Goal: Task Accomplishment & Management: Manage account settings

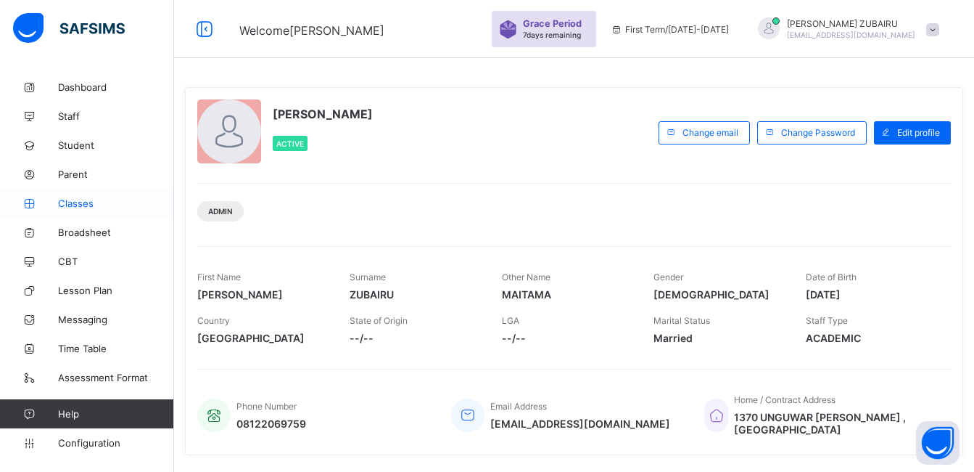
click at [74, 202] on span "Classes" at bounding box center [116, 203] width 116 height 12
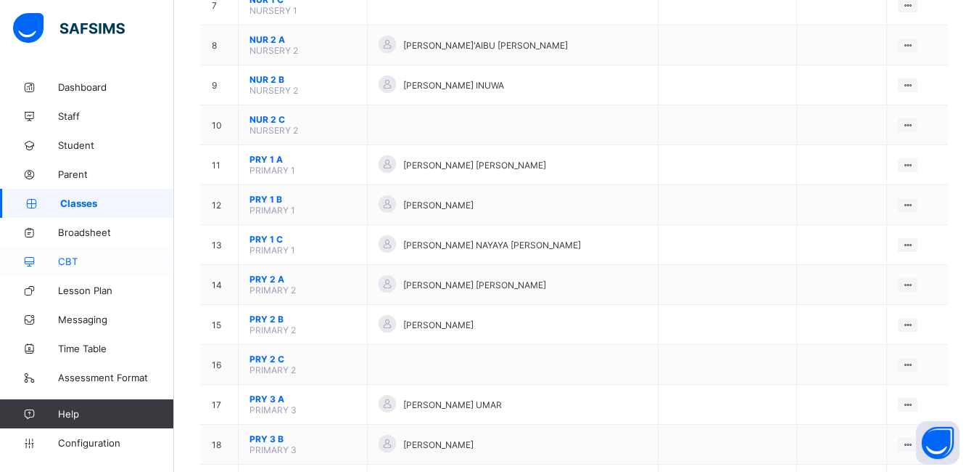
scroll to position [435, 0]
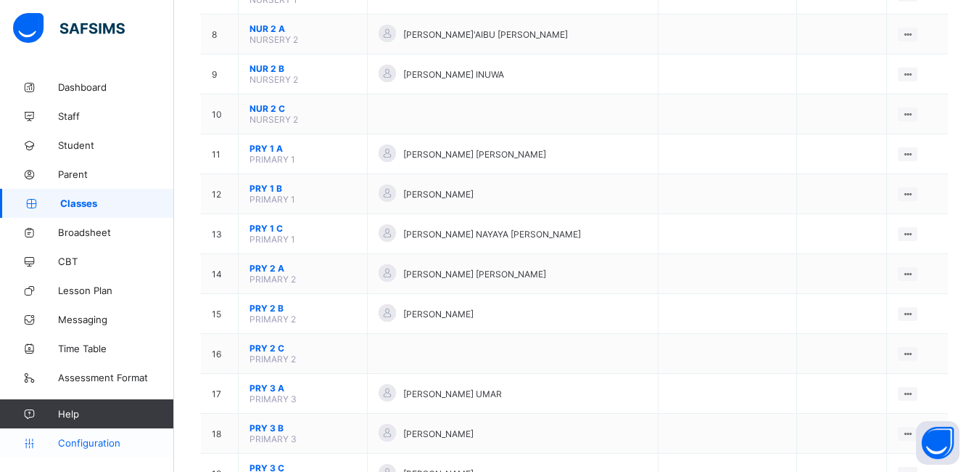
drag, startPoint x: 129, startPoint y: 204, endPoint x: 73, endPoint y: 447, distance: 249.4
click at [129, 204] on span "Classes" at bounding box center [117, 203] width 114 height 12
click at [73, 447] on span "Configuration" at bounding box center [115, 443] width 115 height 12
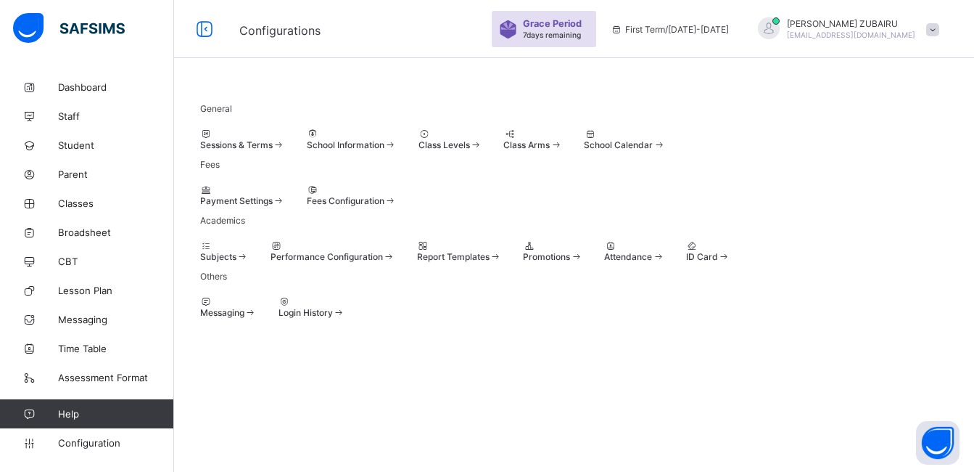
click at [249, 262] on div "Subjects" at bounding box center [224, 256] width 49 height 11
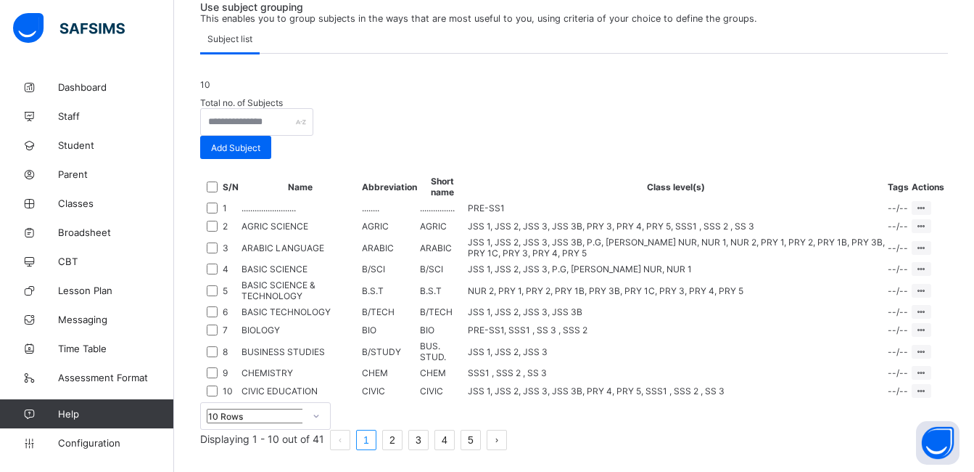
scroll to position [539, 0]
click at [319, 429] on div "10 Rows" at bounding box center [265, 416] width 131 height 28
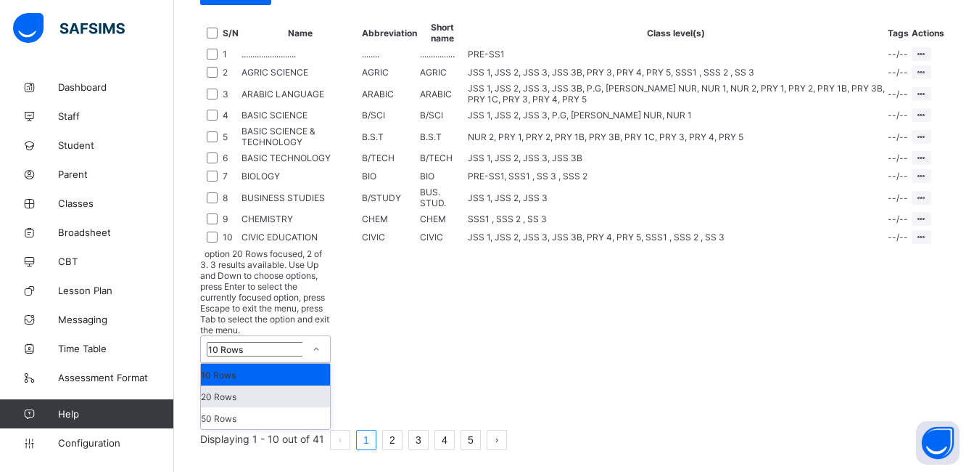
click at [316, 407] on div "20 Rows" at bounding box center [265, 396] width 129 height 22
click at [239, 460] on div "Configurations / Subjects Use subject grouping This enables you to group subjec…" at bounding box center [574, 133] width 800 height 675
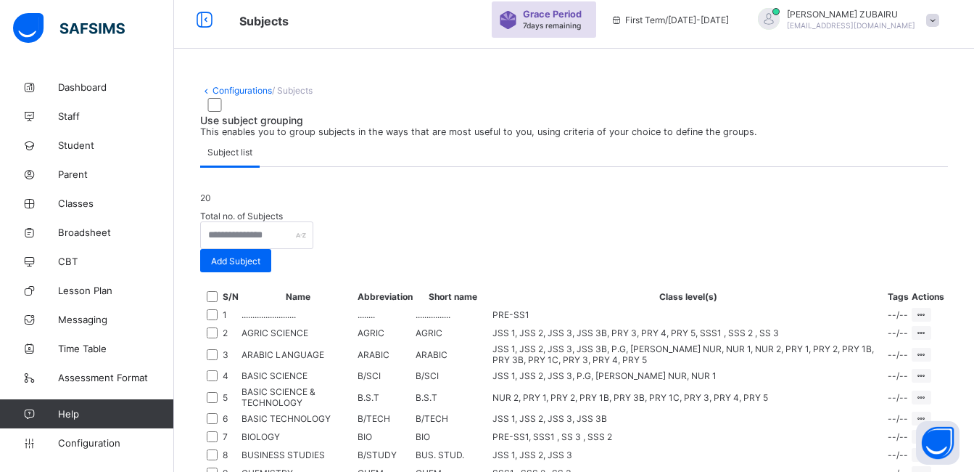
scroll to position [0, 0]
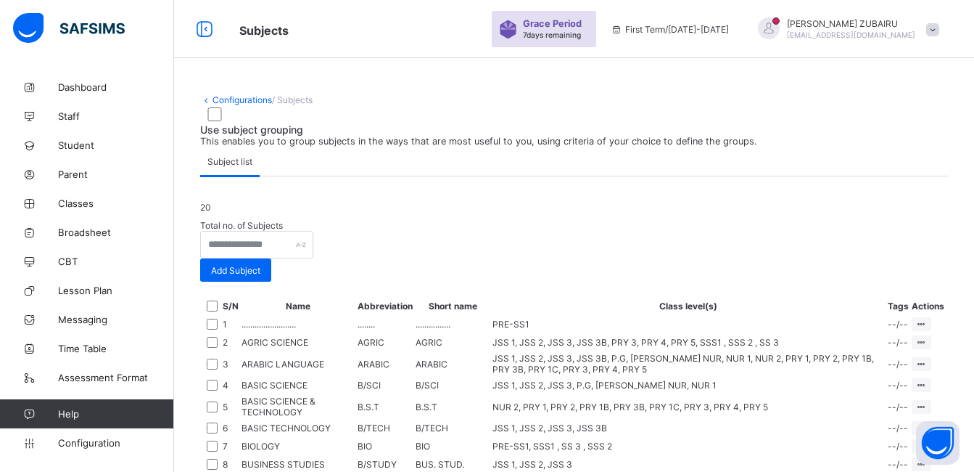
click at [252, 102] on link "Configurations" at bounding box center [242, 99] width 59 height 11
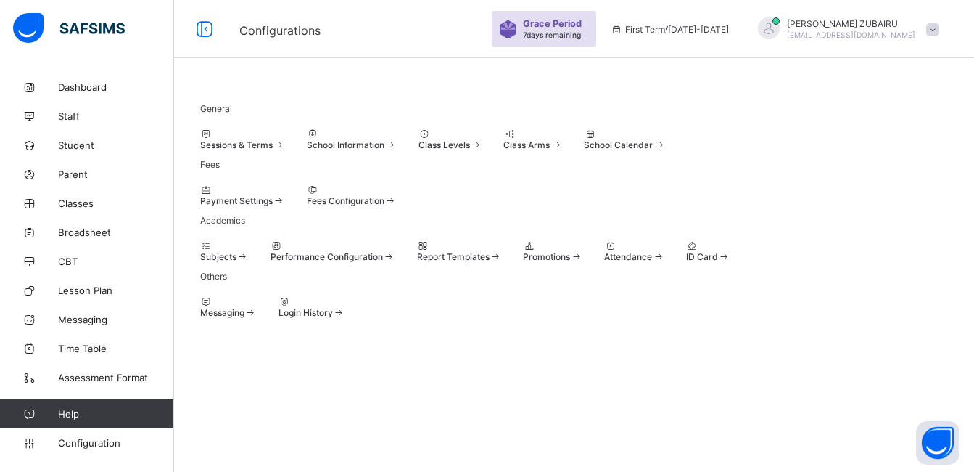
click at [383, 262] on span "Performance Configuration" at bounding box center [327, 256] width 112 height 11
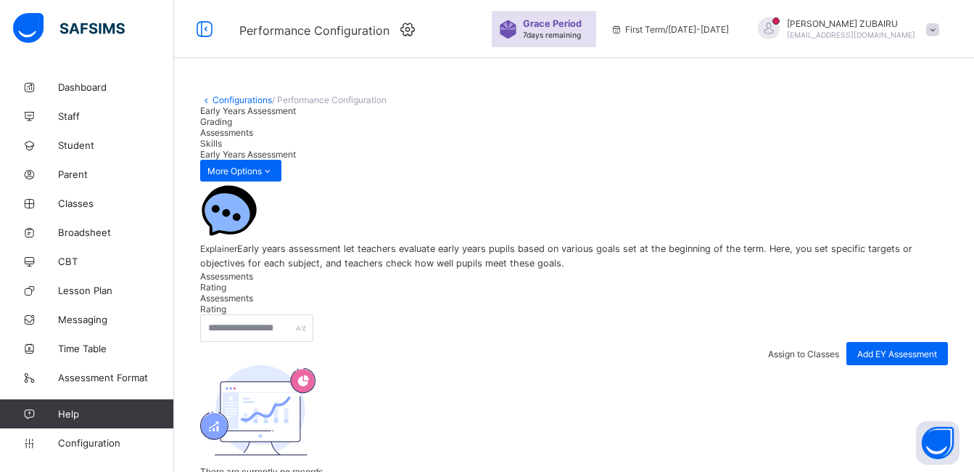
click at [228, 98] on link "Configurations" at bounding box center [242, 99] width 59 height 11
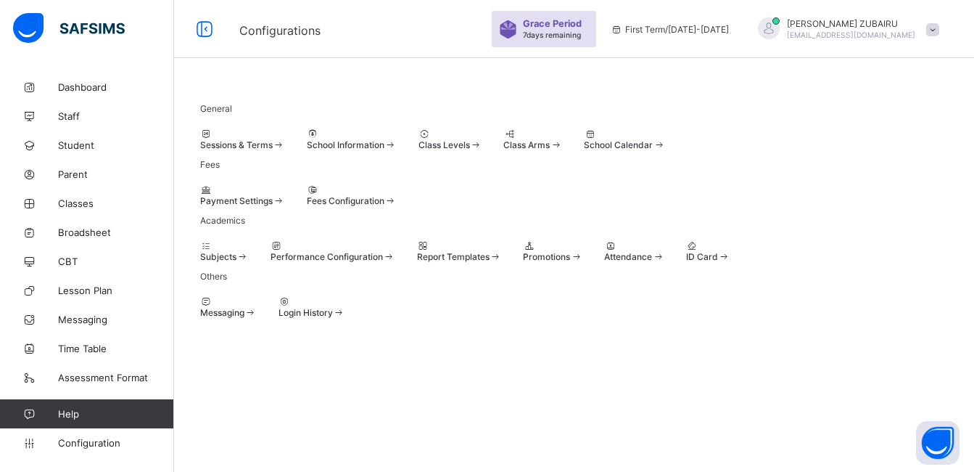
scroll to position [96, 0]
click at [76, 443] on span "Configuration" at bounding box center [115, 443] width 115 height 12
click at [864, 271] on div "General Sessions & Terms School Information Class Levels Class Arms School Cale…" at bounding box center [574, 206] width 800 height 267
click at [550, 150] on span "Class Arms" at bounding box center [527, 144] width 46 height 11
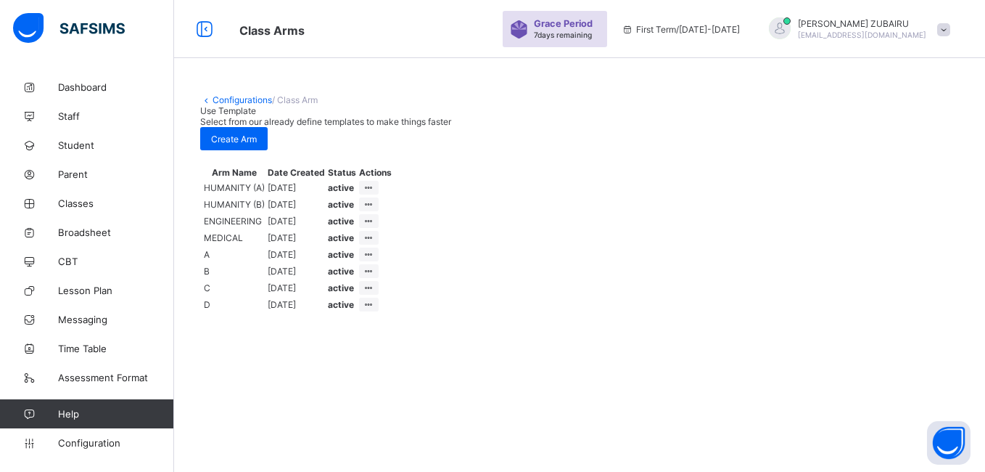
click at [256, 116] on span "Use Template" at bounding box center [228, 110] width 56 height 11
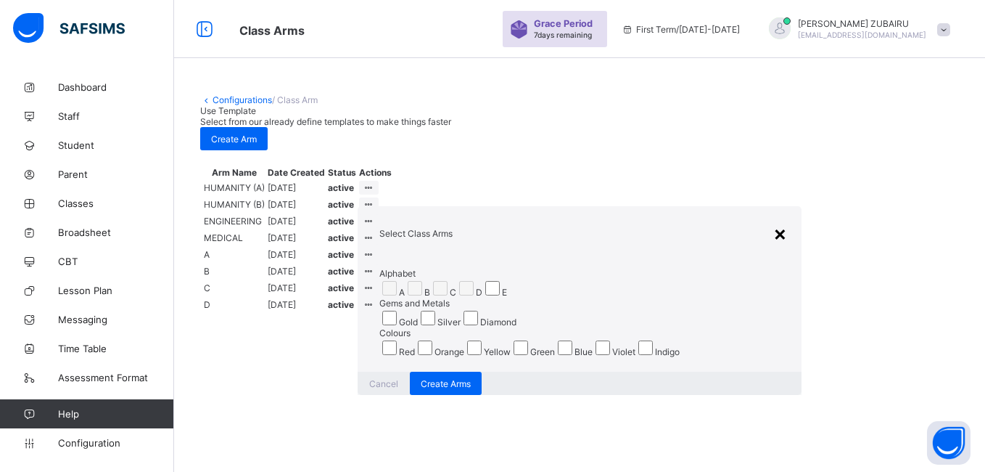
click at [773, 221] on div "×" at bounding box center [780, 233] width 14 height 25
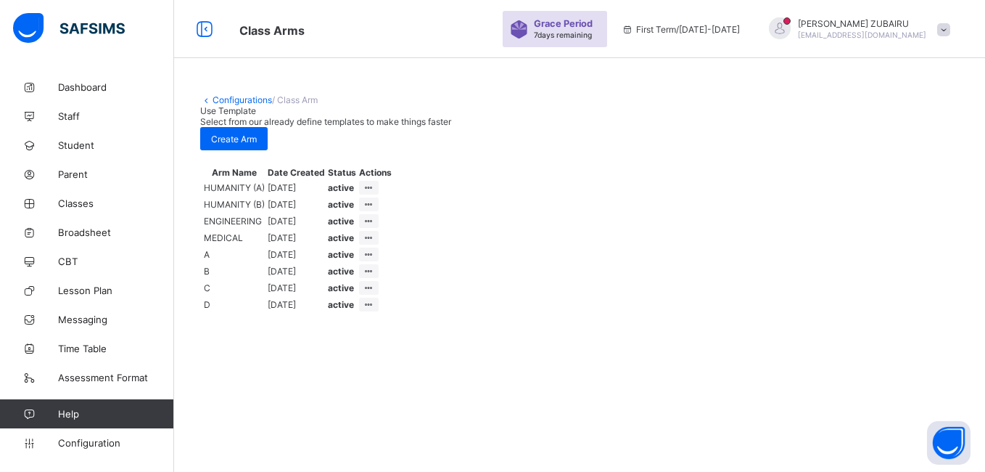
click at [239, 104] on link "Configurations" at bounding box center [242, 99] width 59 height 11
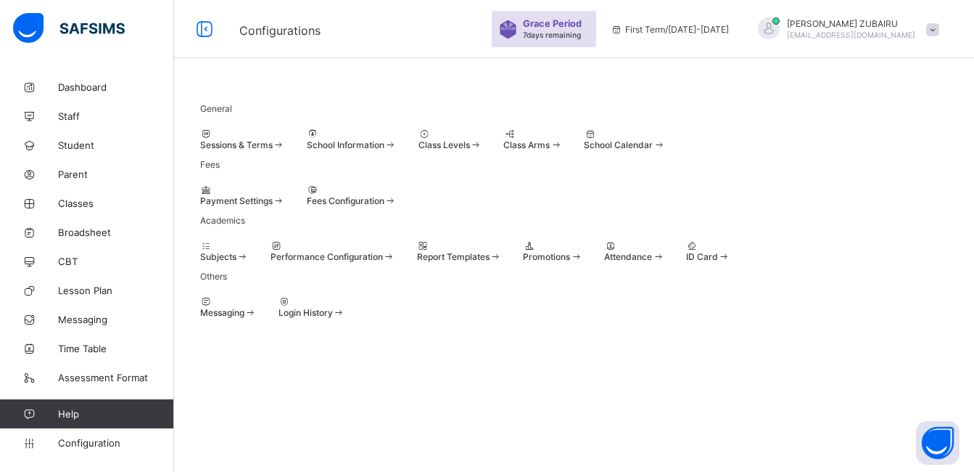
click at [482, 150] on div "Class Levels" at bounding box center [451, 144] width 64 height 11
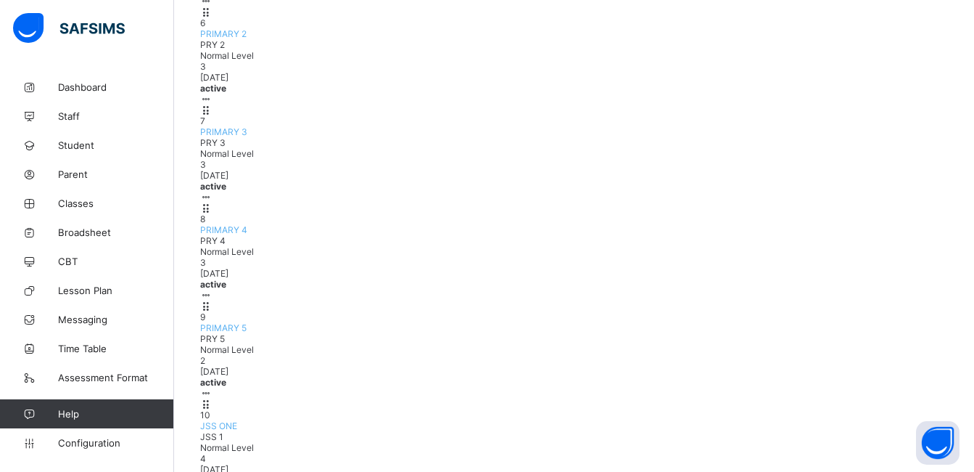
scroll to position [702, 0]
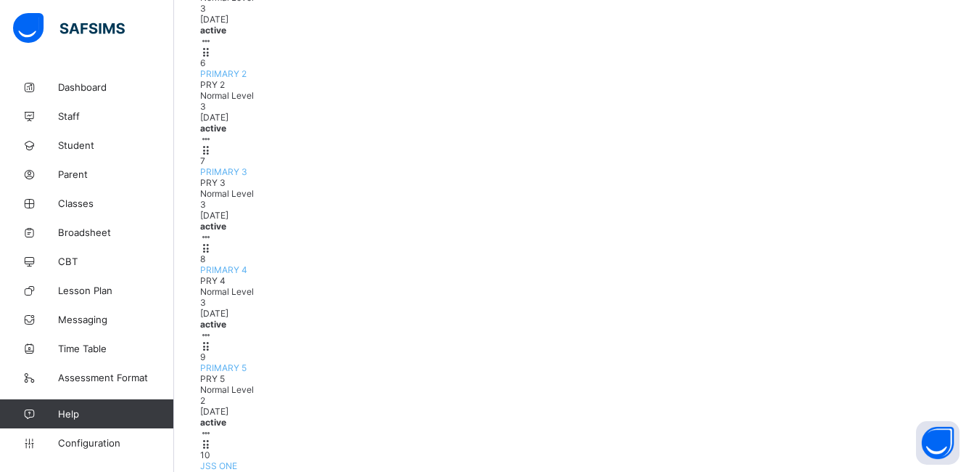
click at [89, 440] on span "Configuration" at bounding box center [115, 443] width 115 height 12
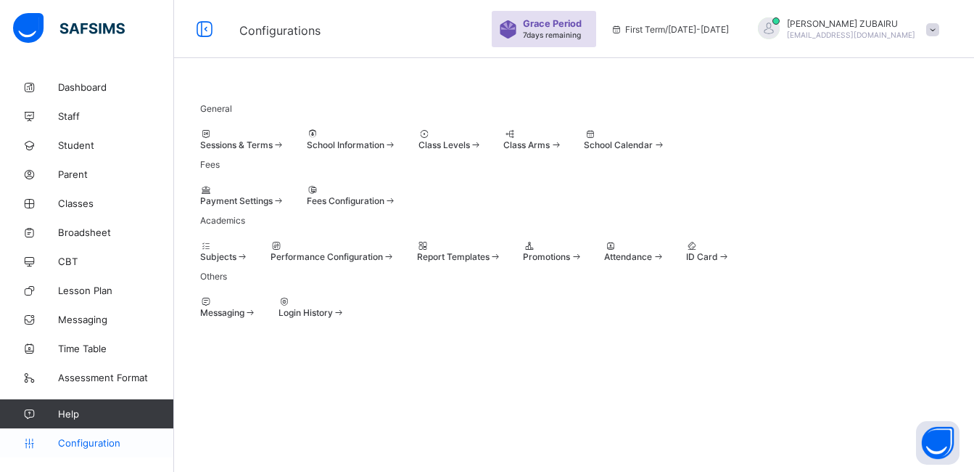
scroll to position [96, 0]
click at [285, 139] on span at bounding box center [279, 144] width 12 height 11
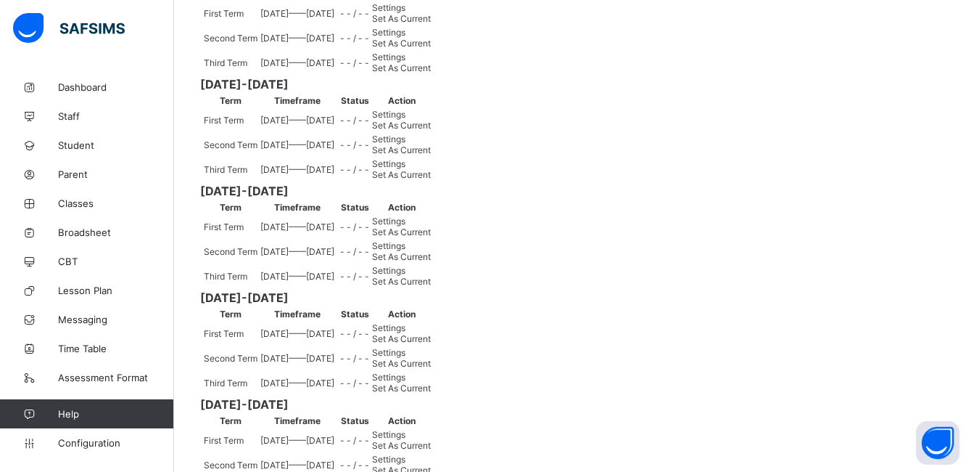
scroll to position [151, 0]
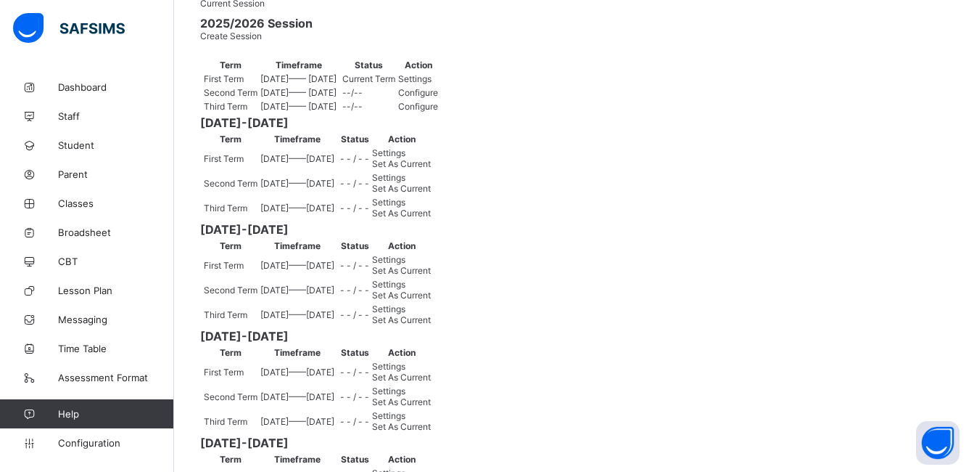
click at [432, 84] on span "Settings" at bounding box center [414, 78] width 33 height 11
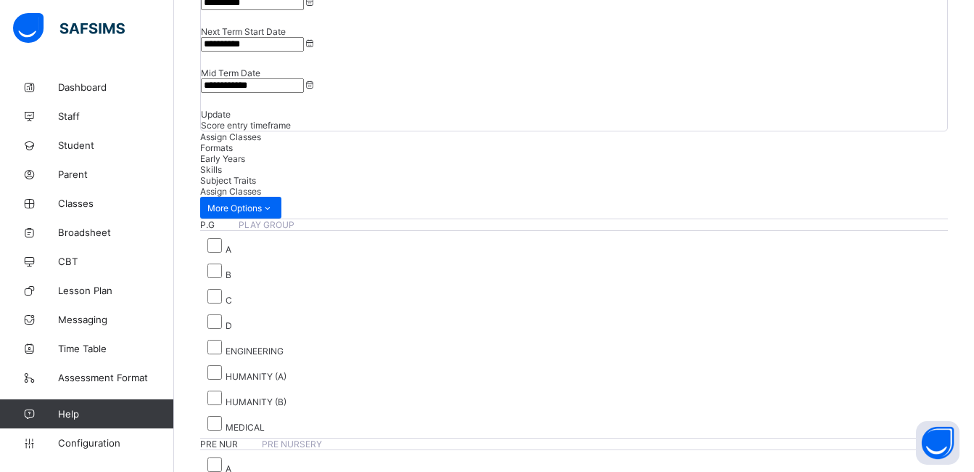
scroll to position [157, 0]
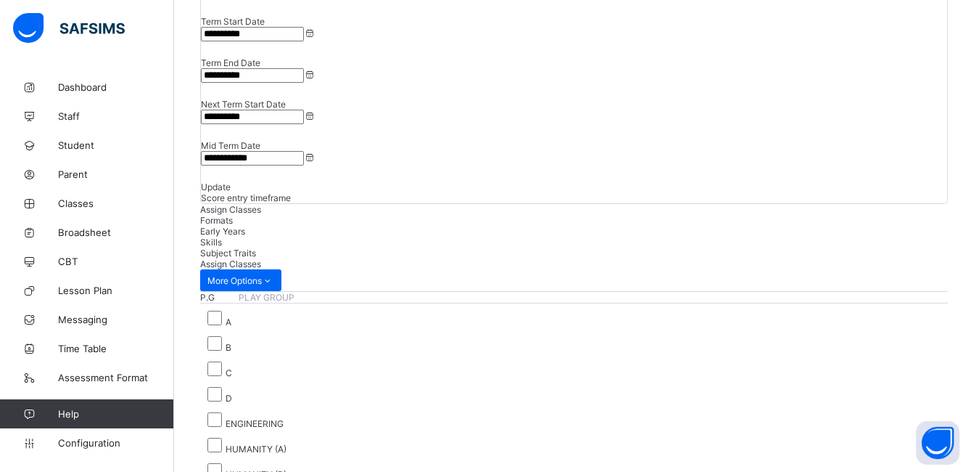
click at [233, 215] on span "Formats" at bounding box center [216, 220] width 33 height 11
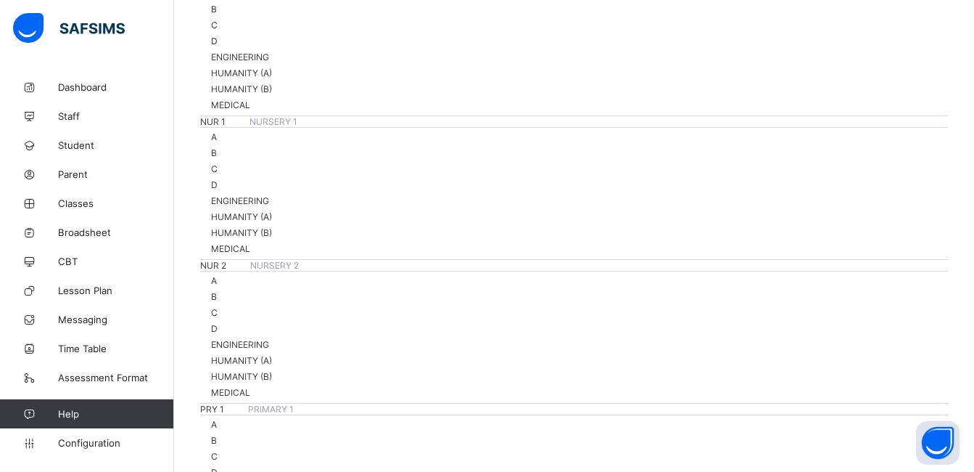
scroll to position [622, 0]
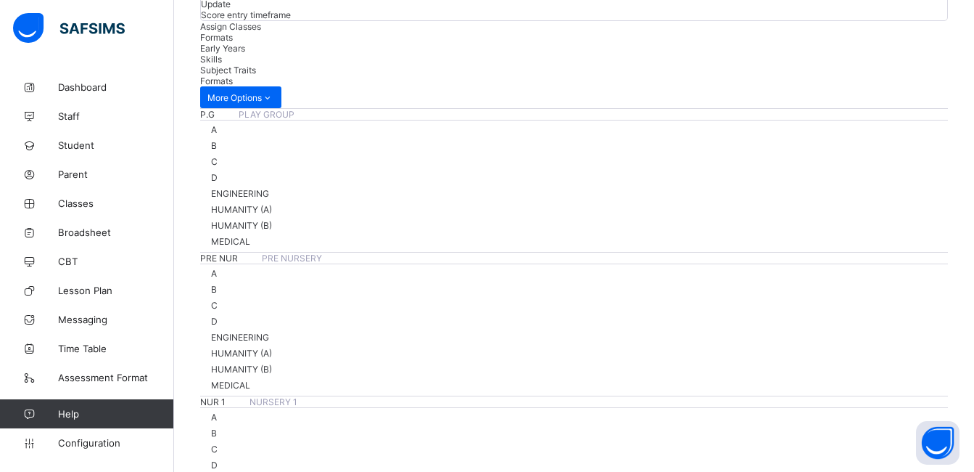
scroll to position [332, 0]
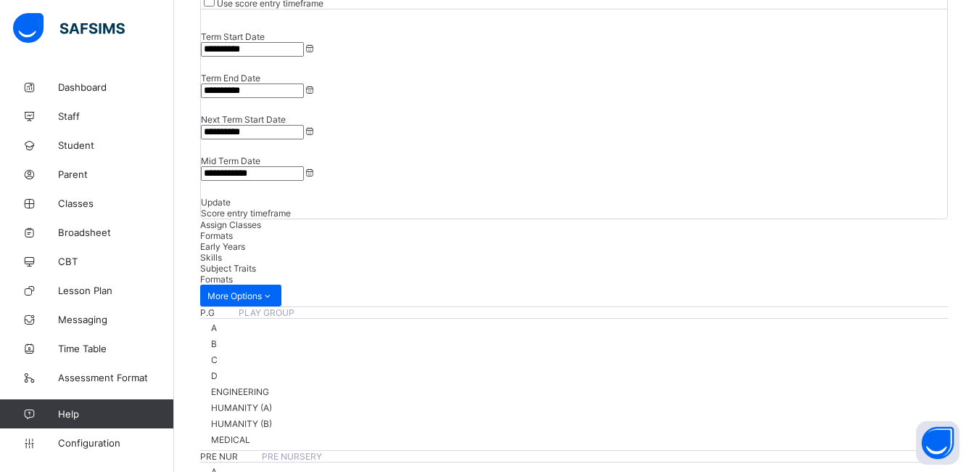
scroll to position [114, 0]
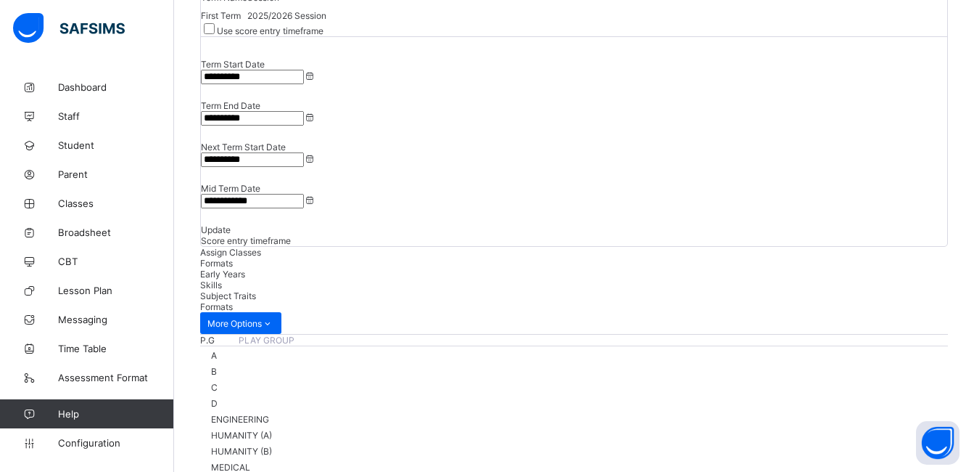
click at [245, 268] on span "Early Years" at bounding box center [222, 273] width 45 height 11
click at [222, 279] on span "Skills" at bounding box center [211, 284] width 22 height 11
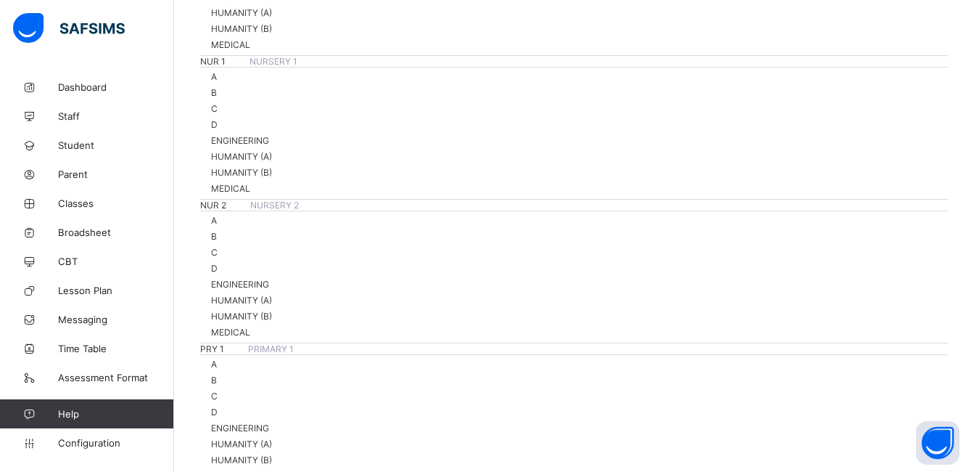
scroll to position [694, 0]
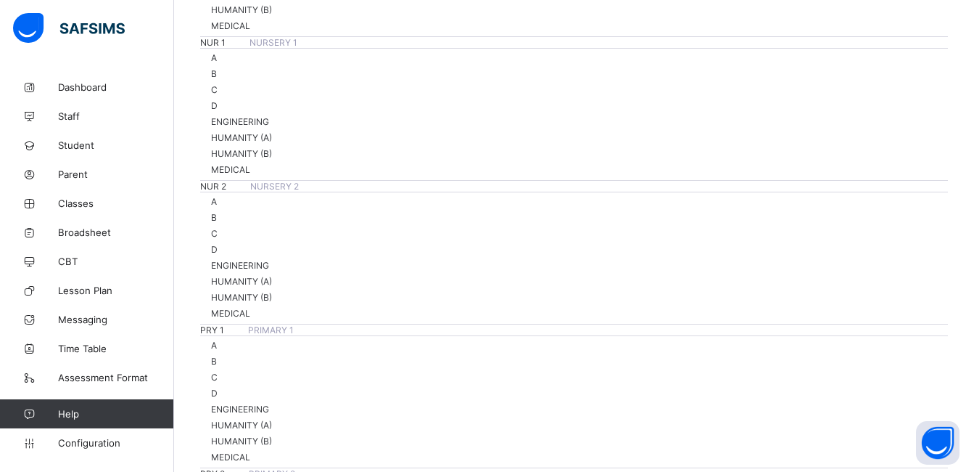
scroll to position [840, 0]
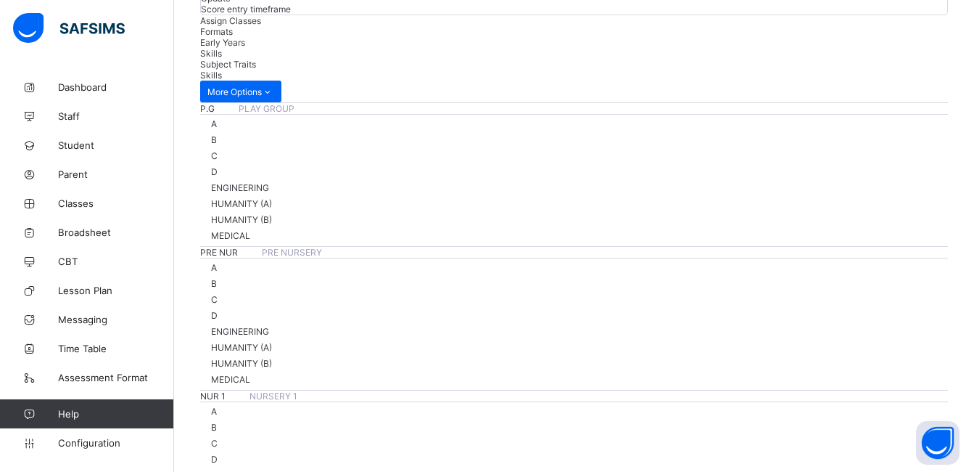
scroll to position [329, 0]
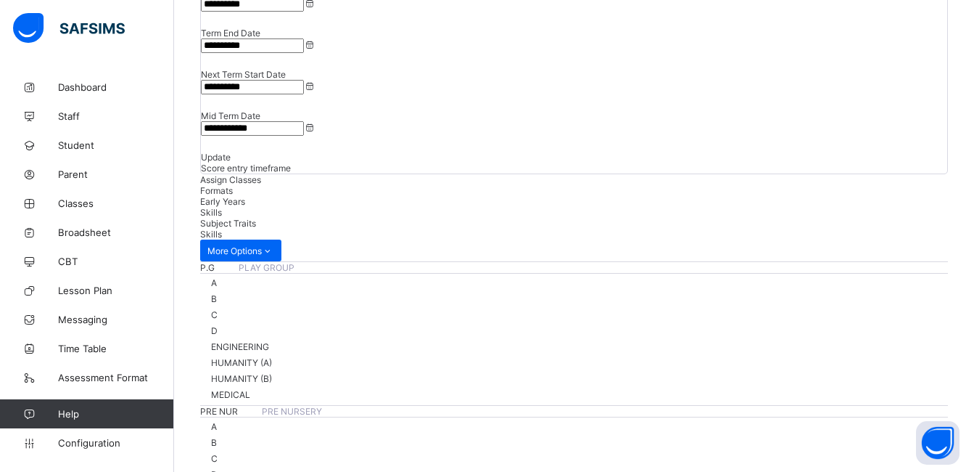
scroll to position [112, 0]
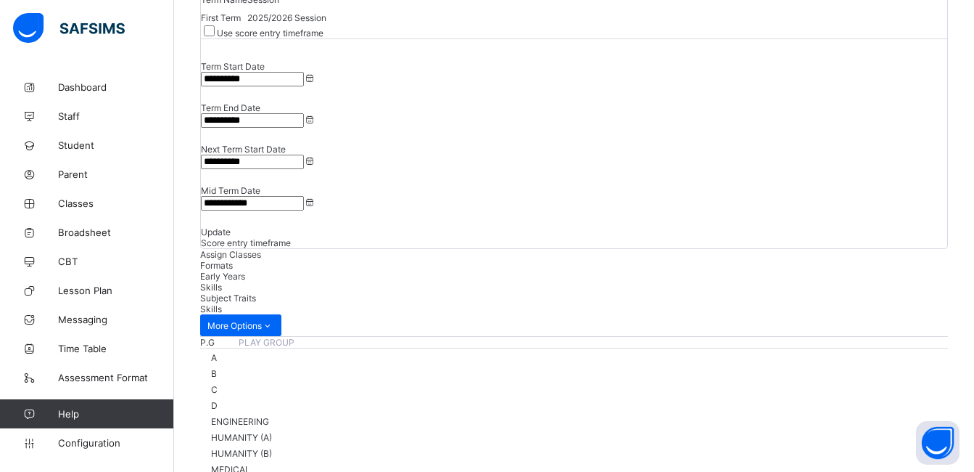
click at [256, 292] on span "Subject Traits" at bounding box center [228, 297] width 56 height 11
click at [291, 237] on span "Score entry timeframe" at bounding box center [246, 242] width 90 height 11
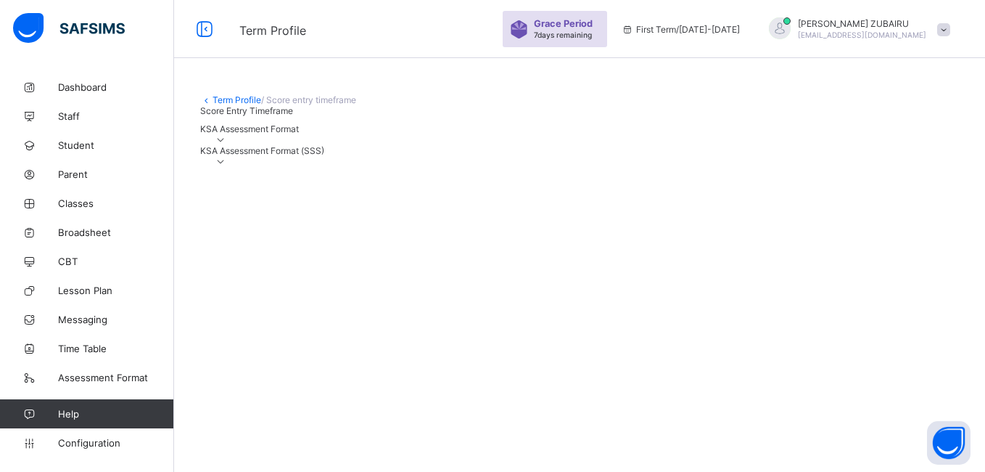
click at [592, 145] on div "KSA Assessment Format" at bounding box center [579, 134] width 759 height 22
click at [227, 145] on icon at bounding box center [221, 139] width 12 height 11
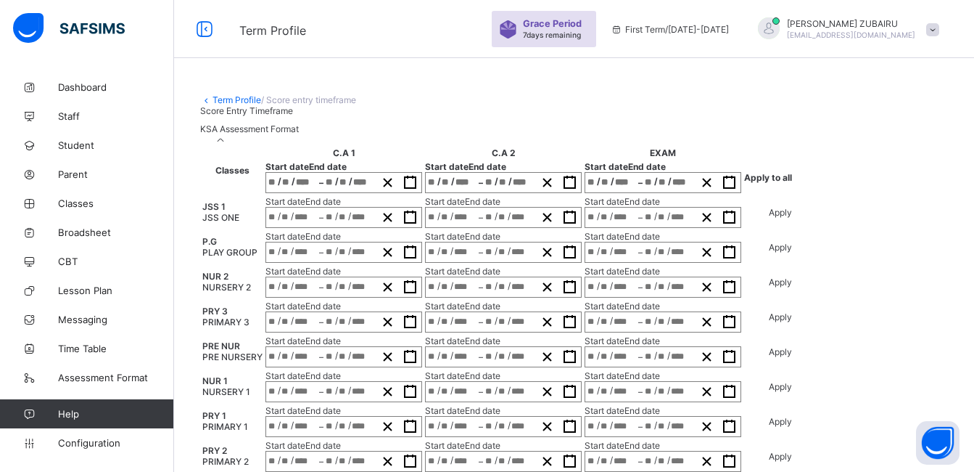
click at [300, 193] on div "/ / – / /" at bounding box center [344, 182] width 157 height 21
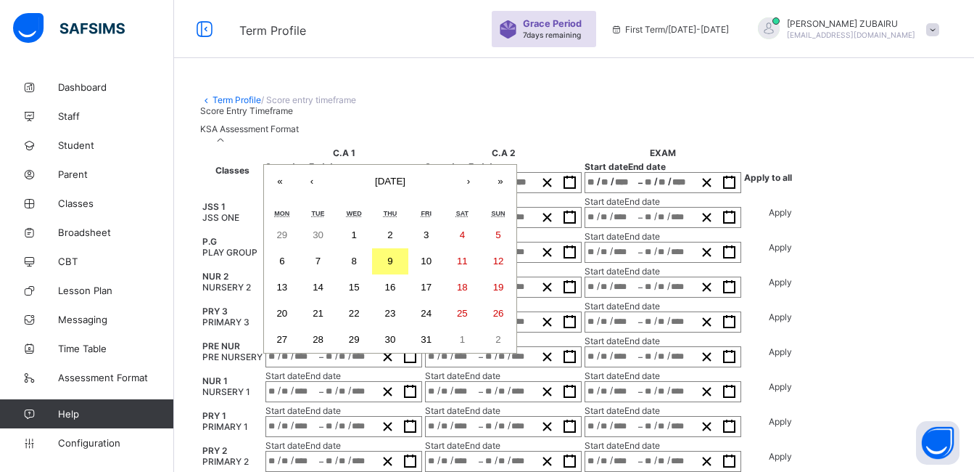
click at [357, 266] on abbr "8" at bounding box center [354, 260] width 5 height 11
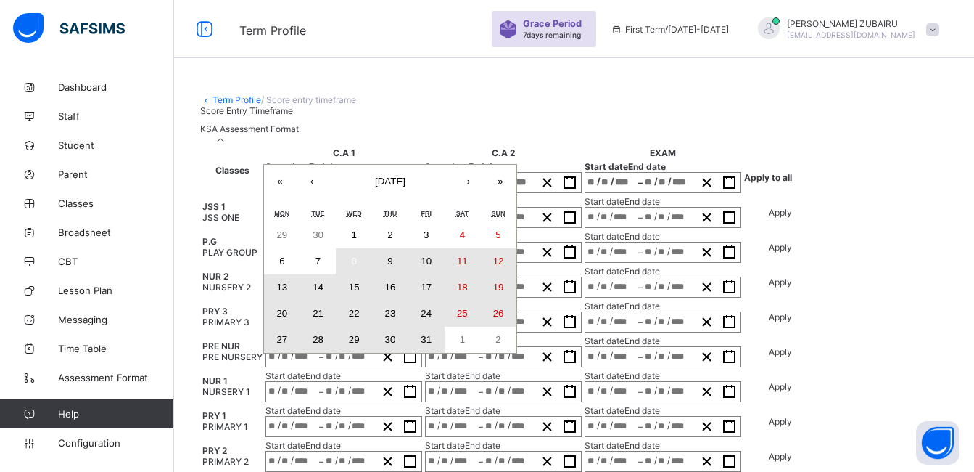
click at [432, 345] on abbr "31" at bounding box center [426, 339] width 11 height 11
type input "**********"
type input "**"
type input "*"
type input "****"
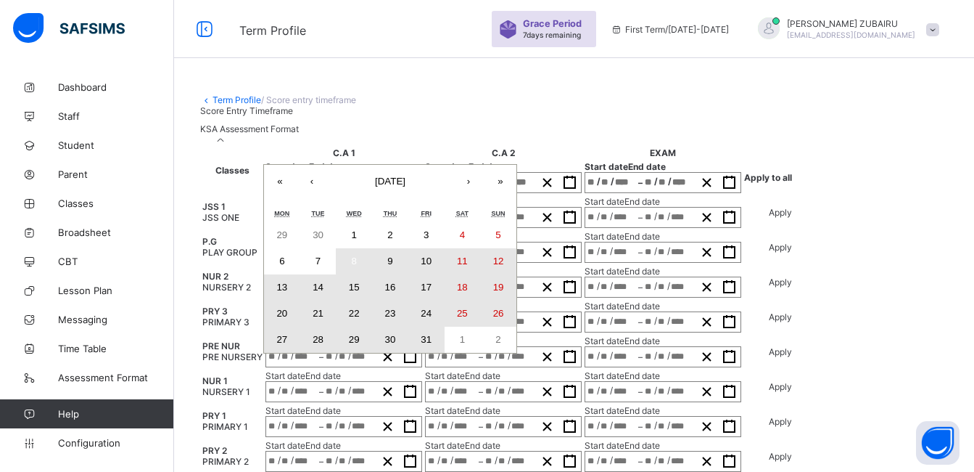
type input "**********"
type input "**"
type input "****"
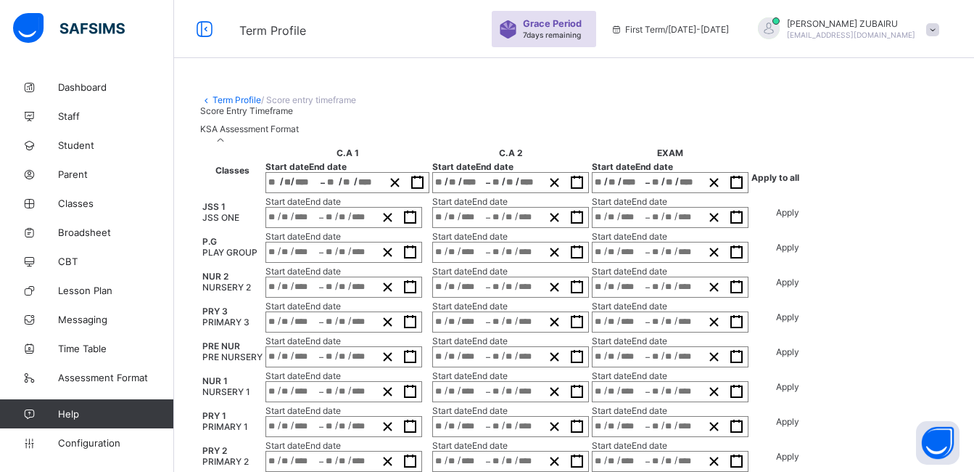
click at [223, 194] on th "Classes" at bounding box center [233, 170] width 62 height 47
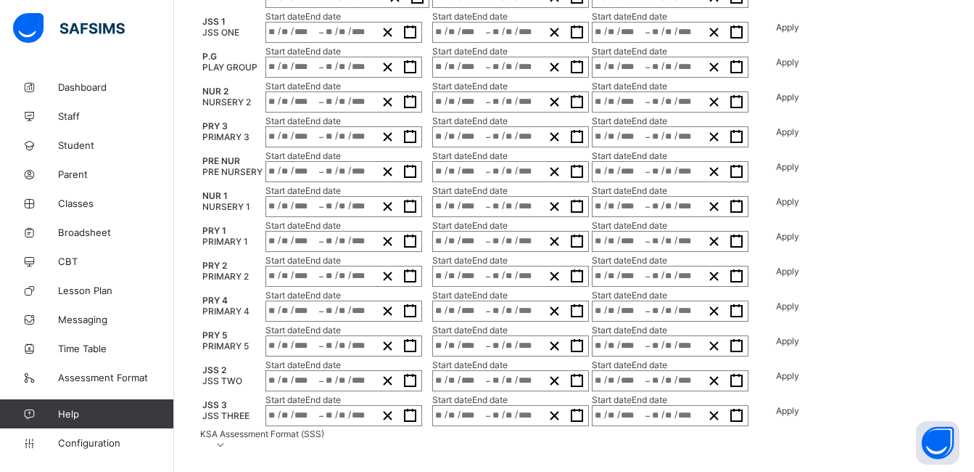
scroll to position [0, 90]
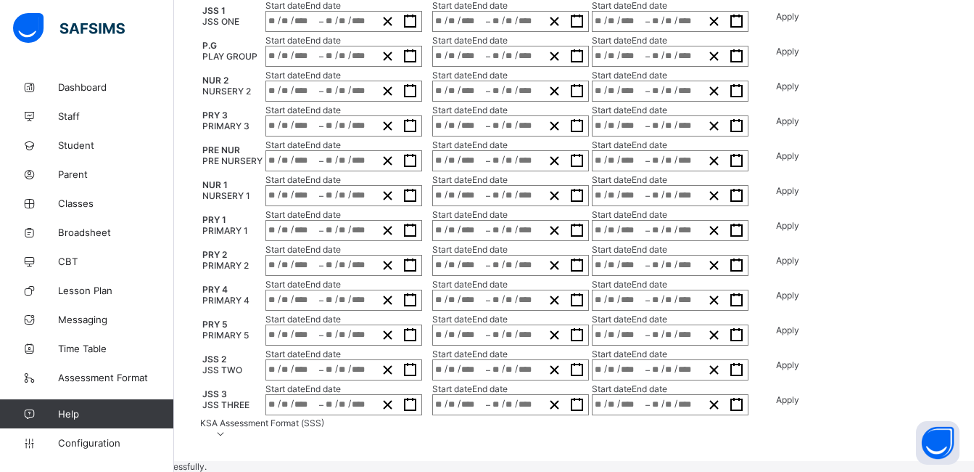
type input "**********"
type input "**"
type input "*"
type input "****"
type input "**********"
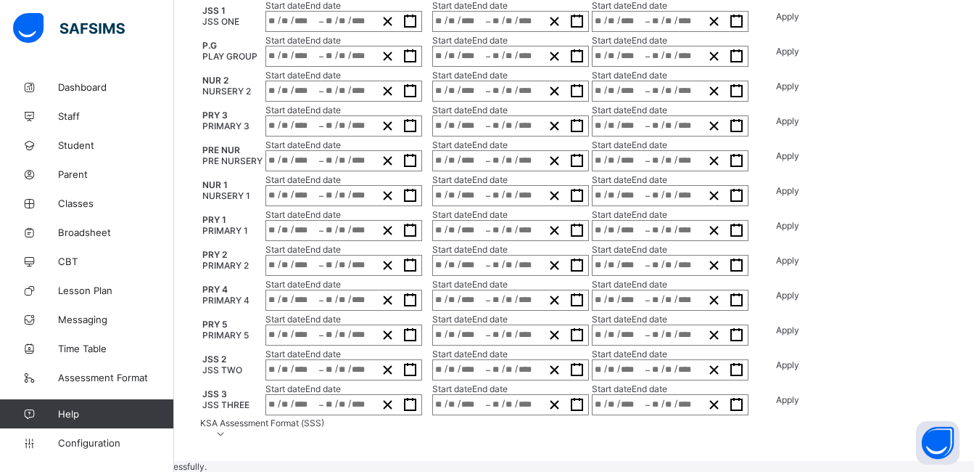
type input "**"
type input "****"
type input "**********"
type input "**"
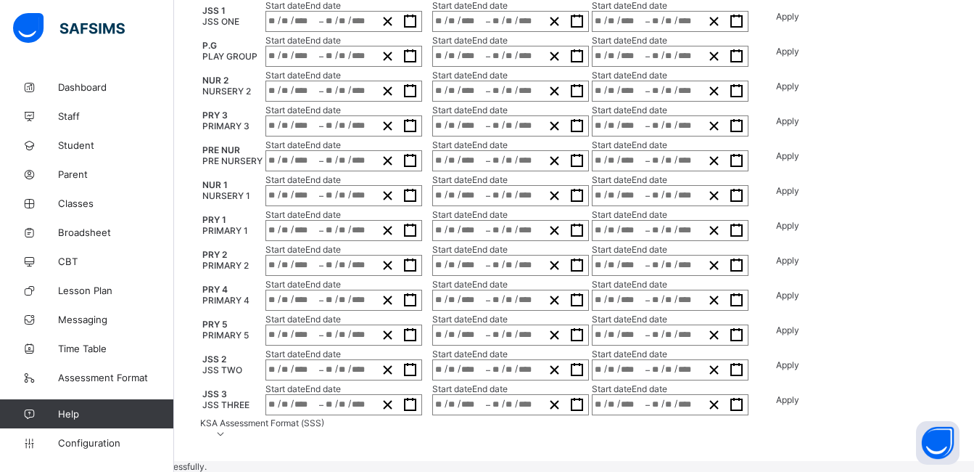
type input "*"
type input "****"
type input "**********"
type input "**"
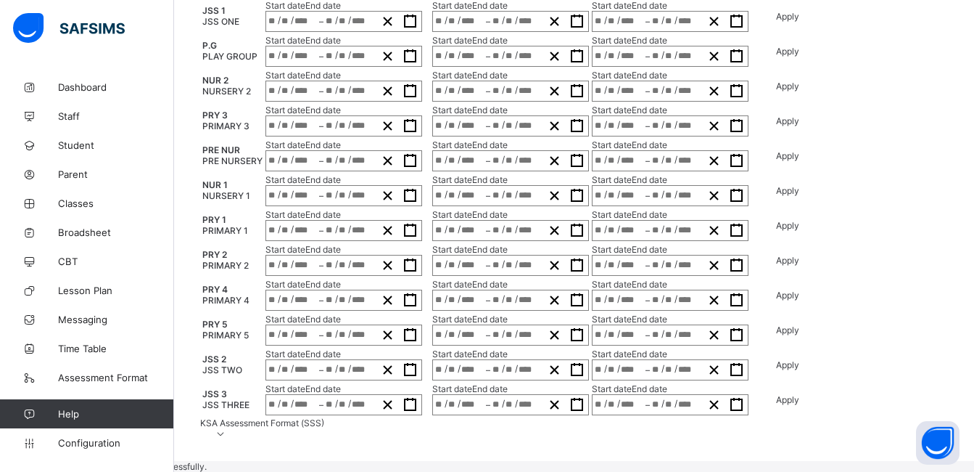
type input "****"
type input "**********"
type input "**"
type input "*"
type input "****"
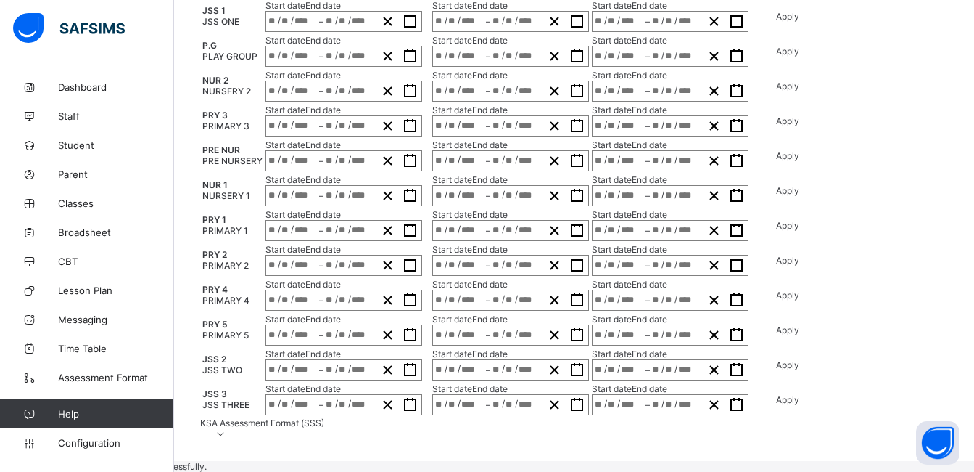
type input "**********"
type input "**"
type input "****"
type input "**********"
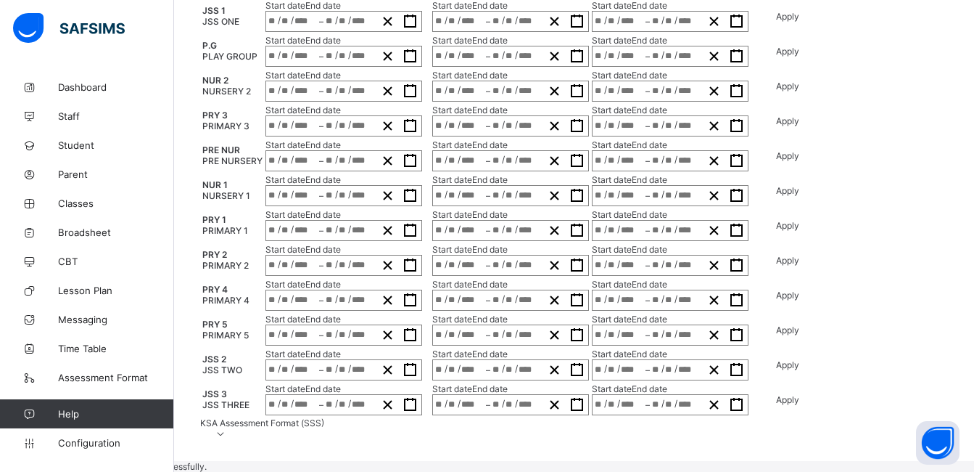
type input "**"
type input "*"
type input "****"
type input "**********"
type input "**"
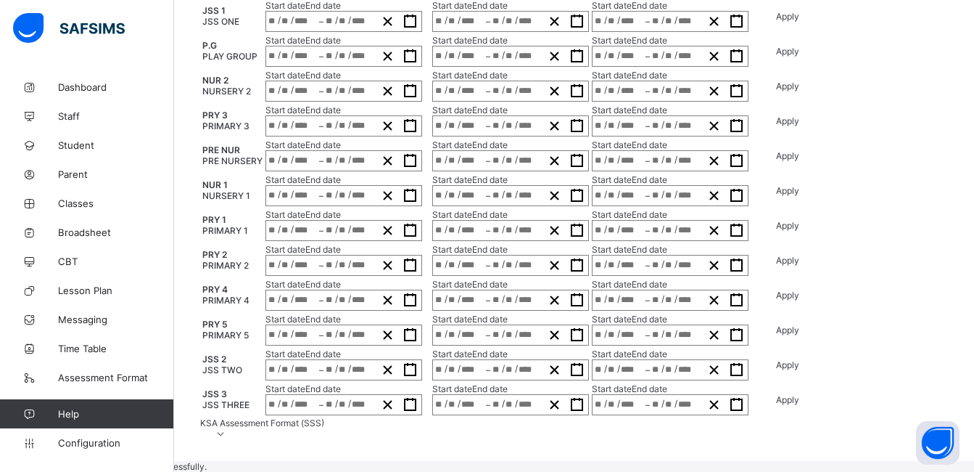
type input "**"
type input "****"
type input "**********"
type input "**"
type input "*"
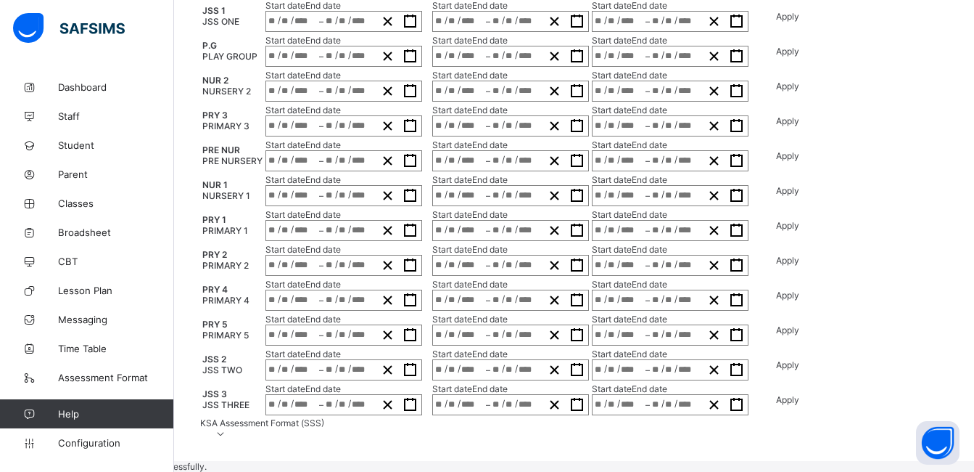
type input "****"
type input "**********"
type input "**"
type input "****"
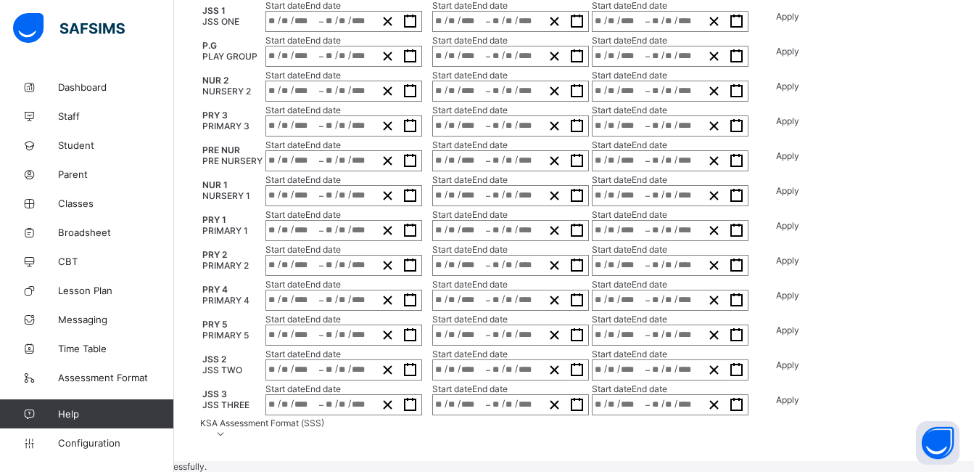
type input "**********"
type input "**"
type input "*"
type input "****"
type input "**********"
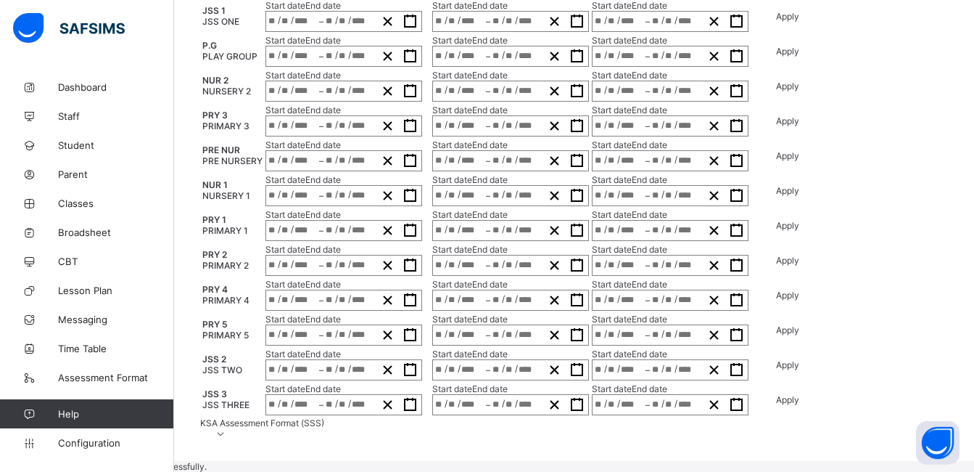
type input "**"
type input "****"
type input "**********"
type input "**"
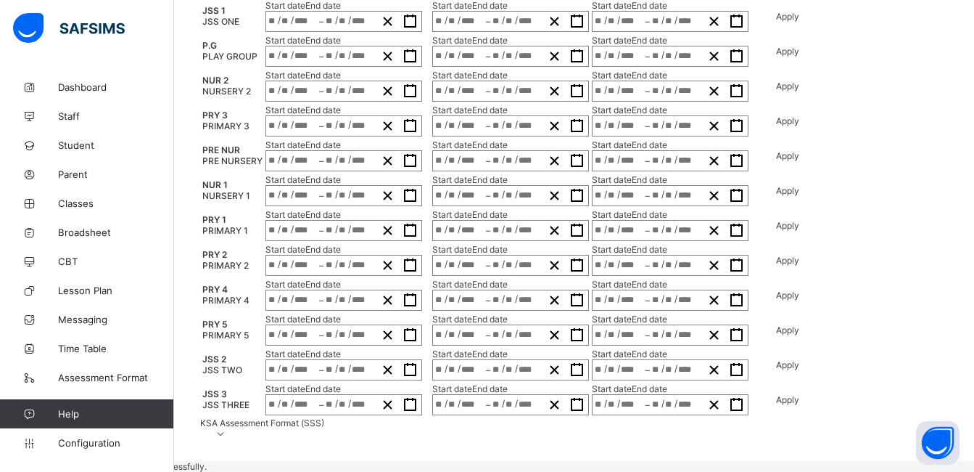
type input "*"
type input "****"
type input "**********"
type input "**"
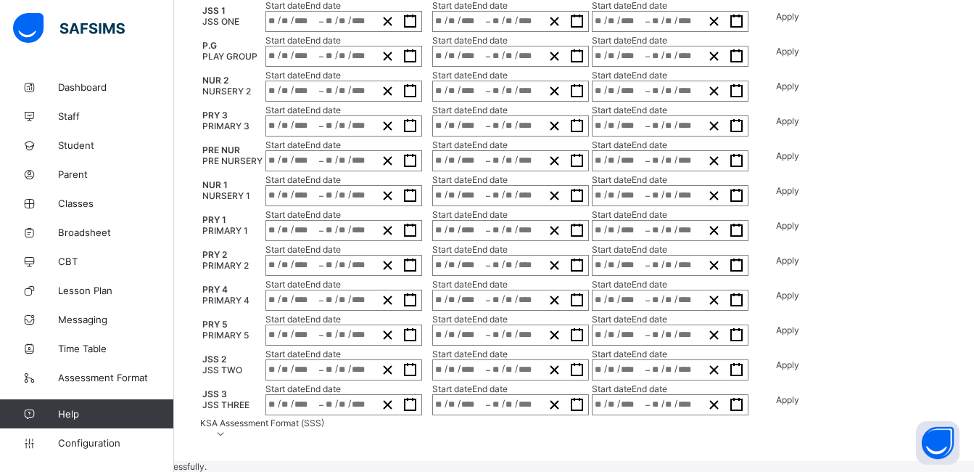
type input "****"
type input "**********"
type input "**"
type input "*"
type input "****"
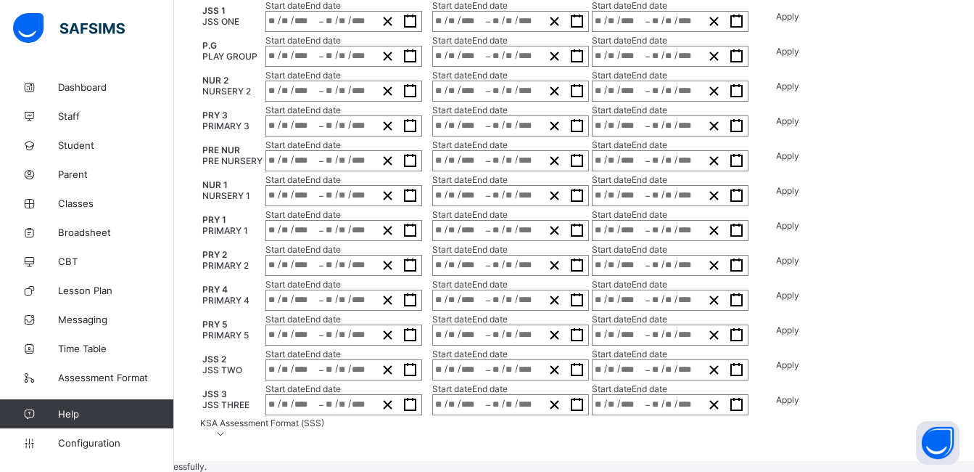
type input "**********"
type input "**"
type input "****"
type input "**********"
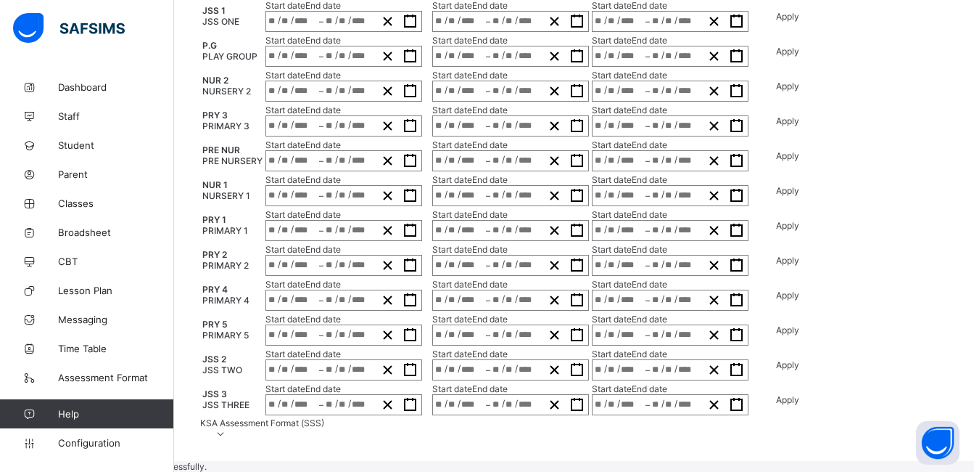
type input "**"
type input "*"
type input "****"
type input "**********"
type input "**"
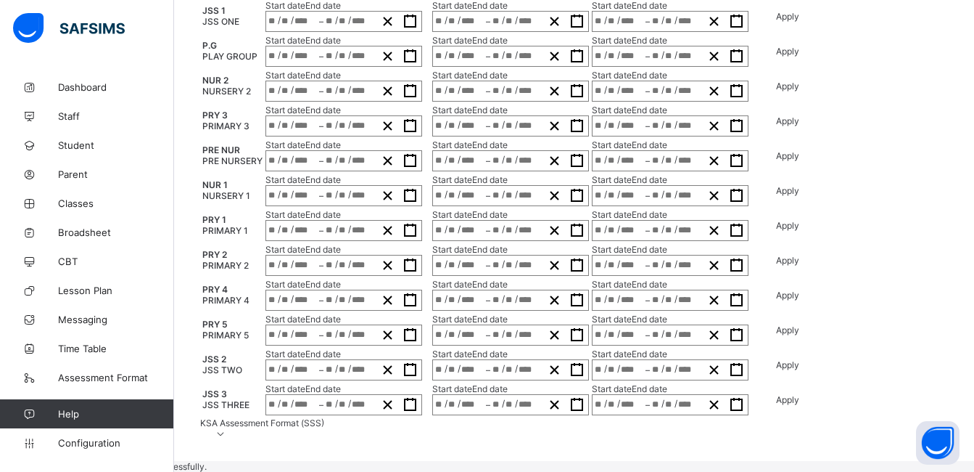
type input "**"
type input "****"
type input "**********"
type input "**"
type input "*"
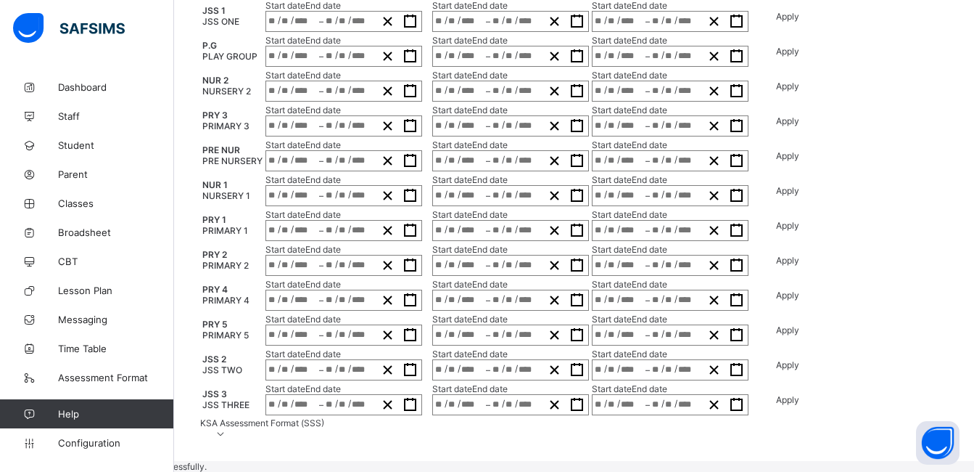
type input "****"
type input "**********"
type input "**"
type input "****"
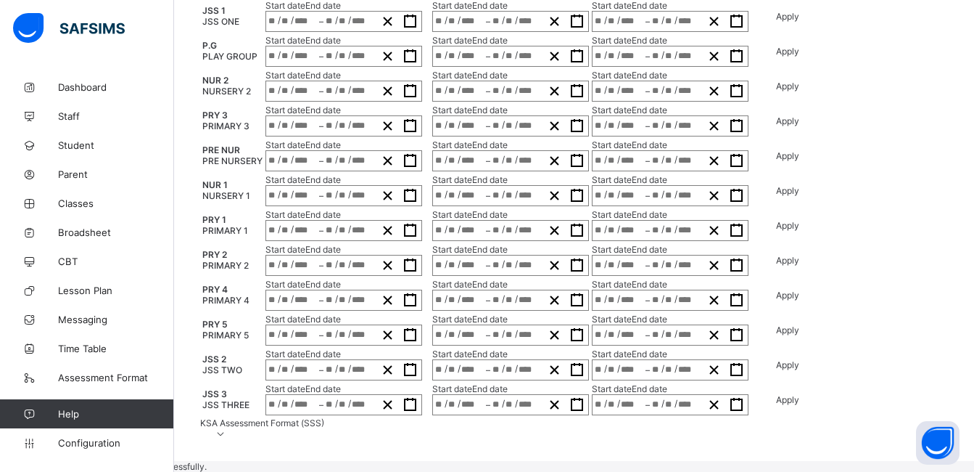
type input "**********"
type input "**"
type input "*"
type input "****"
type input "**********"
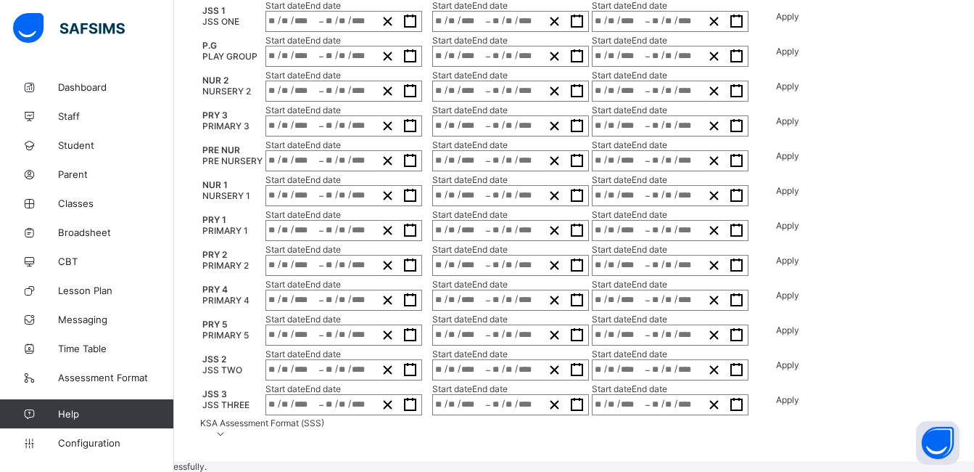
type input "**"
type input "****"
type input "**********"
type input "**"
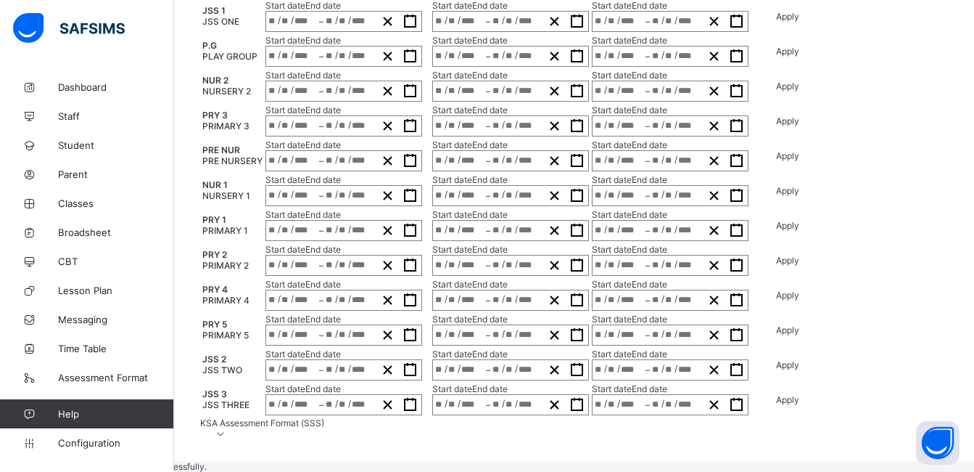
type input "*"
type input "****"
type input "**********"
type input "**"
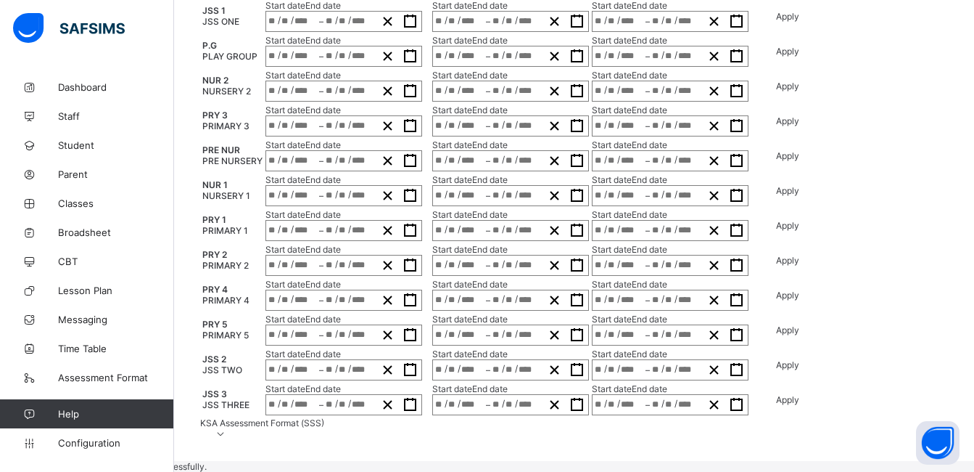
type input "****"
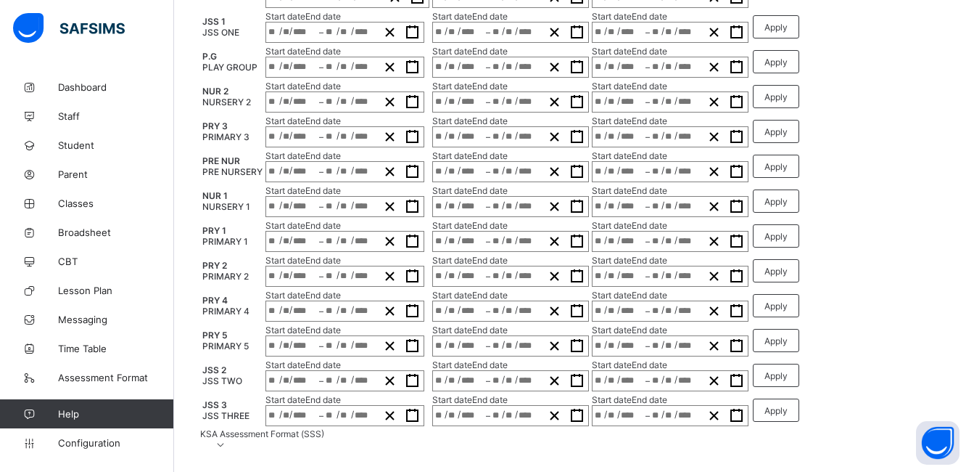
scroll to position [290, 90]
click at [227, 439] on icon at bounding box center [221, 444] width 12 height 11
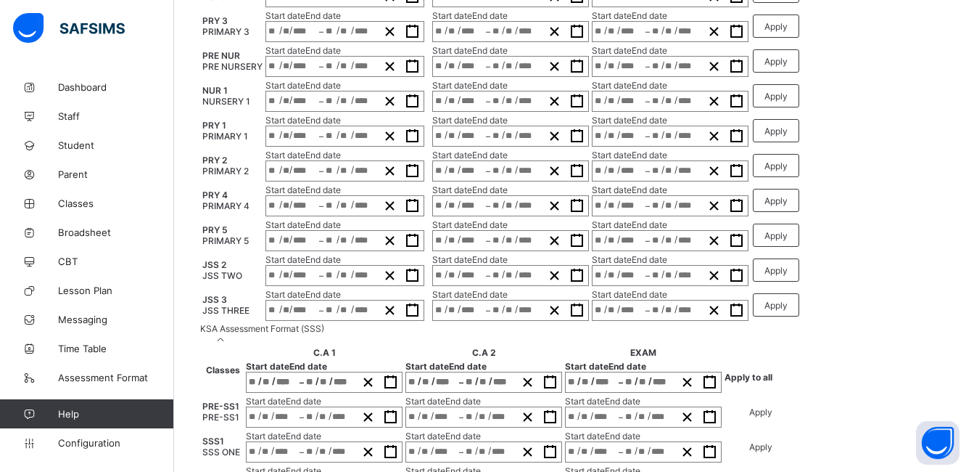
scroll to position [461, 0]
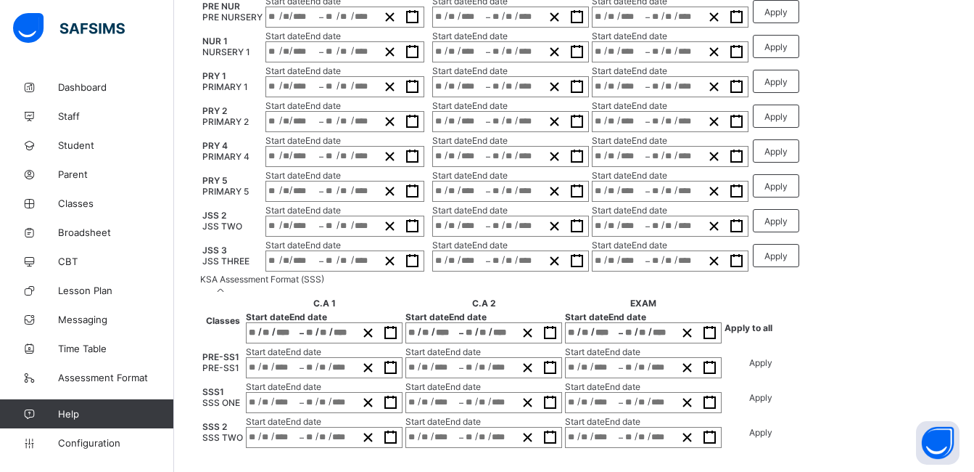
click at [278, 323] on div "/ /" at bounding box center [273, 333] width 53 height 20
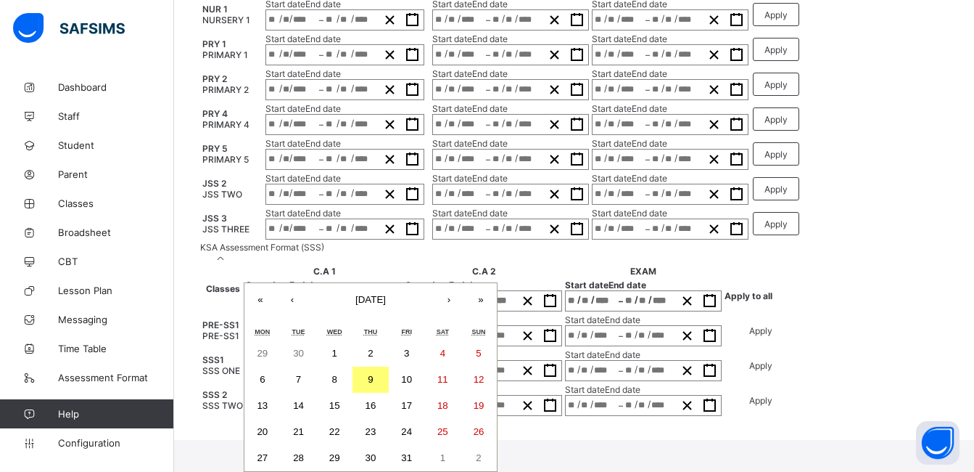
click at [353, 366] on button "8" at bounding box center [334, 379] width 36 height 26
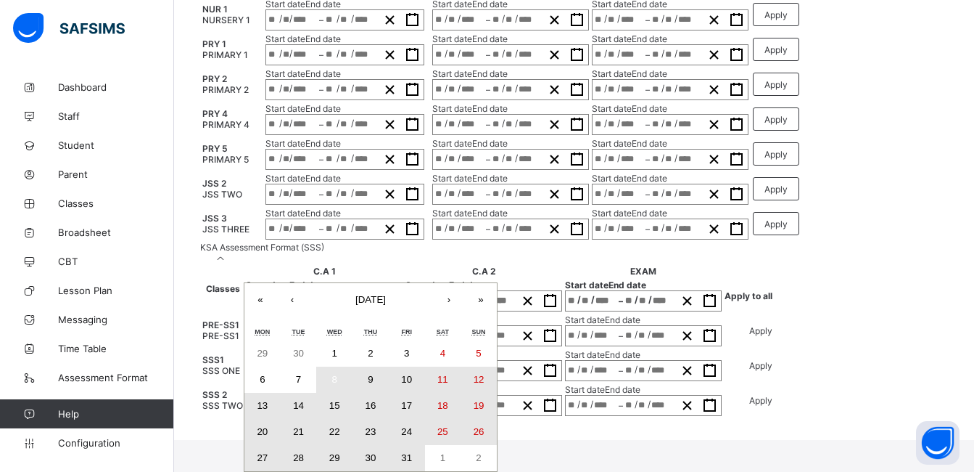
click at [412, 452] on abbr "31" at bounding box center [406, 457] width 11 height 11
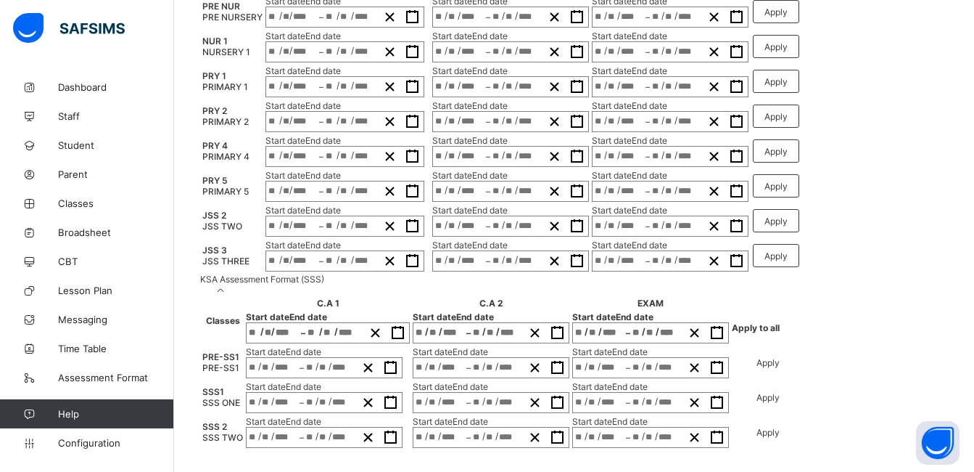
type input "**********"
type input "**"
type input "*"
type input "****"
type input "**********"
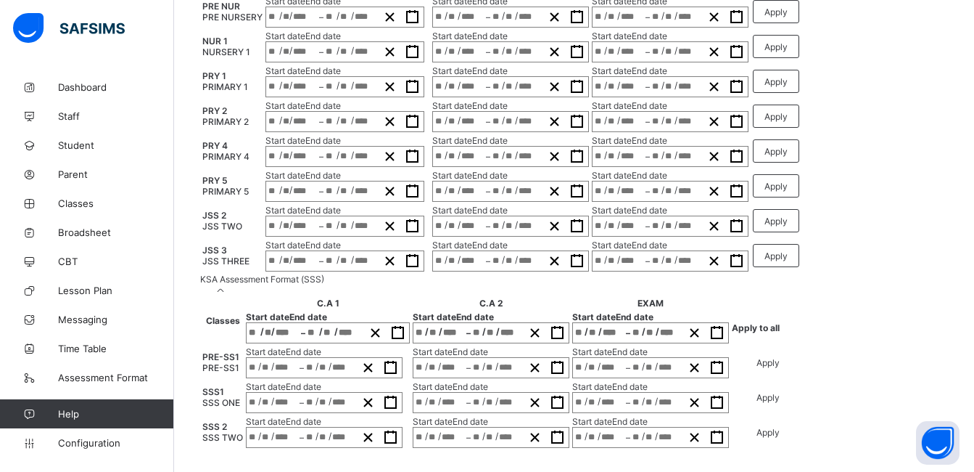
type input "**"
type input "****"
click at [780, 322] on span "Apply to all" at bounding box center [756, 327] width 48 height 11
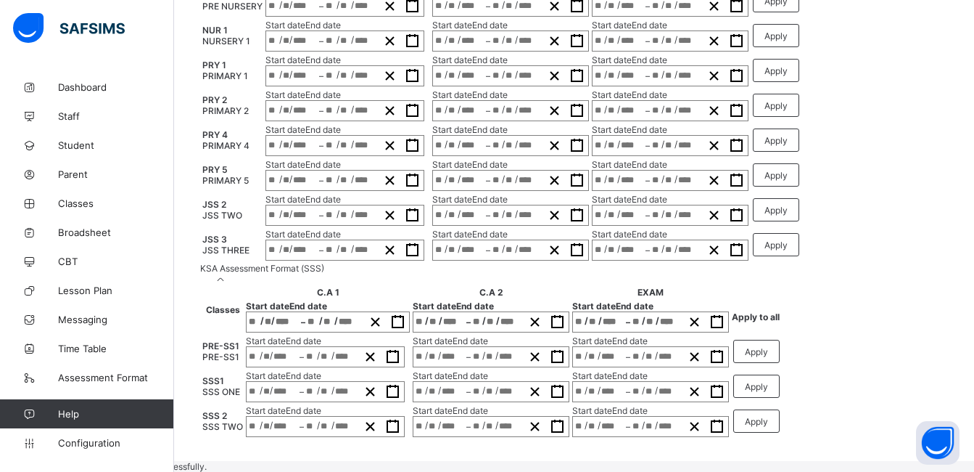
type input "**********"
type input "**"
type input "*"
type input "****"
type input "**********"
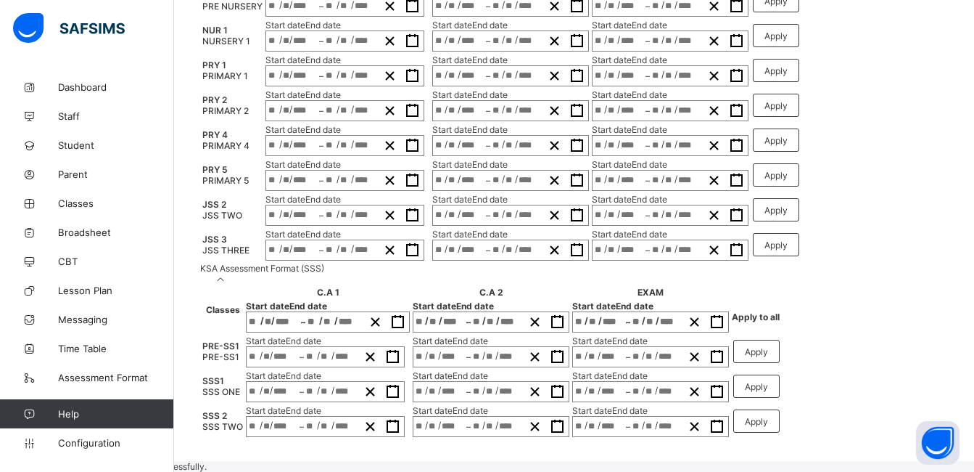
type input "**"
type input "****"
type input "**********"
type input "**"
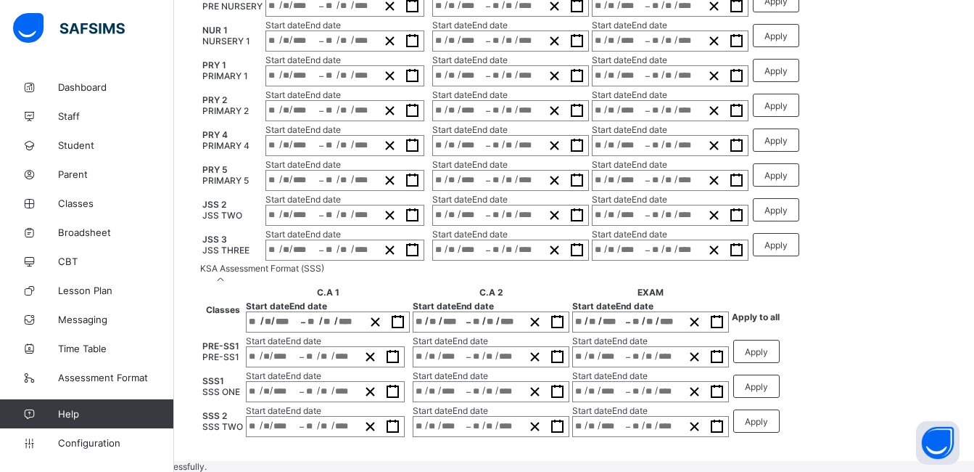
type input "*"
type input "****"
type input "**********"
type input "**"
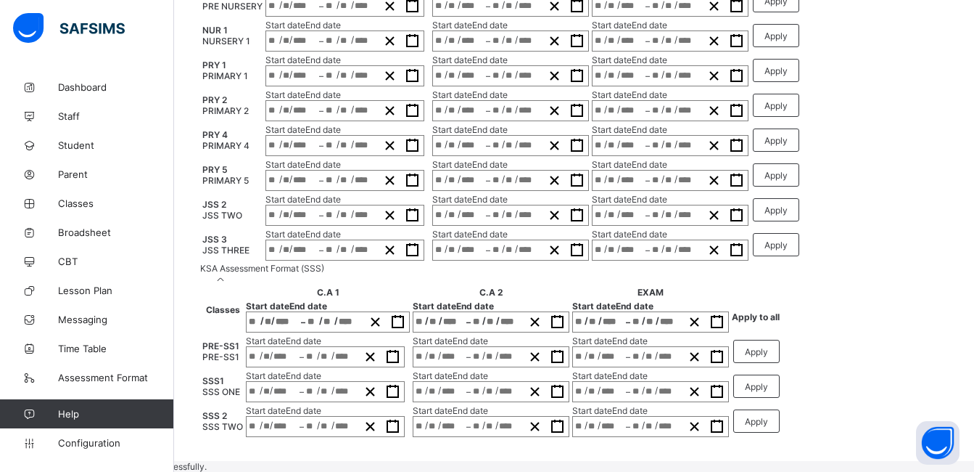
type input "****"
type input "**********"
type input "**"
type input "*"
type input "****"
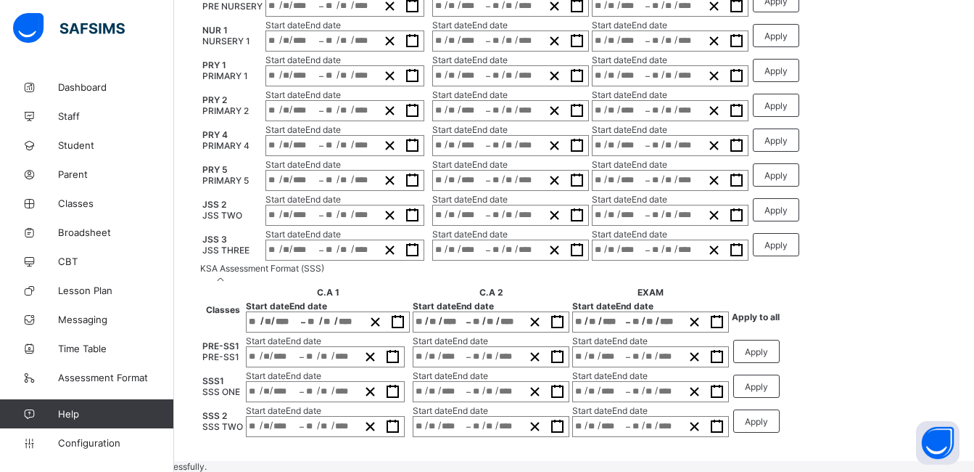
type input "**********"
type input "**"
type input "****"
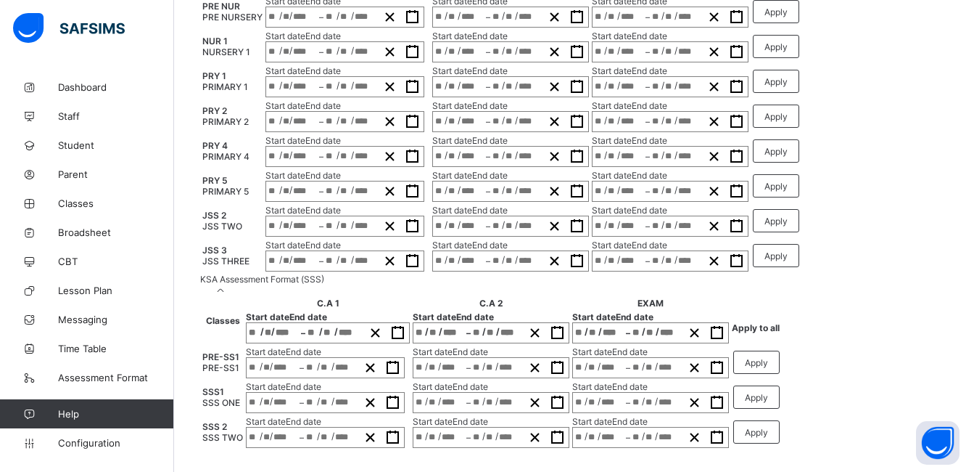
click at [780, 322] on span "Apply to all" at bounding box center [756, 327] width 48 height 11
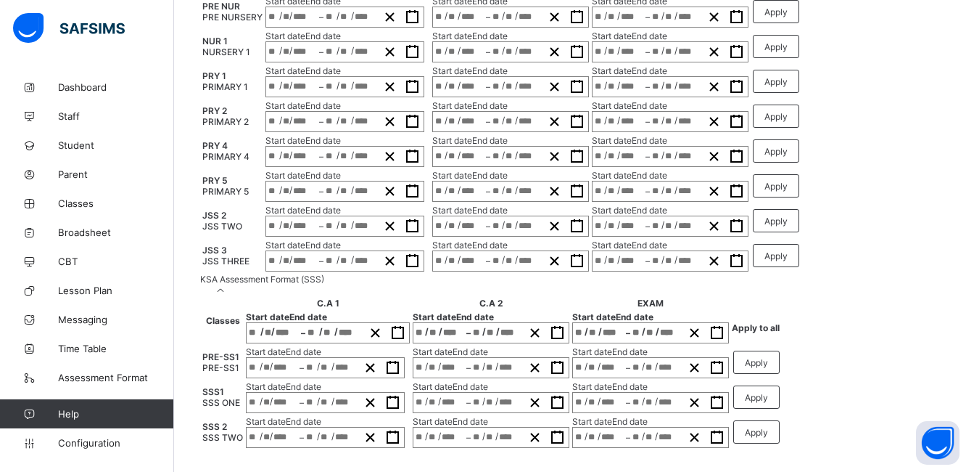
click at [484, 274] on div "KSA Assessment Format (SSS)" at bounding box center [574, 285] width 748 height 22
click at [75, 202] on span "Classes" at bounding box center [116, 203] width 116 height 12
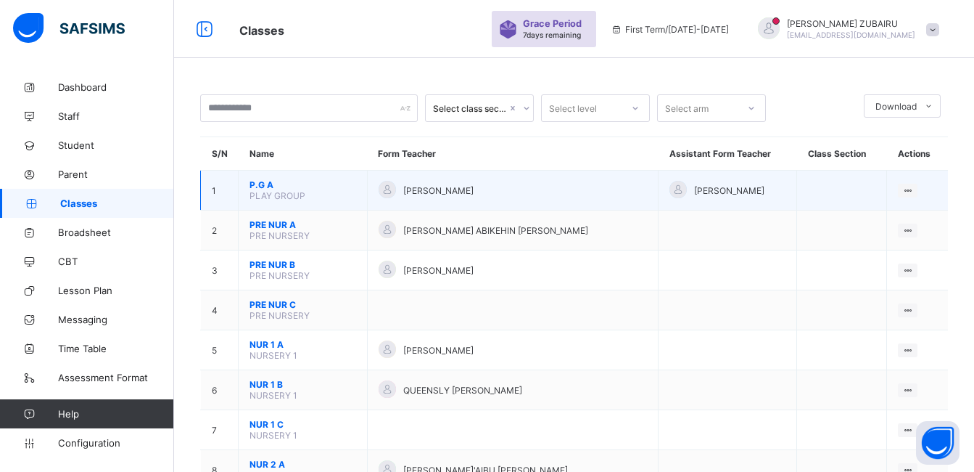
click at [260, 181] on span "P.G A" at bounding box center [303, 184] width 107 height 11
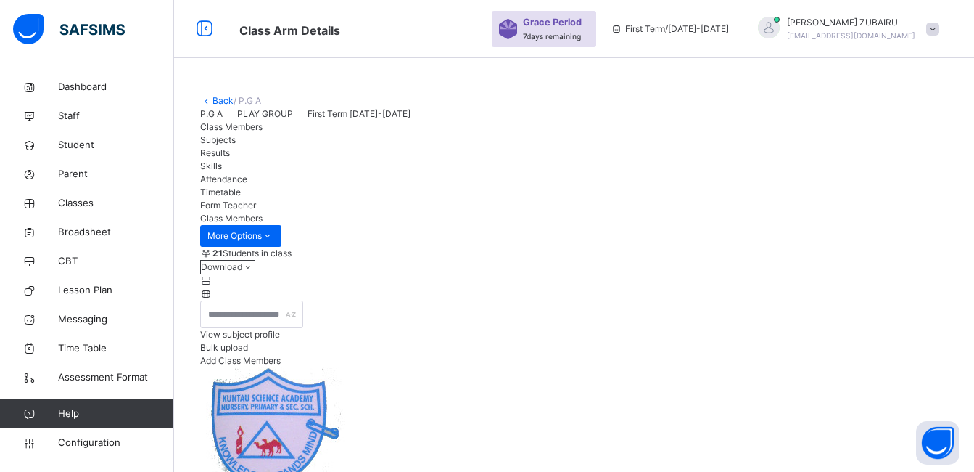
click at [236, 145] on span "Subjects" at bounding box center [218, 139] width 36 height 11
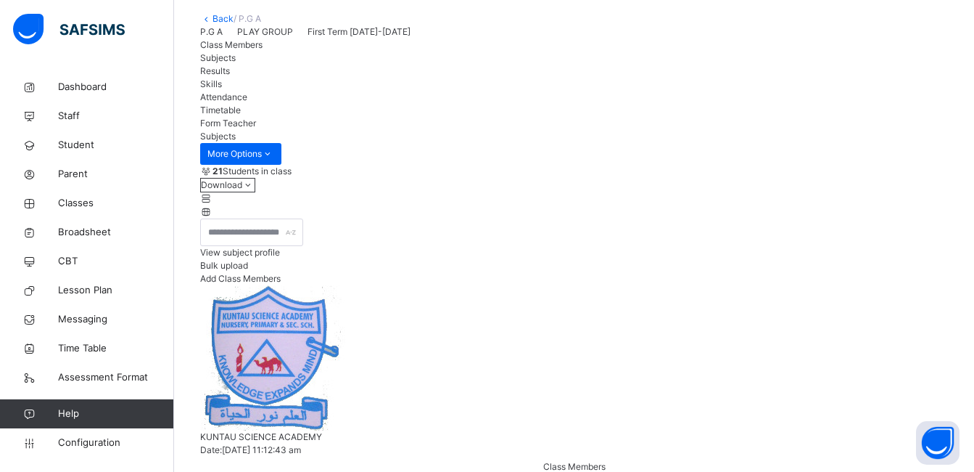
scroll to position [218, 0]
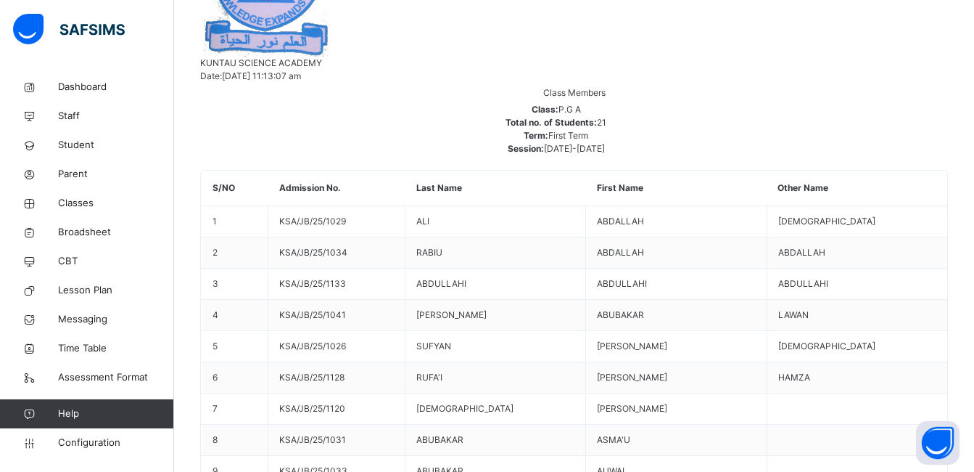
scroll to position [0, 0]
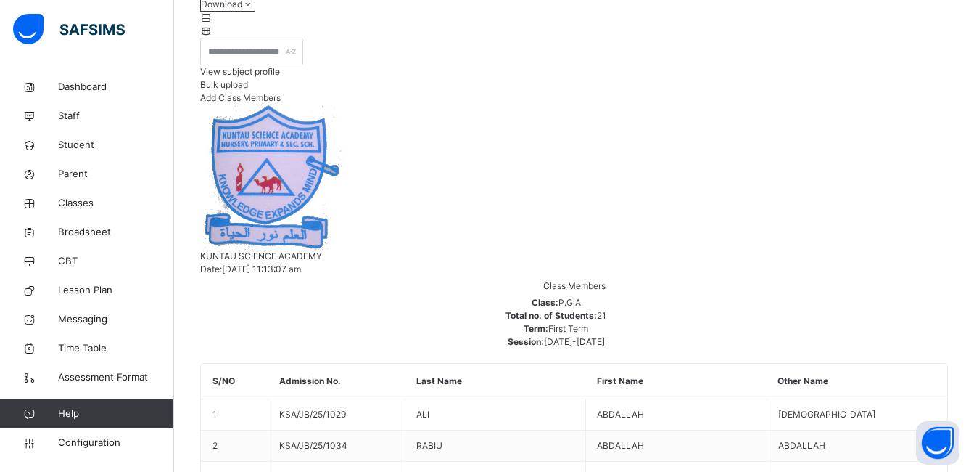
scroll to position [165, 0]
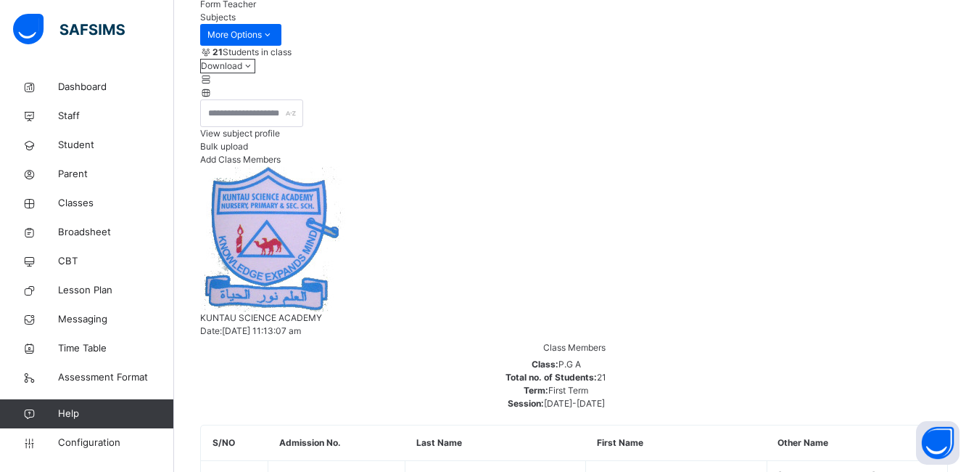
scroll to position [0, 0]
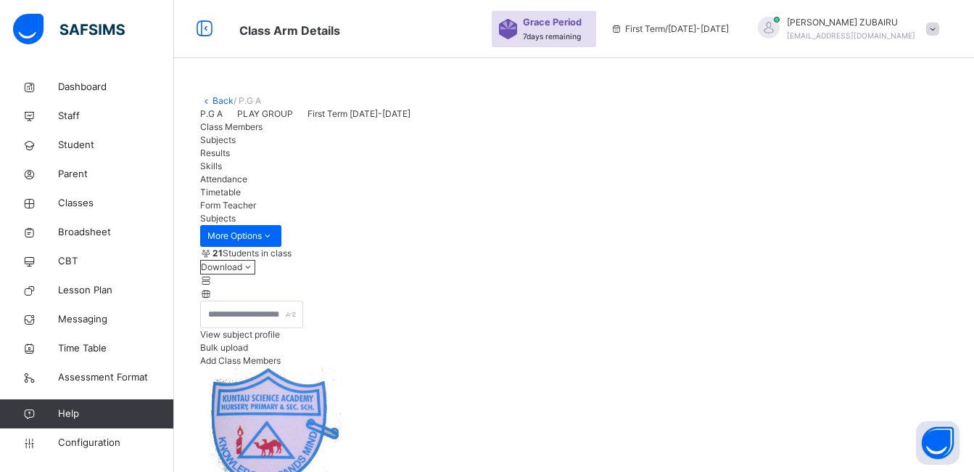
click at [221, 100] on link "Back" at bounding box center [223, 100] width 21 height 11
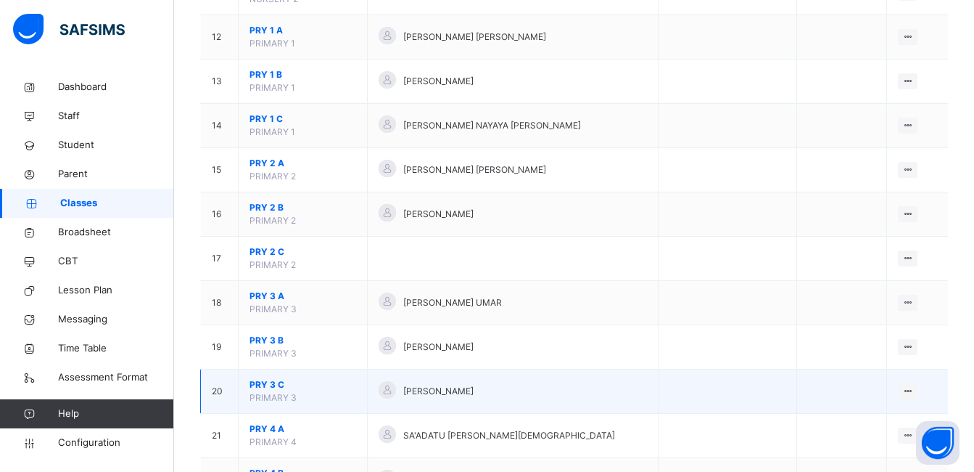
scroll to position [726, 0]
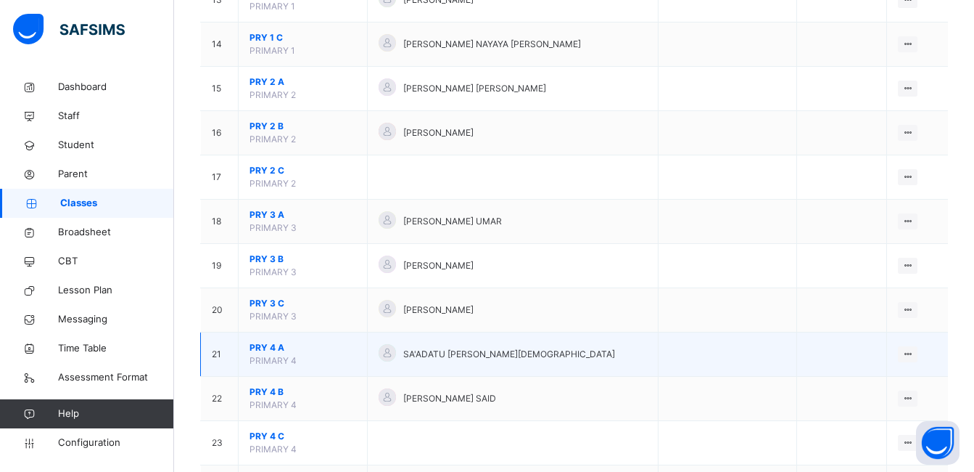
click at [276, 348] on span "PRY 4 A" at bounding box center [303, 347] width 107 height 13
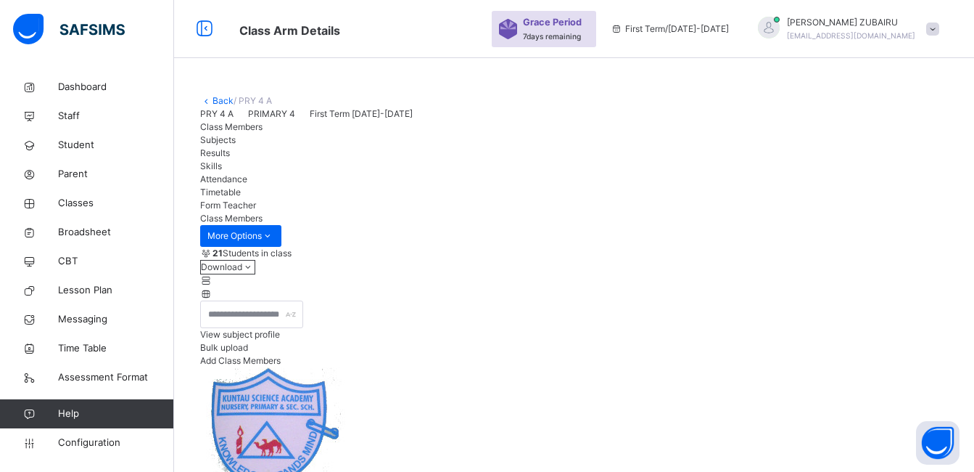
click at [236, 145] on span "Subjects" at bounding box center [218, 139] width 36 height 11
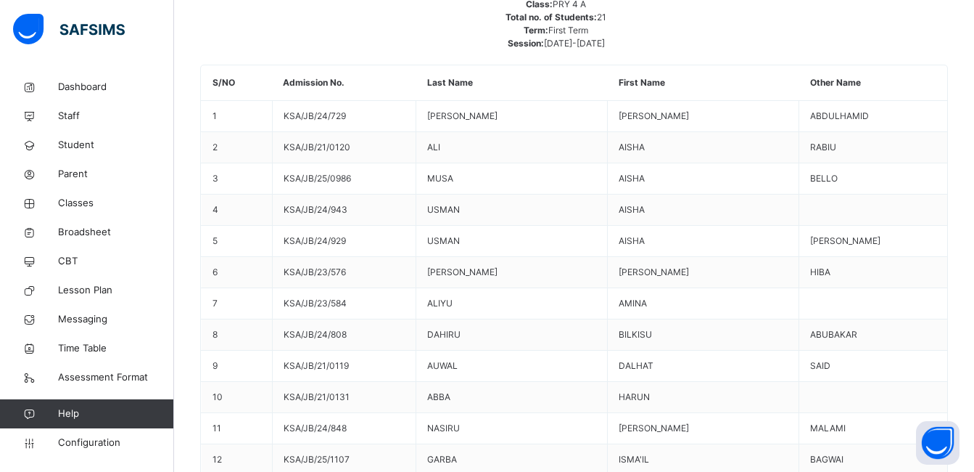
scroll to position [580, 0]
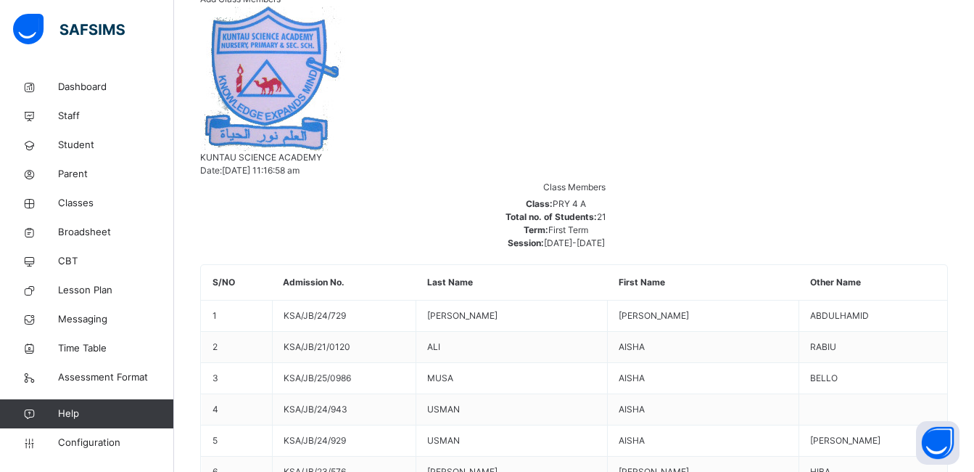
scroll to position [336, 0]
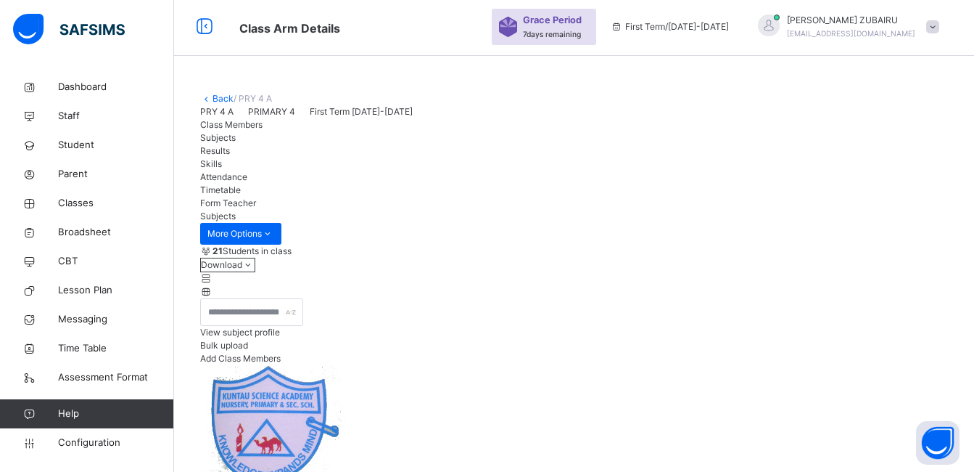
scroll to position [0, 0]
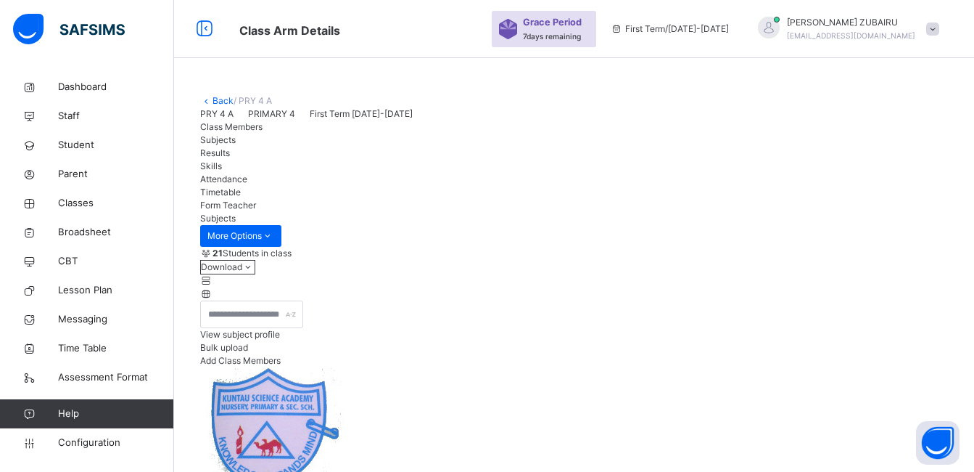
click at [224, 99] on link "Back" at bounding box center [223, 100] width 21 height 11
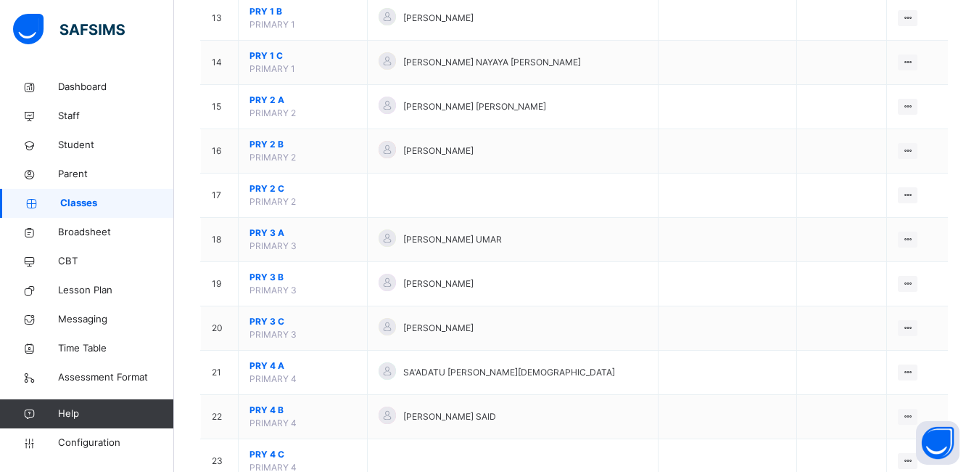
scroll to position [798, 0]
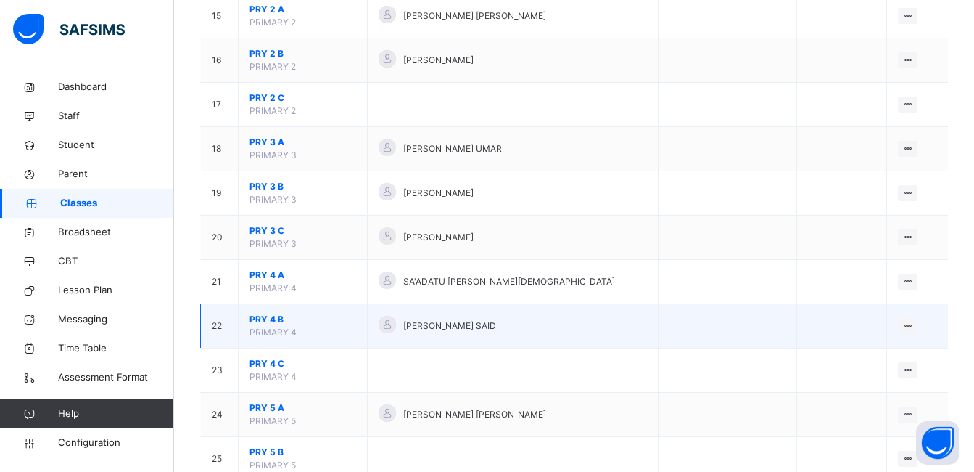
click at [271, 316] on span "PRY 4 B" at bounding box center [303, 319] width 107 height 13
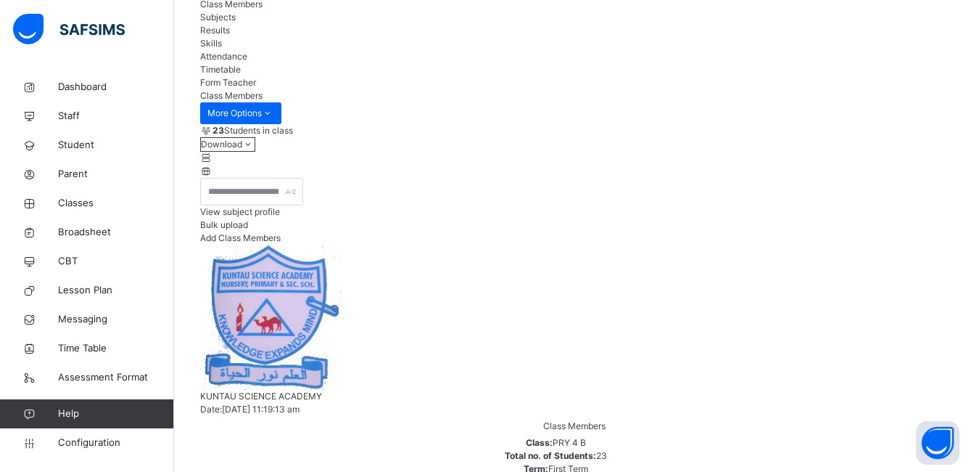
scroll to position [218, 0]
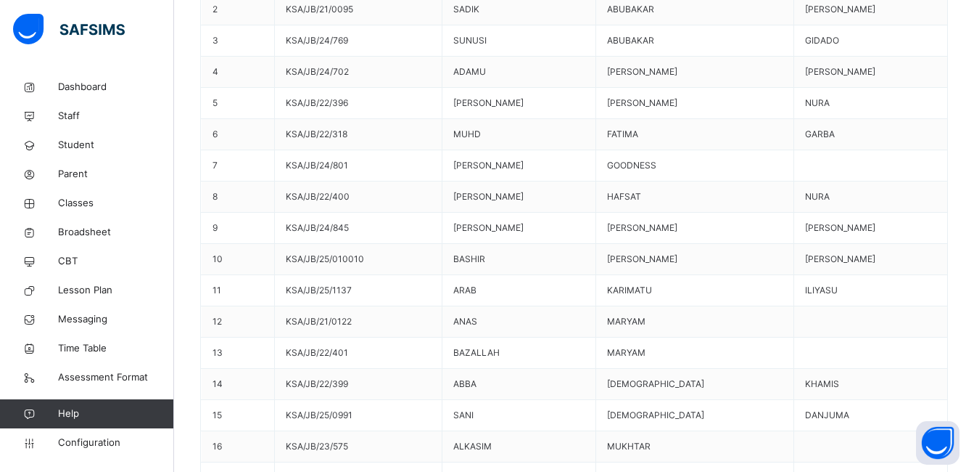
click at [79, 203] on span "Classes" at bounding box center [116, 203] width 116 height 15
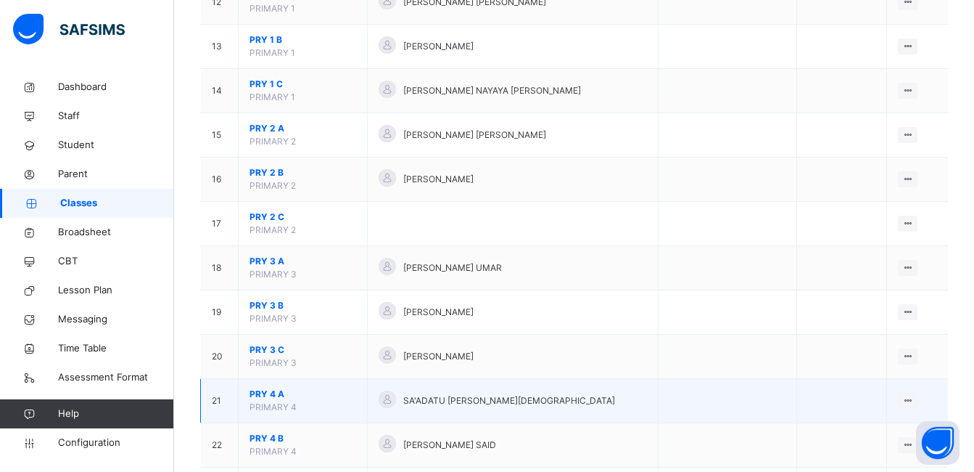
scroll to position [798, 0]
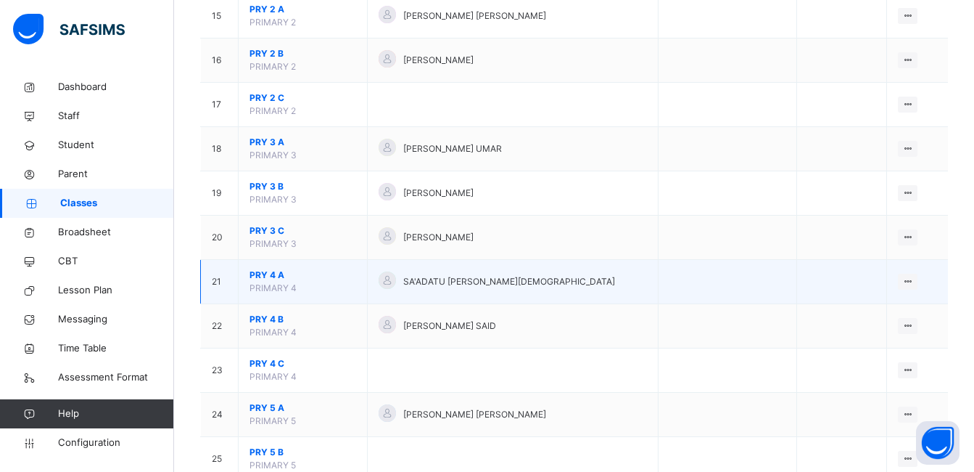
click at [271, 274] on span "PRY 4 A" at bounding box center [303, 274] width 107 height 13
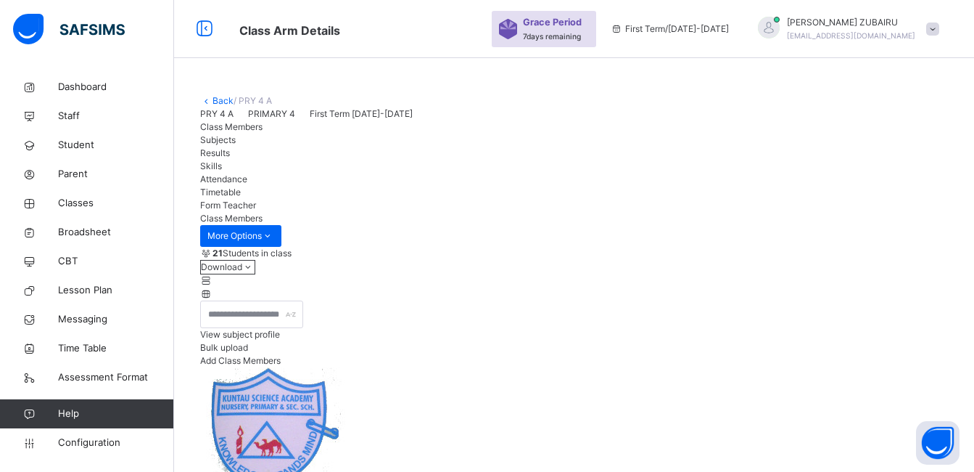
click at [280, 340] on span "View subject profile" at bounding box center [240, 334] width 80 height 11
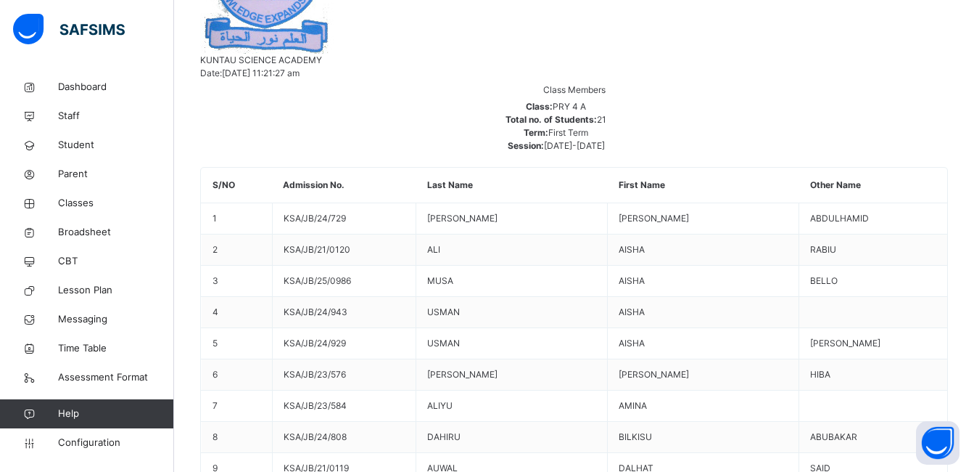
scroll to position [435, 0]
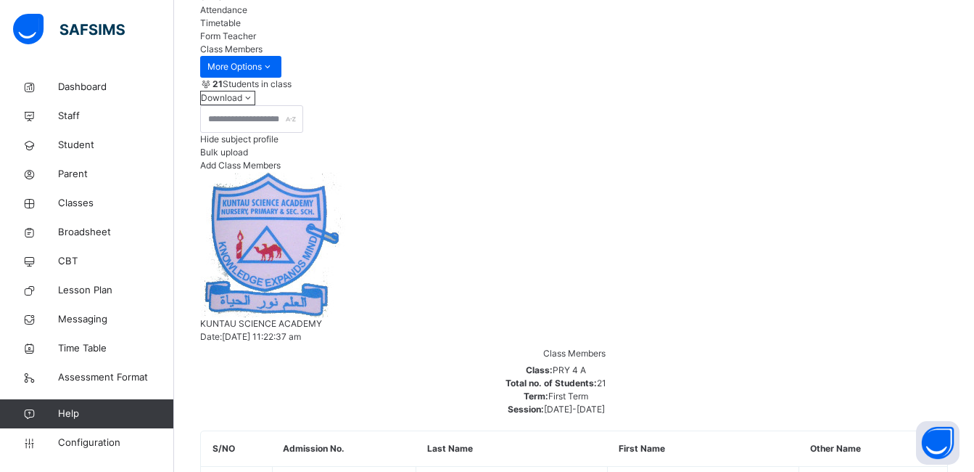
scroll to position [96, 0]
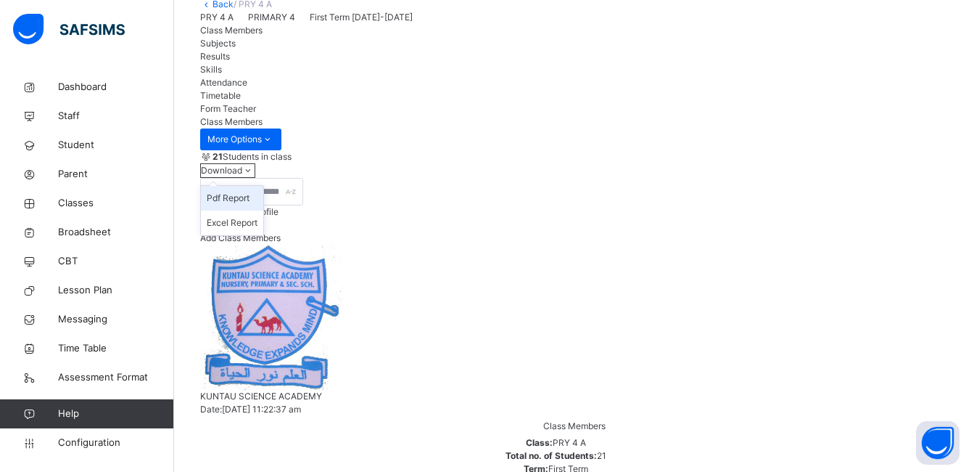
click at [263, 210] on li "Pdf Report" at bounding box center [232, 198] width 62 height 25
click at [236, 49] on span "Subjects" at bounding box center [218, 43] width 36 height 11
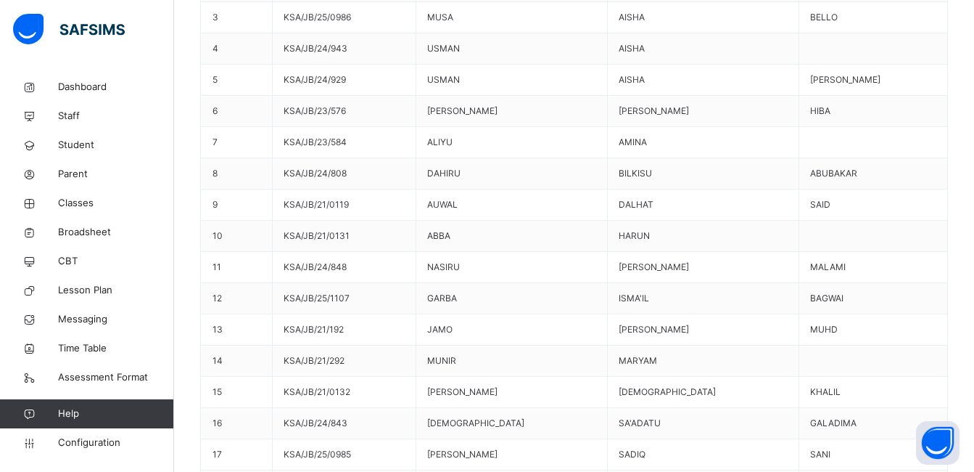
scroll to position [699, 0]
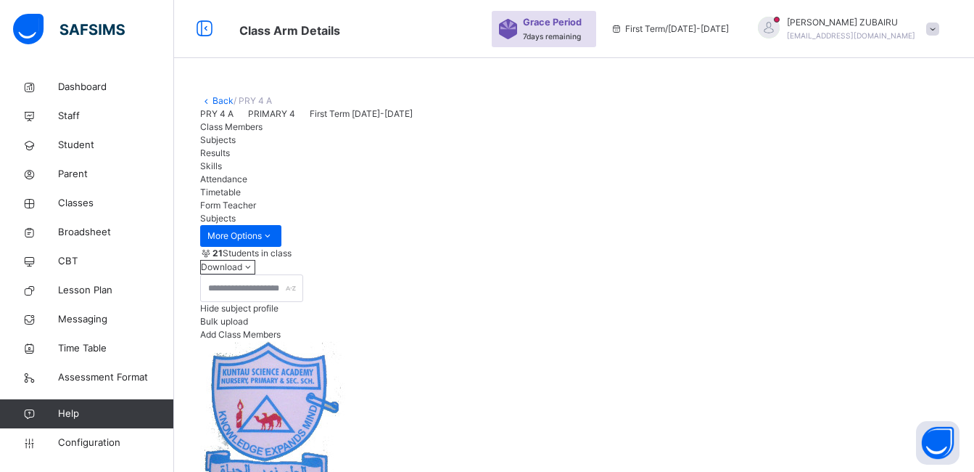
click at [215, 99] on link "Back" at bounding box center [223, 100] width 21 height 11
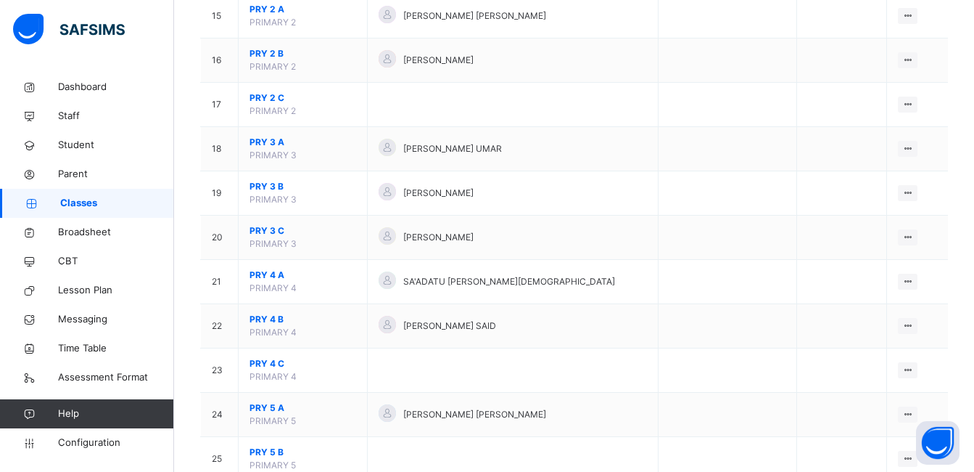
scroll to position [1016, 0]
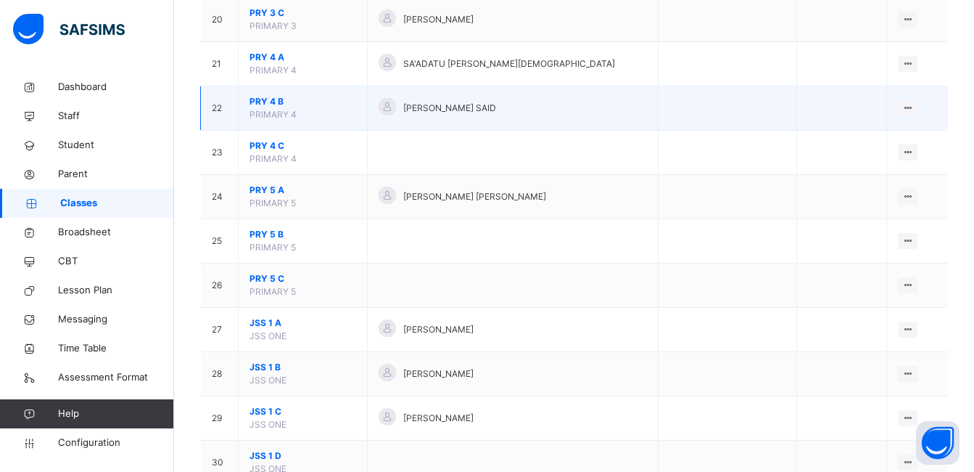
click at [268, 99] on span "PRY 4 B" at bounding box center [303, 101] width 107 height 13
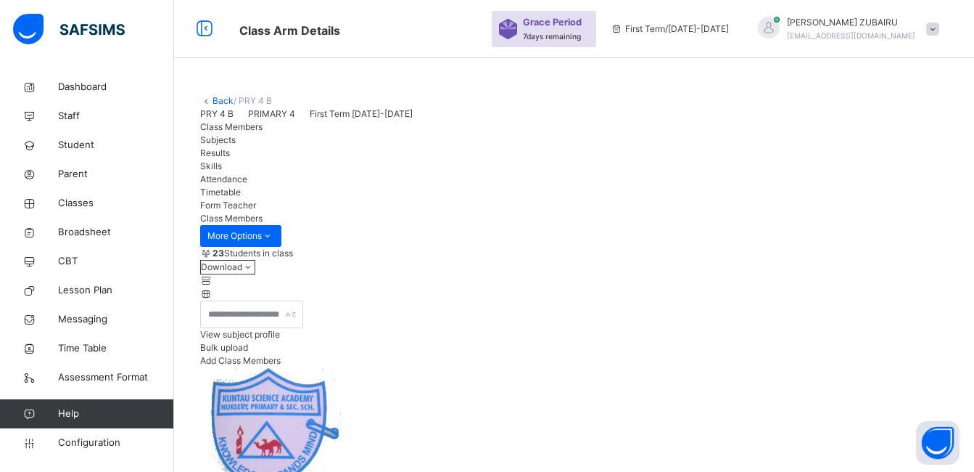
click at [280, 340] on span "View subject profile" at bounding box center [240, 334] width 80 height 11
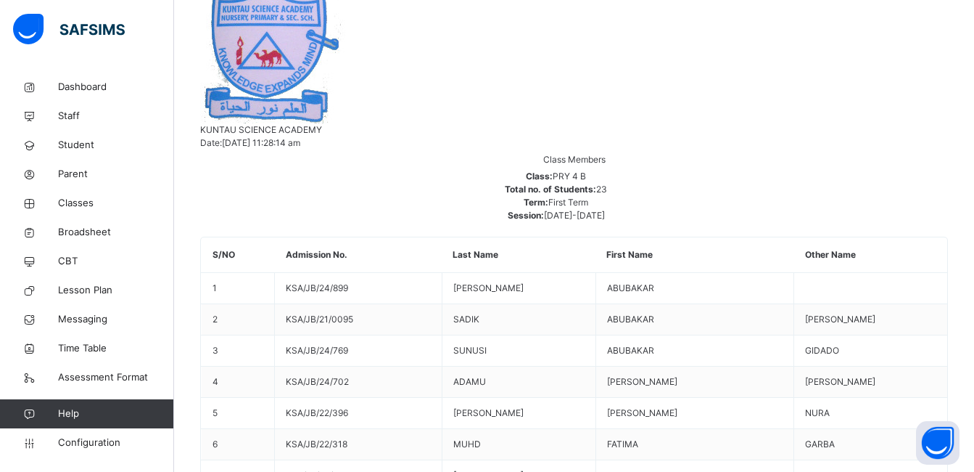
scroll to position [2, 0]
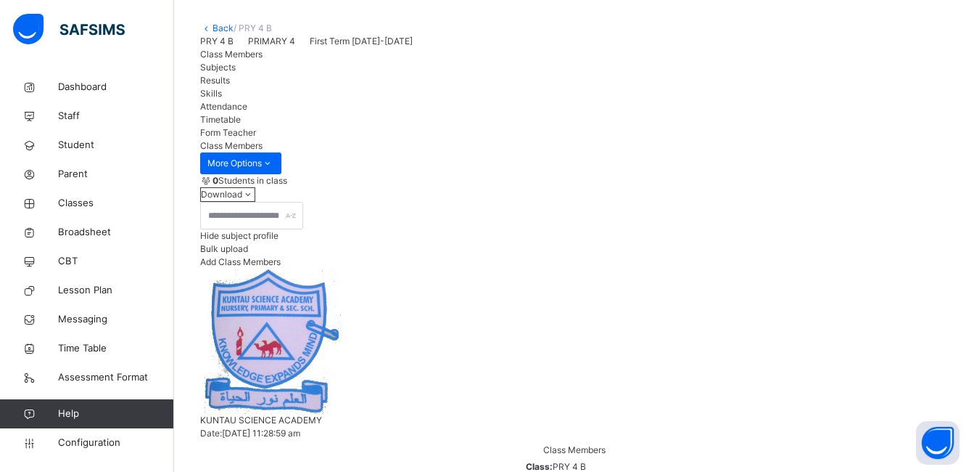
click at [236, 73] on span "Subjects" at bounding box center [218, 67] width 36 height 11
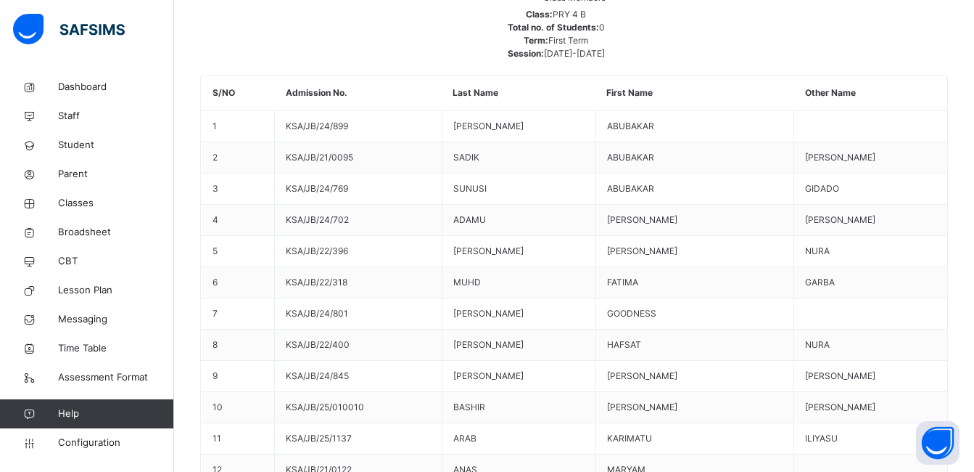
scroll to position [699, 0]
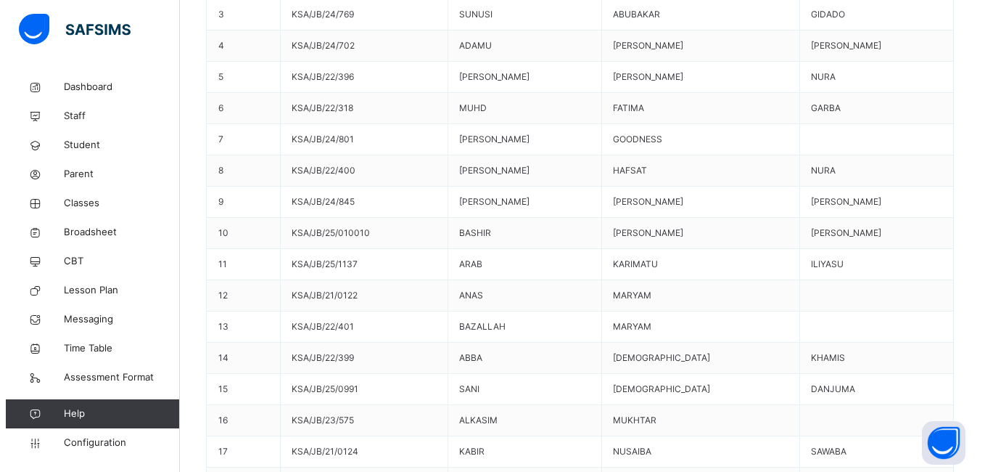
scroll to position [0, 0]
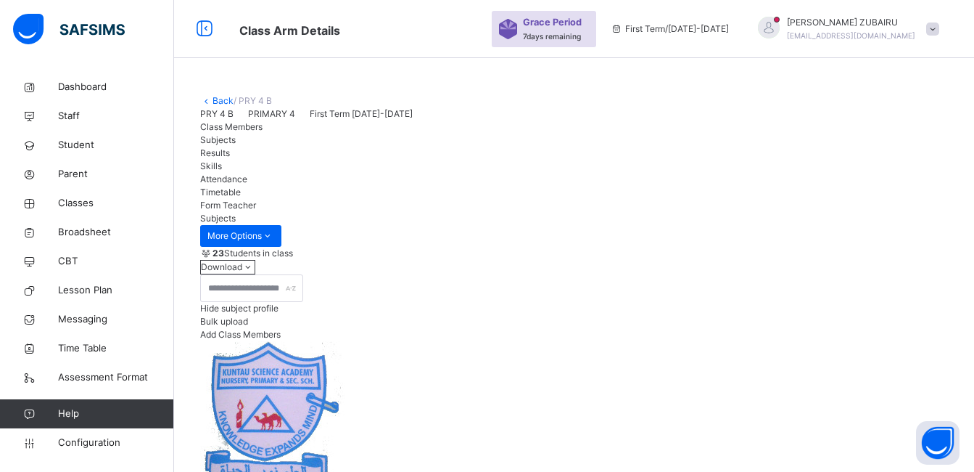
click at [216, 99] on link "Back" at bounding box center [223, 100] width 21 height 11
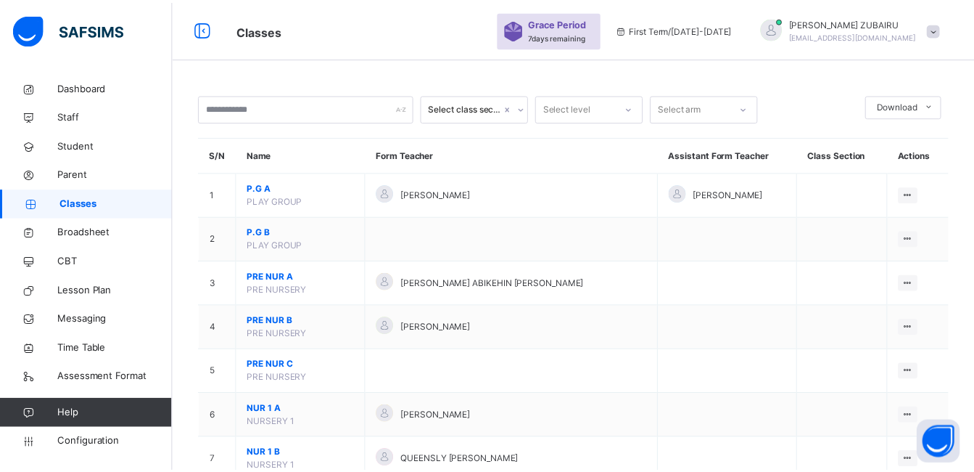
scroll to position [871, 0]
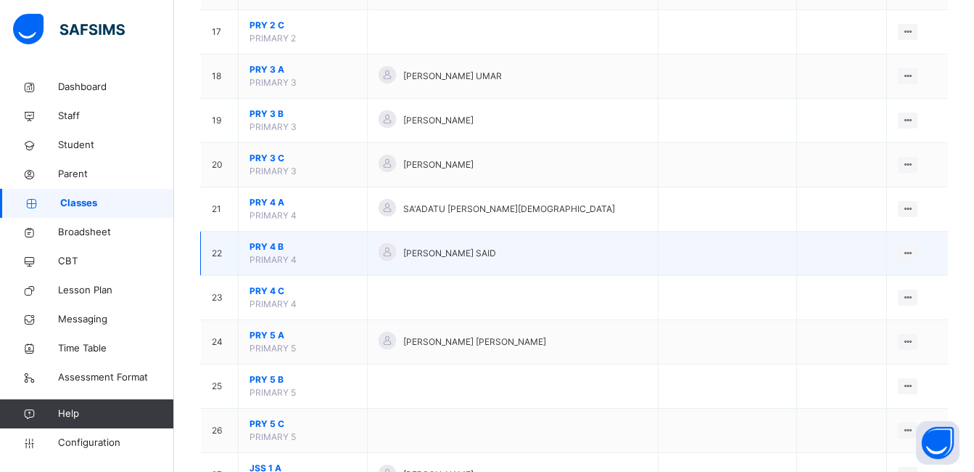
click at [265, 289] on span "PRY 4 C" at bounding box center [303, 290] width 107 height 13
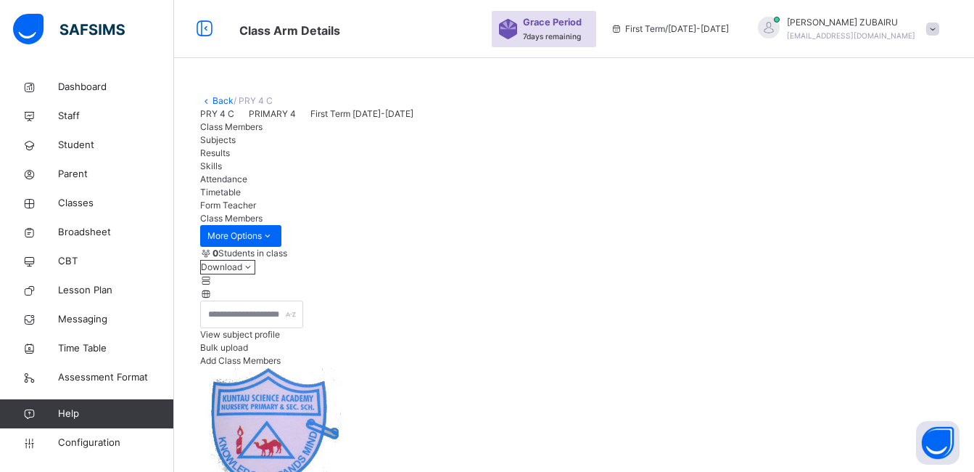
click at [236, 145] on span "Subjects" at bounding box center [218, 139] width 36 height 11
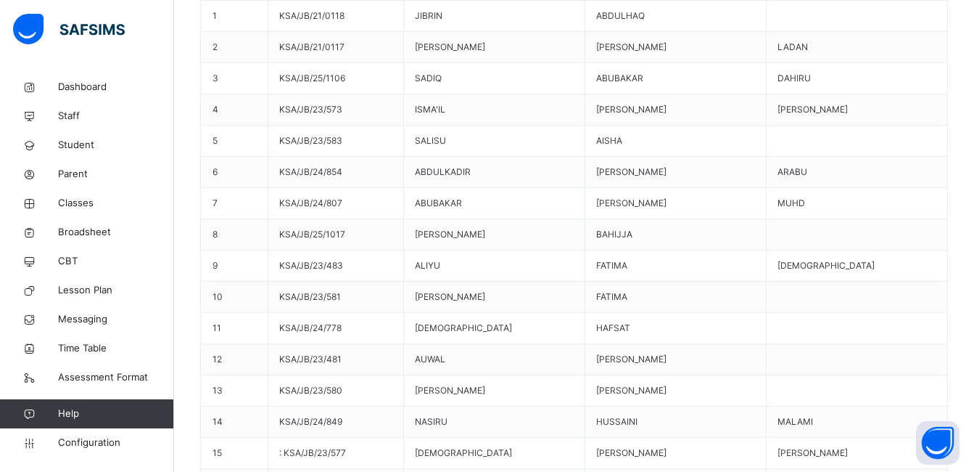
type input "*****"
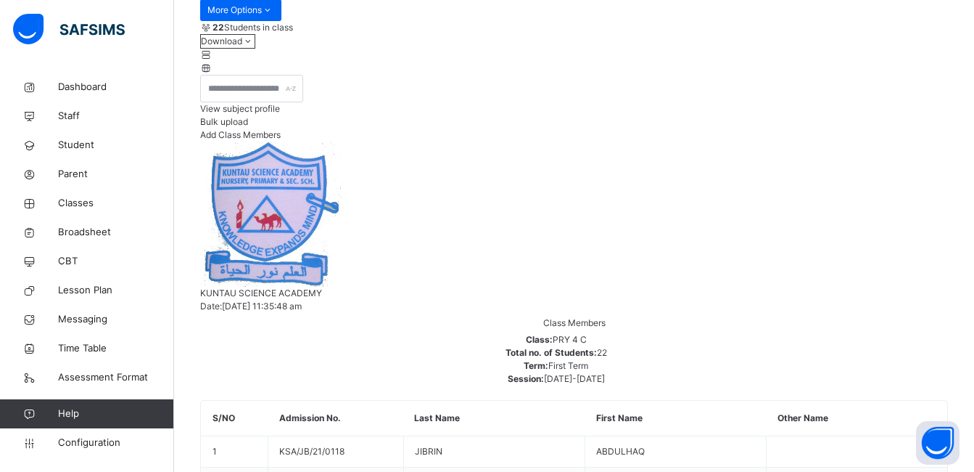
scroll to position [0, 0]
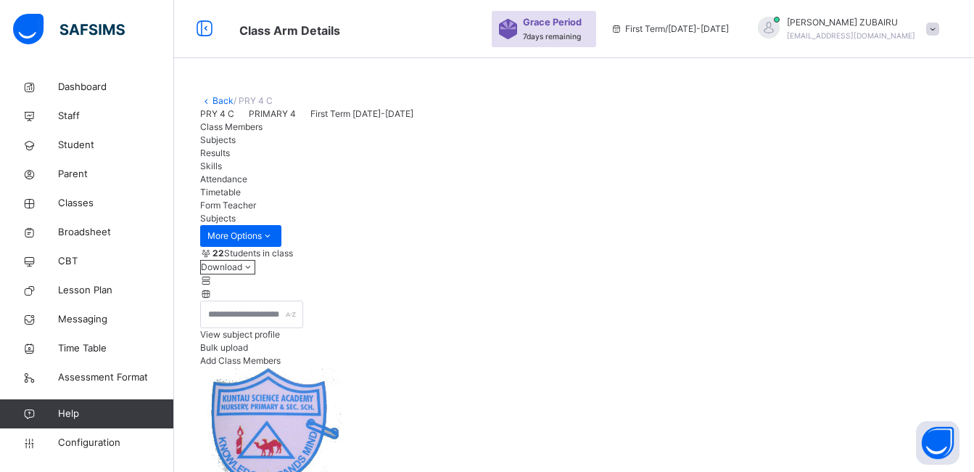
click at [221, 132] on span "Class Members" at bounding box center [231, 126] width 62 height 11
click at [236, 145] on span "Subjects" at bounding box center [218, 139] width 36 height 11
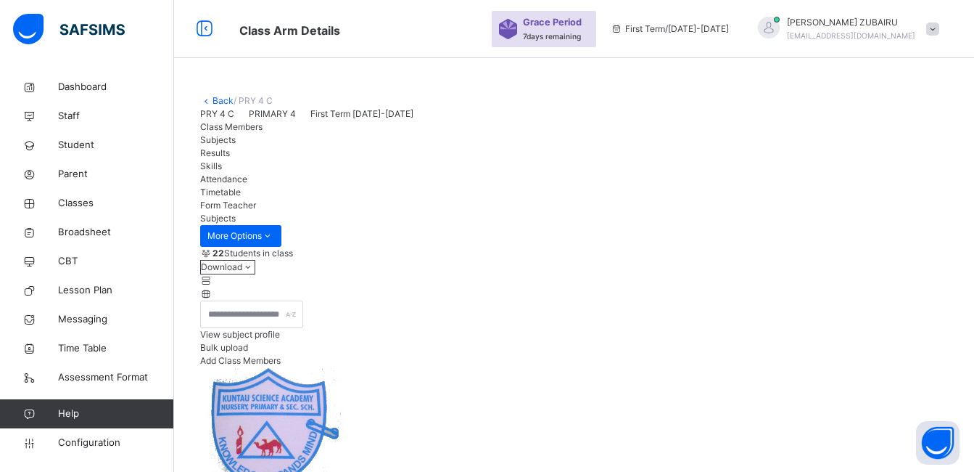
click at [218, 99] on link "Back" at bounding box center [223, 100] width 21 height 11
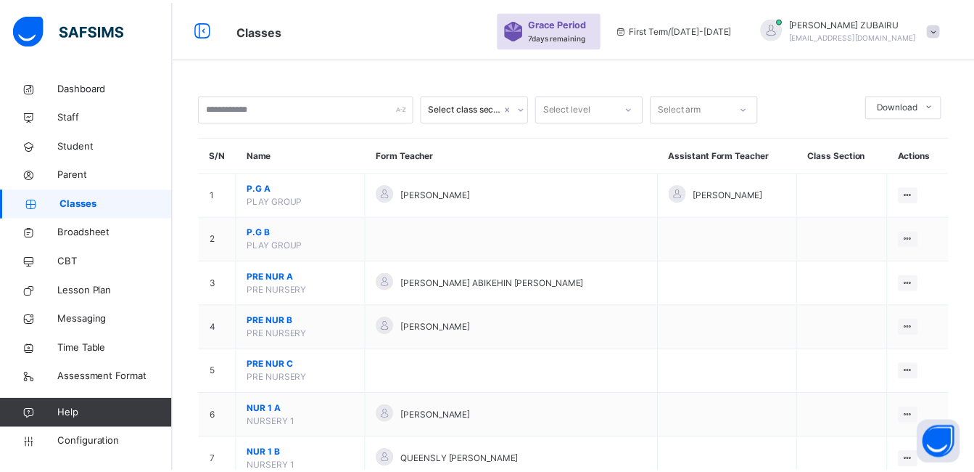
scroll to position [1088, 0]
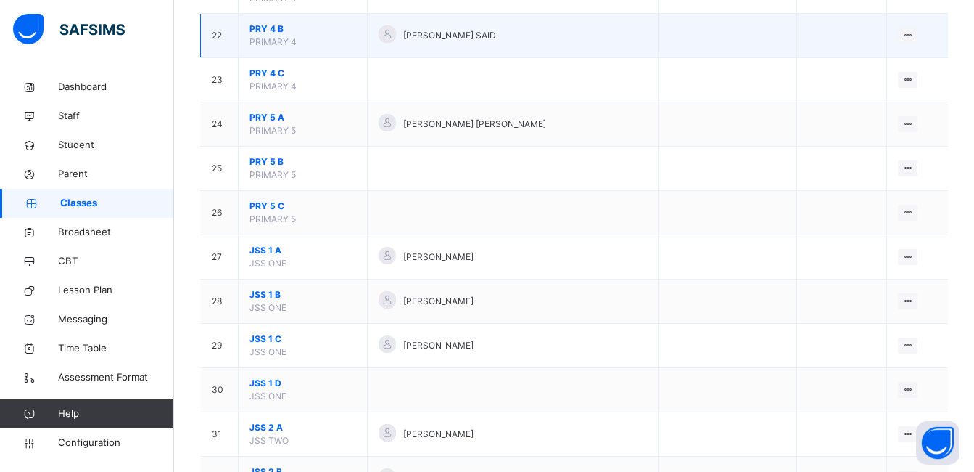
click at [273, 75] on span "PRY 4 C" at bounding box center [303, 73] width 107 height 13
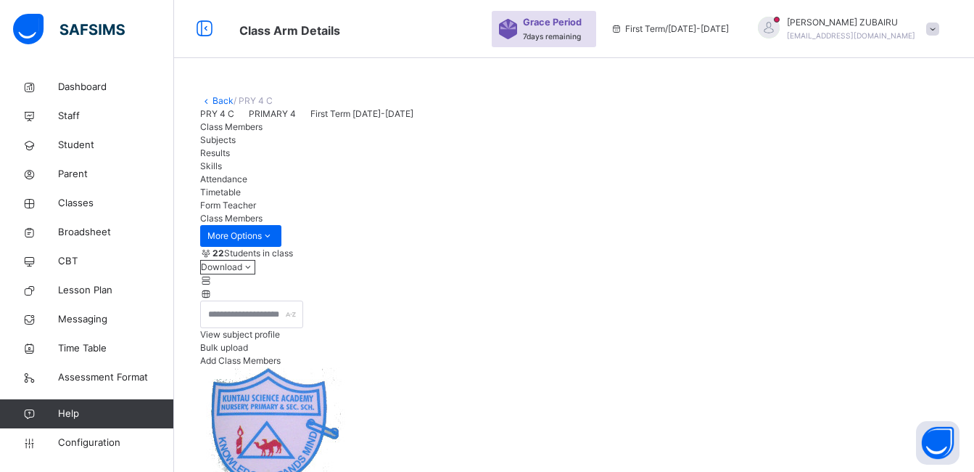
scroll to position [73, 0]
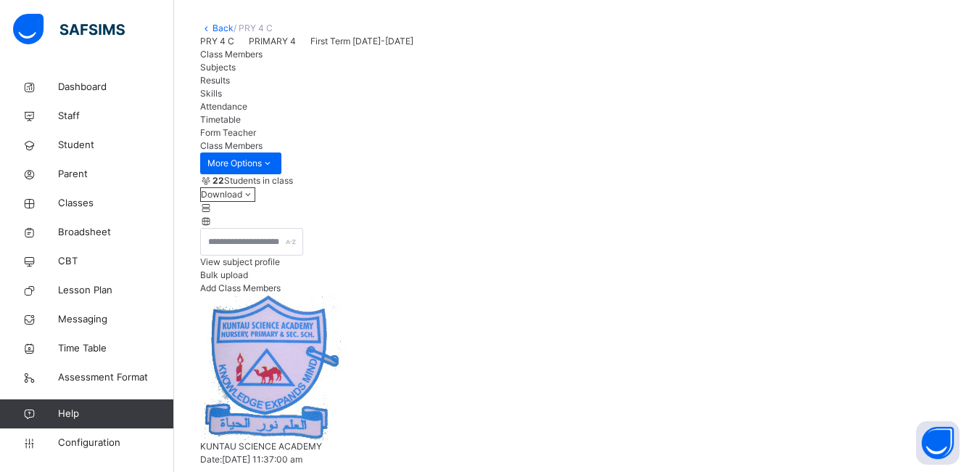
click at [236, 73] on span "Subjects" at bounding box center [218, 67] width 36 height 11
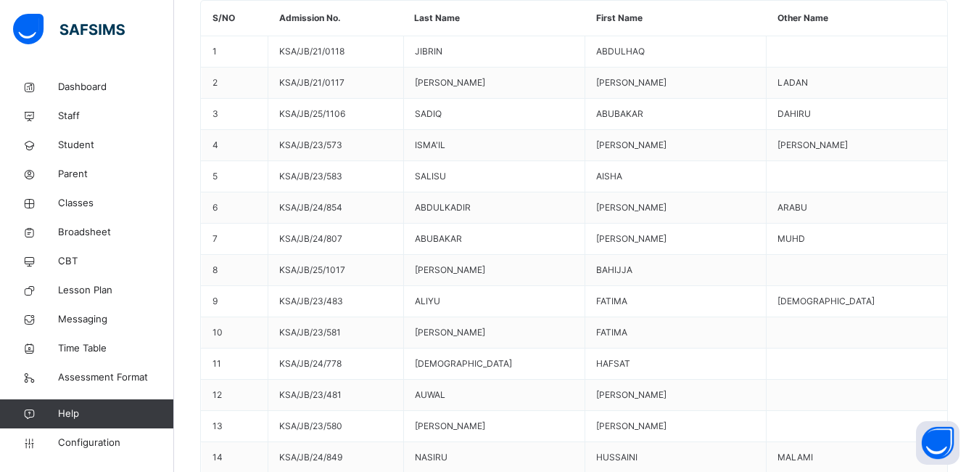
scroll to position [661, 0]
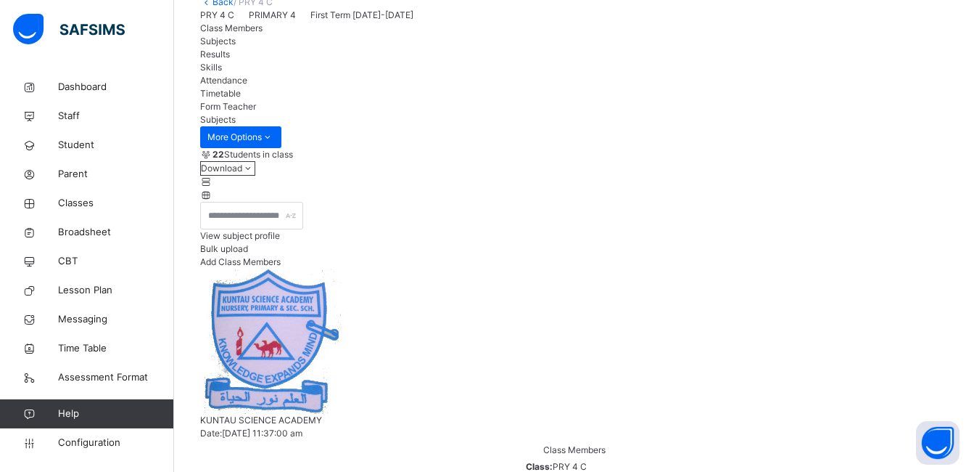
scroll to position [81, 0]
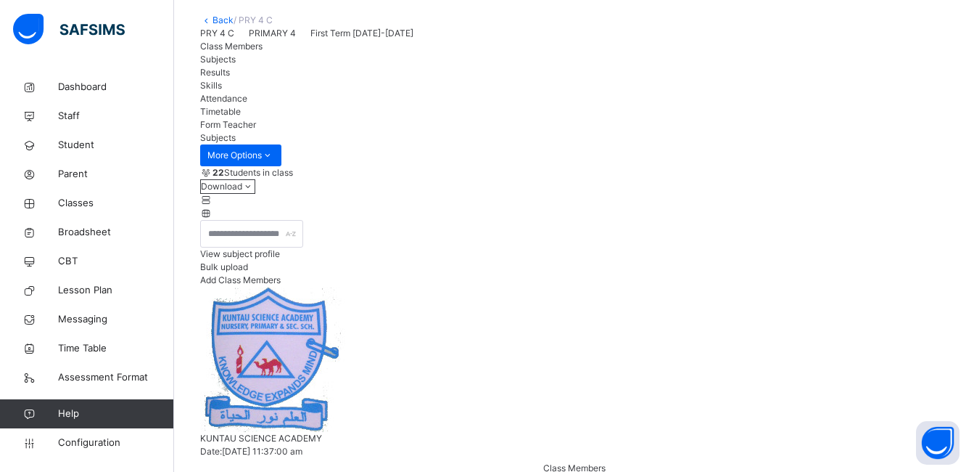
click at [240, 52] on span "Class Members" at bounding box center [231, 46] width 62 height 11
click at [280, 259] on span "View subject profile" at bounding box center [240, 253] width 80 height 11
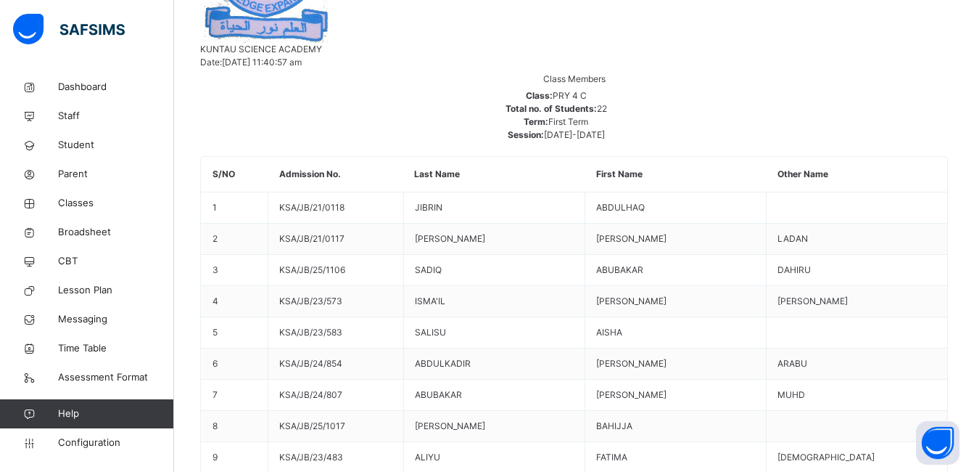
scroll to position [298, 0]
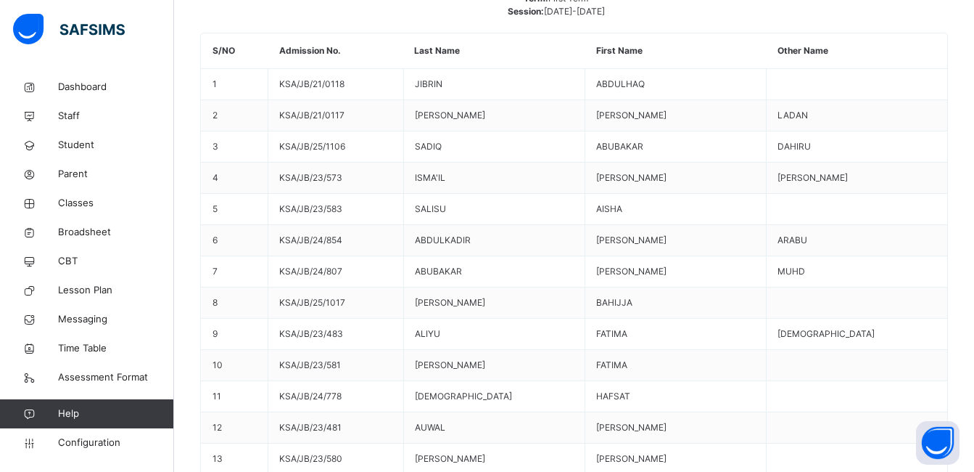
scroll to position [661, 0]
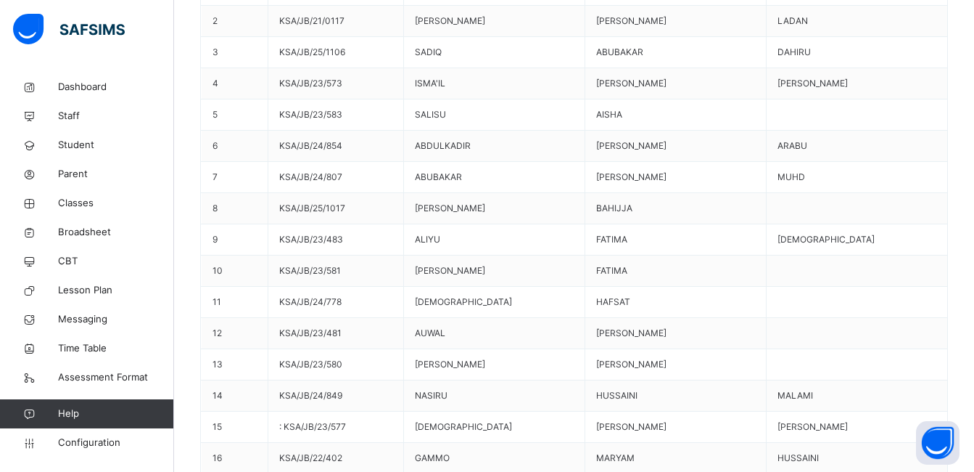
drag, startPoint x: 612, startPoint y: 54, endPoint x: 776, endPoint y: 81, distance: 166.9
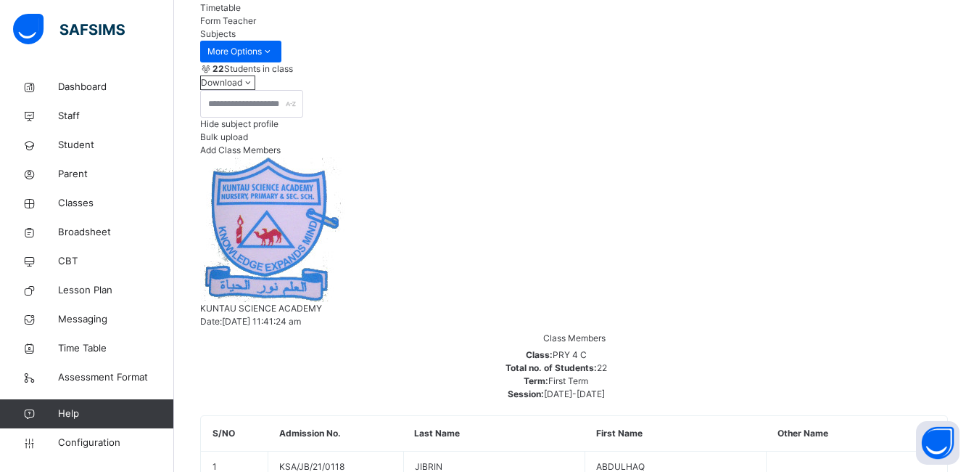
scroll to position [218, 0]
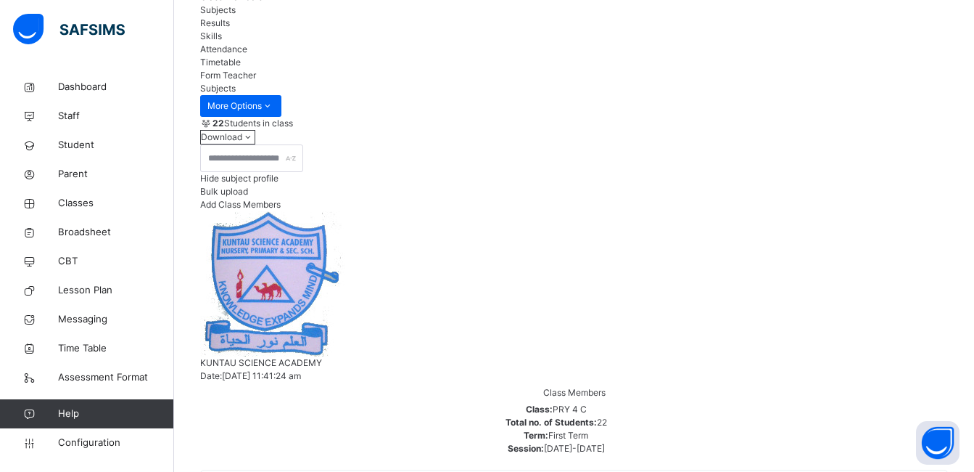
scroll to position [0, 0]
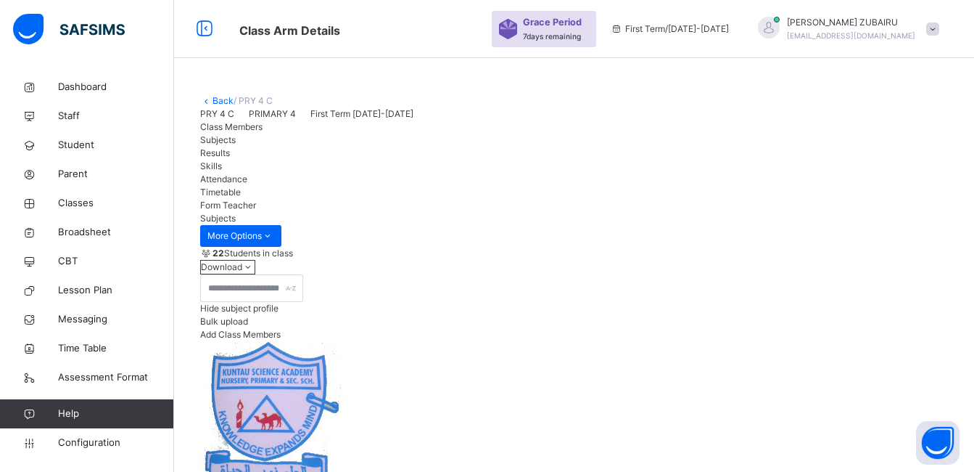
click at [231, 132] on span "Class Members" at bounding box center [231, 126] width 62 height 11
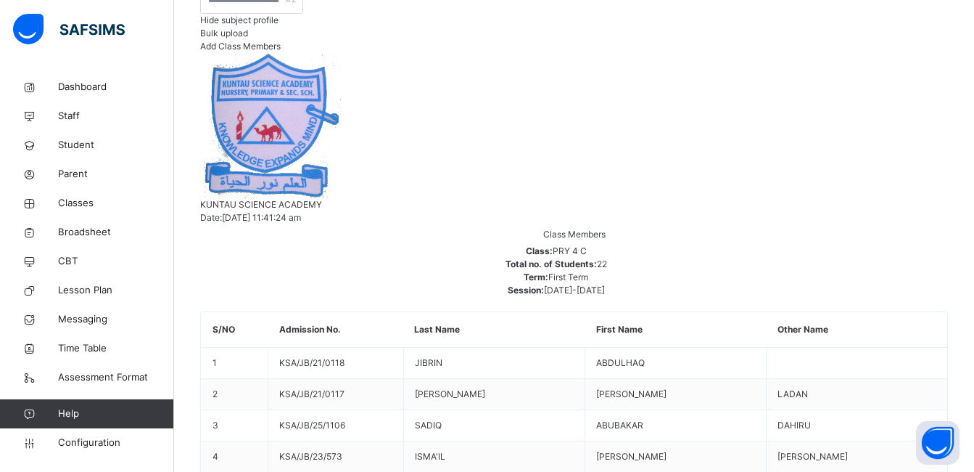
scroll to position [290, 0]
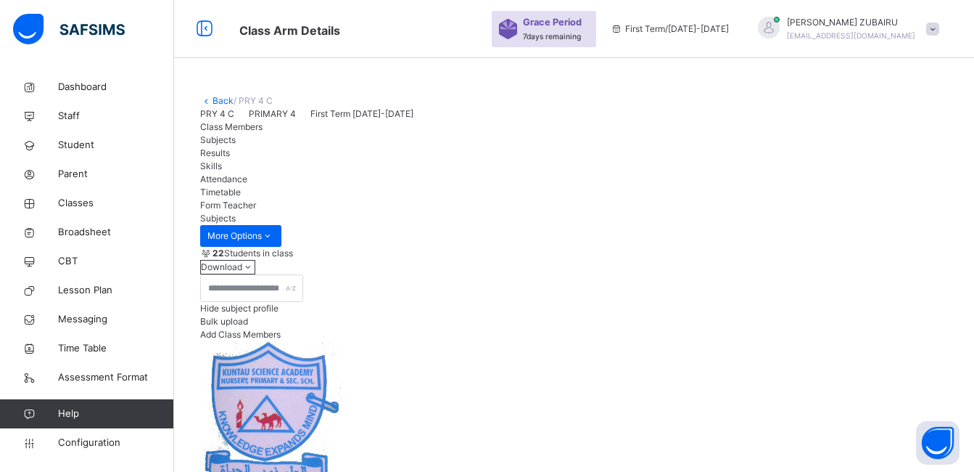
click at [223, 99] on link "Back" at bounding box center [223, 100] width 21 height 11
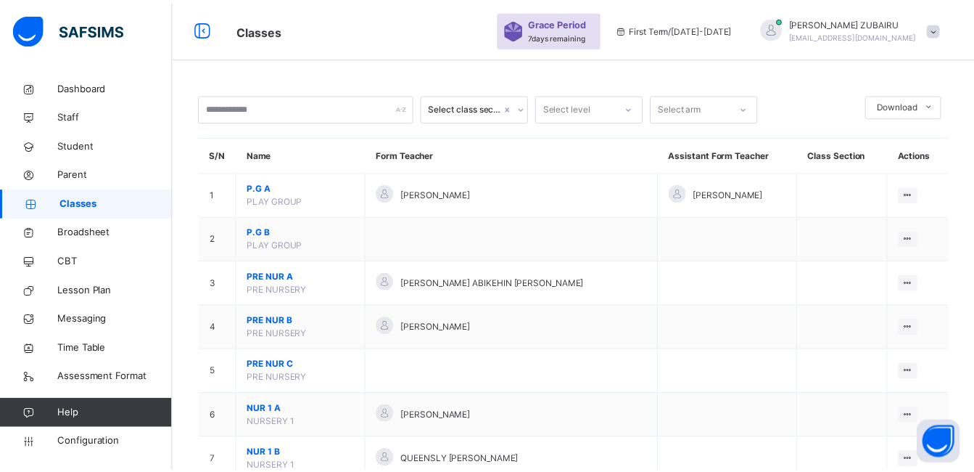
scroll to position [1161, 0]
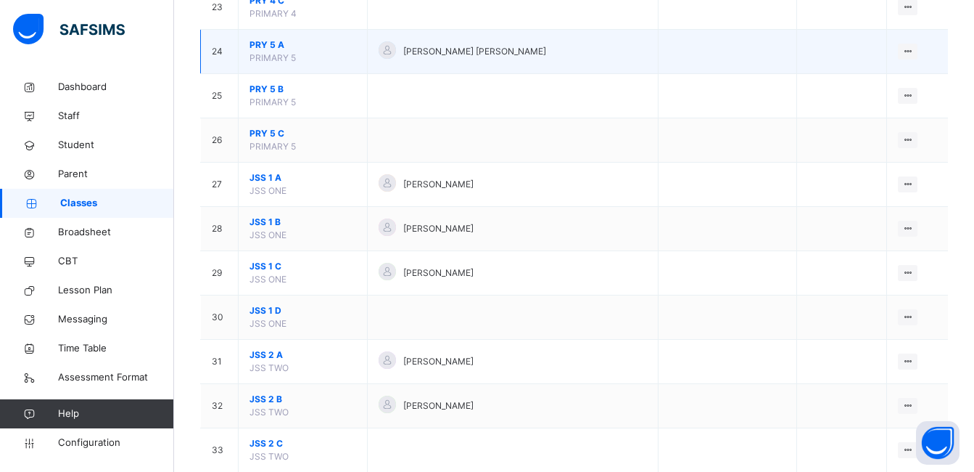
click at [275, 43] on span "PRY 5 A" at bounding box center [303, 44] width 107 height 13
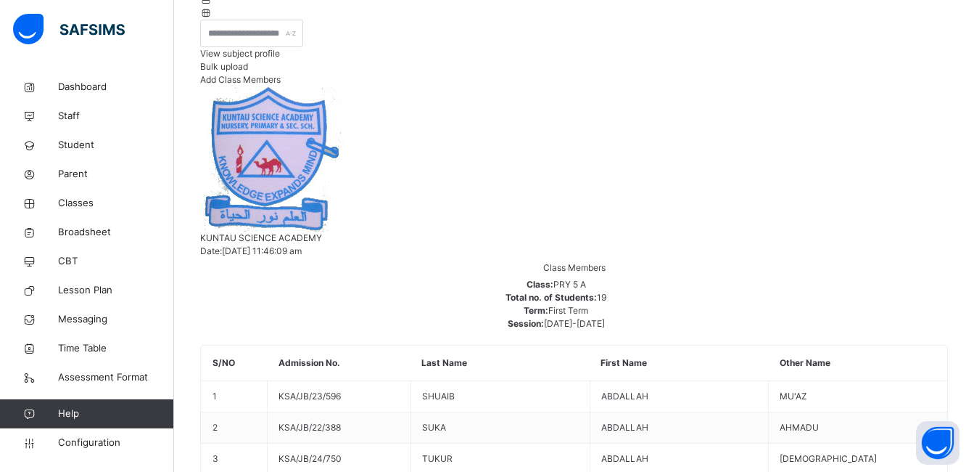
scroll to position [218, 0]
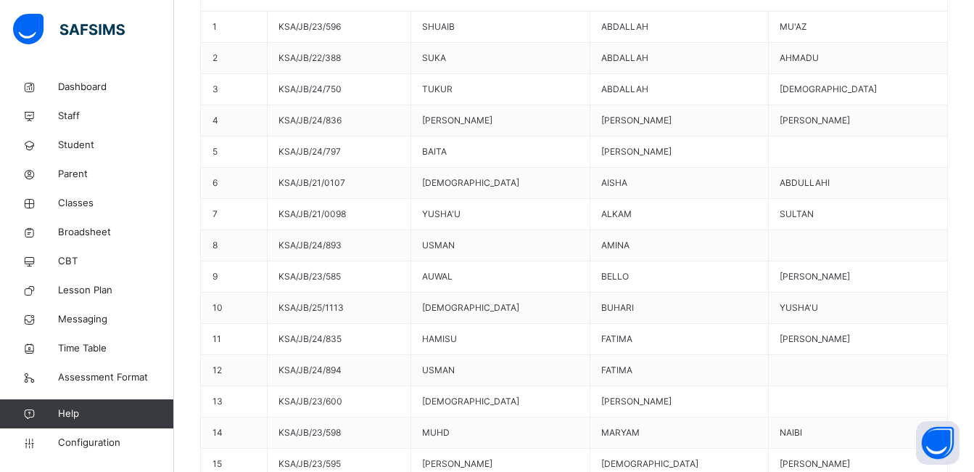
scroll to position [0, 0]
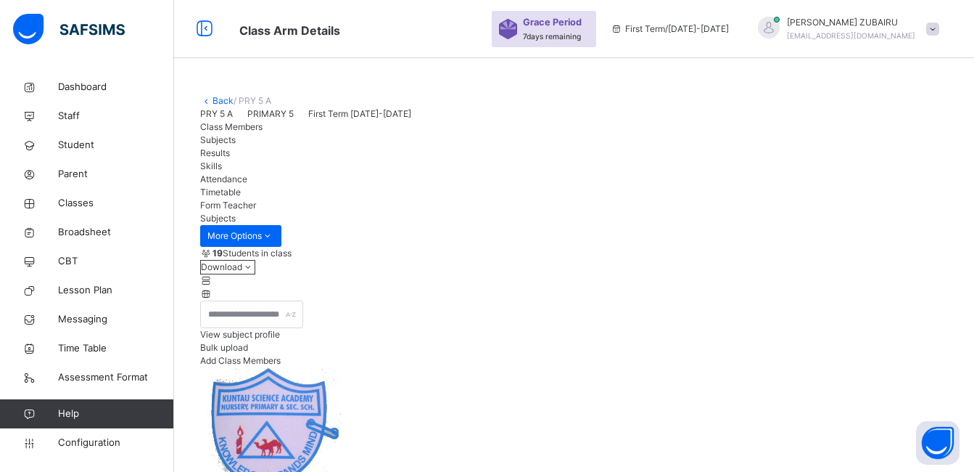
click at [218, 99] on link "Back" at bounding box center [223, 100] width 21 height 11
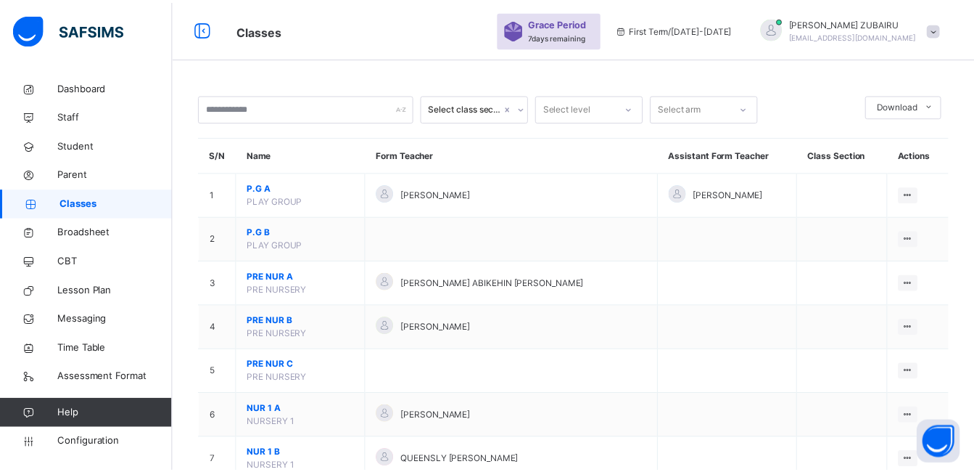
scroll to position [1088, 0]
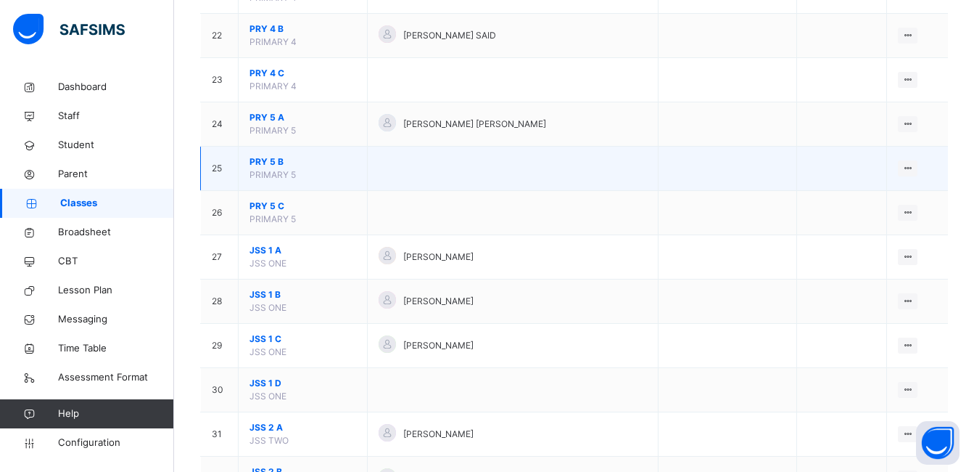
click at [270, 160] on span "PRY 5 B" at bounding box center [303, 161] width 107 height 13
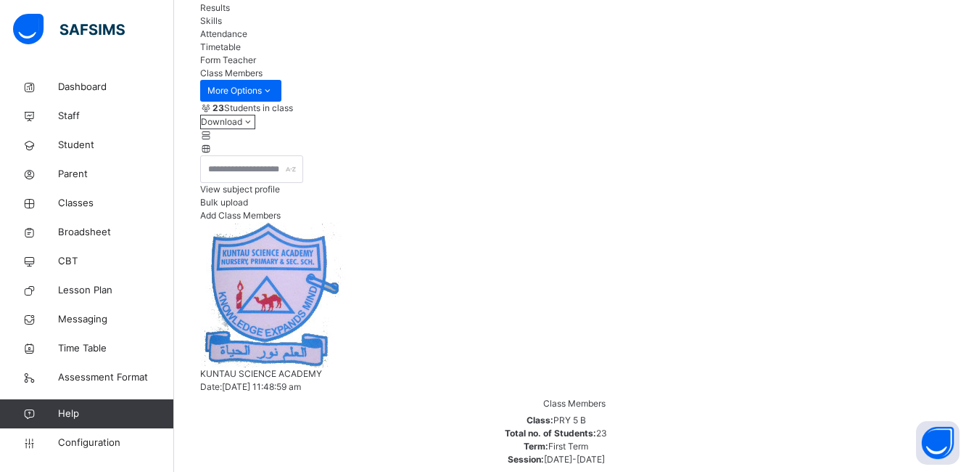
scroll to position [201, 0]
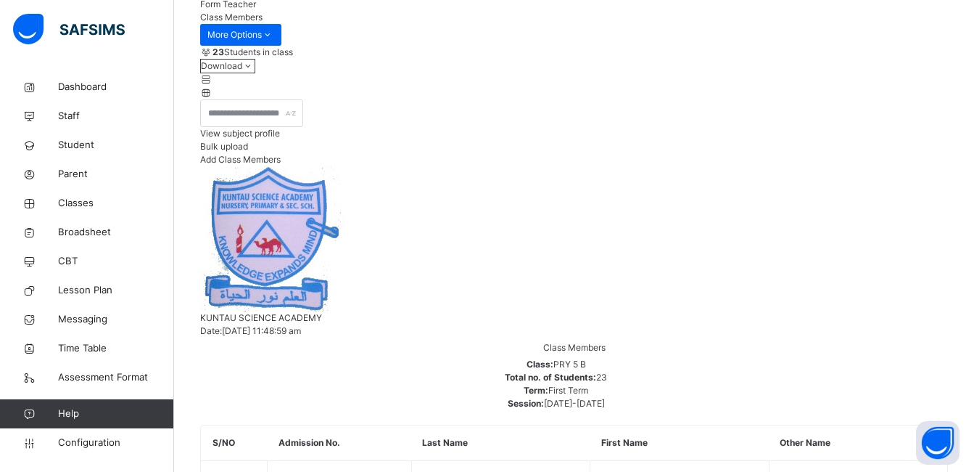
click at [280, 139] on span "View subject profile" at bounding box center [240, 133] width 80 height 11
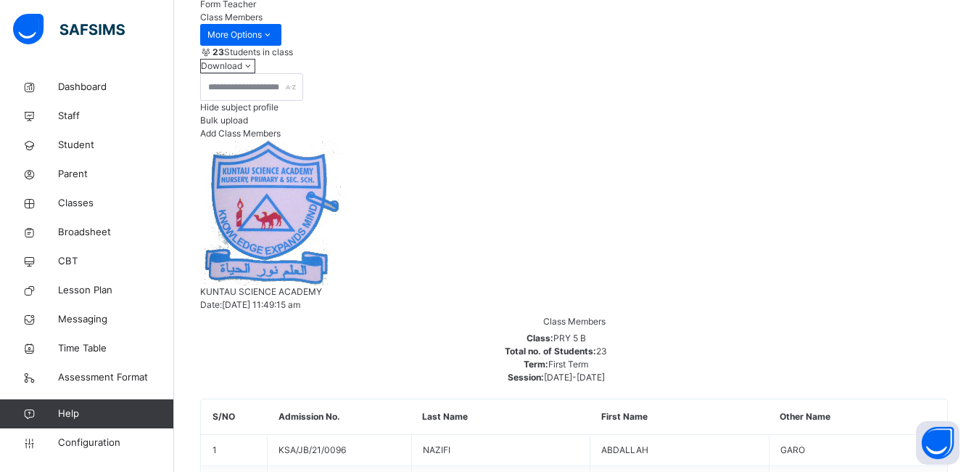
scroll to position [363, 0]
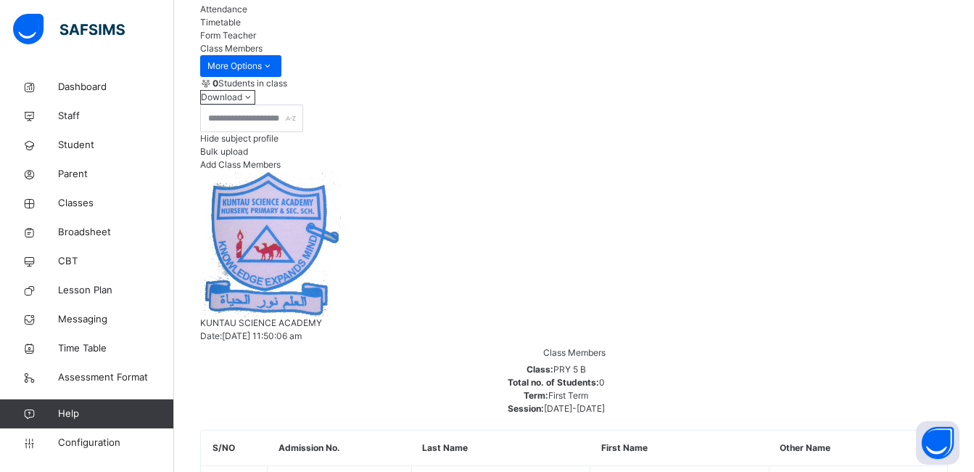
scroll to position [145, 0]
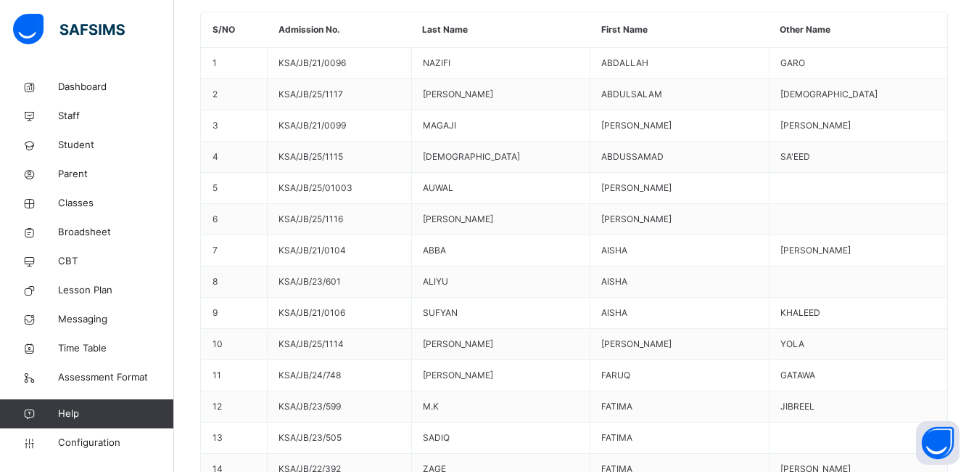
scroll to position [612, 0]
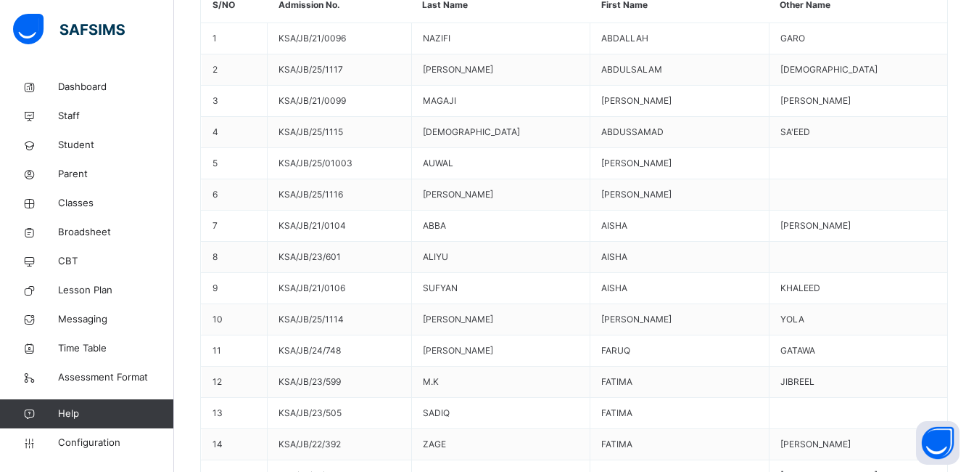
type input "*****"
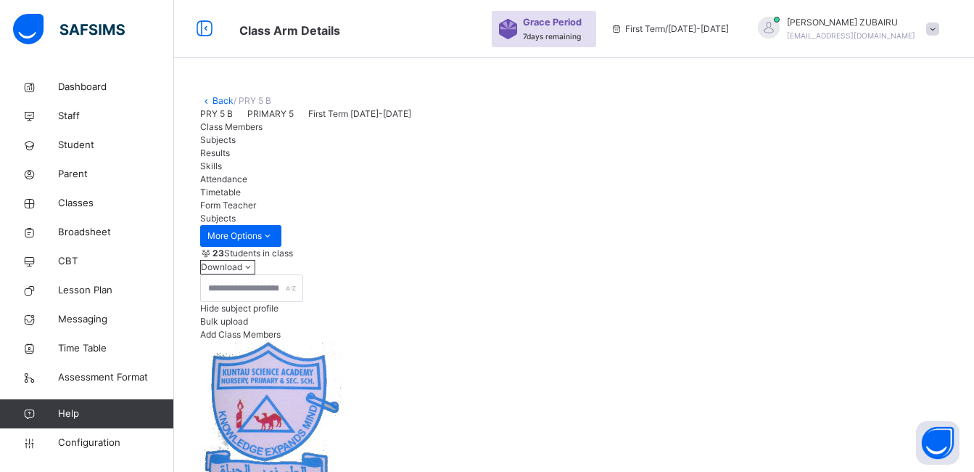
click at [214, 100] on link "Back" at bounding box center [223, 100] width 21 height 11
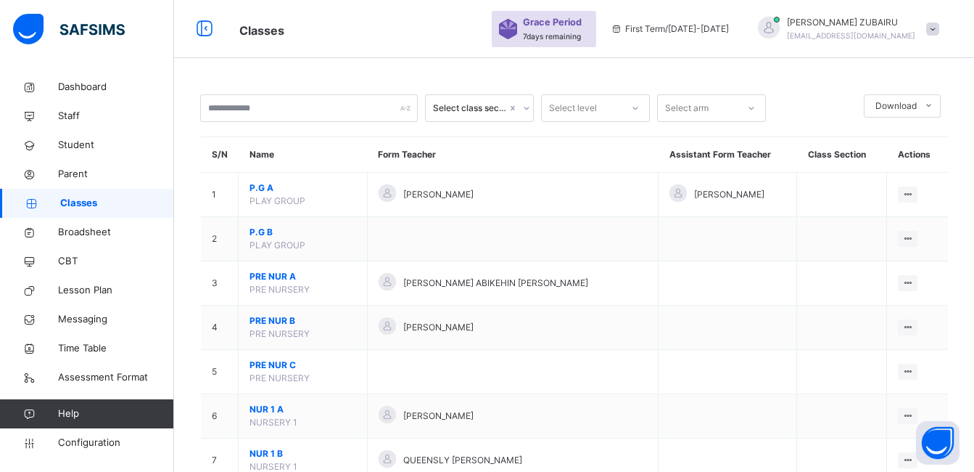
scroll to position [798, 0]
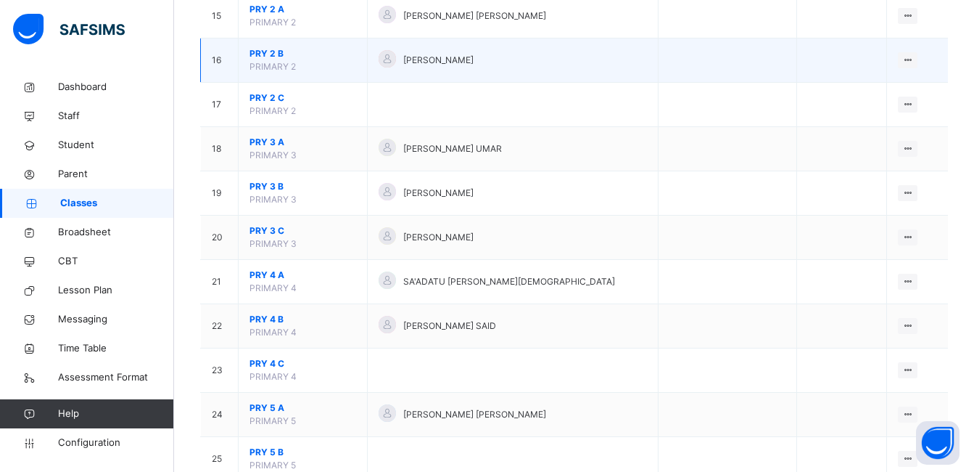
click at [271, 52] on span "PRY 2 B" at bounding box center [303, 53] width 107 height 13
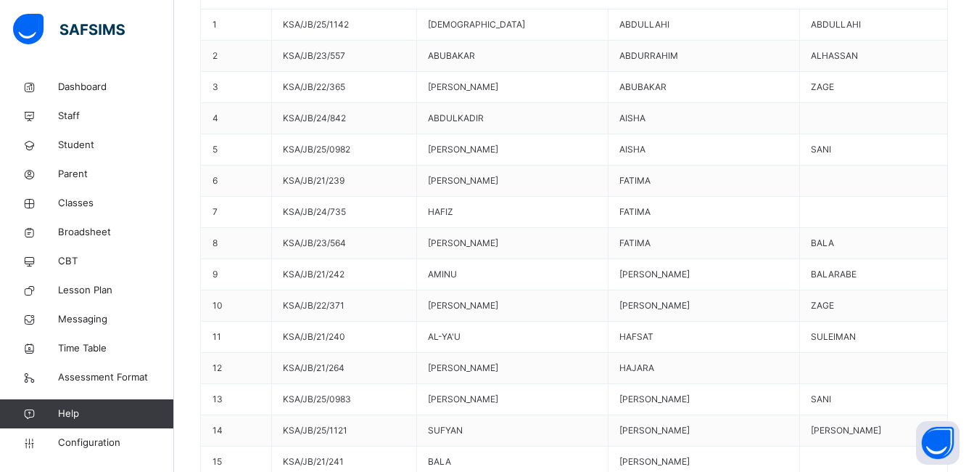
scroll to position [747, 0]
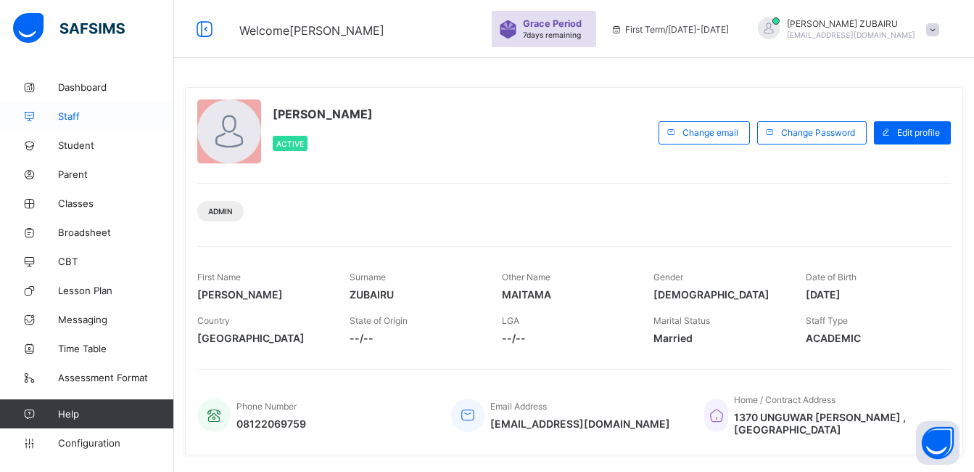
click at [70, 118] on span "Staff" at bounding box center [116, 116] width 116 height 12
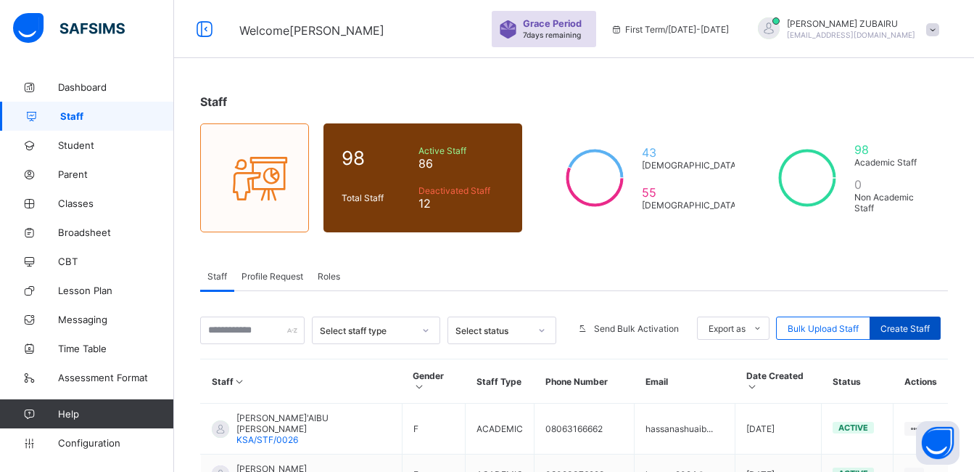
click at [895, 331] on span "Create Staff" at bounding box center [905, 328] width 49 height 11
select select "**"
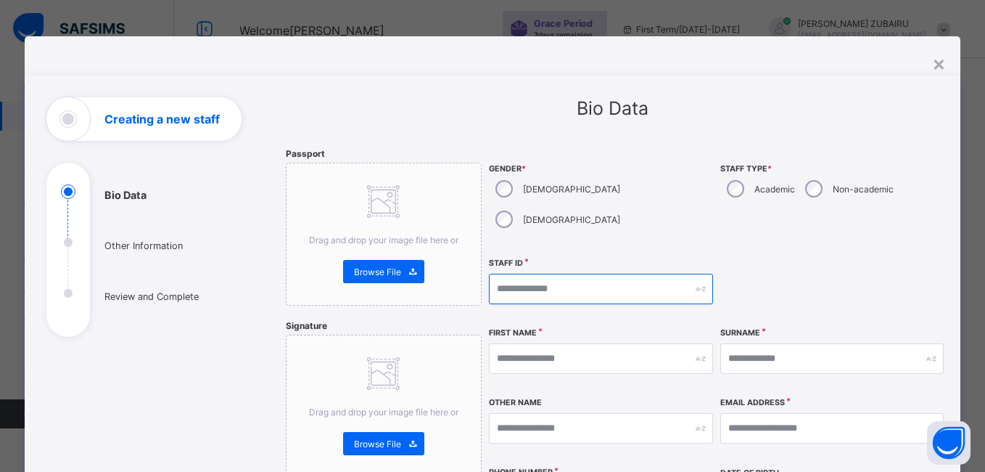
click at [548, 274] on input "text" at bounding box center [601, 289] width 224 height 30
click at [932, 62] on div "×" at bounding box center [939, 63] width 14 height 25
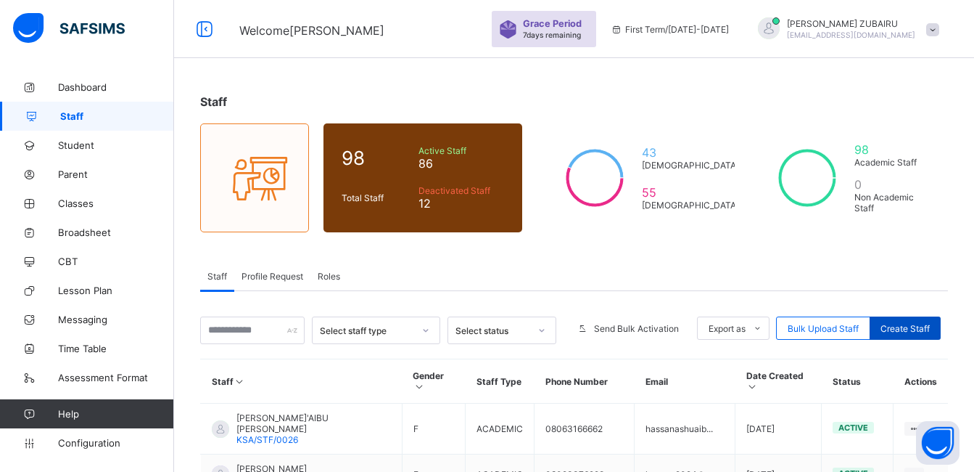
click at [903, 330] on span "Create Staff" at bounding box center [905, 328] width 49 height 11
select select "**"
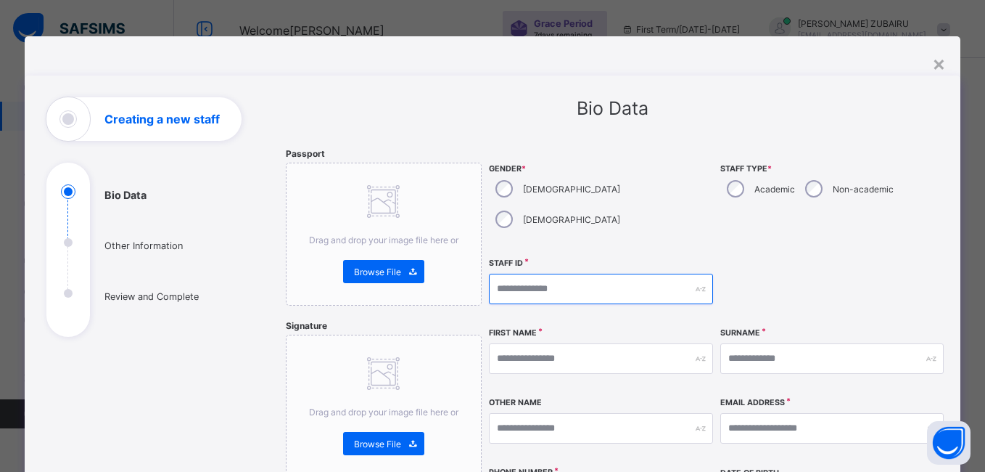
click at [552, 274] on input "text" at bounding box center [601, 289] width 224 height 30
type input "**********"
click at [792, 258] on div at bounding box center [832, 289] width 224 height 62
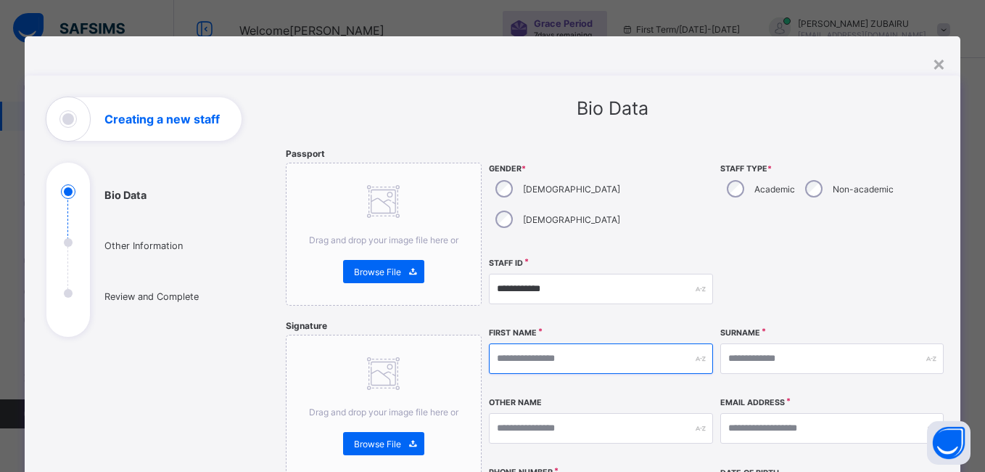
click at [606, 343] on input "text" at bounding box center [601, 358] width 224 height 30
type input "******"
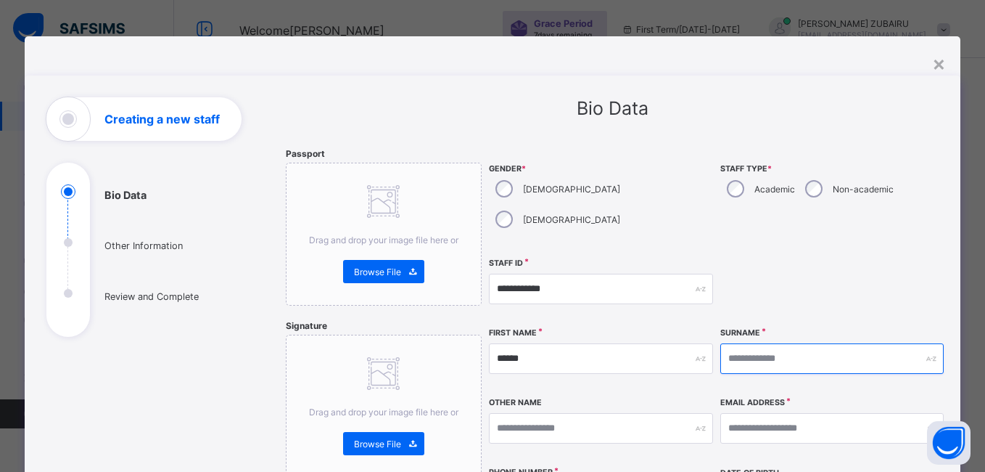
click at [789, 343] on input "text" at bounding box center [832, 358] width 224 height 30
type input "*****"
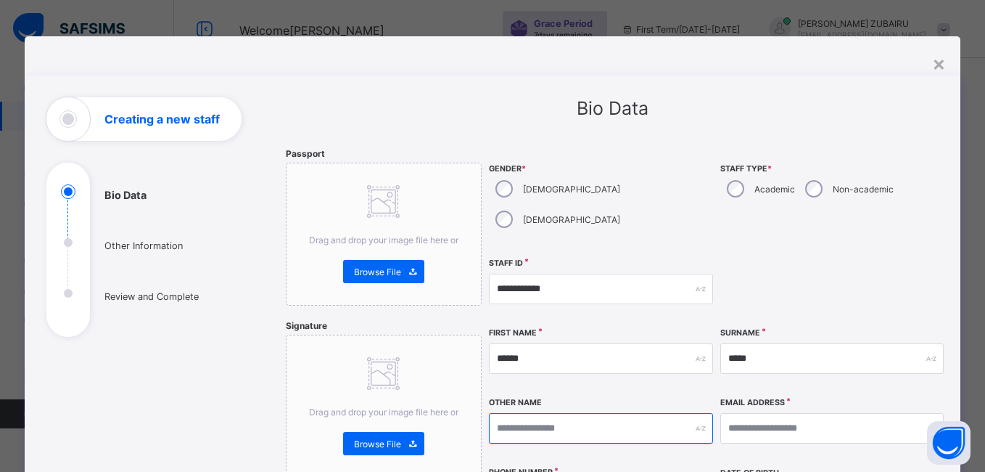
click at [567, 413] on input "text" at bounding box center [601, 428] width 224 height 30
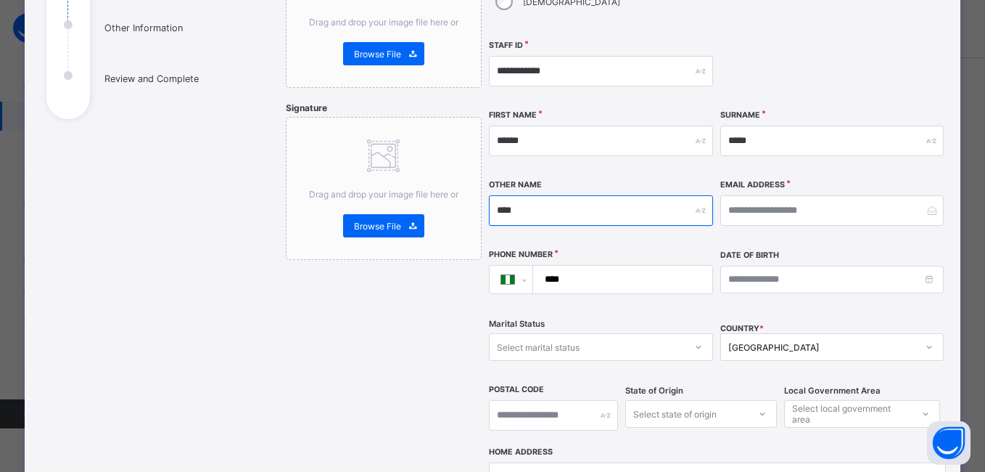
type input "****"
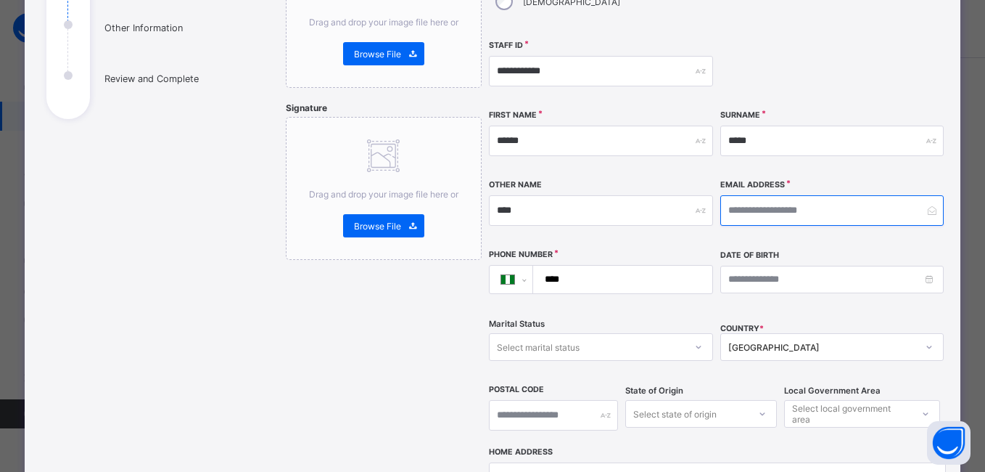
click at [759, 195] on input "email" at bounding box center [832, 210] width 224 height 30
type input "**********"
click at [589, 266] on input "****" at bounding box center [620, 280] width 168 height 28
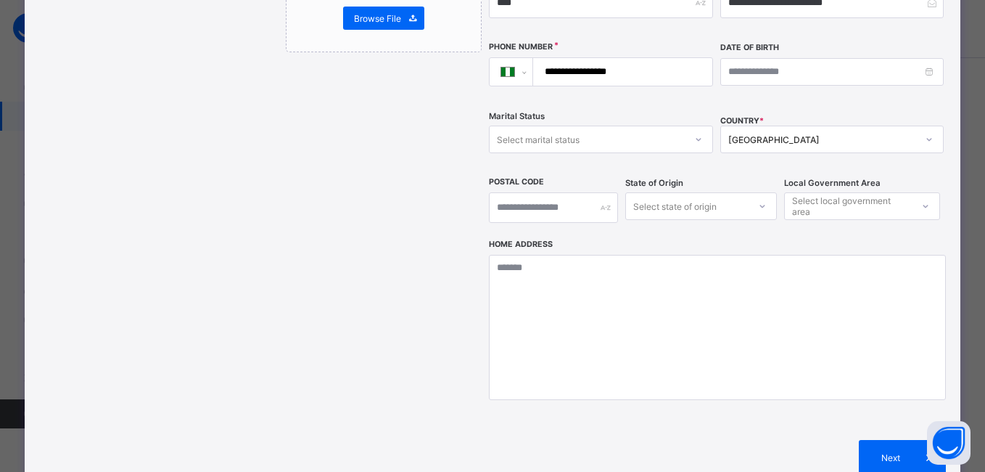
scroll to position [508, 0]
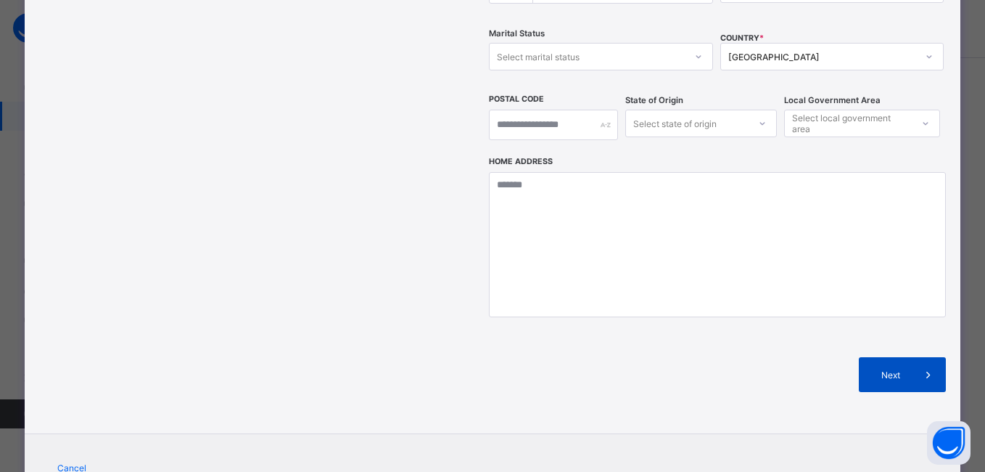
type input "**********"
click at [873, 369] on span "Next" at bounding box center [890, 374] width 41 height 11
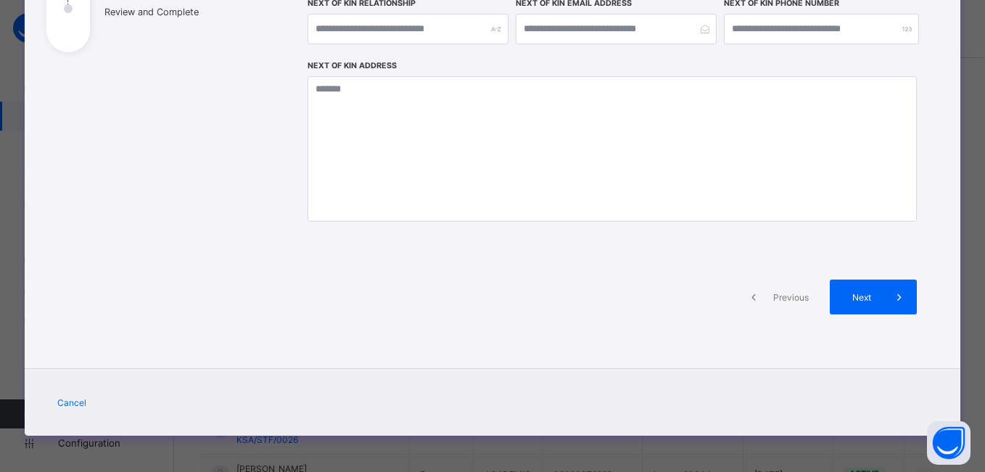
scroll to position [284, 0]
click at [852, 296] on span "Next" at bounding box center [861, 297] width 41 height 11
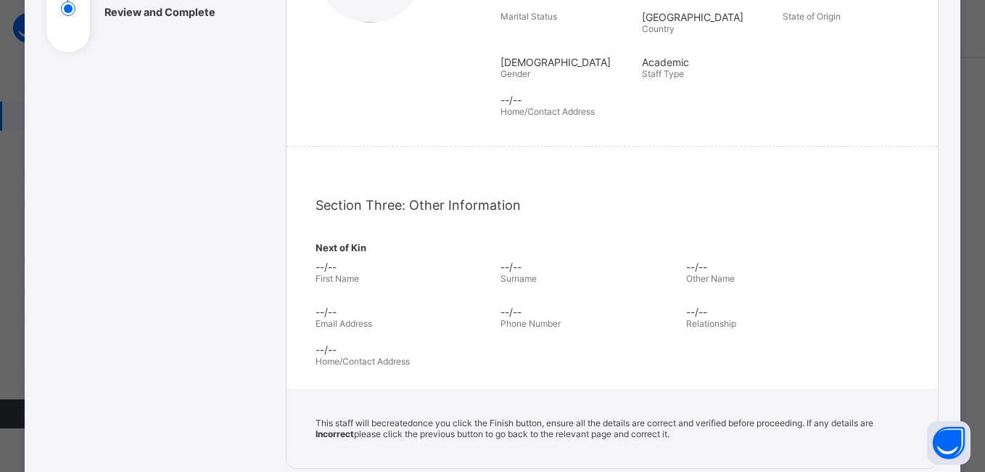
scroll to position [487, 0]
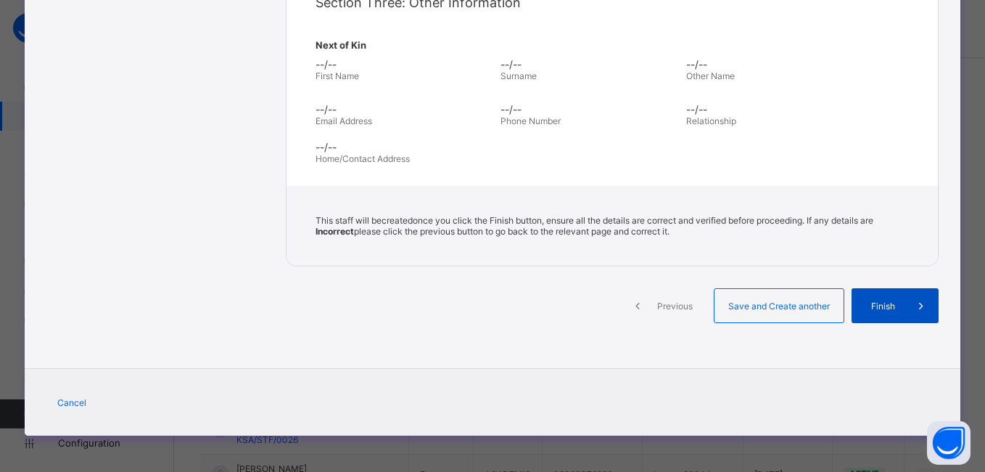
click at [855, 307] on div "Finish" at bounding box center [895, 305] width 87 height 35
click at [636, 305] on icon at bounding box center [638, 305] width 16 height 15
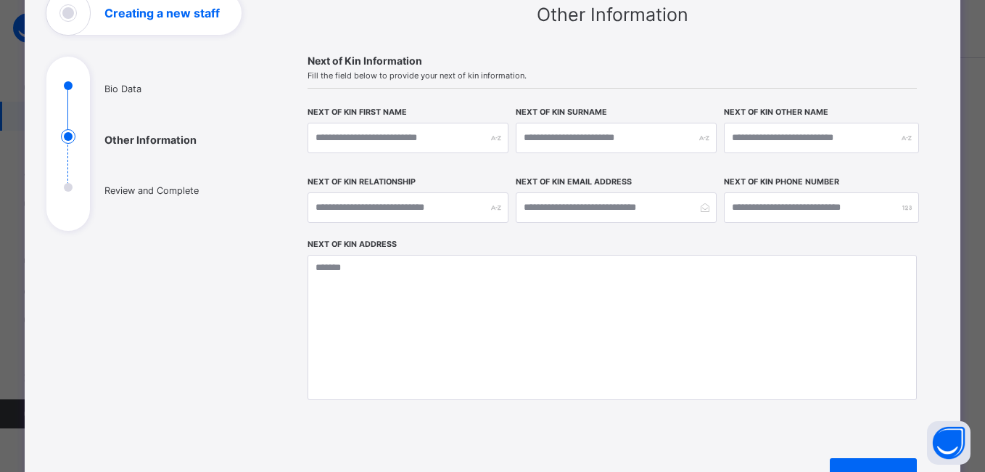
scroll to position [284, 0]
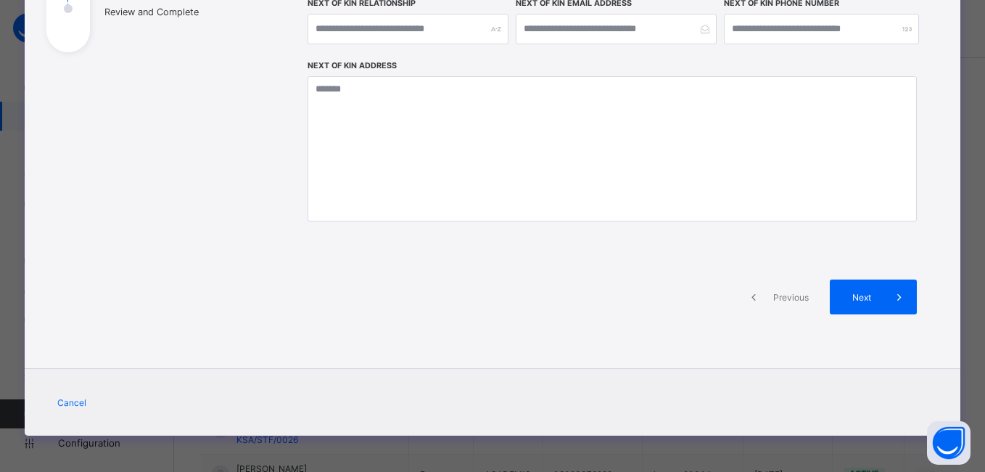
click at [751, 297] on icon at bounding box center [754, 296] width 16 height 15
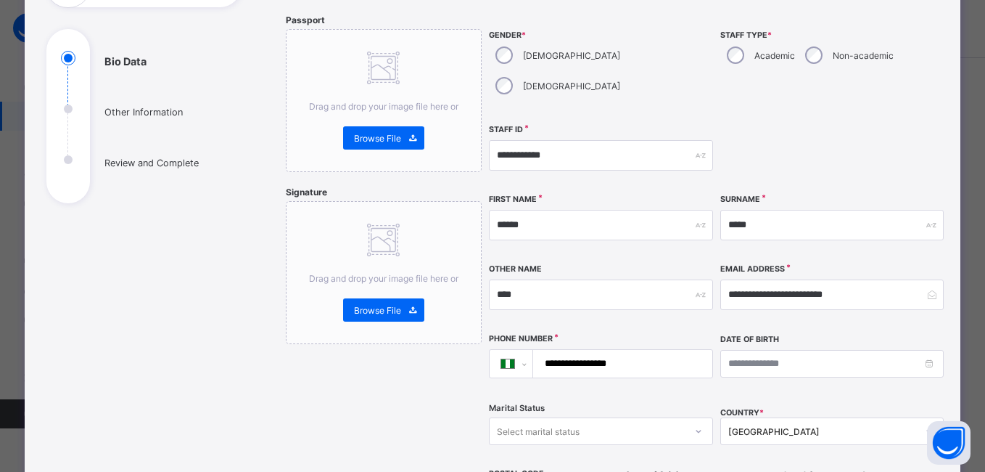
scroll to position [0, 0]
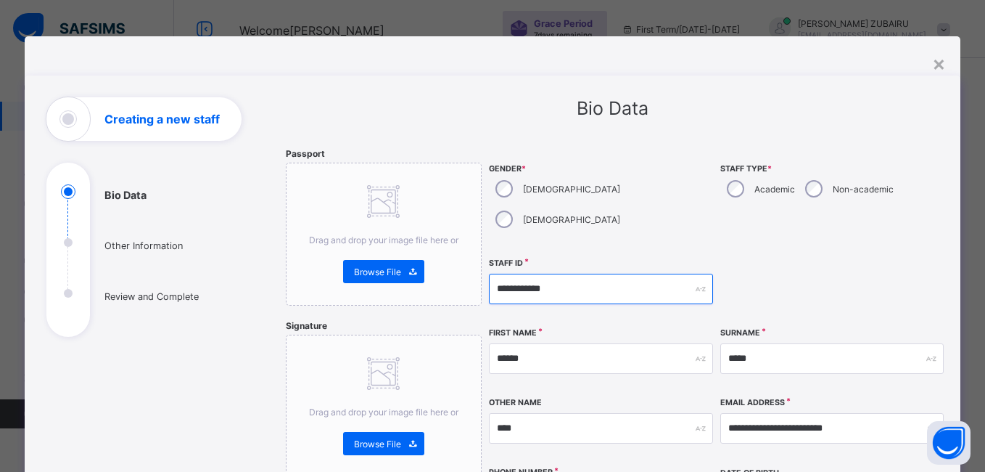
click at [571, 274] on input "**********" at bounding box center [601, 289] width 224 height 30
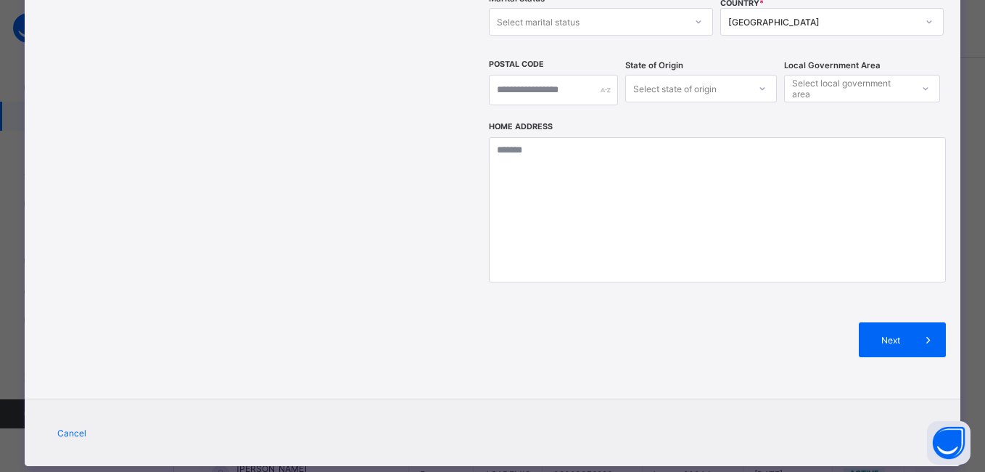
scroll to position [543, 0]
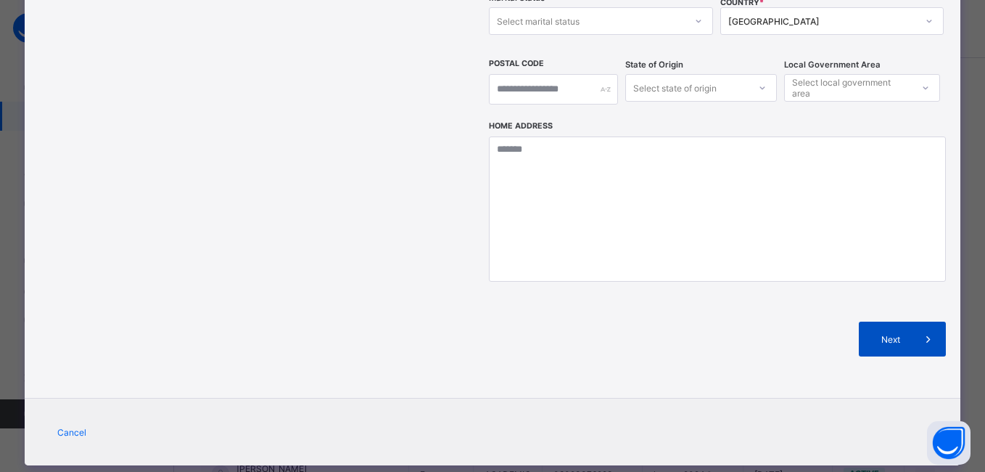
click at [860, 321] on div "Next" at bounding box center [902, 338] width 87 height 35
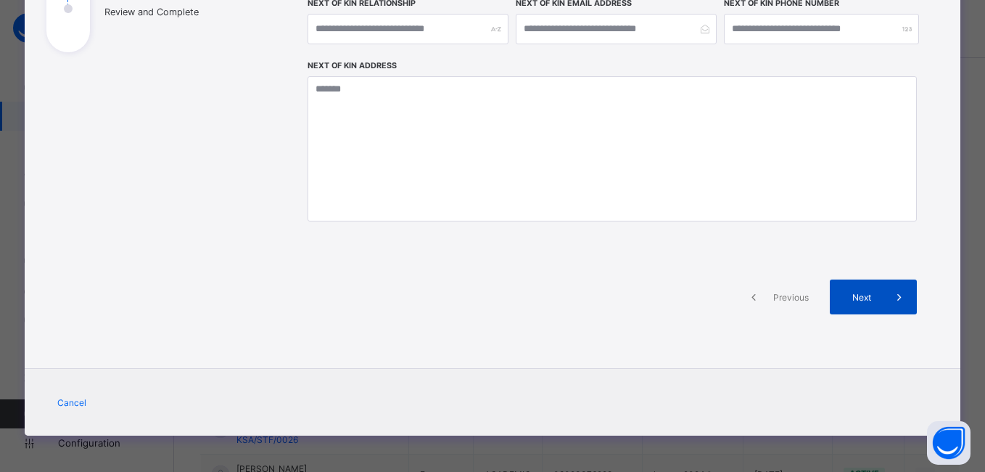
scroll to position [284, 0]
click at [862, 300] on span "Next" at bounding box center [861, 297] width 41 height 11
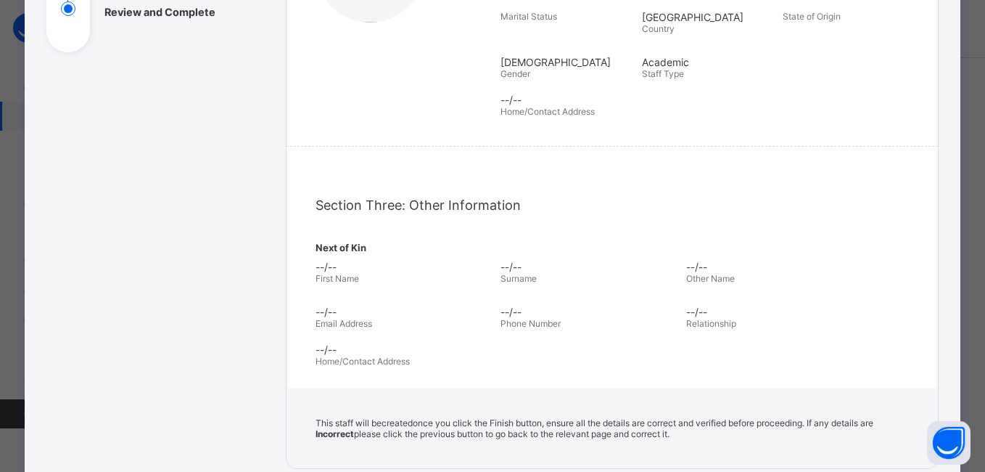
scroll to position [487, 0]
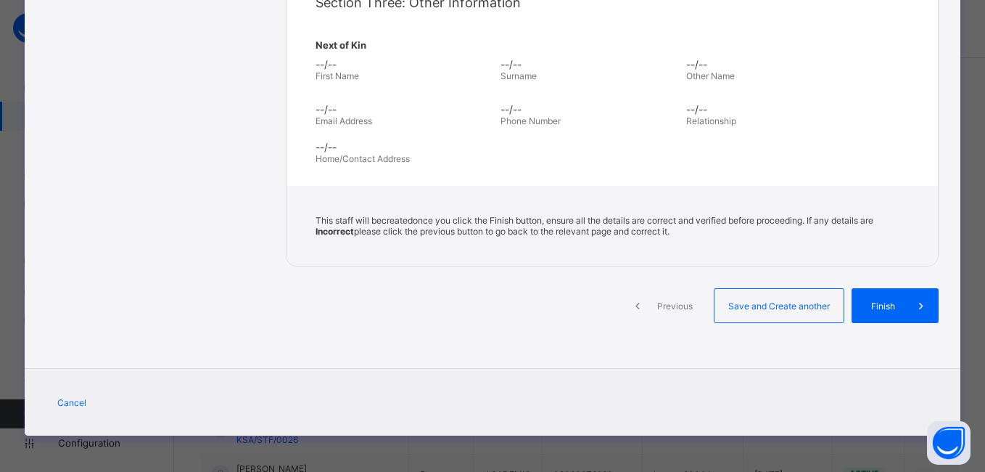
click at [863, 300] on span "Finish" at bounding box center [883, 305] width 41 height 11
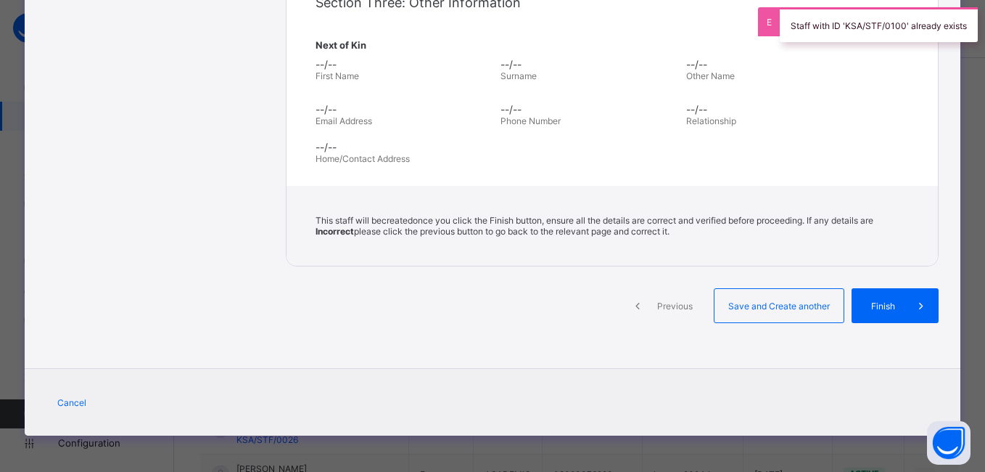
click at [664, 305] on span "Previous" at bounding box center [675, 305] width 40 height 11
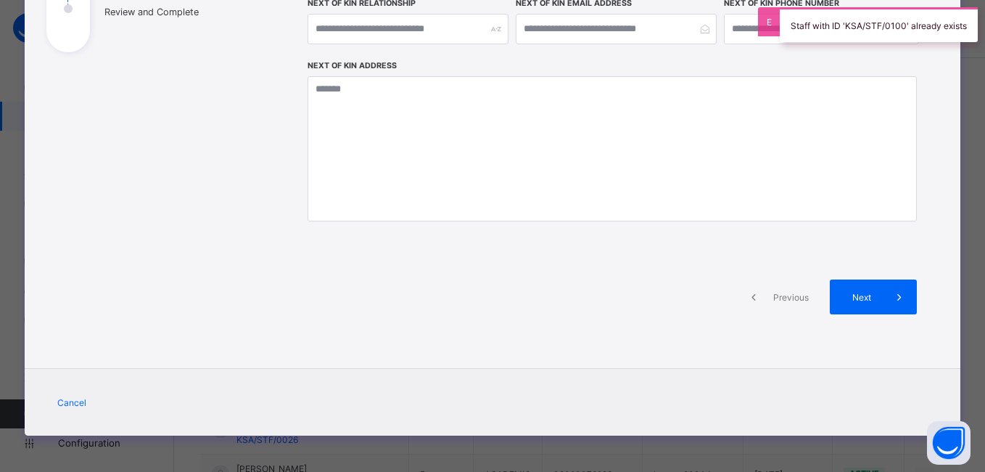
scroll to position [284, 0]
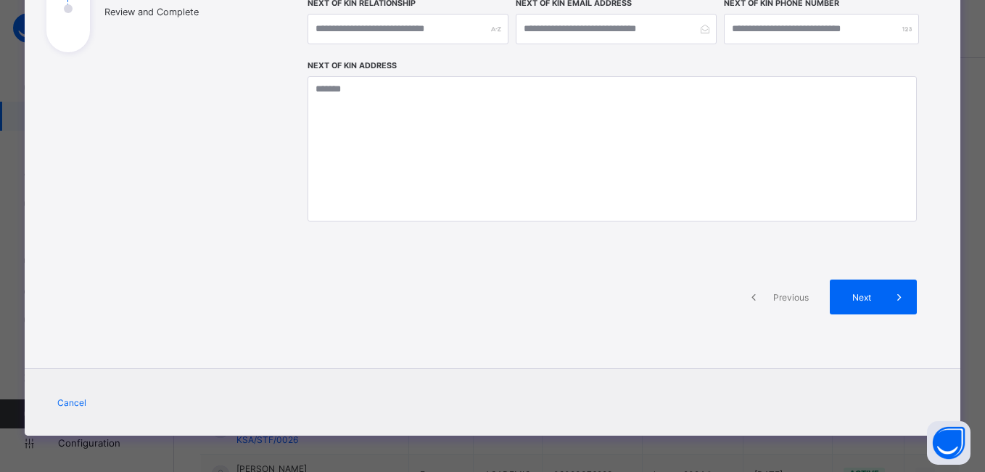
click at [776, 297] on span "Previous" at bounding box center [791, 297] width 40 height 11
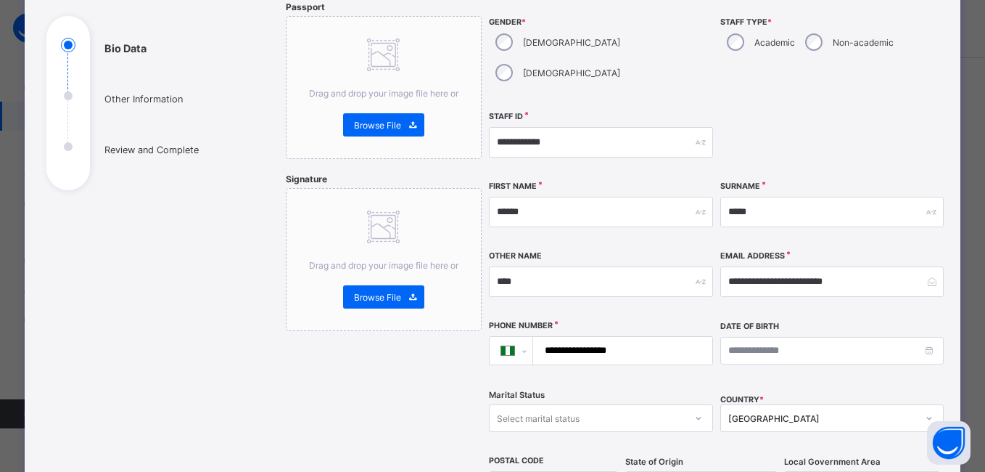
scroll to position [124, 0]
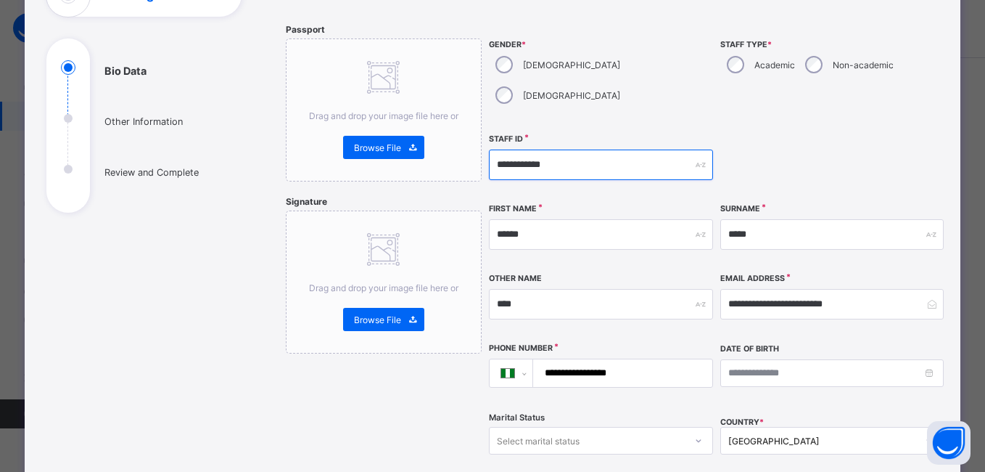
click at [591, 149] on input "**********" at bounding box center [601, 164] width 224 height 30
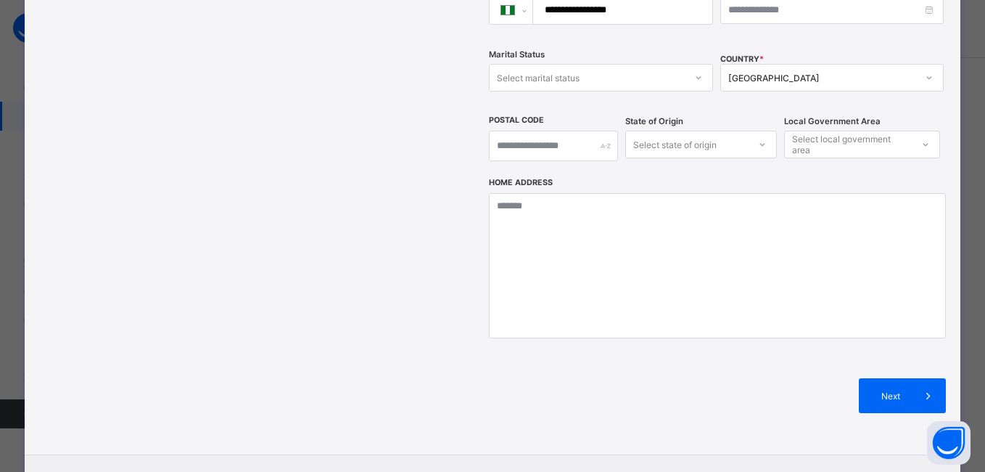
scroll to position [543, 0]
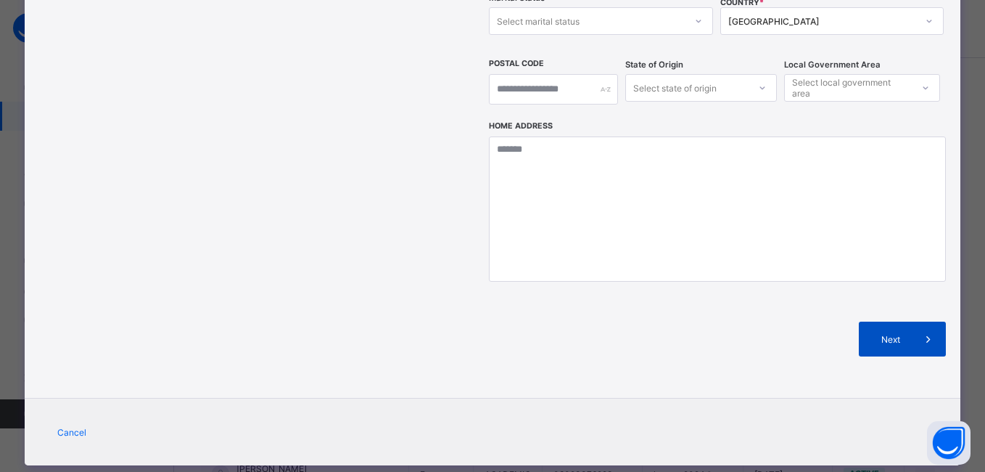
click at [885, 334] on span "Next" at bounding box center [890, 339] width 41 height 11
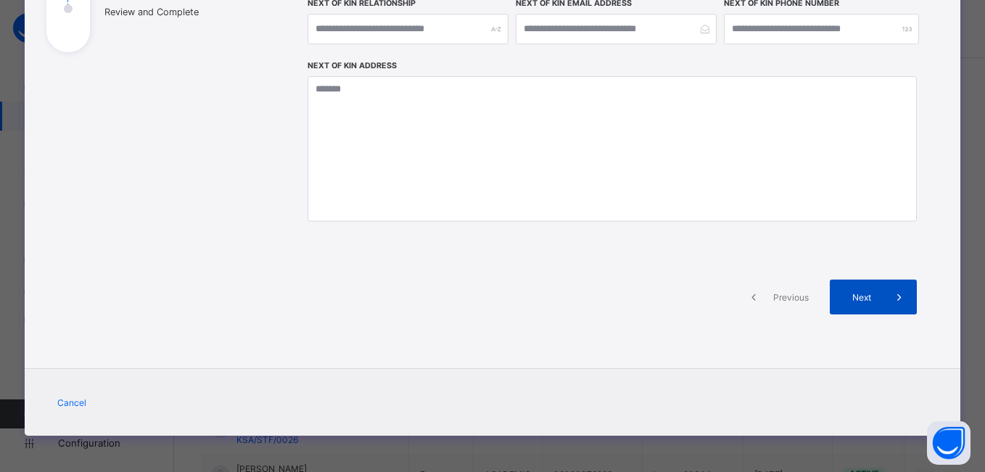
click at [871, 288] on div "Next" at bounding box center [873, 296] width 87 height 35
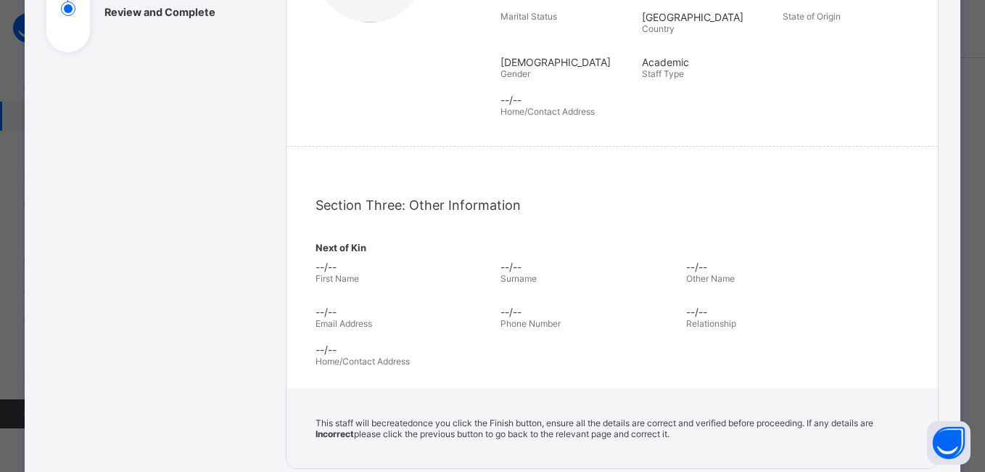
scroll to position [487, 0]
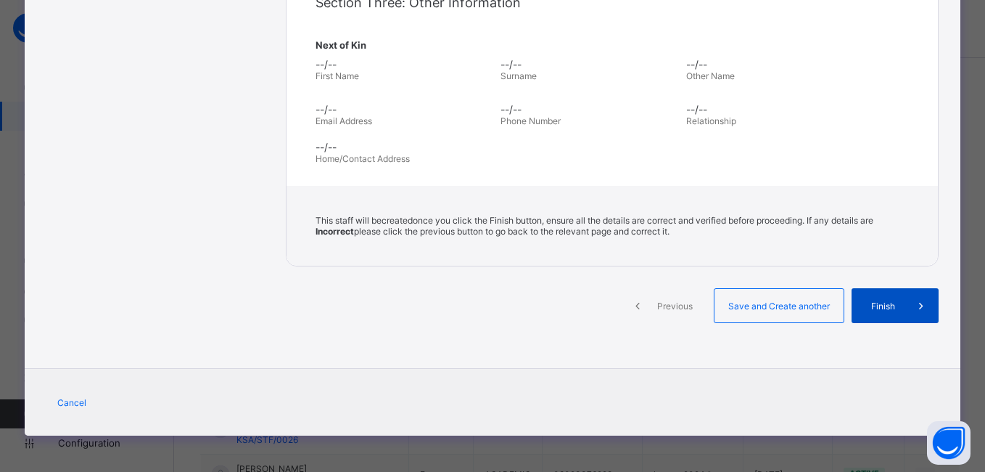
click at [881, 311] on span "Finish" at bounding box center [883, 305] width 41 height 11
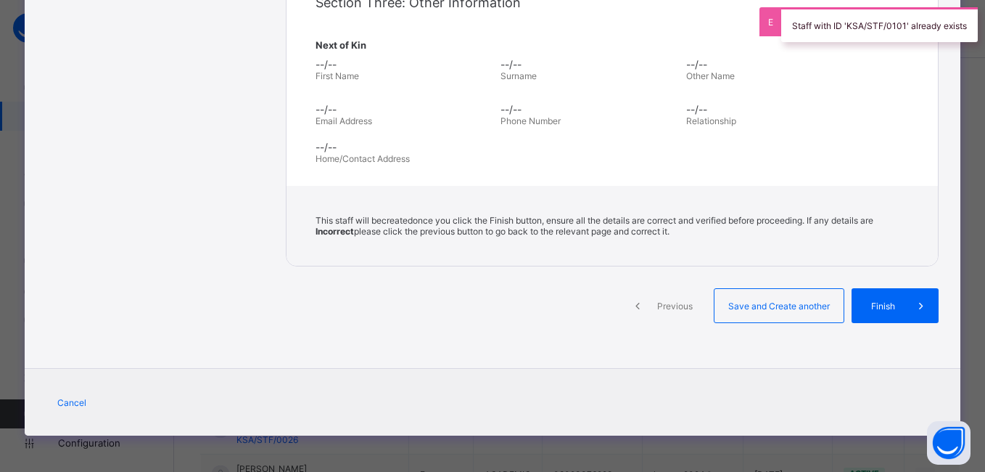
click at [670, 305] on span "Previous" at bounding box center [675, 305] width 40 height 11
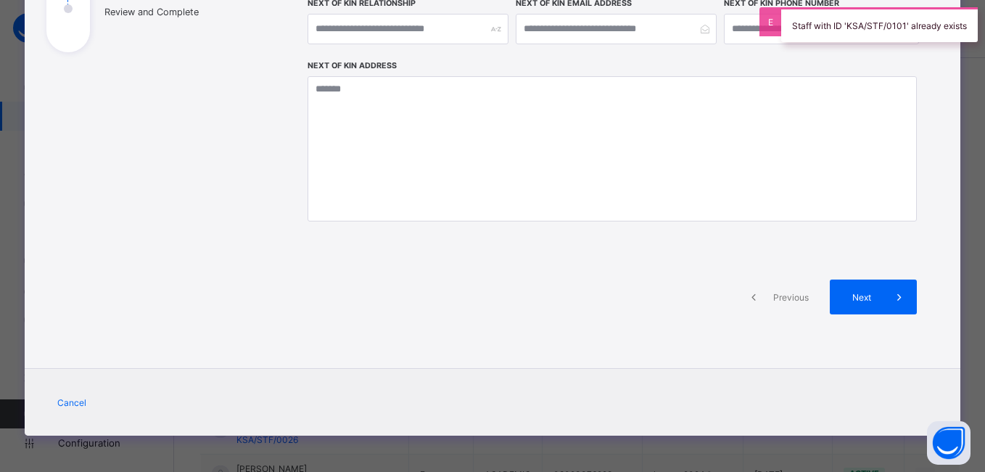
scroll to position [284, 0]
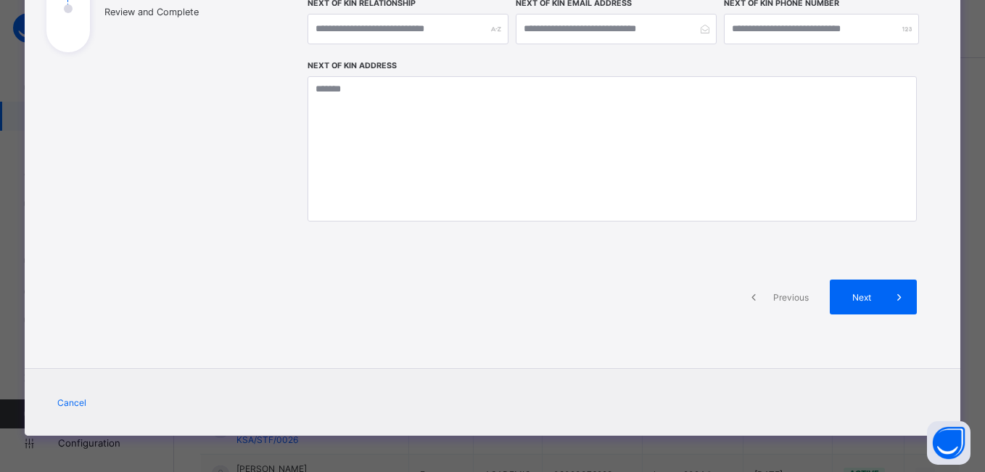
click at [794, 300] on span "Previous" at bounding box center [791, 297] width 40 height 11
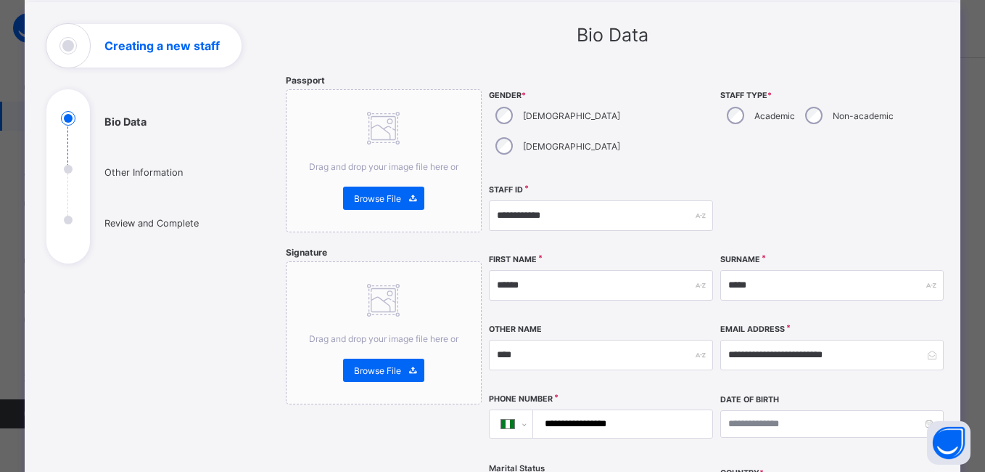
scroll to position [52, 0]
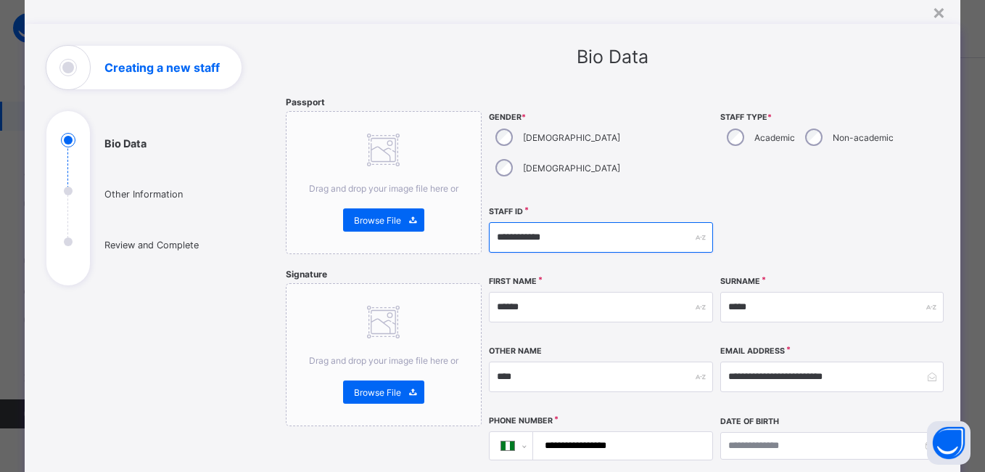
click at [582, 222] on input "**********" at bounding box center [601, 237] width 224 height 30
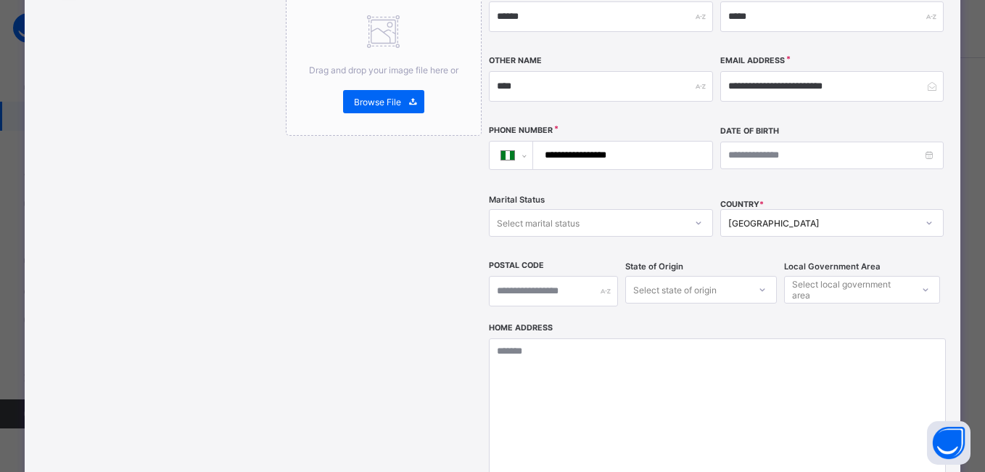
scroll to position [543, 0]
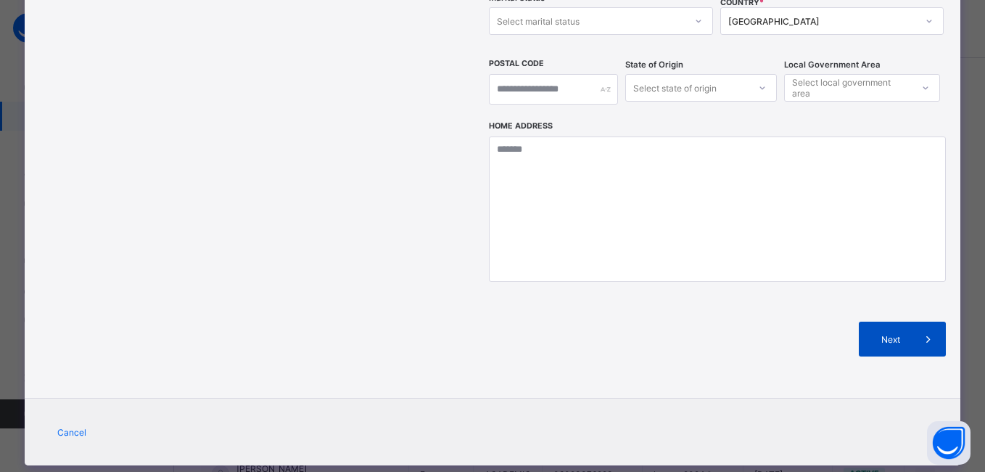
click at [876, 334] on span "Next" at bounding box center [890, 339] width 41 height 11
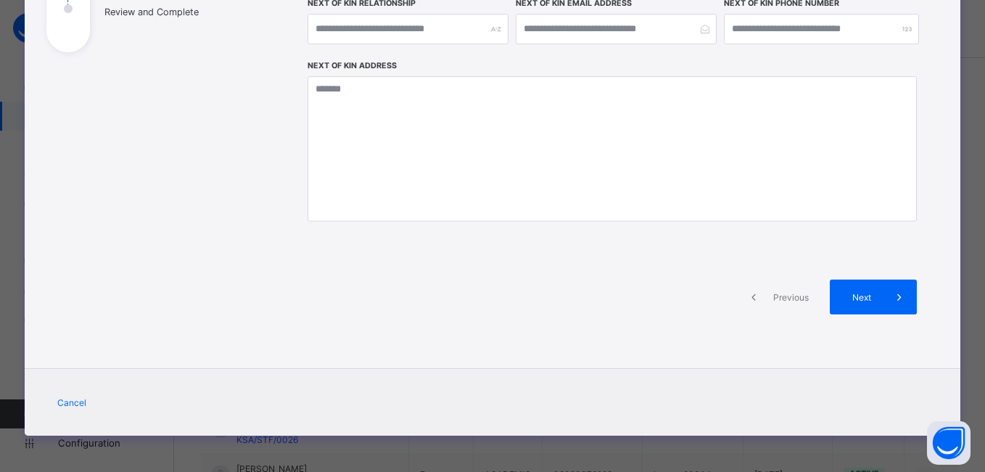
click at [876, 308] on div "Next" at bounding box center [873, 296] width 87 height 35
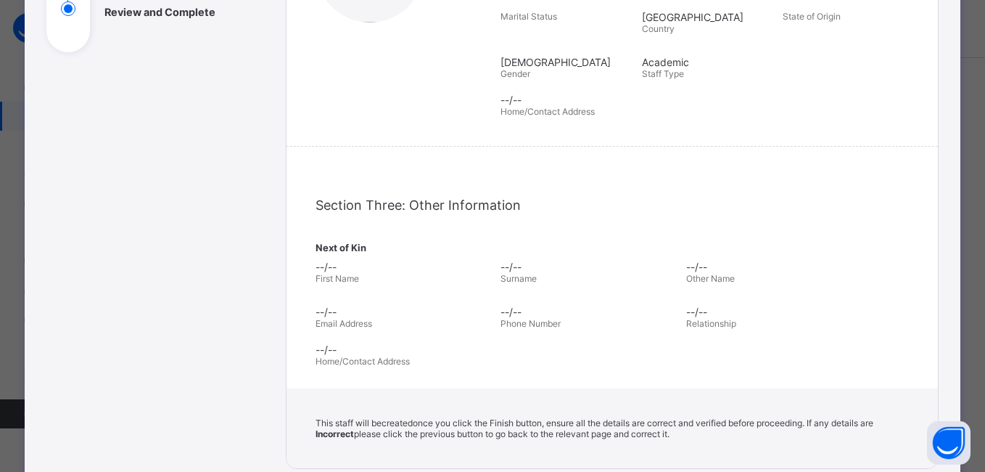
scroll to position [487, 0]
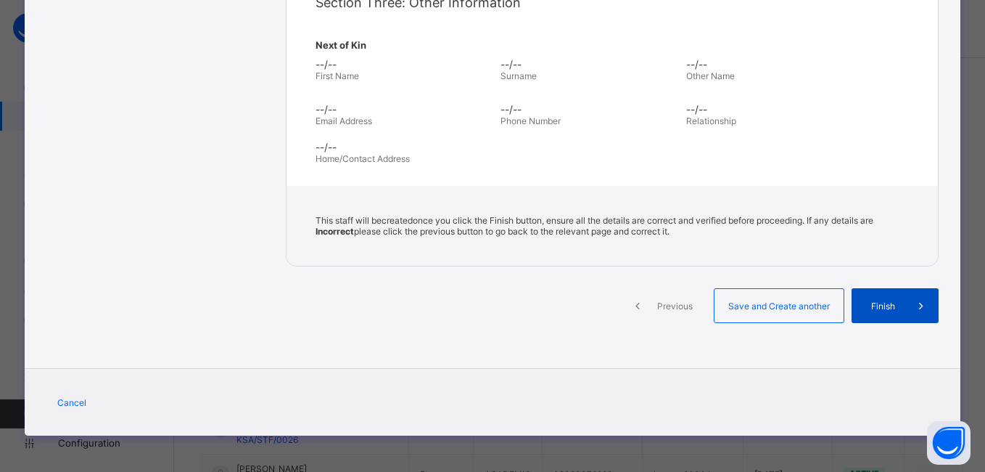
click at [876, 305] on span "Finish" at bounding box center [883, 305] width 41 height 11
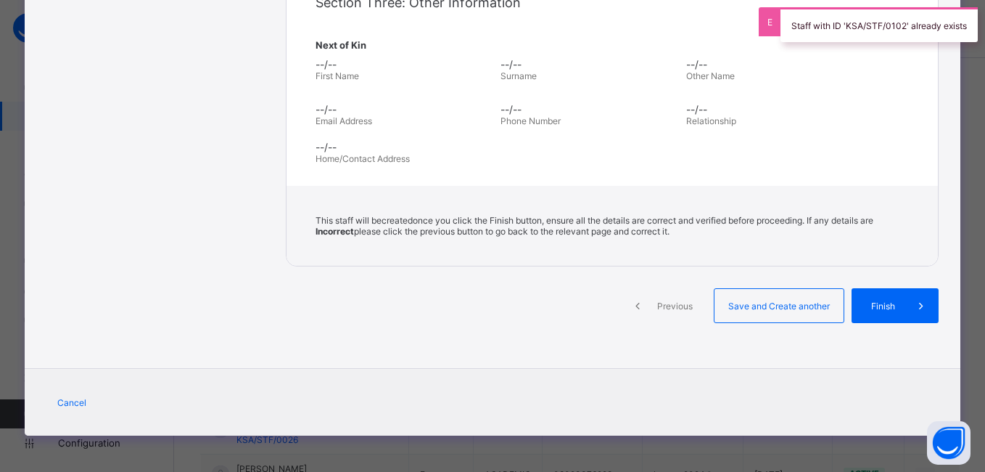
click at [669, 306] on span "Previous" at bounding box center [675, 305] width 40 height 11
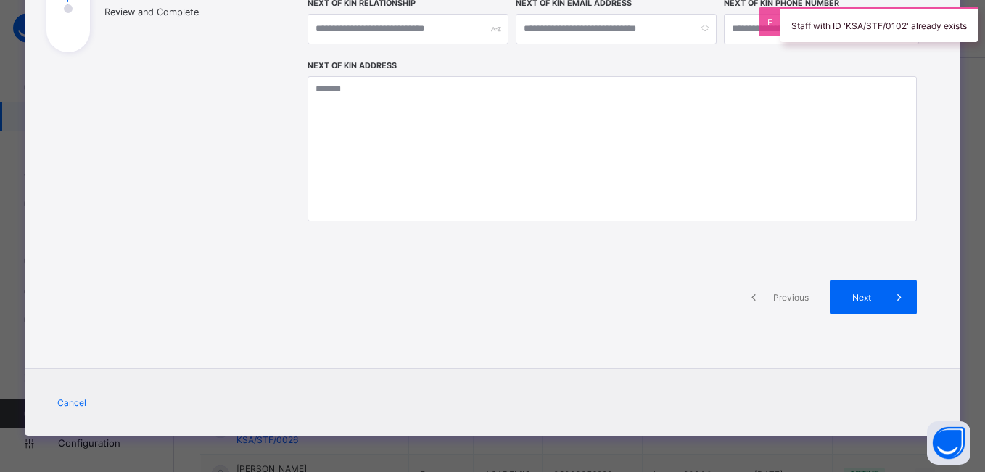
scroll to position [284, 0]
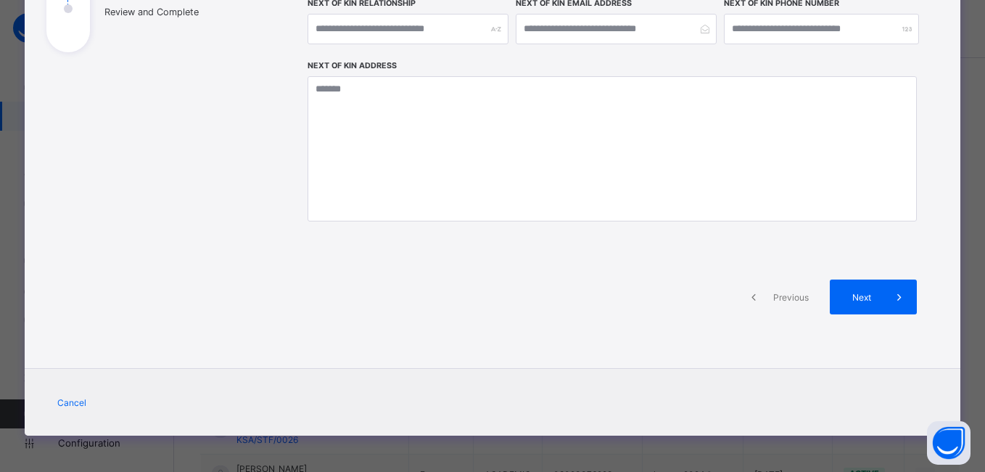
click at [778, 296] on span "Previous" at bounding box center [791, 297] width 40 height 11
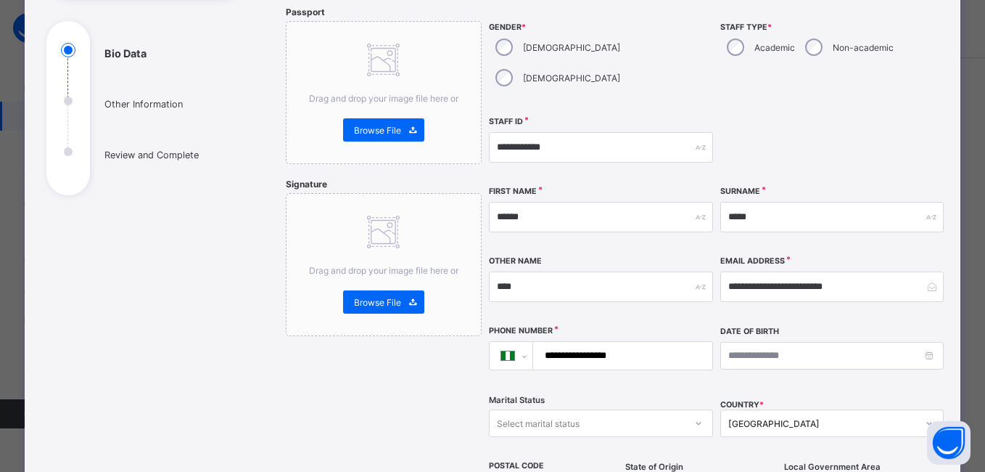
scroll to position [52, 0]
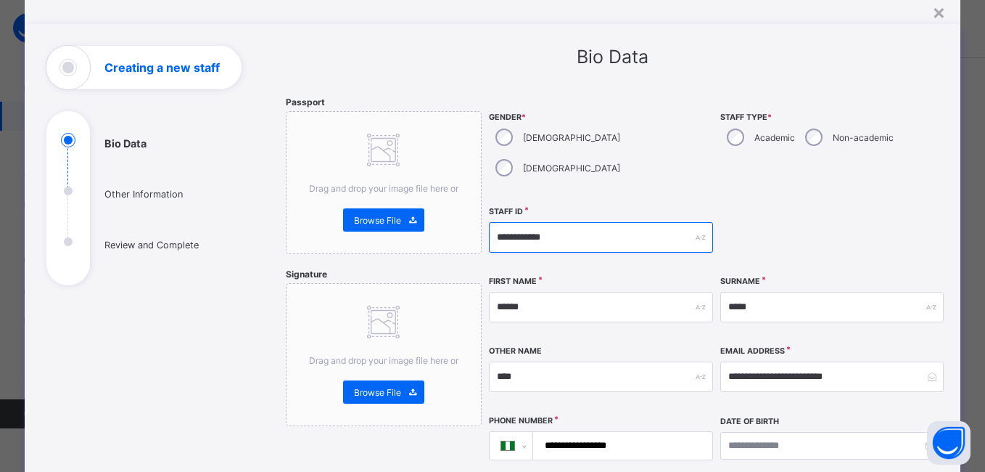
click at [585, 222] on input "**********" at bounding box center [601, 237] width 224 height 30
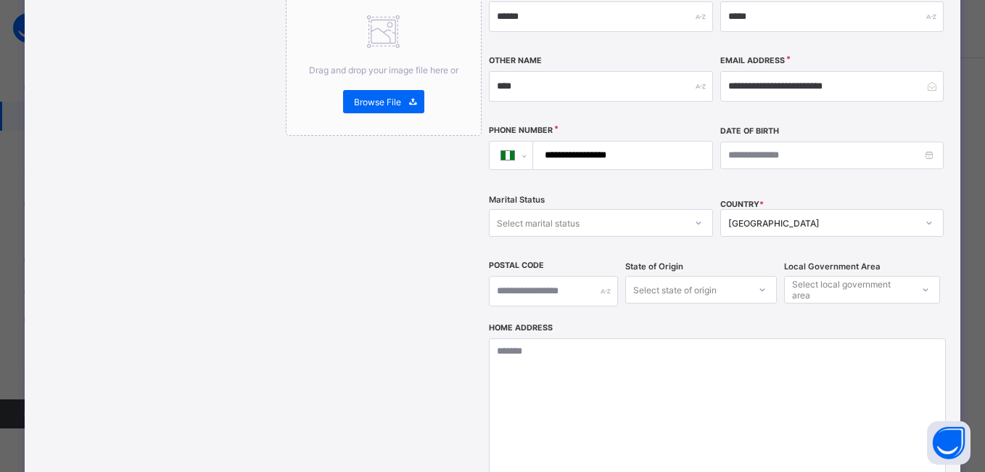
scroll to position [543, 0]
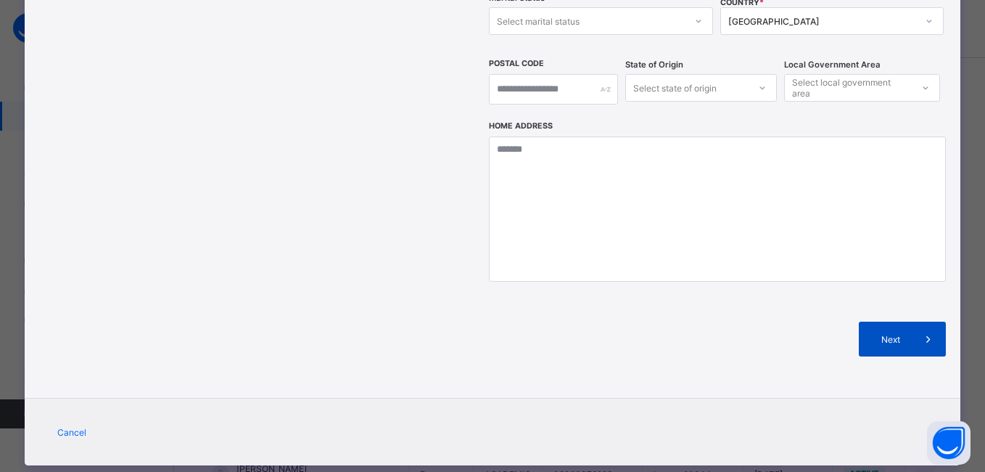
type input "**********"
click at [879, 334] on span "Next" at bounding box center [890, 339] width 41 height 11
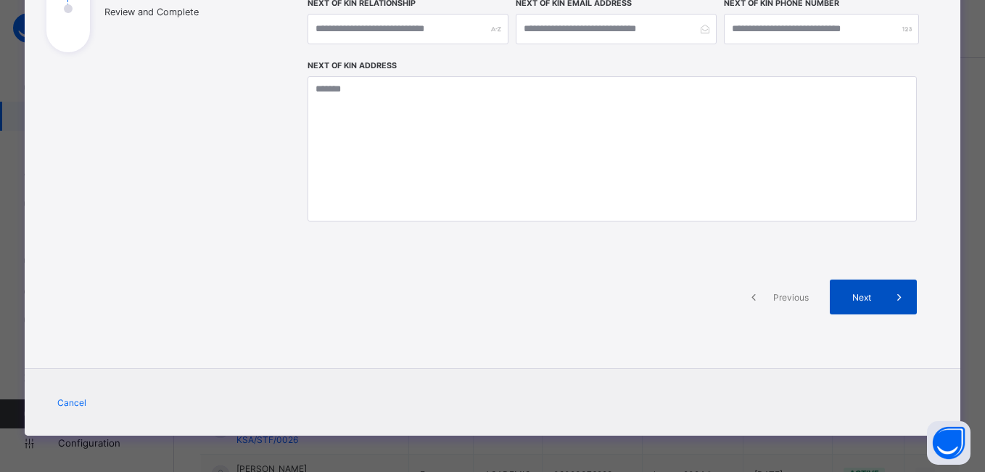
scroll to position [284, 0]
click at [882, 308] on span at bounding box center [899, 296] width 35 height 35
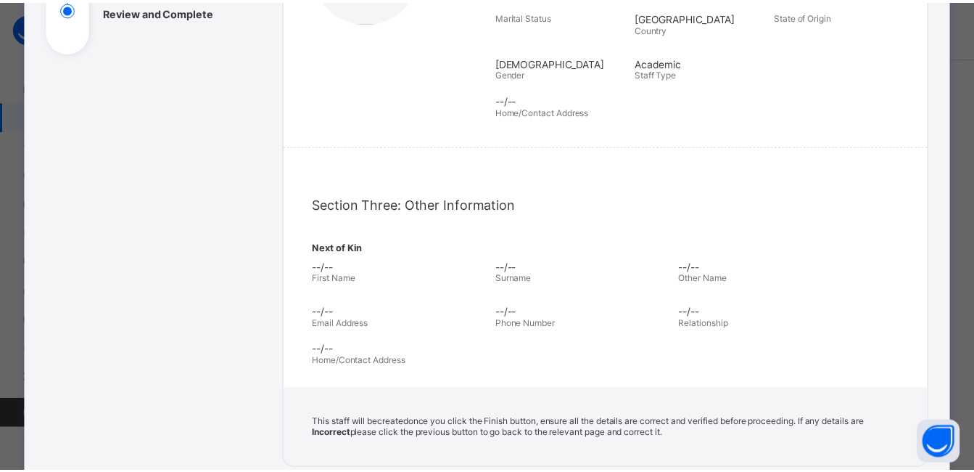
scroll to position [487, 0]
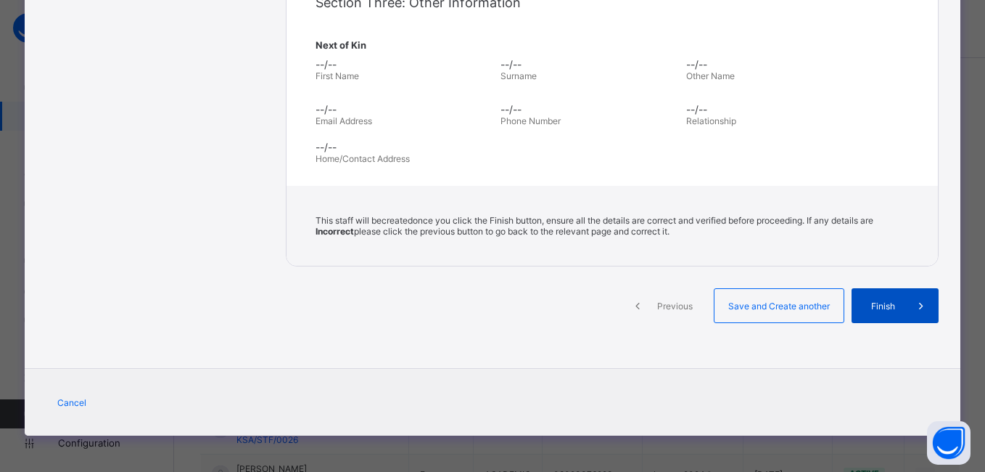
click at [879, 308] on span "Finish" at bounding box center [883, 305] width 41 height 11
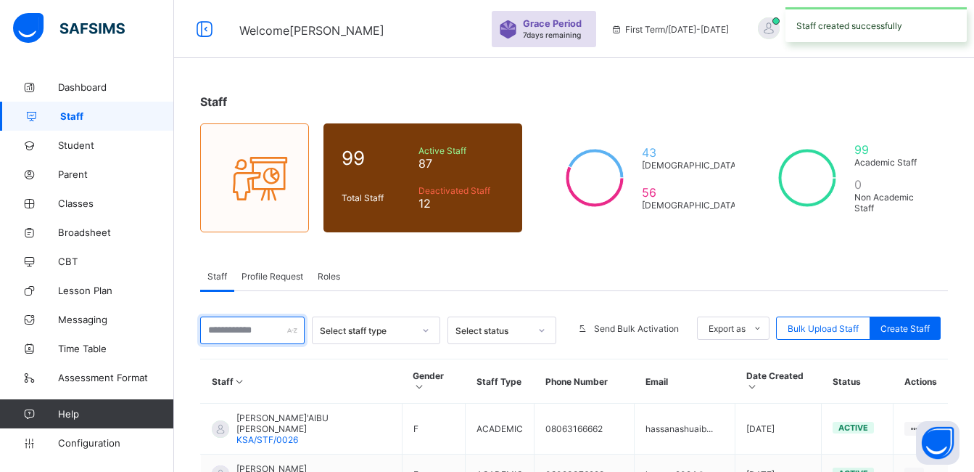
click at [246, 330] on input "text" at bounding box center [252, 330] width 104 height 28
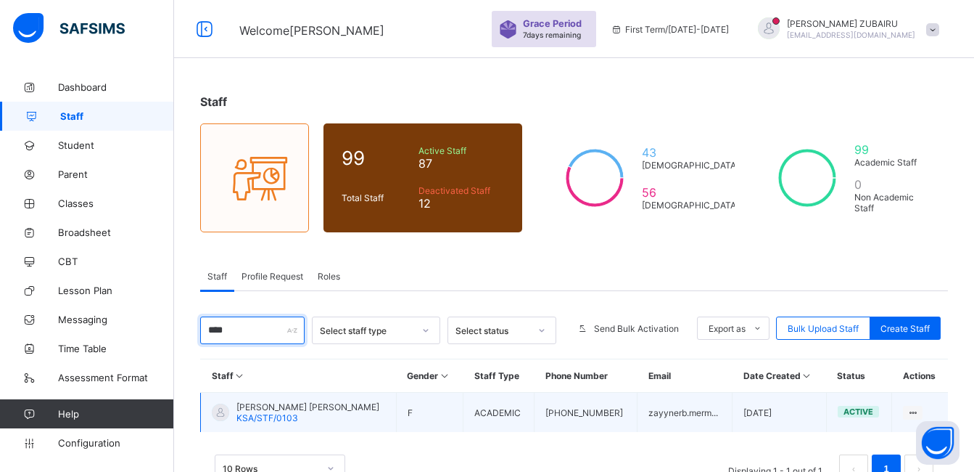
scroll to position [48, 0]
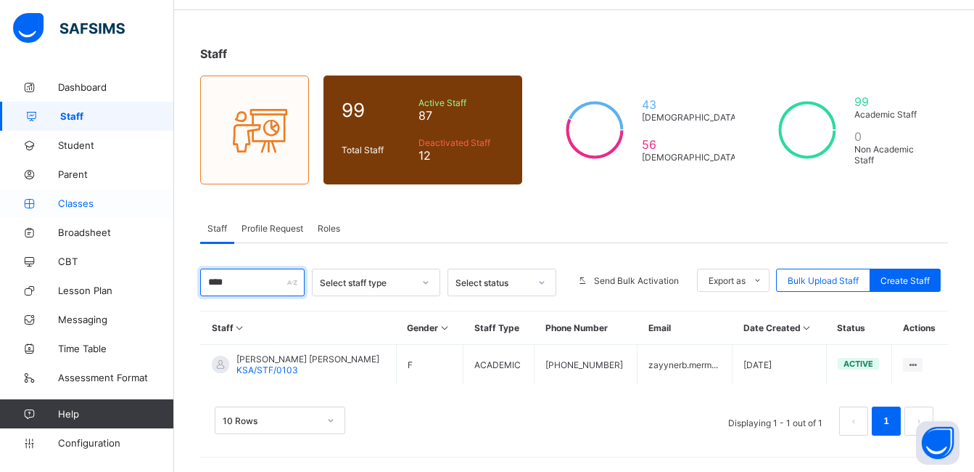
type input "****"
click at [75, 203] on span "Classes" at bounding box center [116, 203] width 116 height 12
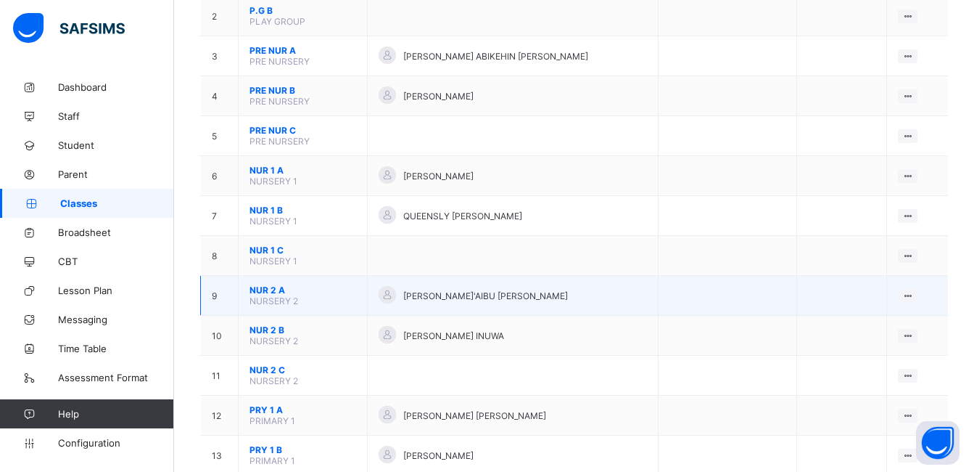
scroll to position [218, 0]
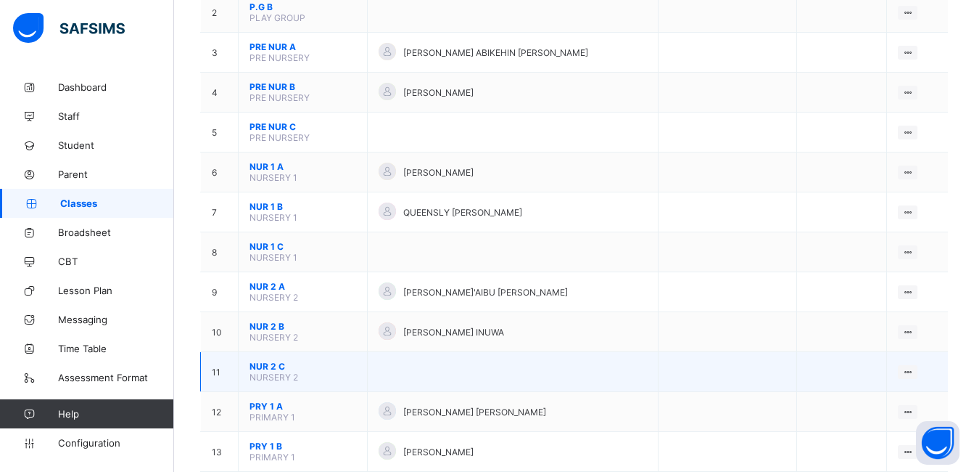
click at [275, 367] on span "NUR 2 C" at bounding box center [303, 366] width 107 height 11
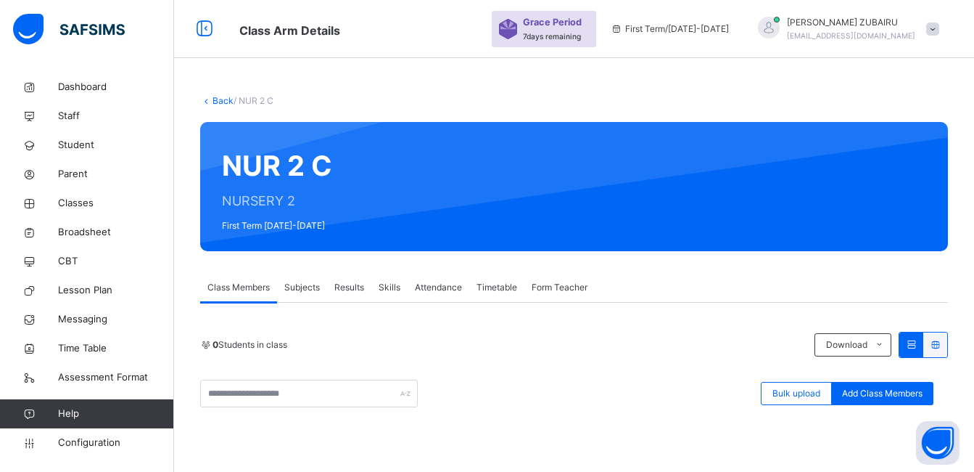
click at [215, 101] on link "Back" at bounding box center [223, 100] width 21 height 11
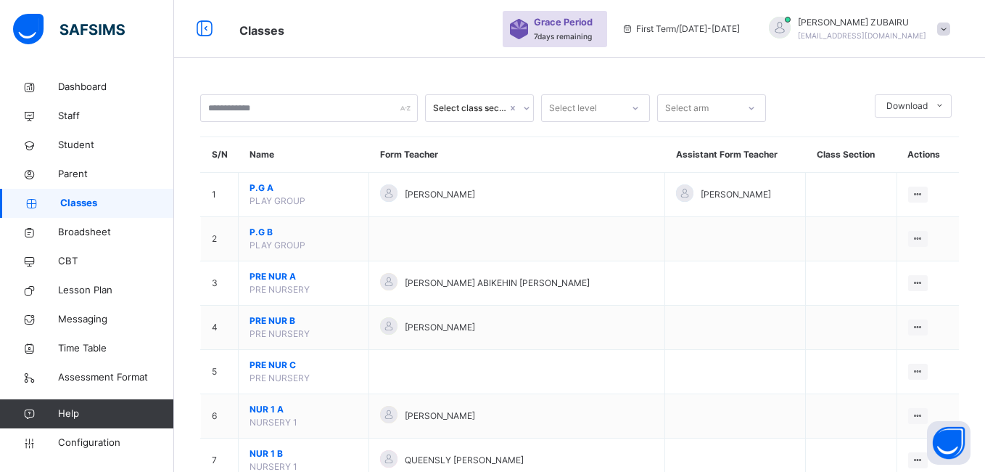
scroll to position [363, 0]
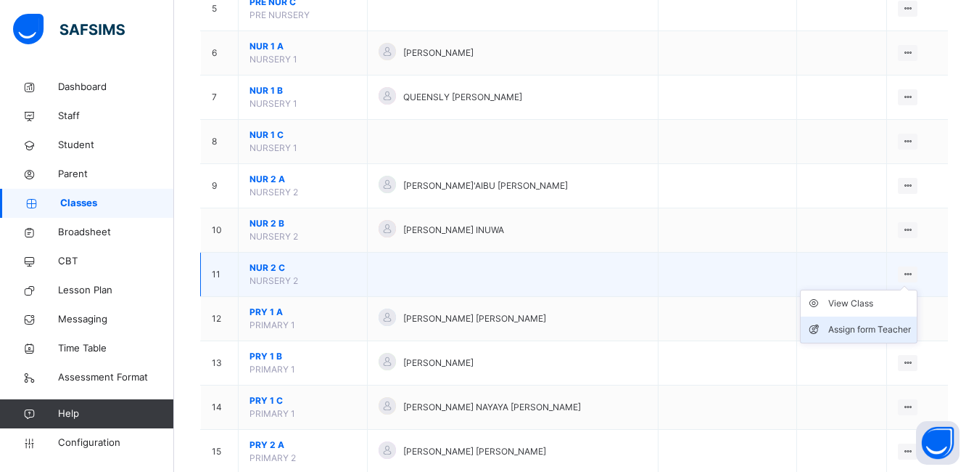
click at [885, 328] on div "Assign form Teacher" at bounding box center [870, 329] width 83 height 15
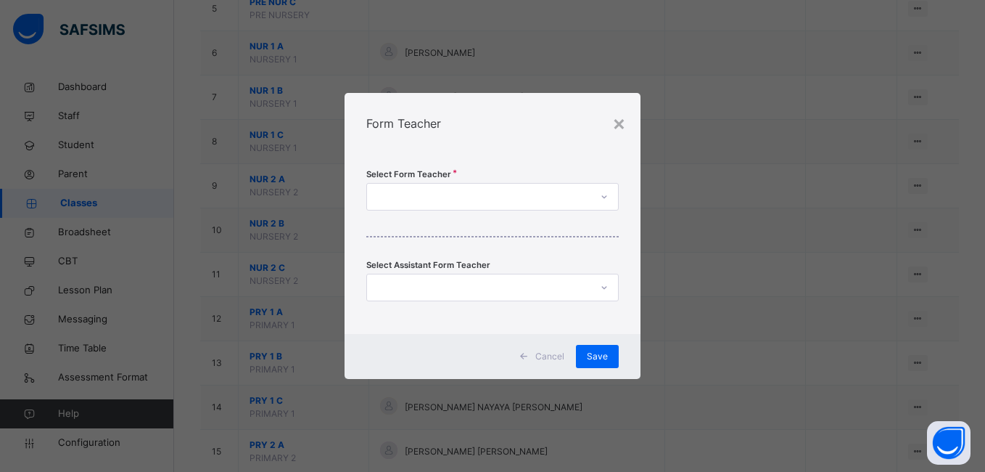
click at [560, 196] on div at bounding box center [478, 197] width 223 height 22
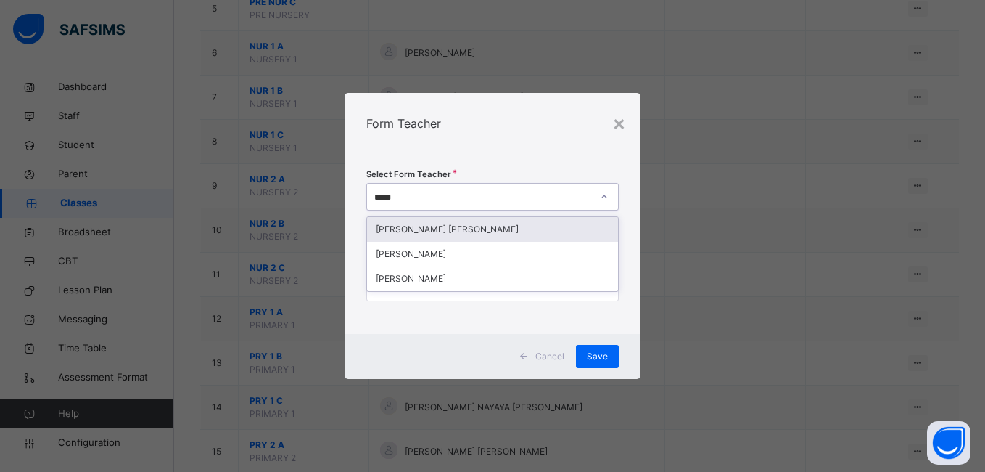
type input "******"
click at [457, 229] on div "[PERSON_NAME] [PERSON_NAME]" at bounding box center [492, 229] width 250 height 25
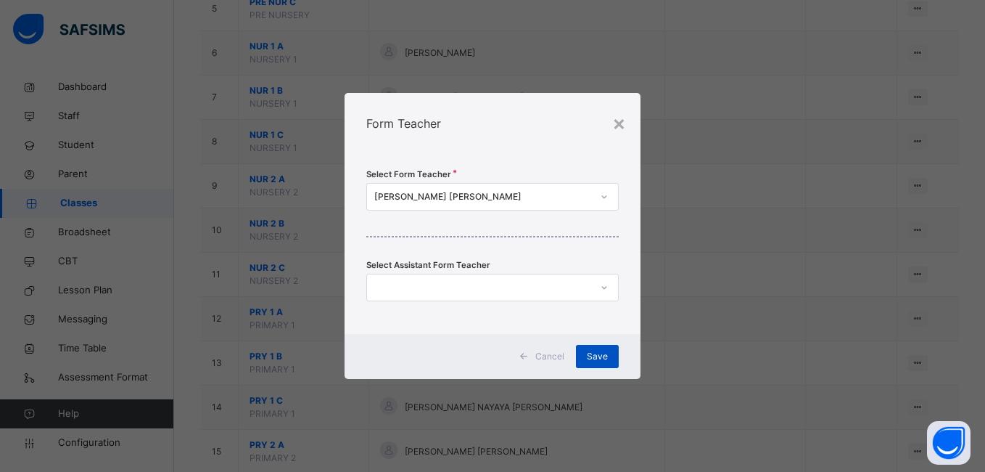
click at [596, 357] on span "Save" at bounding box center [597, 356] width 21 height 13
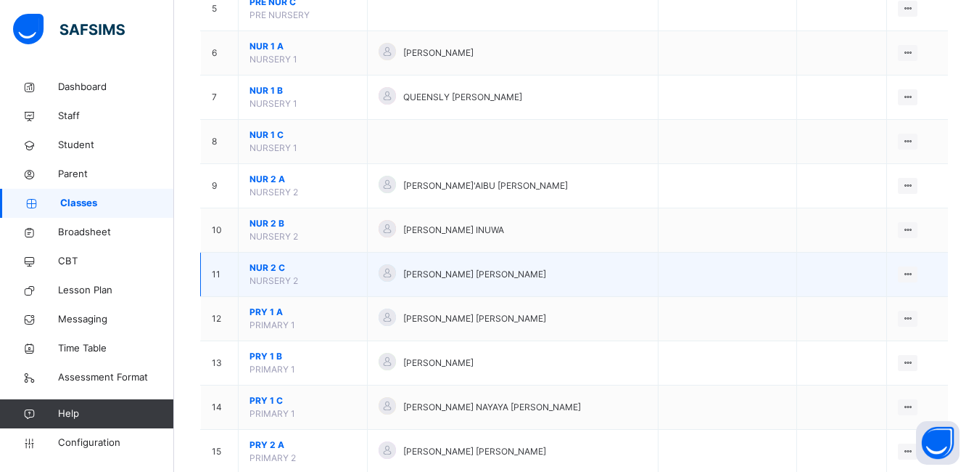
click at [274, 268] on span "NUR 2 C" at bounding box center [303, 267] width 107 height 13
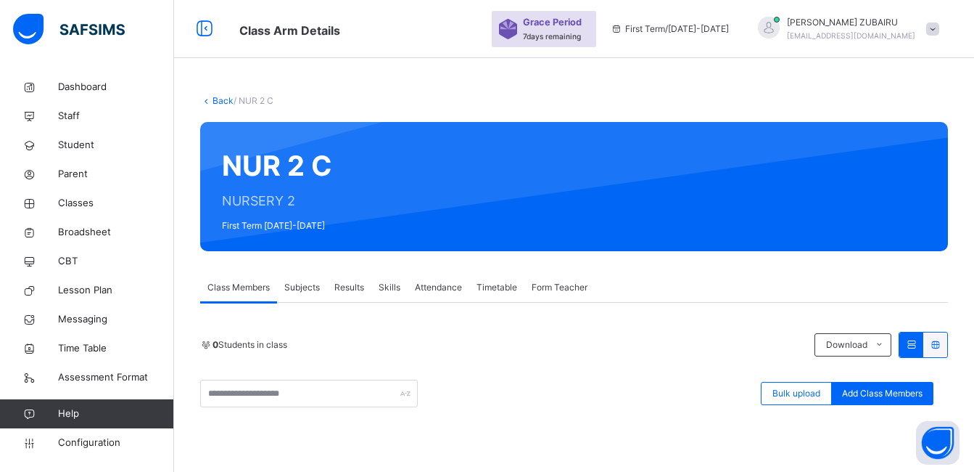
click at [308, 284] on span "Subjects" at bounding box center [302, 287] width 36 height 13
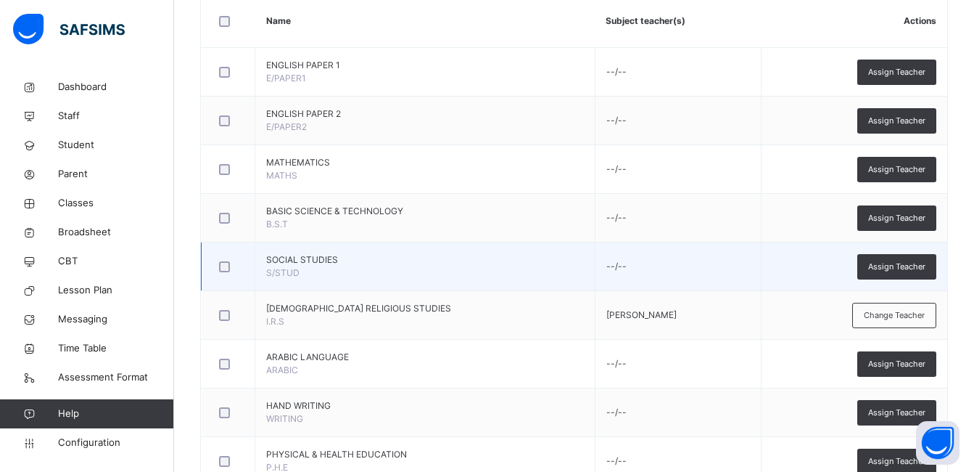
scroll to position [290, 0]
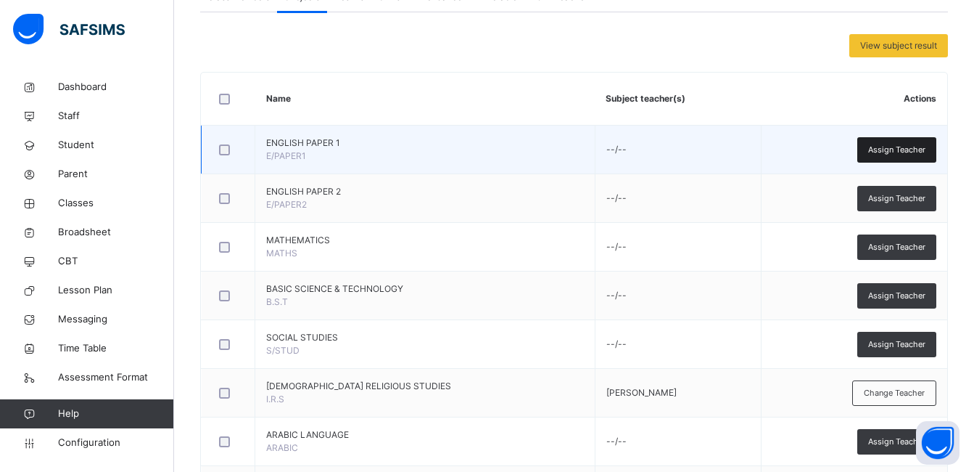
click at [893, 149] on span "Assign Teacher" at bounding box center [896, 150] width 57 height 12
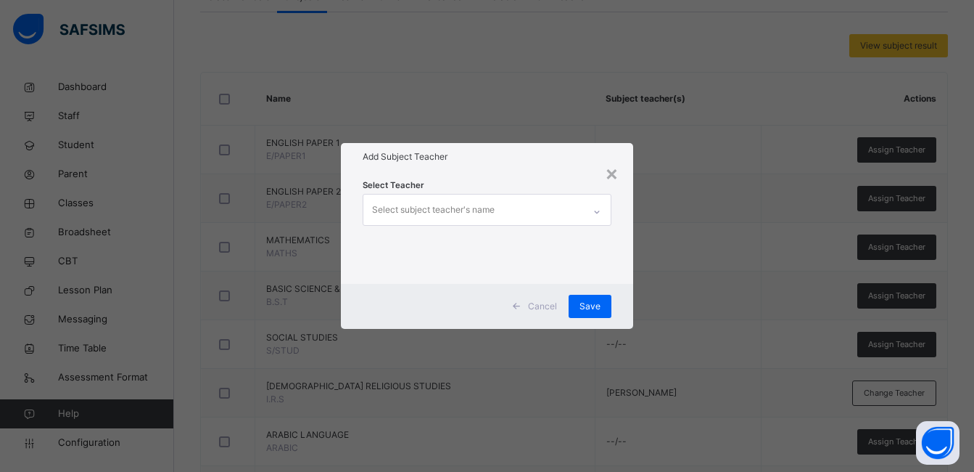
click at [597, 209] on icon at bounding box center [597, 212] width 9 height 15
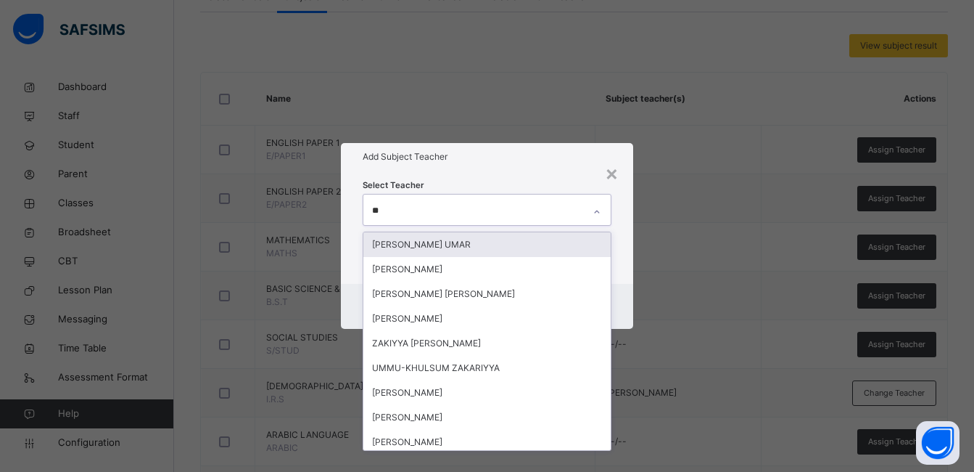
type input "***"
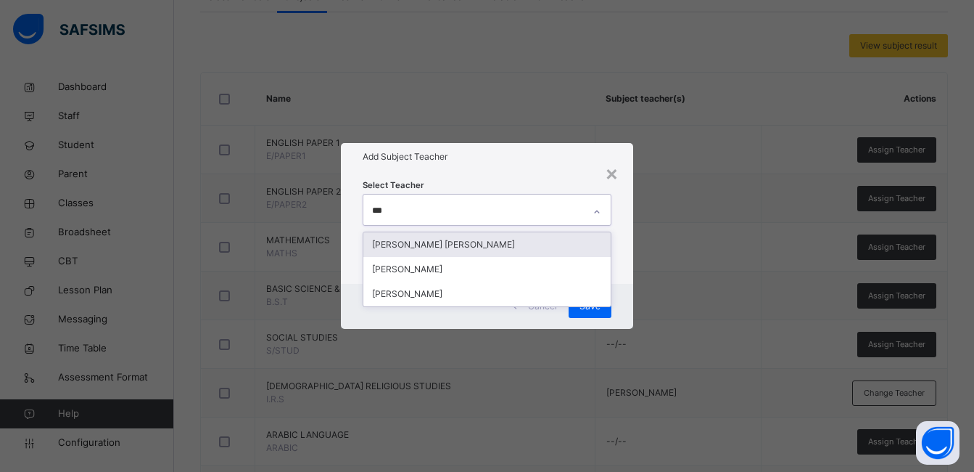
click at [457, 240] on div "[PERSON_NAME] [PERSON_NAME]" at bounding box center [486, 244] width 247 height 25
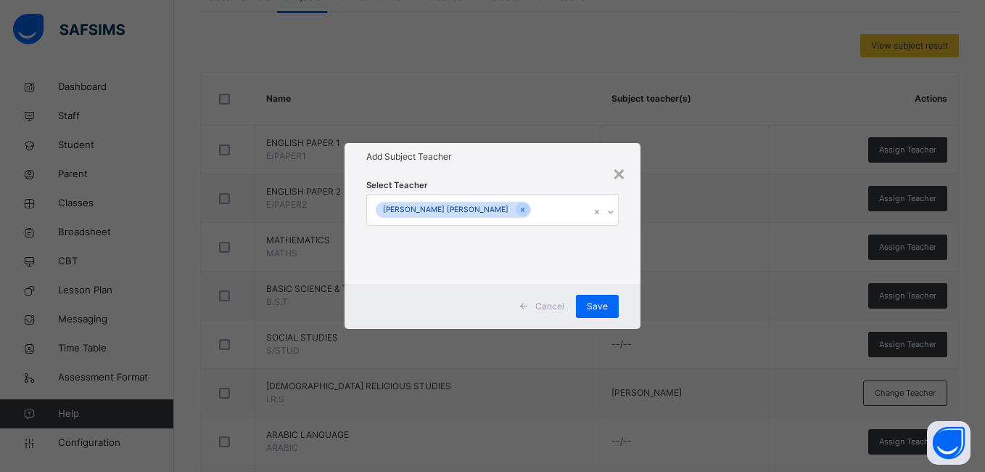
click at [636, 267] on div "Select Teacher ZAINAB AHMAD TUDU" at bounding box center [492, 226] width 295 height 113
click at [605, 303] on span "Save" at bounding box center [597, 306] width 21 height 13
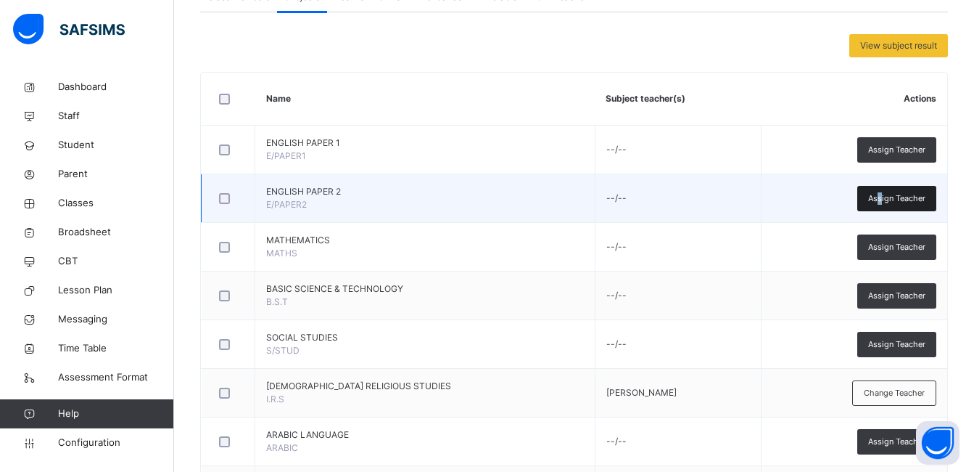
click at [891, 195] on span "Assign Teacher" at bounding box center [896, 198] width 57 height 12
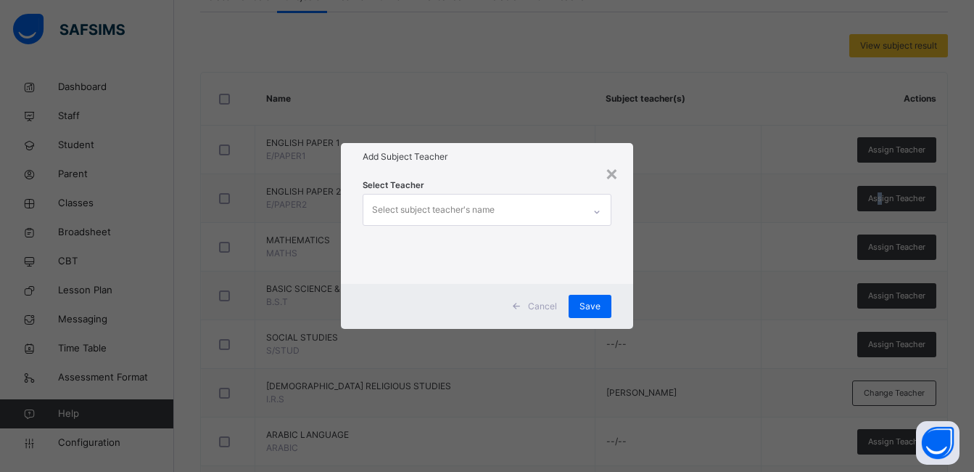
click at [593, 213] on div at bounding box center [597, 211] width 25 height 23
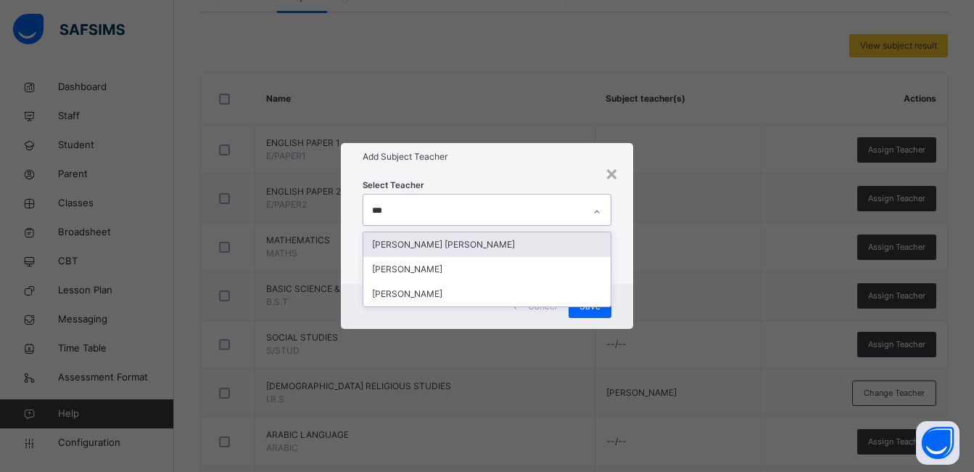
type input "****"
click at [453, 245] on div "[PERSON_NAME] [PERSON_NAME]" at bounding box center [486, 244] width 247 height 25
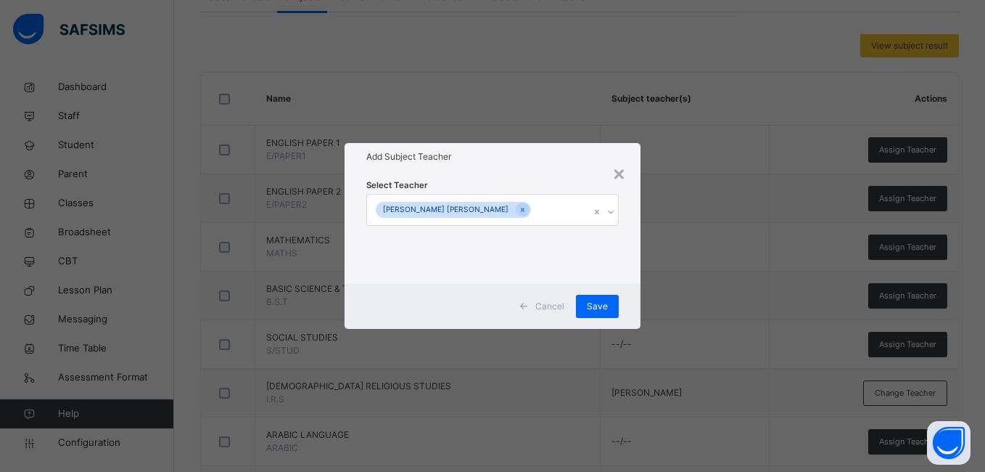
click at [630, 265] on div "Select Teacher ZAINAB AHMAD TUDU" at bounding box center [492, 226] width 295 height 113
click at [604, 306] on span "Save" at bounding box center [597, 306] width 21 height 13
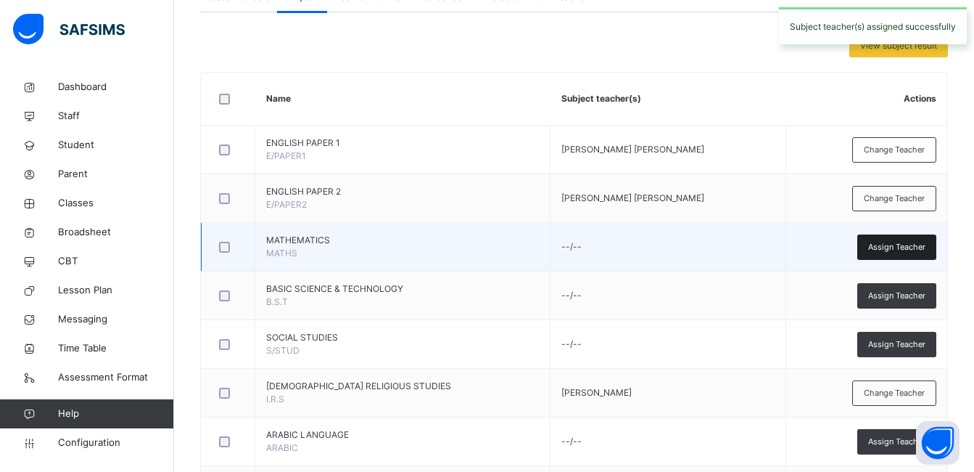
click at [903, 250] on span "Assign Teacher" at bounding box center [896, 247] width 57 height 12
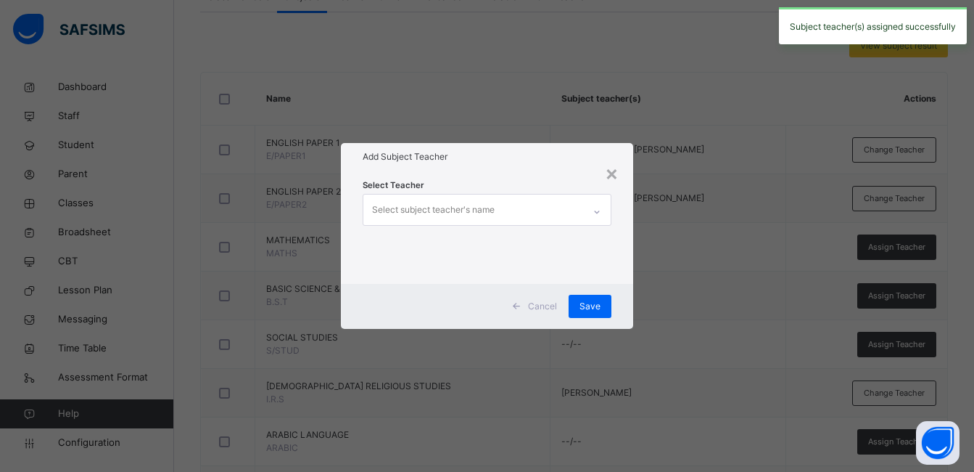
click at [592, 211] on div at bounding box center [597, 211] width 25 height 23
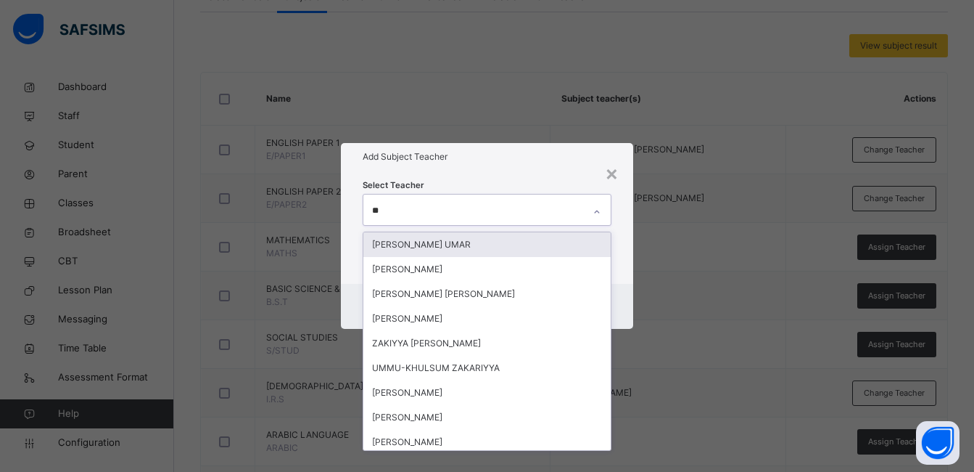
type input "***"
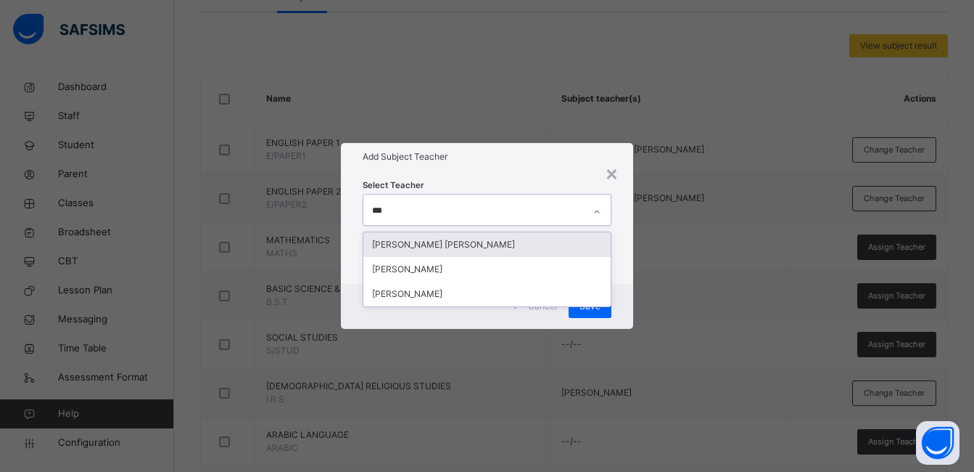
click at [508, 241] on div "[PERSON_NAME] [PERSON_NAME]" at bounding box center [486, 244] width 247 height 25
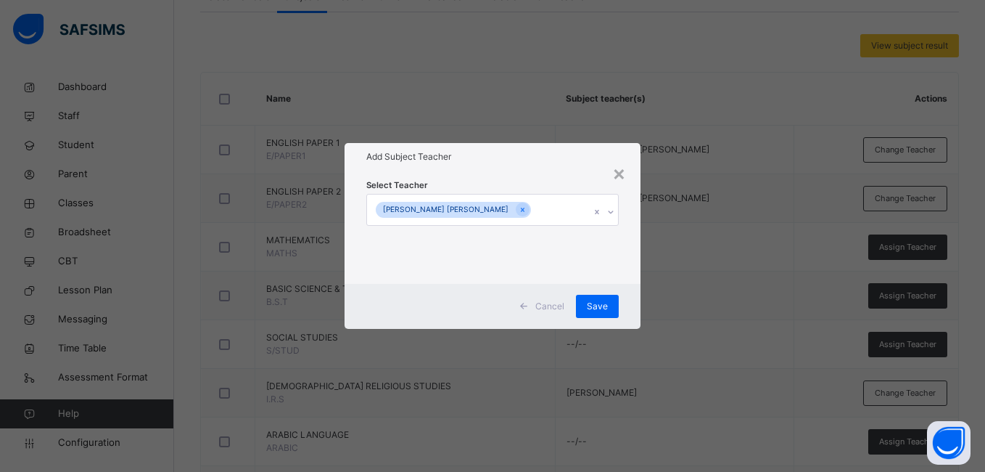
click at [626, 261] on div "Select Teacher ZAINAB AHMAD TUDU" at bounding box center [492, 226] width 295 height 113
click at [607, 305] on span "Save" at bounding box center [597, 306] width 21 height 13
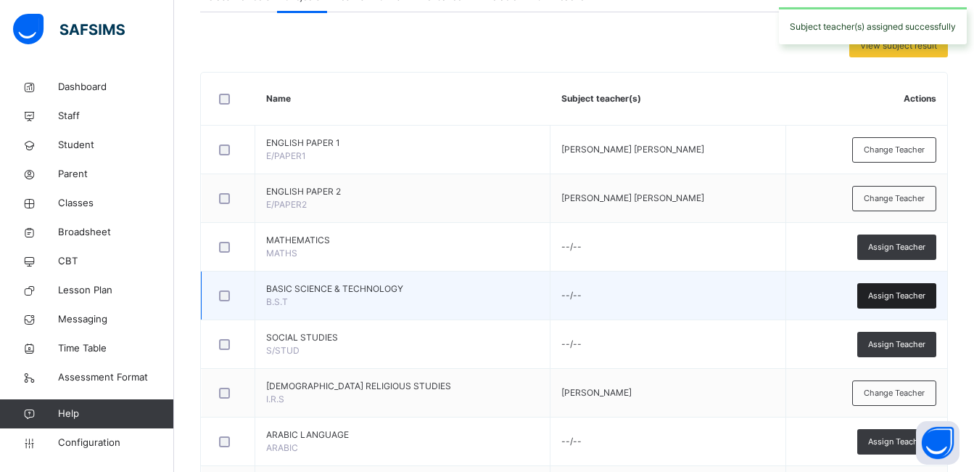
click at [905, 299] on span "Assign Teacher" at bounding box center [896, 295] width 57 height 12
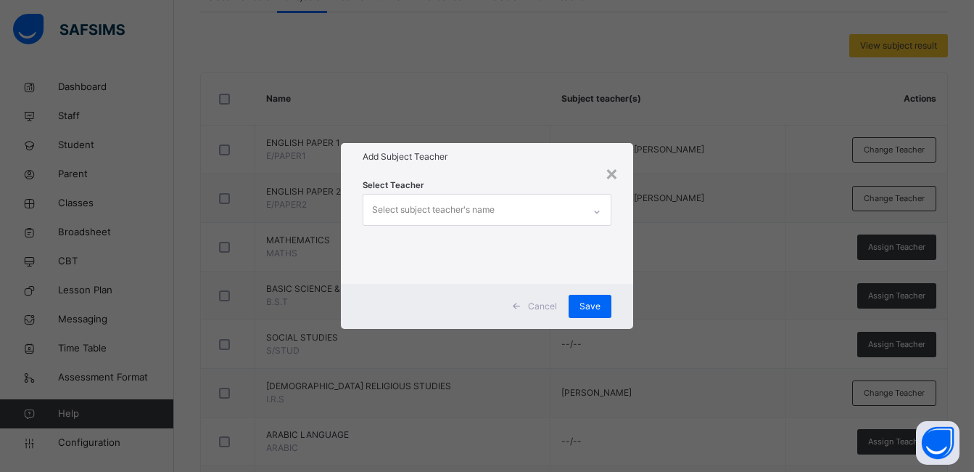
click at [593, 211] on div at bounding box center [597, 211] width 25 height 23
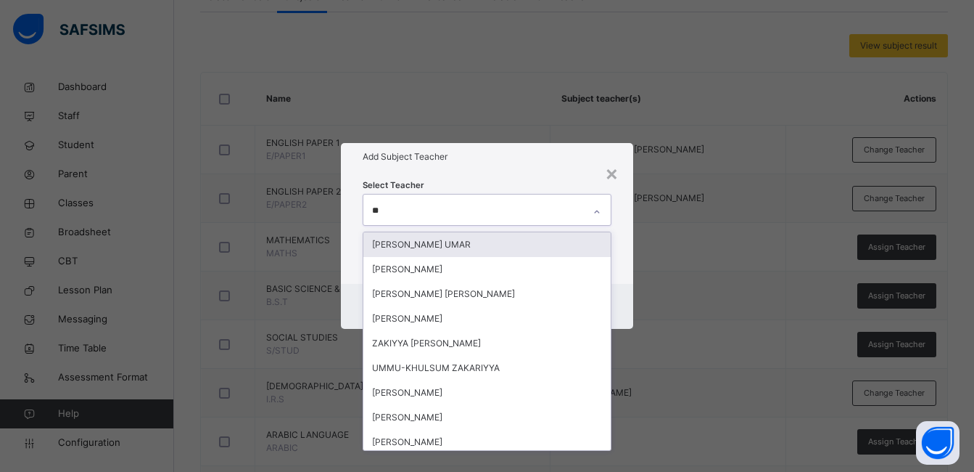
type input "***"
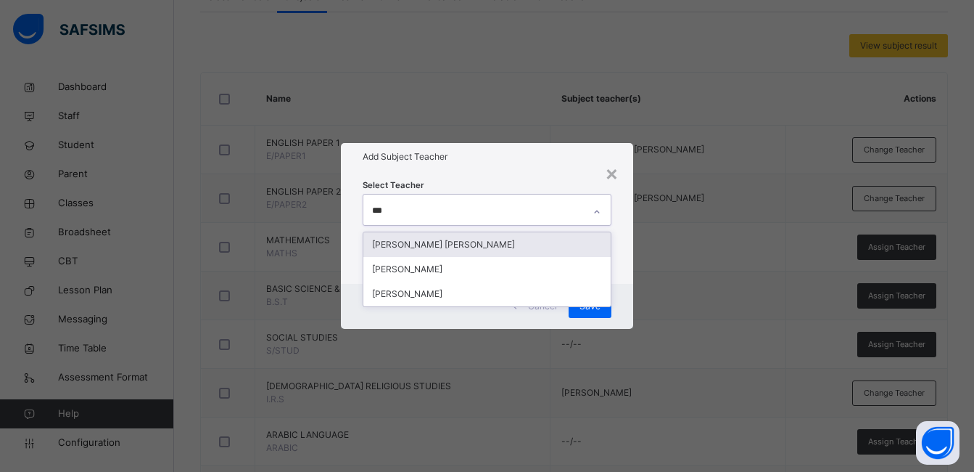
click at [579, 243] on div "[PERSON_NAME] [PERSON_NAME]" at bounding box center [486, 244] width 247 height 25
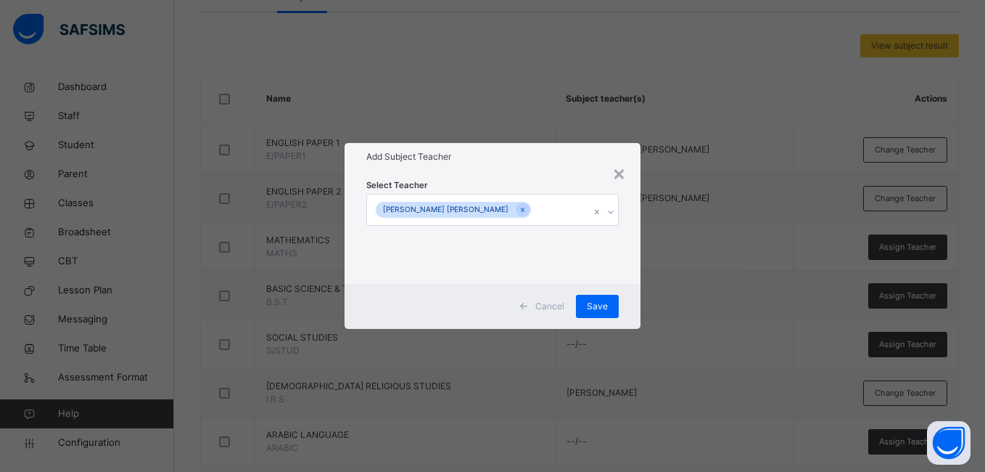
click at [630, 247] on div "Select Teacher ZAINAB AHMAD TUDU" at bounding box center [492, 226] width 295 height 113
click at [601, 305] on span "Save" at bounding box center [597, 306] width 21 height 13
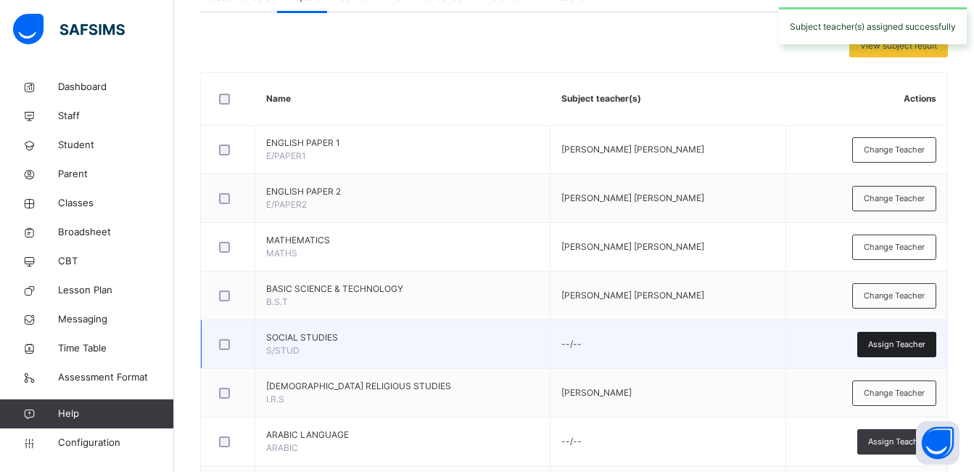
click at [892, 340] on span "Assign Teacher" at bounding box center [896, 344] width 57 height 12
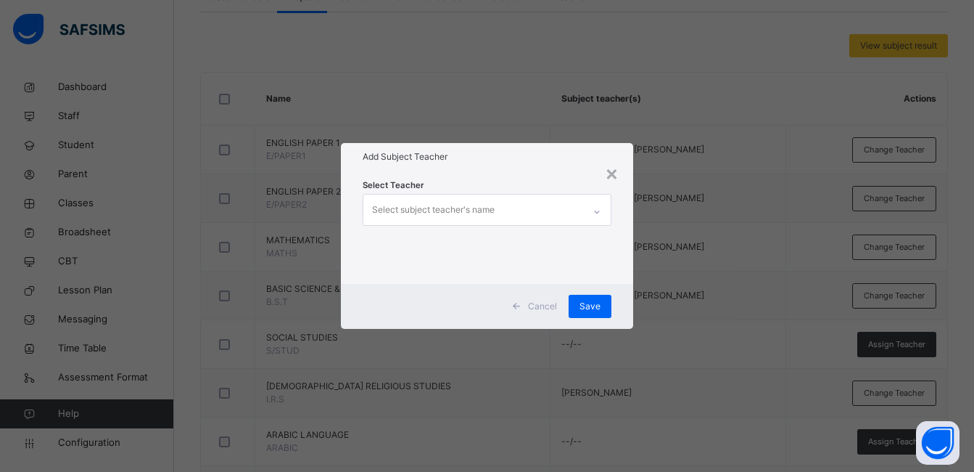
click at [591, 205] on div at bounding box center [597, 211] width 25 height 23
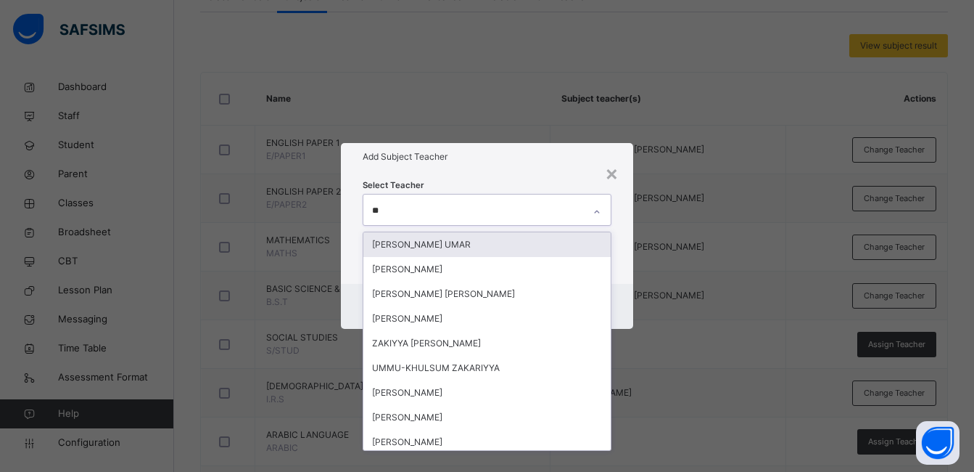
type input "***"
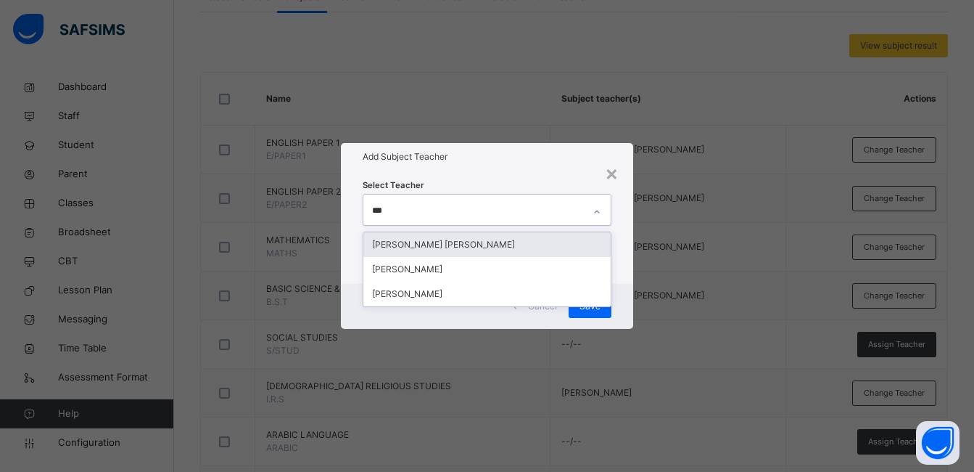
click at [593, 247] on div "[PERSON_NAME] [PERSON_NAME]" at bounding box center [486, 244] width 247 height 25
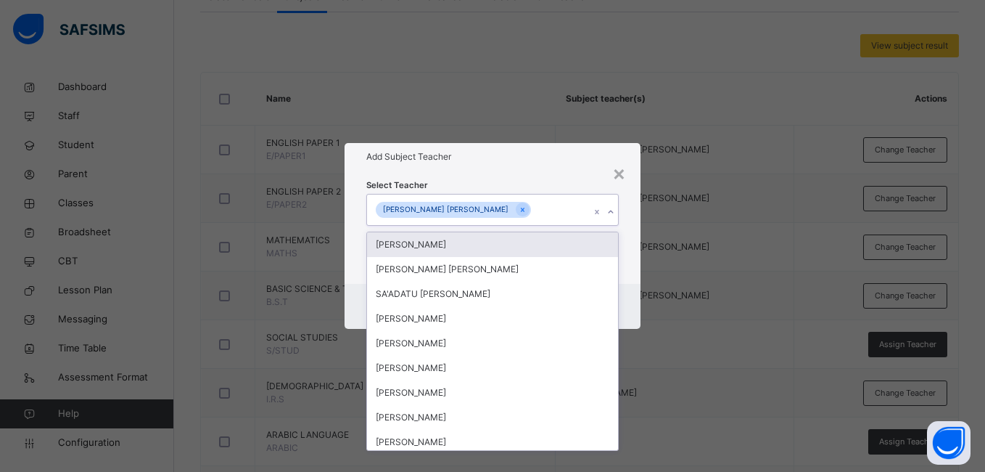
click at [633, 271] on div "Select Teacher option ZAINAB AHMAD TUDU, selected. option IDRIS BELLO IDRIS foc…" at bounding box center [492, 226] width 295 height 113
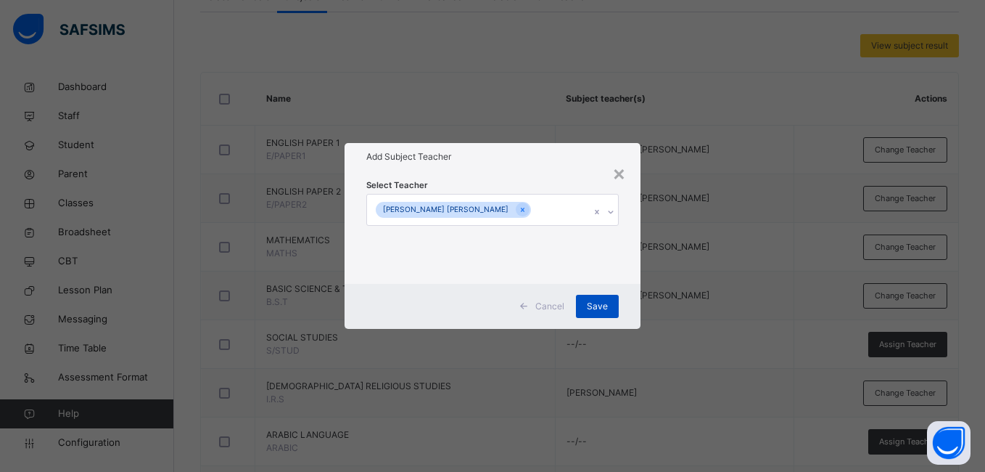
click at [602, 307] on span "Save" at bounding box center [597, 306] width 21 height 13
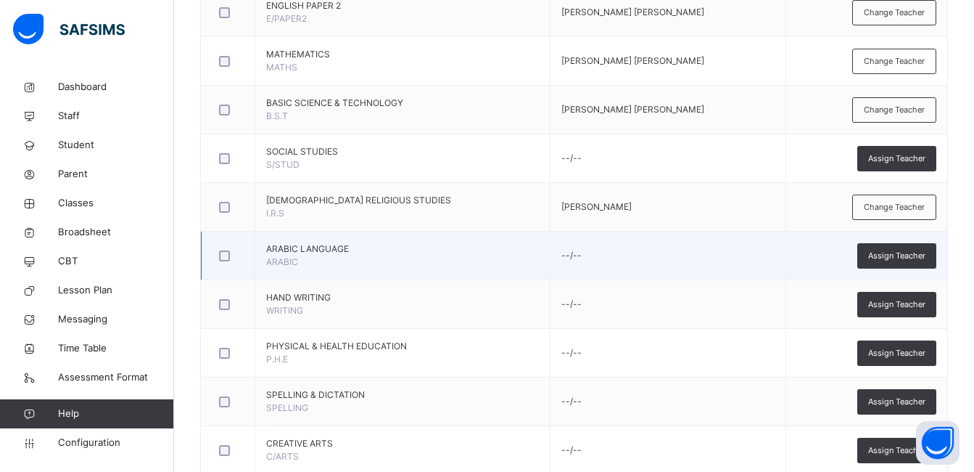
scroll to position [508, 0]
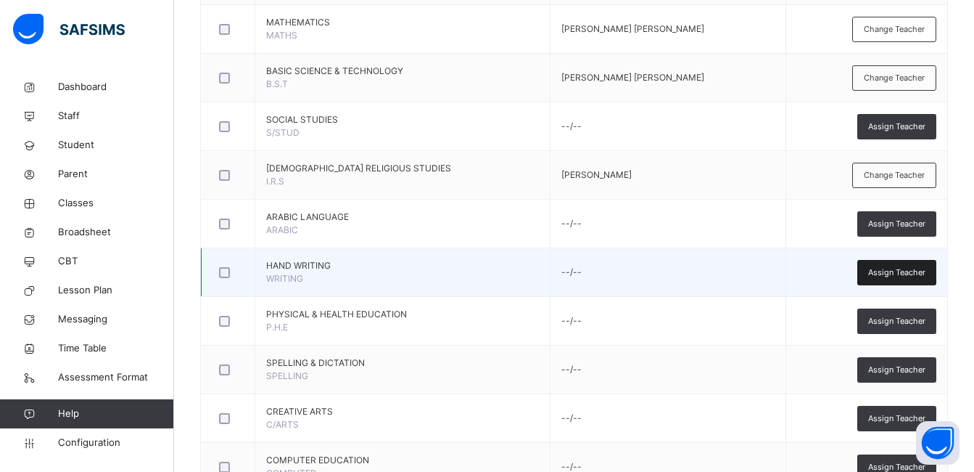
click at [886, 271] on span "Assign Teacher" at bounding box center [896, 272] width 57 height 12
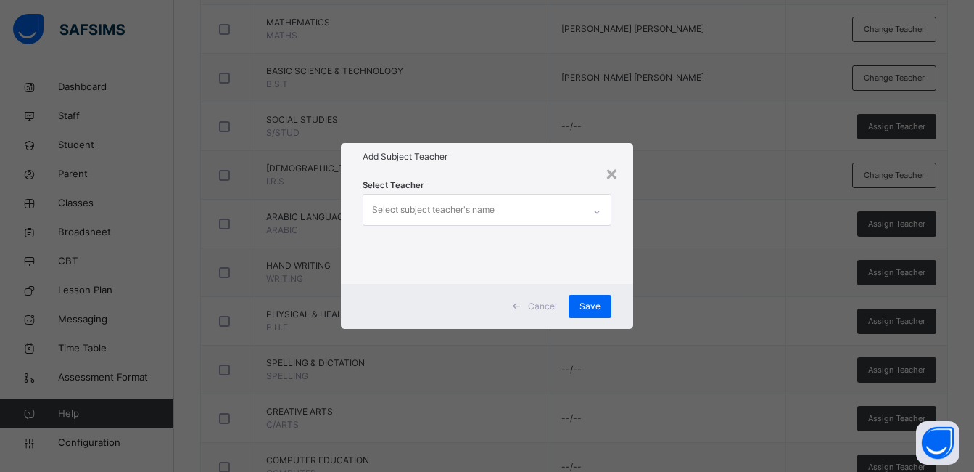
click at [600, 210] on icon at bounding box center [597, 212] width 9 height 15
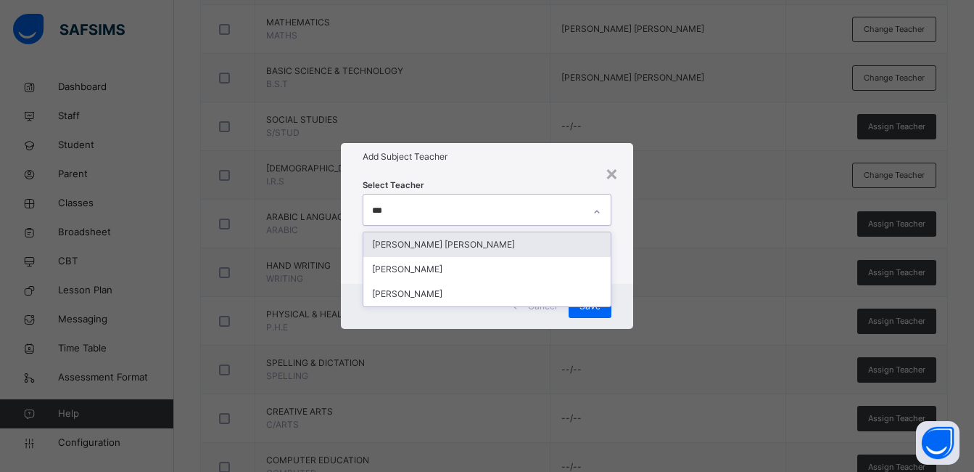
type input "****"
click at [500, 244] on div "[PERSON_NAME] [PERSON_NAME]" at bounding box center [486, 244] width 247 height 25
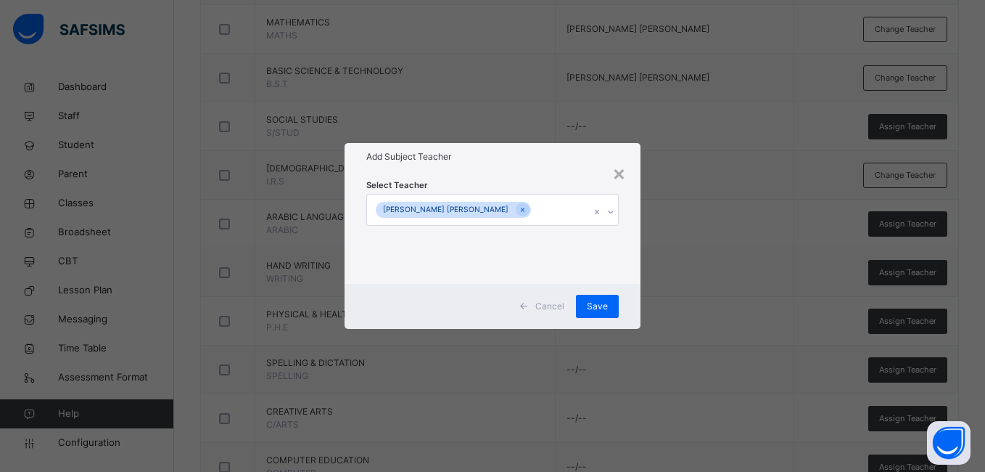
click at [627, 220] on div "Select Teacher ZAINAB AHMAD TUDU" at bounding box center [492, 226] width 295 height 113
click at [603, 305] on span "Save" at bounding box center [597, 306] width 21 height 13
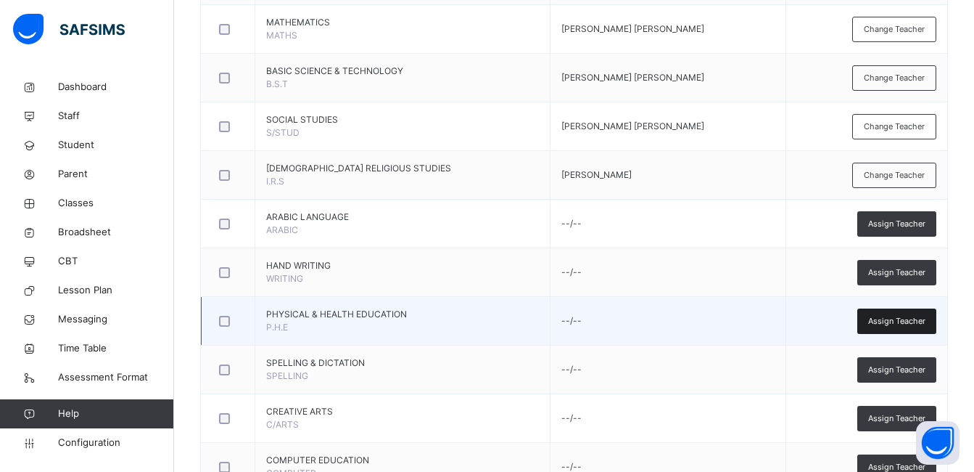
click at [897, 319] on span "Assign Teacher" at bounding box center [896, 321] width 57 height 12
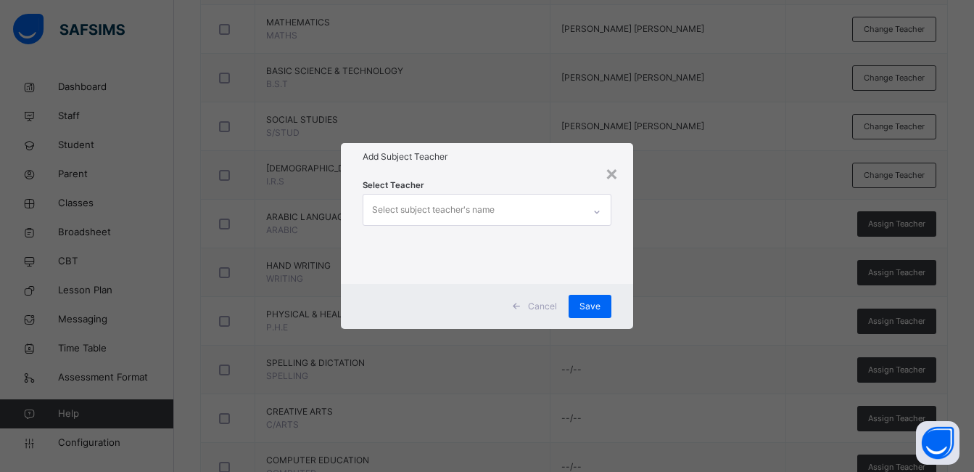
click at [590, 205] on div at bounding box center [597, 211] width 25 height 23
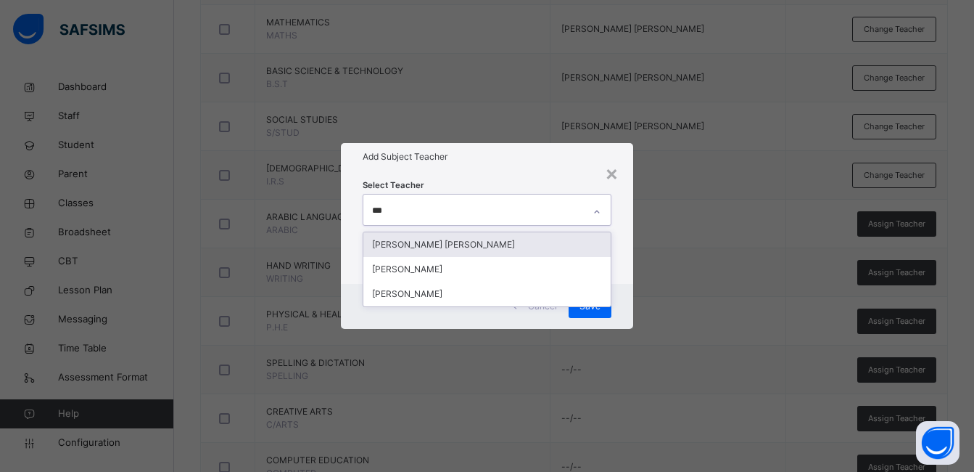
type input "****"
click at [476, 241] on div "[PERSON_NAME] [PERSON_NAME]" at bounding box center [486, 244] width 247 height 25
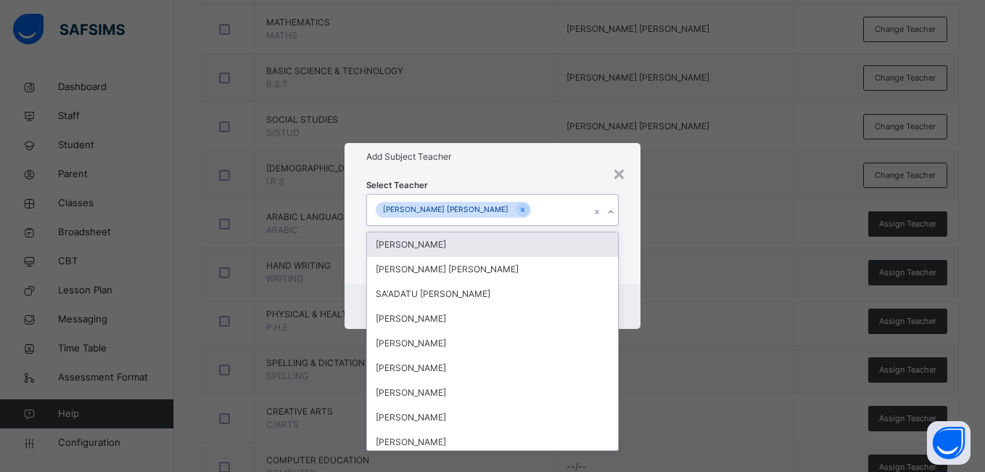
click at [628, 221] on div "Select Teacher option ZAINAB AHMAD TUDU, selected. option IDRIS BELLO IDRIS foc…" at bounding box center [492, 226] width 295 height 113
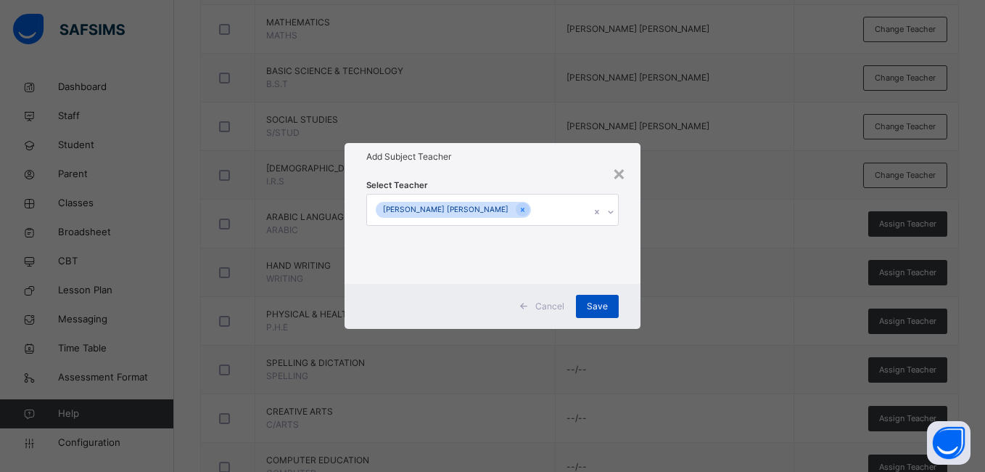
click at [596, 307] on span "Save" at bounding box center [597, 306] width 21 height 13
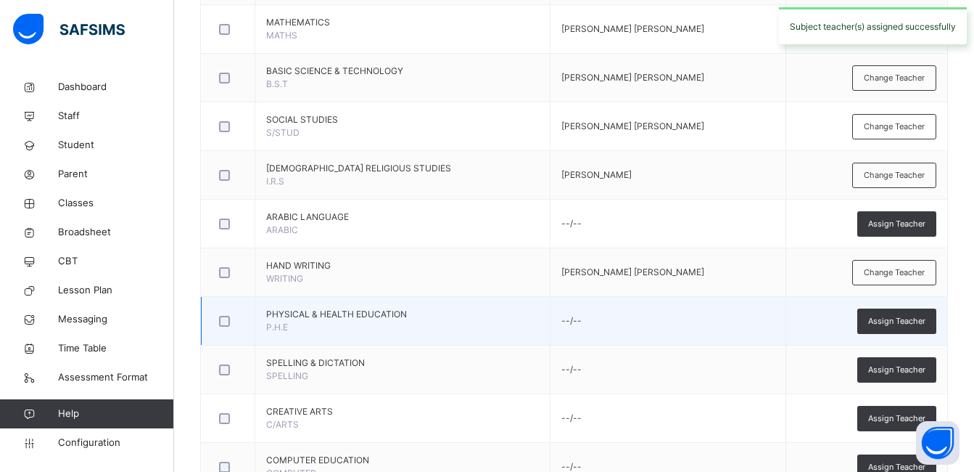
scroll to position [564, 0]
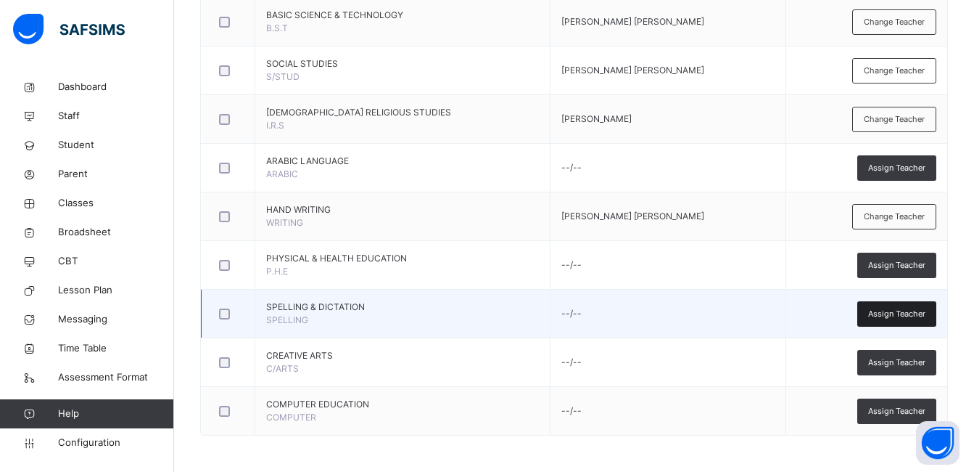
click at [893, 315] on span "Assign Teacher" at bounding box center [896, 314] width 57 height 12
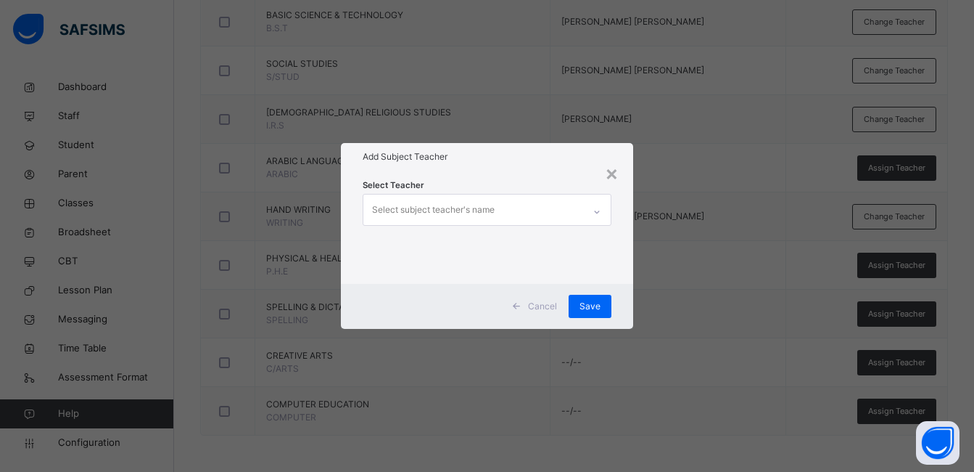
click at [594, 213] on icon at bounding box center [597, 212] width 9 height 15
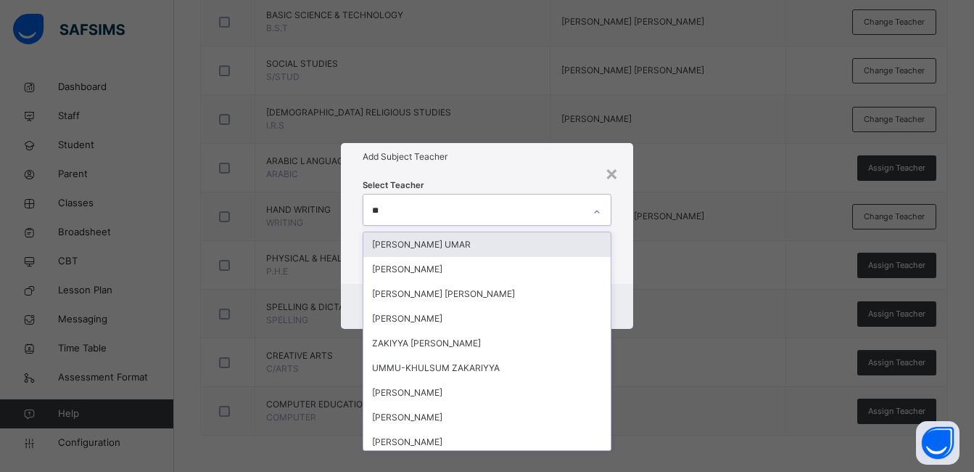
type input "***"
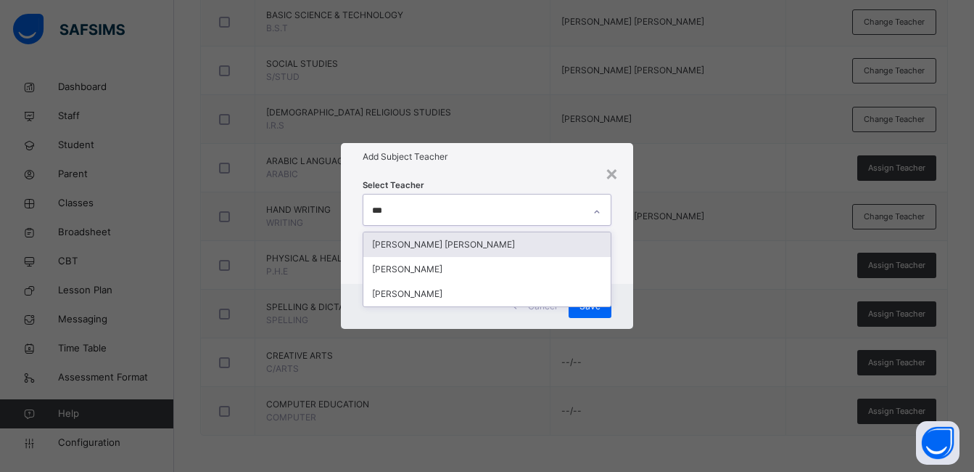
click at [472, 241] on div "[PERSON_NAME] [PERSON_NAME]" at bounding box center [486, 244] width 247 height 25
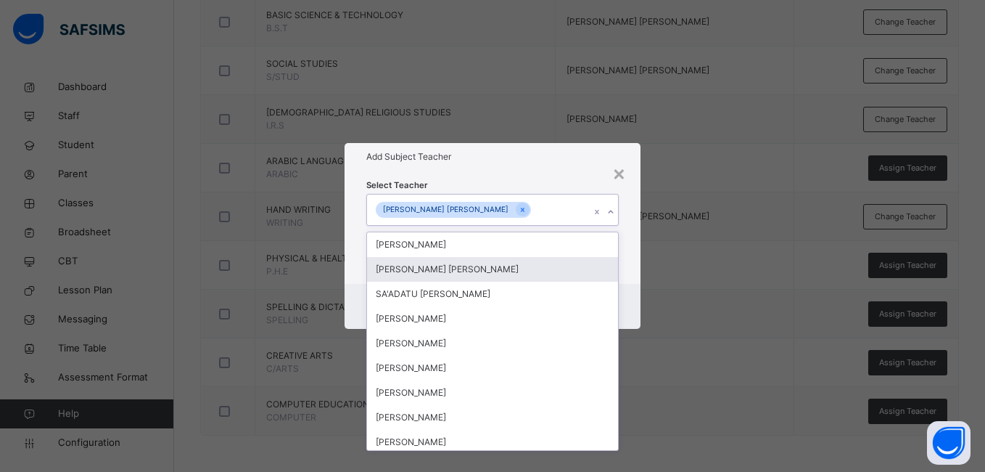
click at [633, 248] on div "Select Teacher option ZAINAB AHMAD TUDU, selected. option ABDULLAHI ABDULLAHI H…" at bounding box center [492, 226] width 295 height 113
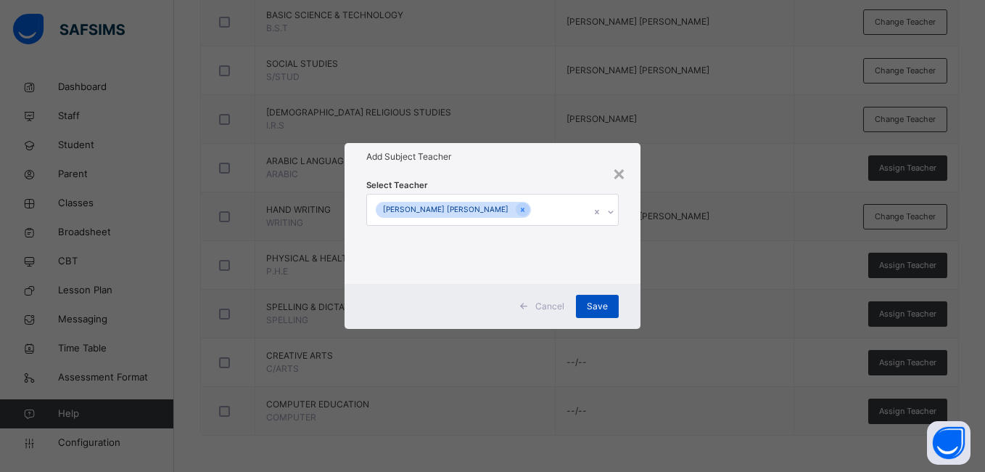
click at [600, 301] on span "Save" at bounding box center [597, 306] width 21 height 13
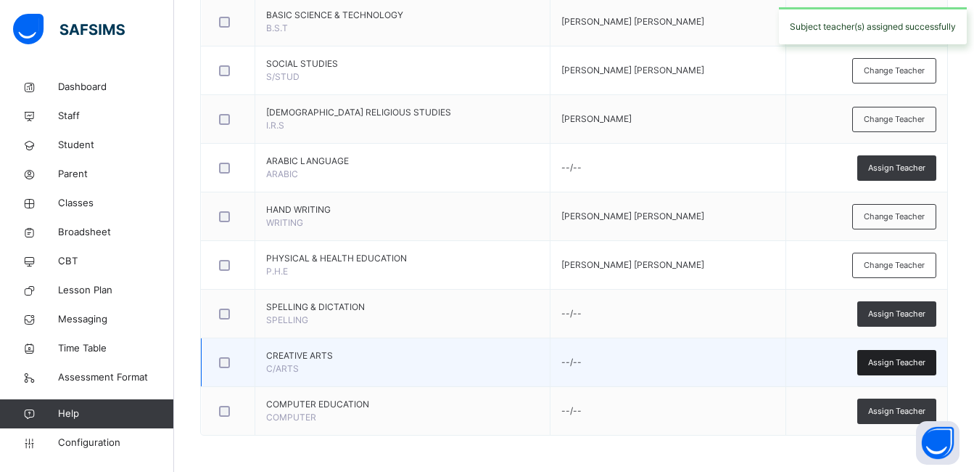
click at [890, 360] on span "Assign Teacher" at bounding box center [896, 362] width 57 height 12
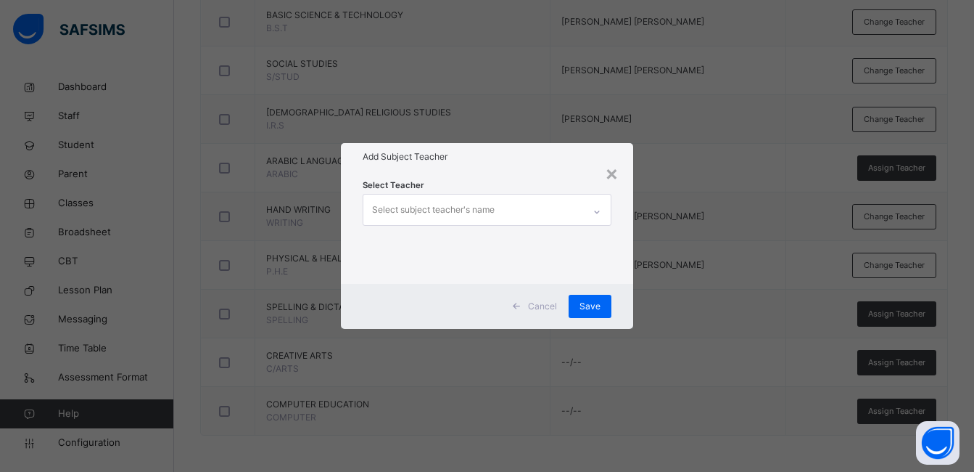
click at [593, 208] on div at bounding box center [597, 211] width 25 height 23
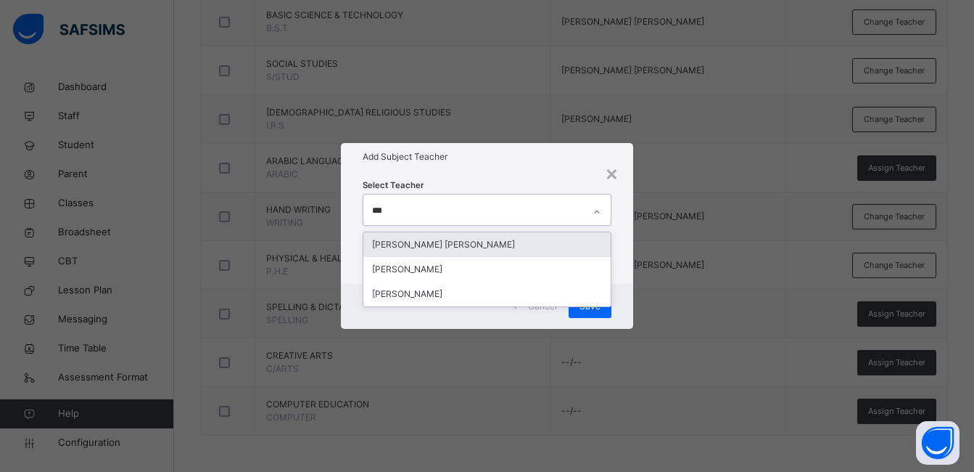
type input "****"
click at [502, 242] on div "[PERSON_NAME] [PERSON_NAME]" at bounding box center [486, 244] width 247 height 25
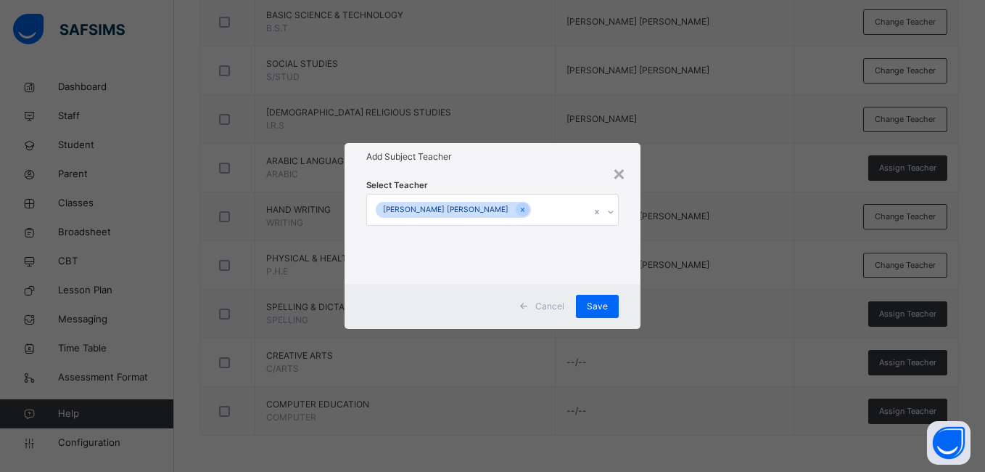
click at [625, 229] on div "Select Teacher ZAINAB AHMAD TUDU" at bounding box center [492, 226] width 295 height 113
click at [601, 301] on span "Save" at bounding box center [597, 306] width 21 height 13
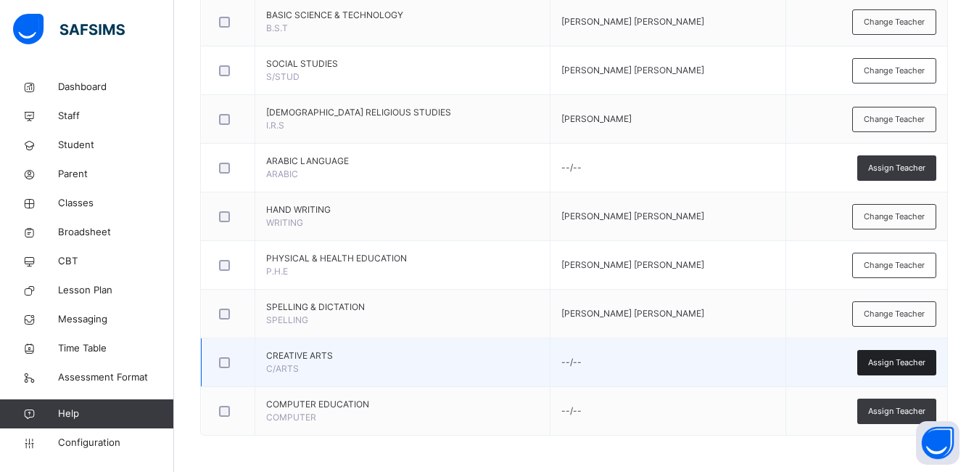
click at [900, 363] on span "Assign Teacher" at bounding box center [896, 362] width 57 height 12
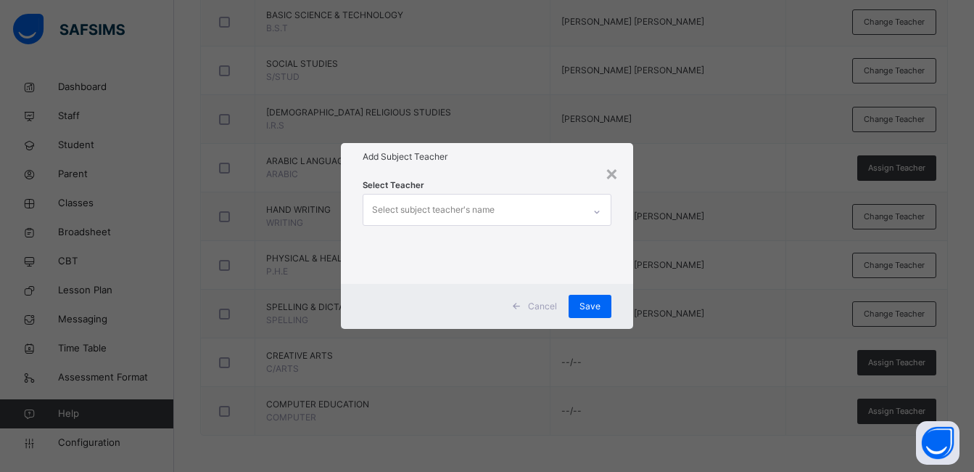
click at [585, 210] on div at bounding box center [597, 209] width 28 height 30
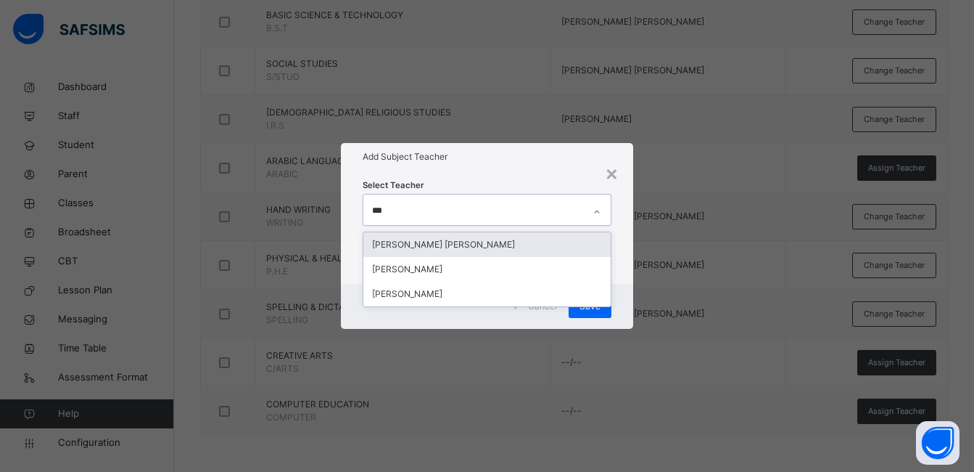
type input "****"
click at [408, 246] on div "[PERSON_NAME] [PERSON_NAME]" at bounding box center [486, 244] width 247 height 25
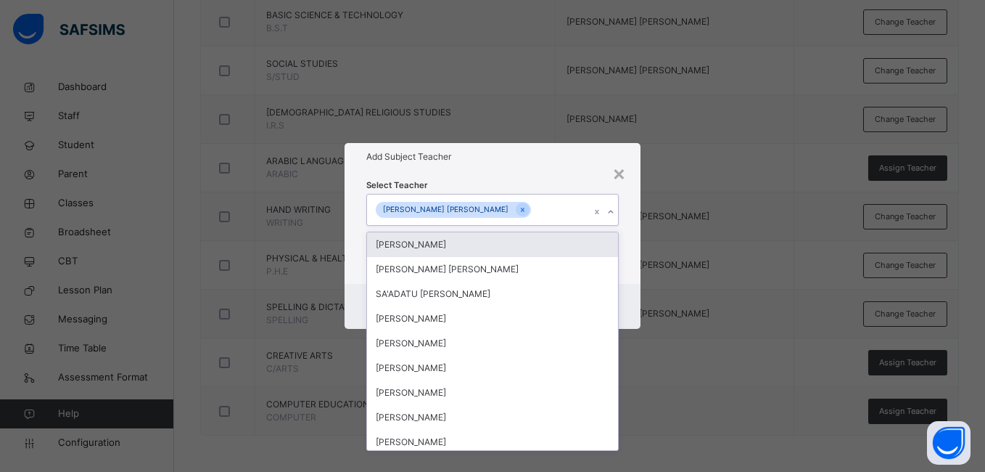
click at [640, 239] on div "Select Teacher option ZAINAB AHMAD TUDU, selected. option IDRIS BELLO IDRIS foc…" at bounding box center [492, 226] width 295 height 113
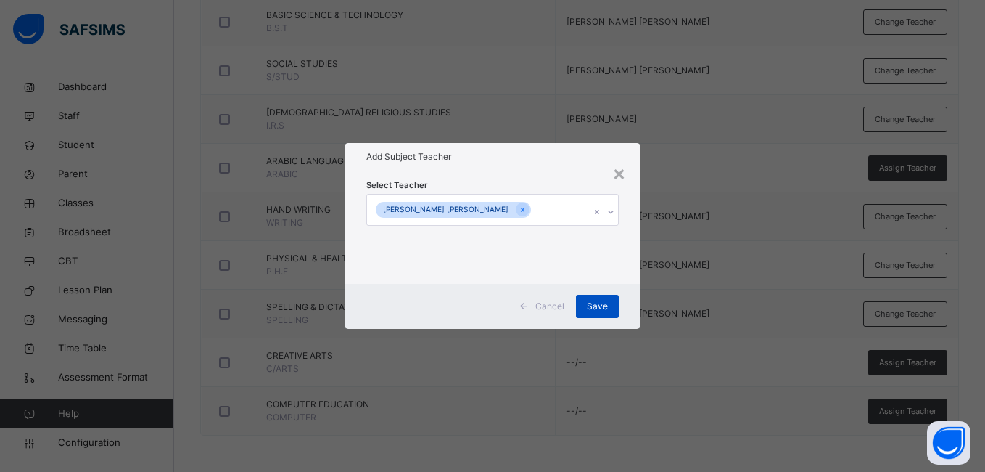
click at [602, 303] on span "Save" at bounding box center [597, 306] width 21 height 13
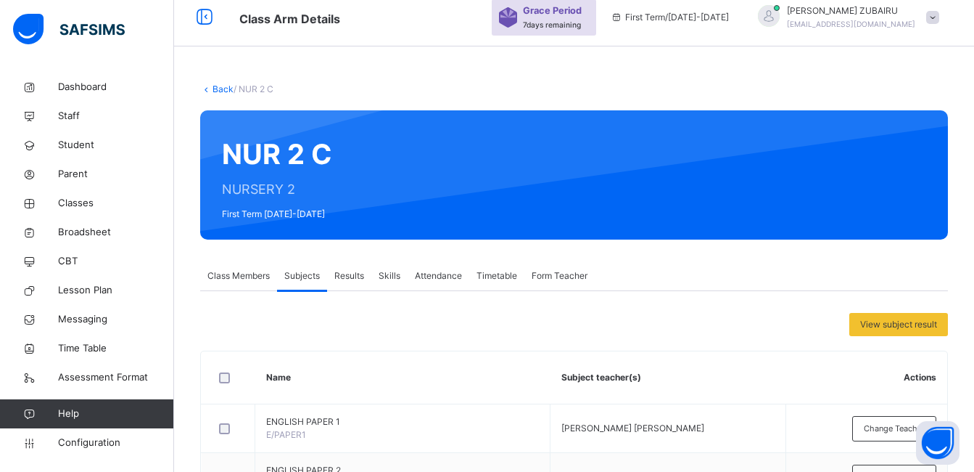
scroll to position [0, 0]
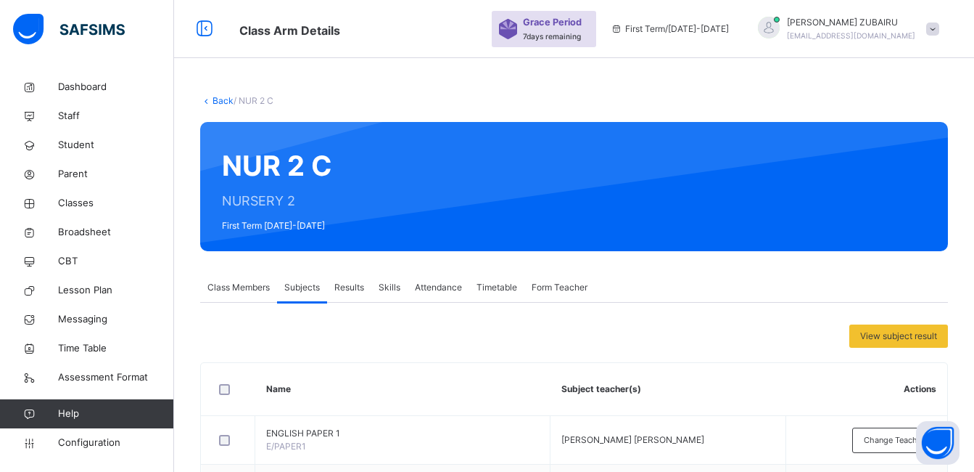
click at [218, 100] on link "Back" at bounding box center [223, 100] width 21 height 11
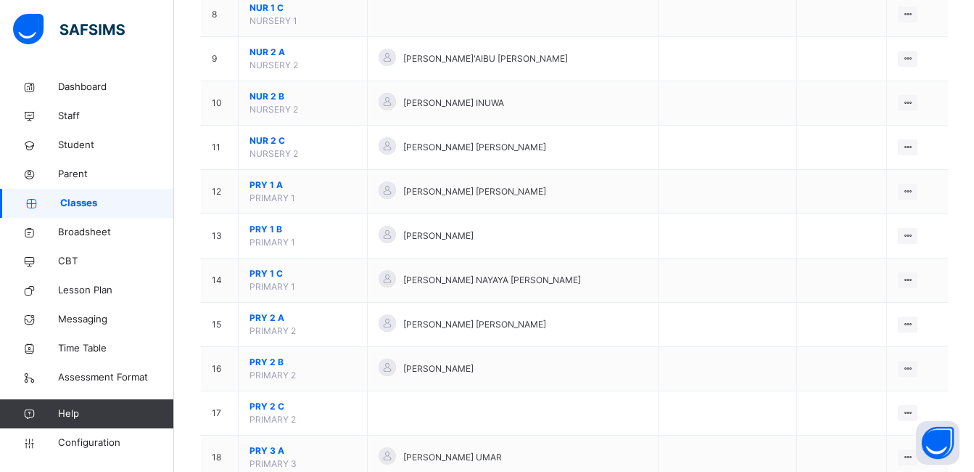
scroll to position [580, 0]
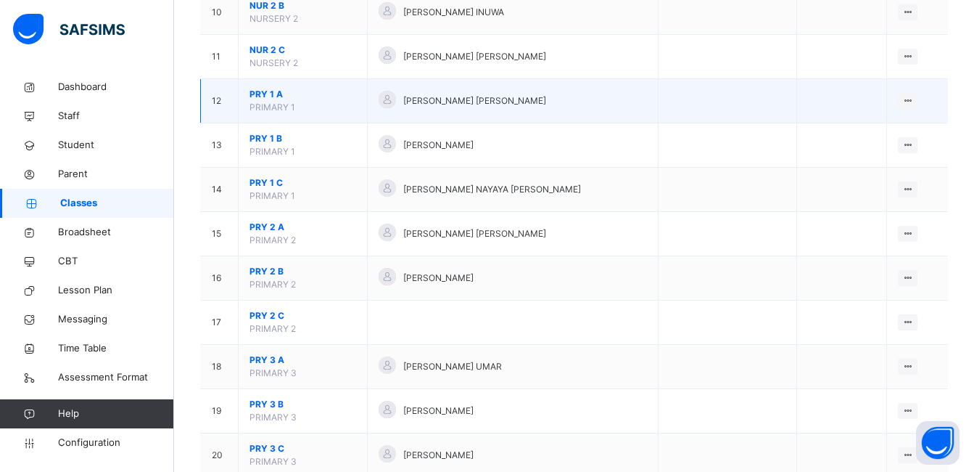
click at [276, 92] on span "PRY 1 A" at bounding box center [303, 94] width 107 height 13
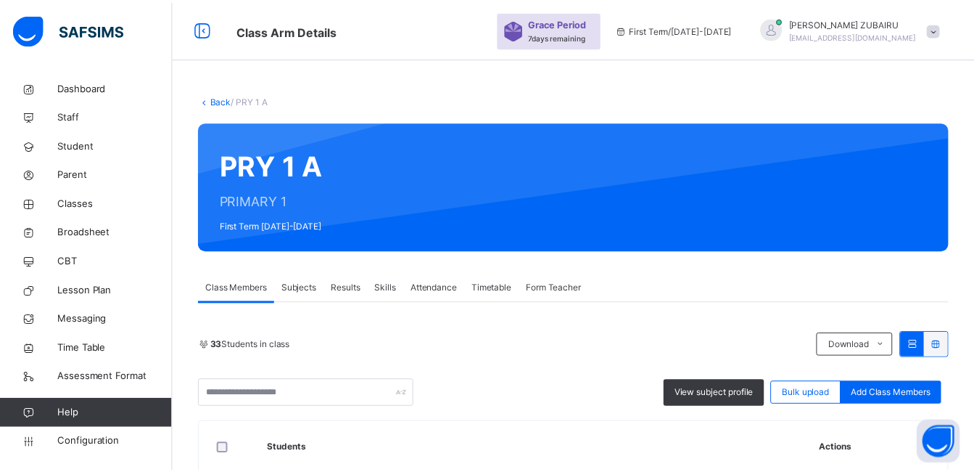
scroll to position [290, 0]
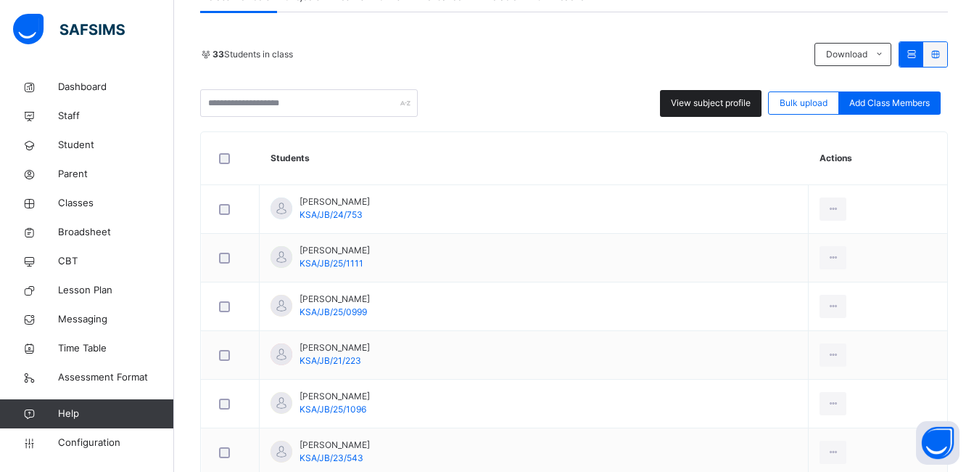
click at [699, 102] on span "View subject profile" at bounding box center [711, 102] width 80 height 13
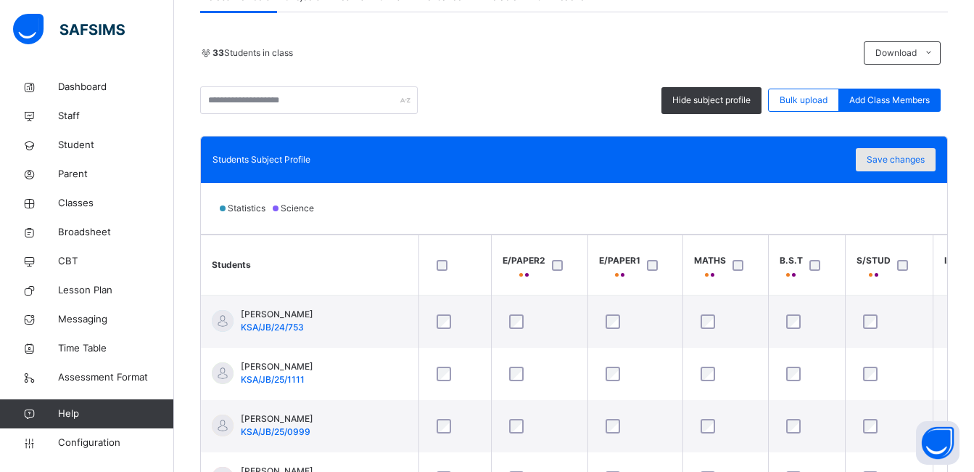
click at [890, 159] on span "Save changes" at bounding box center [896, 159] width 58 height 13
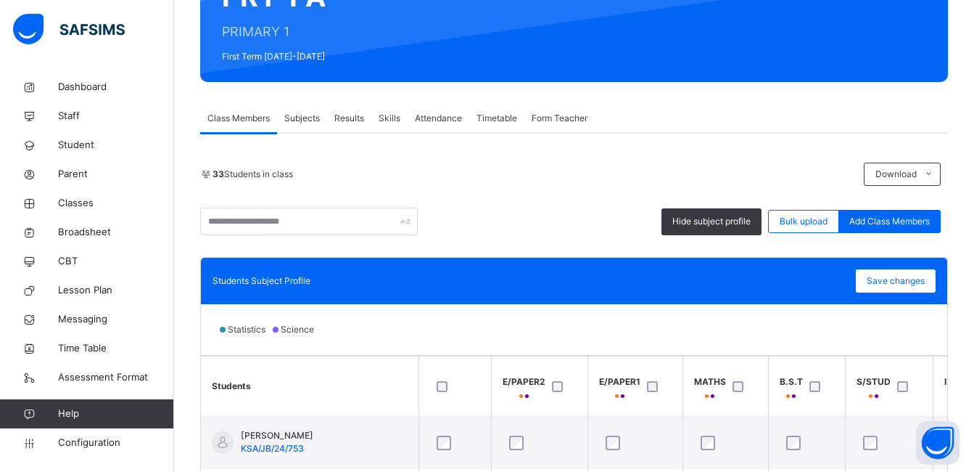
scroll to position [145, 0]
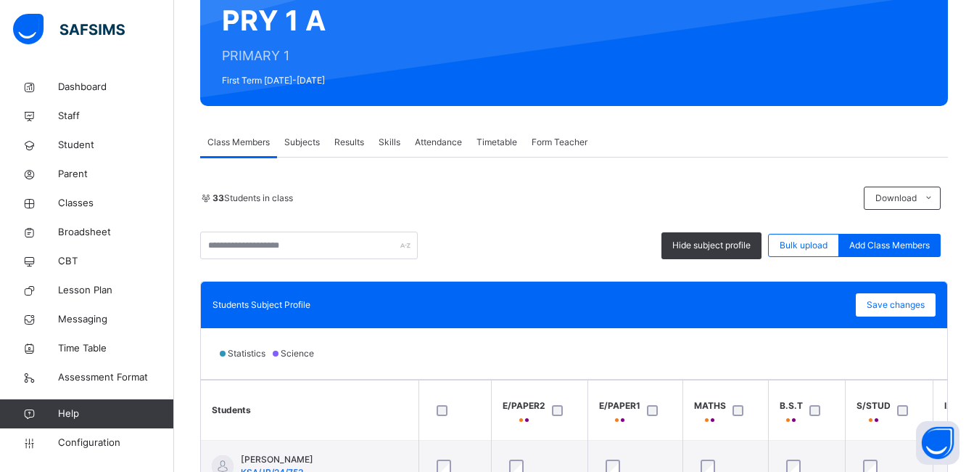
click at [293, 141] on span "Subjects" at bounding box center [302, 142] width 36 height 13
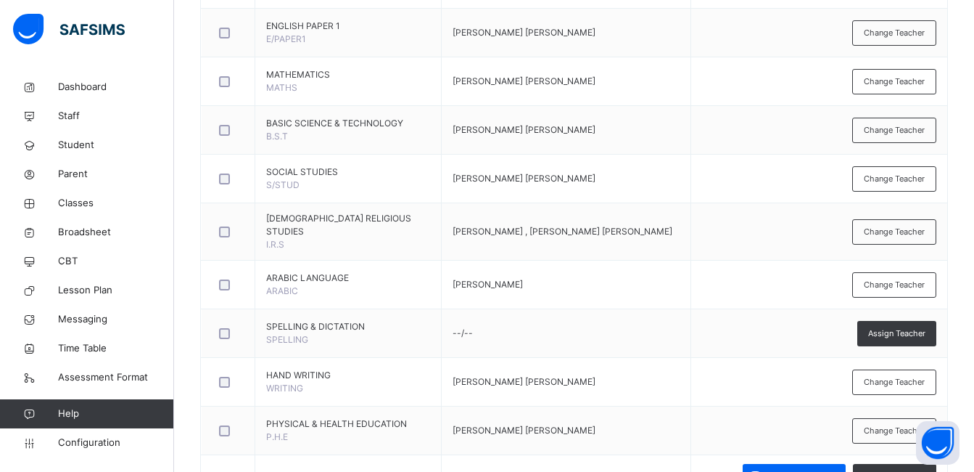
scroll to position [508, 0]
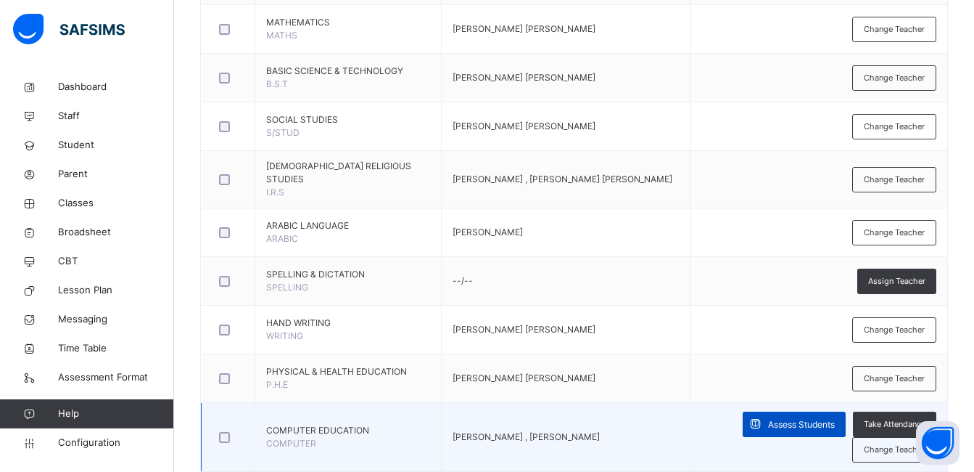
click at [802, 429] on span "Assess Students" at bounding box center [801, 424] width 67 height 13
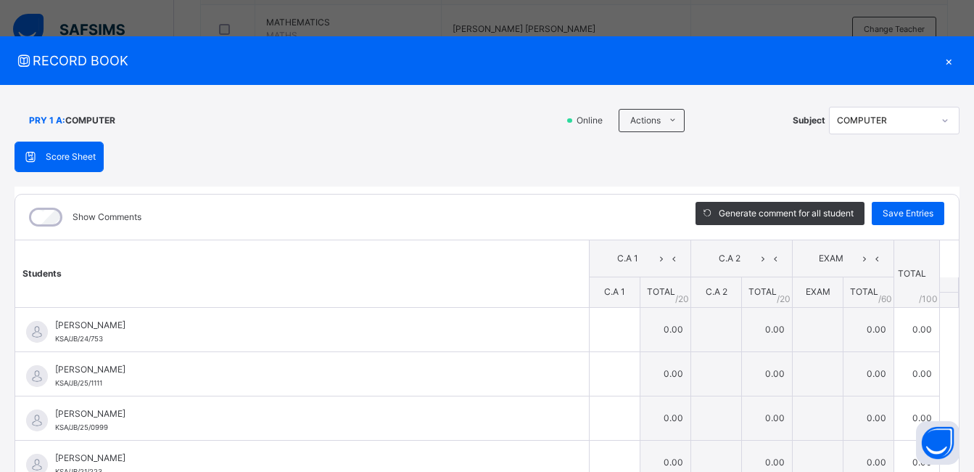
scroll to position [73, 0]
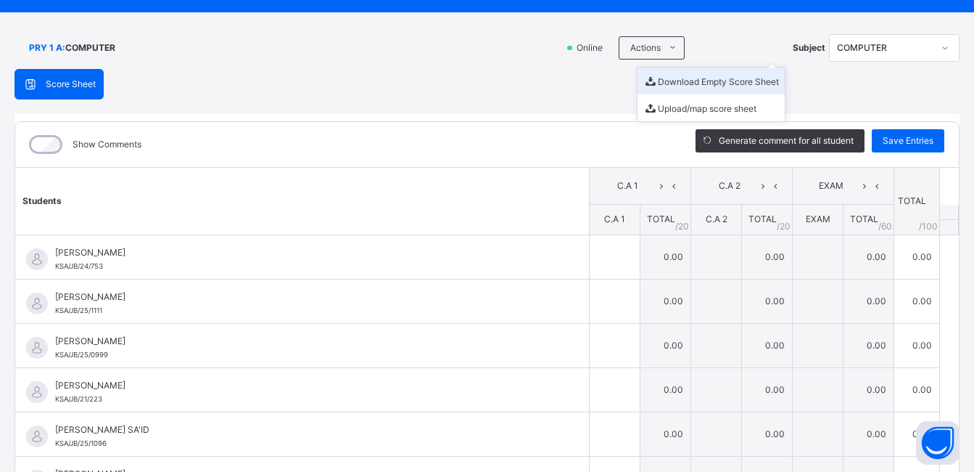
click at [657, 83] on li "Download Empty Score Sheet" at bounding box center [711, 80] width 147 height 27
click at [546, 80] on div "Score Sheet Score Sheet Show Comments Generate comment for all student Save Ent…" at bounding box center [487, 303] width 945 height 469
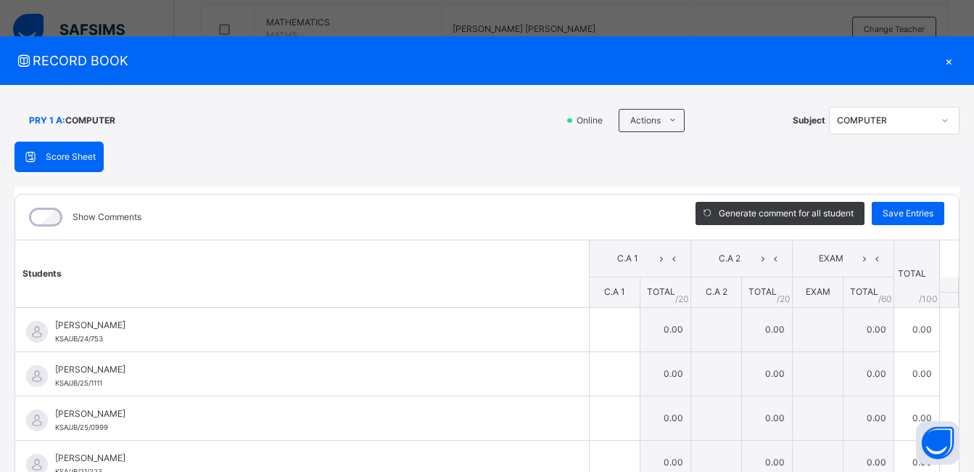
click at [942, 58] on div "×" at bounding box center [949, 61] width 22 height 20
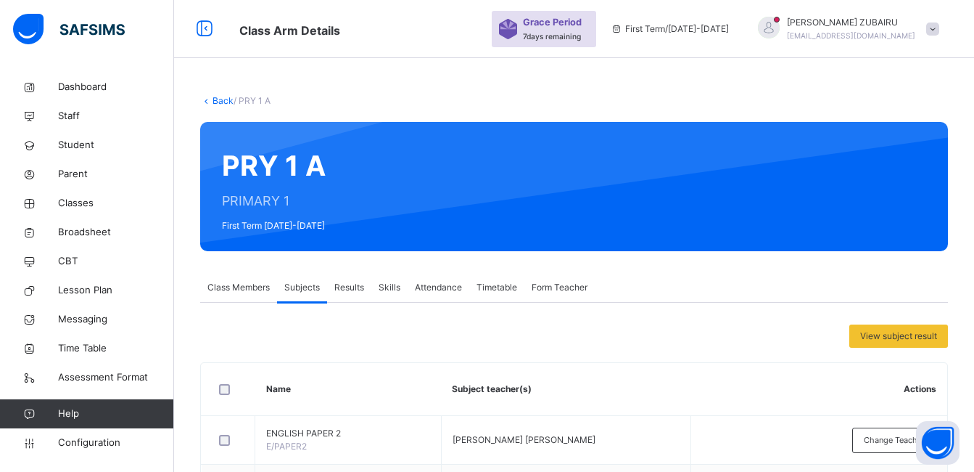
click at [218, 99] on link "Back" at bounding box center [223, 100] width 21 height 11
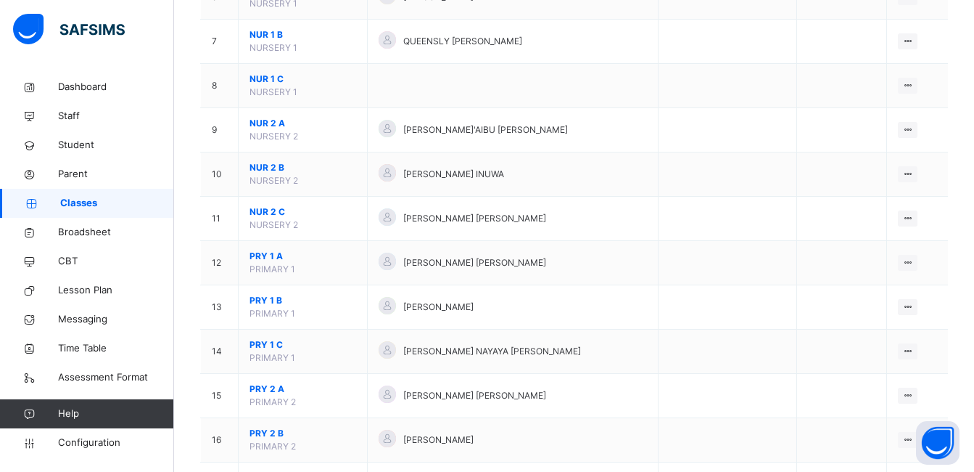
scroll to position [508, 0]
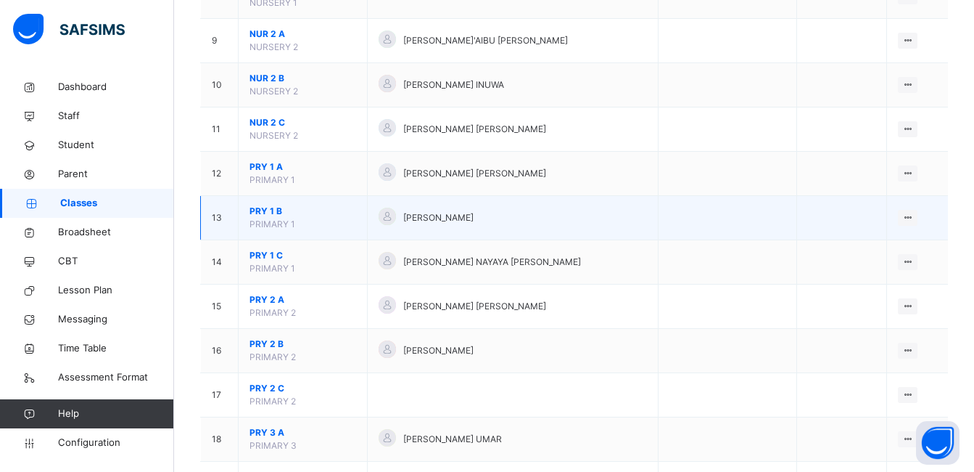
click at [270, 213] on span "PRY 1 B" at bounding box center [303, 211] width 107 height 13
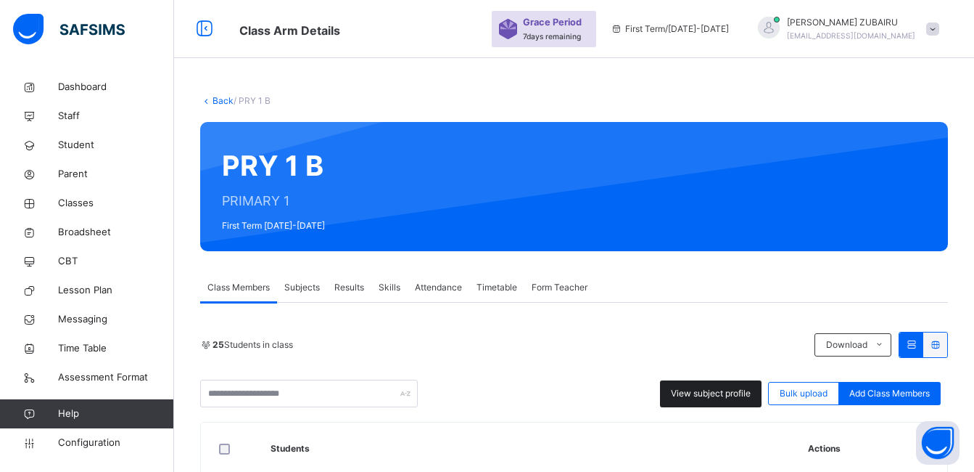
click at [693, 387] on span "View subject profile" at bounding box center [711, 393] width 80 height 13
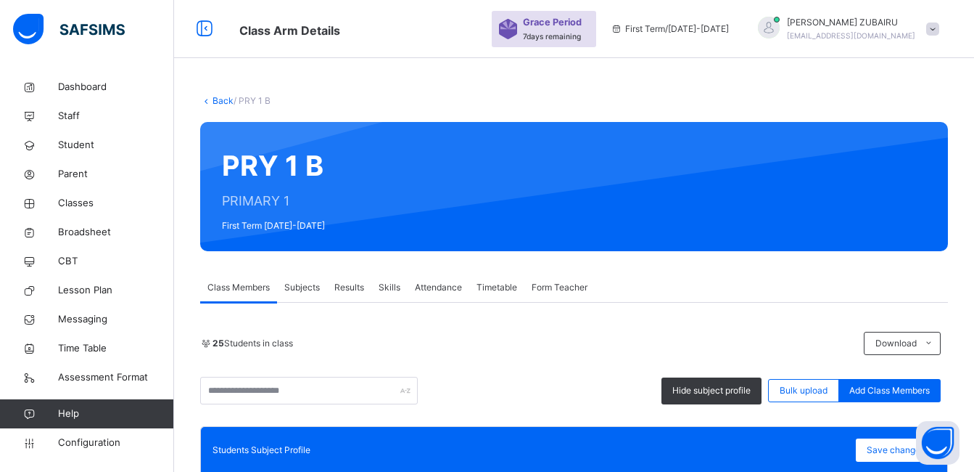
click at [444, 337] on div "25 Students in class" at bounding box center [528, 343] width 657 height 13
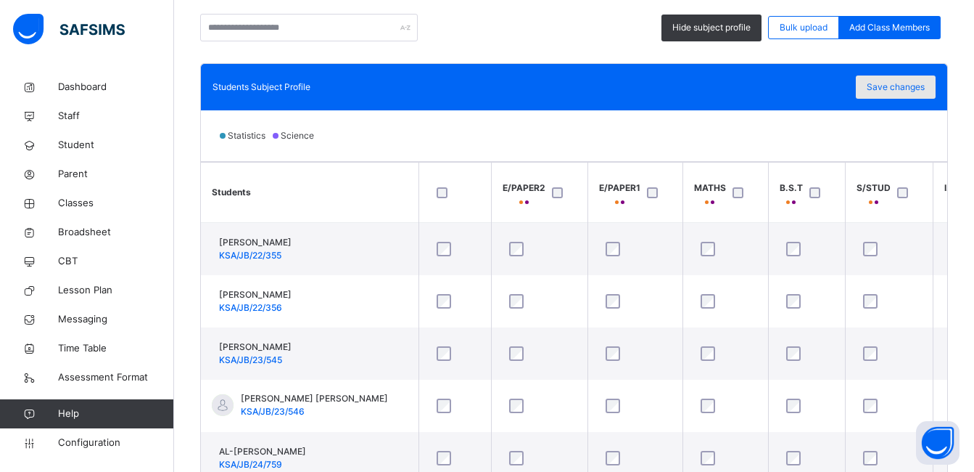
click at [881, 86] on span "Save changes" at bounding box center [896, 87] width 58 height 13
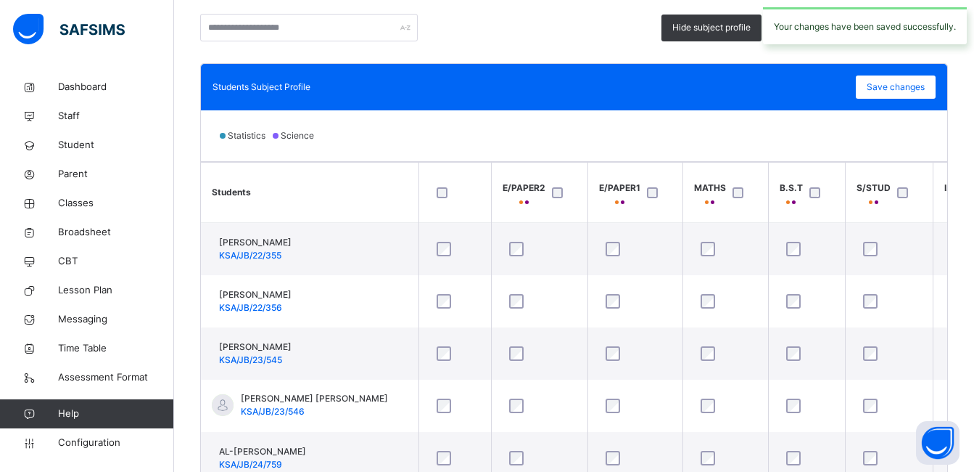
scroll to position [145, 0]
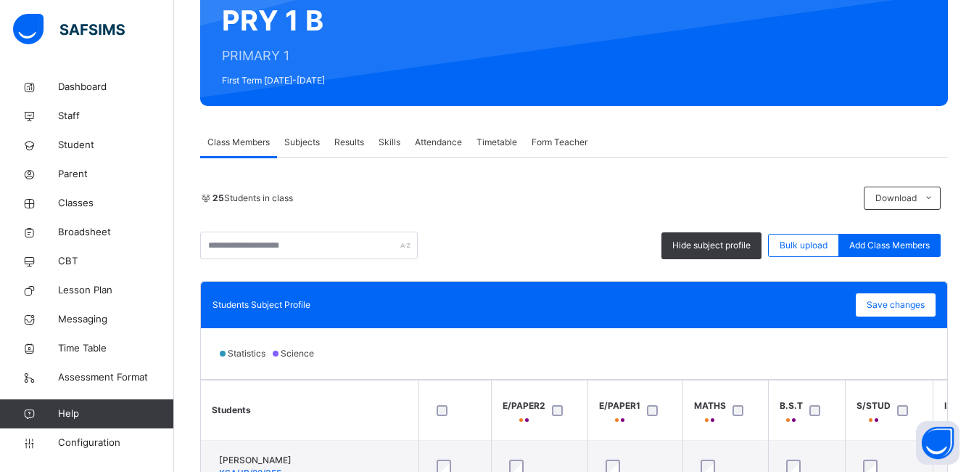
click at [303, 144] on span "Subjects" at bounding box center [302, 142] width 36 height 13
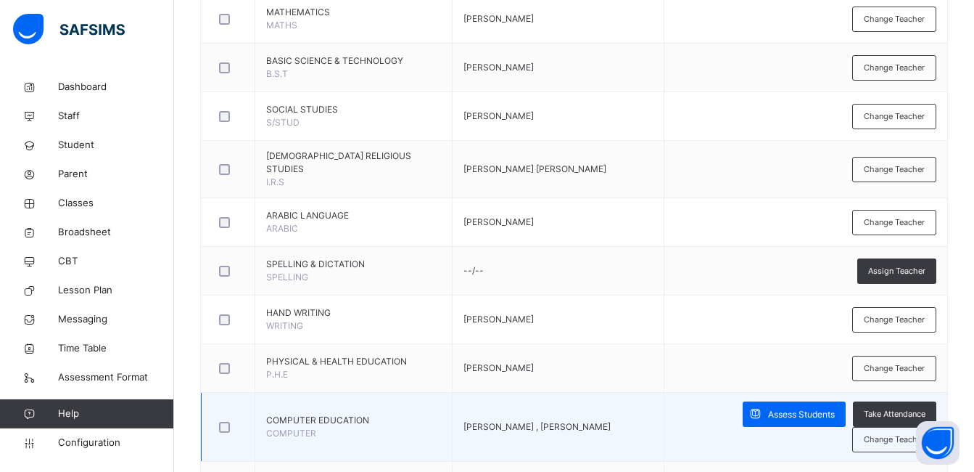
scroll to position [653, 0]
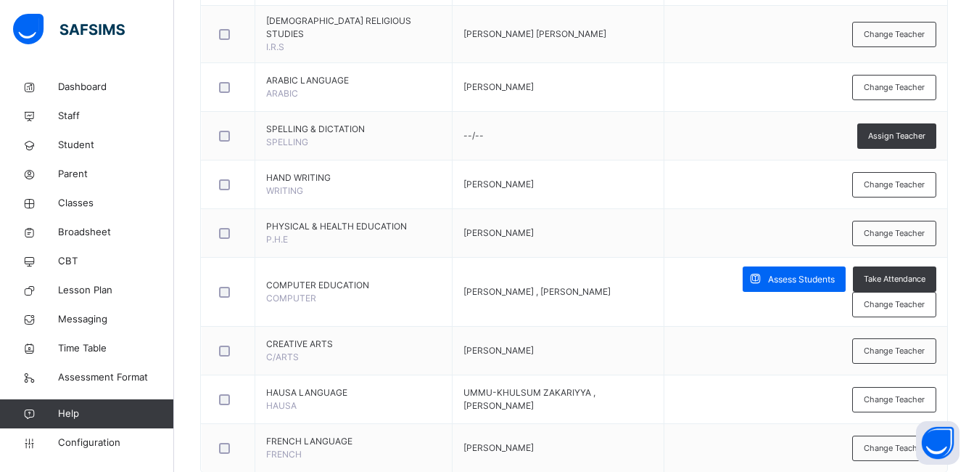
click at [785, 286] on span "Assess Students" at bounding box center [801, 279] width 67 height 13
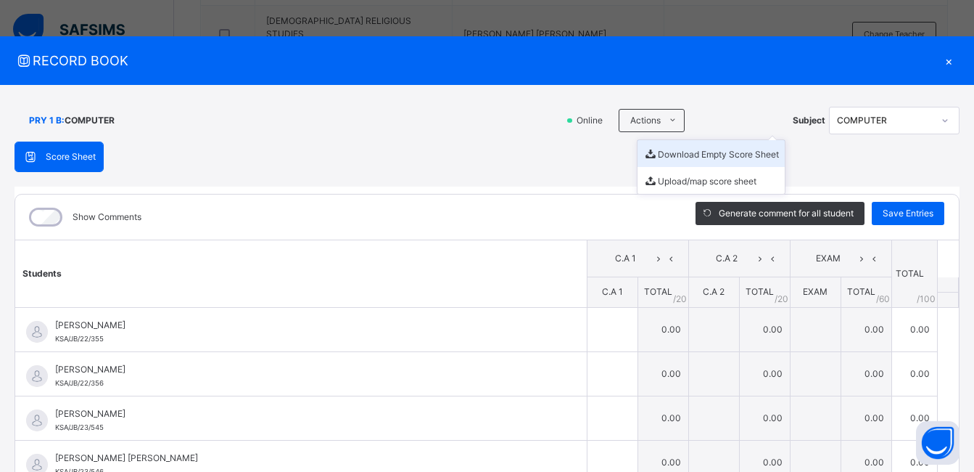
click at [667, 155] on li "Download Empty Score Sheet" at bounding box center [711, 153] width 147 height 27
click at [587, 83] on div "RECORD BOOK ×" at bounding box center [487, 60] width 974 height 49
click at [943, 59] on div "×" at bounding box center [949, 61] width 22 height 20
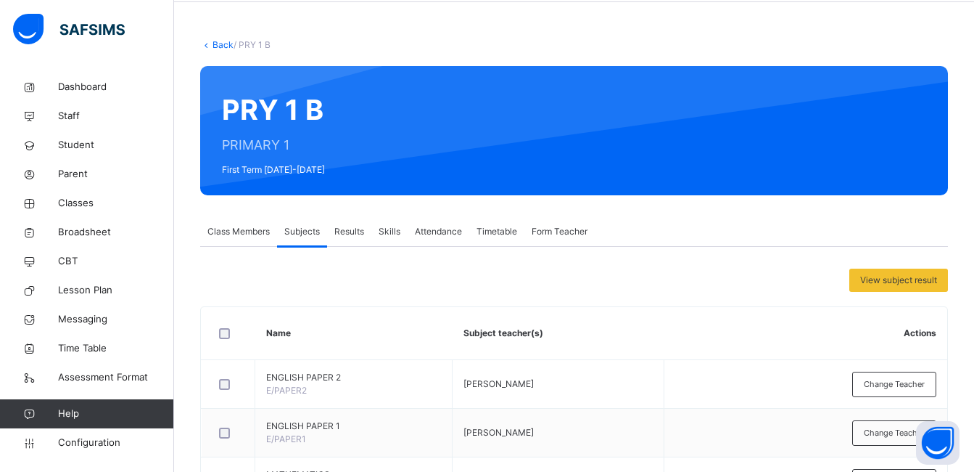
scroll to position [0, 0]
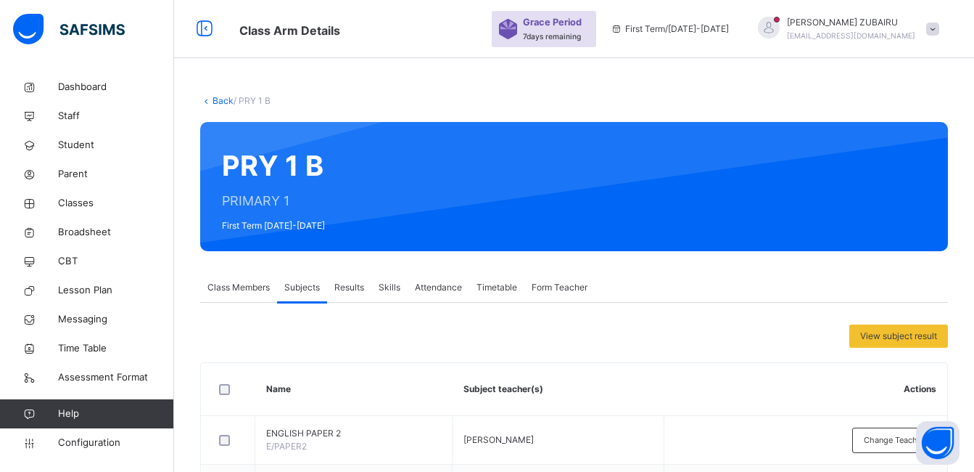
click at [217, 100] on link "Back" at bounding box center [223, 100] width 21 height 11
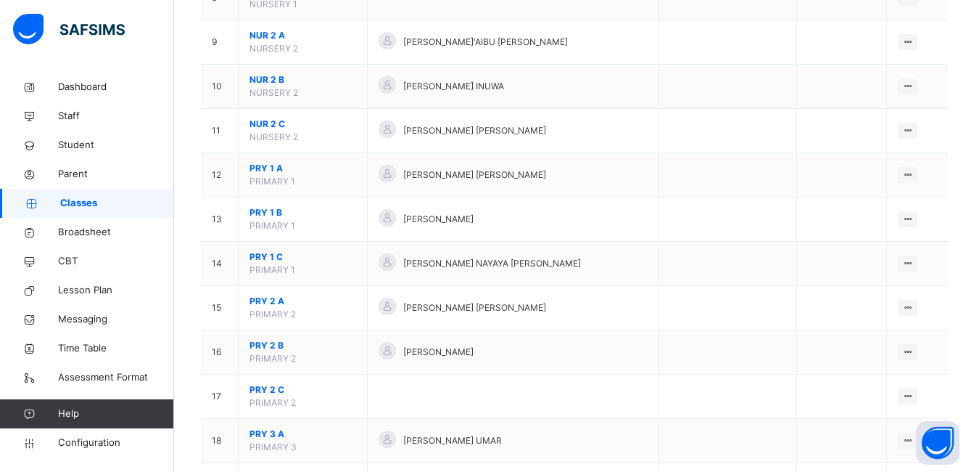
scroll to position [508, 0]
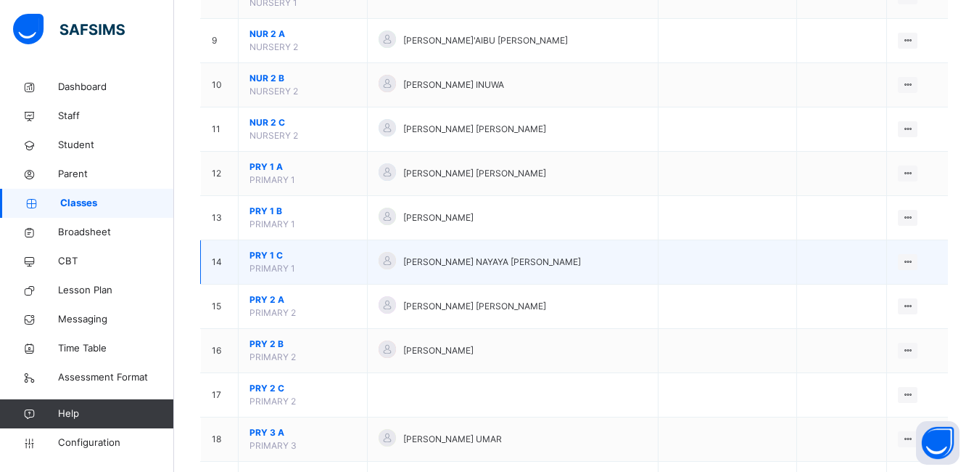
click at [271, 253] on span "PRY 1 C" at bounding box center [303, 255] width 107 height 13
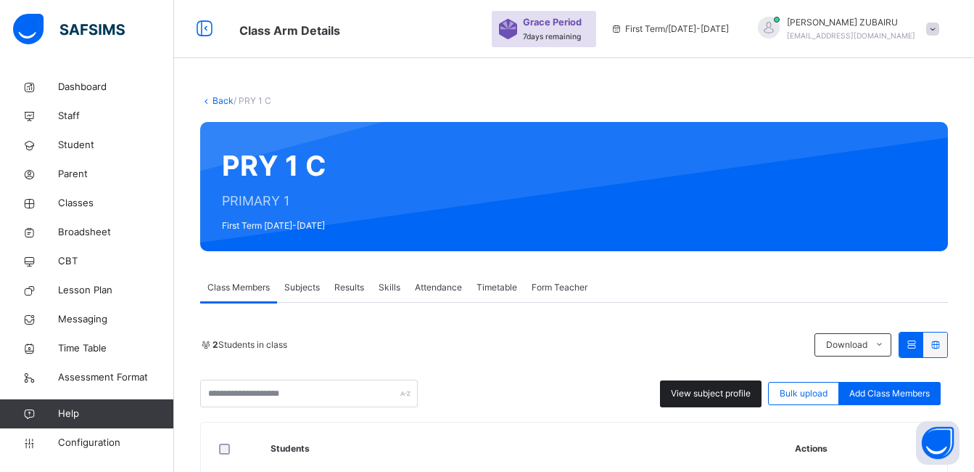
click at [722, 387] on span "View subject profile" at bounding box center [711, 393] width 80 height 13
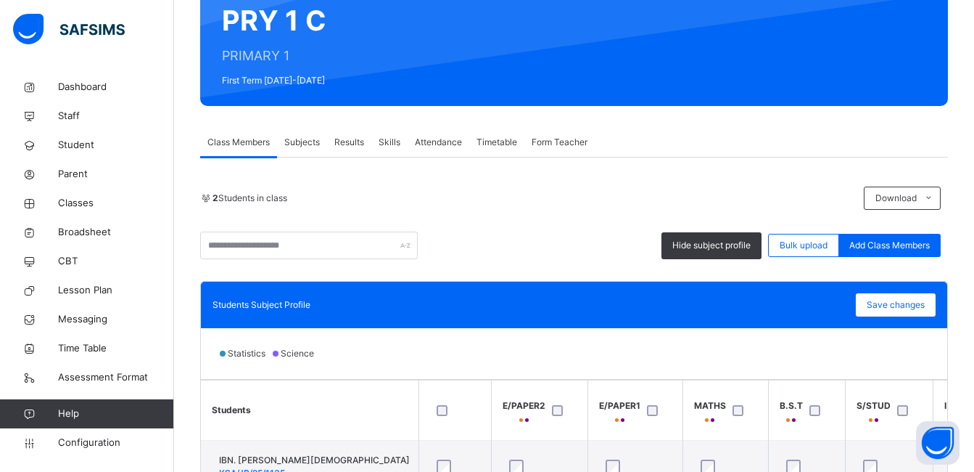
scroll to position [268, 0]
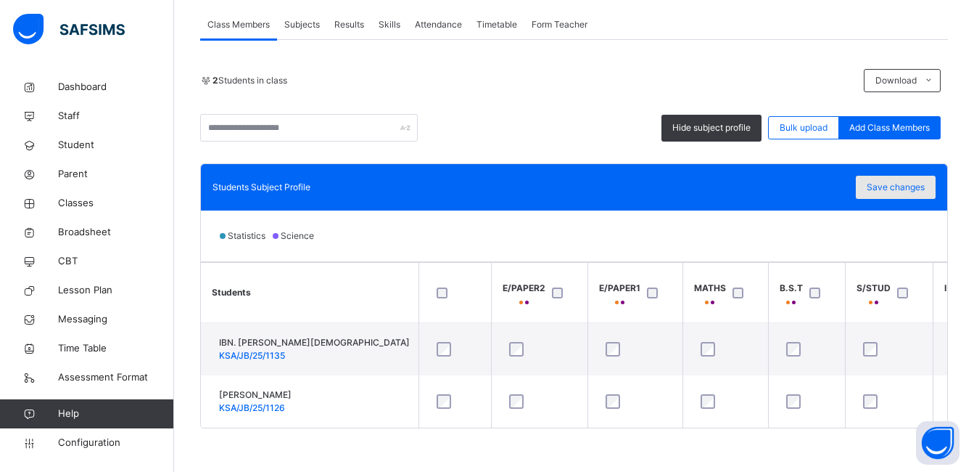
click at [884, 181] on span "Save changes" at bounding box center [896, 187] width 58 height 13
click at [353, 69] on div "2 Students in class Download Pdf Report Excel Report" at bounding box center [574, 80] width 748 height 23
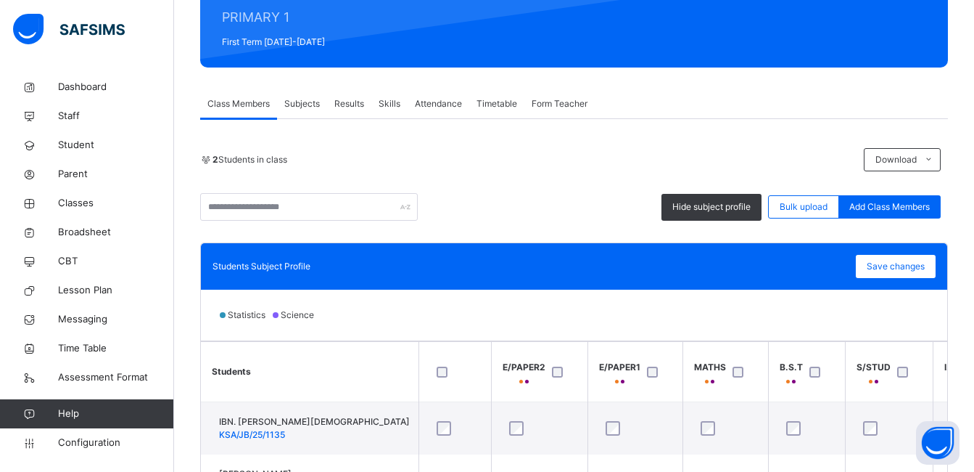
scroll to position [51, 0]
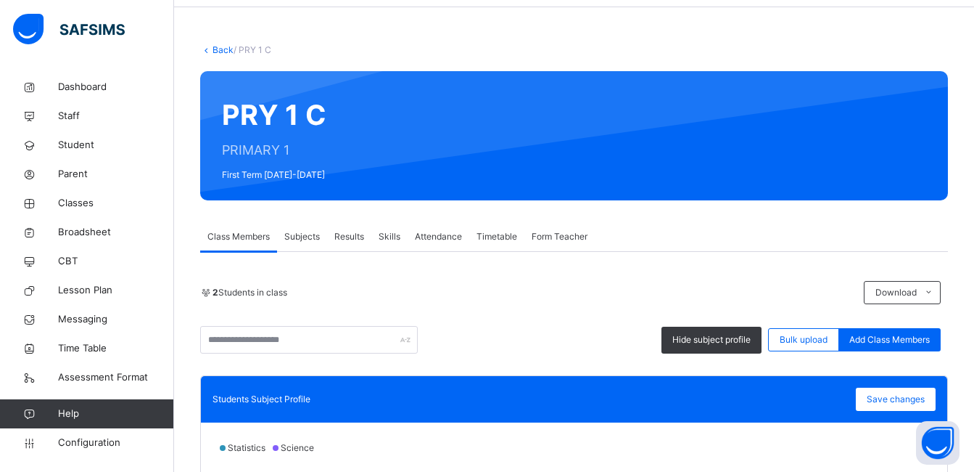
click at [218, 49] on link "Back" at bounding box center [223, 49] width 21 height 11
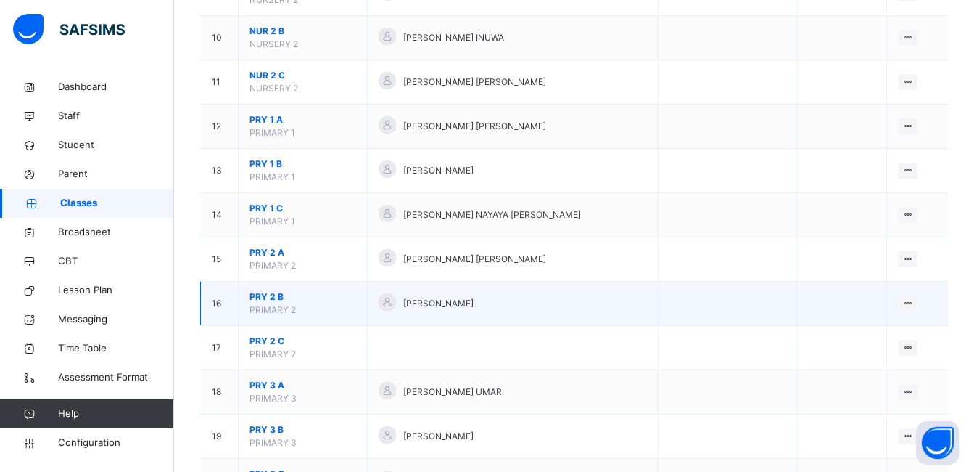
scroll to position [580, 0]
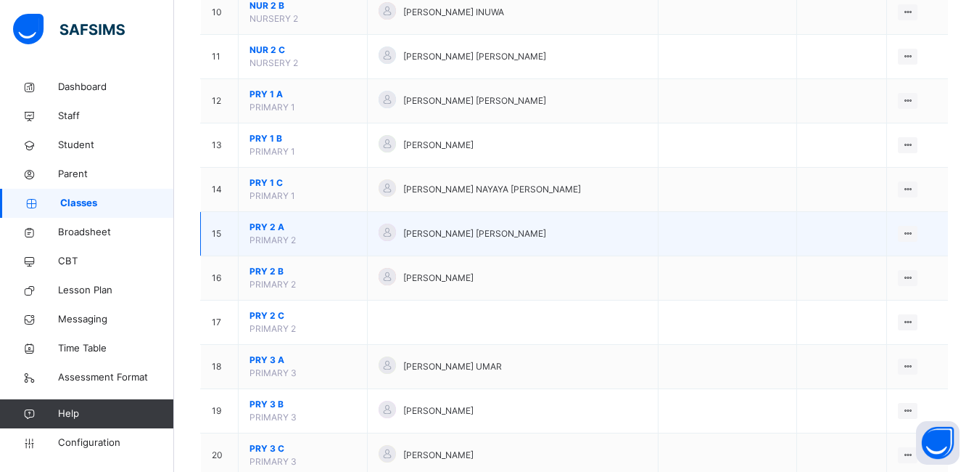
click at [274, 226] on span "PRY 2 A" at bounding box center [303, 227] width 107 height 13
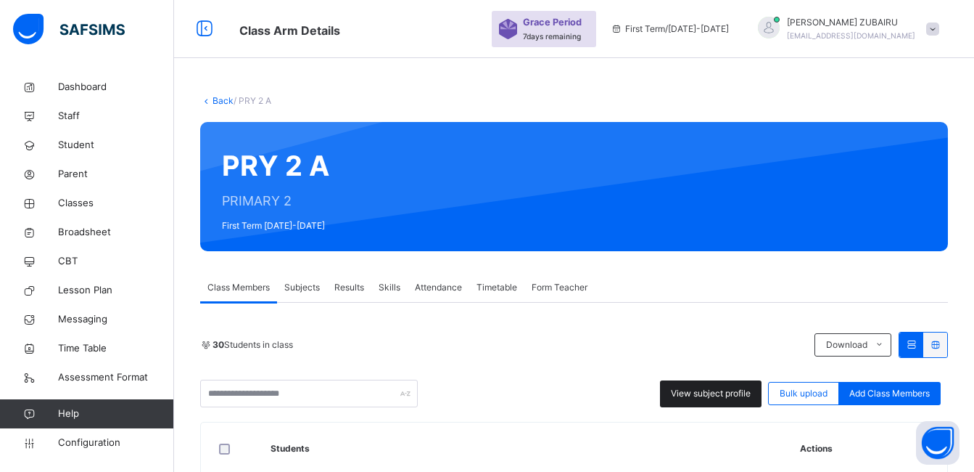
scroll to position [218, 0]
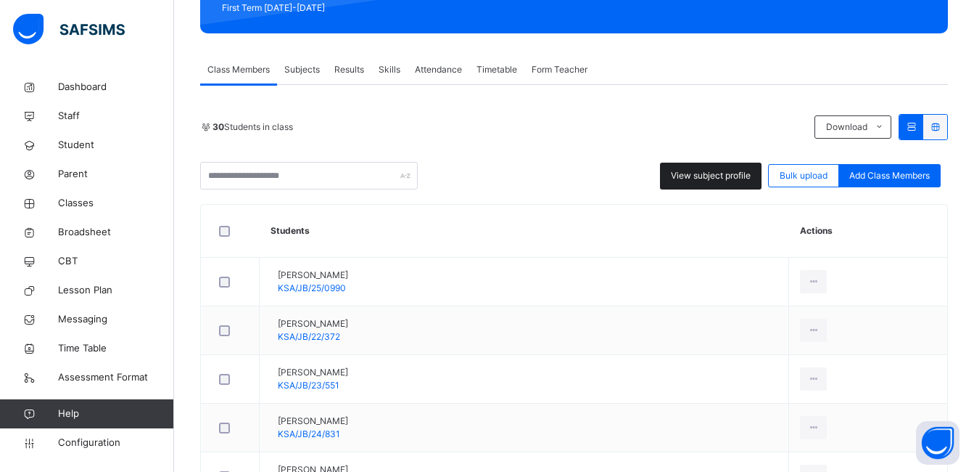
click at [719, 179] on span "View subject profile" at bounding box center [711, 175] width 80 height 13
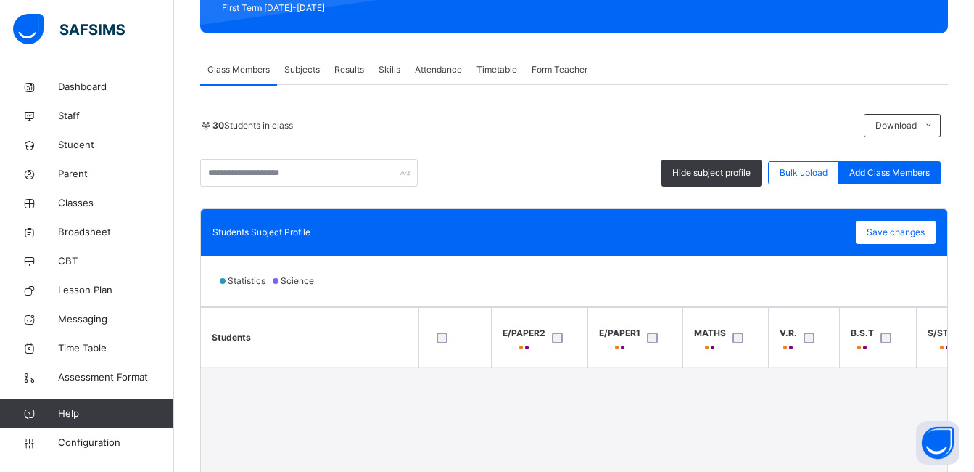
scroll to position [363, 0]
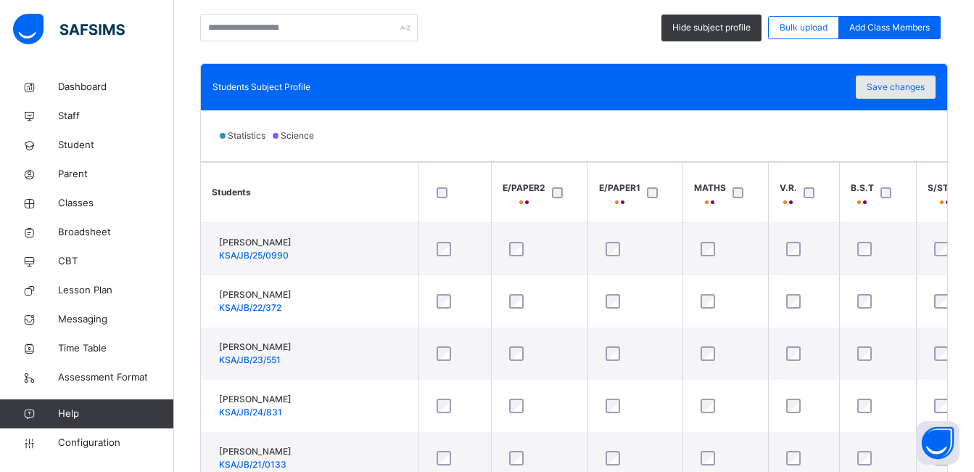
click at [912, 86] on span "Save changes" at bounding box center [896, 87] width 58 height 13
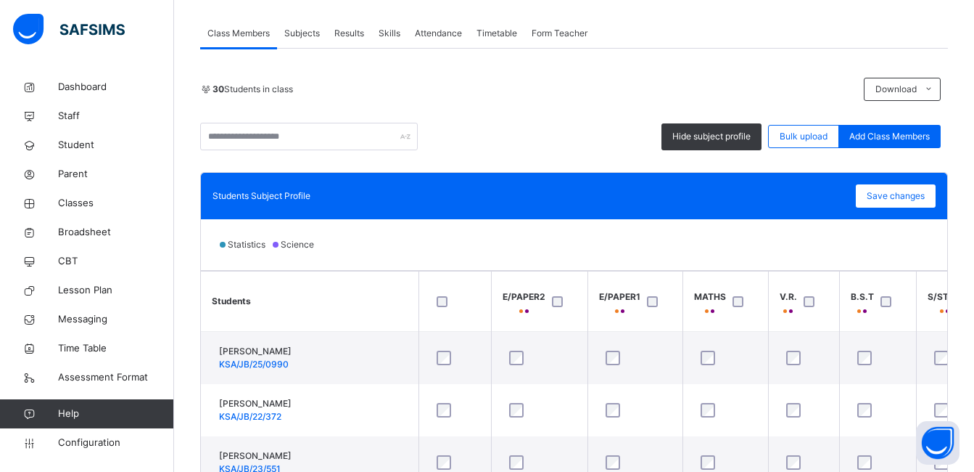
scroll to position [145, 0]
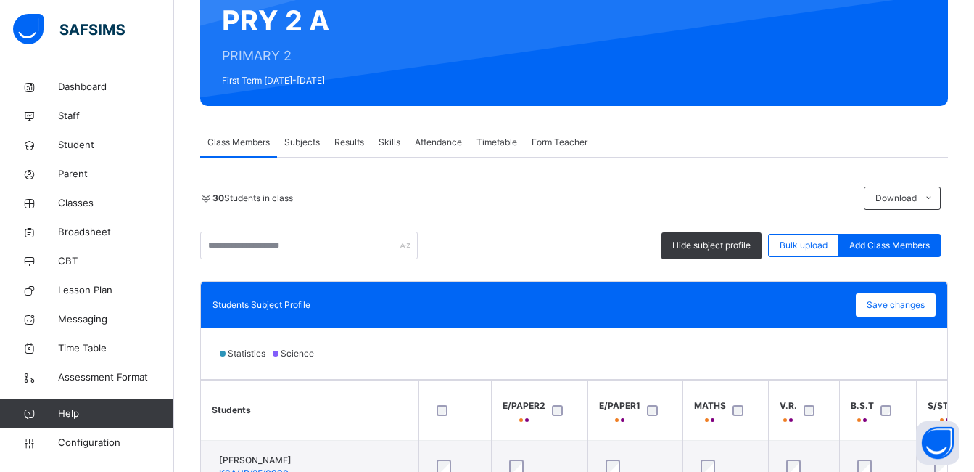
click at [300, 141] on span "Subjects" at bounding box center [302, 142] width 36 height 13
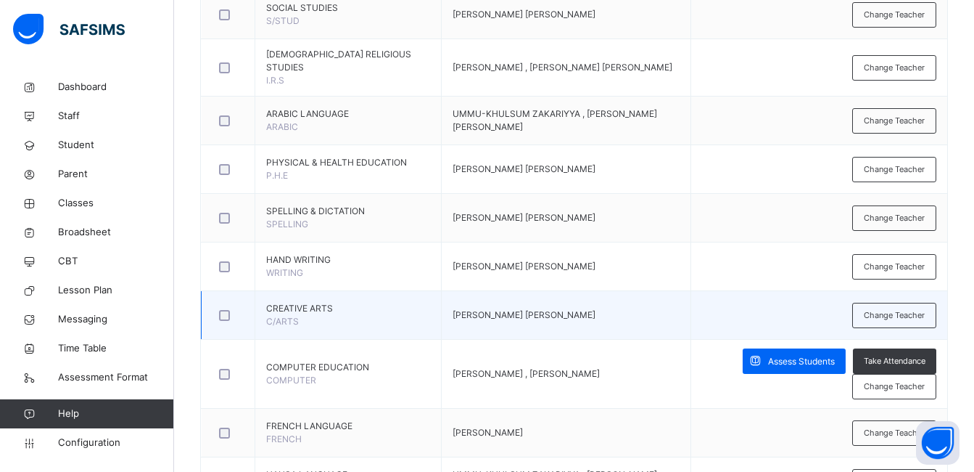
scroll to position [747, 0]
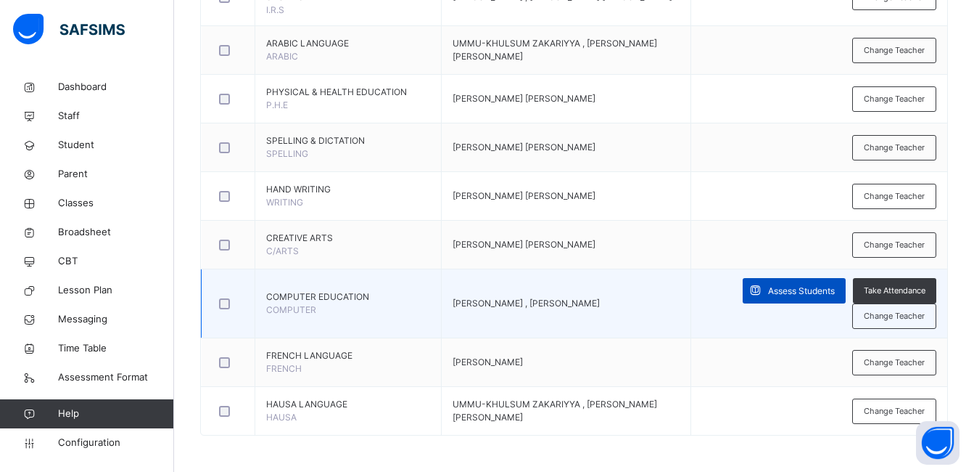
click at [814, 286] on span "Assess Students" at bounding box center [801, 290] width 67 height 13
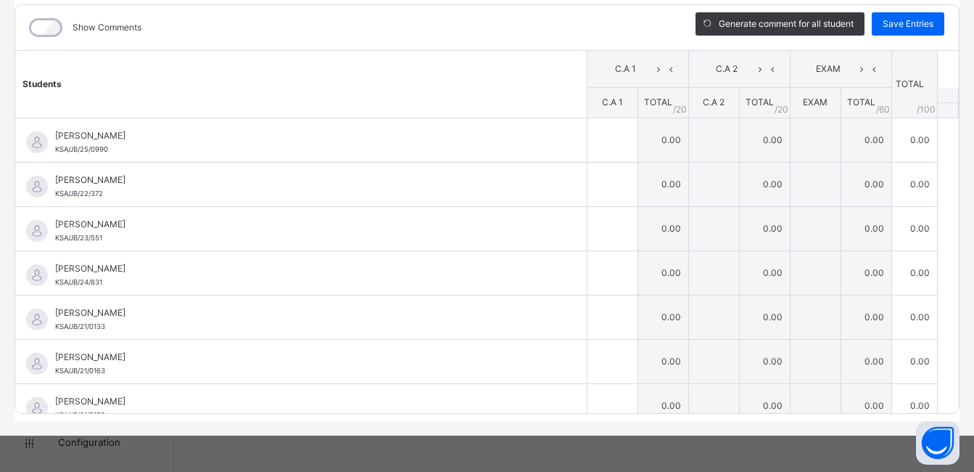
scroll to position [44, 0]
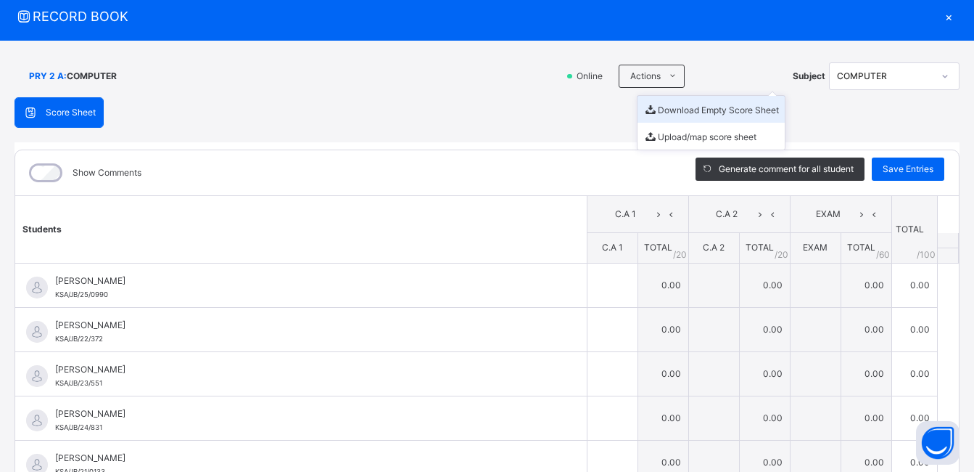
click at [658, 107] on li "Download Empty Score Sheet" at bounding box center [711, 109] width 147 height 27
click at [603, 17] on span "RECORD BOOK" at bounding box center [477, 17] width 924 height 20
click at [941, 15] on div "×" at bounding box center [949, 17] width 22 height 20
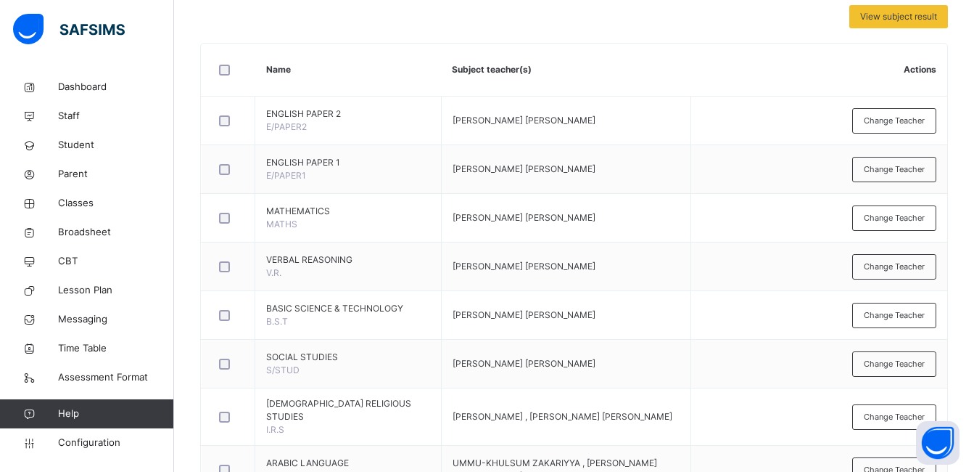
scroll to position [22, 0]
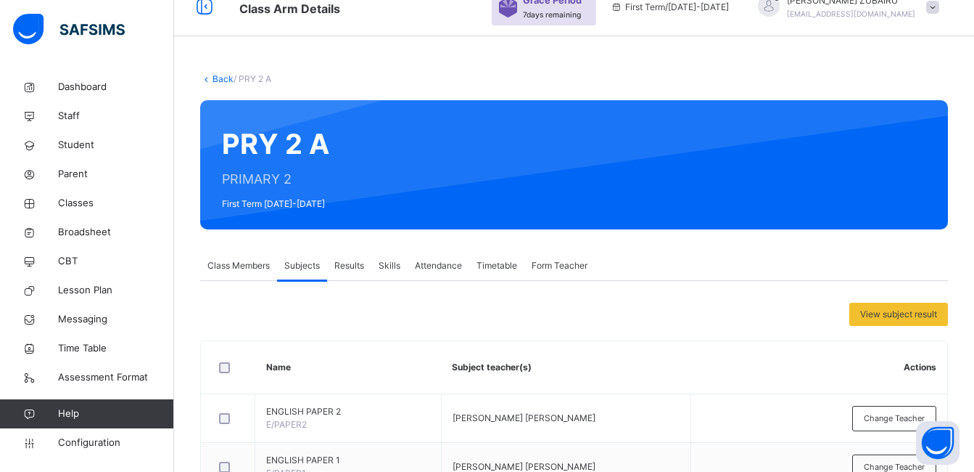
click at [216, 80] on link "Back" at bounding box center [223, 78] width 21 height 11
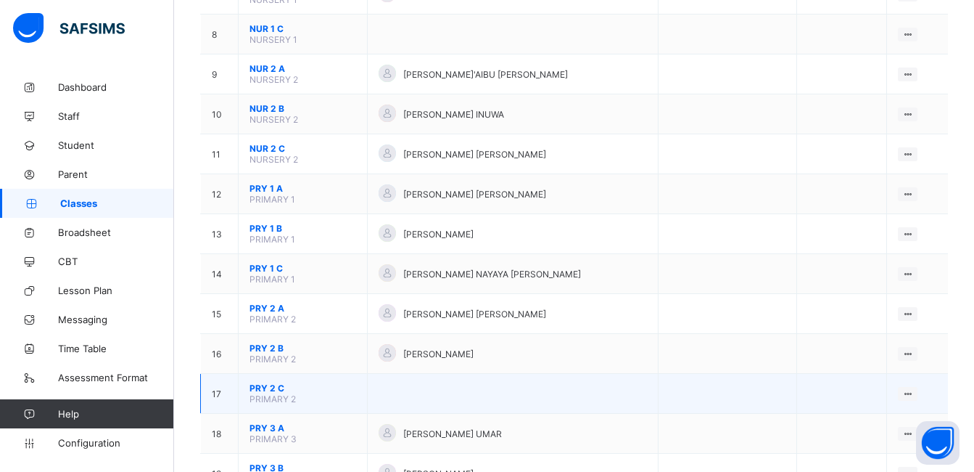
scroll to position [580, 0]
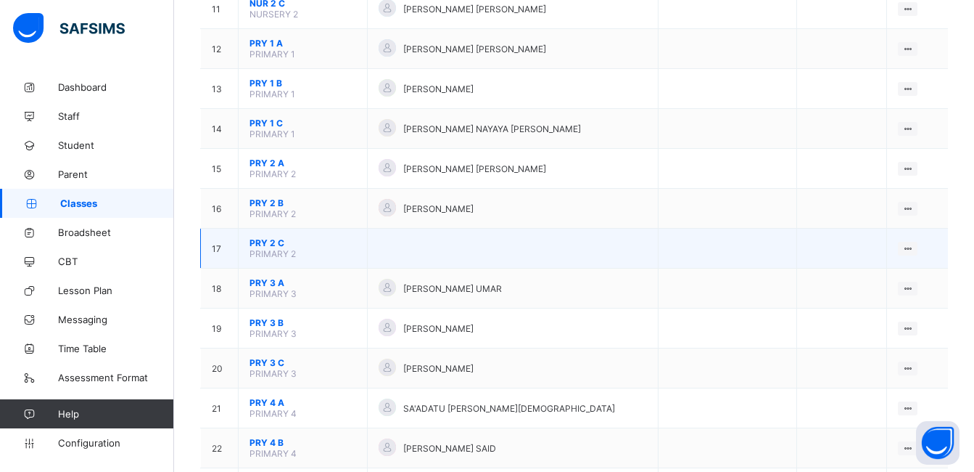
click at [271, 243] on span "PRY 2 C" at bounding box center [303, 242] width 107 height 11
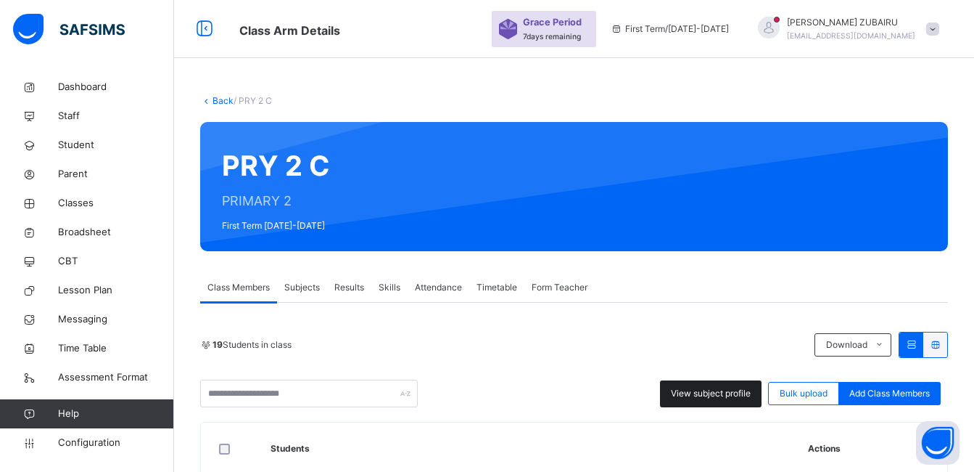
click at [707, 398] on span "View subject profile" at bounding box center [711, 393] width 80 height 13
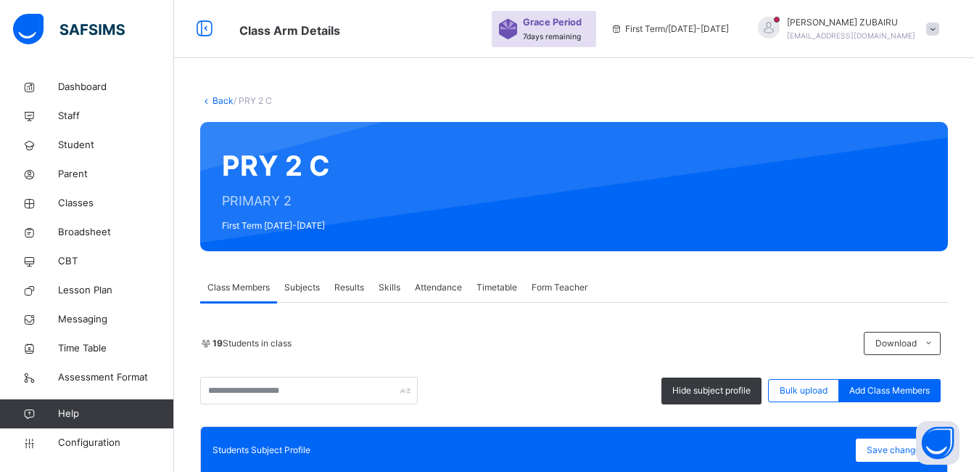
scroll to position [363, 0]
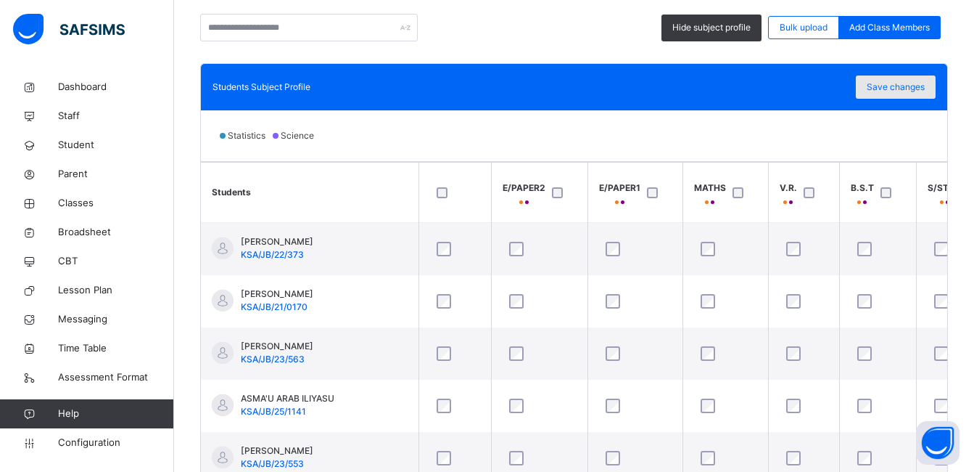
click at [902, 87] on span "Save changes" at bounding box center [896, 87] width 58 height 13
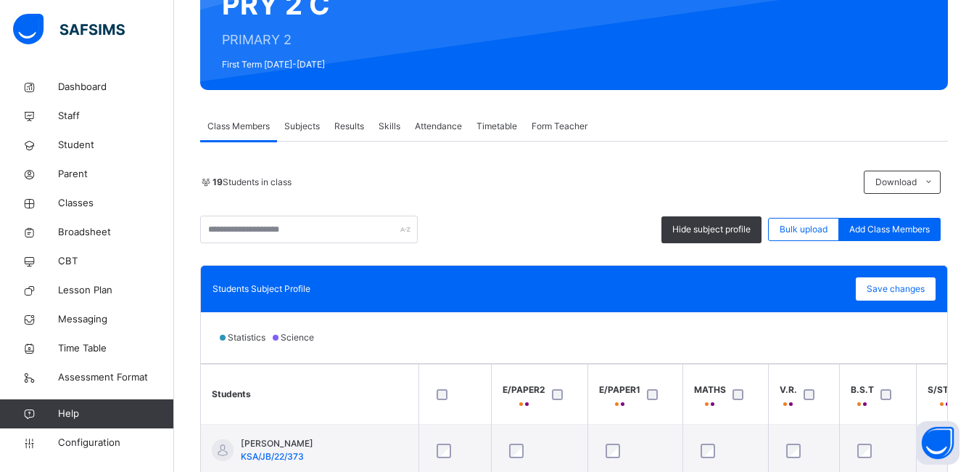
scroll to position [145, 0]
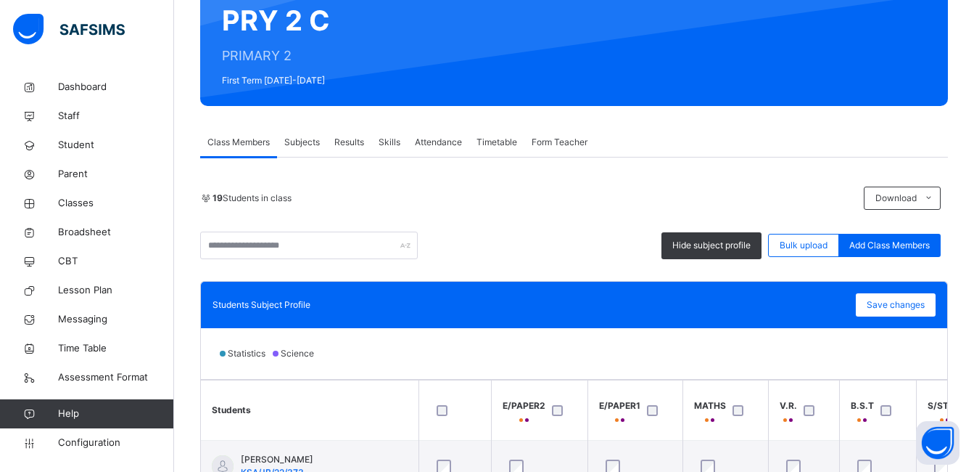
click at [309, 139] on span "Subjects" at bounding box center [302, 142] width 36 height 13
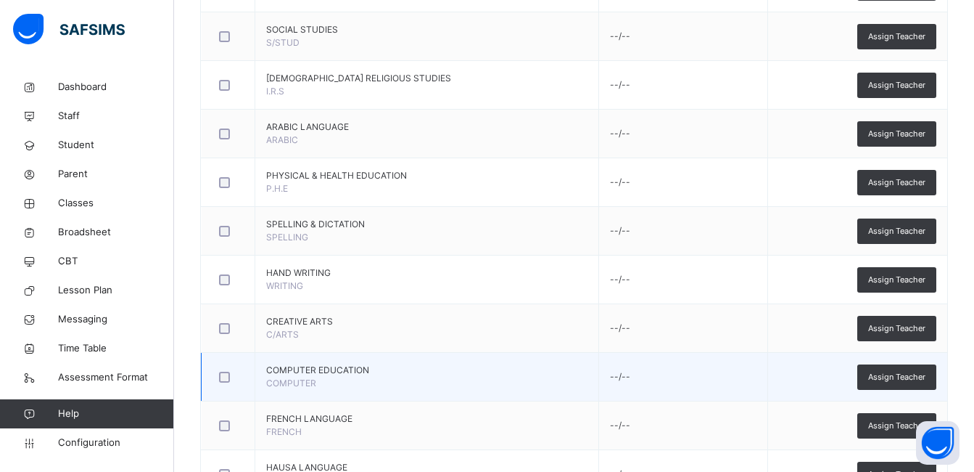
scroll to position [710, 0]
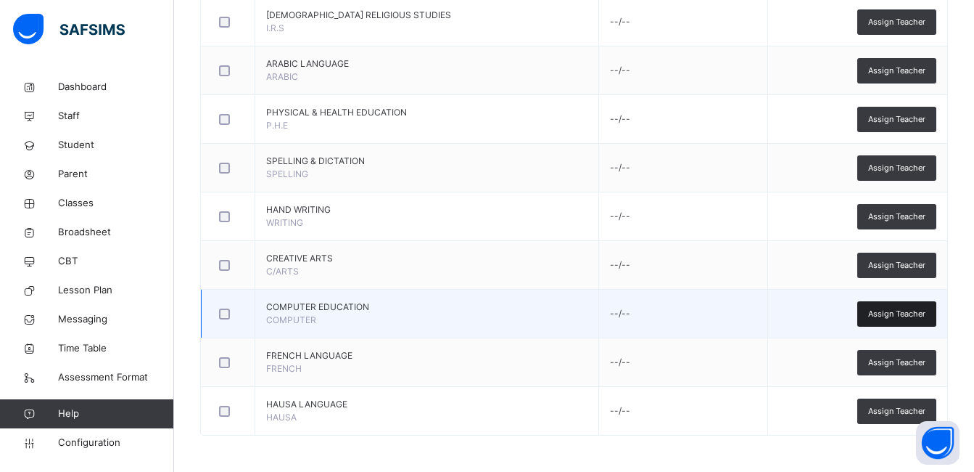
click at [895, 313] on span "Assign Teacher" at bounding box center [896, 314] width 57 height 12
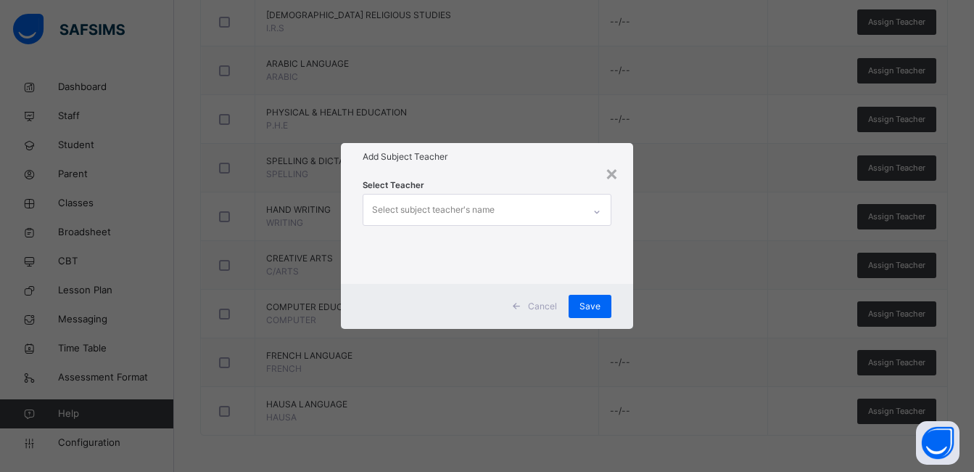
click at [601, 209] on icon at bounding box center [597, 212] width 9 height 15
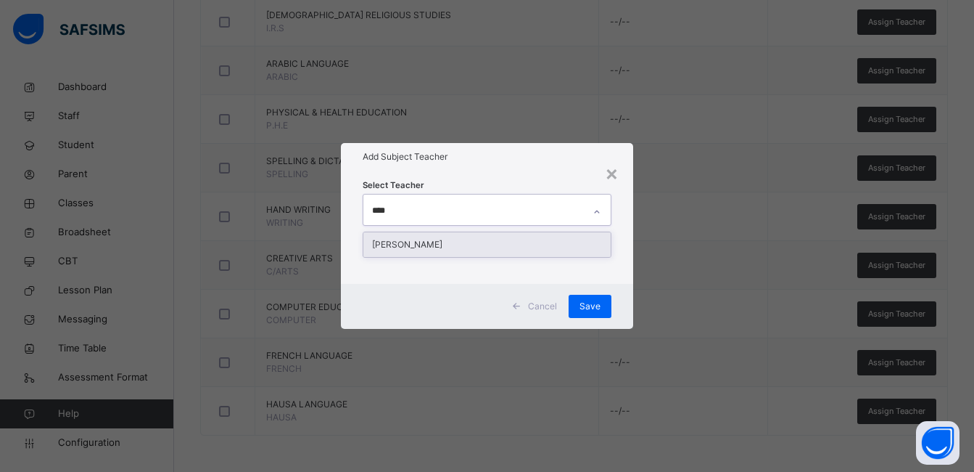
type input "*****"
click at [478, 244] on div "[PERSON_NAME]" at bounding box center [486, 244] width 247 height 25
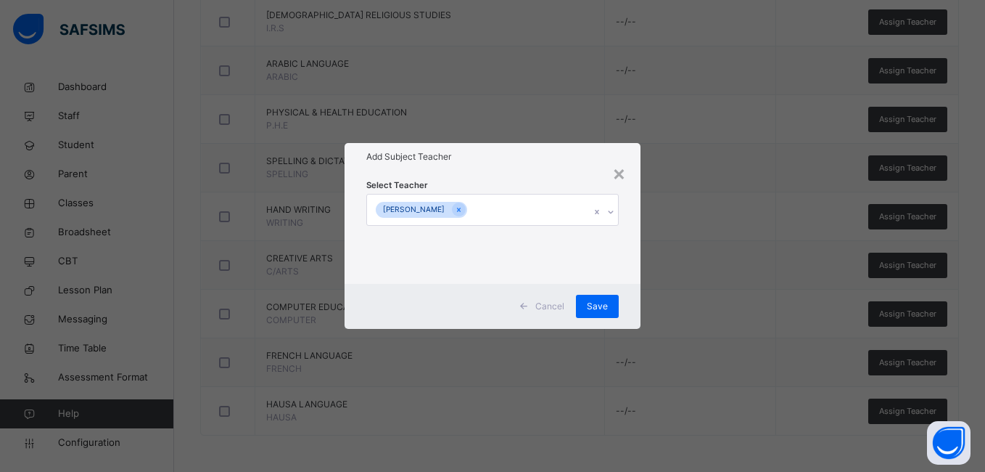
click at [626, 264] on div "Select Teacher [PERSON_NAME]" at bounding box center [492, 226] width 295 height 113
click at [601, 311] on span "Save" at bounding box center [597, 306] width 21 height 13
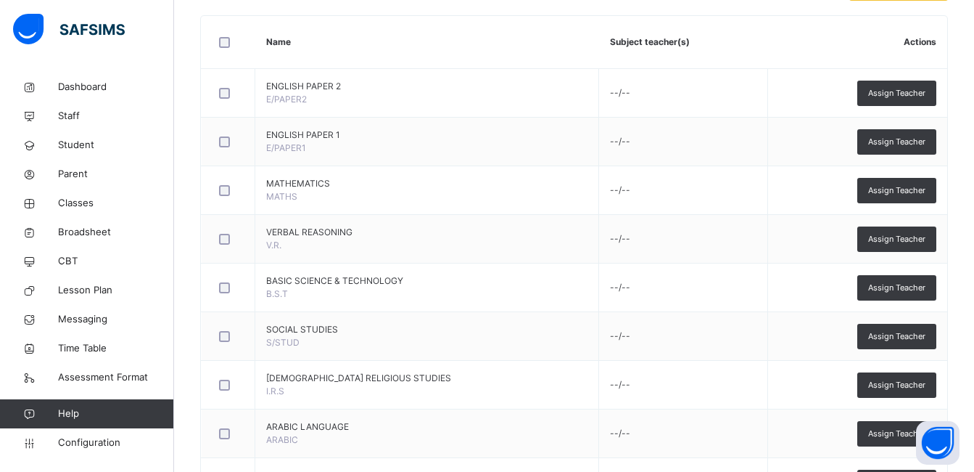
scroll to position [0, 0]
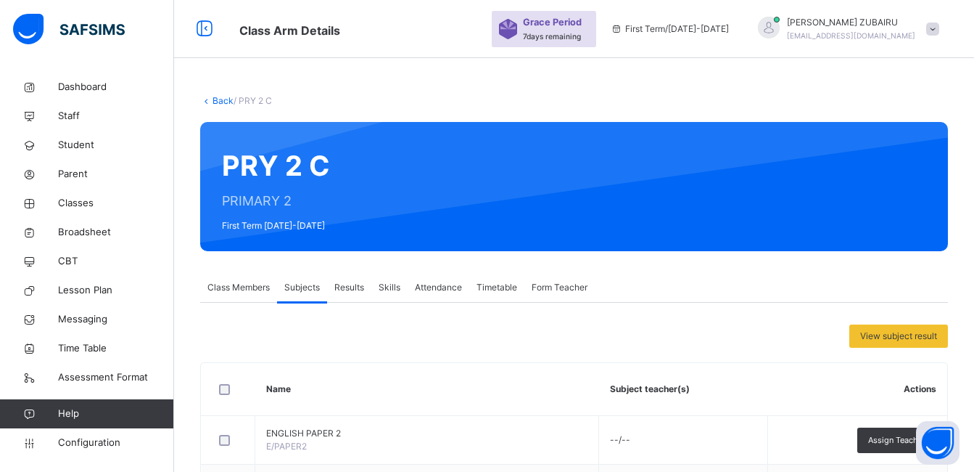
click at [223, 96] on link "Back" at bounding box center [223, 100] width 21 height 11
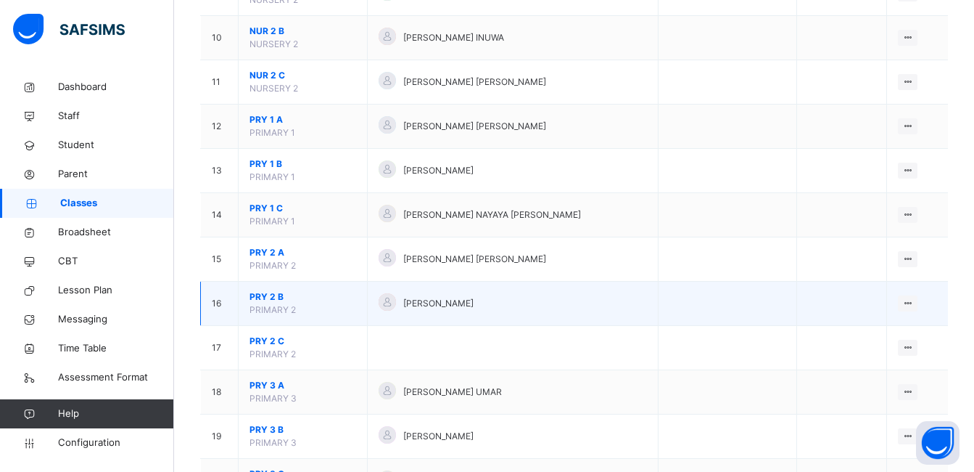
scroll to position [580, 0]
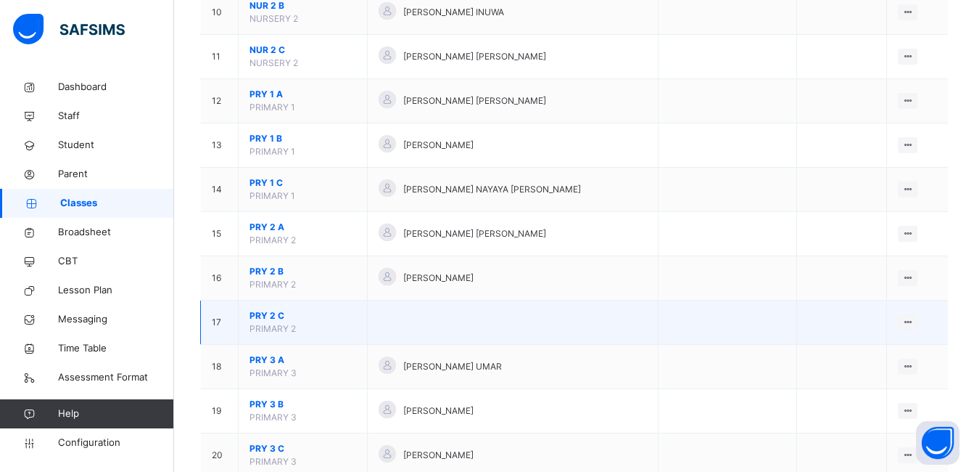
click at [271, 314] on span "PRY 2 C" at bounding box center [303, 315] width 107 height 13
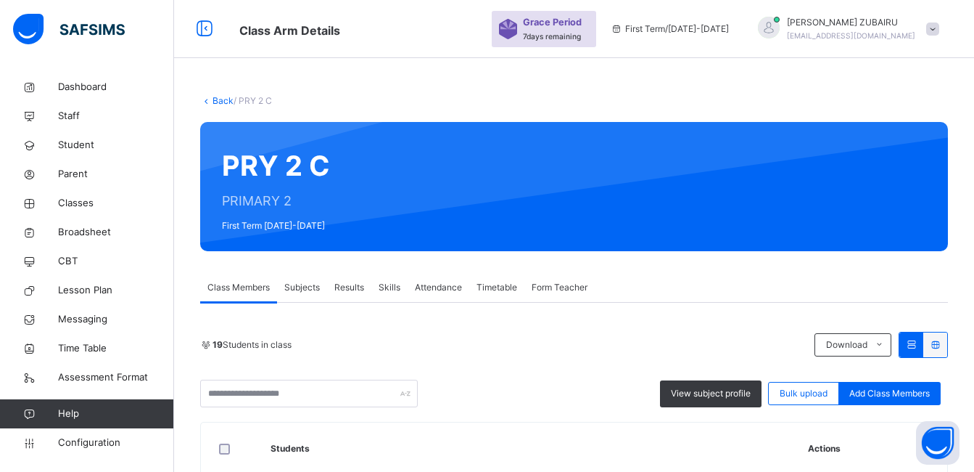
click at [302, 286] on span "Subjects" at bounding box center [302, 287] width 36 height 13
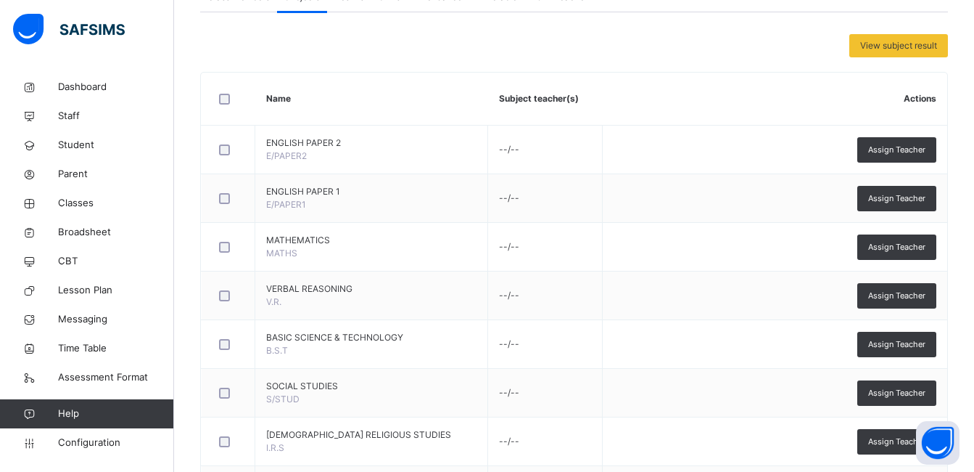
scroll to position [653, 0]
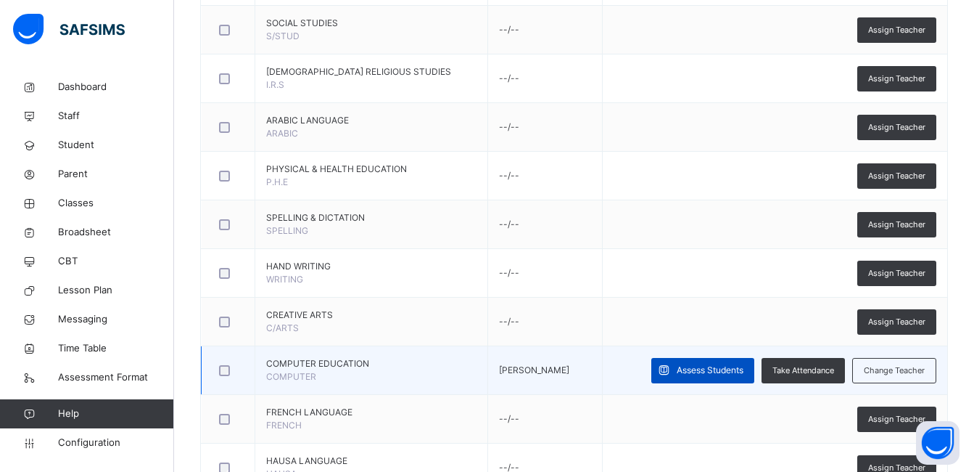
click at [689, 372] on span "Assess Students" at bounding box center [710, 369] width 67 height 13
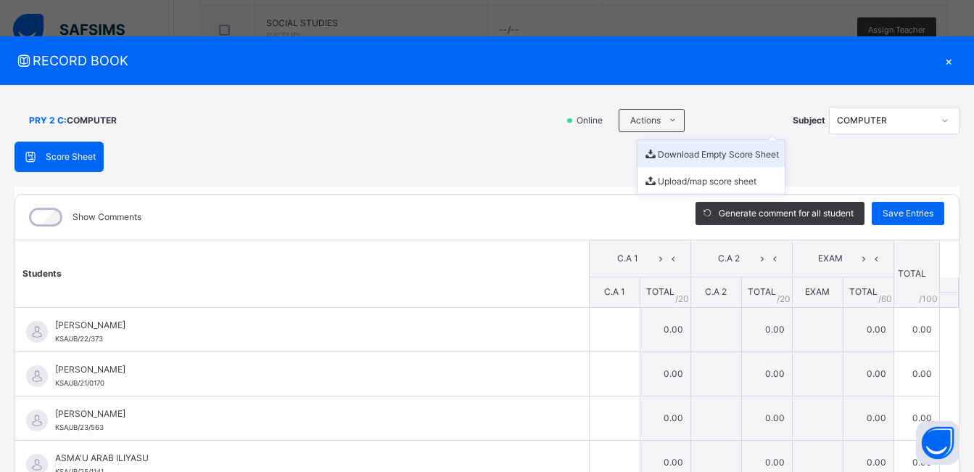
click at [659, 153] on li "Download Empty Score Sheet" at bounding box center [711, 153] width 147 height 27
drag, startPoint x: 538, startPoint y: 73, endPoint x: 976, endPoint y: 87, distance: 437.7
click at [538, 73] on div "RECORD BOOK ×" at bounding box center [487, 60] width 974 height 49
click at [945, 60] on div "×" at bounding box center [949, 61] width 22 height 20
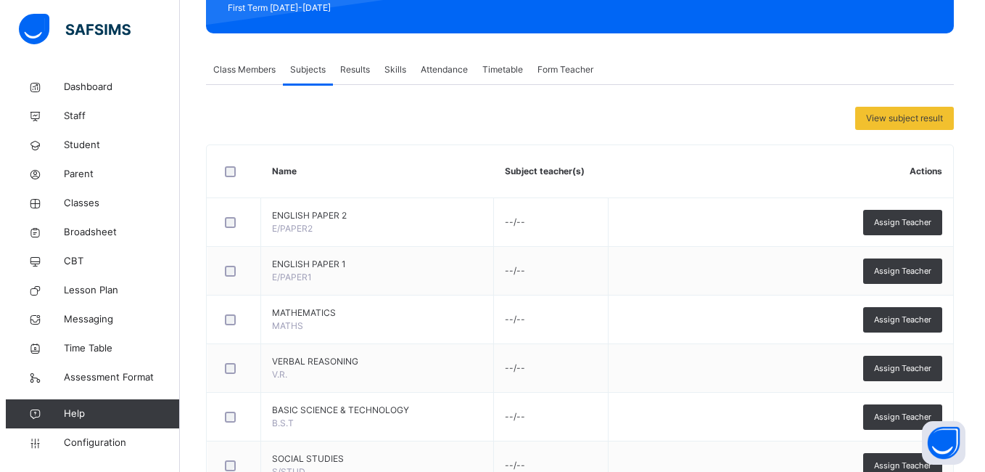
scroll to position [0, 0]
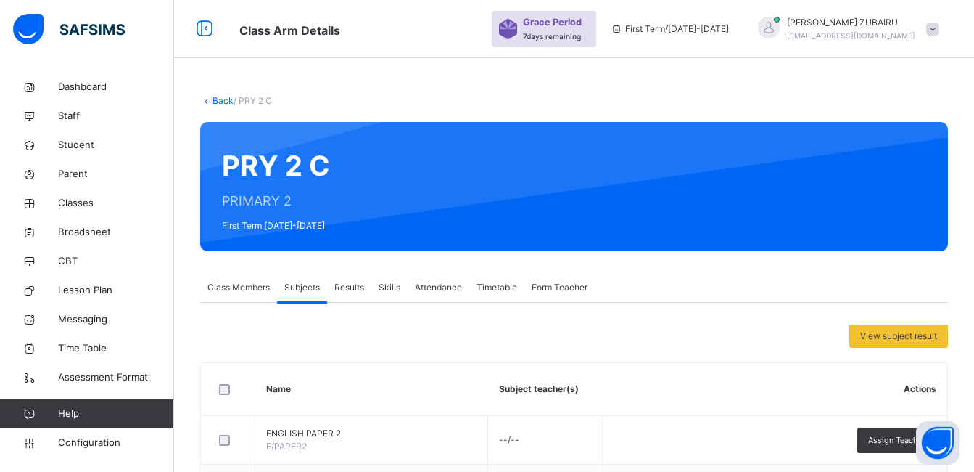
click at [223, 100] on link "Back" at bounding box center [223, 100] width 21 height 11
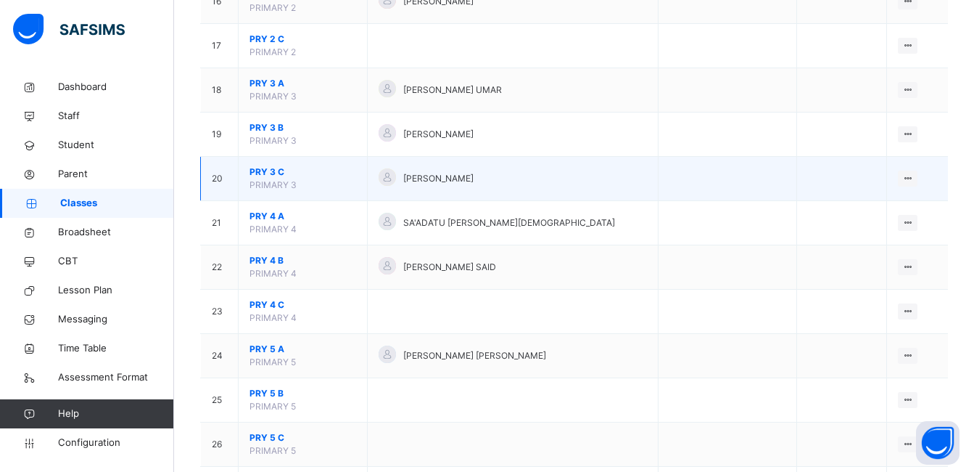
scroll to position [871, 0]
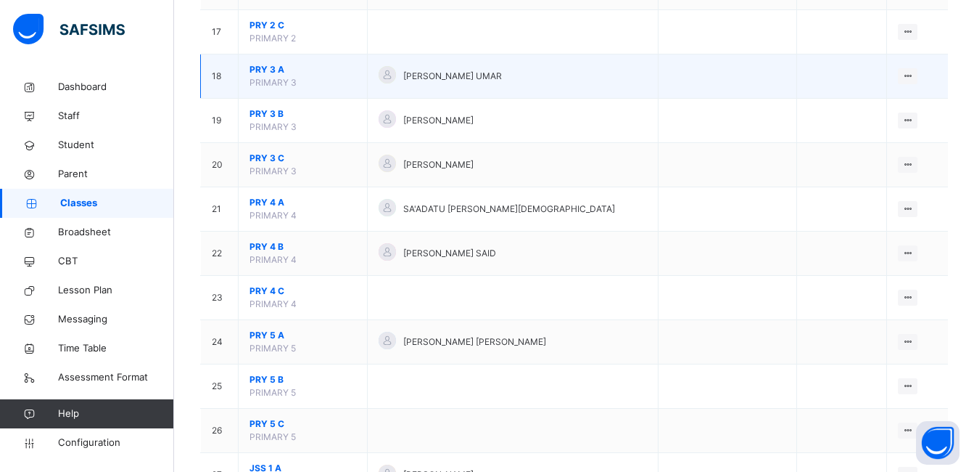
click at [274, 69] on span "PRY 3 A" at bounding box center [303, 69] width 107 height 13
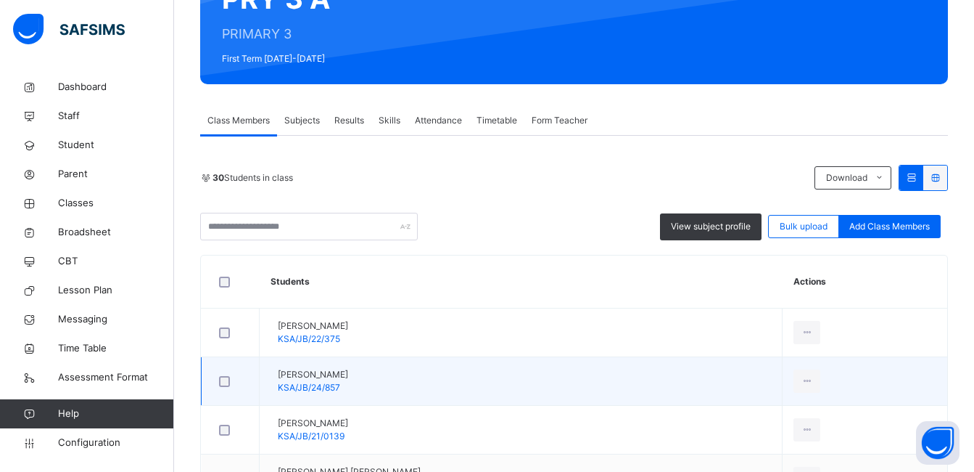
scroll to position [218, 0]
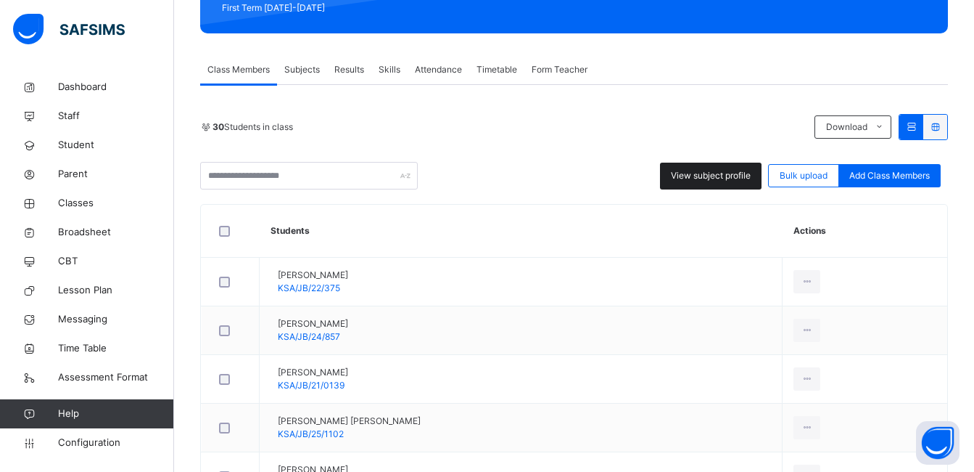
click at [706, 181] on span "View subject profile" at bounding box center [711, 175] width 80 height 13
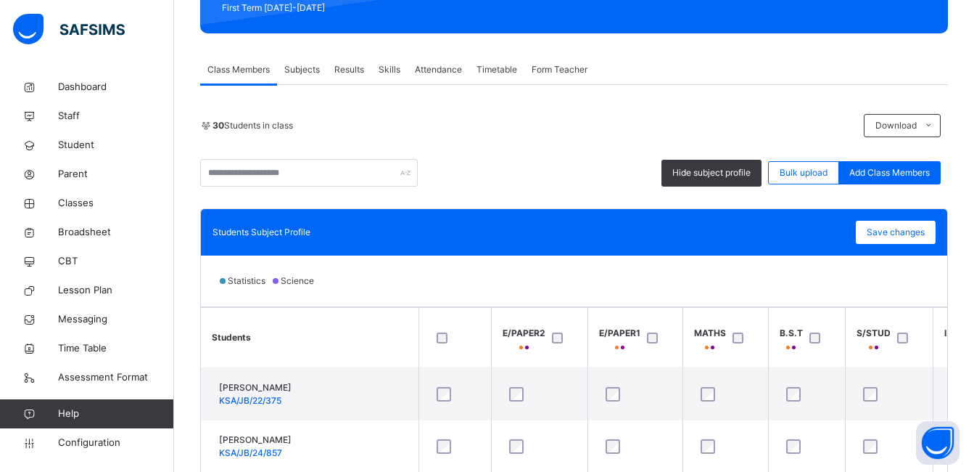
click at [299, 67] on span "Subjects" at bounding box center [302, 69] width 36 height 13
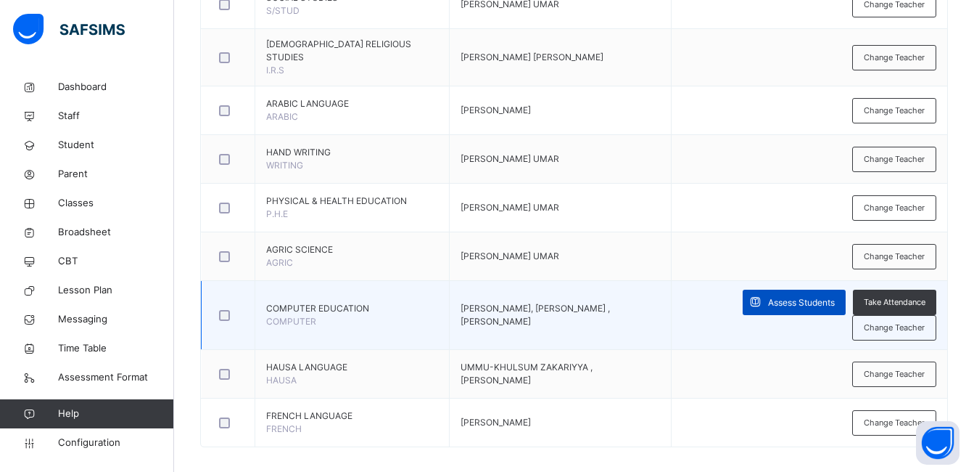
scroll to position [653, 0]
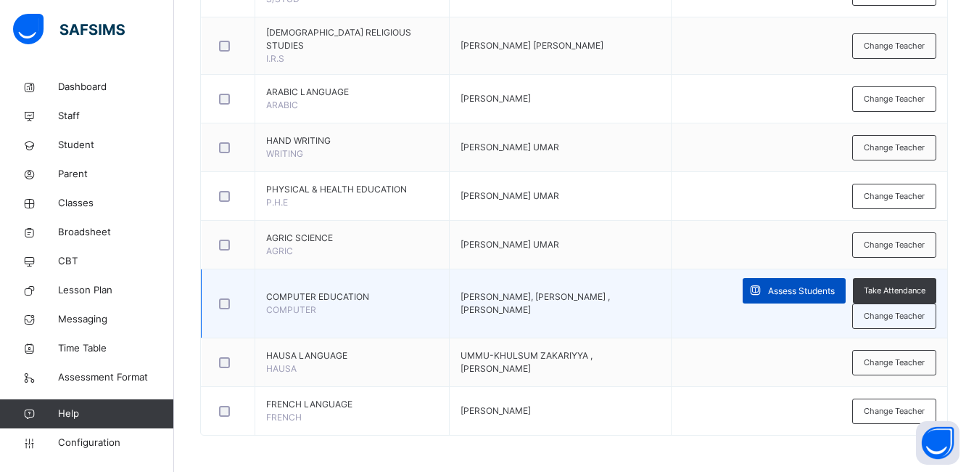
click at [816, 292] on span "Assess Students" at bounding box center [801, 290] width 67 height 13
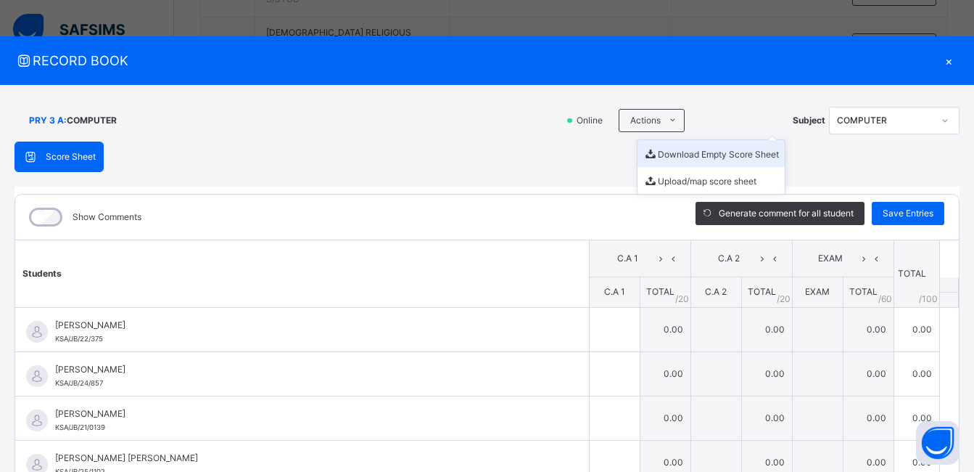
click at [662, 154] on li "Download Empty Score Sheet" at bounding box center [711, 153] width 147 height 27
click at [449, 148] on div "Score Sheet Score Sheet Show Comments Generate comment for all student Save Ent…" at bounding box center [487, 375] width 945 height 469
click at [940, 60] on div "×" at bounding box center [949, 61] width 22 height 20
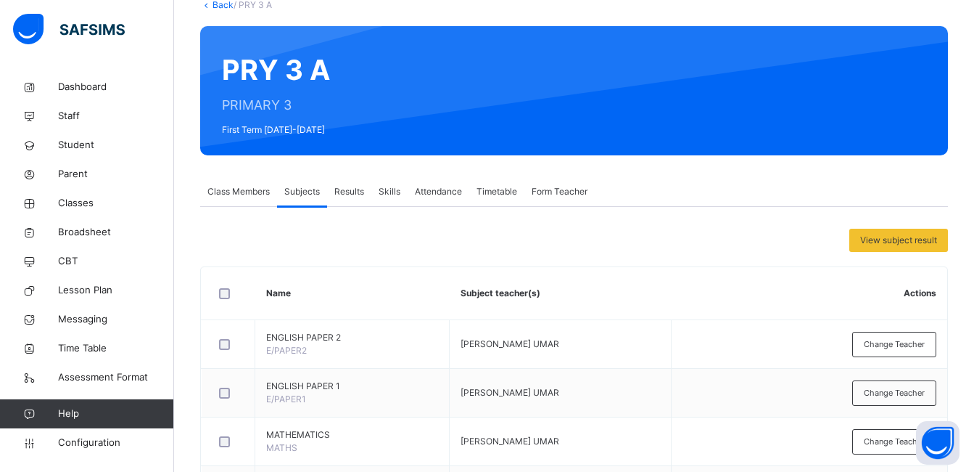
scroll to position [0, 0]
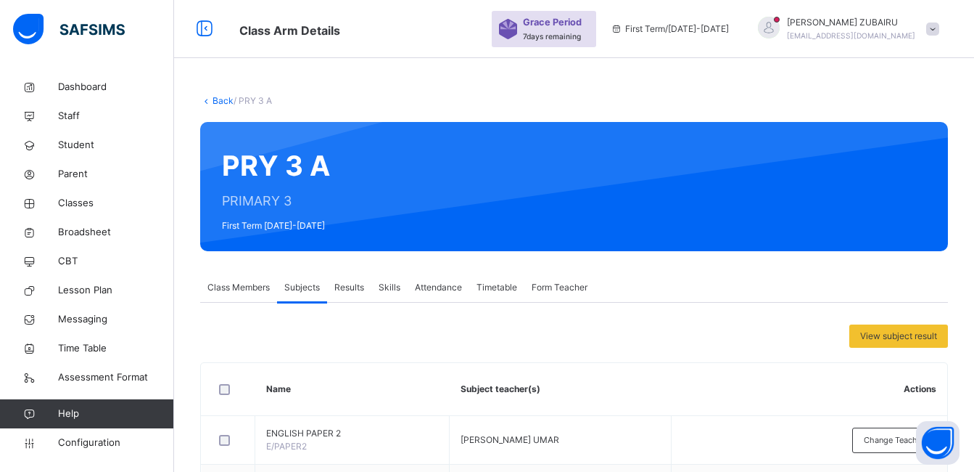
click at [222, 102] on link "Back" at bounding box center [223, 100] width 21 height 11
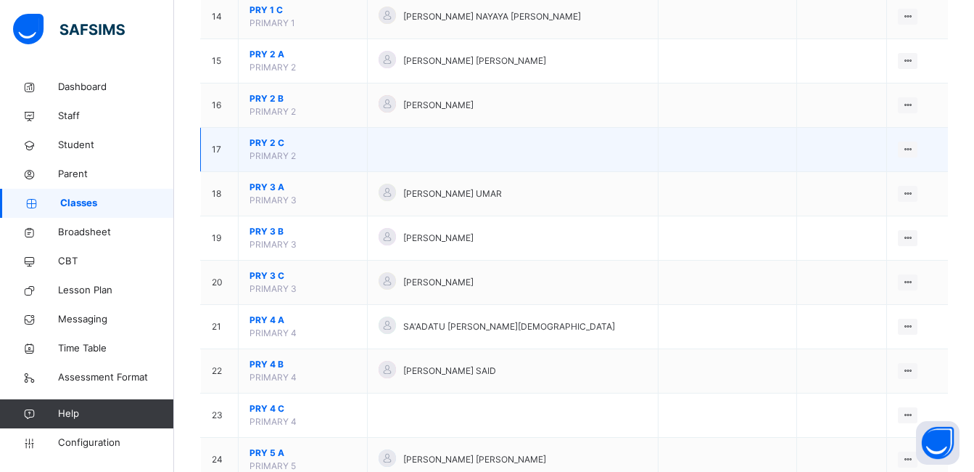
scroll to position [798, 0]
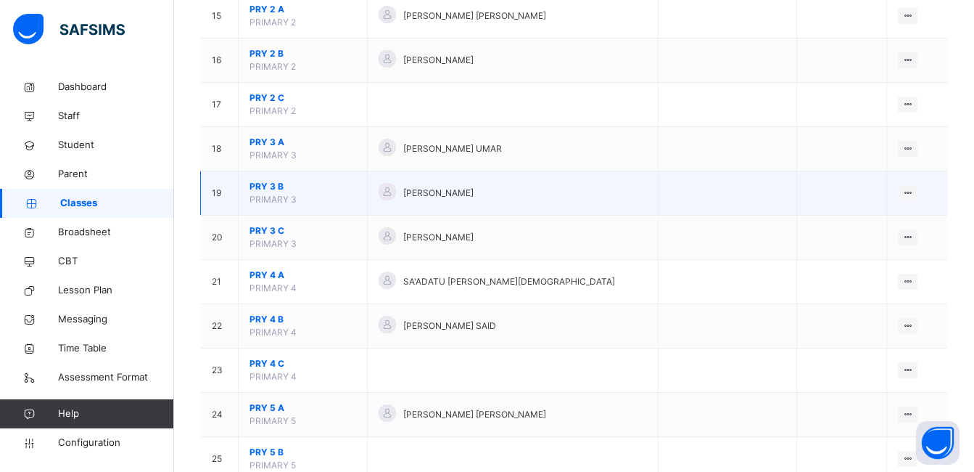
click at [267, 184] on span "PRY 3 B" at bounding box center [303, 186] width 107 height 13
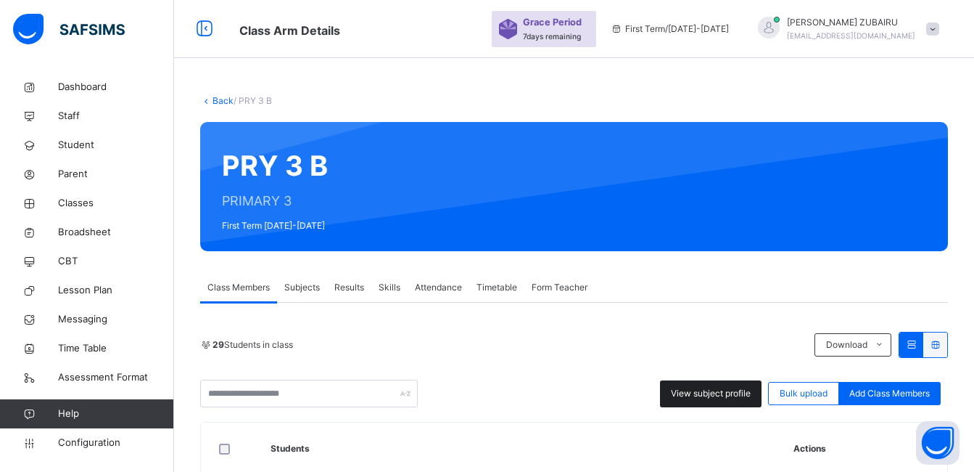
click at [717, 398] on span "View subject profile" at bounding box center [711, 393] width 80 height 13
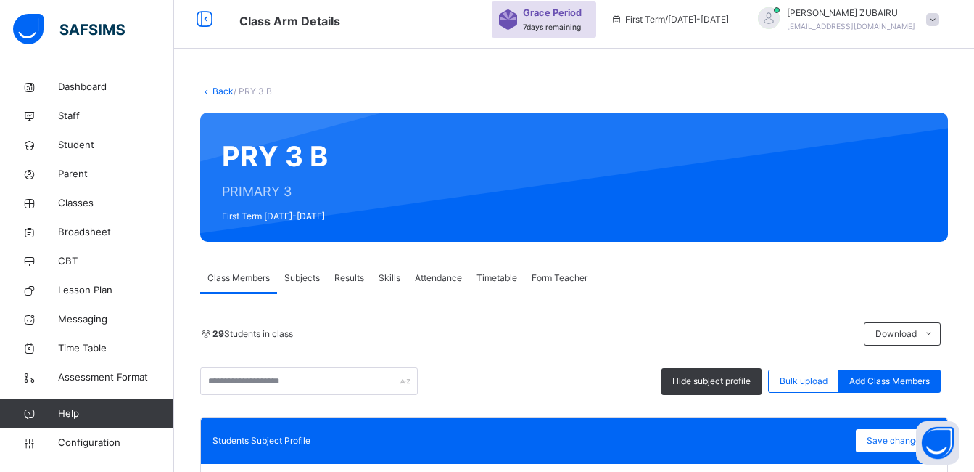
scroll to position [290, 0]
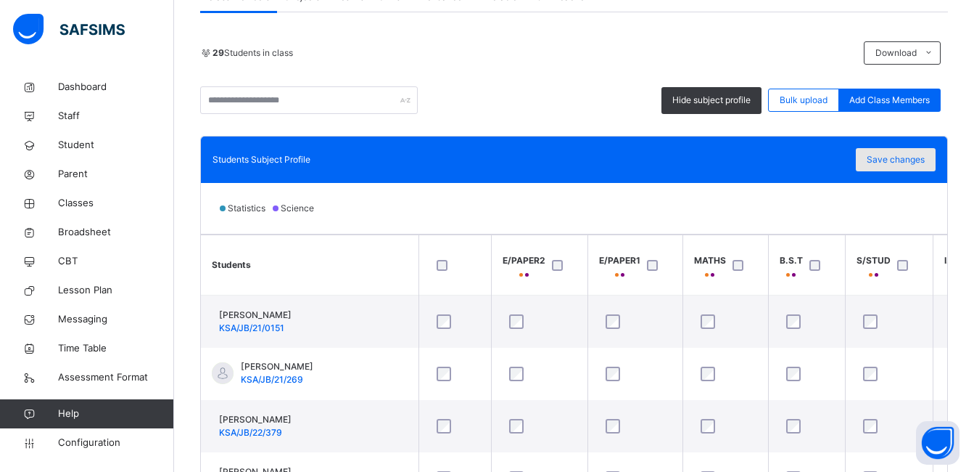
click at [908, 160] on span "Save changes" at bounding box center [896, 159] width 58 height 13
click at [893, 159] on span "Save changes" at bounding box center [896, 159] width 58 height 13
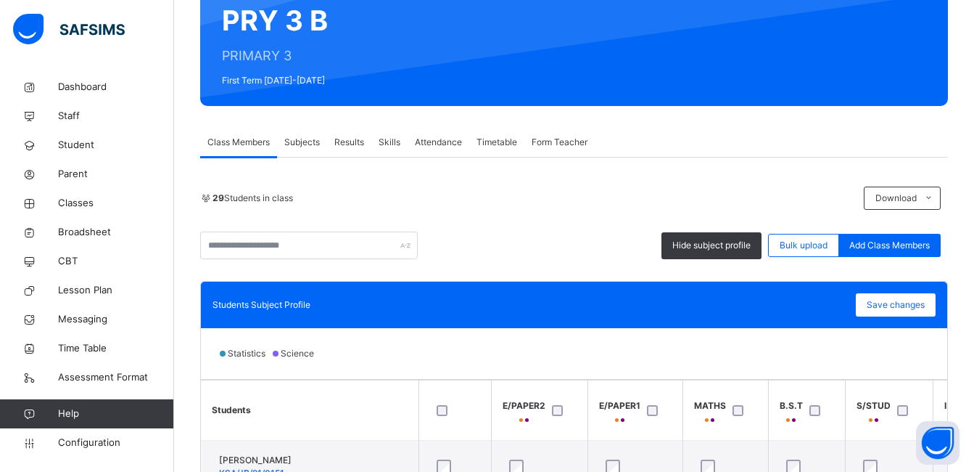
click at [309, 142] on span "Subjects" at bounding box center [302, 142] width 36 height 13
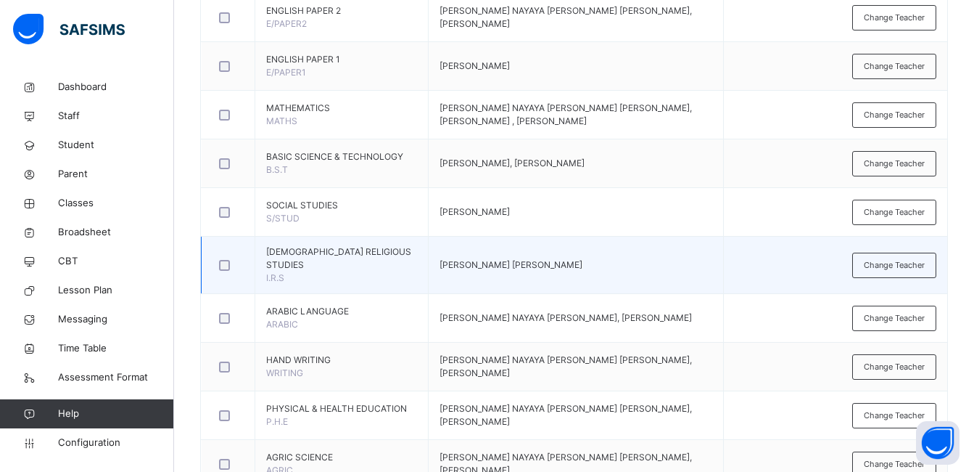
scroll to position [435, 0]
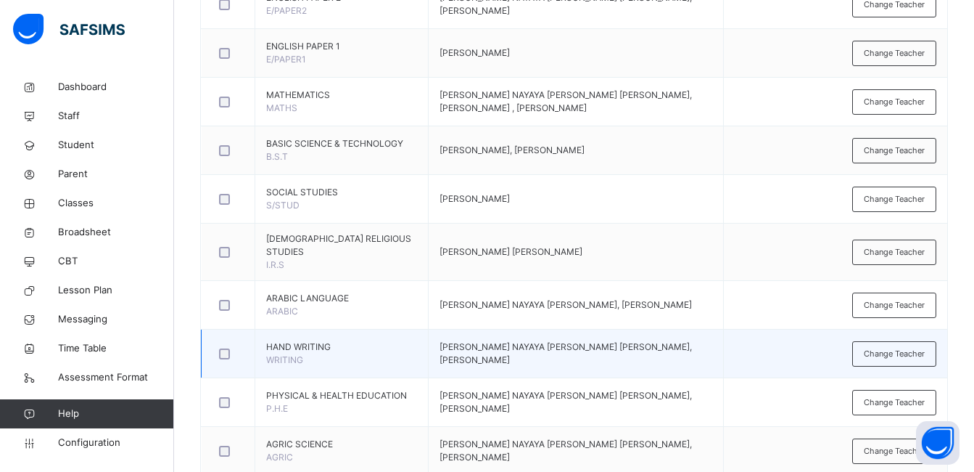
click at [797, 287] on tbody "ENGLISH PAPER 2 E/PAPER2 [PERSON_NAME] NAYAYA [PERSON_NAME] [PERSON_NAME], [PER…" at bounding box center [575, 310] width 747 height 661
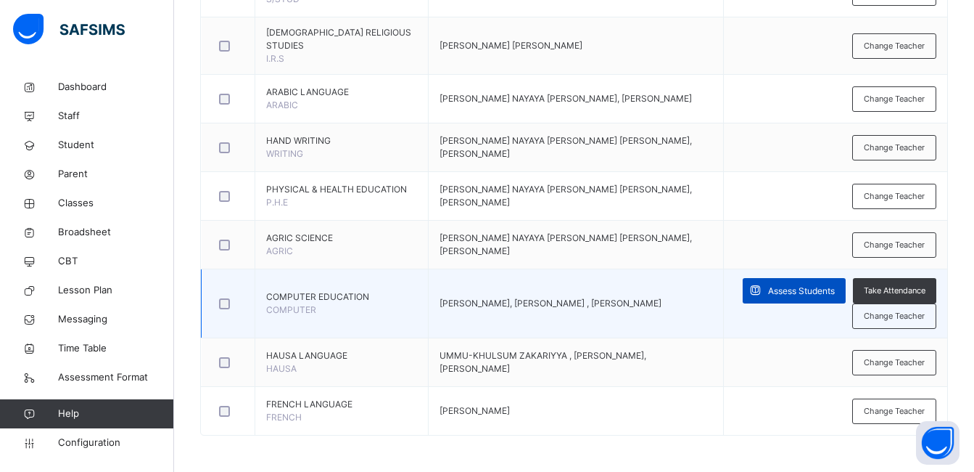
click at [795, 288] on span "Assess Students" at bounding box center [801, 290] width 67 height 13
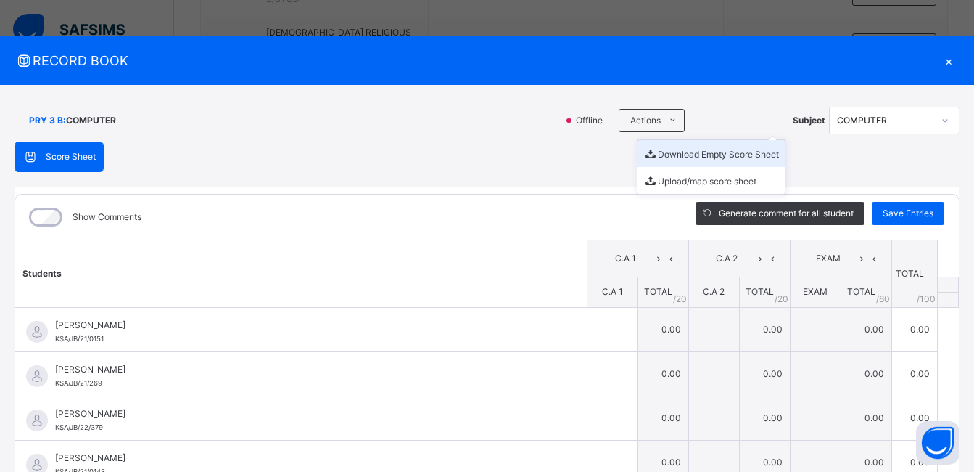
click at [662, 153] on li "Download Empty Score Sheet" at bounding box center [711, 153] width 147 height 27
click at [544, 66] on span "RECORD BOOK" at bounding box center [477, 61] width 924 height 20
click at [943, 57] on div "×" at bounding box center [949, 61] width 22 height 20
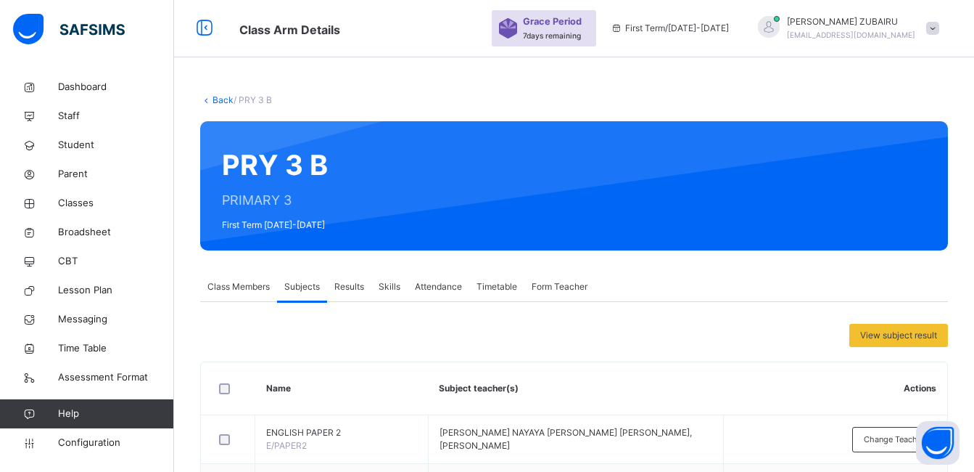
scroll to position [0, 0]
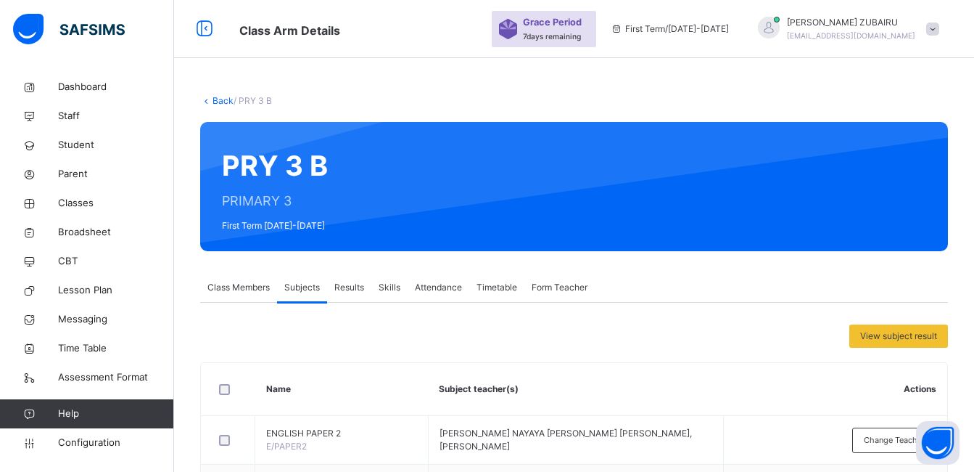
click at [223, 98] on link "Back" at bounding box center [223, 100] width 21 height 11
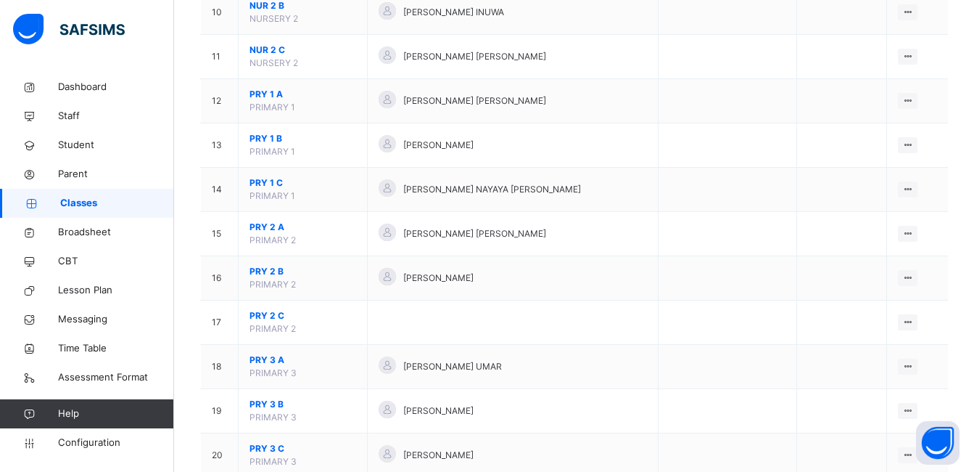
scroll to position [653, 0]
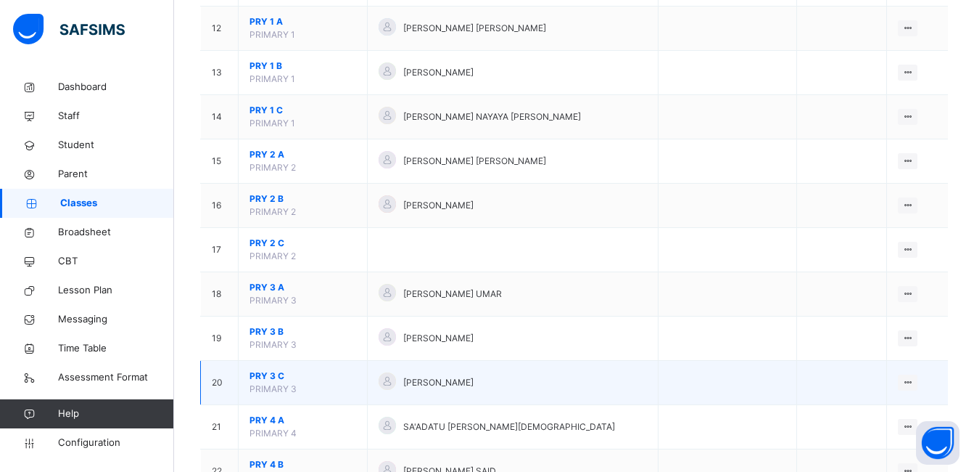
click at [271, 374] on span "PRY 3 C" at bounding box center [303, 375] width 107 height 13
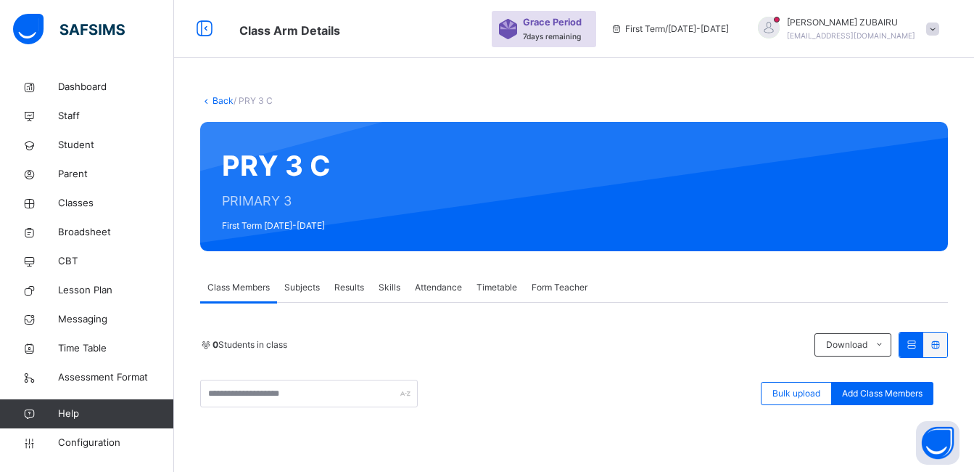
click at [217, 97] on link "Back" at bounding box center [223, 100] width 21 height 11
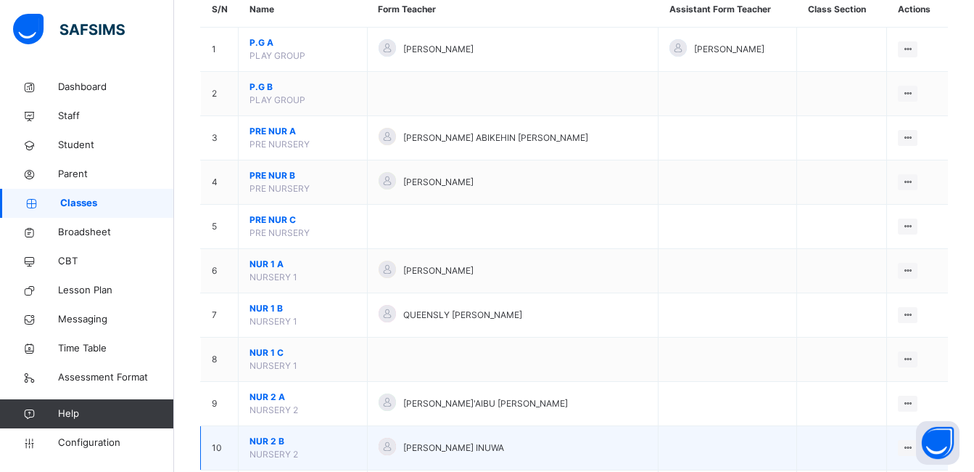
scroll to position [218, 0]
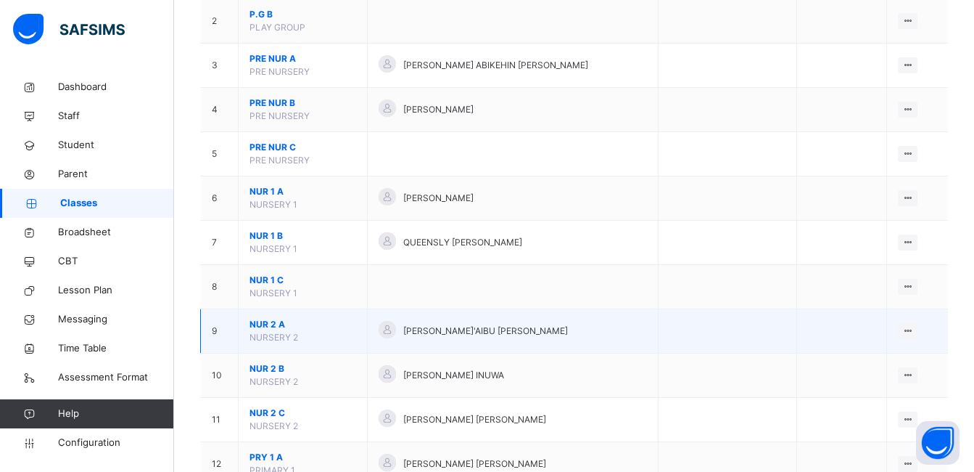
click at [273, 324] on span "NUR 2 A" at bounding box center [303, 324] width 107 height 13
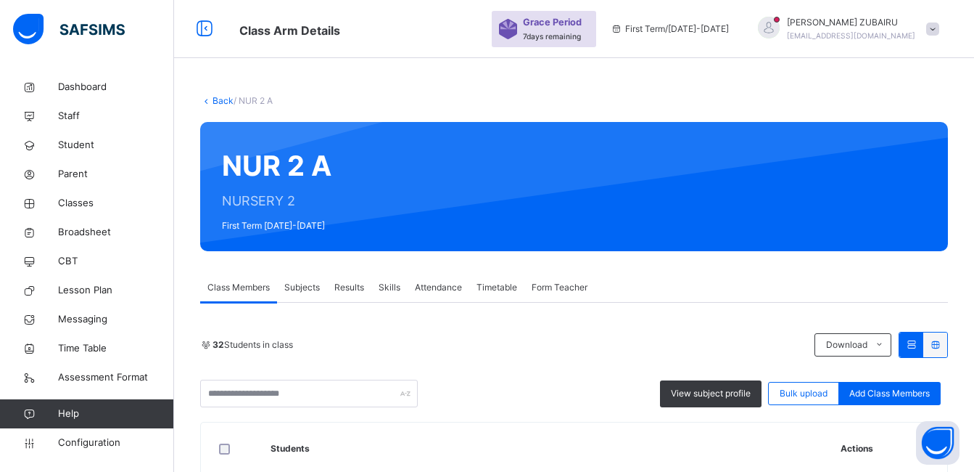
scroll to position [290, 0]
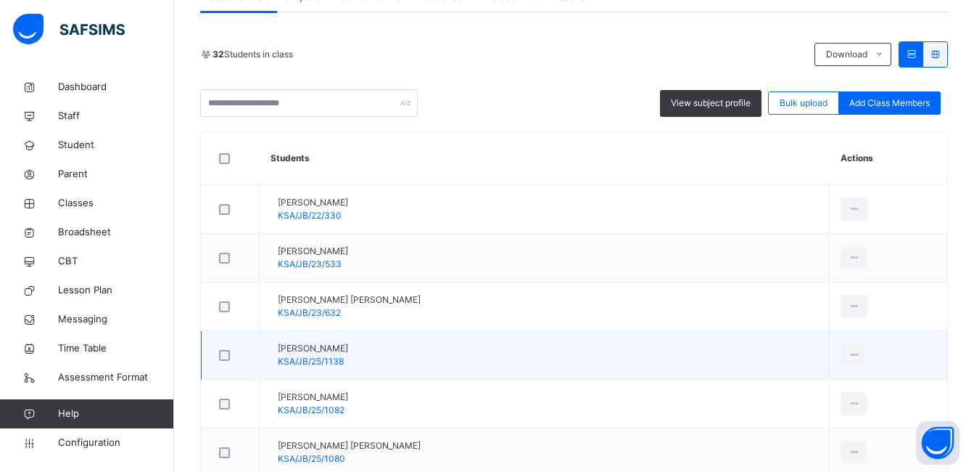
click at [830, 331] on td "View Profile Remove from Class Transfer Student" at bounding box center [889, 355] width 118 height 49
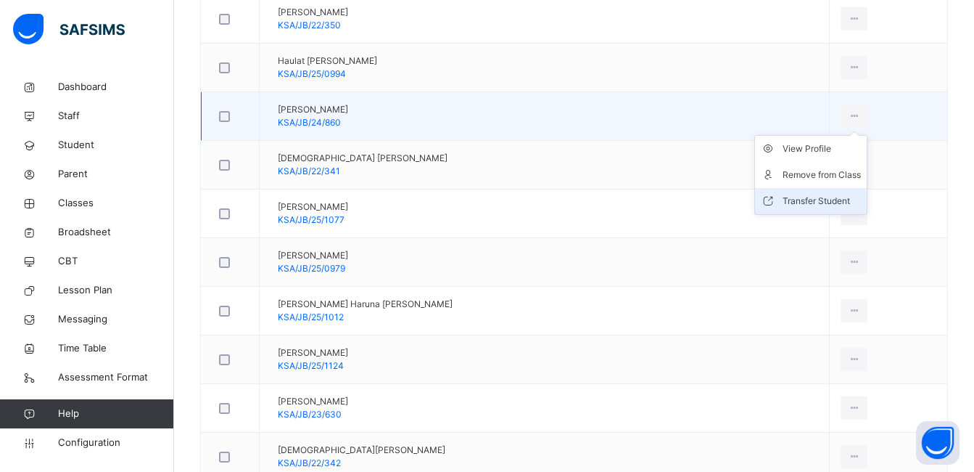
click at [792, 198] on div "Transfer Student" at bounding box center [822, 201] width 78 height 15
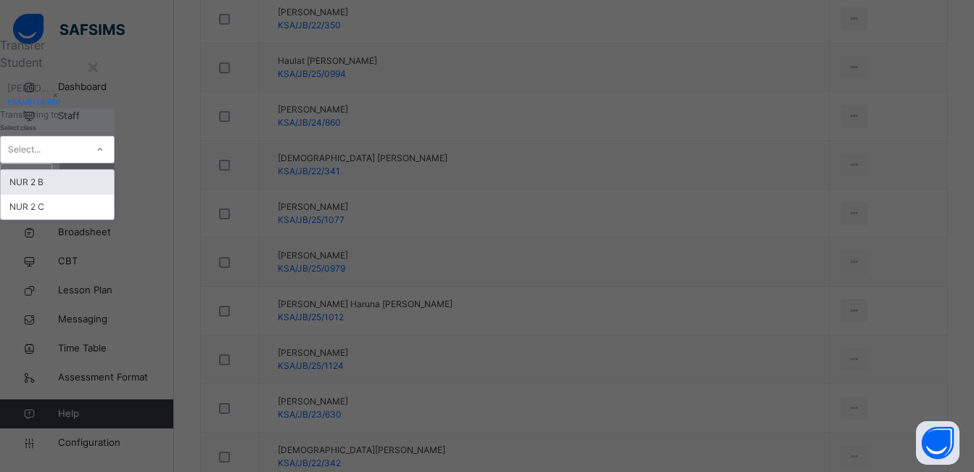
click at [104, 157] on icon at bounding box center [100, 149] width 9 height 15
click at [114, 219] on div "NUR 2 C" at bounding box center [57, 206] width 113 height 25
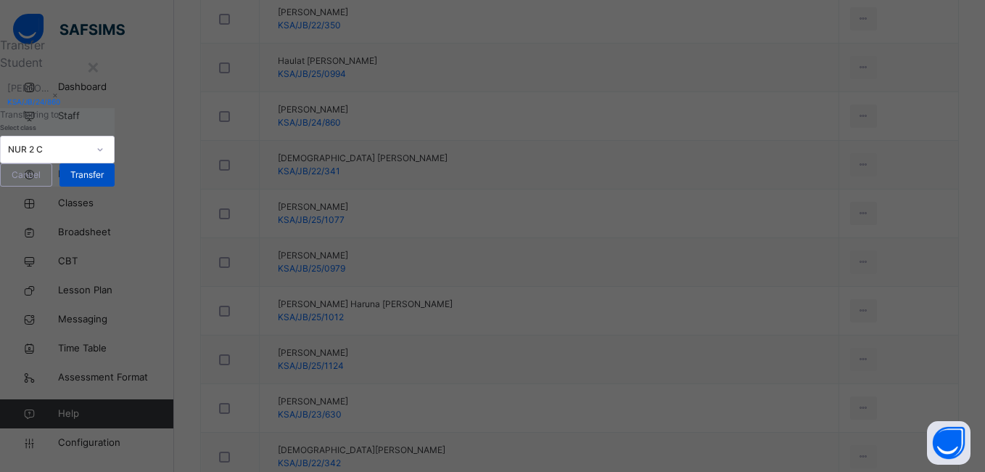
click at [104, 181] on span "Transfer" at bounding box center [86, 174] width 33 height 13
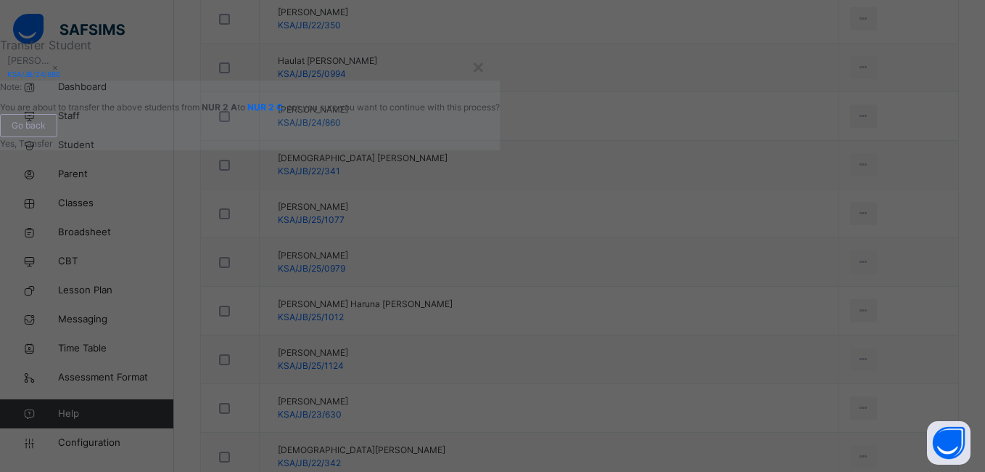
click at [52, 149] on span "Yes, Transfer" at bounding box center [26, 143] width 52 height 11
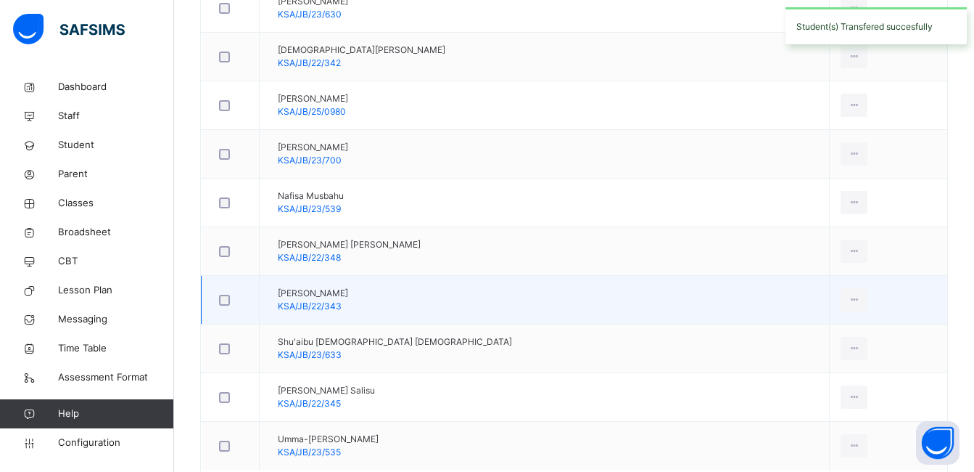
scroll to position [1639, 0]
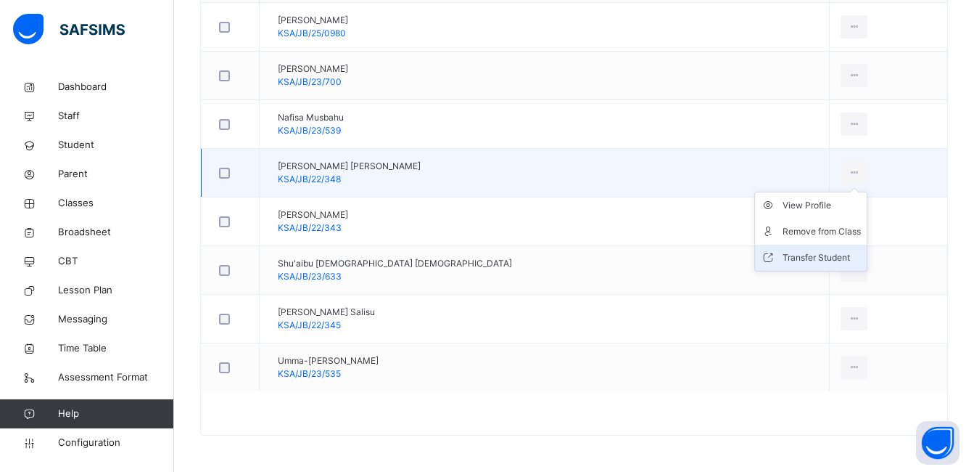
click at [784, 256] on div "Transfer Student" at bounding box center [822, 257] width 78 height 15
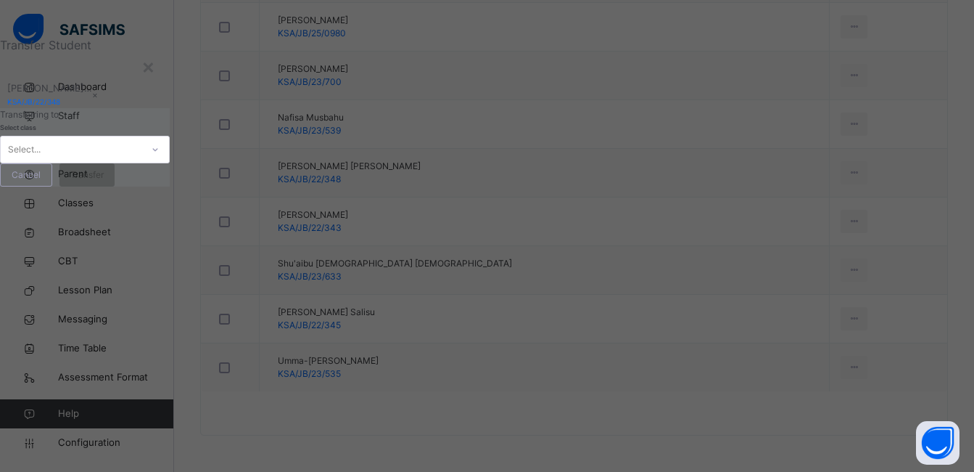
click at [160, 157] on icon at bounding box center [155, 149] width 9 height 15
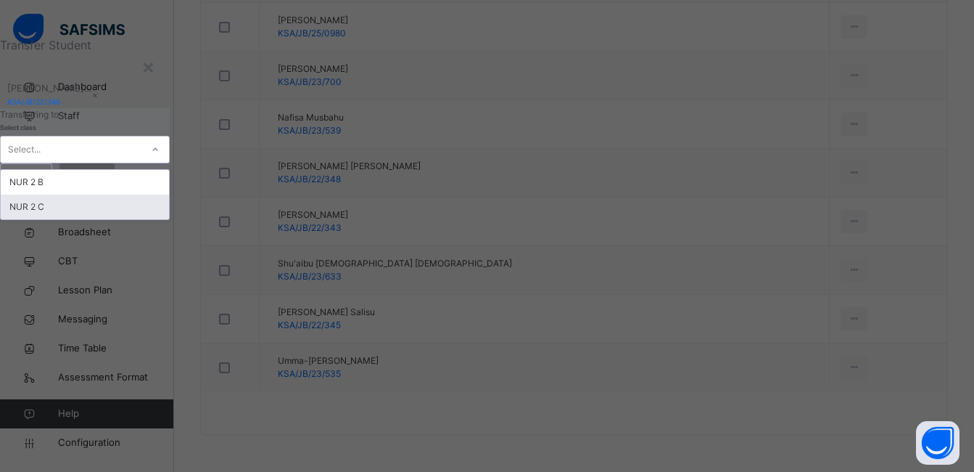
click at [169, 219] on div "NUR 2 C" at bounding box center [85, 206] width 168 height 25
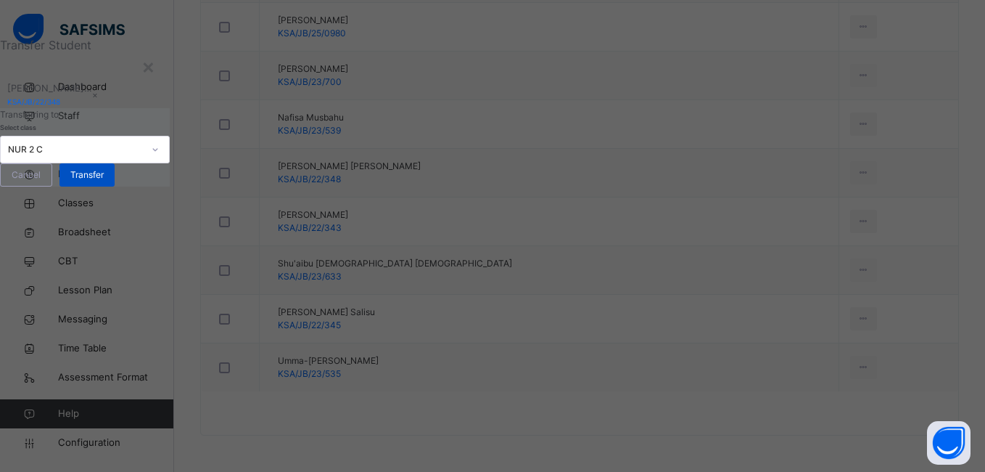
click at [104, 181] on span "Transfer" at bounding box center [86, 174] width 33 height 13
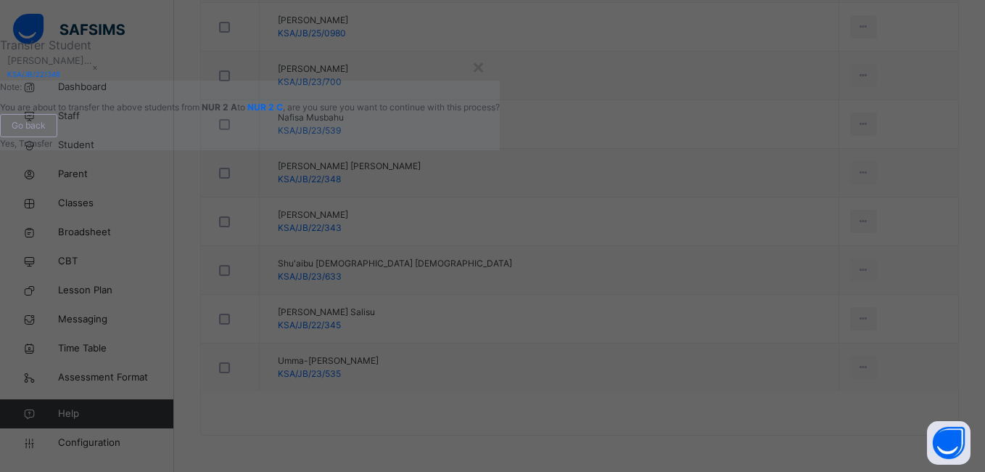
click at [52, 149] on span "Yes, Transfer" at bounding box center [26, 143] width 52 height 11
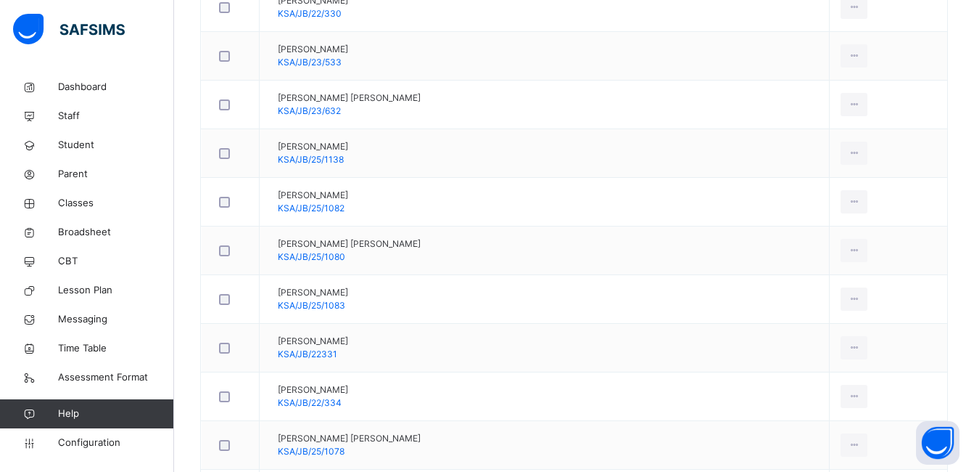
scroll to position [406, 0]
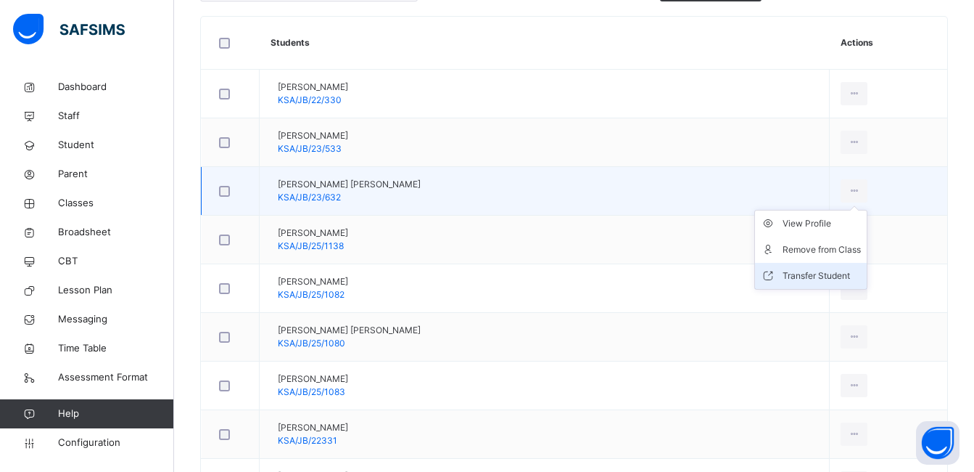
click at [789, 275] on div "Transfer Student" at bounding box center [822, 275] width 78 height 15
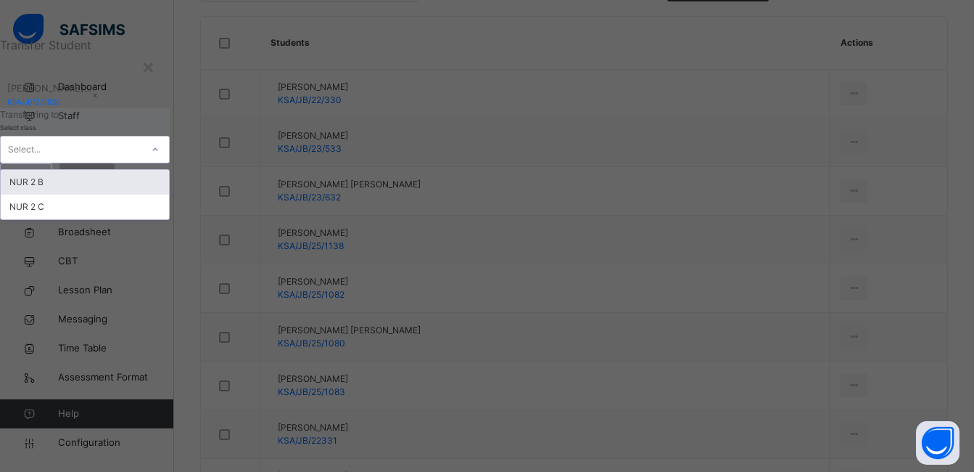
click at [160, 157] on icon at bounding box center [155, 149] width 9 height 15
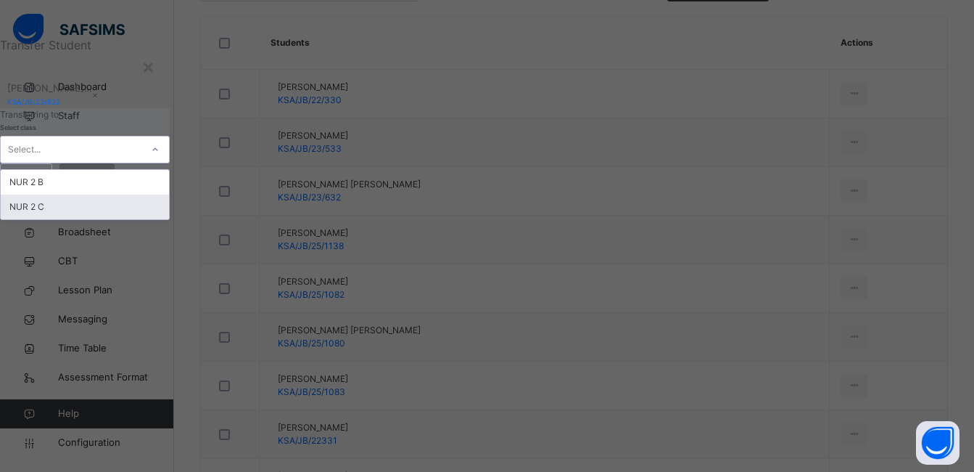
click at [169, 219] on div "NUR 2 C" at bounding box center [85, 206] width 168 height 25
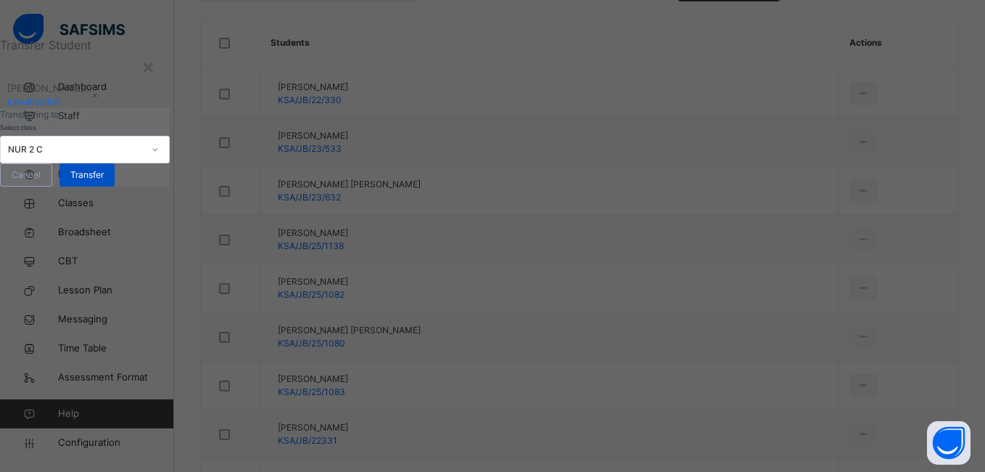
click at [104, 181] on span "Transfer" at bounding box center [86, 174] width 33 height 13
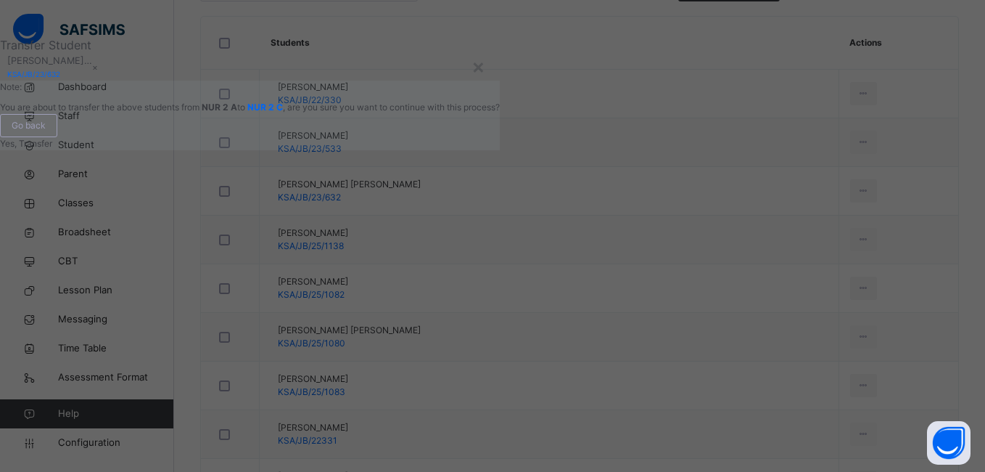
click at [52, 149] on span "Yes, Transfer" at bounding box center [26, 143] width 52 height 11
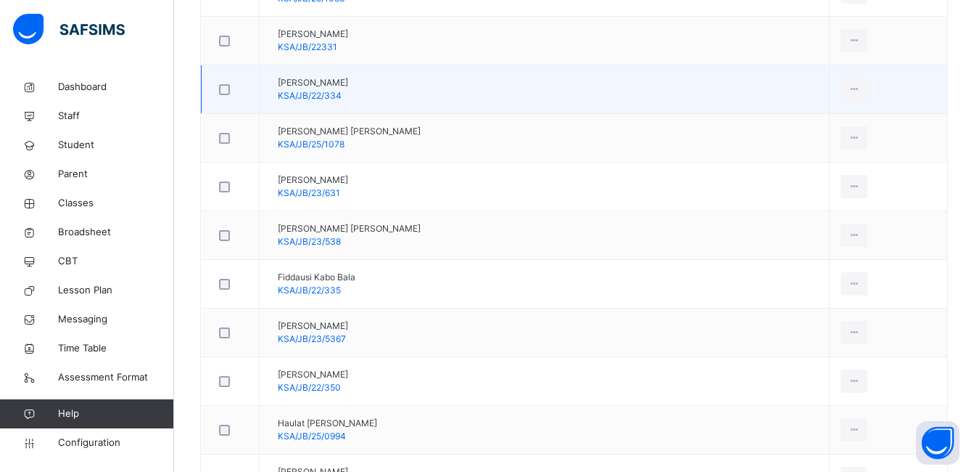
scroll to position [841, 0]
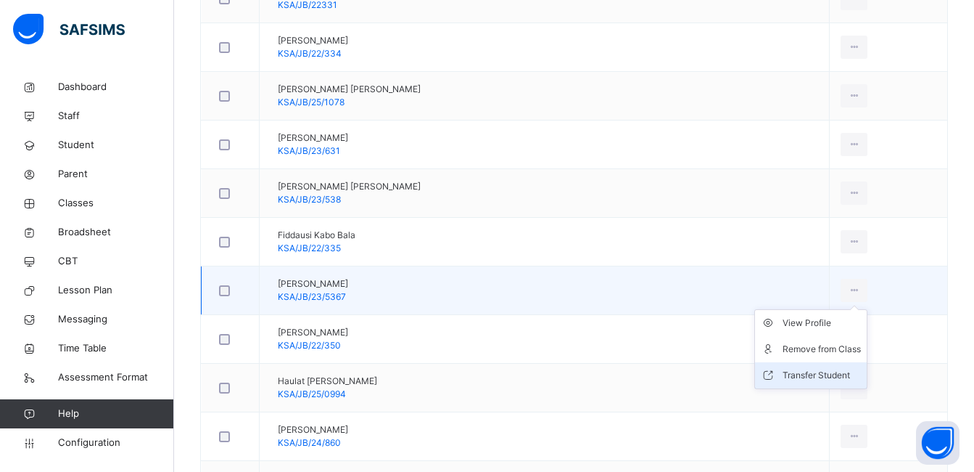
click at [793, 372] on div "Transfer Student" at bounding box center [822, 375] width 78 height 15
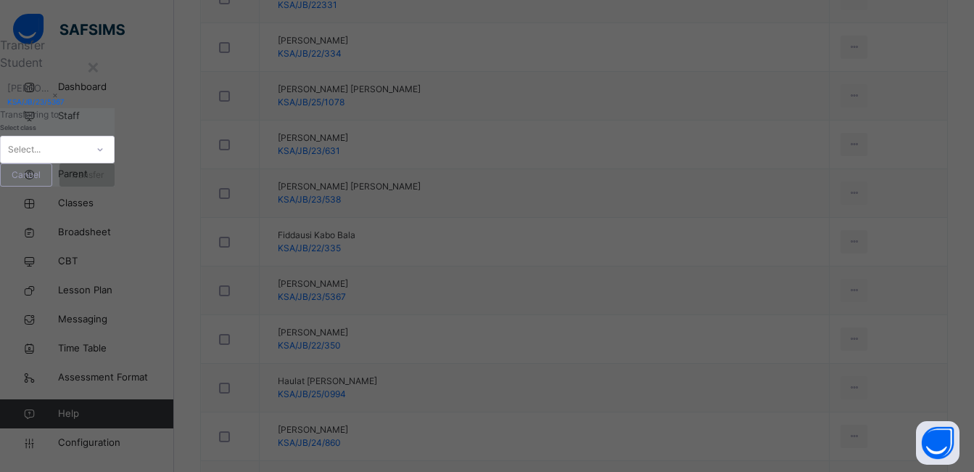
click at [104, 157] on icon at bounding box center [100, 149] width 9 height 15
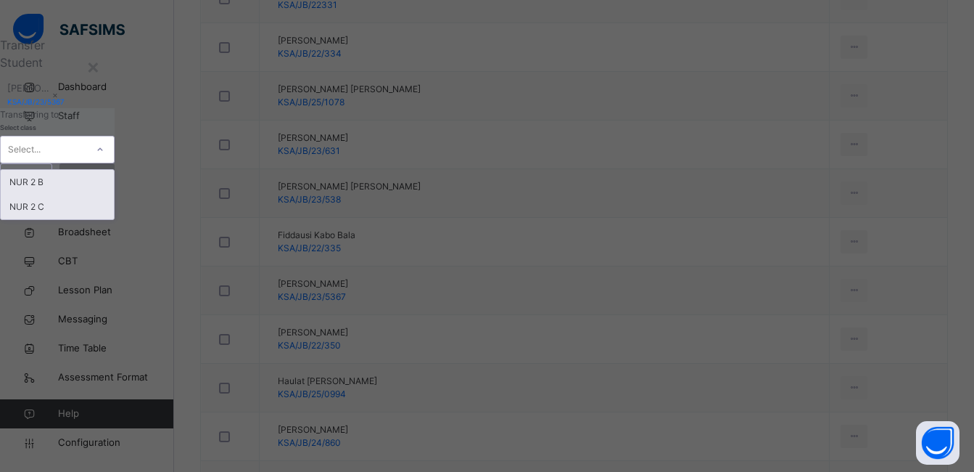
click at [114, 219] on div "NUR 2 C" at bounding box center [57, 206] width 113 height 25
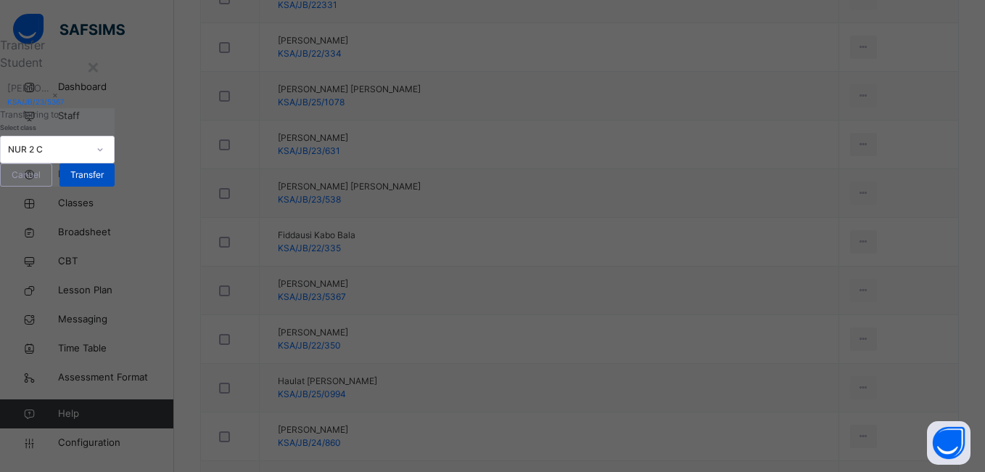
click at [104, 181] on span "Transfer" at bounding box center [86, 174] width 33 height 13
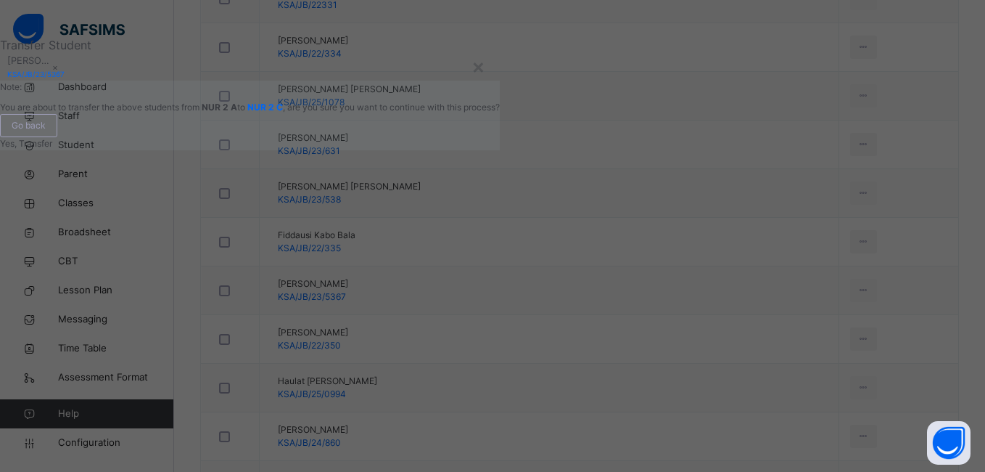
click at [52, 149] on span "Yes, Transfer" at bounding box center [26, 143] width 52 height 11
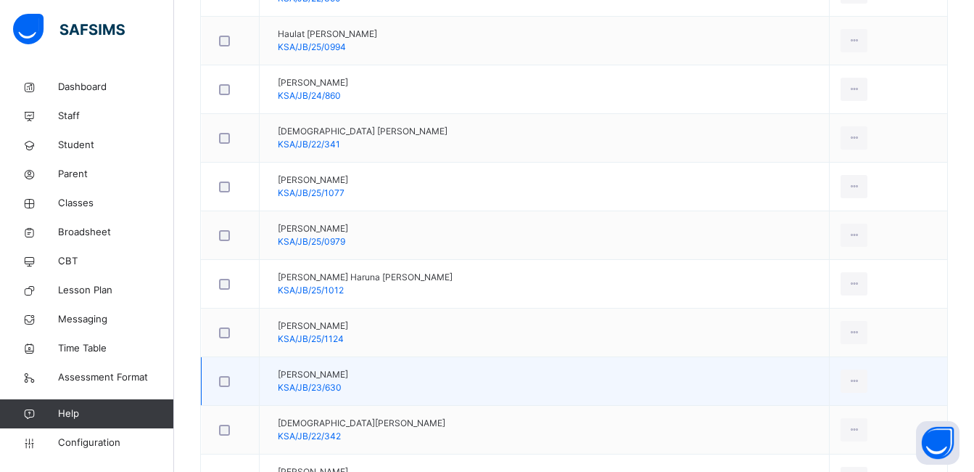
scroll to position [1204, 0]
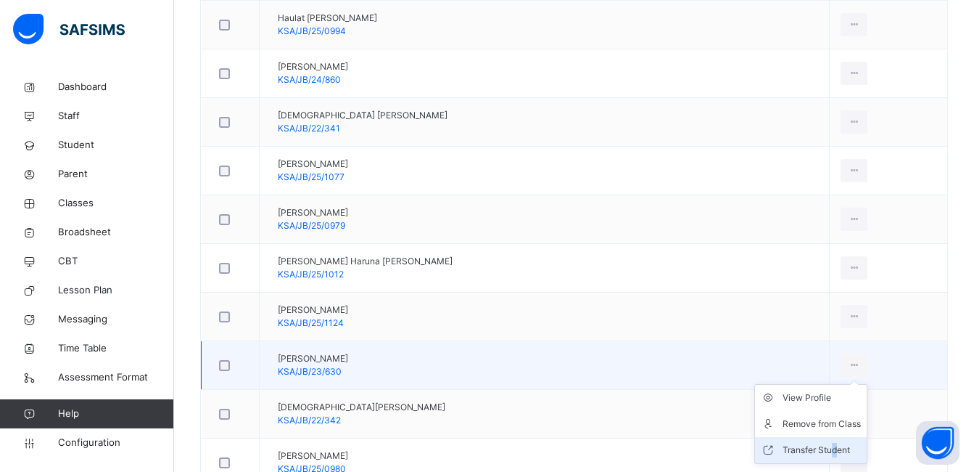
click at [804, 451] on div "Transfer Student" at bounding box center [822, 450] width 78 height 15
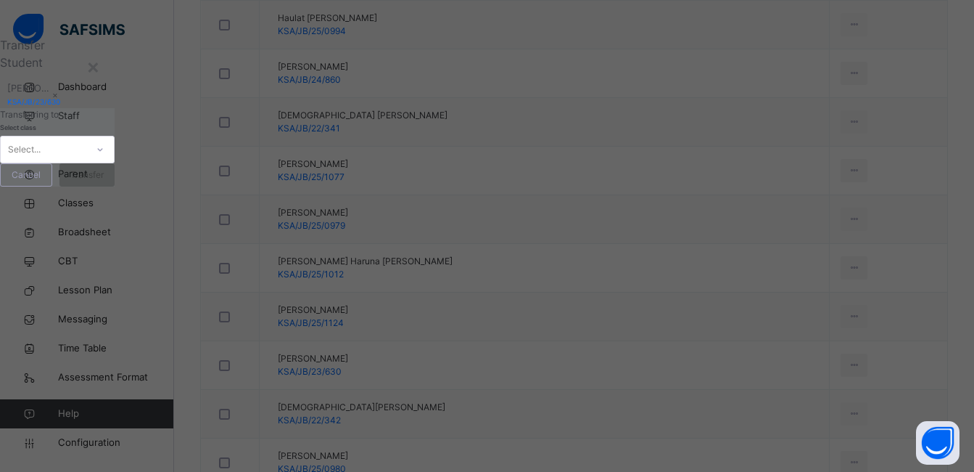
click at [104, 157] on icon at bounding box center [100, 149] width 9 height 15
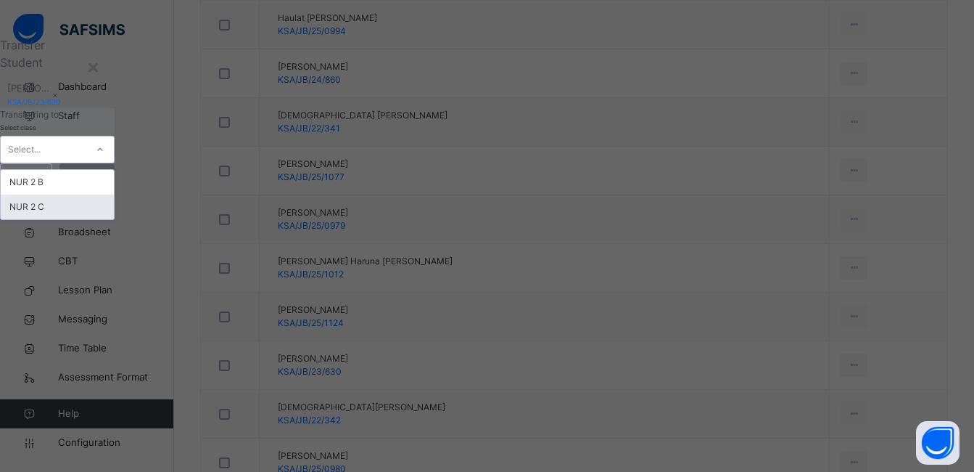
click at [114, 219] on div "NUR 2 C" at bounding box center [57, 206] width 113 height 25
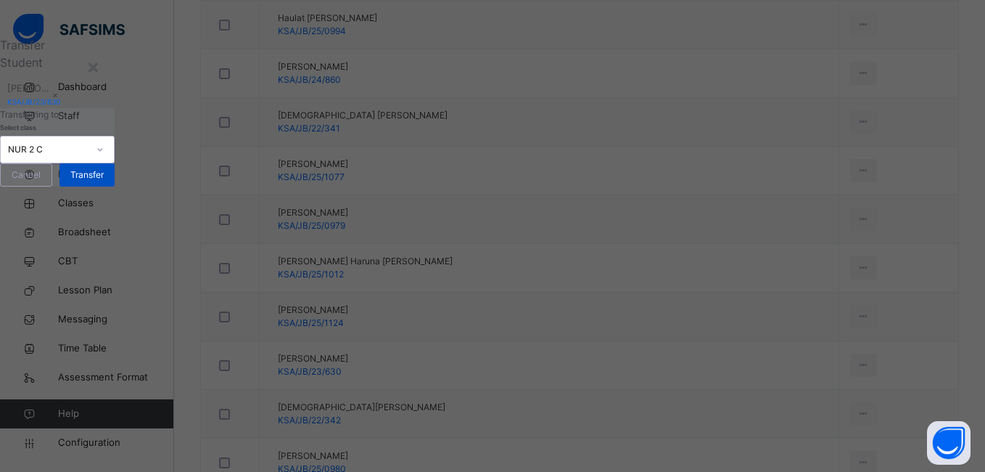
click at [104, 181] on span "Transfer" at bounding box center [86, 174] width 33 height 13
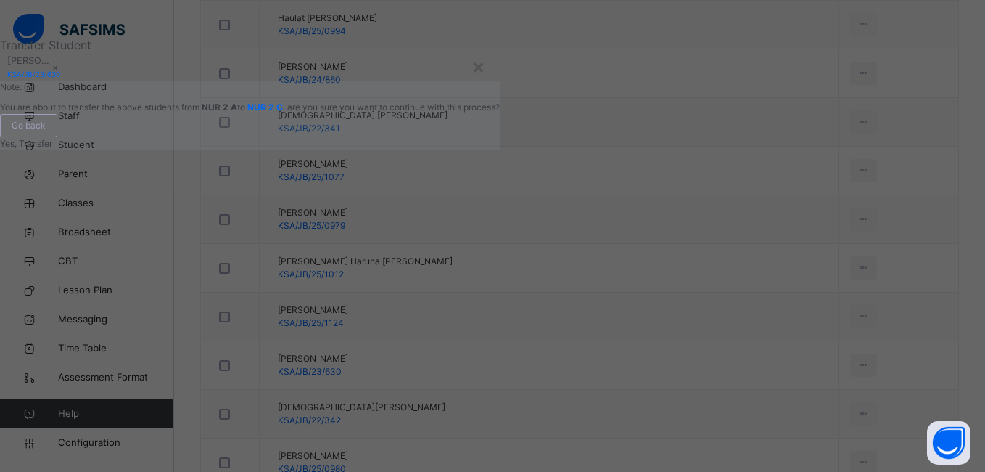
click at [52, 149] on span "Yes, Transfer" at bounding box center [26, 143] width 52 height 11
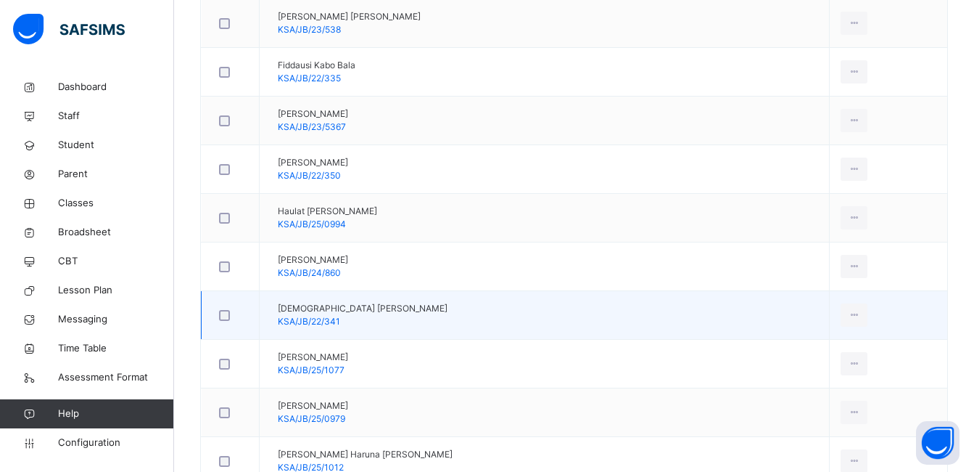
scroll to position [986, 0]
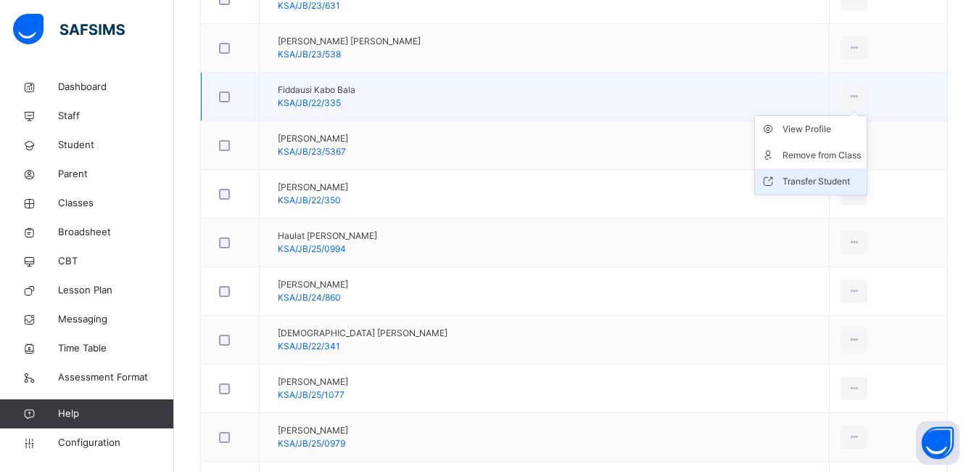
click at [797, 178] on div "Transfer Student" at bounding box center [822, 181] width 78 height 15
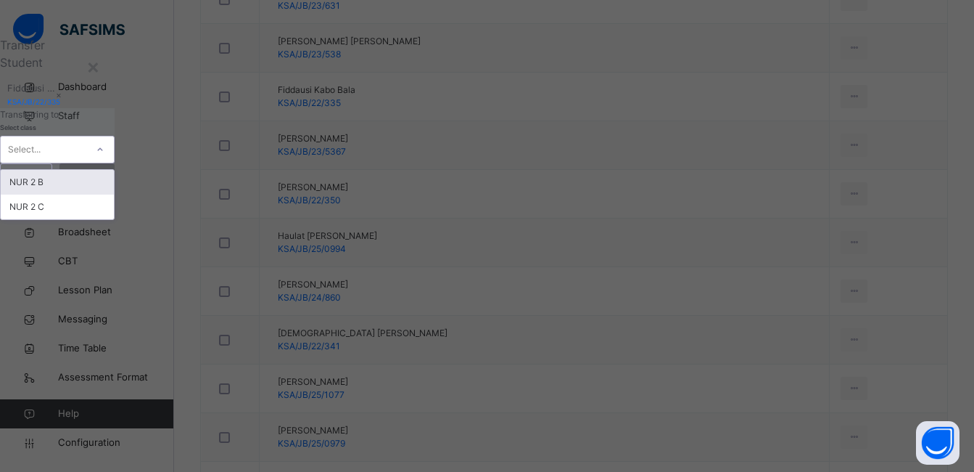
click at [104, 157] on icon at bounding box center [100, 149] width 9 height 15
click at [114, 219] on div "NUR 2 C" at bounding box center [57, 206] width 113 height 25
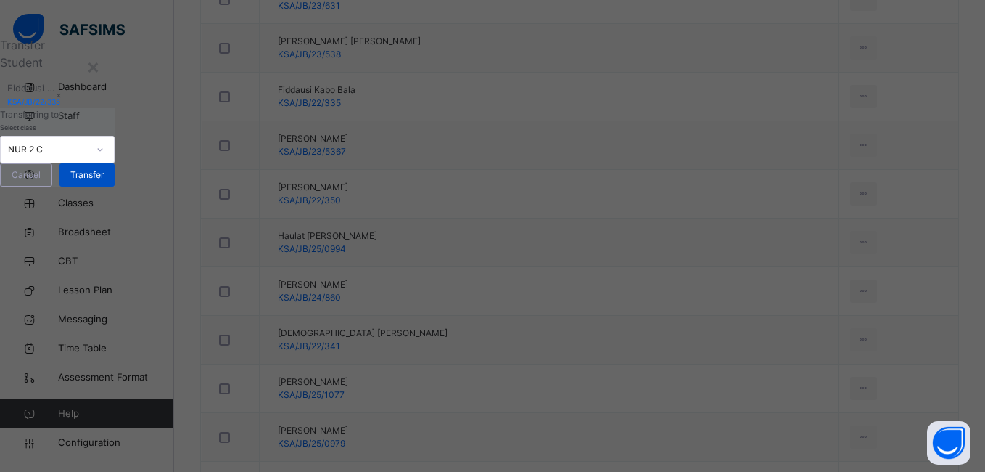
click at [104, 181] on span "Transfer" at bounding box center [86, 174] width 33 height 13
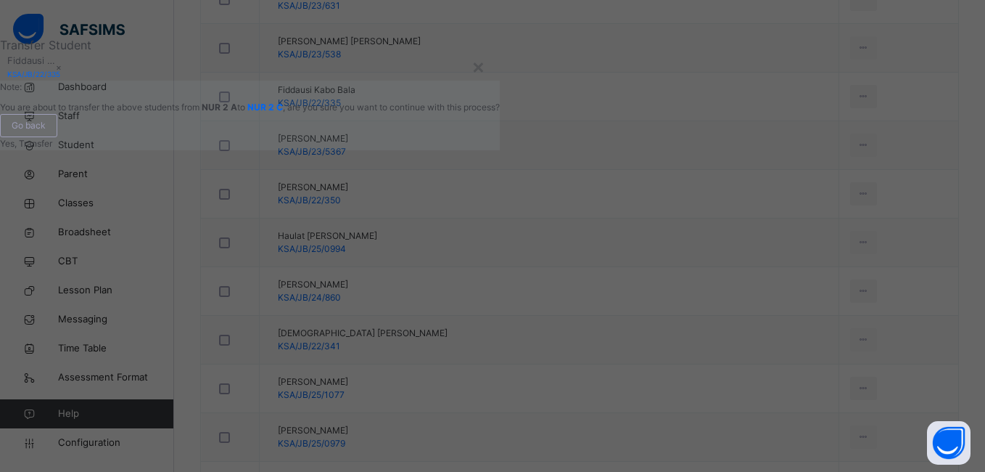
click at [52, 149] on span "Yes, Transfer" at bounding box center [26, 143] width 52 height 11
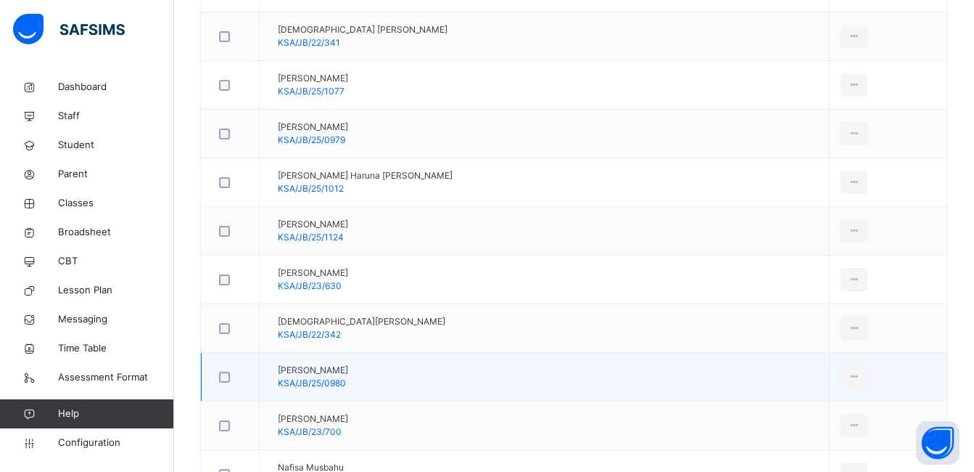
scroll to position [1276, 0]
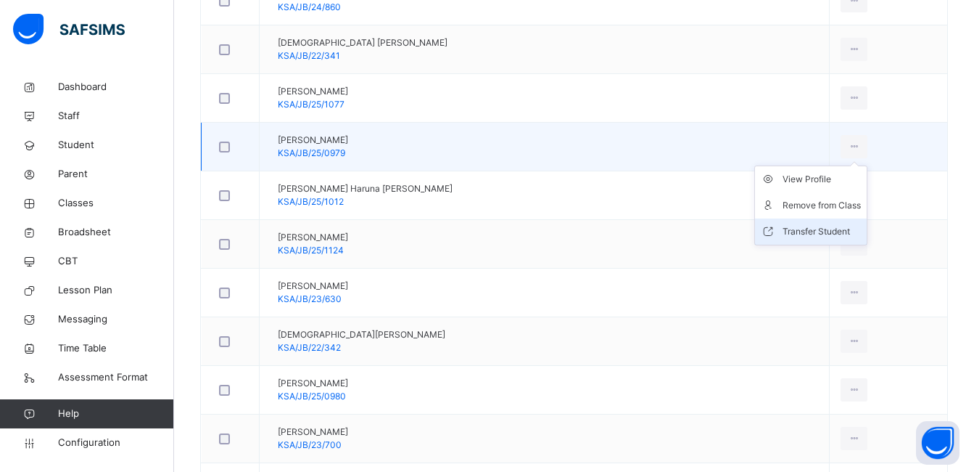
click at [803, 233] on div "Transfer Student" at bounding box center [822, 231] width 78 height 15
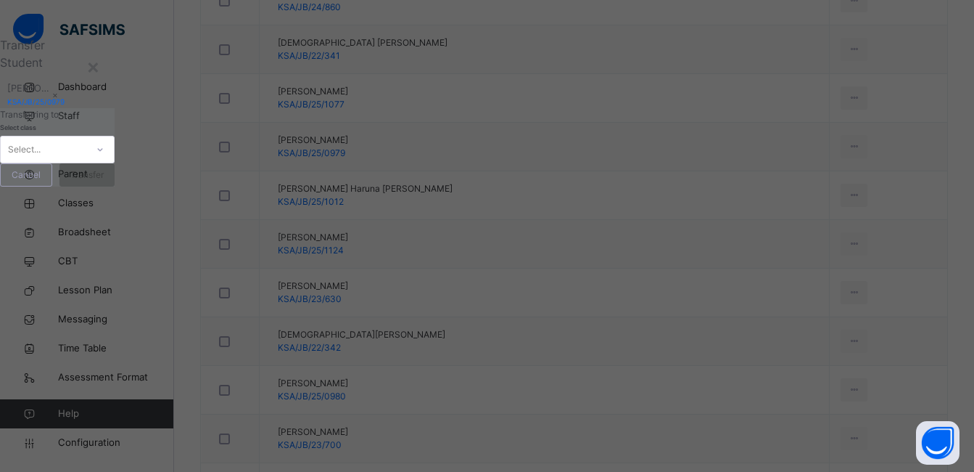
click at [104, 157] on icon at bounding box center [100, 149] width 9 height 15
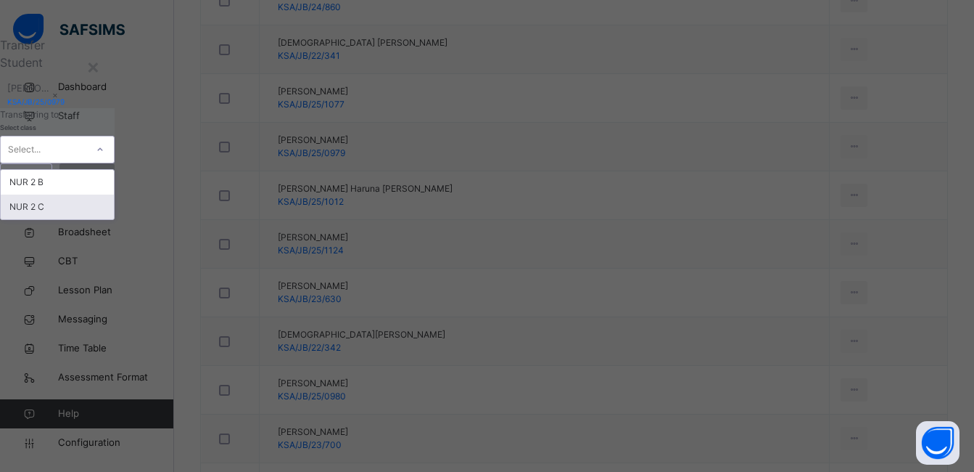
click at [114, 219] on div "NUR 2 C" at bounding box center [57, 206] width 113 height 25
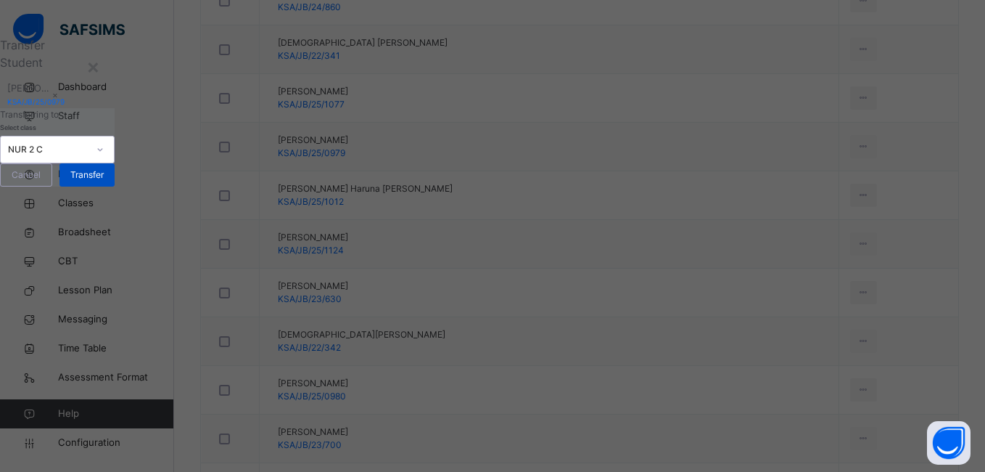
click at [104, 181] on span "Transfer" at bounding box center [86, 174] width 33 height 13
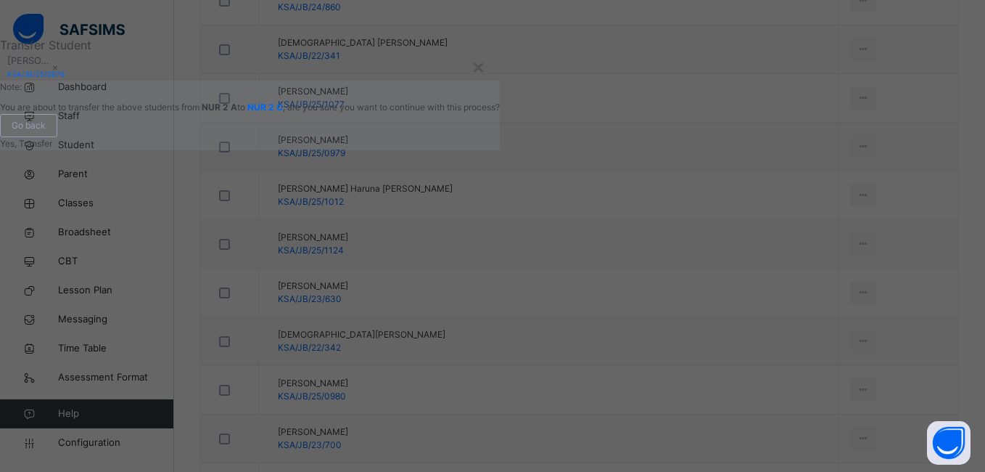
click at [52, 149] on span "Yes, Transfer" at bounding box center [26, 143] width 52 height 11
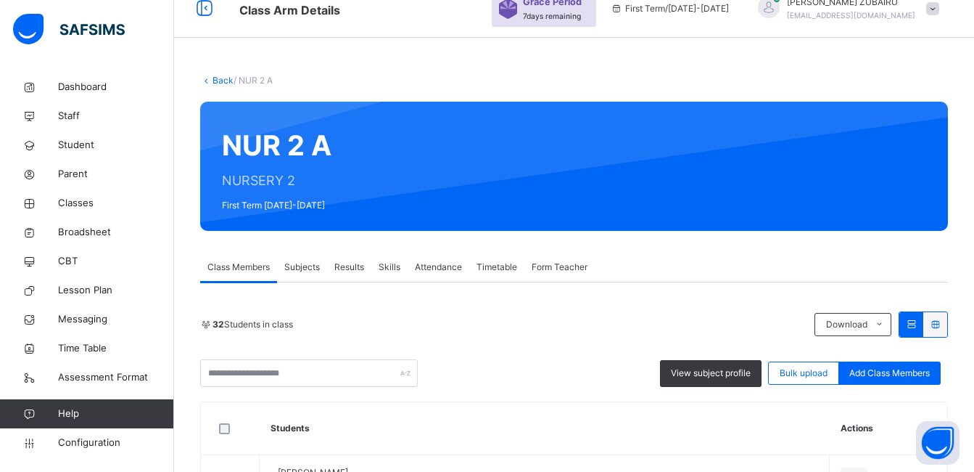
scroll to position [0, 0]
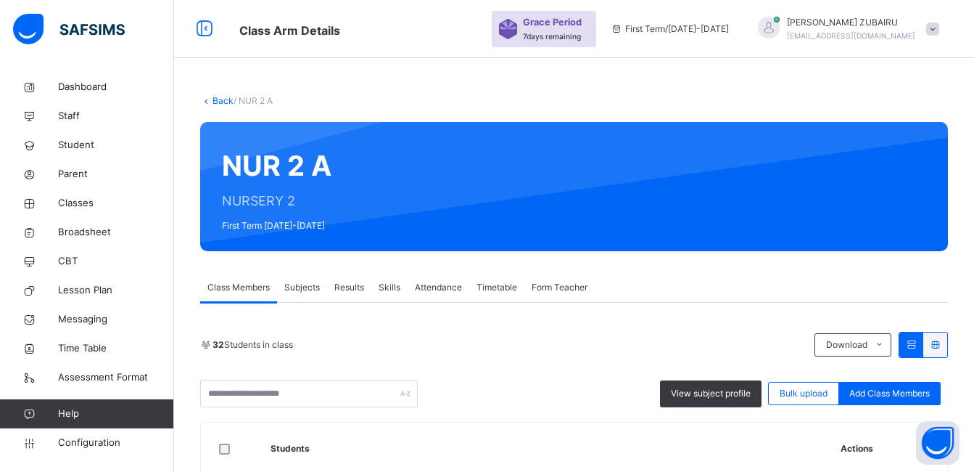
click at [405, 189] on div "NUR 2 A NURSERY 2 First Term [DATE]-[DATE]" at bounding box center [574, 186] width 748 height 129
click at [215, 101] on link "Back" at bounding box center [223, 100] width 21 height 11
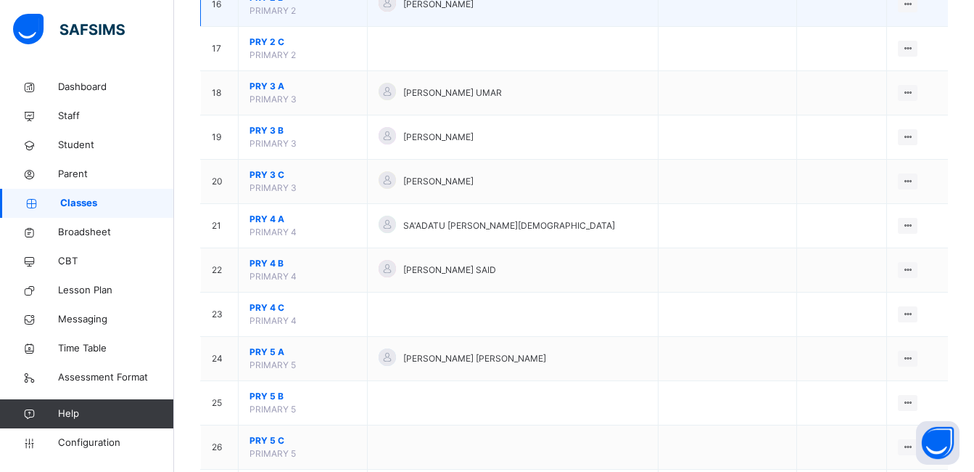
scroll to position [871, 0]
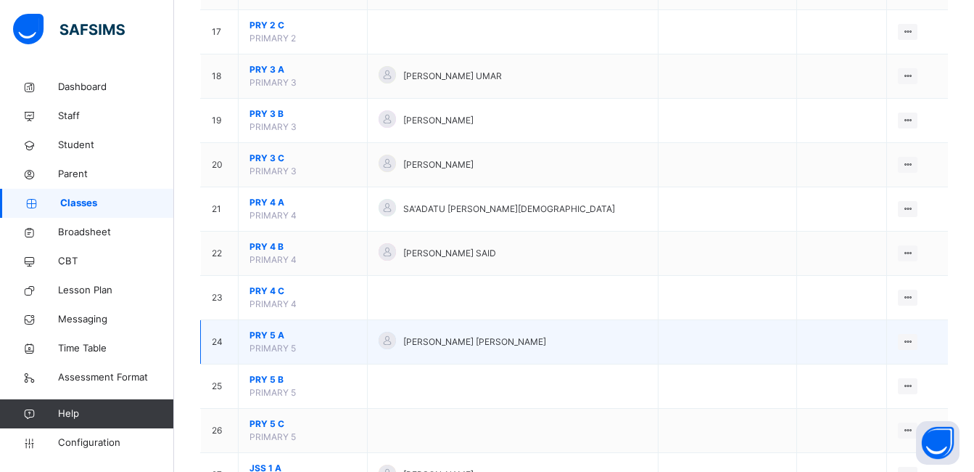
click at [271, 337] on span "PRY 5 A" at bounding box center [303, 335] width 107 height 13
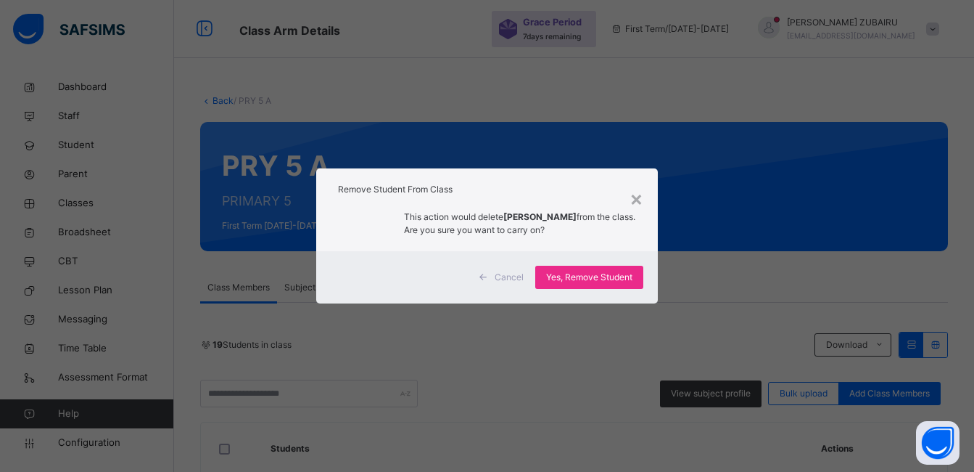
scroll to position [435, 0]
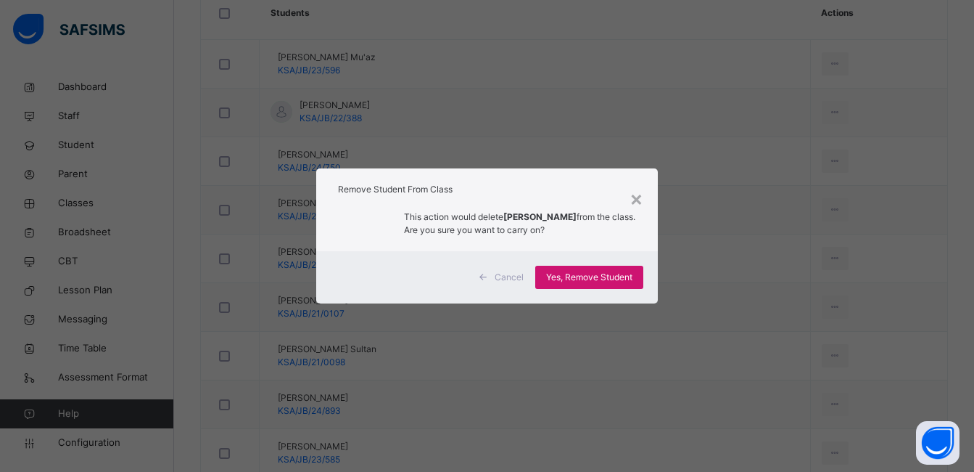
click at [580, 281] on span "Yes, Remove Student" at bounding box center [589, 277] width 86 height 13
click at [583, 282] on span "Yes, Remove Student" at bounding box center [589, 277] width 86 height 13
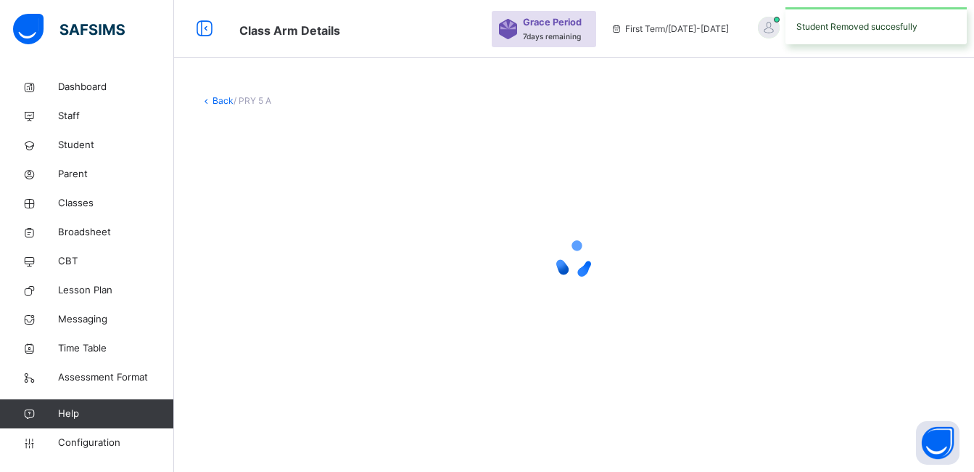
scroll to position [0, 0]
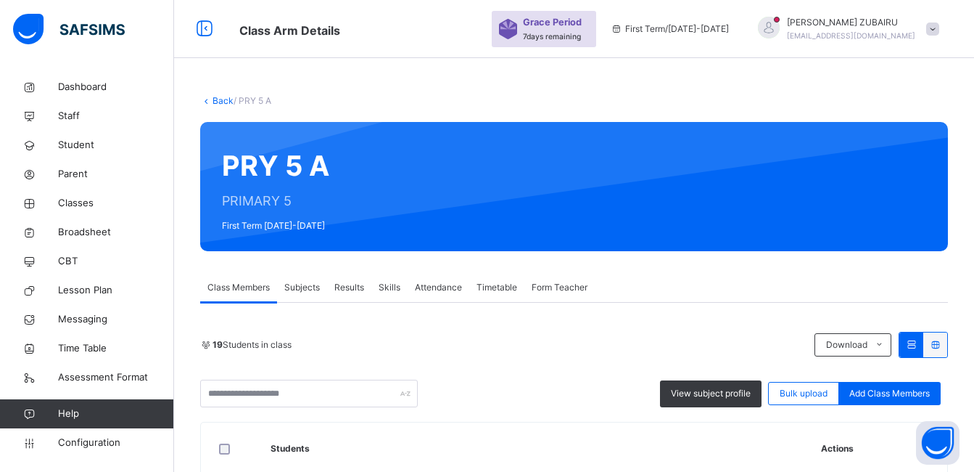
drag, startPoint x: 700, startPoint y: 266, endPoint x: 762, endPoint y: 357, distance: 109.7
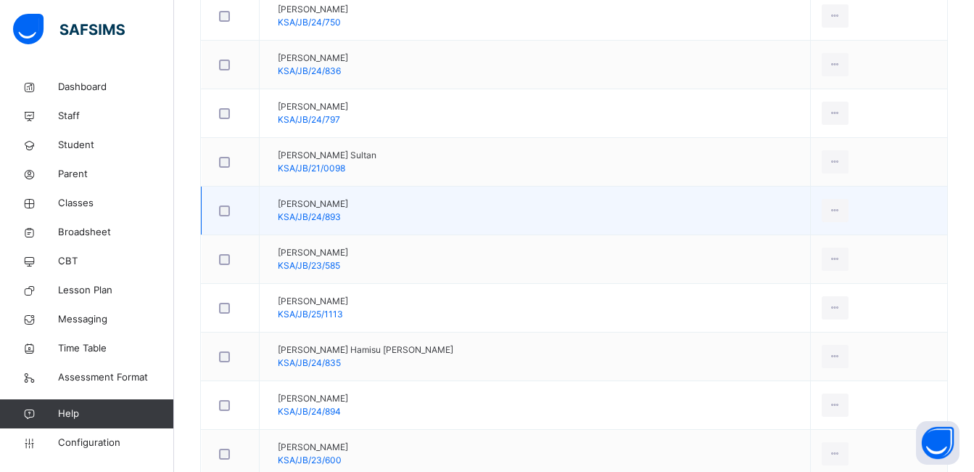
scroll to position [653, 0]
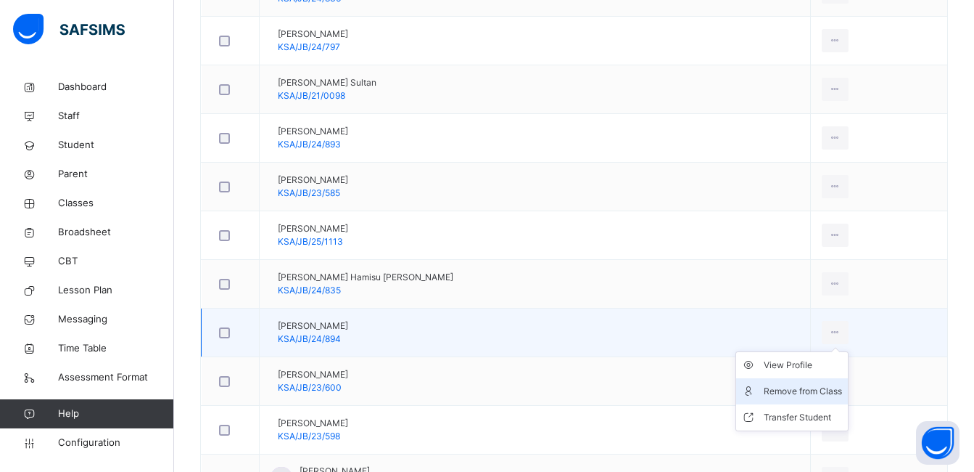
click at [781, 392] on div "Remove from Class" at bounding box center [803, 391] width 78 height 15
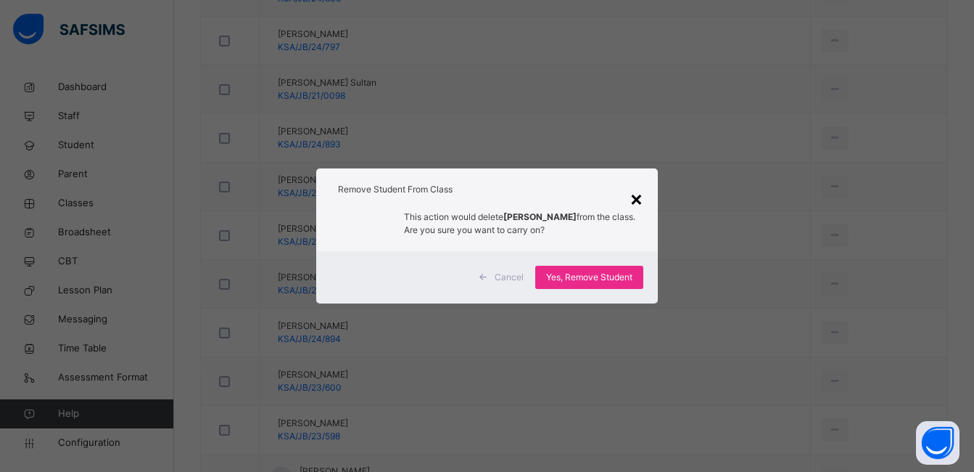
click at [639, 200] on div "×" at bounding box center [637, 198] width 14 height 30
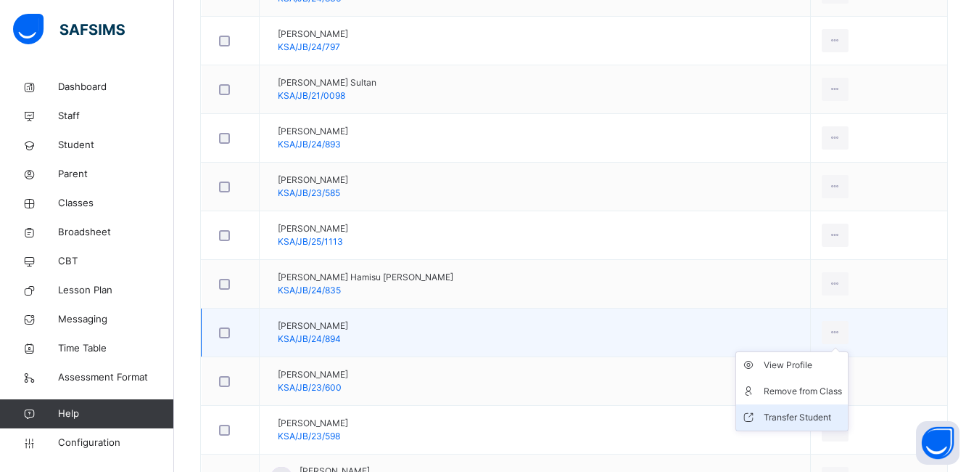
click at [787, 417] on div "Transfer Student" at bounding box center [803, 417] width 78 height 15
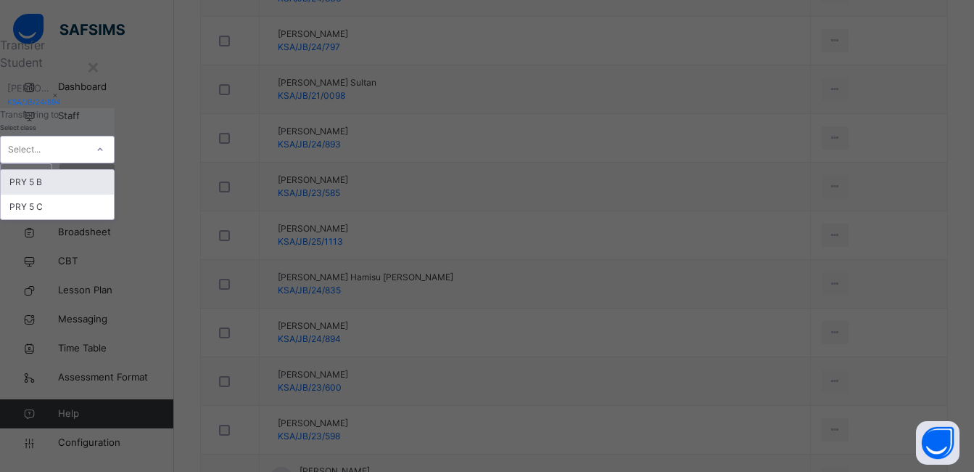
click at [112, 161] on div at bounding box center [100, 149] width 25 height 23
click at [114, 194] on div "PRY 5 B" at bounding box center [57, 182] width 113 height 25
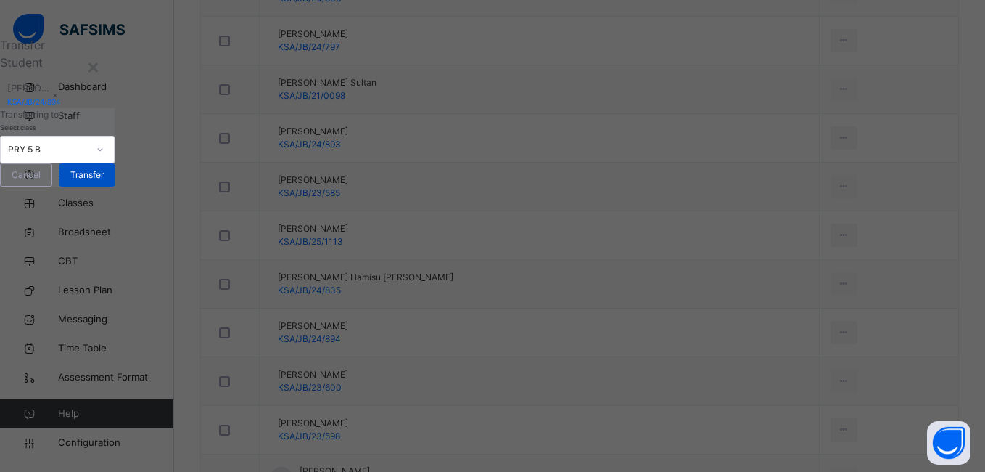
click at [104, 181] on span "Transfer" at bounding box center [86, 174] width 33 height 13
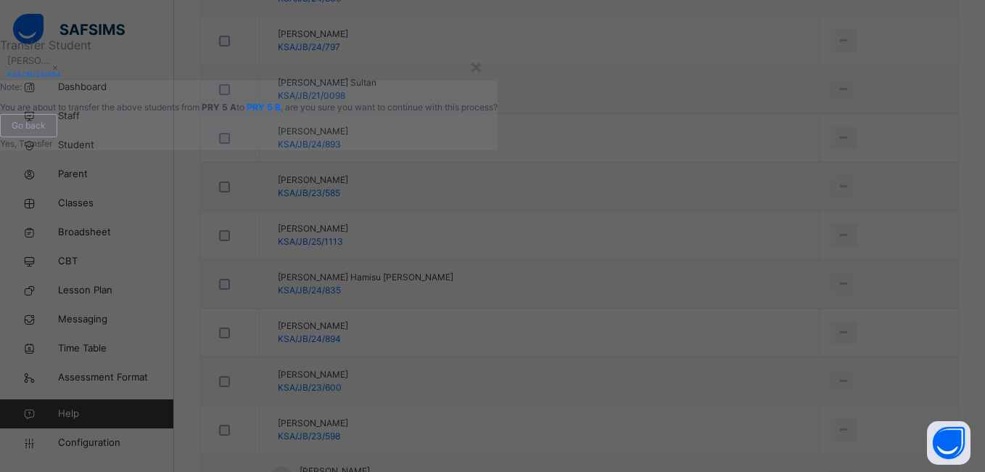
click at [52, 149] on span "Yes, Transfer" at bounding box center [26, 143] width 52 height 11
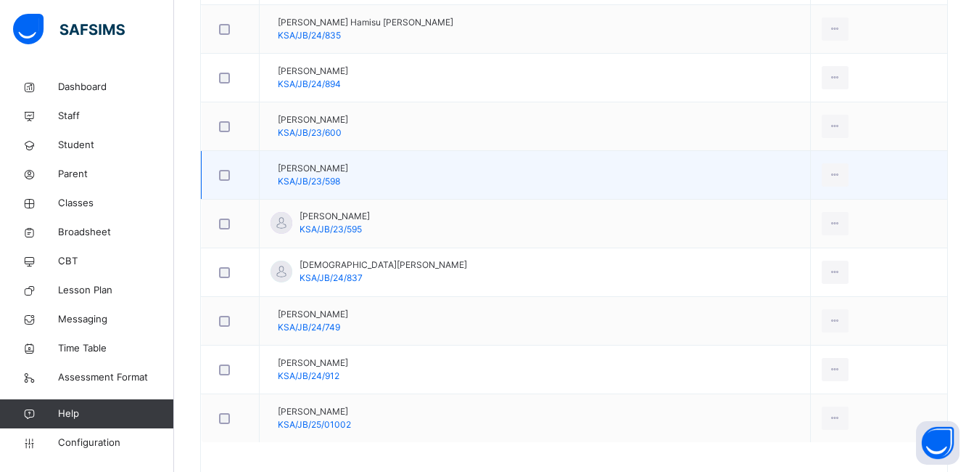
scroll to position [943, 0]
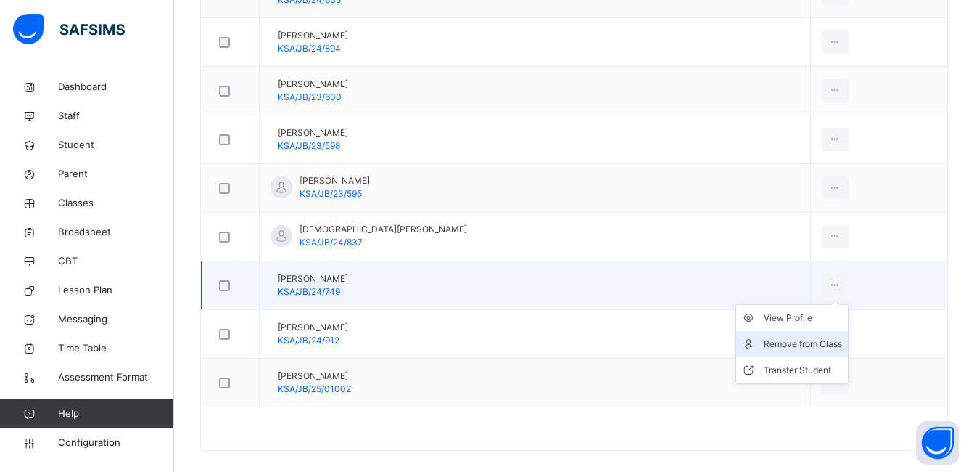
click at [777, 346] on div "Remove from Class" at bounding box center [803, 344] width 78 height 15
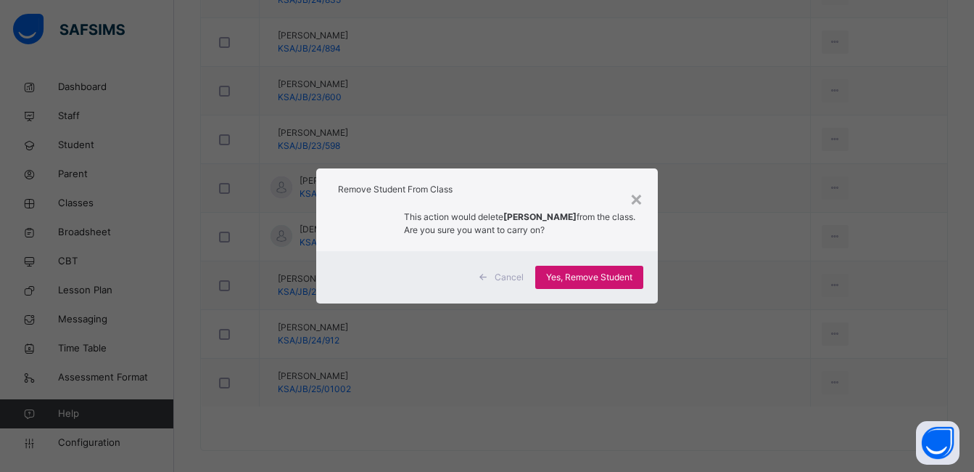
click at [593, 278] on span "Yes, Remove Student" at bounding box center [589, 277] width 86 height 13
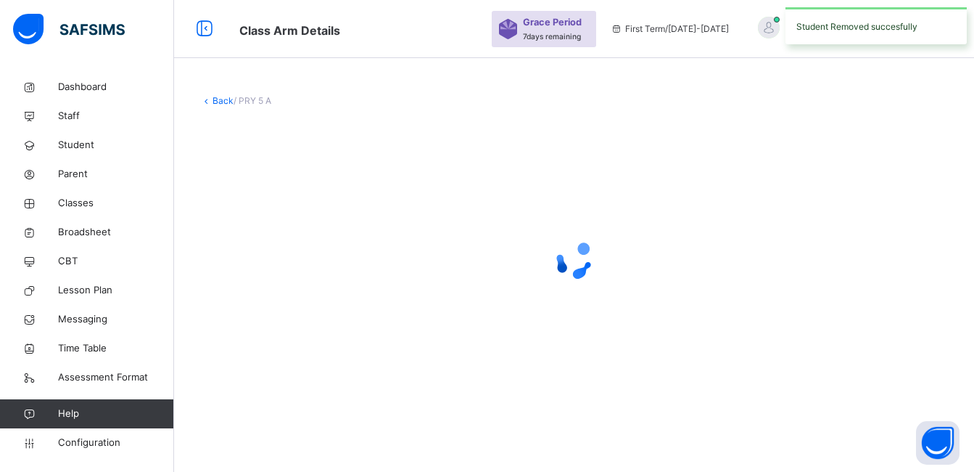
scroll to position [0, 0]
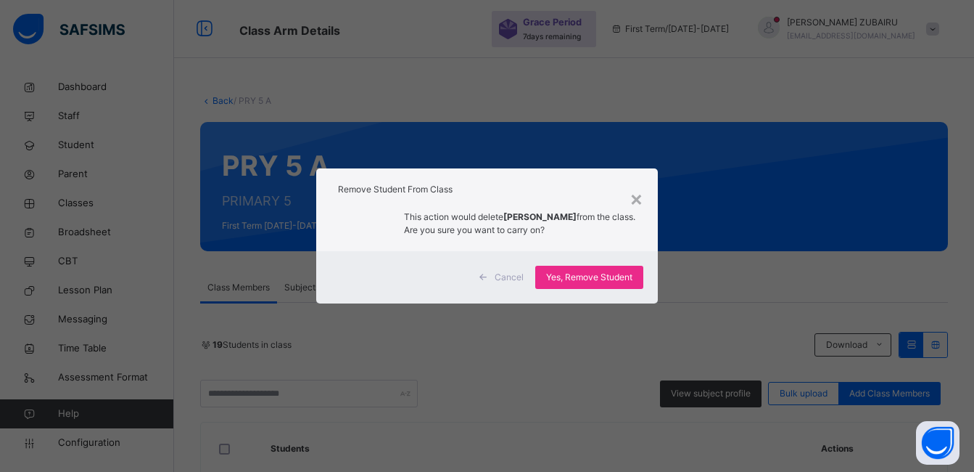
scroll to position [861, 0]
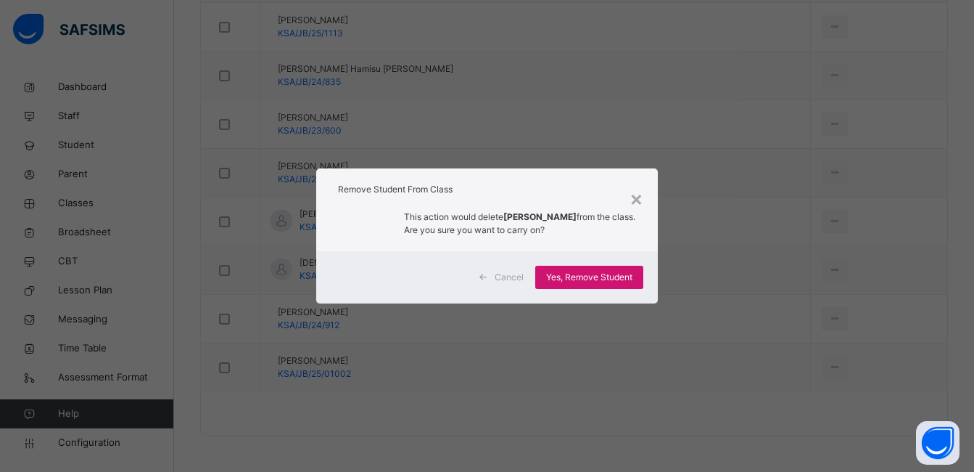
click at [589, 281] on span "Yes, Remove Student" at bounding box center [589, 277] width 86 height 13
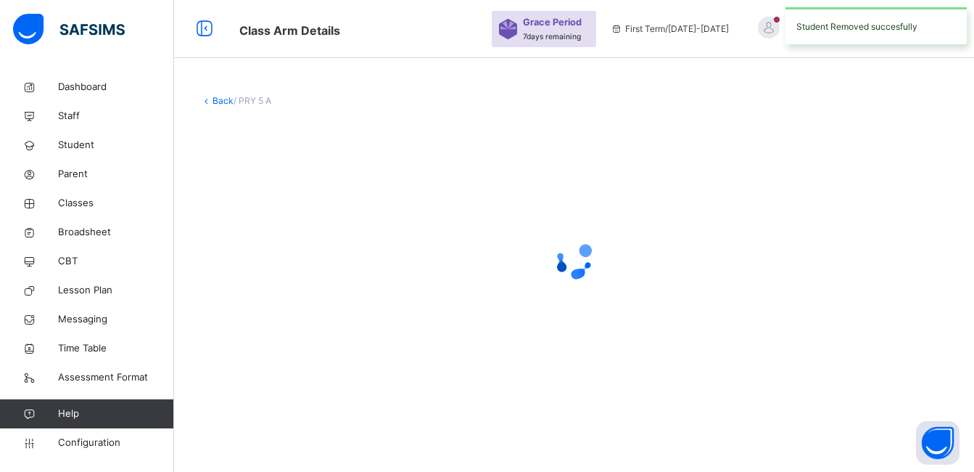
scroll to position [0, 0]
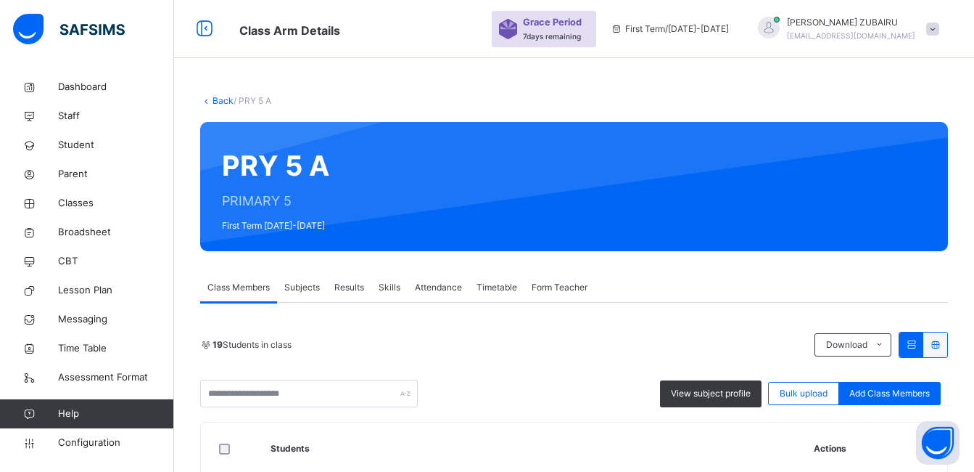
click at [208, 101] on icon at bounding box center [206, 100] width 12 height 11
click at [218, 99] on link "Back" at bounding box center [223, 100] width 21 height 11
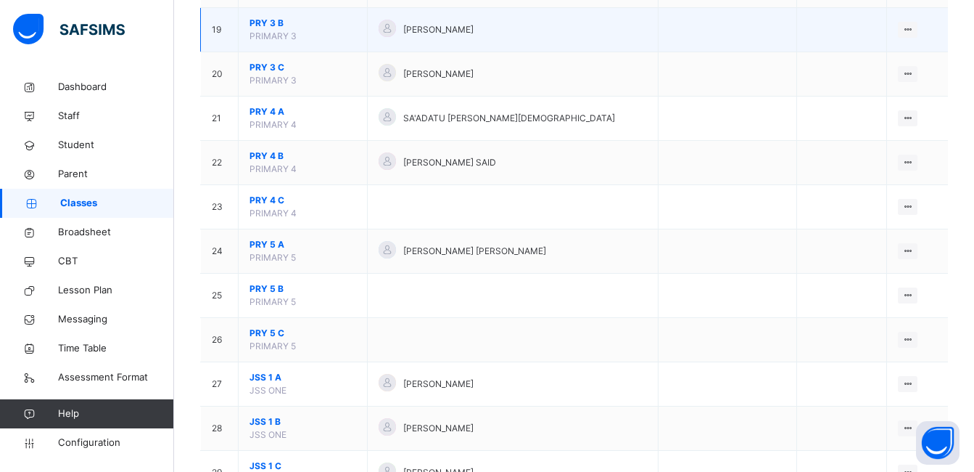
scroll to position [1016, 0]
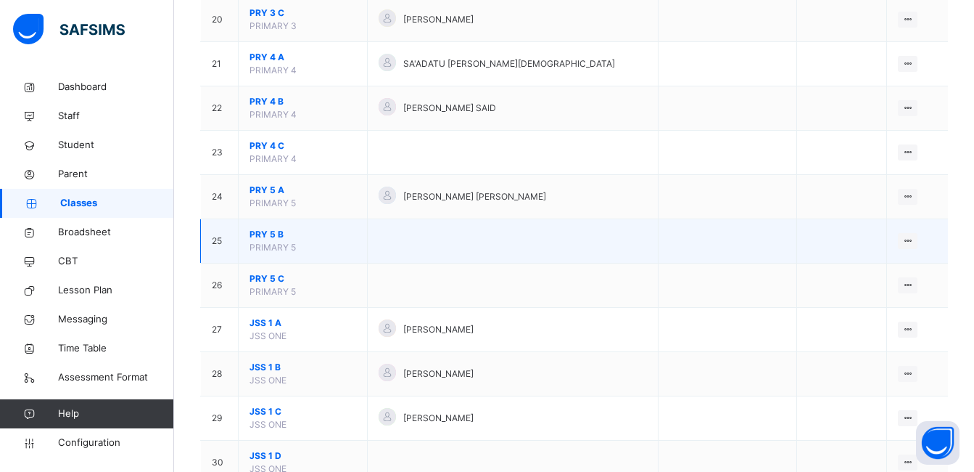
click at [275, 234] on span "PRY 5 B" at bounding box center [303, 234] width 107 height 13
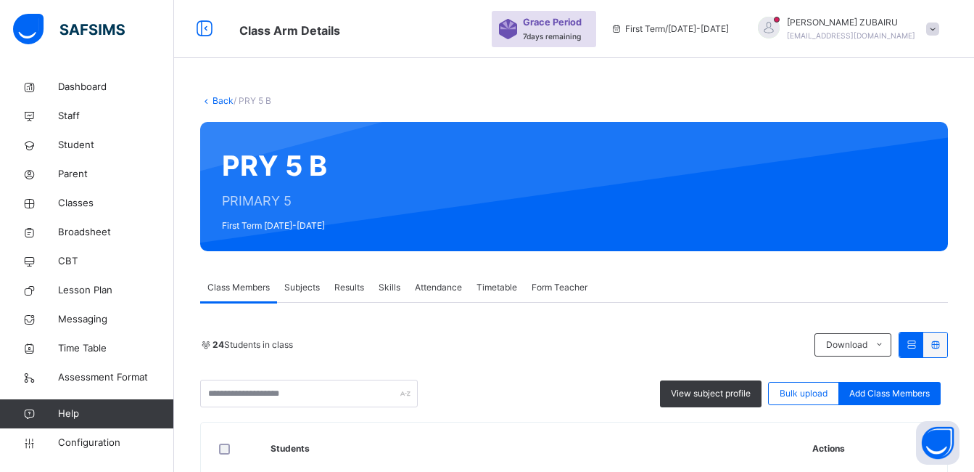
click at [825, 422] on th "Actions" at bounding box center [875, 448] width 146 height 53
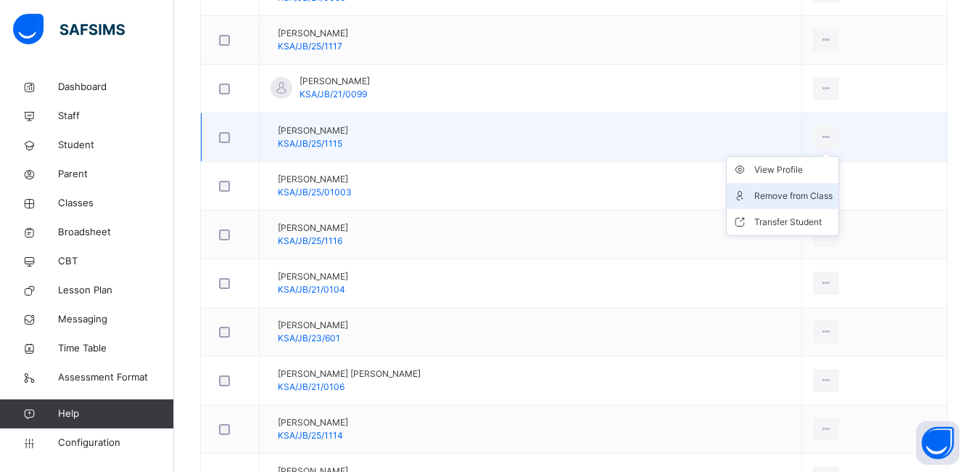
click at [787, 196] on div "Remove from Class" at bounding box center [794, 196] width 78 height 15
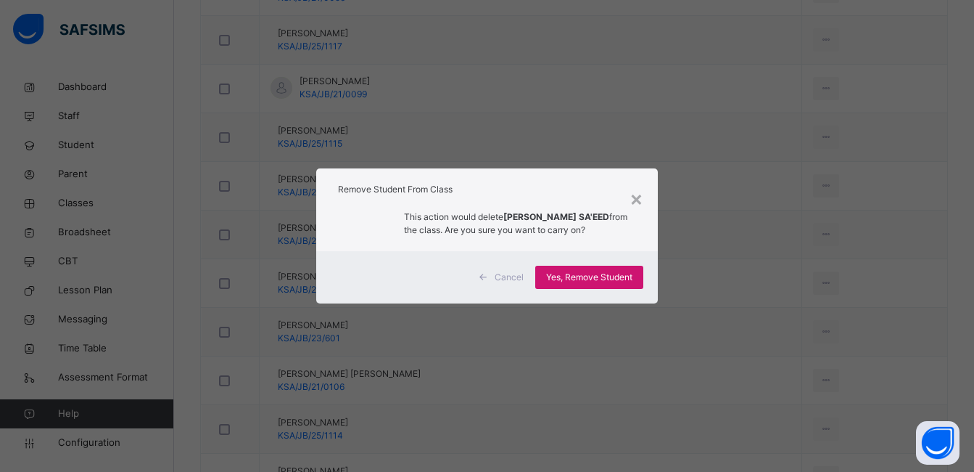
click at [596, 281] on span "Yes, Remove Student" at bounding box center [589, 277] width 86 height 13
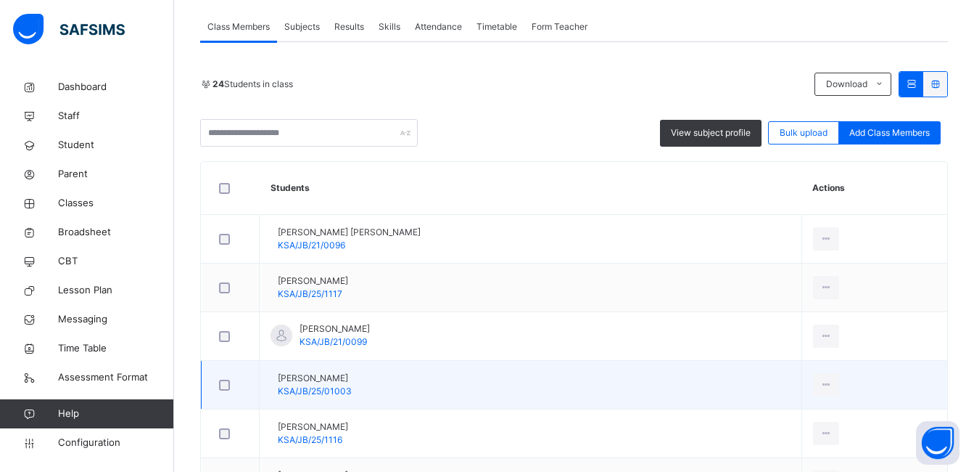
scroll to position [290, 0]
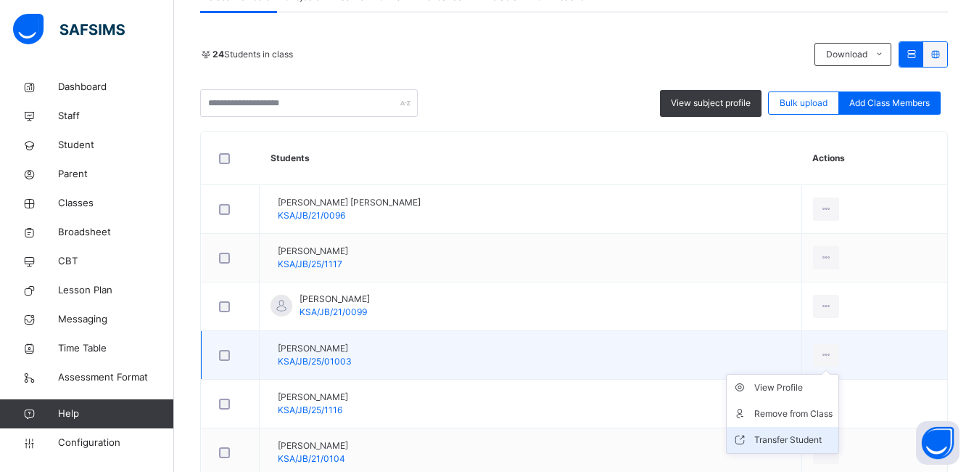
click at [772, 439] on div "Transfer Student" at bounding box center [794, 439] width 78 height 15
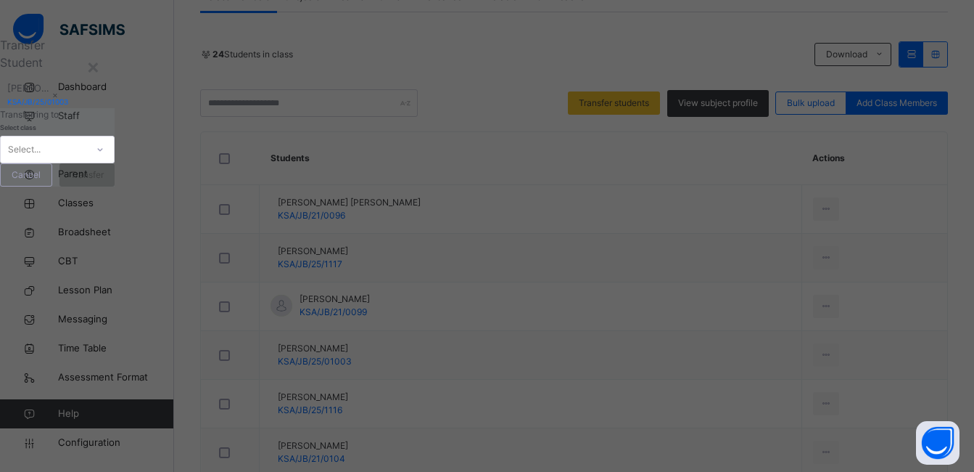
click at [112, 161] on div at bounding box center [100, 149] width 25 height 23
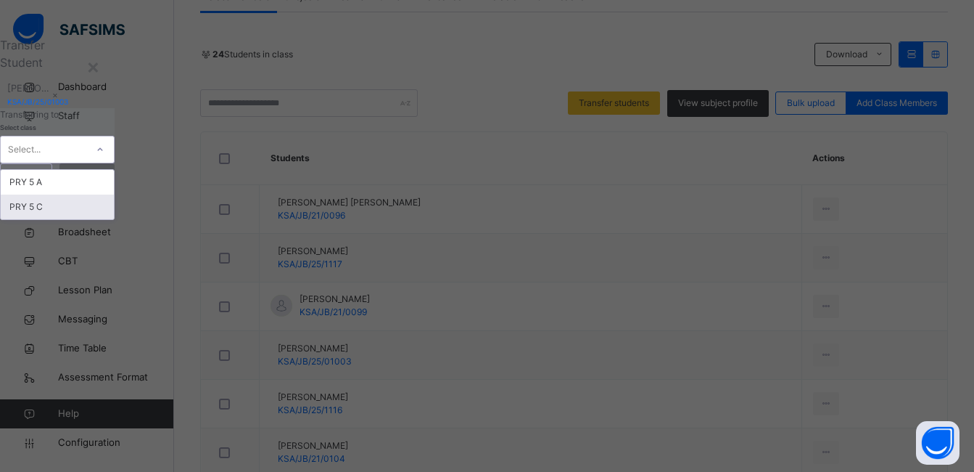
click at [114, 219] on div "PRY 5 C" at bounding box center [57, 206] width 113 height 25
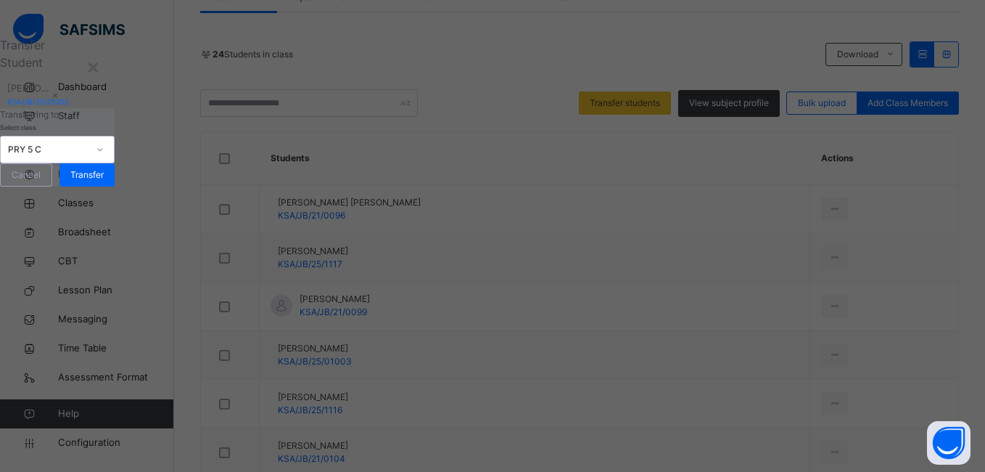
click at [112, 161] on div at bounding box center [100, 149] width 25 height 23
click at [41, 181] on span "Cancel" at bounding box center [26, 174] width 29 height 13
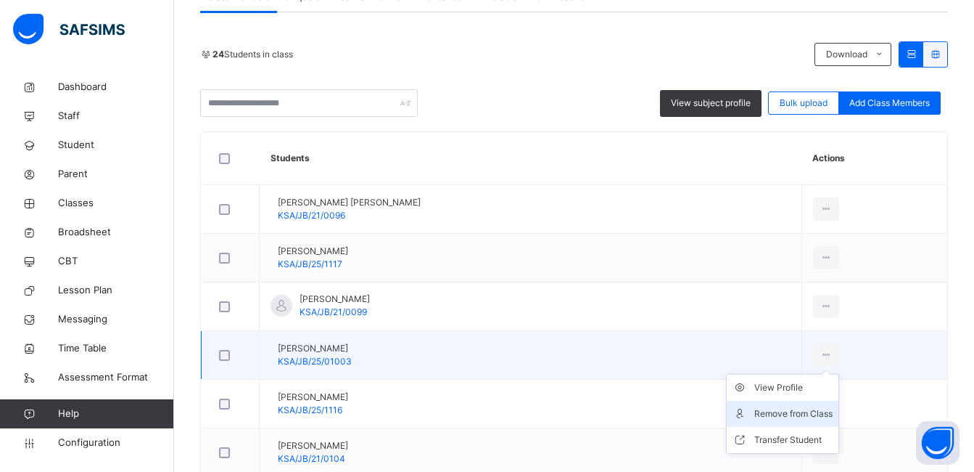
click at [785, 411] on div "Remove from Class" at bounding box center [794, 413] width 78 height 15
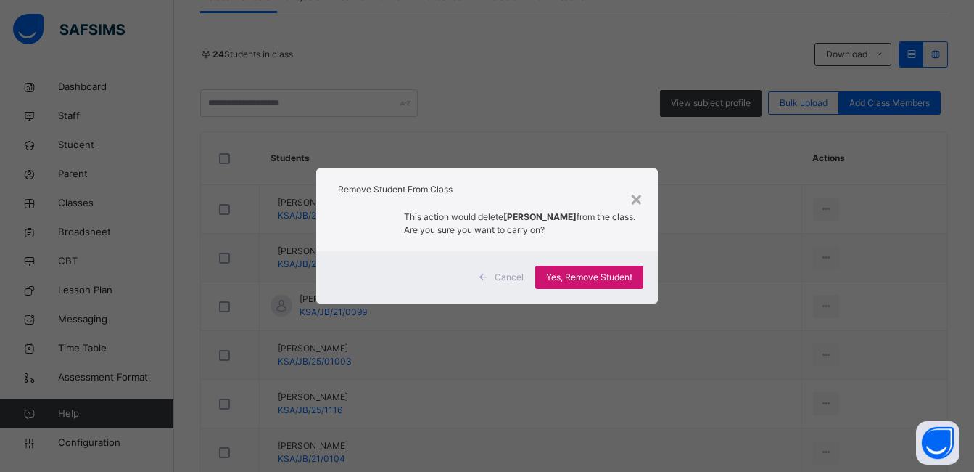
click at [614, 274] on span "Yes, Remove Student" at bounding box center [589, 277] width 86 height 13
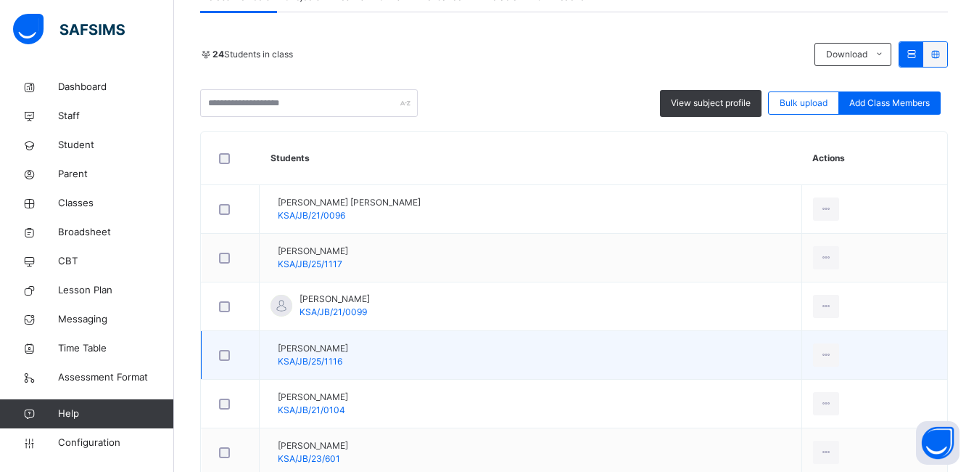
scroll to position [363, 0]
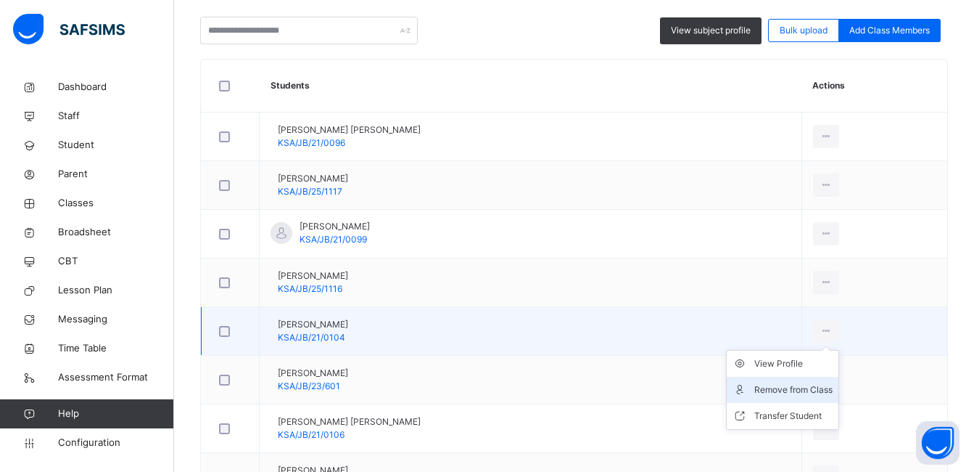
click at [780, 391] on div "Remove from Class" at bounding box center [794, 389] width 78 height 15
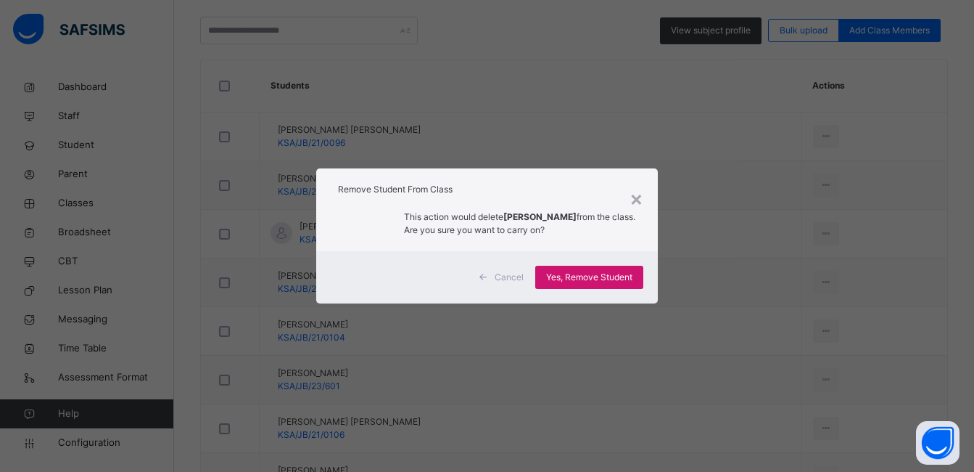
click at [599, 275] on span "Yes, Remove Student" at bounding box center [589, 277] width 86 height 13
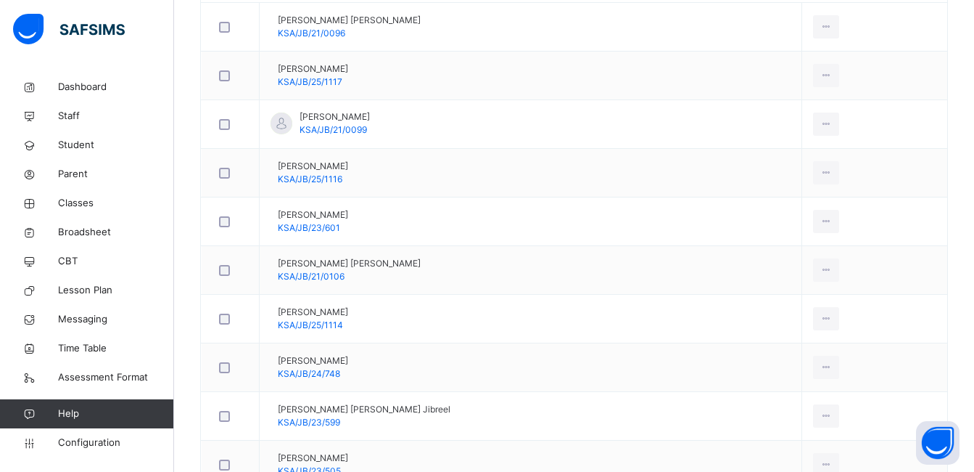
scroll to position [508, 0]
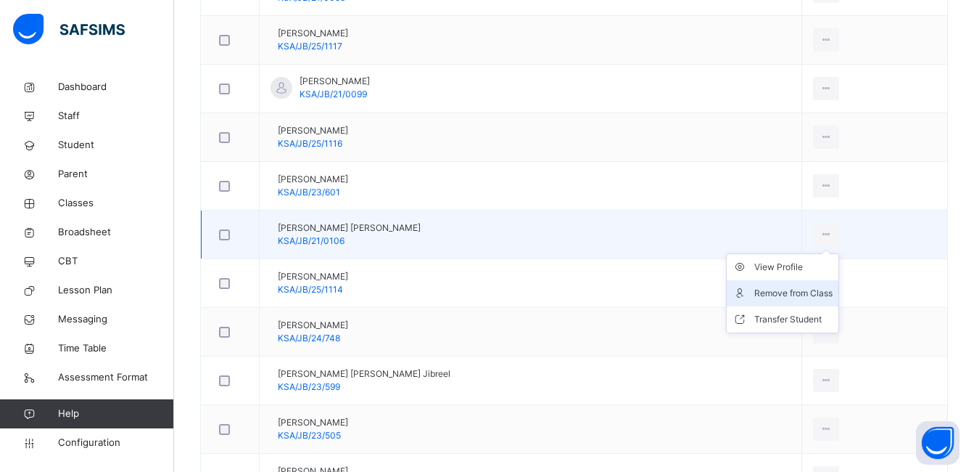
click at [800, 295] on div "Remove from Class" at bounding box center [794, 293] width 78 height 15
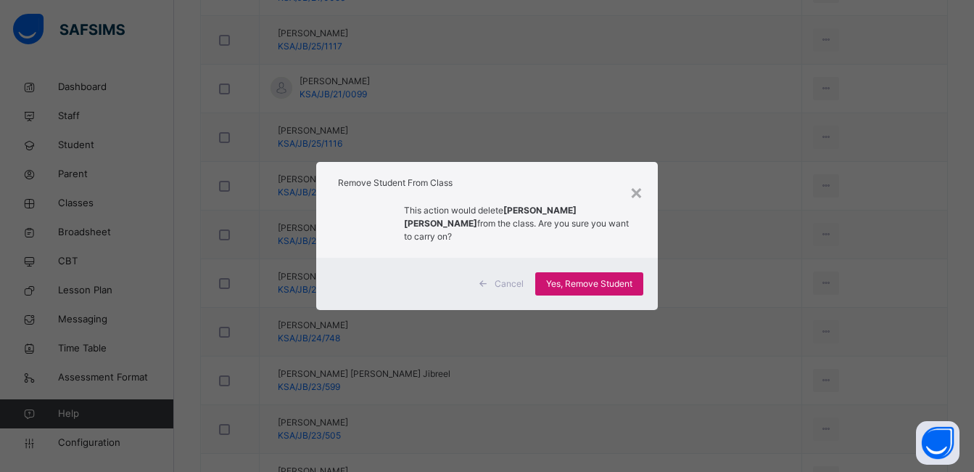
click at [599, 277] on span "Yes, Remove Student" at bounding box center [589, 283] width 86 height 13
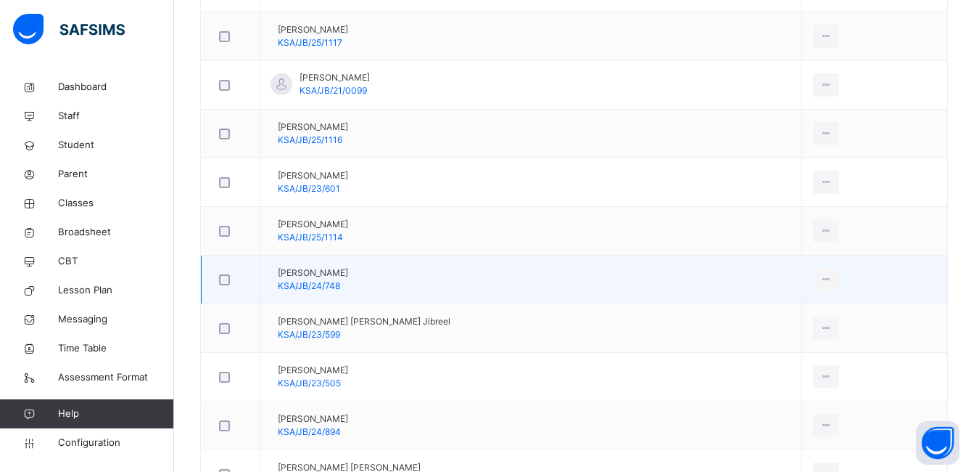
scroll to position [580, 0]
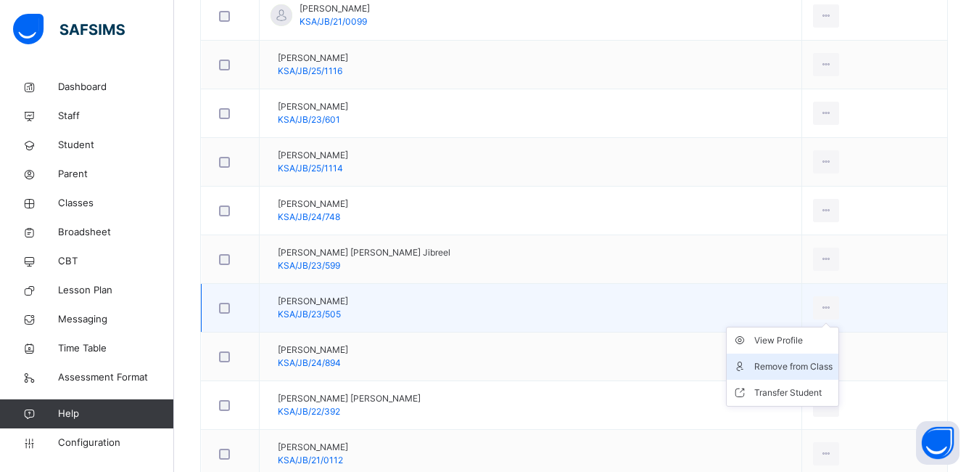
click at [792, 363] on div "Remove from Class" at bounding box center [794, 366] width 78 height 15
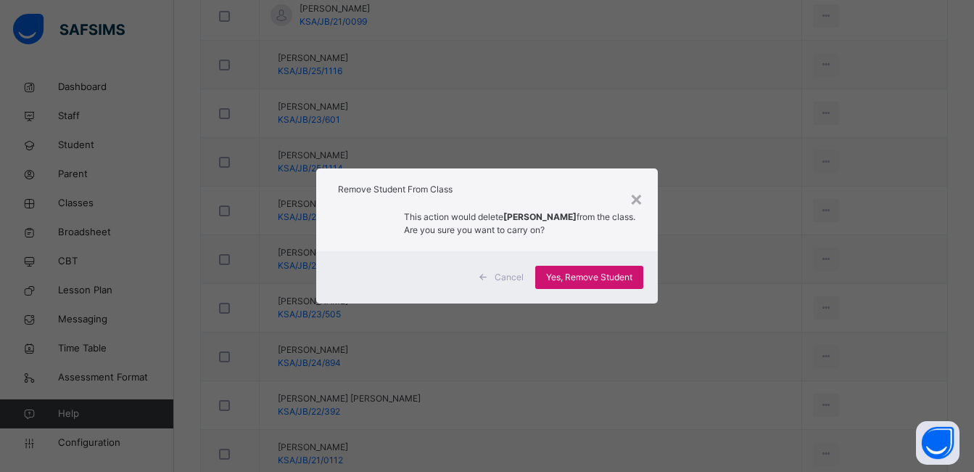
click at [616, 272] on span "Yes, Remove Student" at bounding box center [589, 277] width 86 height 13
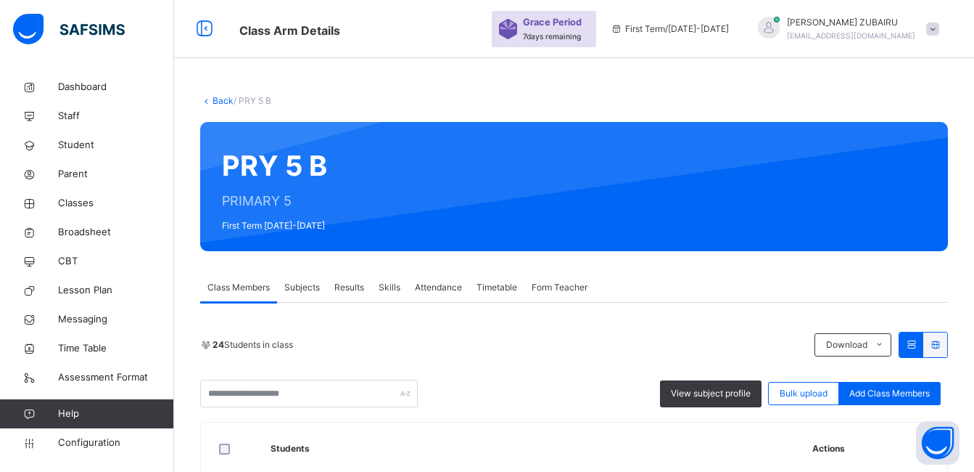
scroll to position [653, 0]
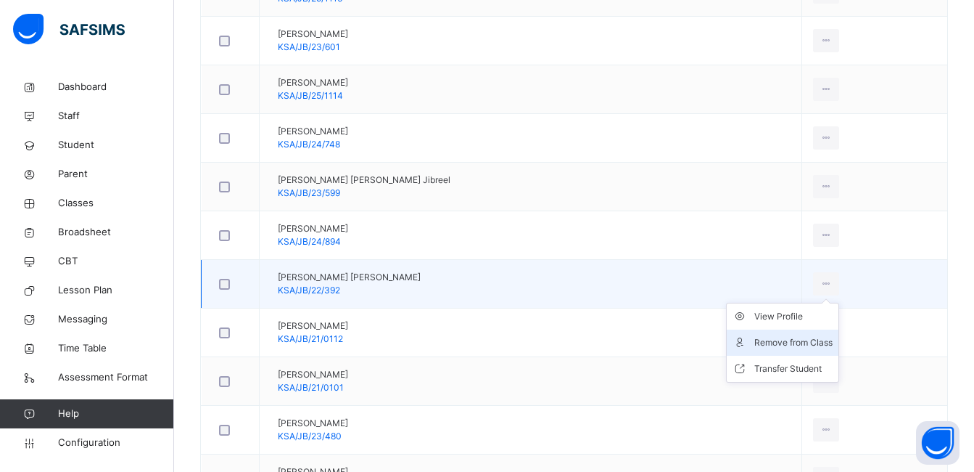
click at [783, 342] on div "Remove from Class" at bounding box center [794, 342] width 78 height 15
click at [0, 0] on div "× Remove Student From Class This action would delete from the class. Are you su…" at bounding box center [0, 0] width 0 height 0
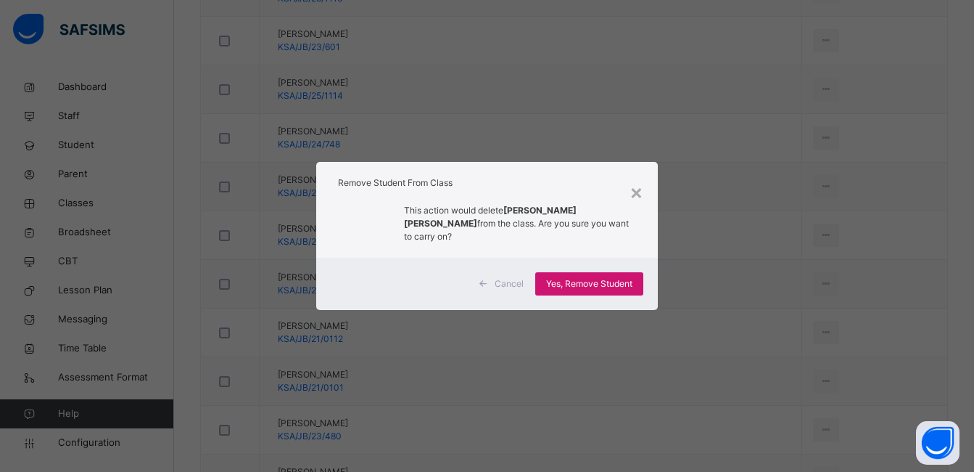
click at [584, 279] on span "Yes, Remove Student" at bounding box center [589, 283] width 86 height 13
click at [588, 277] on span "Yes, Remove Student" at bounding box center [589, 283] width 86 height 13
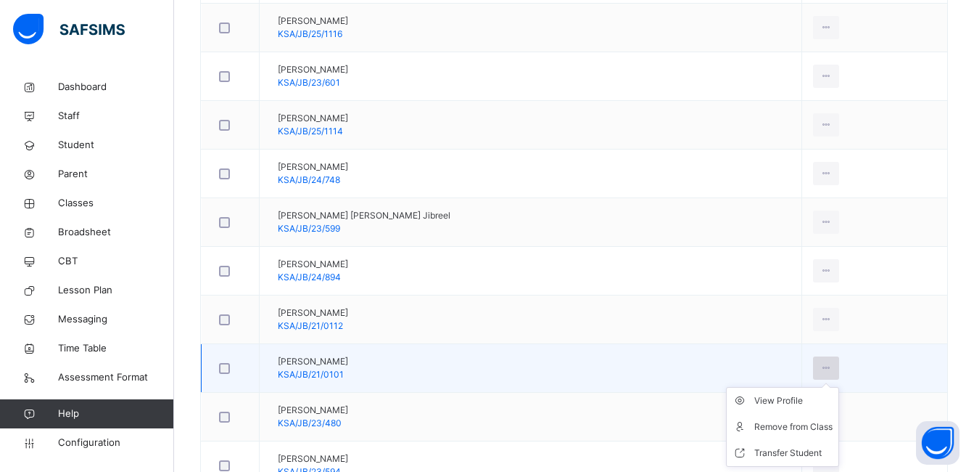
scroll to position [798, 0]
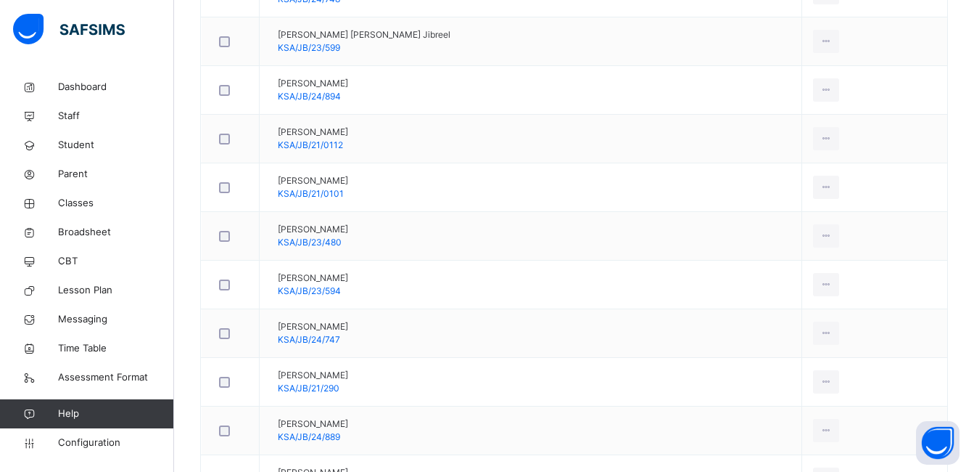
click at [0, 0] on div "Remove from Class" at bounding box center [0, 0] width 0 height 0
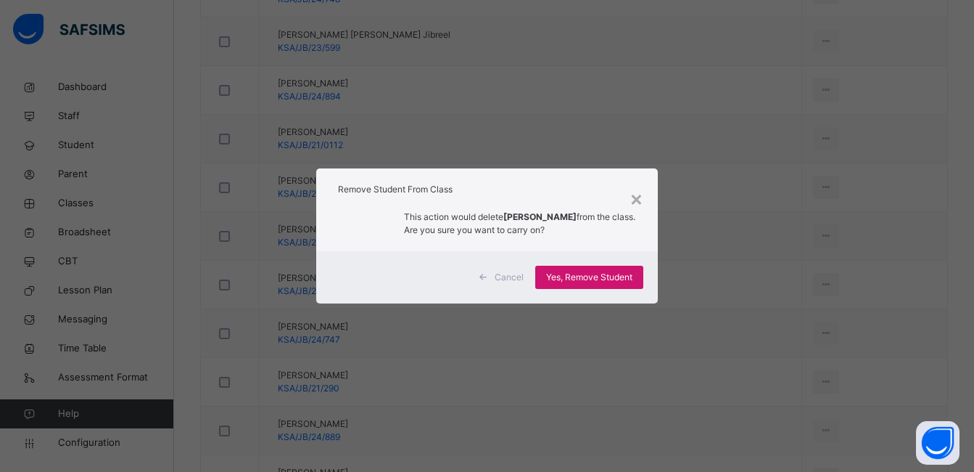
click at [605, 280] on span "Yes, Remove Student" at bounding box center [589, 277] width 86 height 13
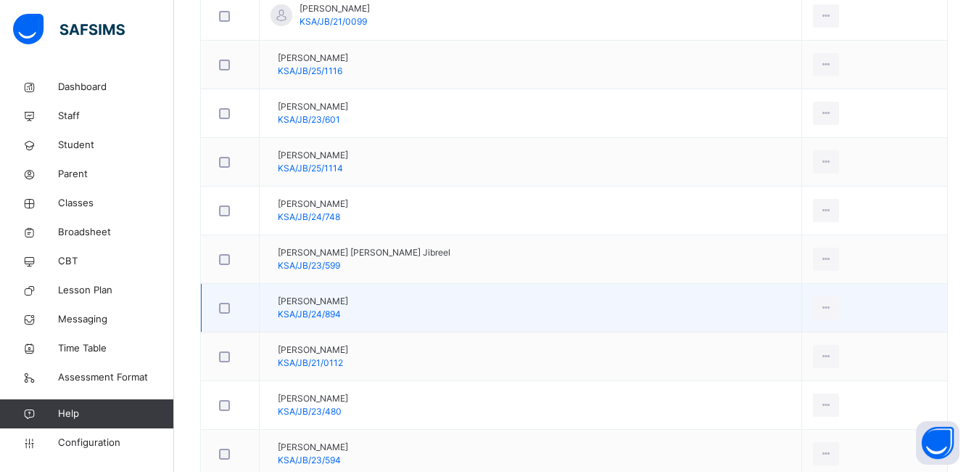
scroll to position [636, 0]
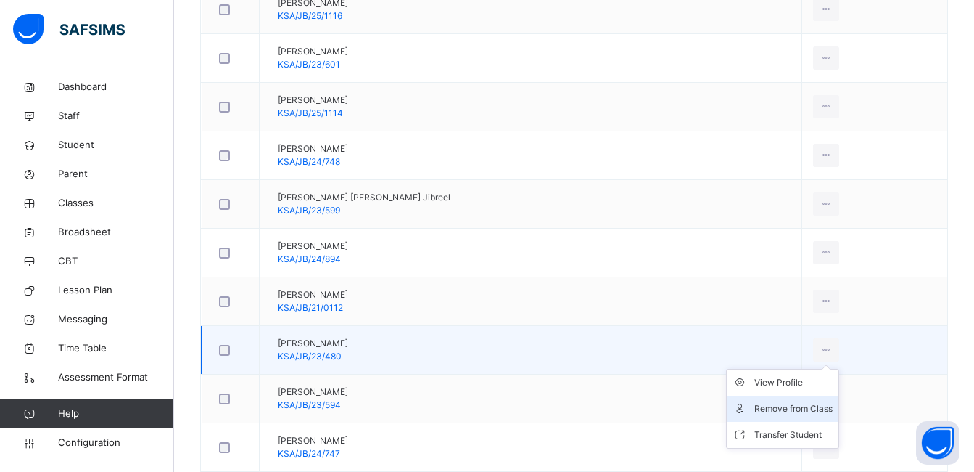
click at [821, 343] on icon at bounding box center [827, 349] width 12 height 13
click at [787, 401] on div "Remove from Class" at bounding box center [794, 408] width 78 height 15
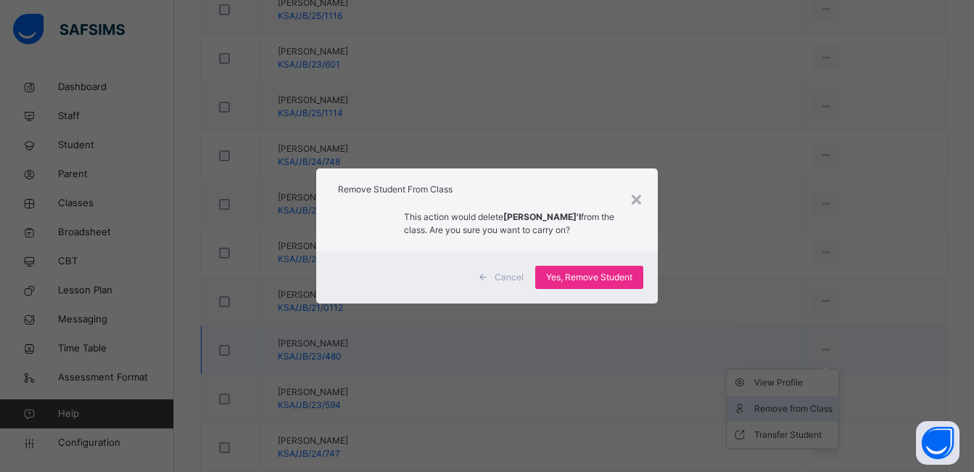
scroll to position [653, 0]
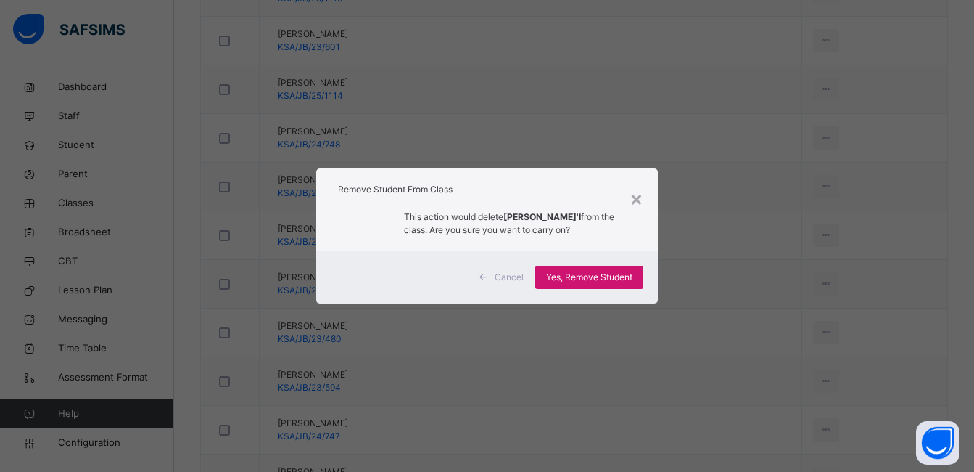
click at [607, 279] on span "Yes, Remove Student" at bounding box center [589, 277] width 86 height 13
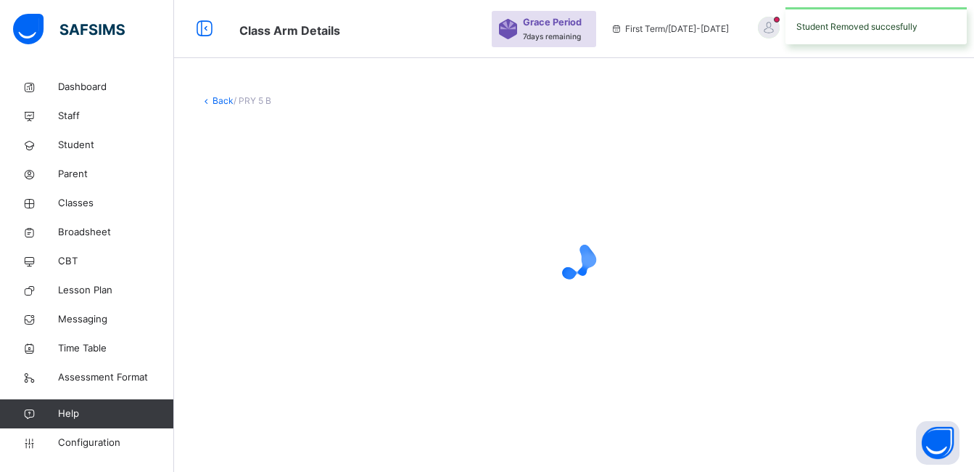
click at [604, 274] on icon at bounding box center [575, 260] width 58 height 58
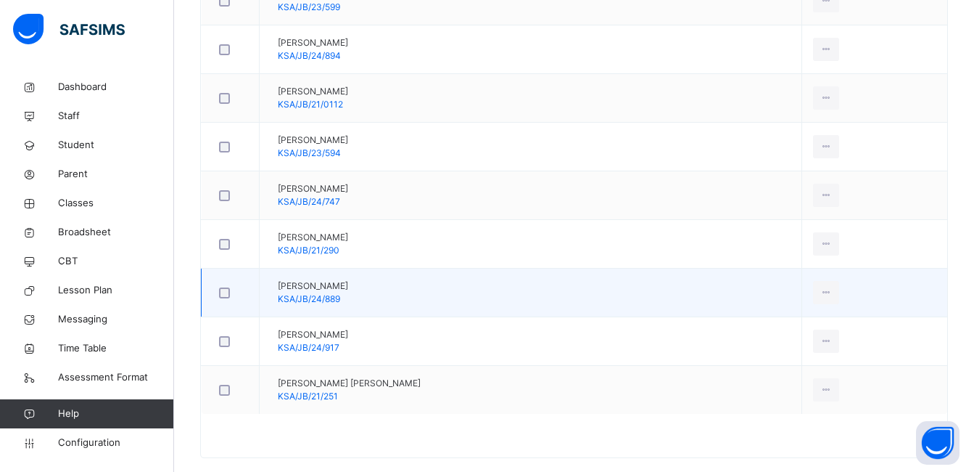
scroll to position [789, 0]
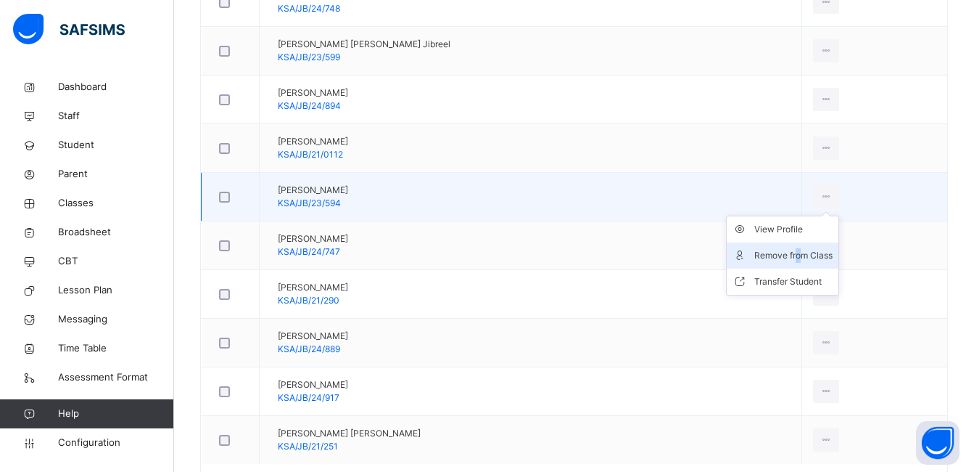
click at [790, 253] on div "Remove from Class" at bounding box center [794, 255] width 78 height 15
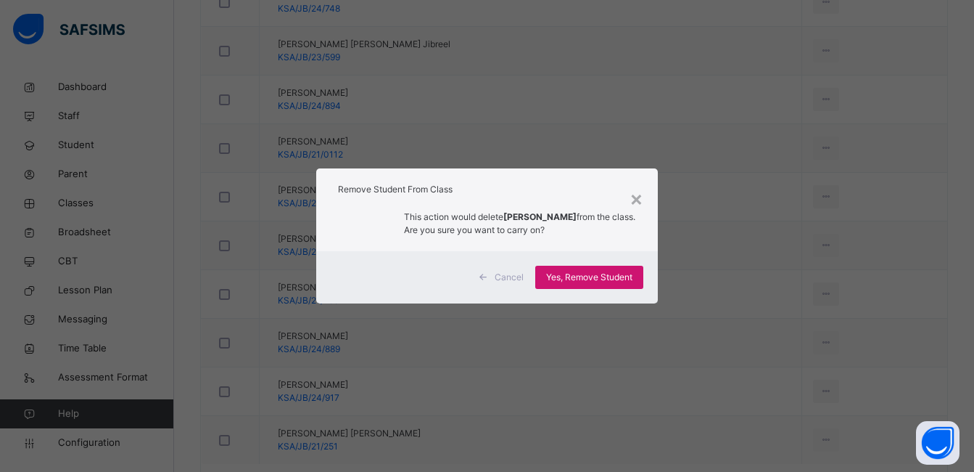
click at [564, 276] on span "Yes, Remove Student" at bounding box center [589, 277] width 86 height 13
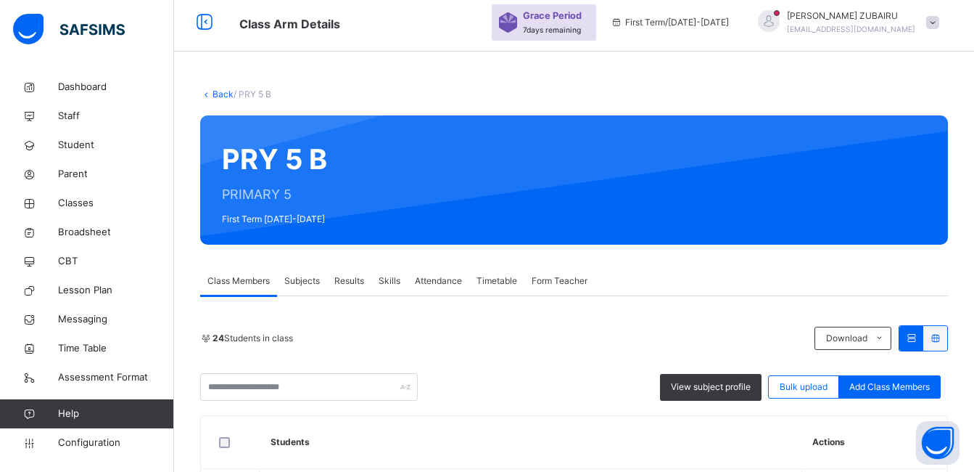
scroll to position [0, 0]
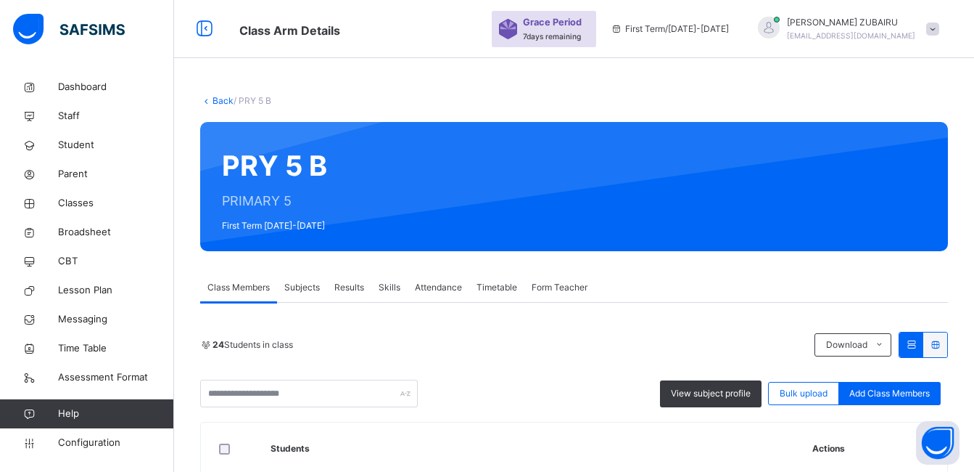
click at [219, 99] on link "Back" at bounding box center [223, 100] width 21 height 11
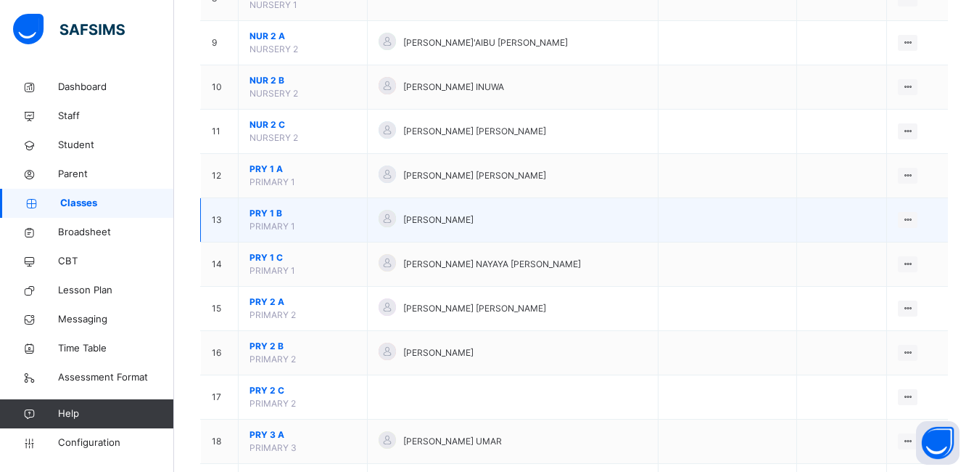
scroll to position [580, 0]
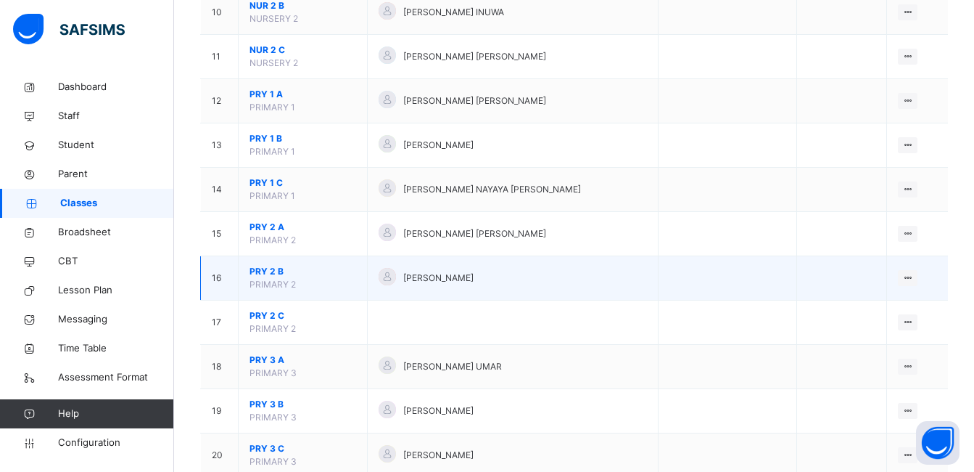
click at [271, 271] on span "PRY 2 B" at bounding box center [303, 271] width 107 height 13
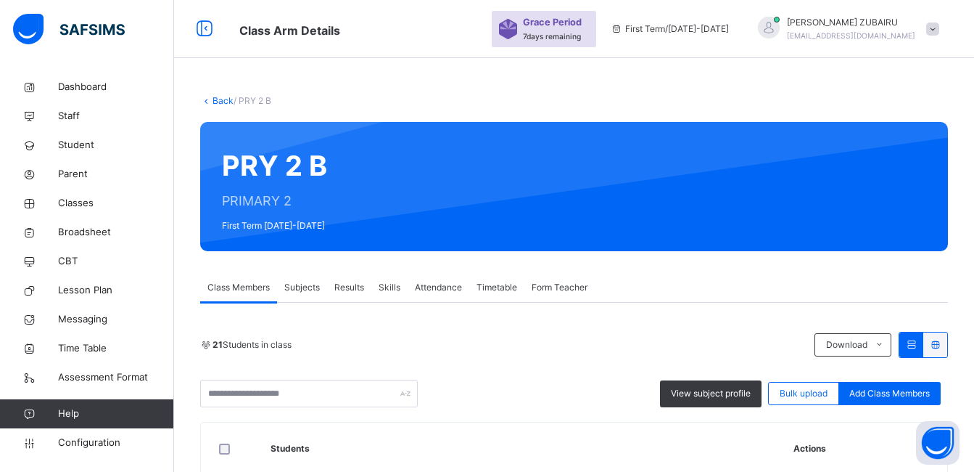
click at [215, 99] on link "Back" at bounding box center [223, 100] width 21 height 11
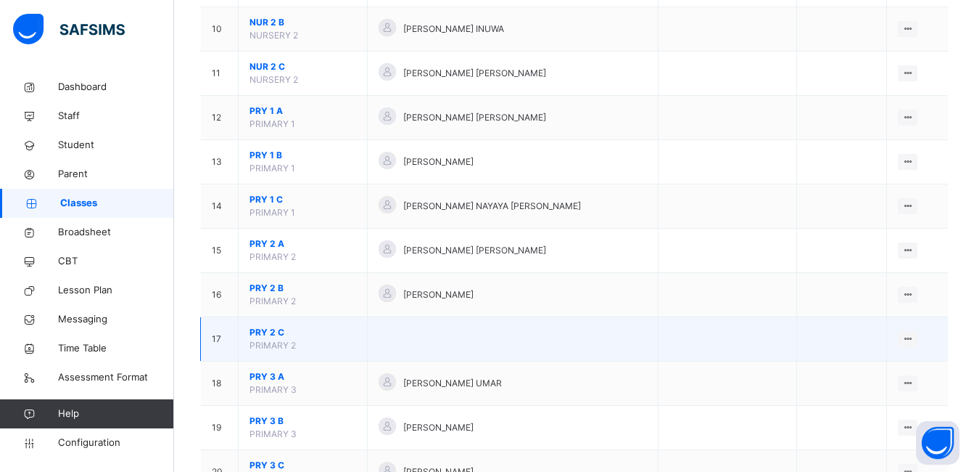
scroll to position [580, 0]
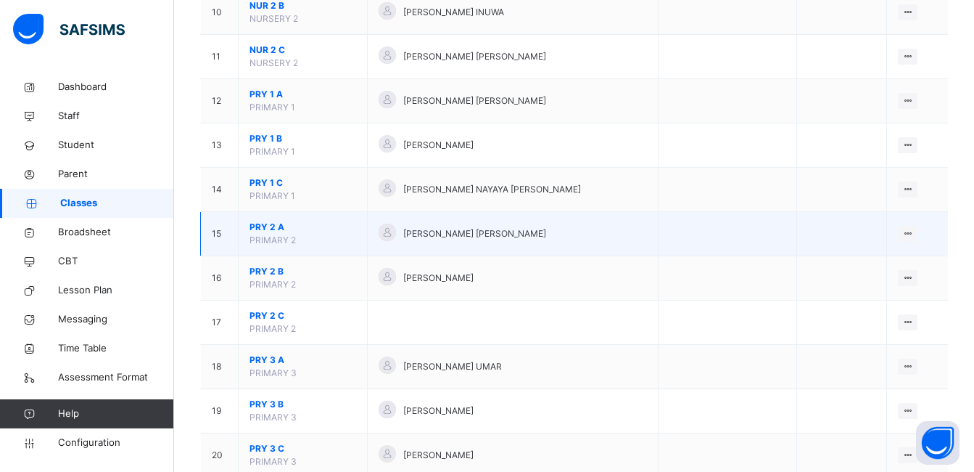
click at [271, 229] on span "PRY 2 A" at bounding box center [303, 227] width 107 height 13
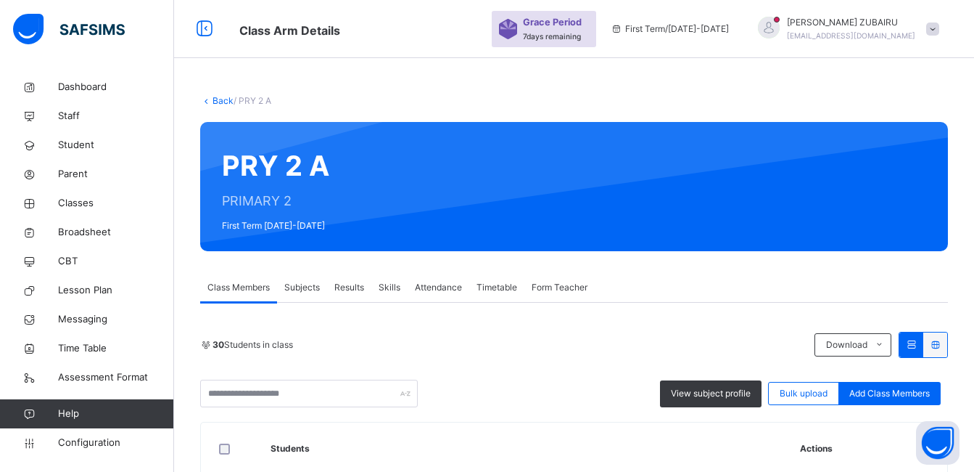
click at [216, 98] on link "Back" at bounding box center [223, 100] width 21 height 11
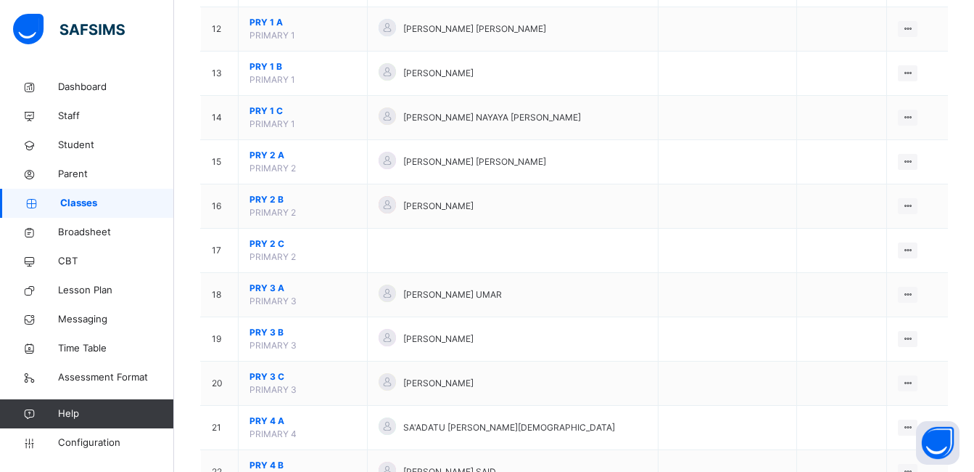
scroll to position [653, 0]
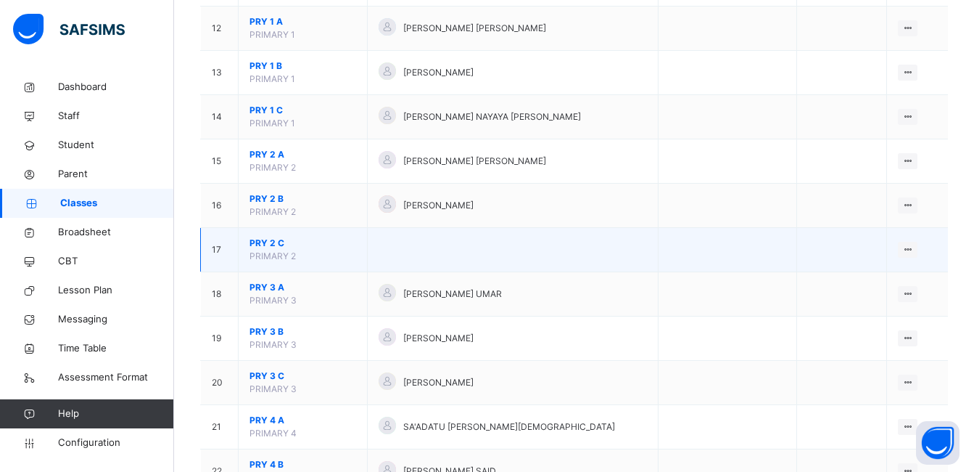
click at [272, 242] on span "PRY 2 C" at bounding box center [303, 243] width 107 height 13
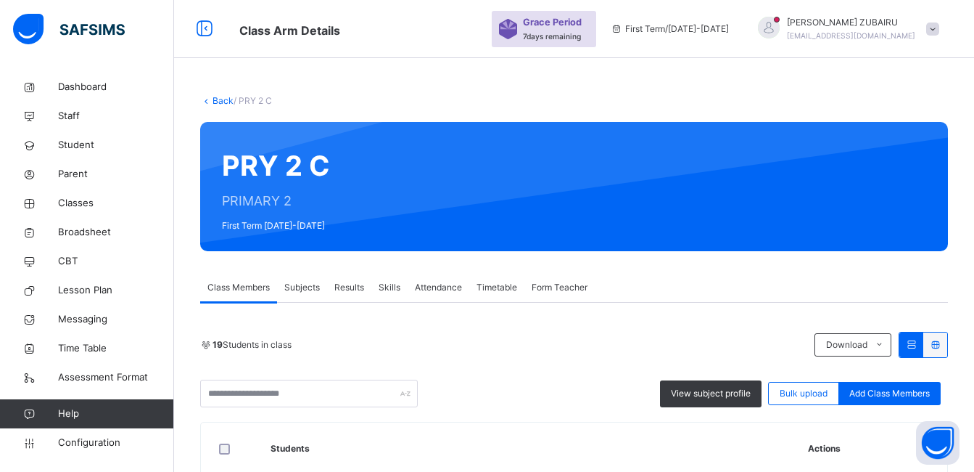
click at [218, 102] on link "Back" at bounding box center [223, 100] width 21 height 11
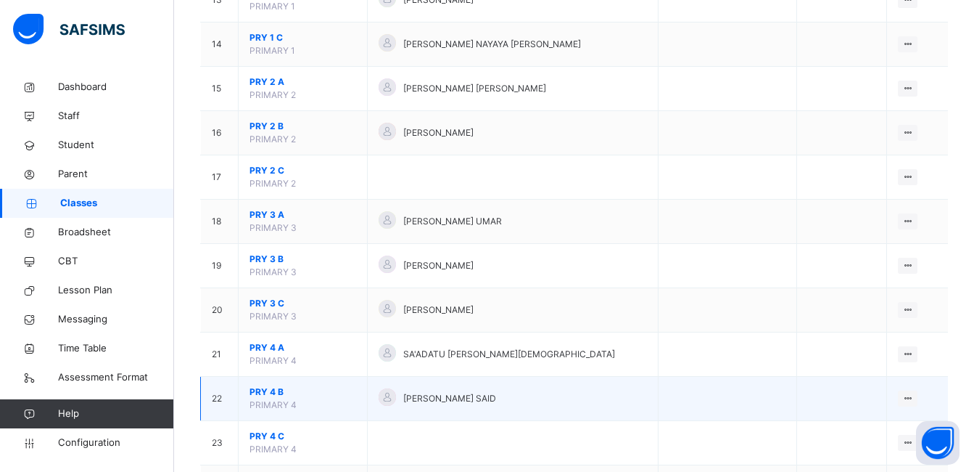
scroll to position [798, 0]
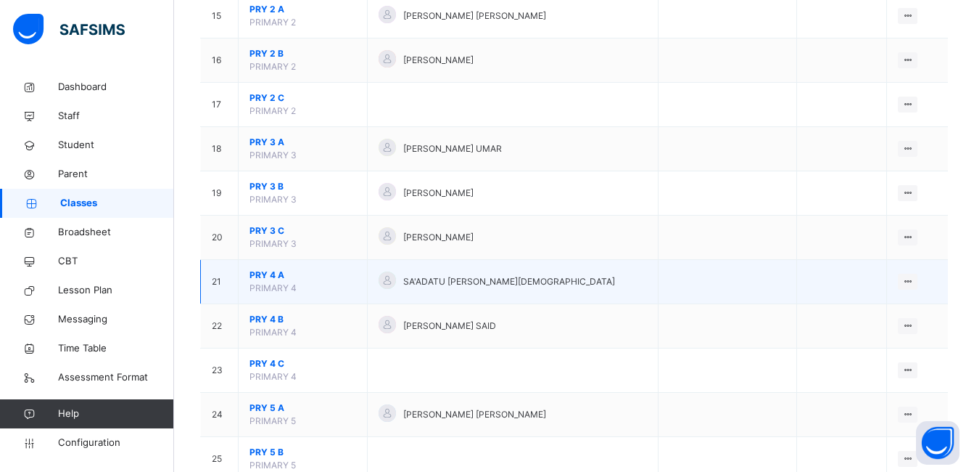
click at [275, 277] on span "PRY 4 A" at bounding box center [303, 274] width 107 height 13
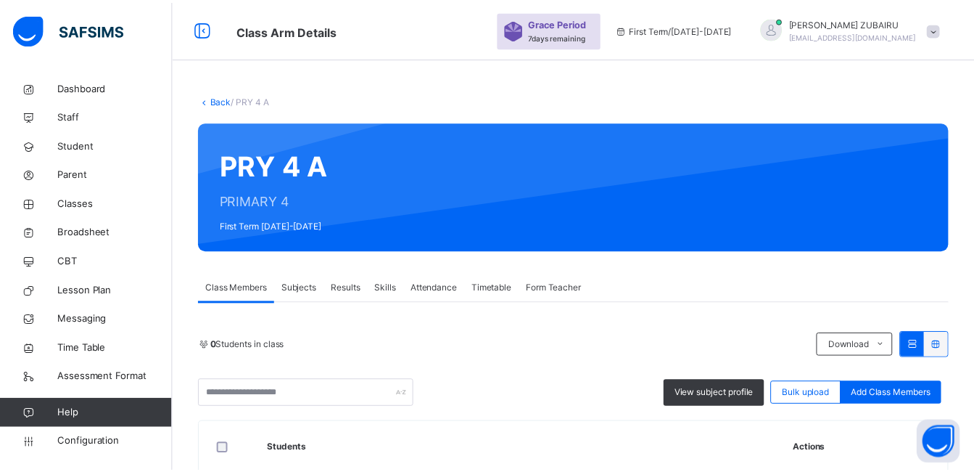
scroll to position [290, 0]
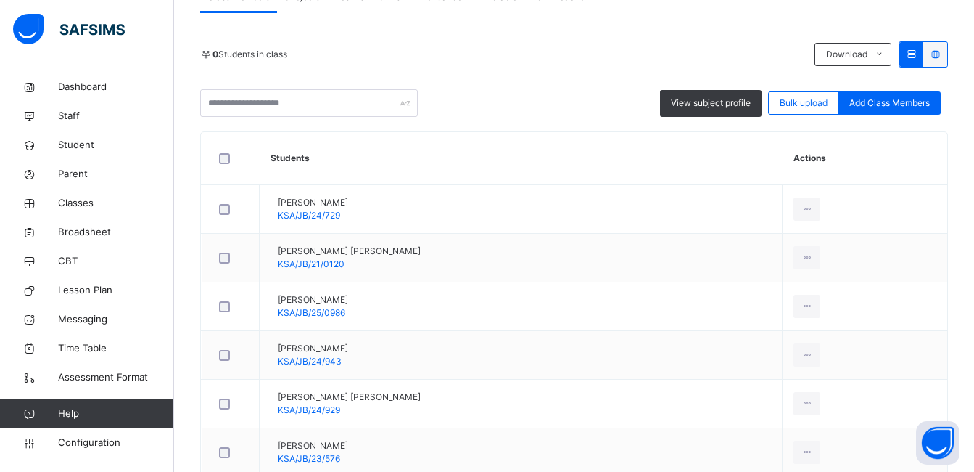
click at [0, 0] on div "Remove from Class" at bounding box center [0, 0] width 0 height 0
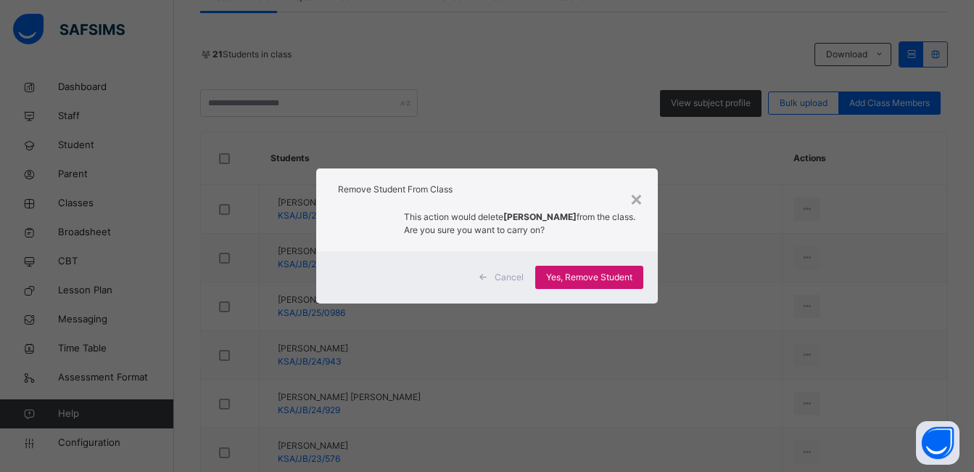
click at [612, 275] on span "Yes, Remove Student" at bounding box center [589, 277] width 86 height 13
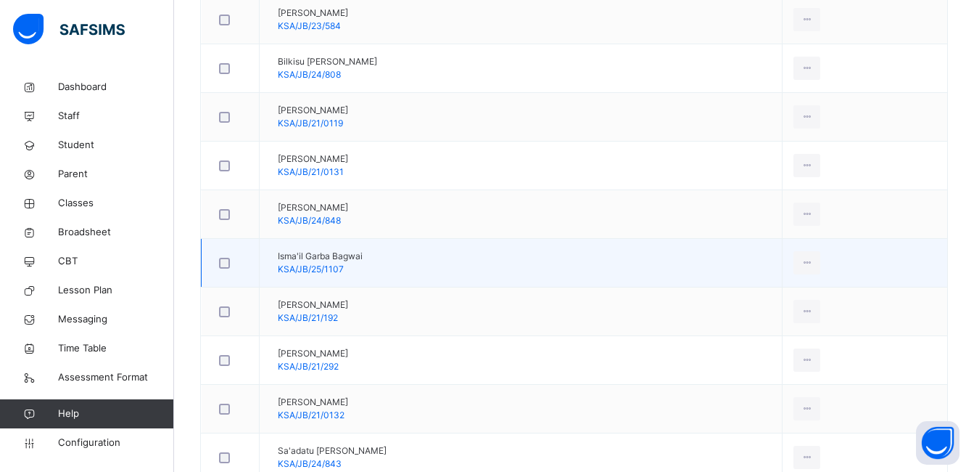
scroll to position [726, 0]
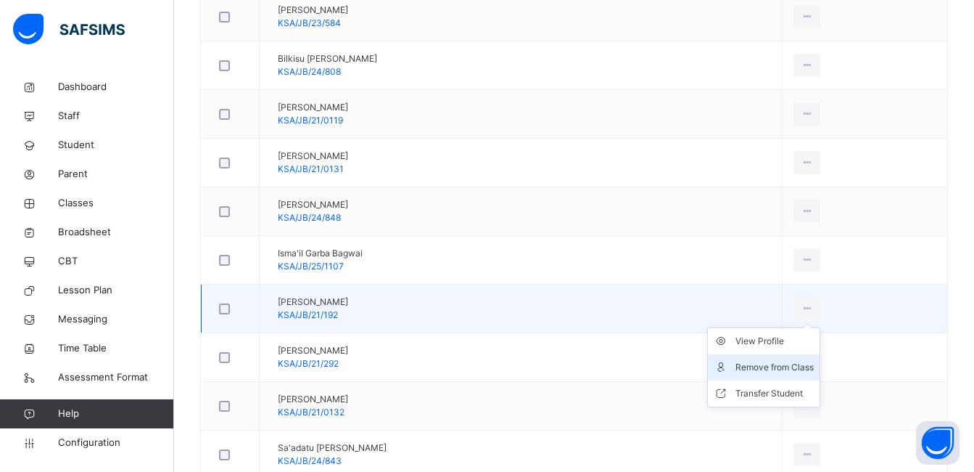
click at [796, 363] on div "Remove from Class" at bounding box center [775, 367] width 78 height 15
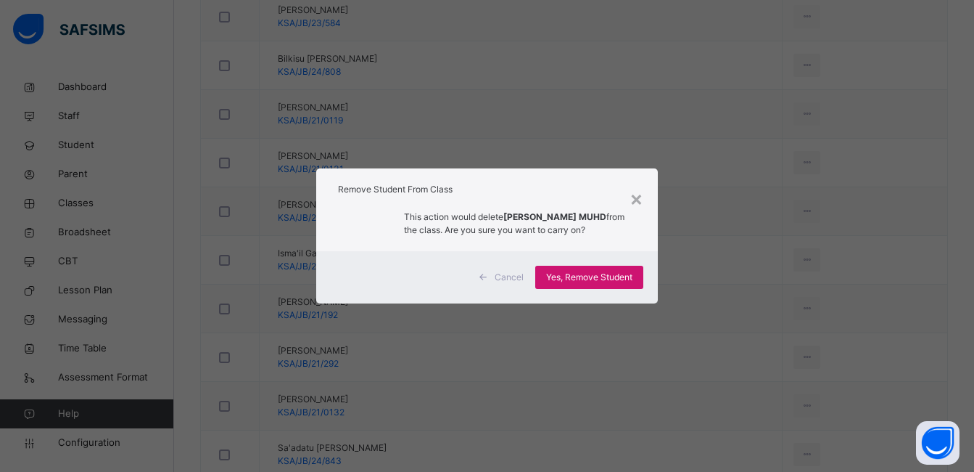
click at [590, 278] on span "Yes, Remove Student" at bounding box center [589, 277] width 86 height 13
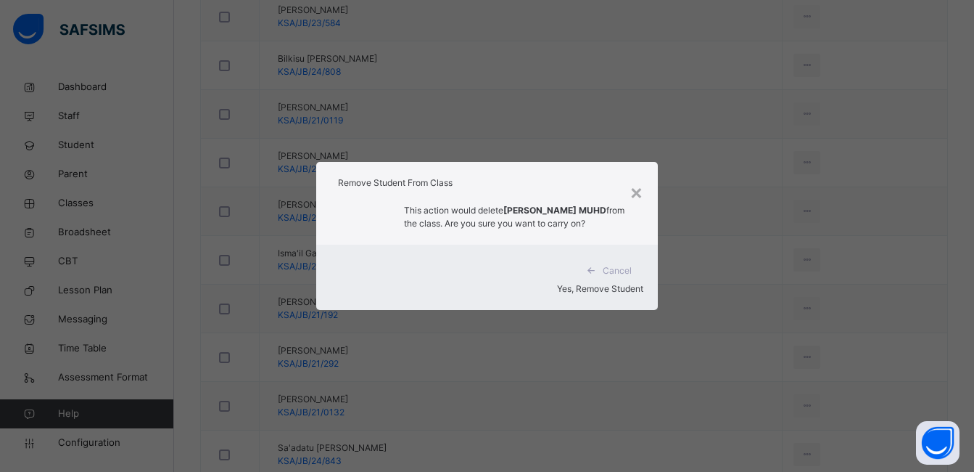
click at [590, 282] on div "Yes, Remove Student" at bounding box center [487, 288] width 312 height 13
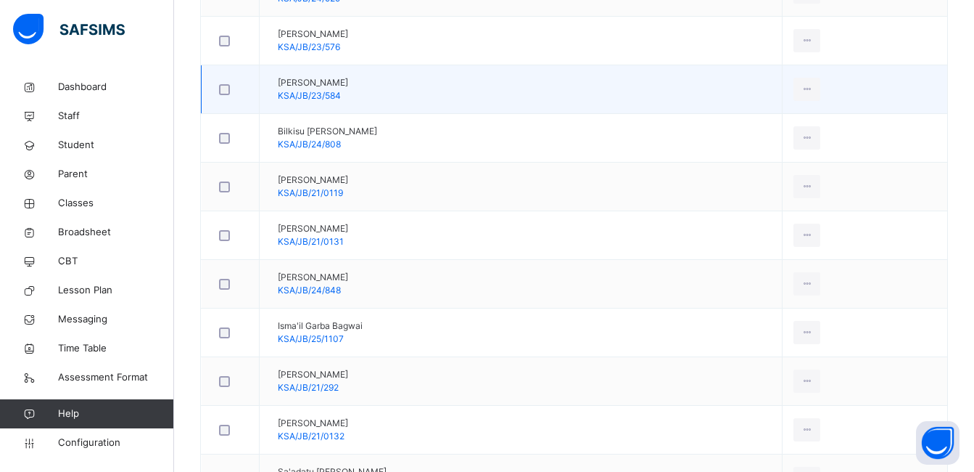
scroll to position [654, 0]
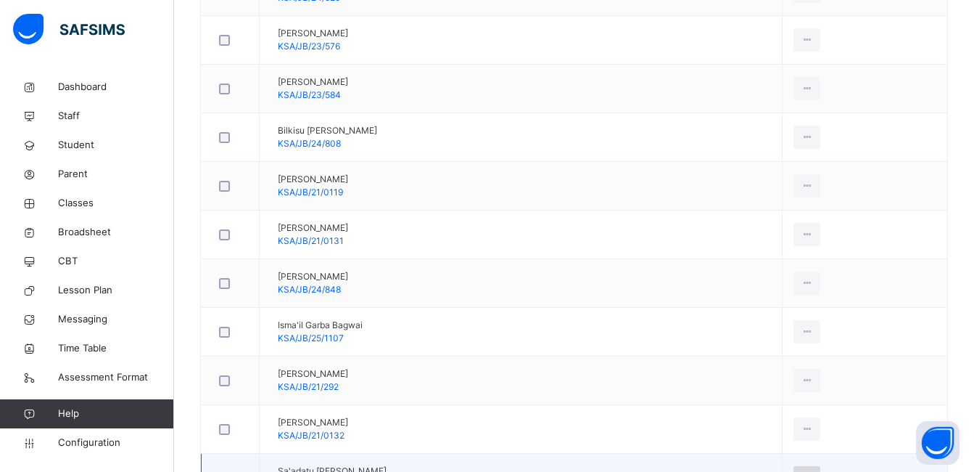
click at [813, 471] on icon at bounding box center [807, 477] width 12 height 13
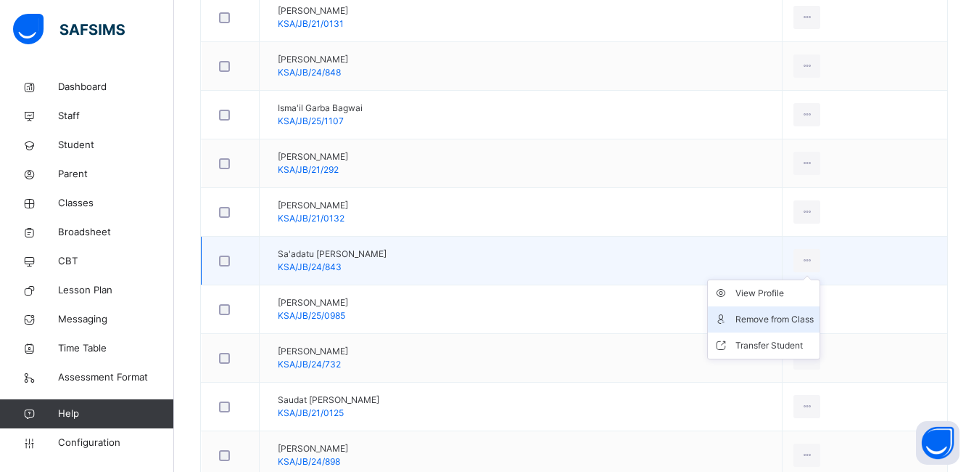
click at [789, 317] on div "Remove from Class" at bounding box center [775, 319] width 78 height 15
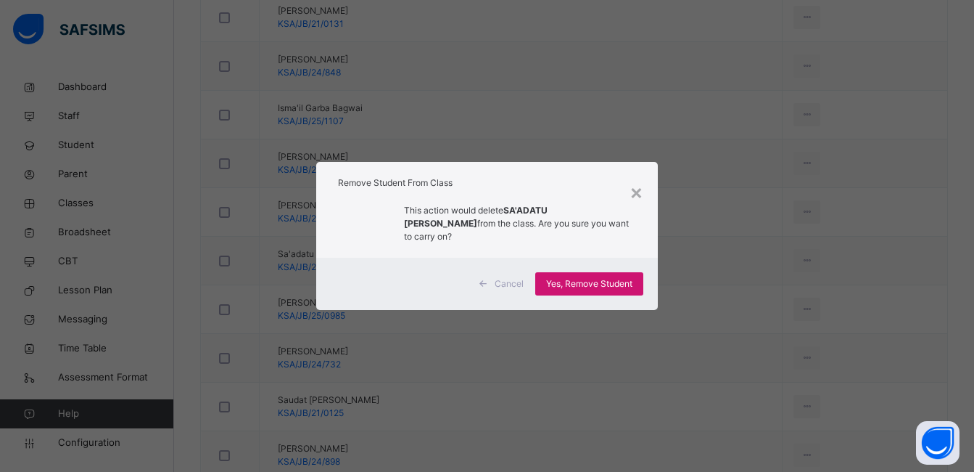
click at [609, 280] on span "Yes, Remove Student" at bounding box center [589, 283] width 86 height 13
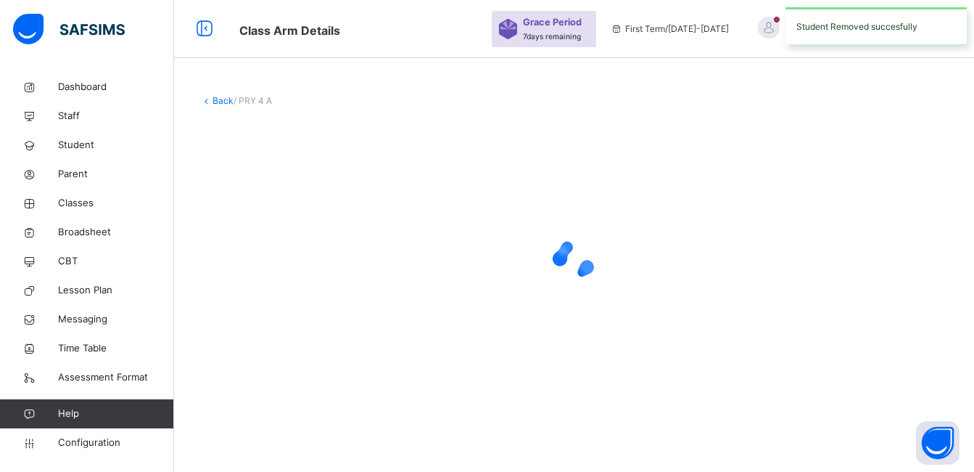
scroll to position [0, 0]
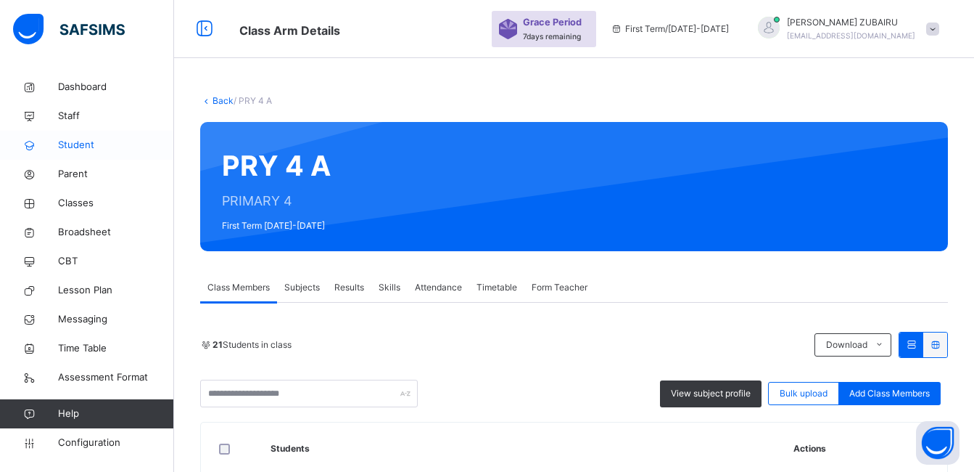
click at [78, 201] on span "Classes" at bounding box center [116, 203] width 116 height 15
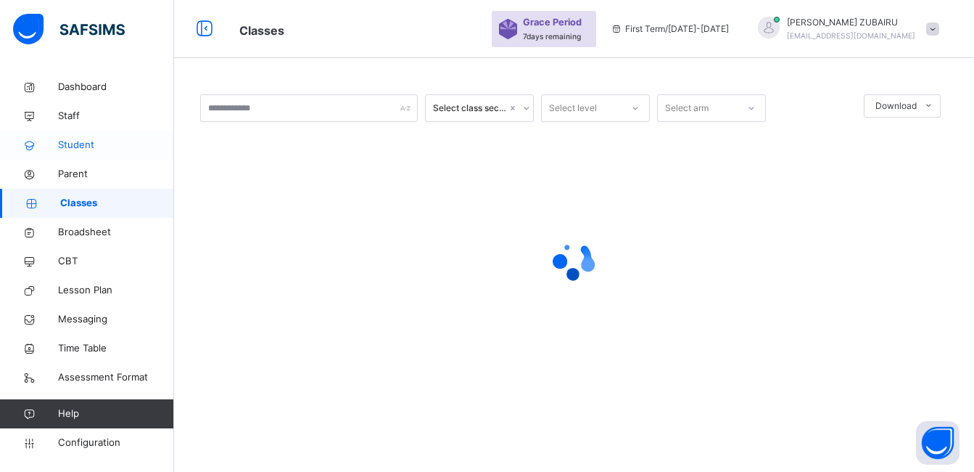
click at [73, 149] on span "Student" at bounding box center [116, 145] width 116 height 15
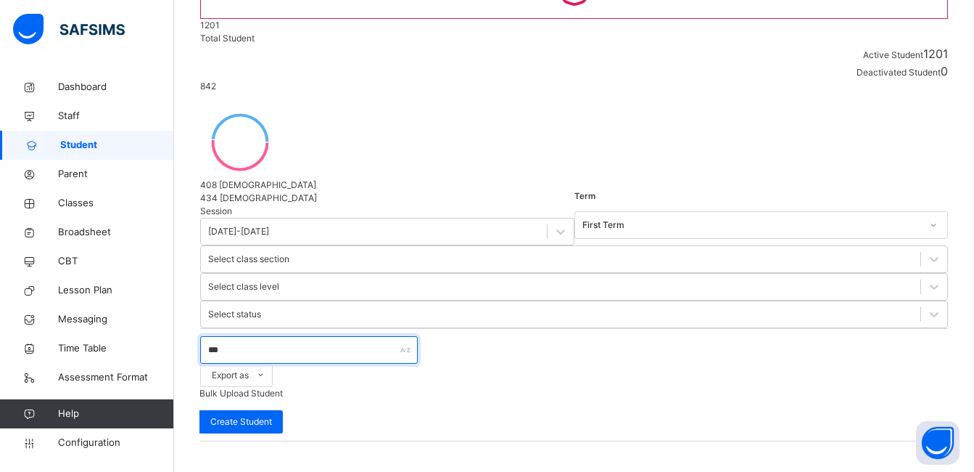
scroll to position [185, 0]
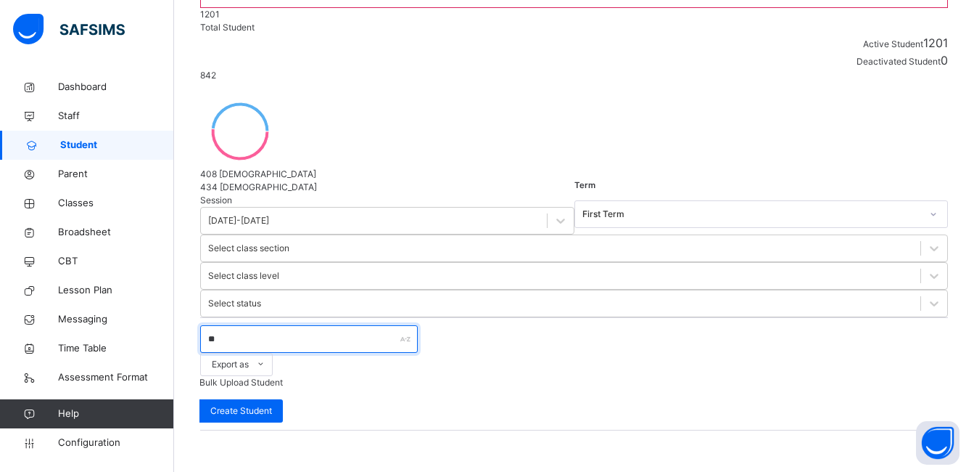
type input "*"
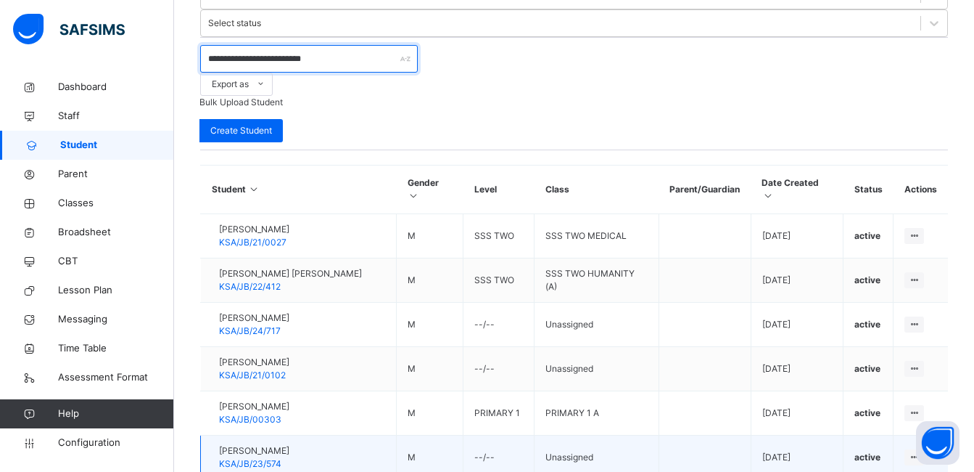
scroll to position [483, 0]
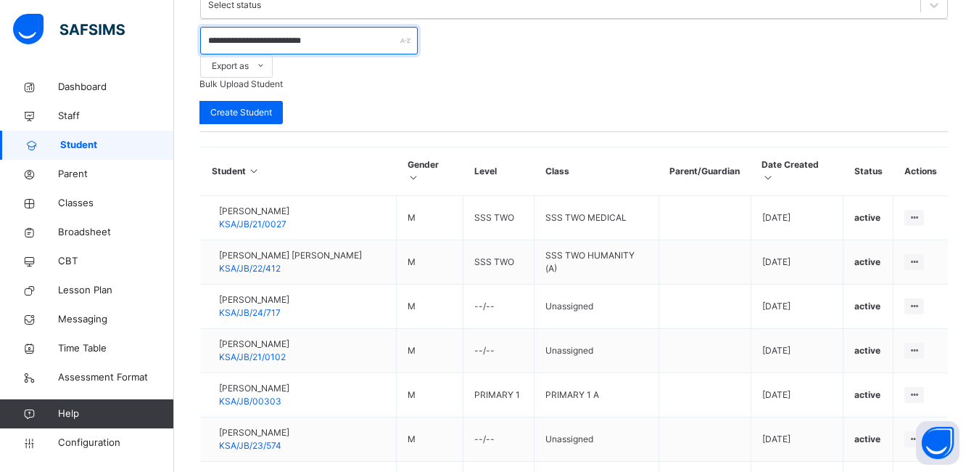
type input "**********"
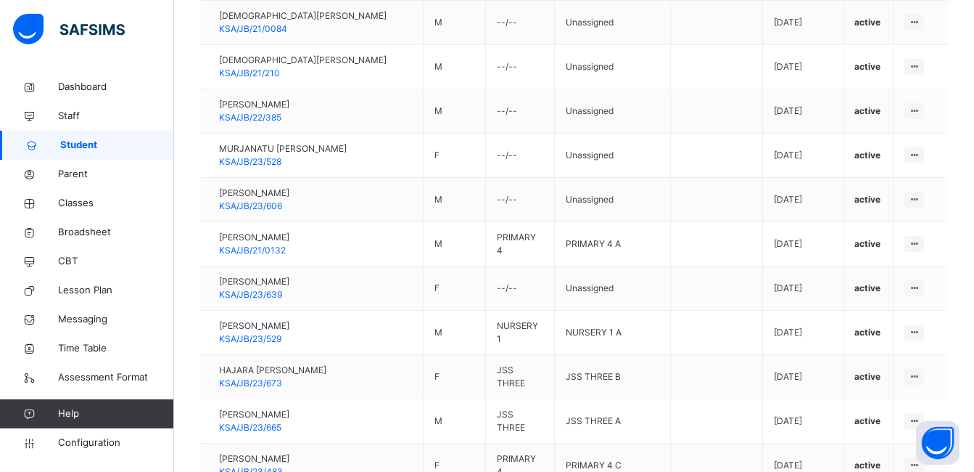
scroll to position [2293, 0]
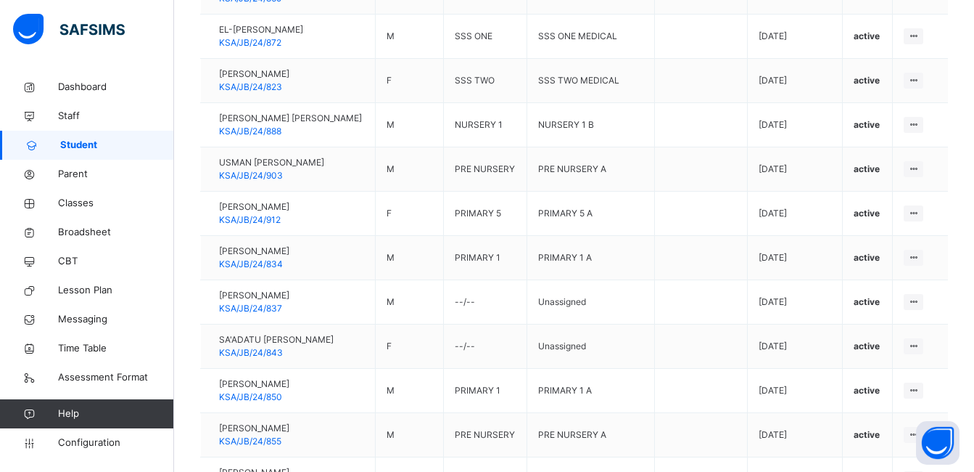
scroll to position [1396, 0]
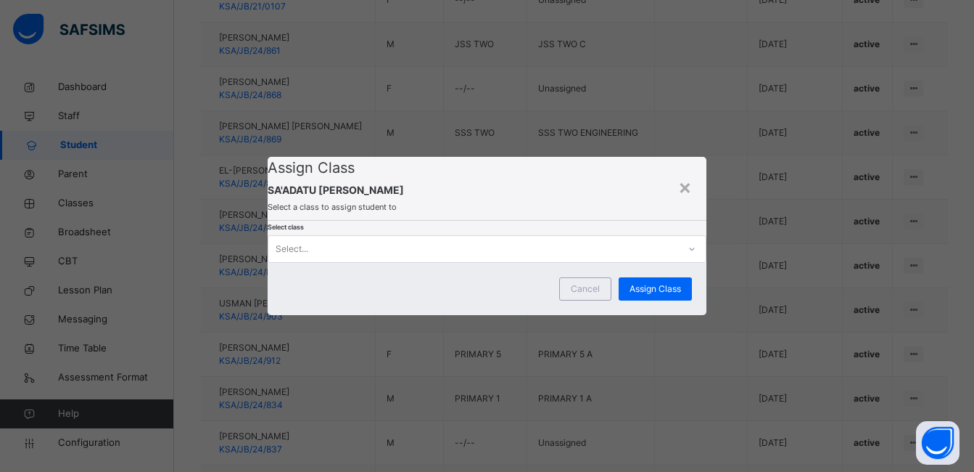
click at [688, 256] on icon at bounding box center [692, 249] width 9 height 15
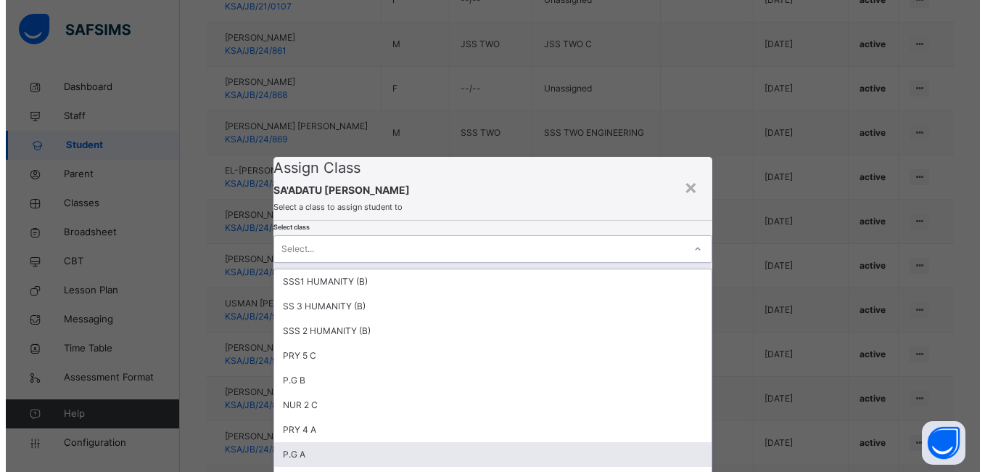
scroll to position [73, 0]
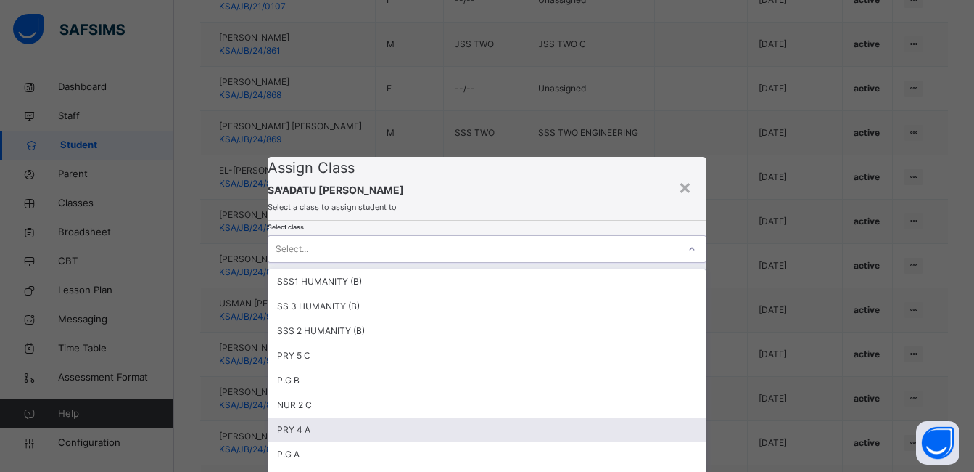
click at [354, 417] on div "PRY 4 A" at bounding box center [486, 429] width 437 height 25
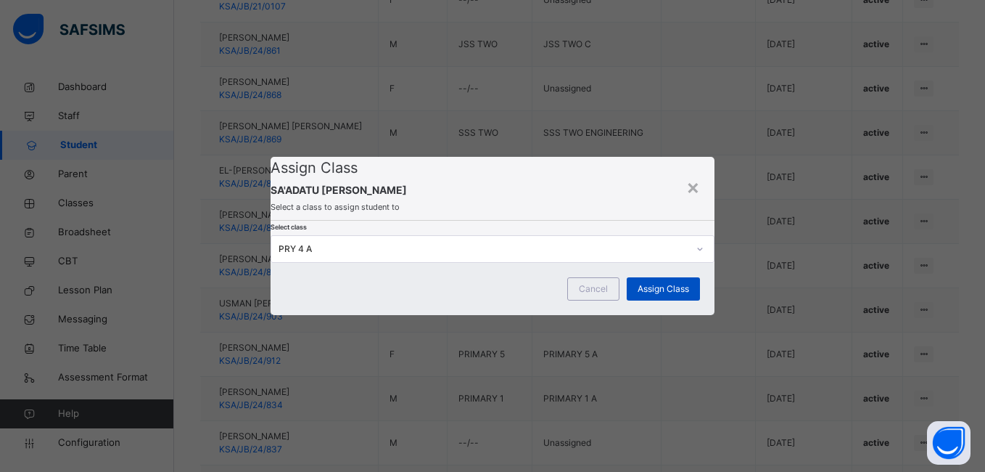
click at [660, 295] on span "Assign Class" at bounding box center [664, 288] width 52 height 13
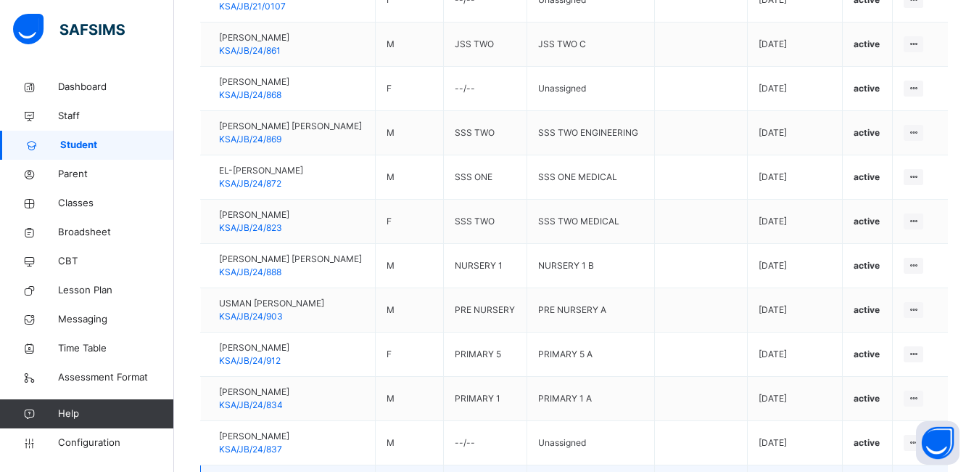
scroll to position [1468, 0]
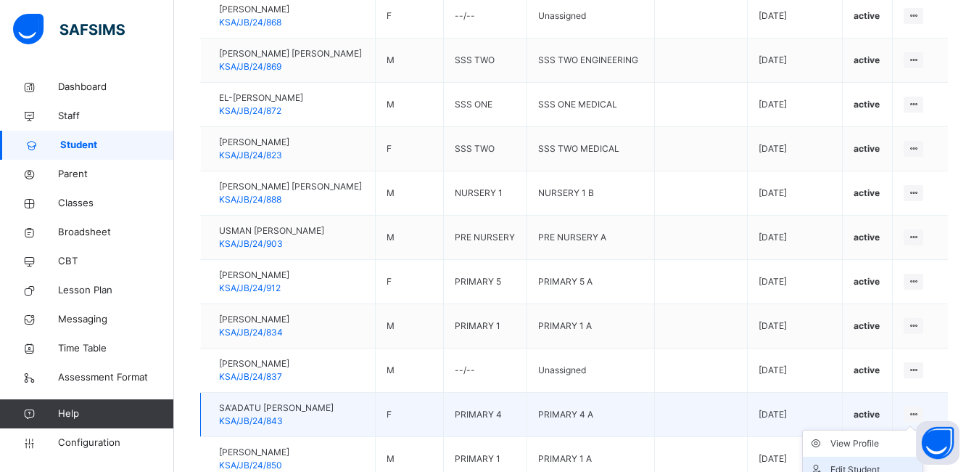
click at [869, 462] on div "Edit Student" at bounding box center [874, 469] width 86 height 15
select select "**"
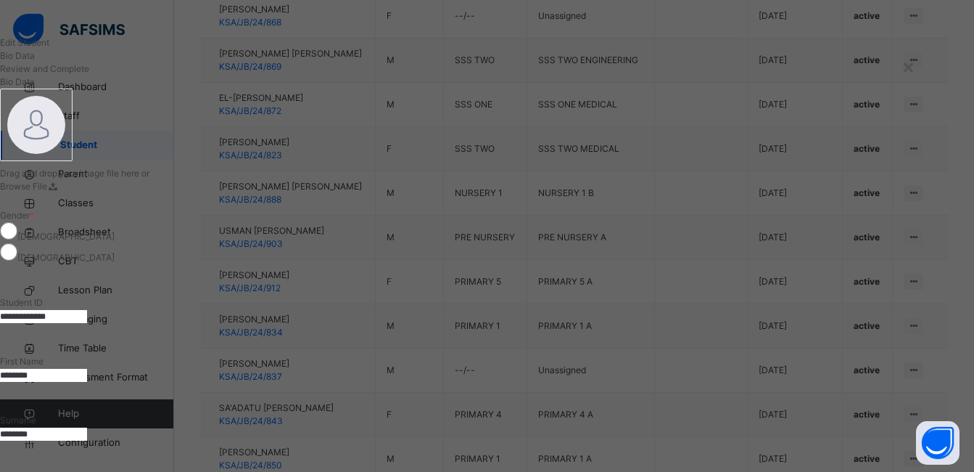
scroll to position [145, 0]
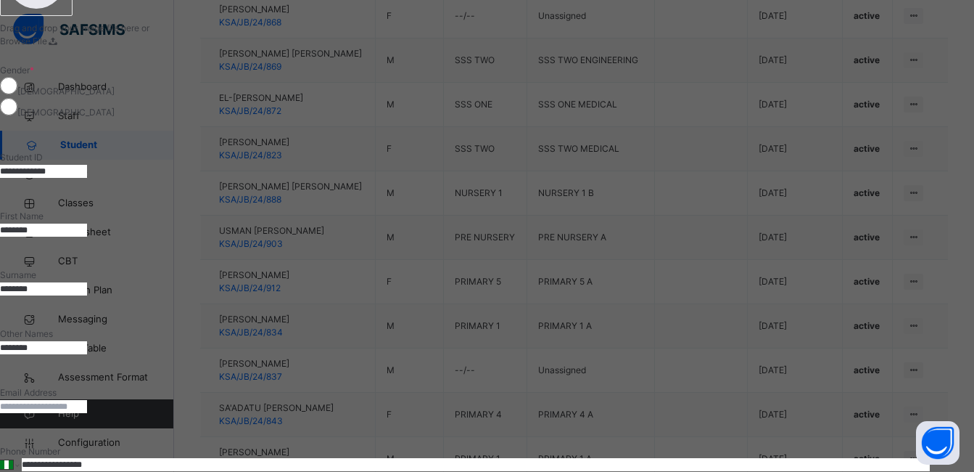
click at [87, 341] on input "********" at bounding box center [43, 347] width 87 height 13
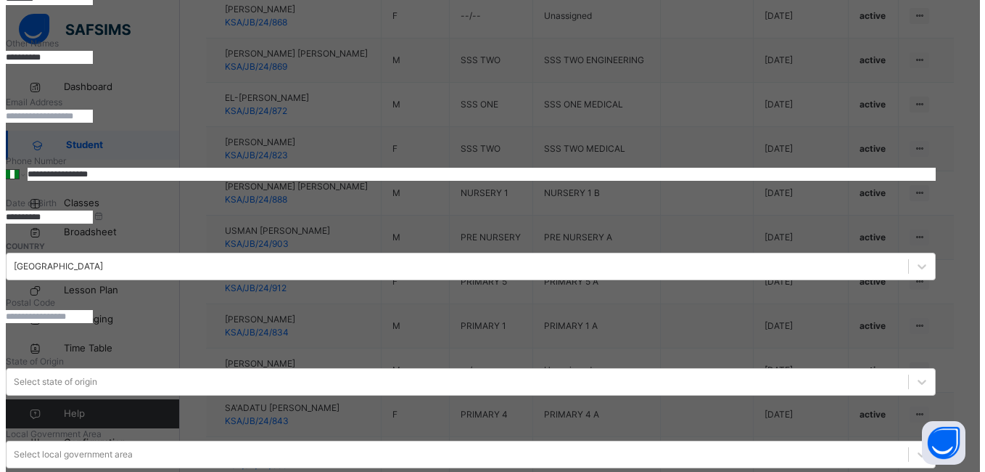
scroll to position [641, 0]
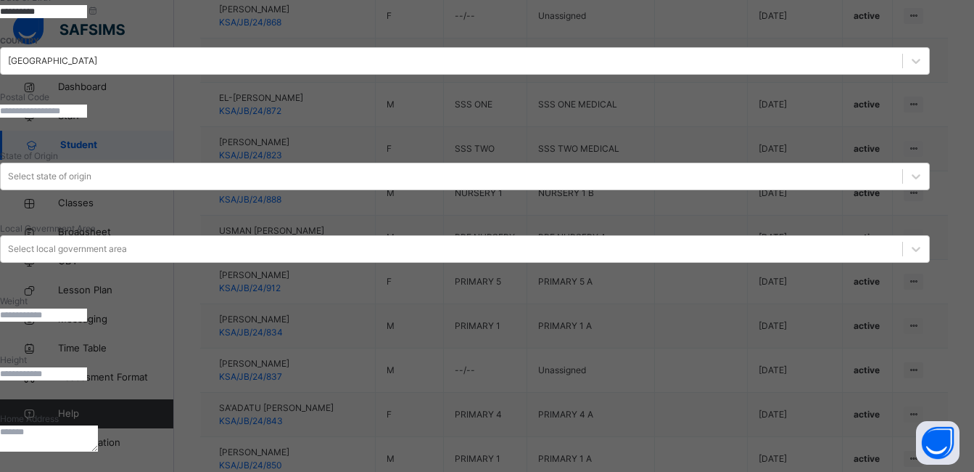
type input "**********"
click at [863, 471] on div "Next" at bounding box center [465, 477] width 930 height 13
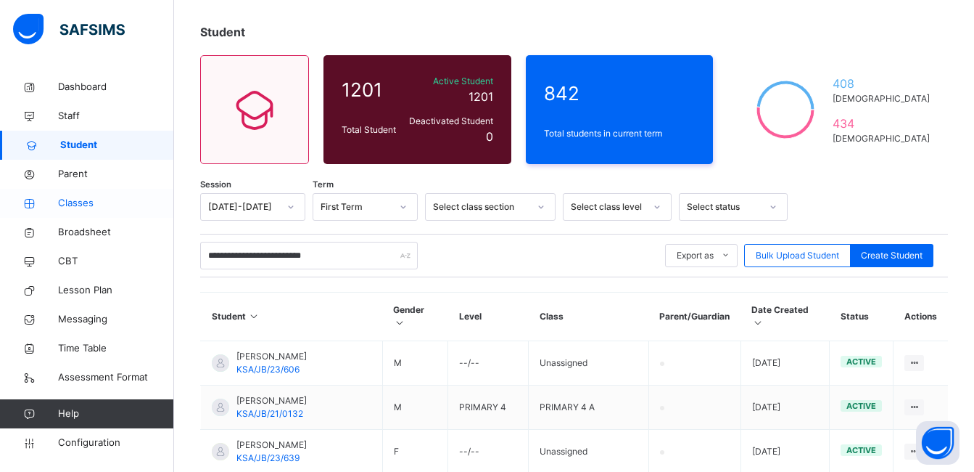
scroll to position [73, 0]
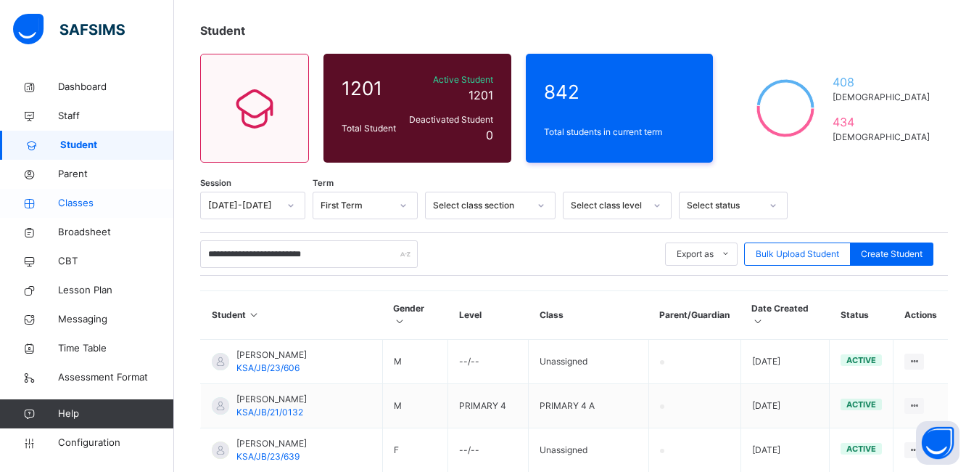
click at [81, 198] on span "Classes" at bounding box center [116, 203] width 116 height 15
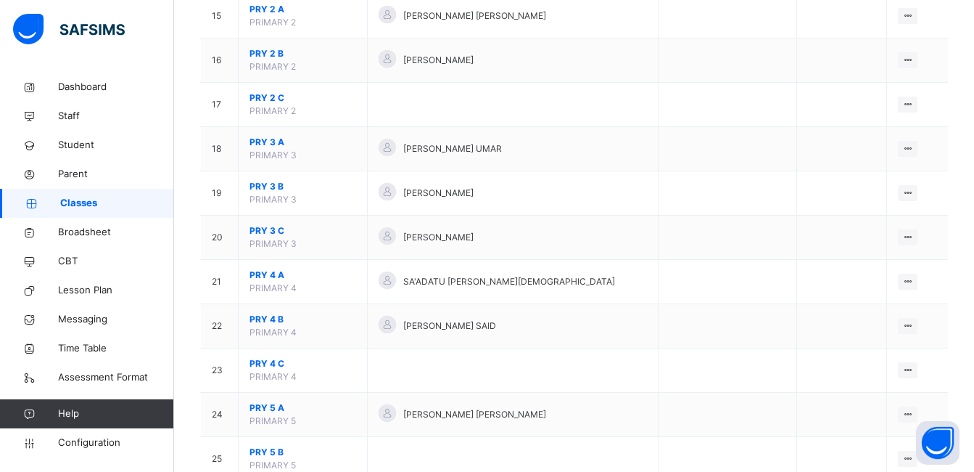
scroll to position [871, 0]
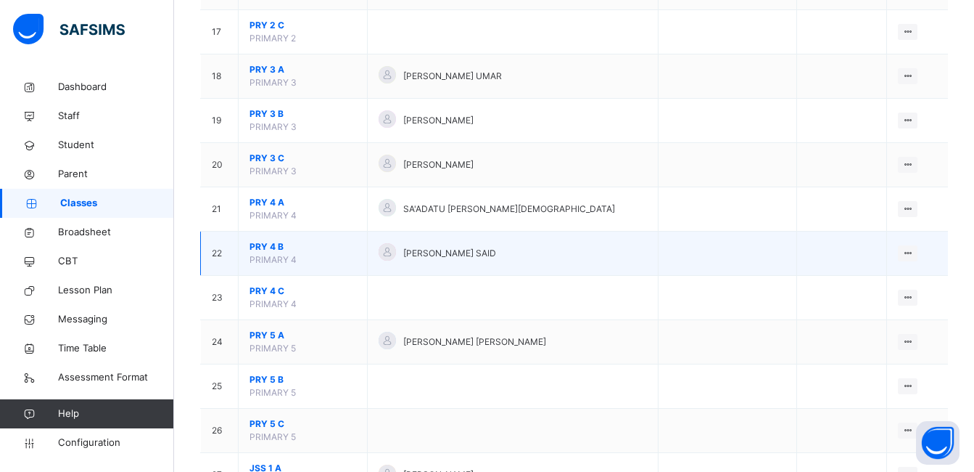
click at [279, 243] on span "PRY 4 B" at bounding box center [303, 246] width 107 height 13
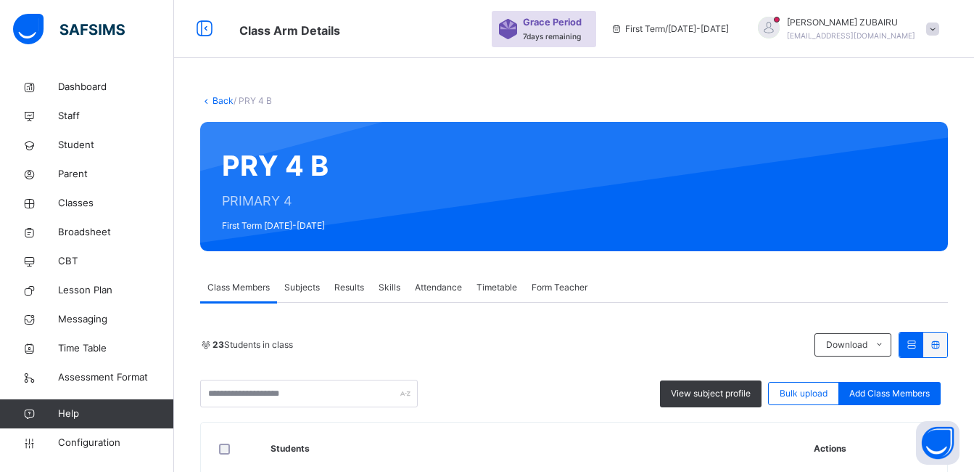
click at [217, 100] on link "Back" at bounding box center [223, 100] width 21 height 11
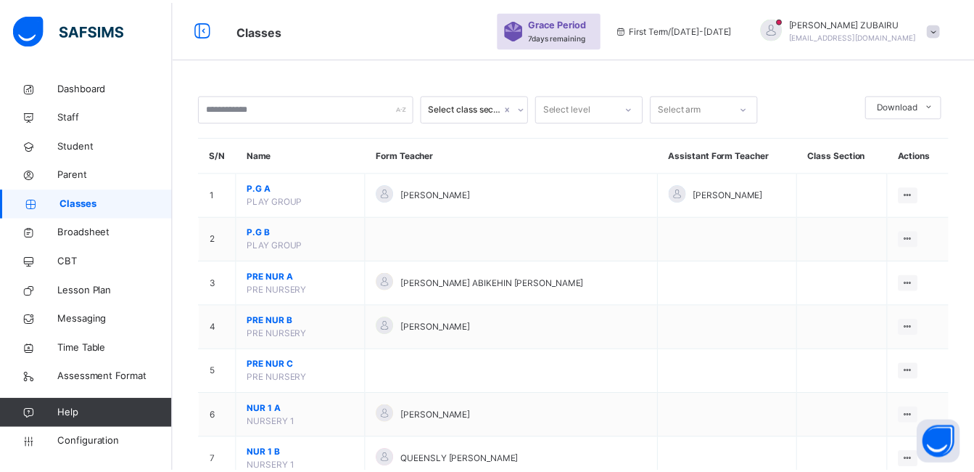
scroll to position [726, 0]
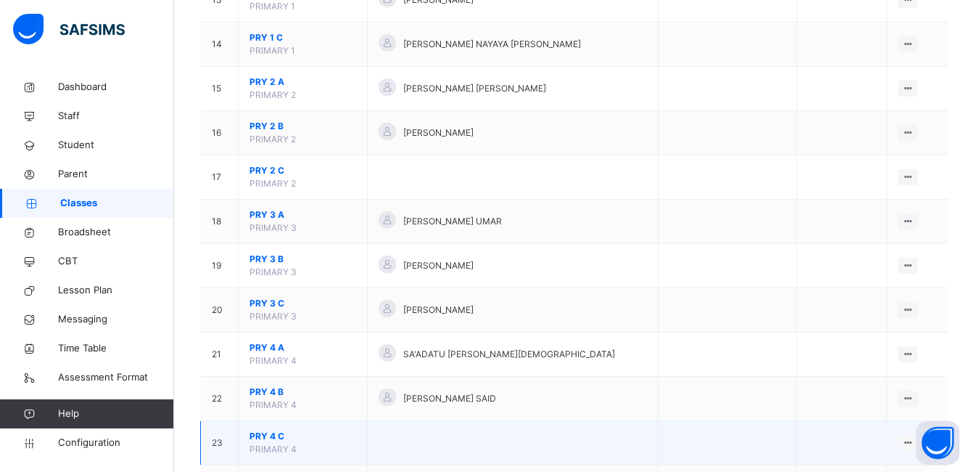
click at [263, 435] on span "PRY 4 C" at bounding box center [303, 435] width 107 height 13
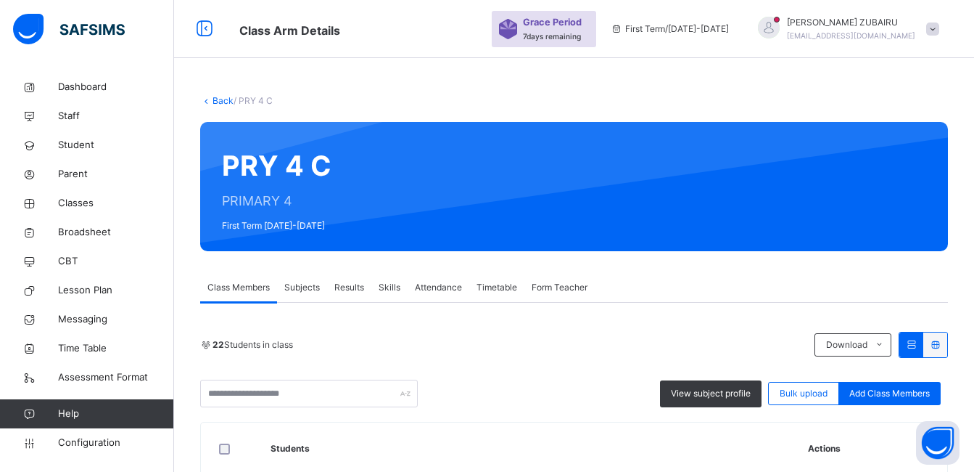
click at [217, 101] on link "Back" at bounding box center [223, 100] width 21 height 11
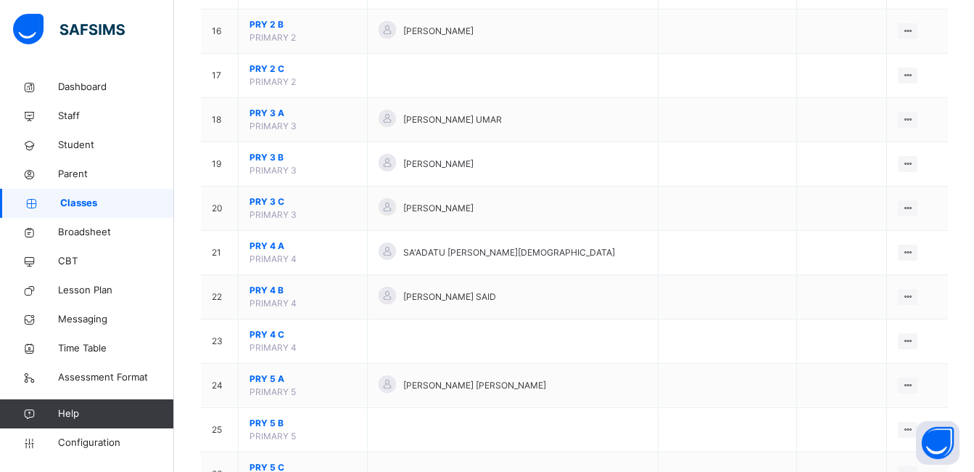
scroll to position [871, 0]
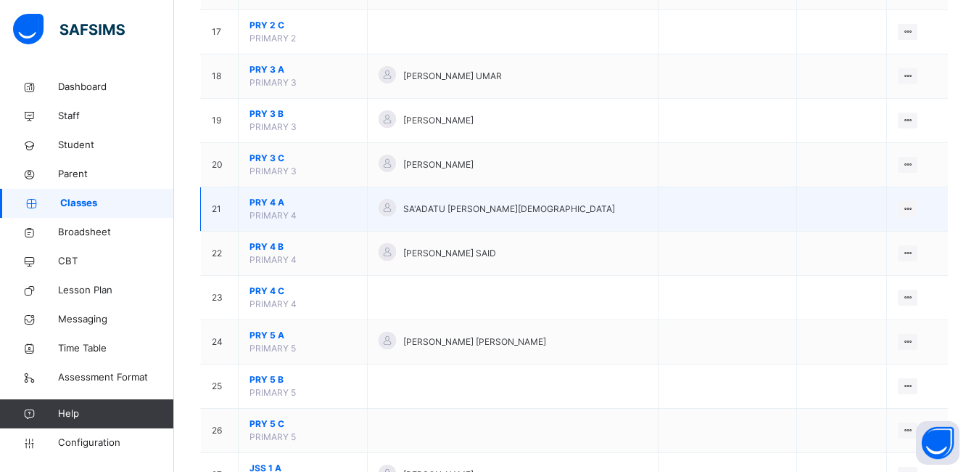
click at [279, 202] on span "PRY 4 A" at bounding box center [303, 202] width 107 height 13
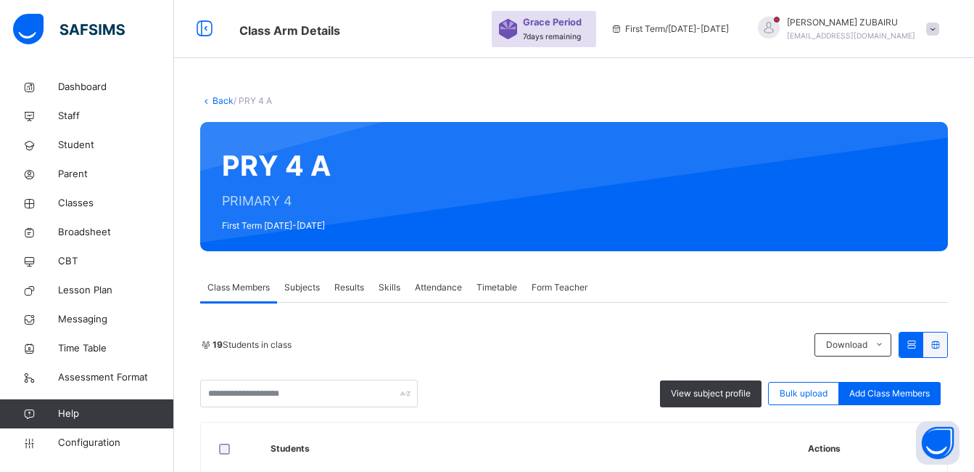
click at [219, 102] on link "Back" at bounding box center [223, 100] width 21 height 11
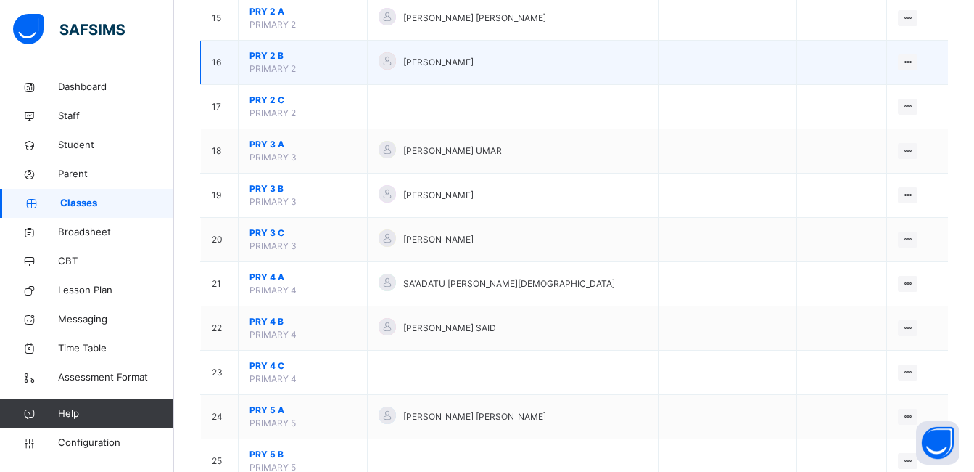
scroll to position [798, 0]
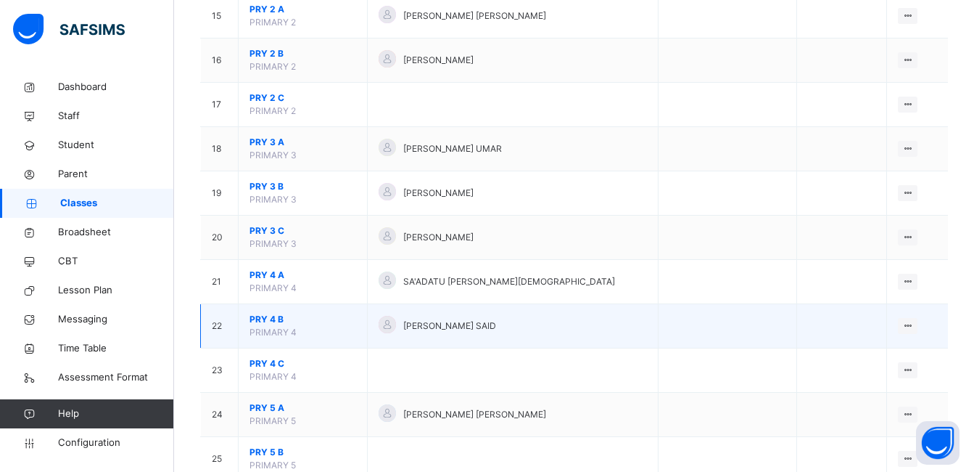
click at [279, 316] on span "PRY 4 B" at bounding box center [303, 319] width 107 height 13
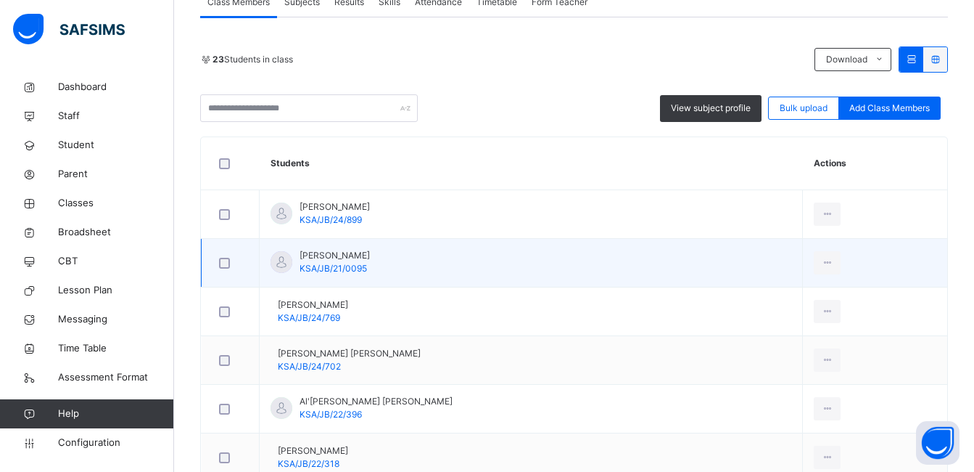
scroll to position [290, 0]
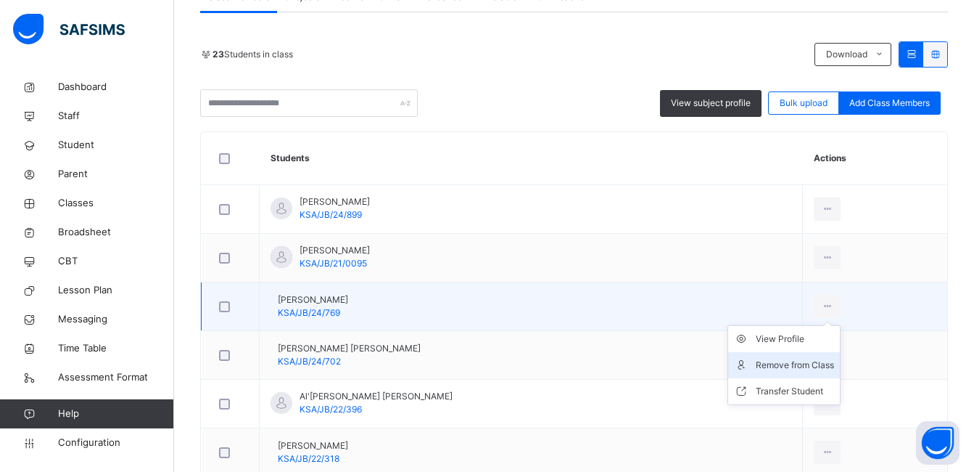
click at [774, 369] on div "Remove from Class" at bounding box center [795, 365] width 78 height 15
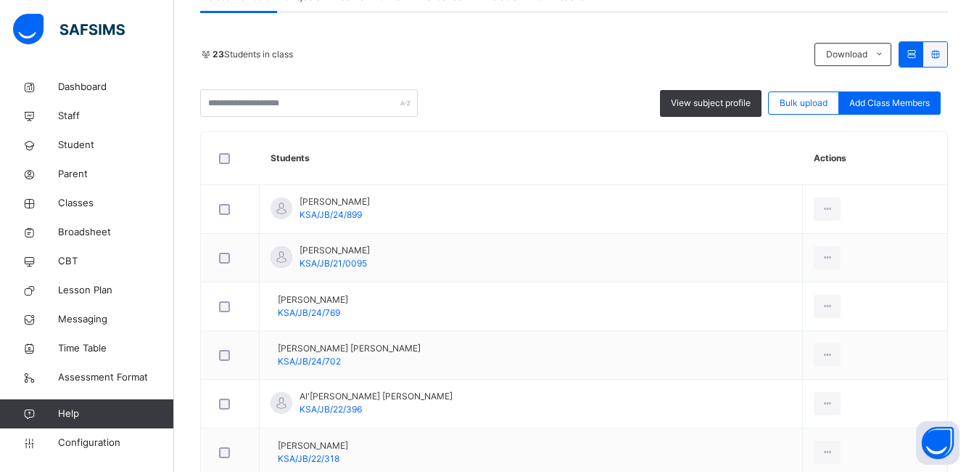
click at [0, 0] on span "Yes, Remove Student" at bounding box center [0, 0] width 0 height 0
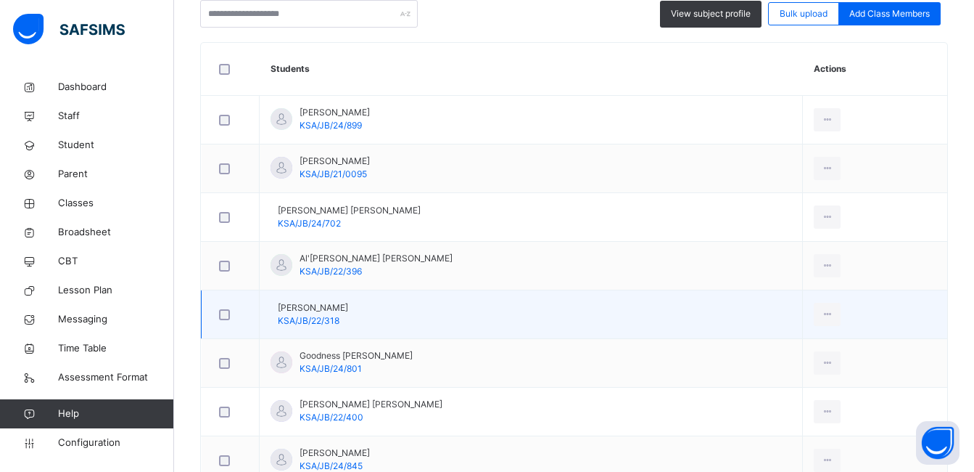
scroll to position [363, 0]
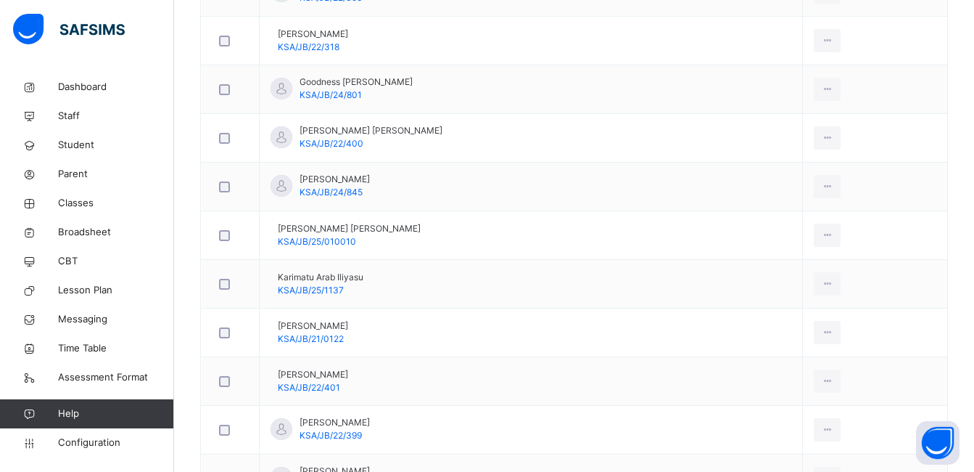
click at [0, 0] on div "Remove from Class" at bounding box center [0, 0] width 0 height 0
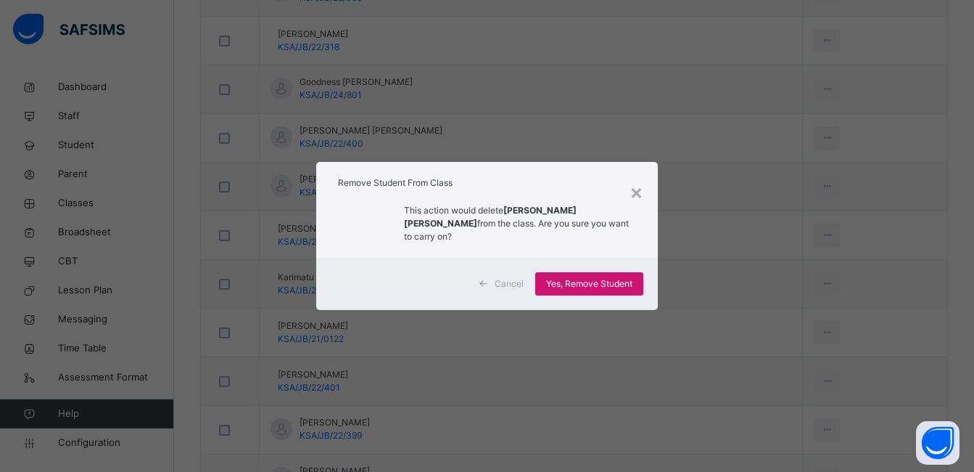
click at [593, 278] on span "Yes, Remove Student" at bounding box center [589, 283] width 86 height 13
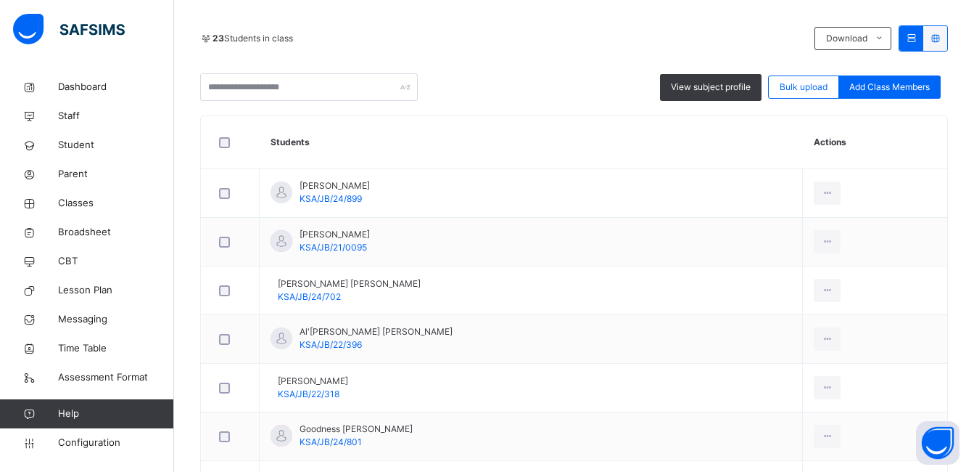
scroll to position [0, 0]
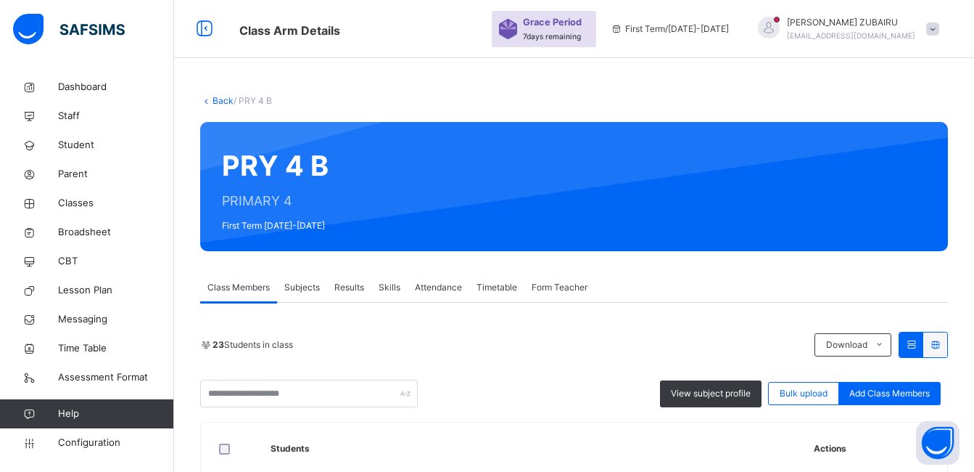
click at [217, 102] on link "Back" at bounding box center [223, 100] width 21 height 11
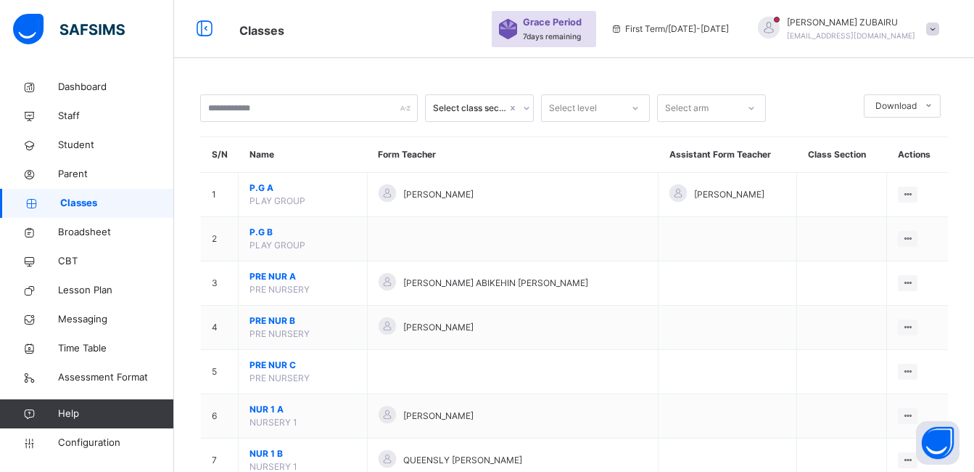
scroll to position [412, 0]
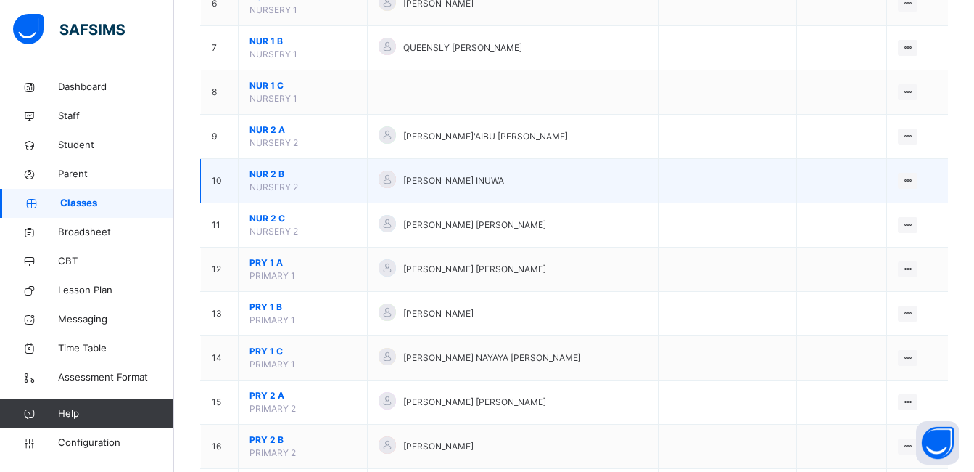
click at [271, 171] on span "NUR 2 B" at bounding box center [303, 174] width 107 height 13
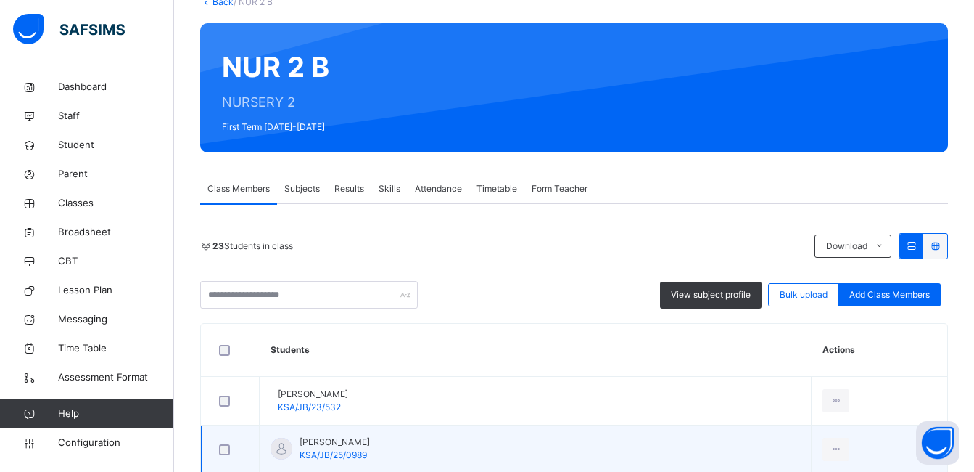
scroll to position [218, 0]
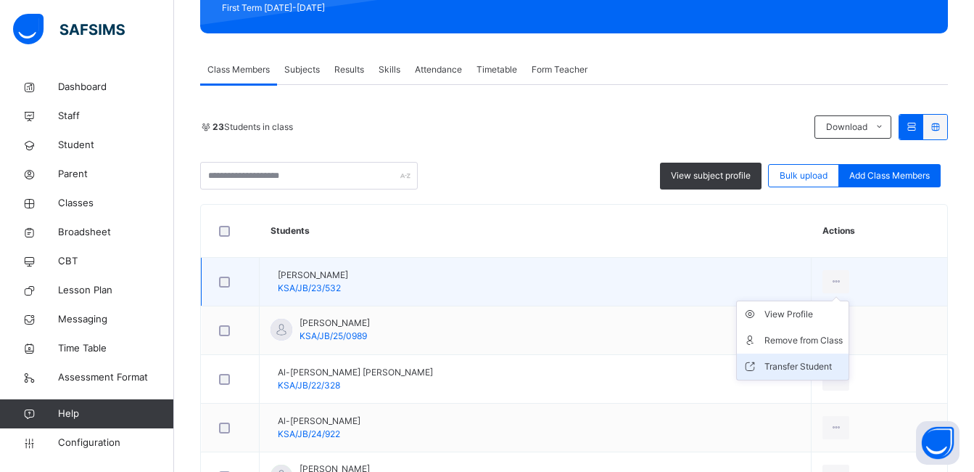
click at [793, 366] on div "Transfer Student" at bounding box center [804, 366] width 78 height 15
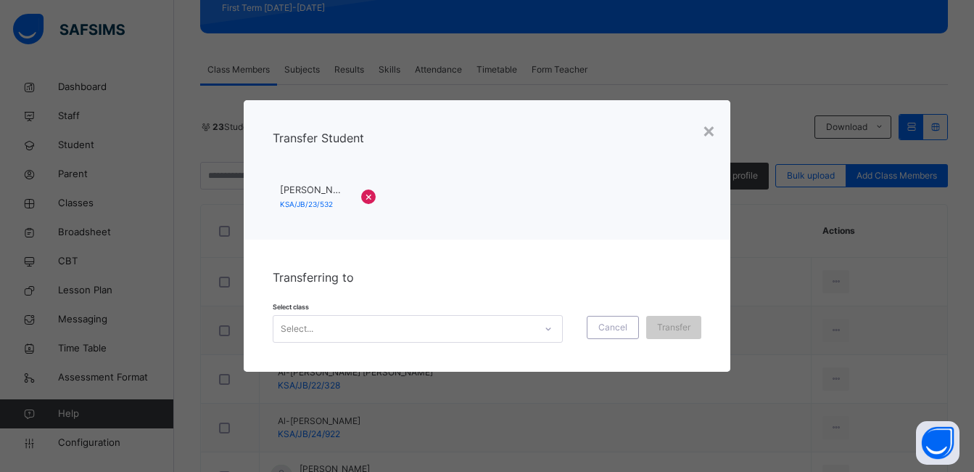
click at [544, 326] on icon at bounding box center [548, 328] width 9 height 15
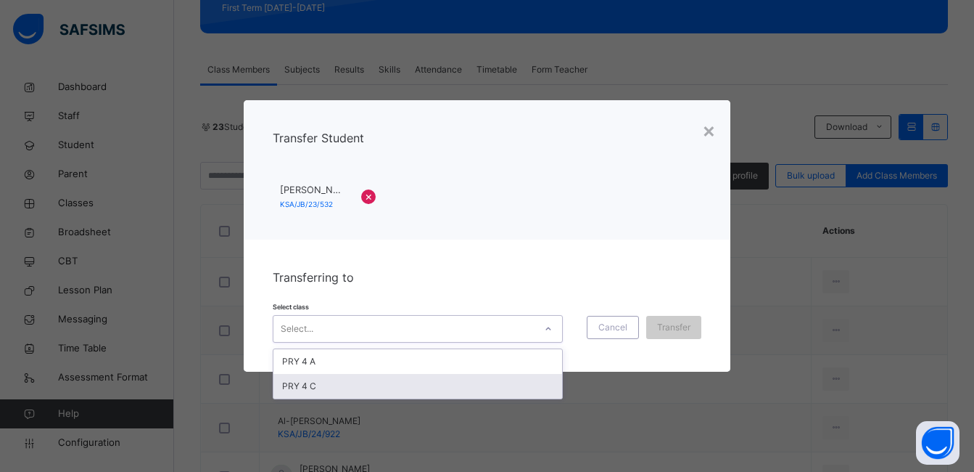
drag, startPoint x: 647, startPoint y: 180, endPoint x: 726, endPoint y: 135, distance: 91.0
click at [648, 180] on div "Transfer Student Abubakar Rabiu KSA/JB/23/532 ×" at bounding box center [488, 169] width 488 height 139
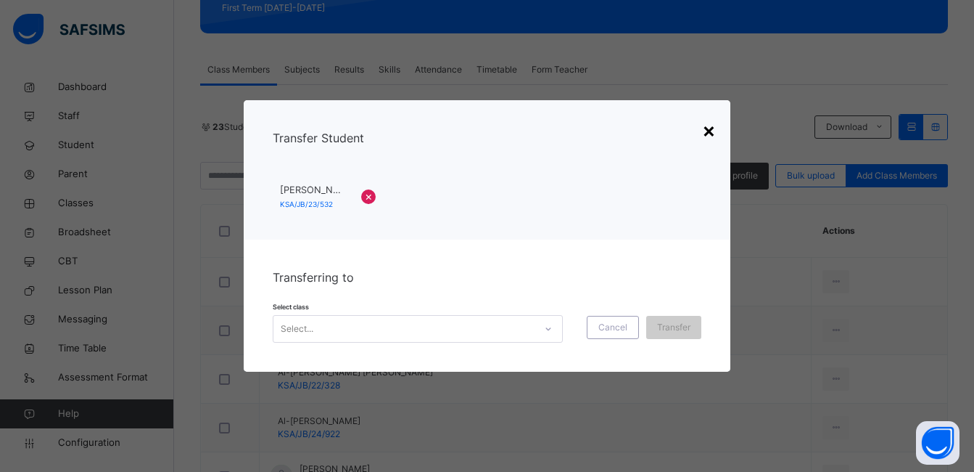
click at [714, 128] on div "×" at bounding box center [709, 130] width 14 height 30
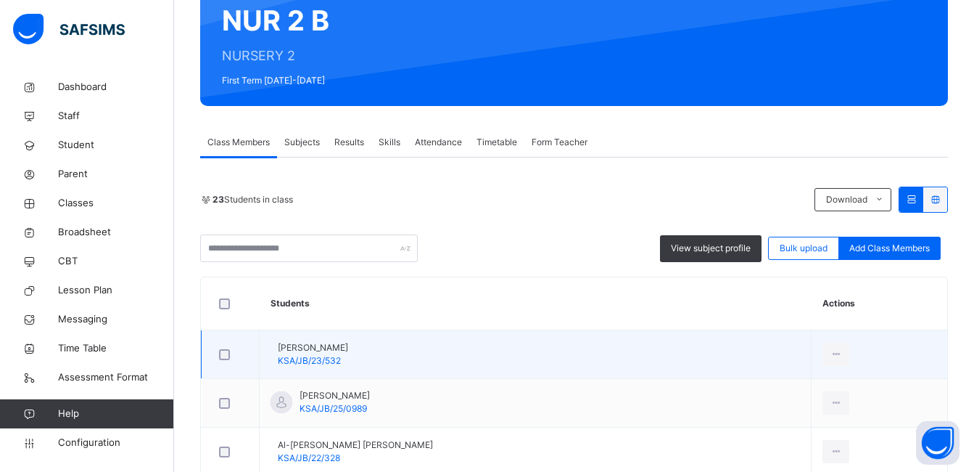
scroll to position [290, 0]
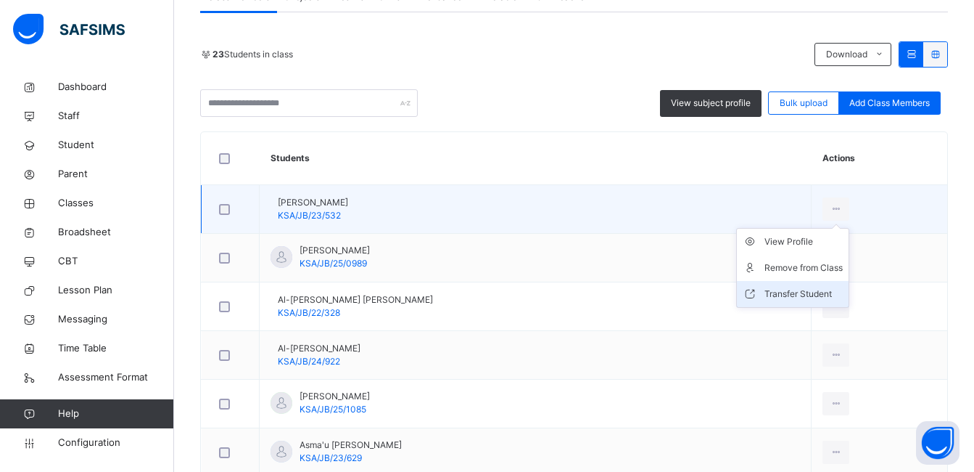
click at [783, 292] on div "Transfer Student" at bounding box center [804, 294] width 78 height 15
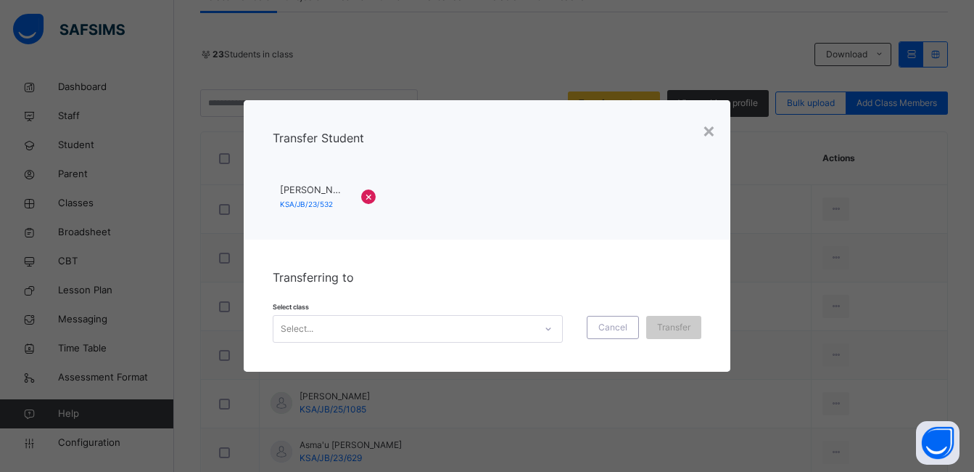
click at [548, 323] on icon at bounding box center [548, 328] width 9 height 15
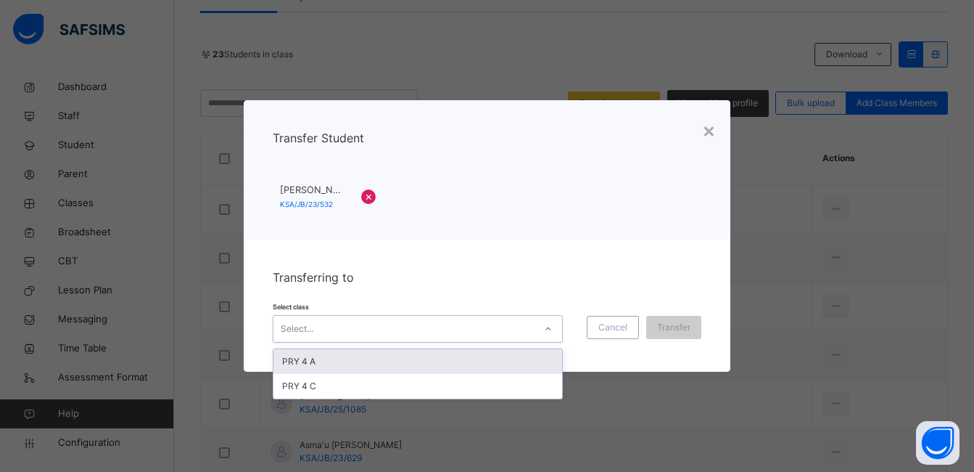
click at [647, 192] on div "Abubakar Rabiu KSA/JB/23/532 ×" at bounding box center [487, 196] width 429 height 27
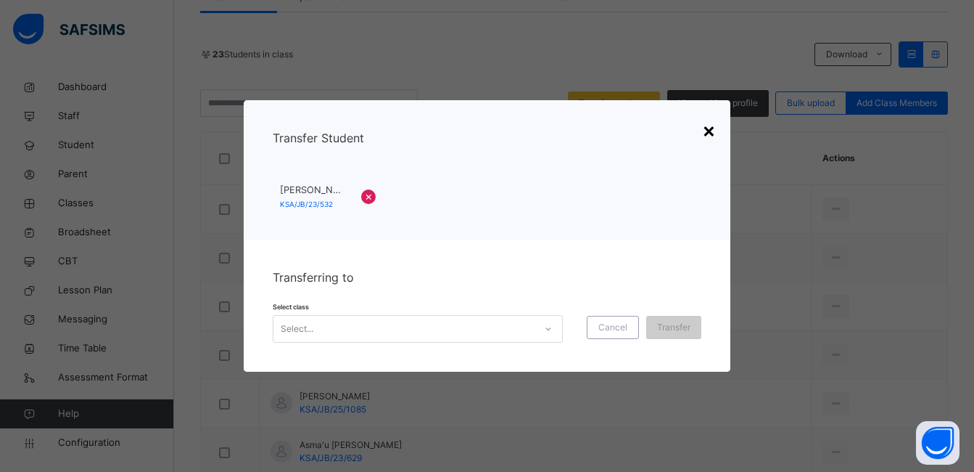
click at [710, 131] on div "×" at bounding box center [709, 130] width 14 height 30
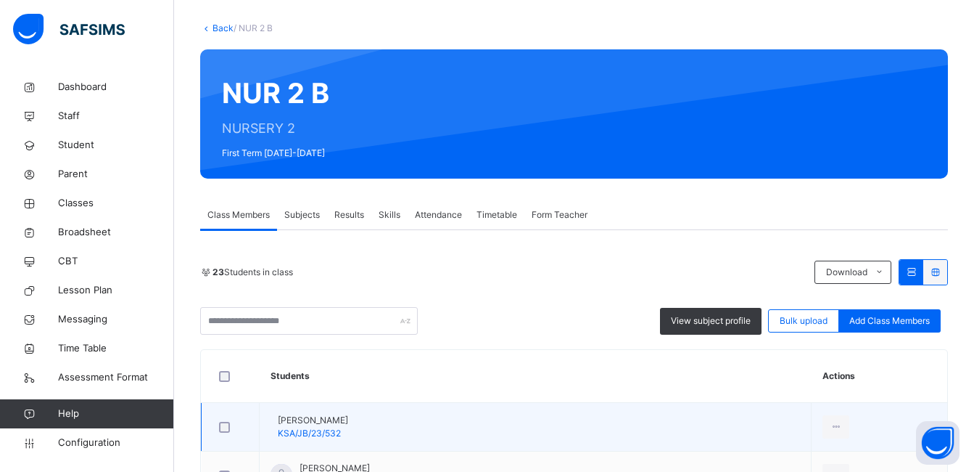
scroll to position [0, 0]
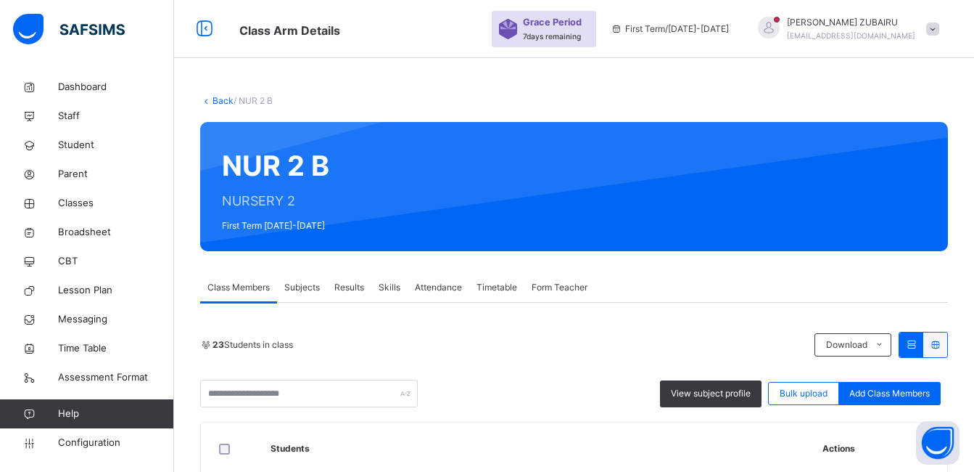
click at [221, 102] on link "Back" at bounding box center [223, 100] width 21 height 11
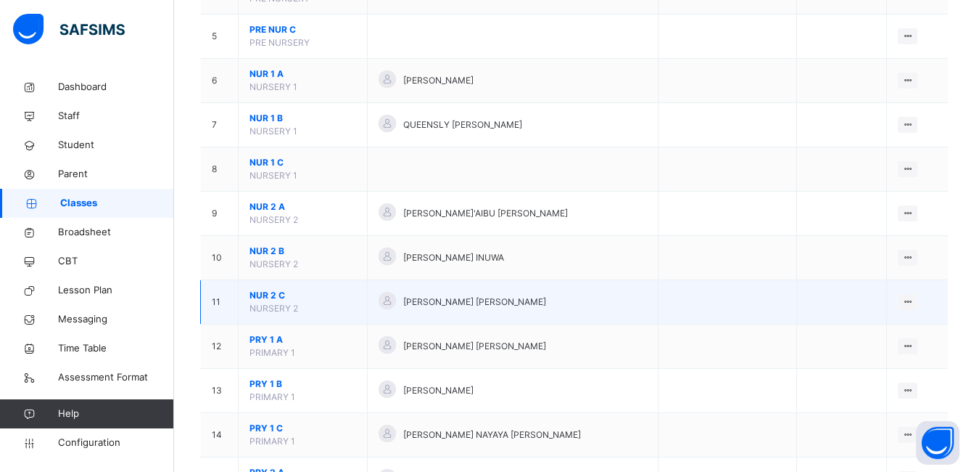
scroll to position [363, 0]
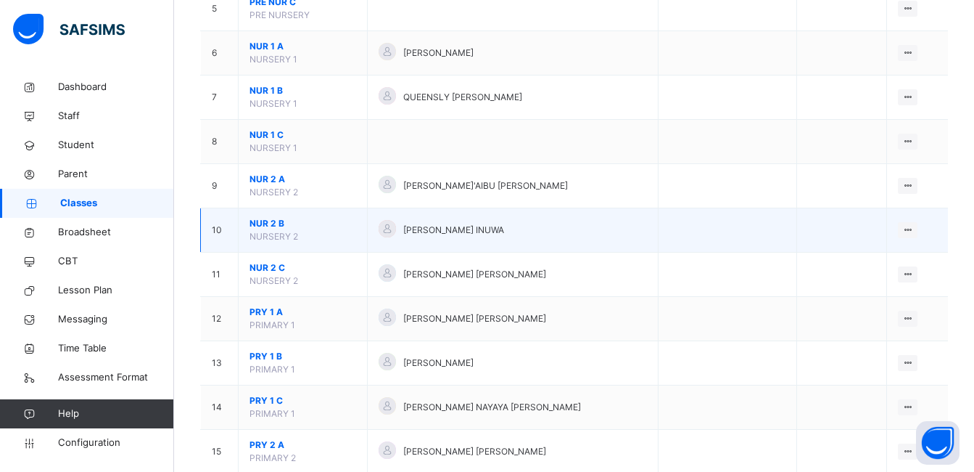
click at [265, 223] on span "NUR 2 B" at bounding box center [303, 223] width 107 height 13
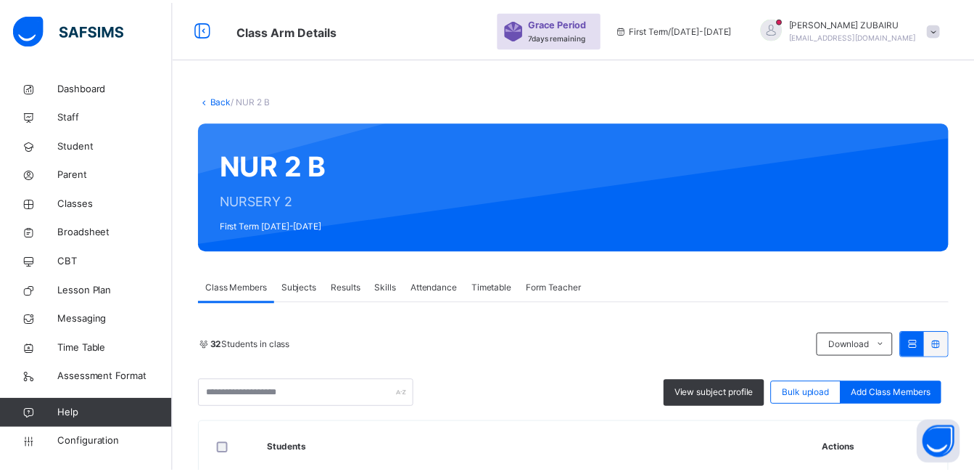
scroll to position [218, 0]
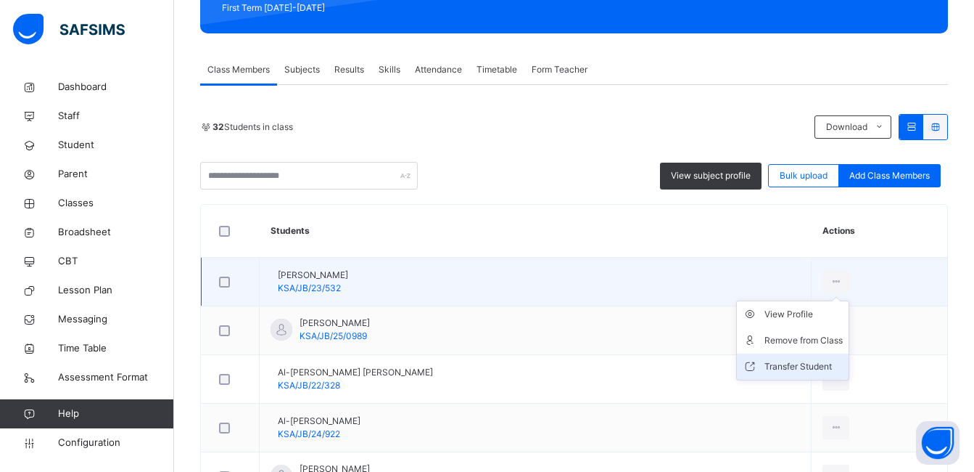
click at [793, 367] on div "Transfer Student" at bounding box center [804, 366] width 78 height 15
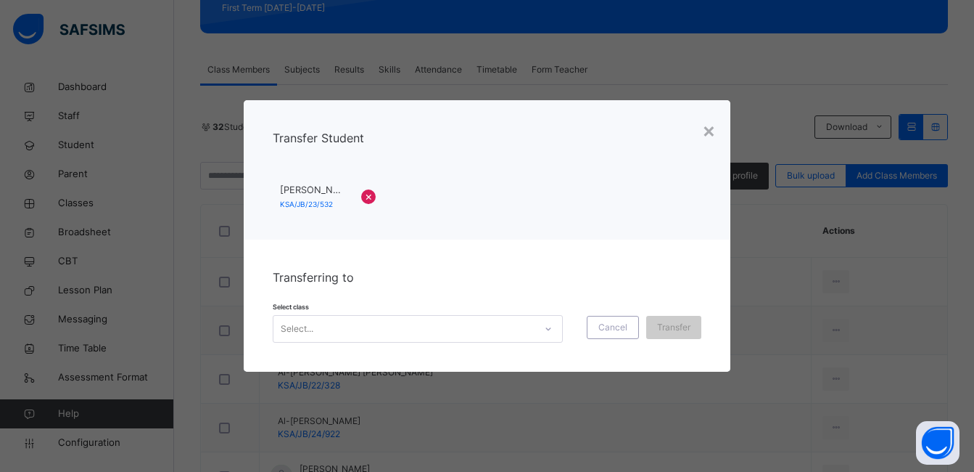
click at [545, 325] on icon at bounding box center [548, 328] width 9 height 15
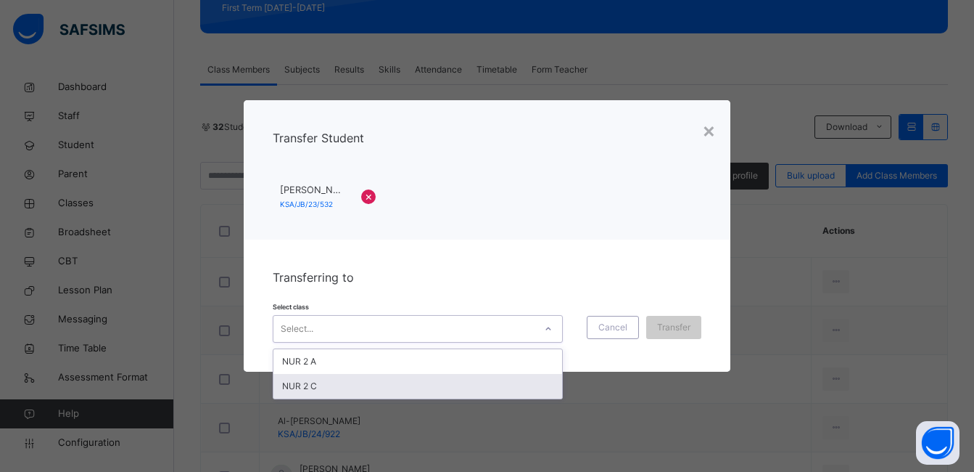
click at [483, 384] on div "NUR 2 C" at bounding box center [418, 386] width 289 height 25
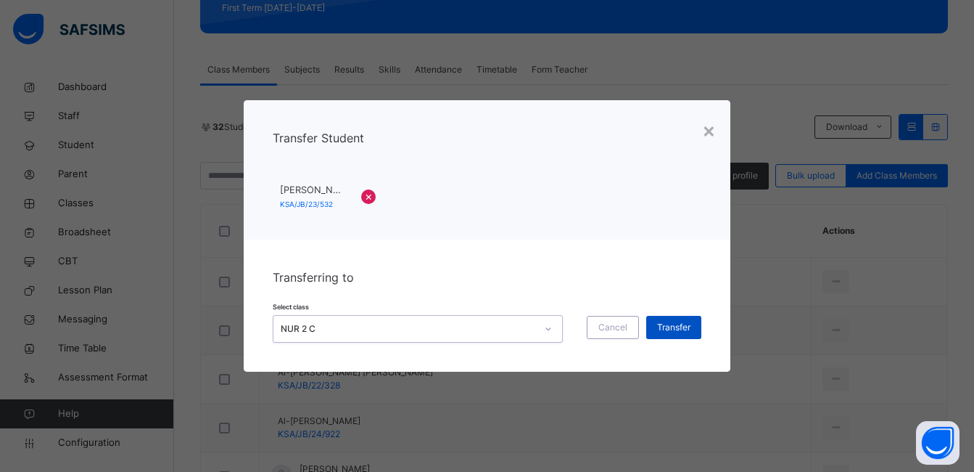
click at [675, 326] on span "Transfer" at bounding box center [673, 327] width 33 height 13
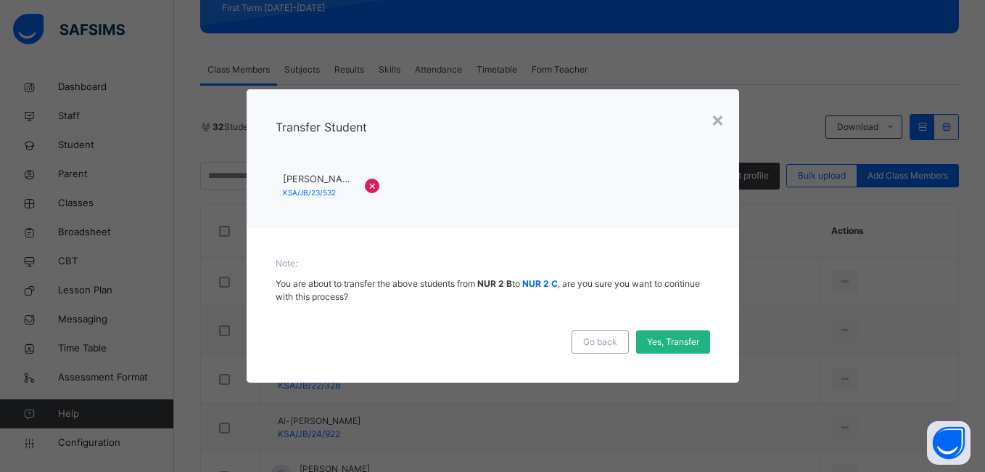
click at [669, 340] on span "Yes, Transfer" at bounding box center [673, 341] width 52 height 13
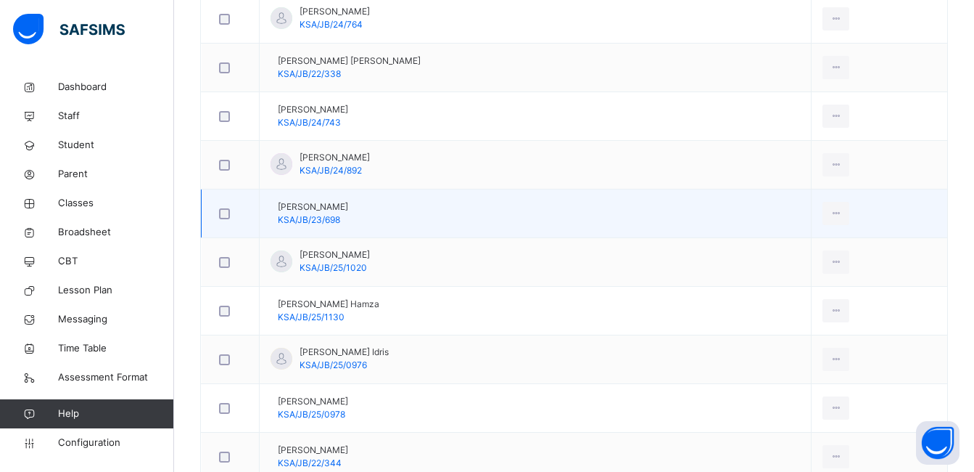
scroll to position [1233, 0]
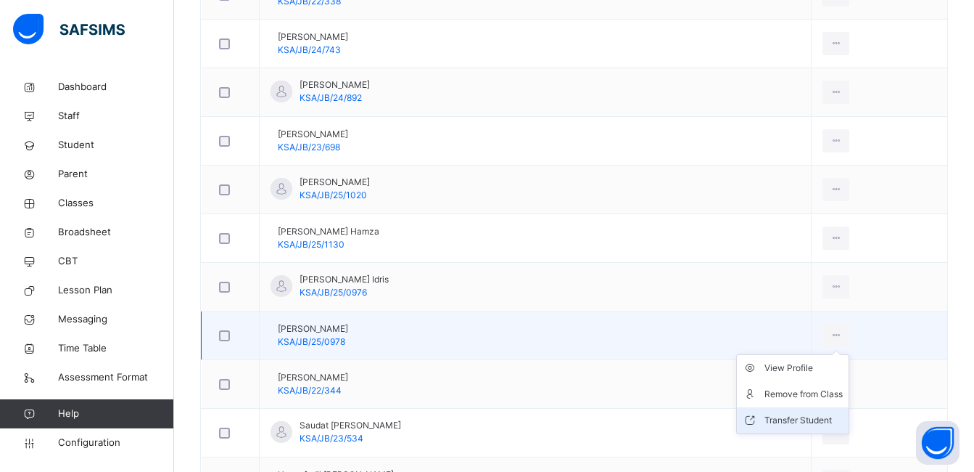
click at [787, 421] on div "Transfer Student" at bounding box center [804, 420] width 78 height 15
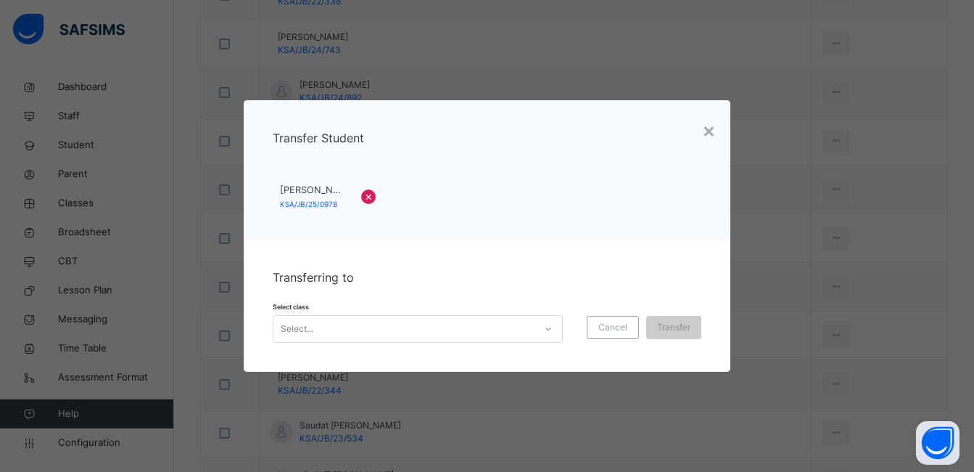
click at [546, 327] on icon at bounding box center [548, 328] width 9 height 15
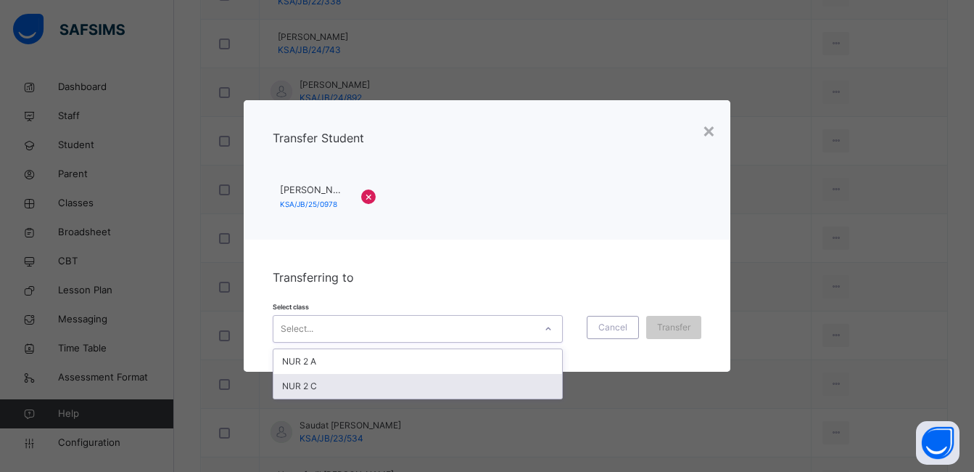
click at [411, 380] on div "NUR 2 C" at bounding box center [418, 386] width 289 height 25
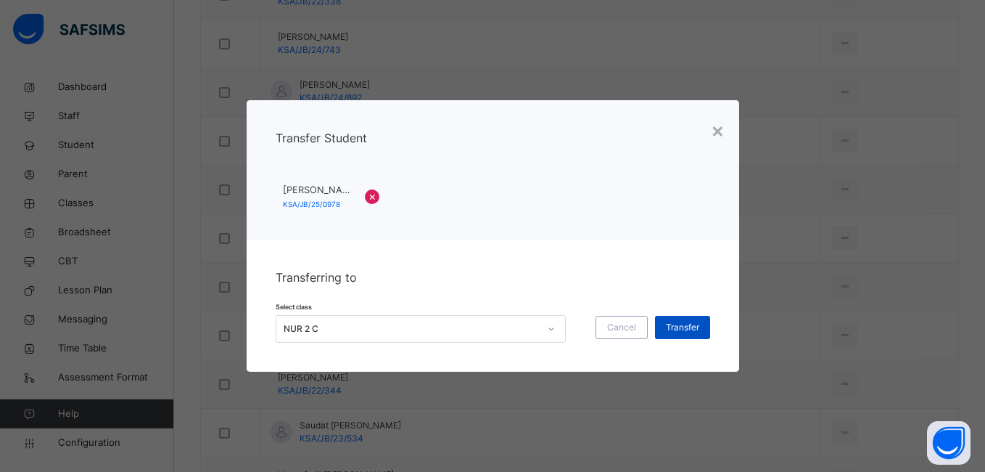
click at [680, 324] on span "Transfer" at bounding box center [682, 327] width 33 height 13
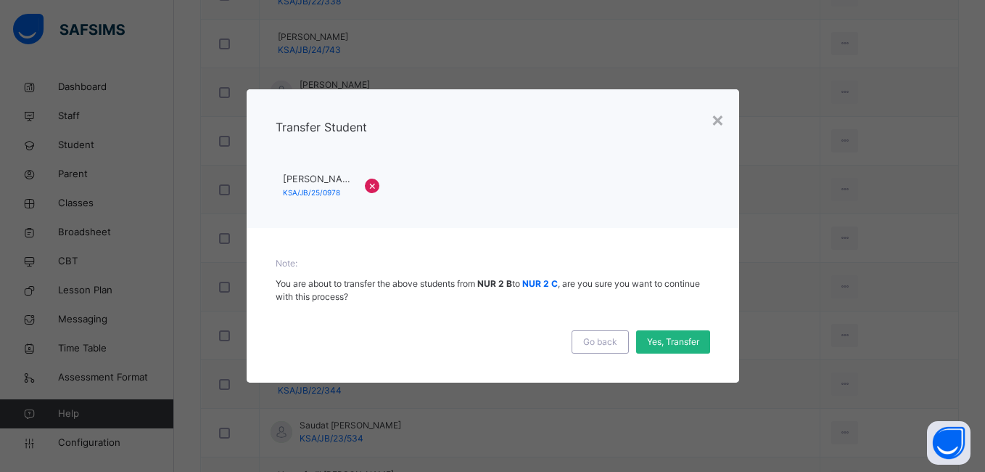
click at [666, 345] on span "Yes, Transfer" at bounding box center [673, 341] width 52 height 13
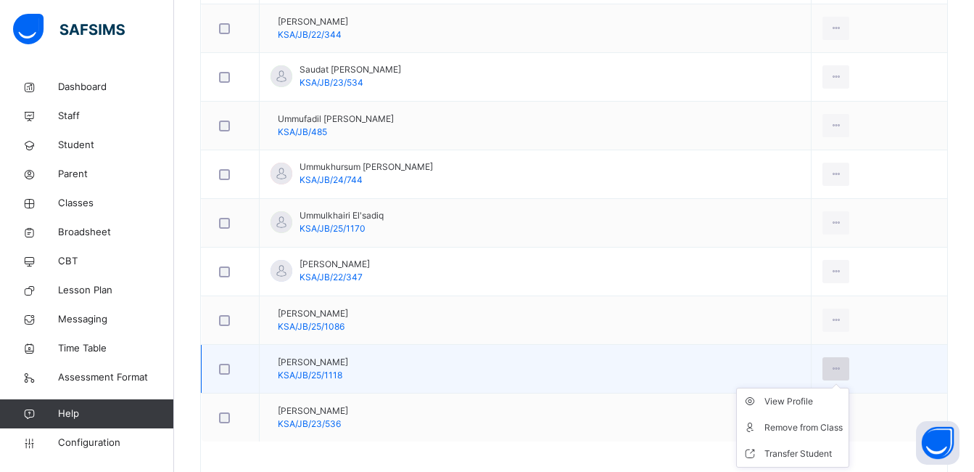
scroll to position [1596, 0]
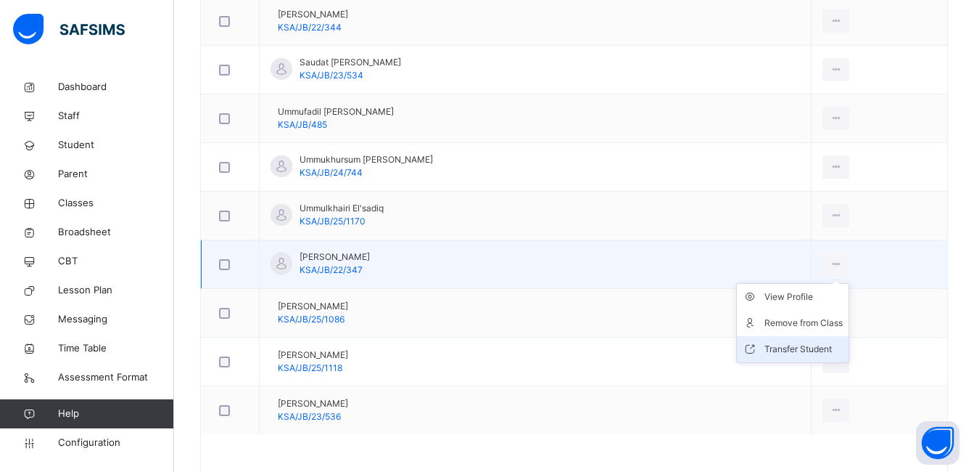
click at [792, 348] on div "Transfer Student" at bounding box center [804, 349] width 78 height 15
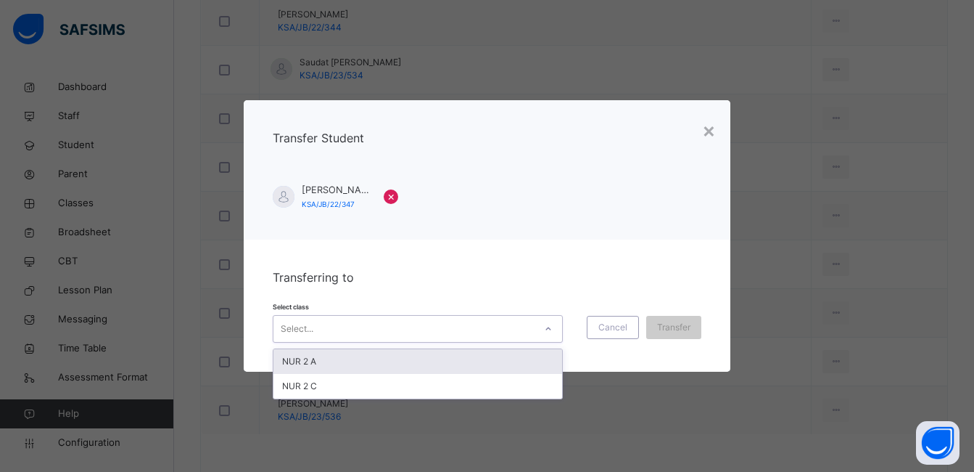
click at [545, 330] on icon at bounding box center [548, 328] width 9 height 15
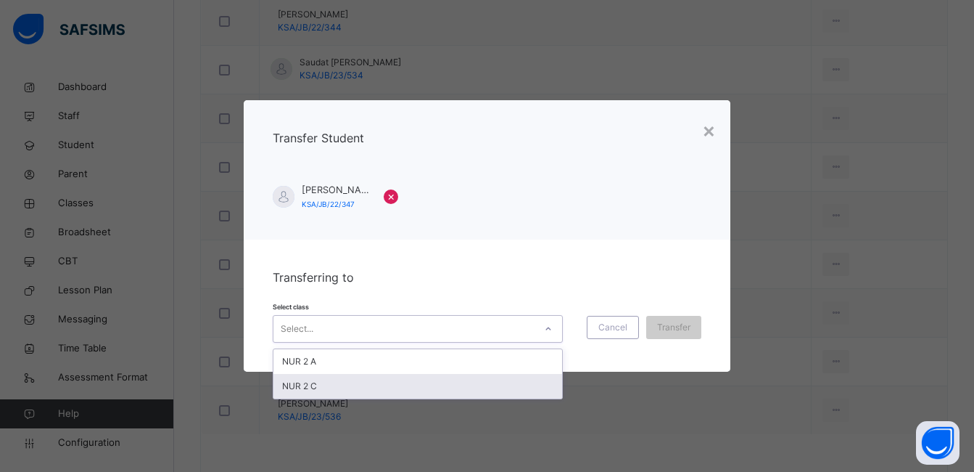
click at [471, 385] on div "NUR 2 C" at bounding box center [418, 386] width 289 height 25
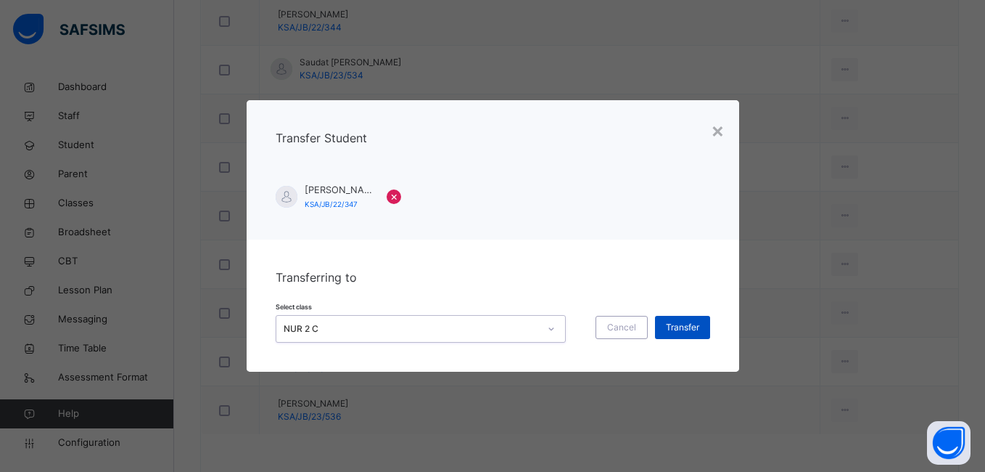
click at [686, 327] on span "Transfer" at bounding box center [682, 327] width 33 height 13
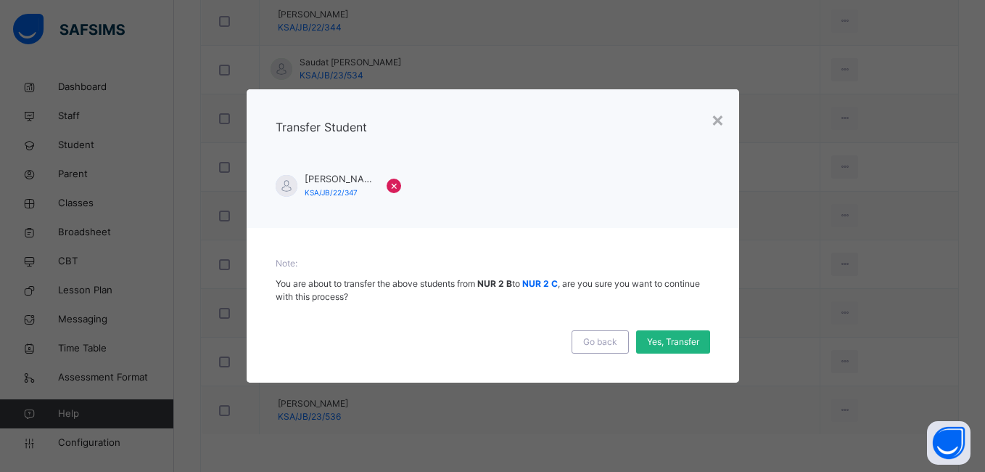
click at [678, 340] on span "Yes, Transfer" at bounding box center [673, 341] width 52 height 13
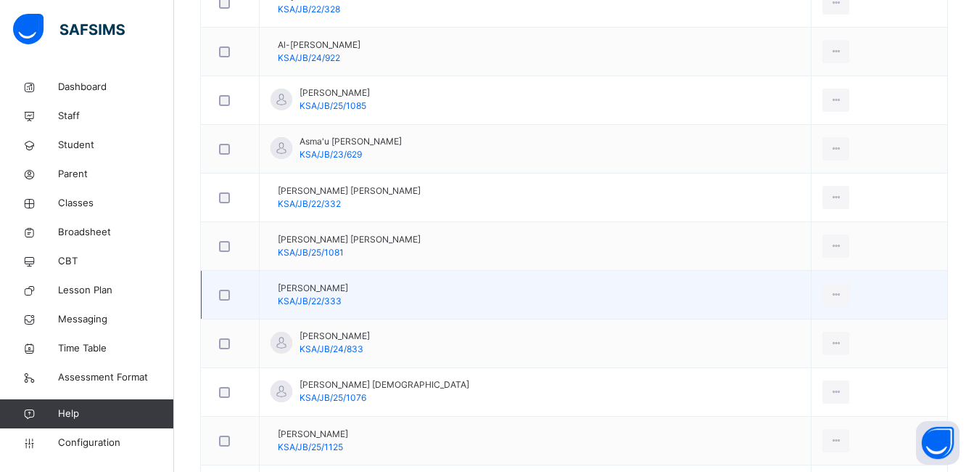
scroll to position [508, 0]
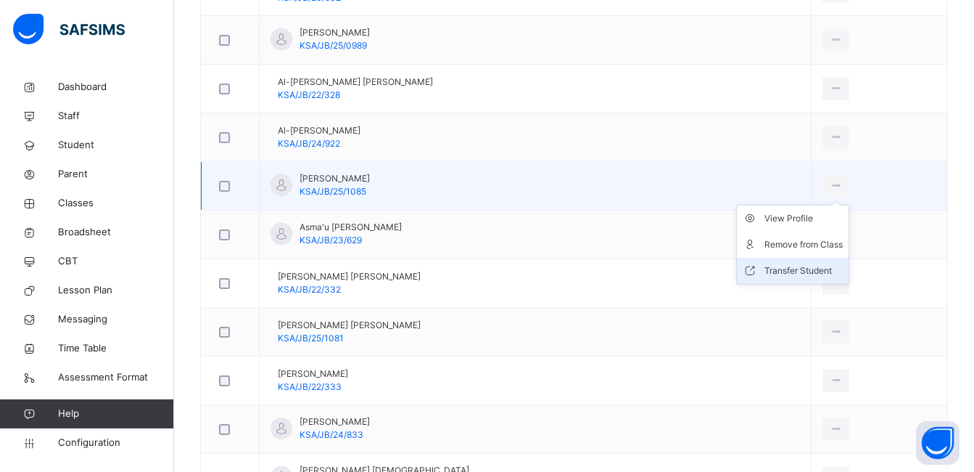
click at [794, 268] on div "Transfer Student" at bounding box center [804, 270] width 78 height 15
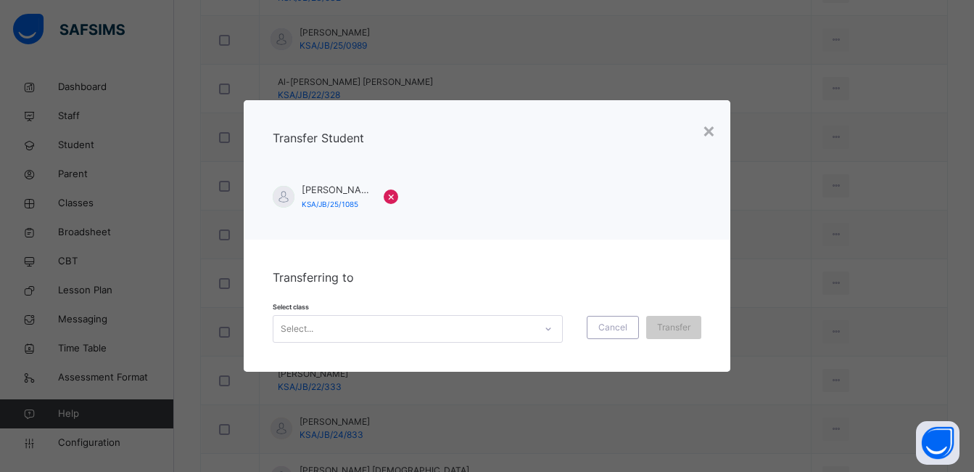
click at [545, 324] on icon at bounding box center [548, 328] width 9 height 15
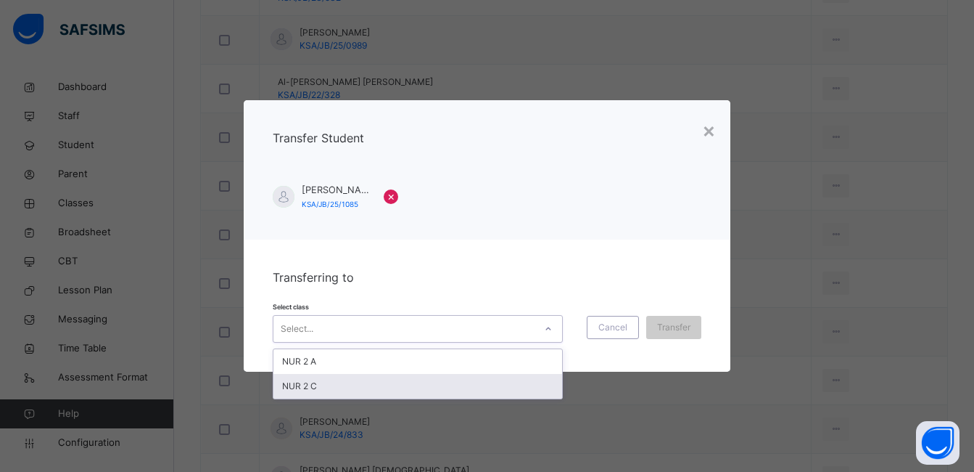
click at [498, 383] on div "NUR 2 C" at bounding box center [418, 386] width 289 height 25
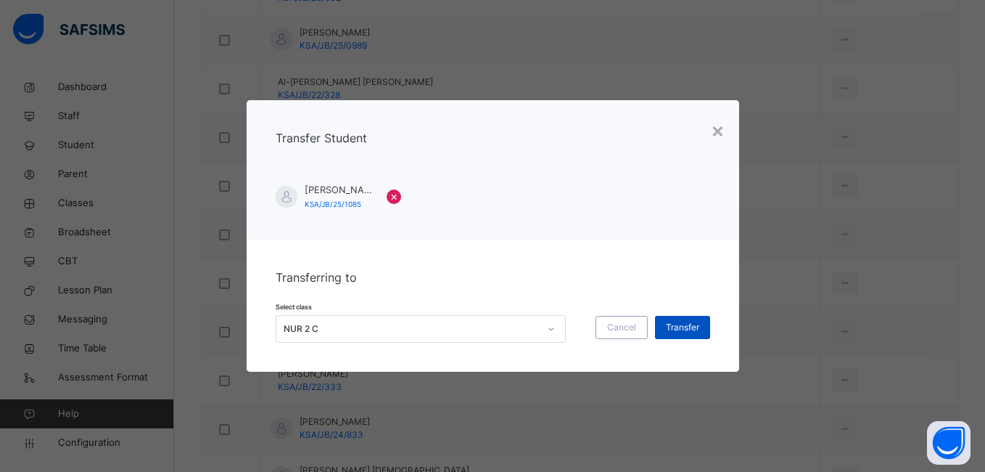
click at [682, 324] on span "Transfer" at bounding box center [682, 327] width 33 height 13
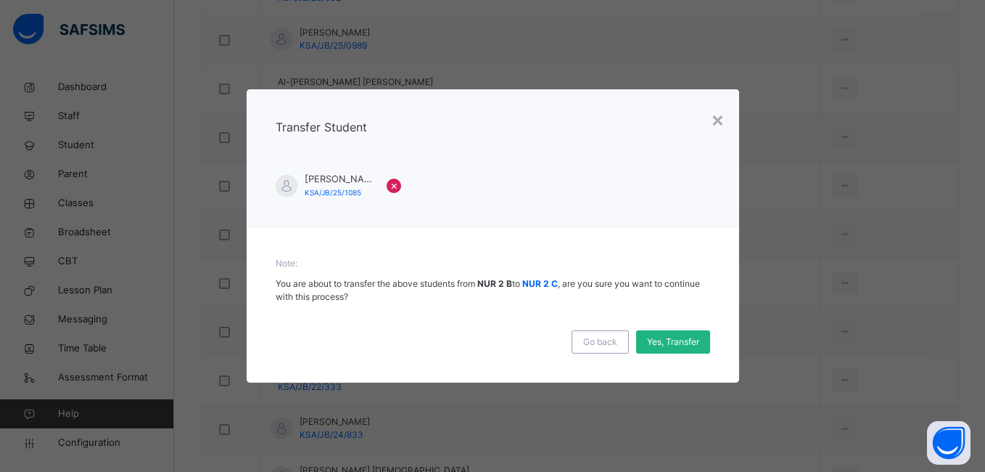
click at [674, 341] on span "Yes, Transfer" at bounding box center [673, 341] width 52 height 13
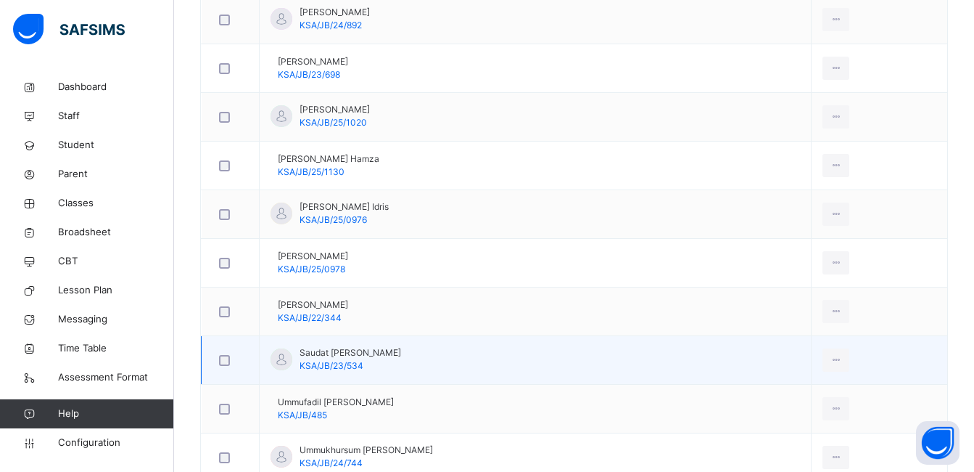
scroll to position [1451, 0]
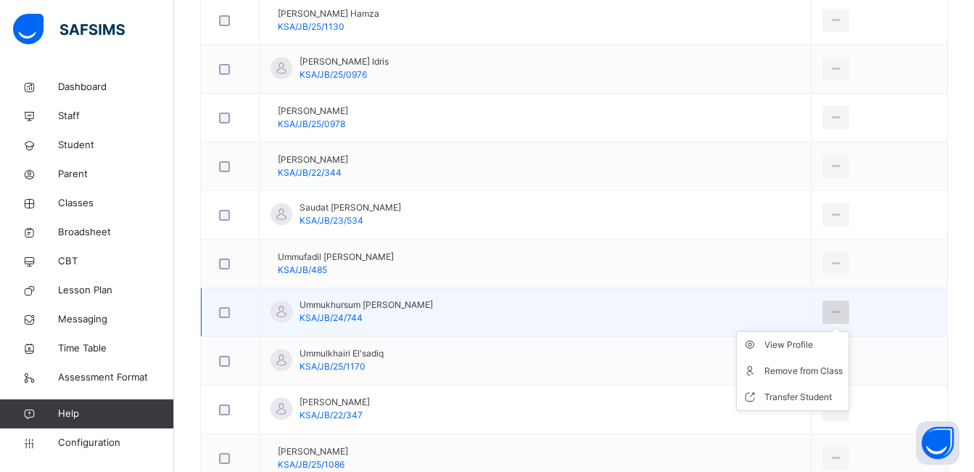
click at [830, 311] on icon at bounding box center [836, 311] width 12 height 13
click at [782, 393] on div "Transfer Student" at bounding box center [804, 397] width 78 height 15
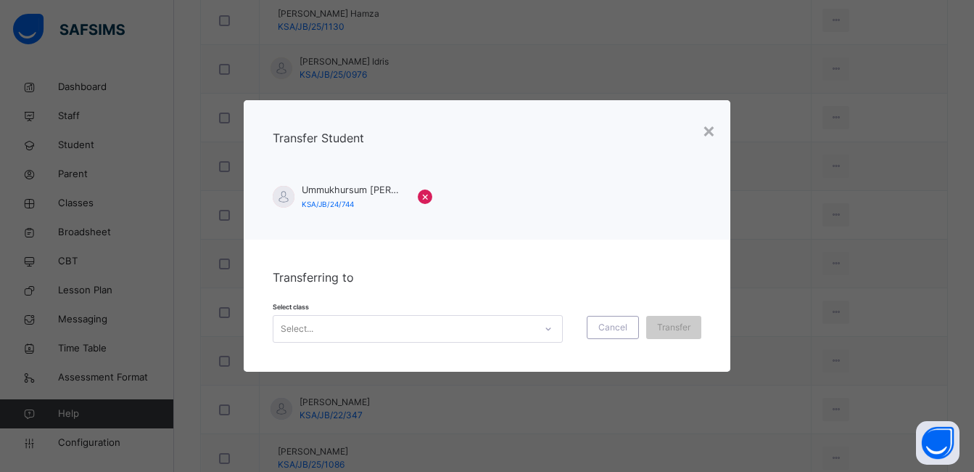
click at [544, 330] on icon at bounding box center [548, 328] width 9 height 15
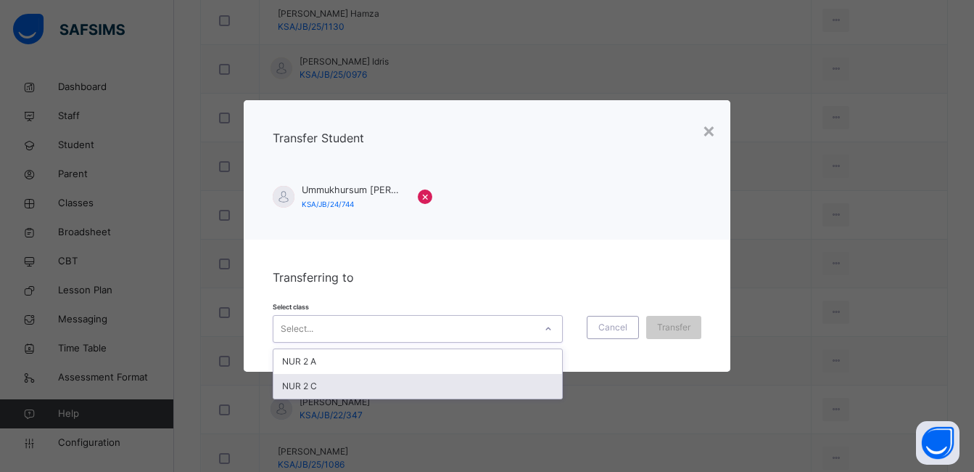
click at [514, 377] on div "NUR 2 C" at bounding box center [418, 386] width 289 height 25
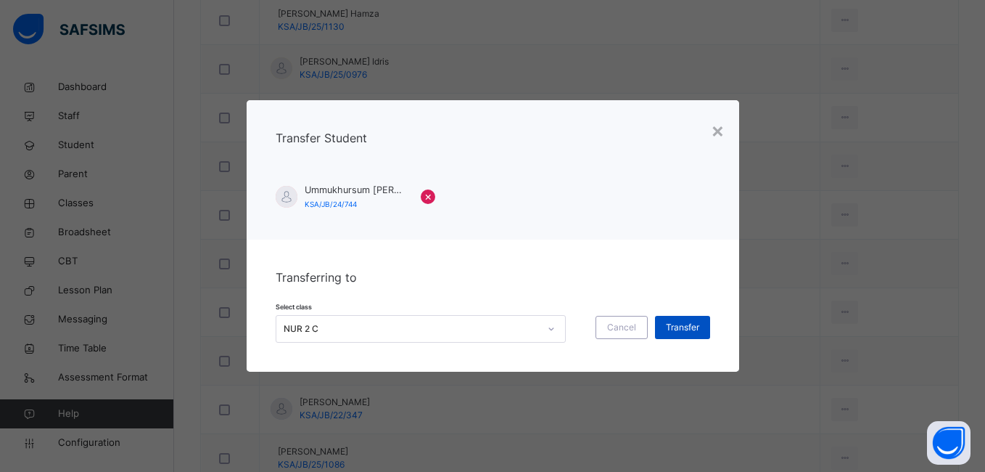
click at [686, 325] on span "Transfer" at bounding box center [682, 327] width 33 height 13
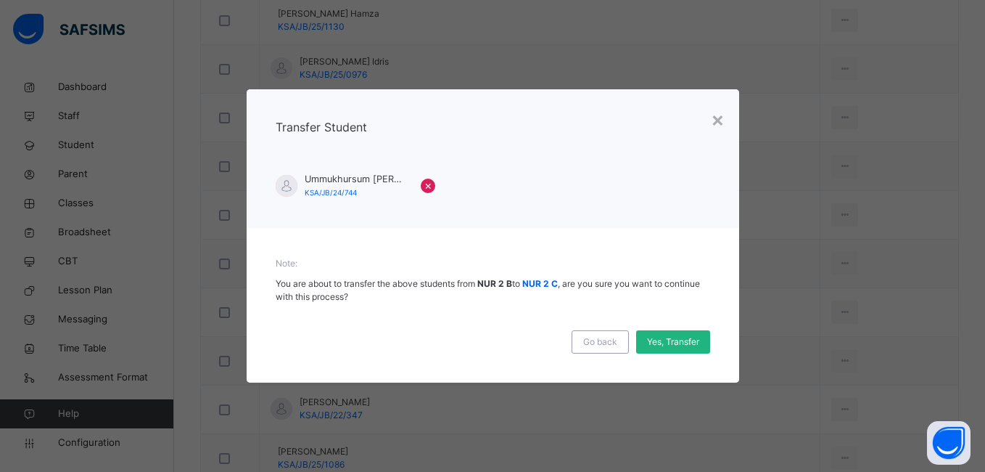
click at [675, 341] on span "Yes, Transfer" at bounding box center [673, 341] width 52 height 13
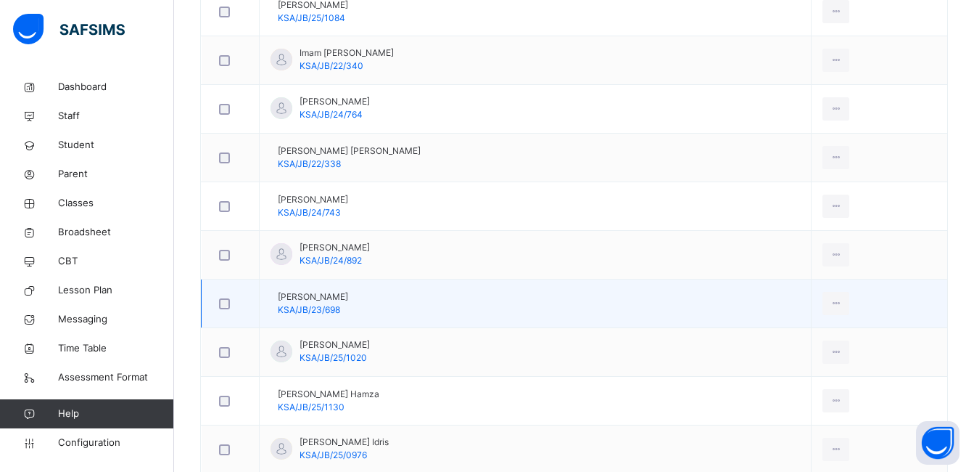
scroll to position [1059, 0]
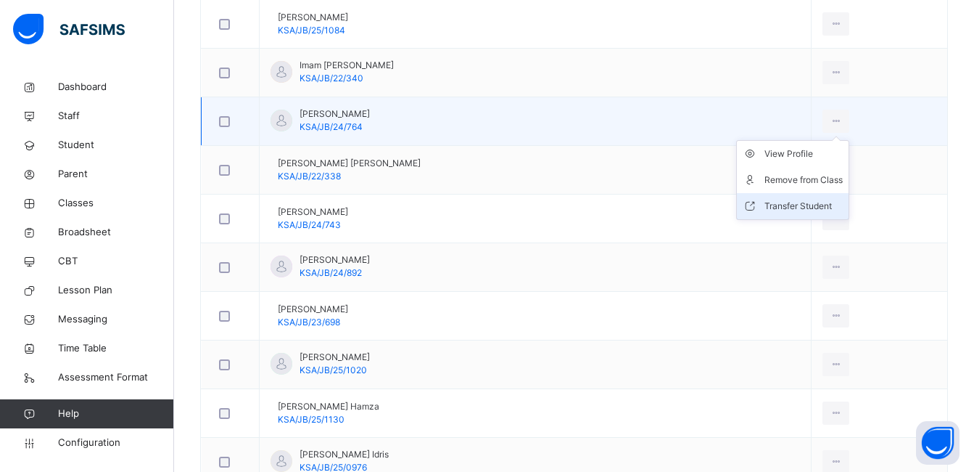
click at [792, 204] on div "Transfer Student" at bounding box center [804, 206] width 78 height 15
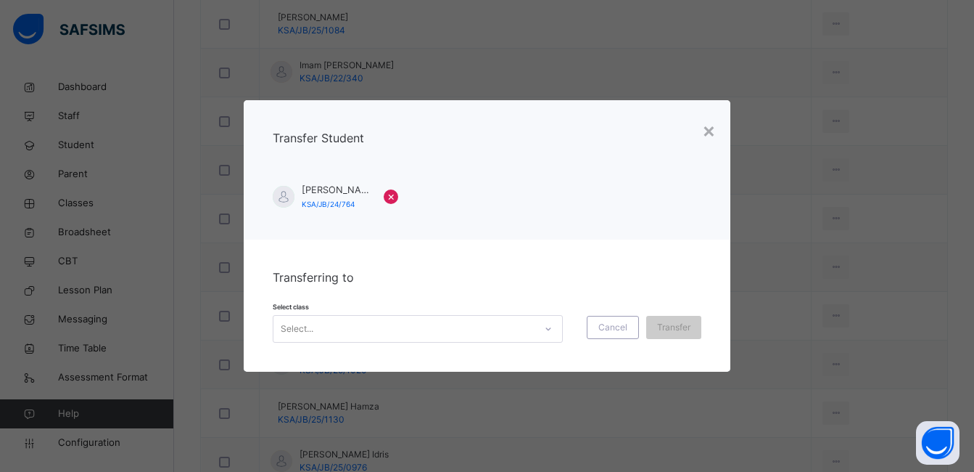
click at [548, 329] on icon at bounding box center [548, 328] width 9 height 15
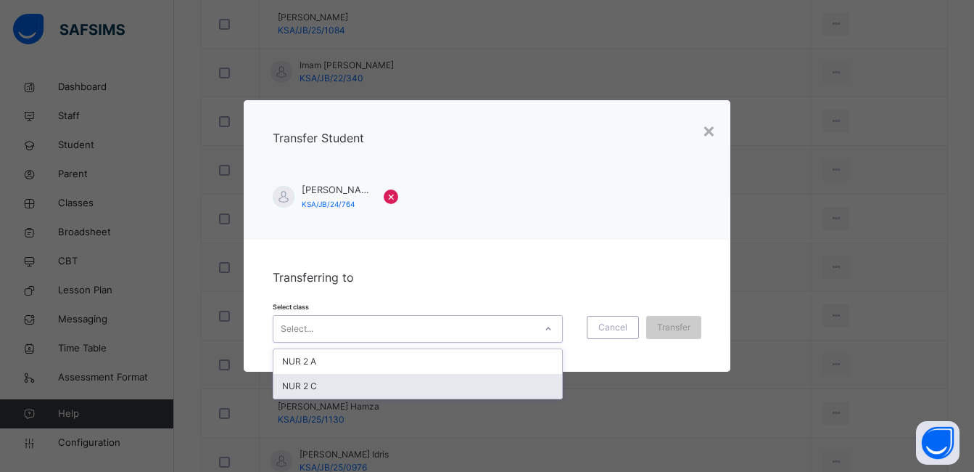
click at [504, 390] on div "NUR 2 C" at bounding box center [418, 386] width 289 height 25
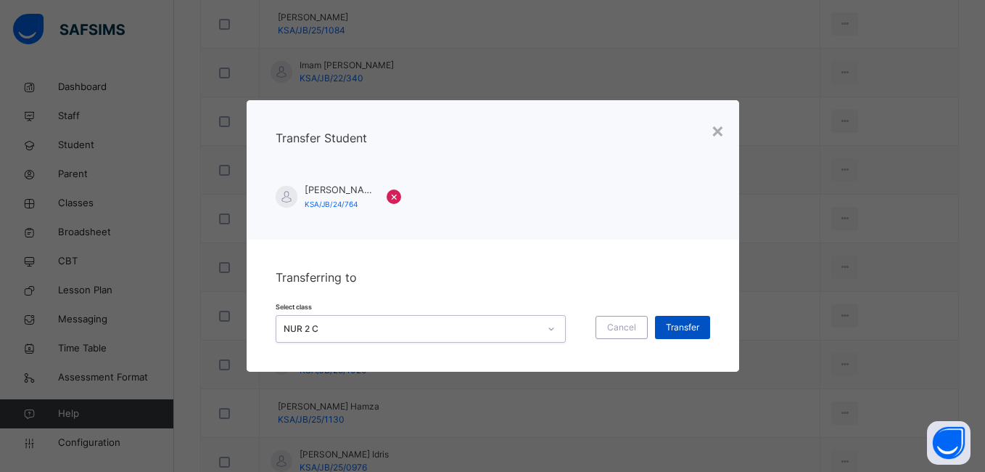
click at [682, 327] on span "Transfer" at bounding box center [682, 327] width 33 height 13
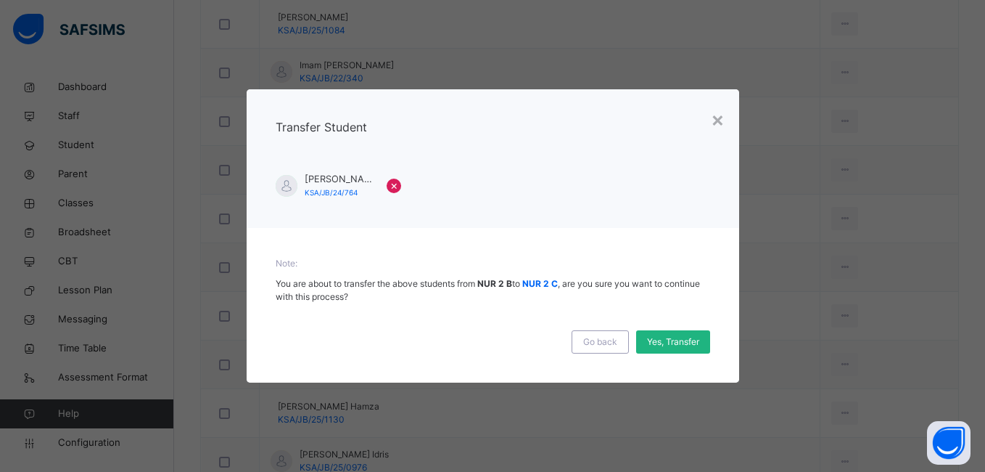
click at [673, 338] on span "Yes, Transfer" at bounding box center [673, 341] width 52 height 13
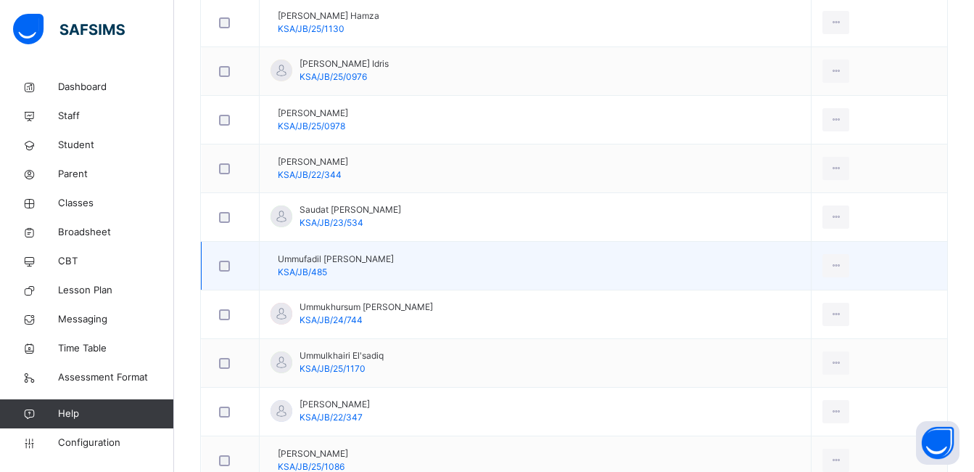
scroll to position [1494, 0]
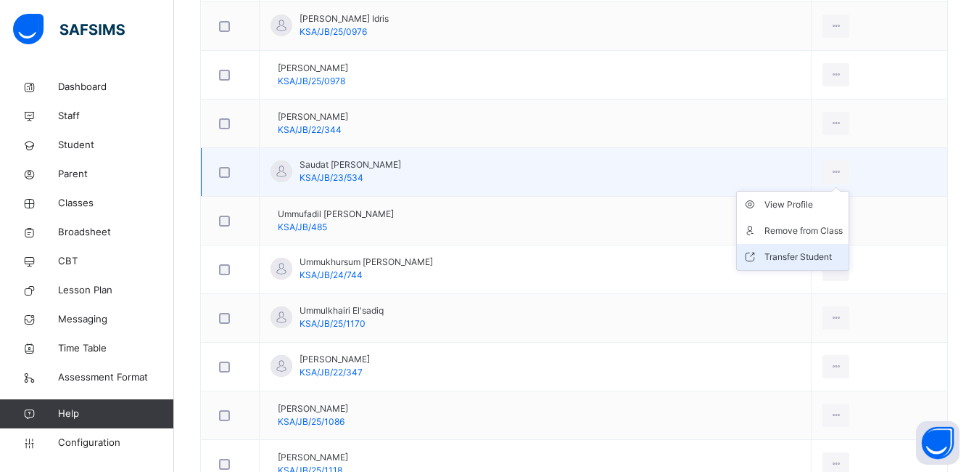
click at [794, 258] on div "Transfer Student" at bounding box center [804, 257] width 78 height 15
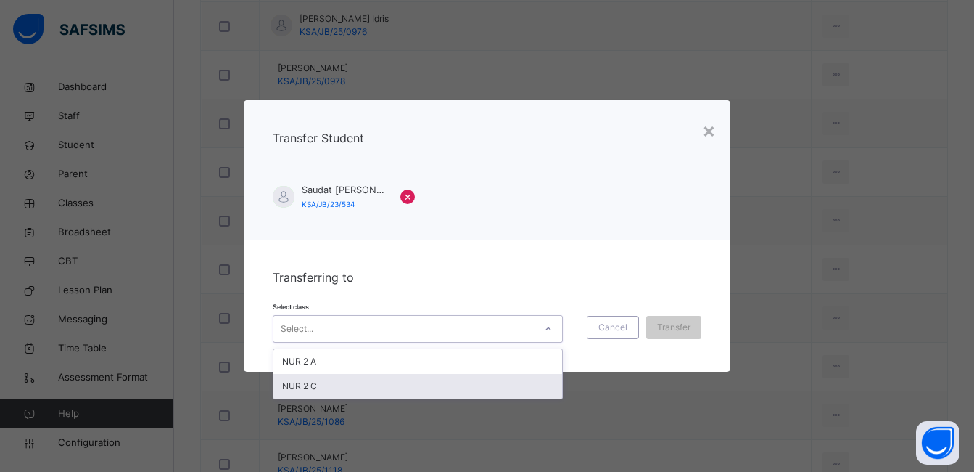
click at [470, 388] on div "NUR 2 C" at bounding box center [418, 386] width 289 height 25
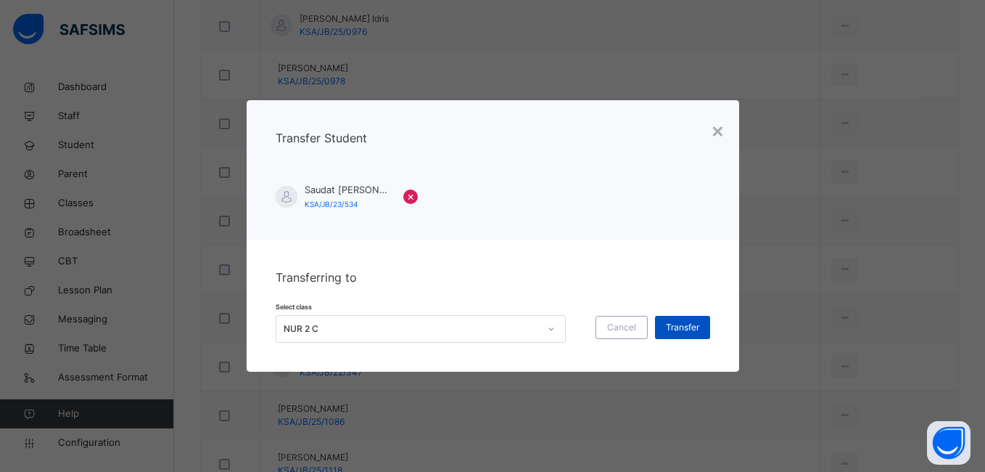
click at [681, 328] on span "Transfer" at bounding box center [682, 327] width 33 height 13
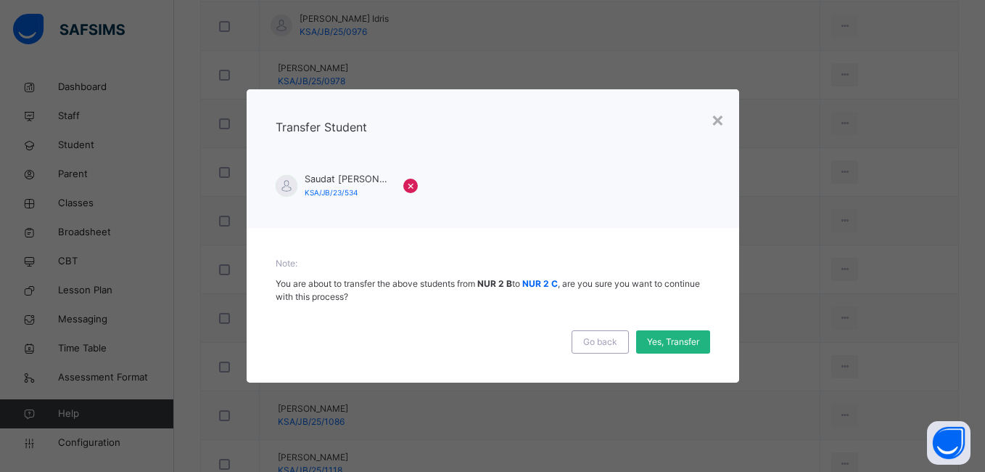
click at [676, 339] on span "Yes, Transfer" at bounding box center [673, 341] width 52 height 13
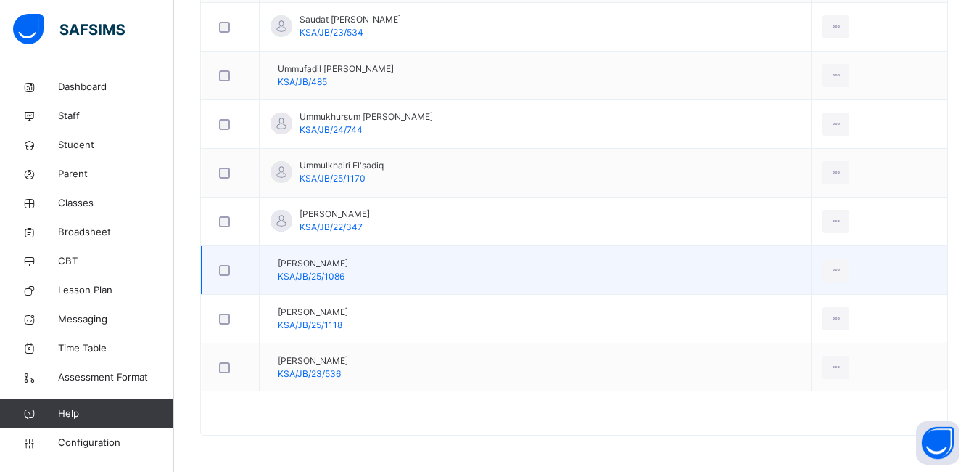
scroll to position [1204, 0]
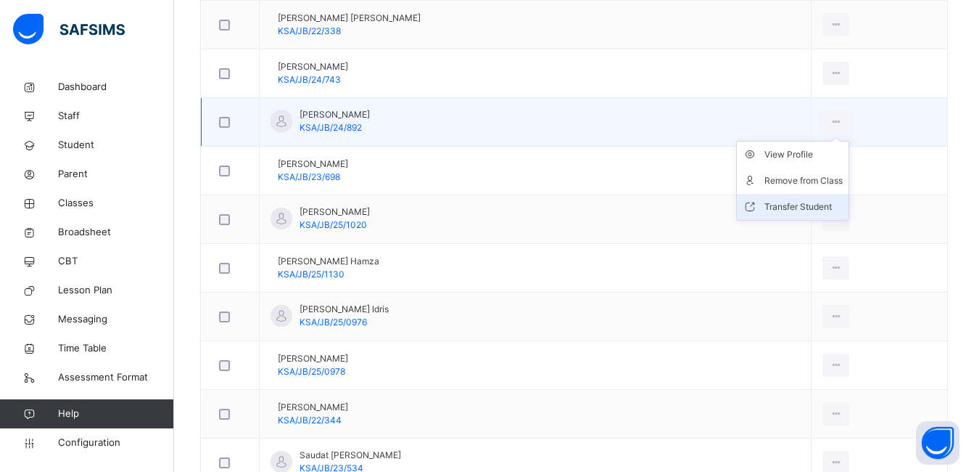
click at [784, 207] on div "Transfer Student" at bounding box center [804, 207] width 78 height 15
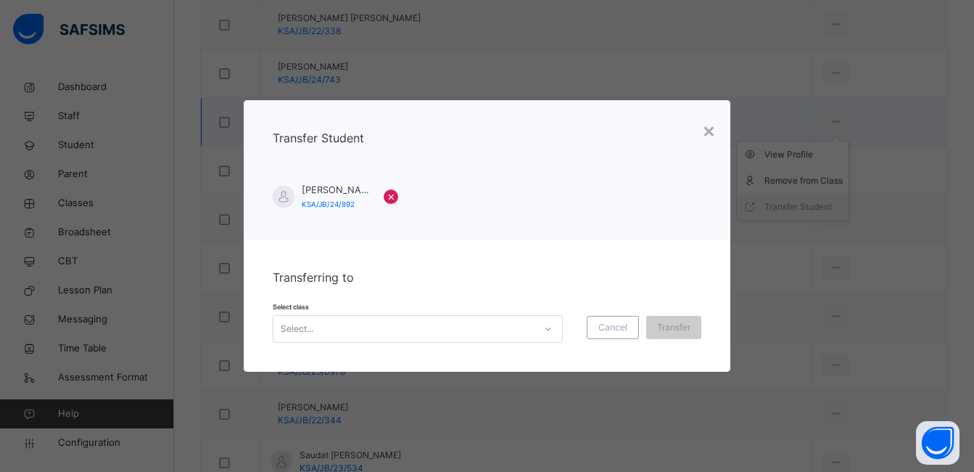
click at [546, 333] on icon at bounding box center [548, 328] width 9 height 15
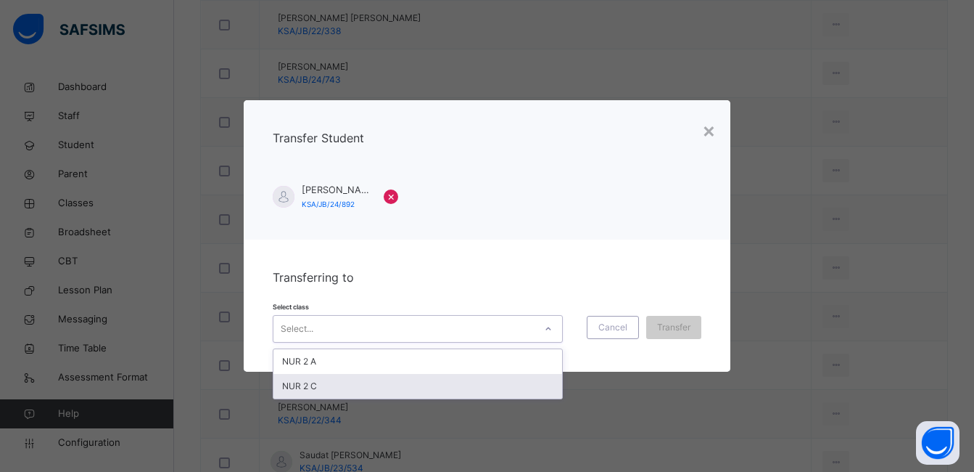
click at [440, 385] on div "NUR 2 C" at bounding box center [418, 386] width 289 height 25
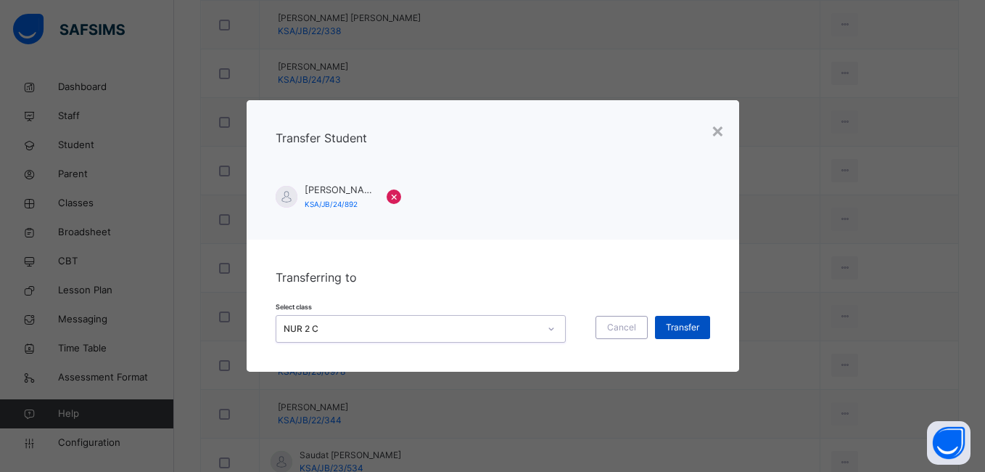
click at [685, 329] on span "Transfer" at bounding box center [682, 327] width 33 height 13
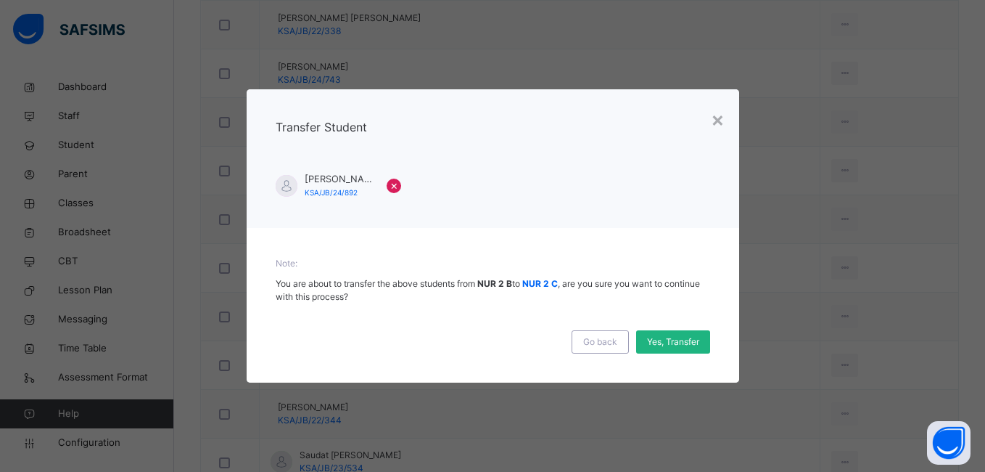
click at [663, 342] on span "Yes, Transfer" at bounding box center [673, 341] width 52 height 13
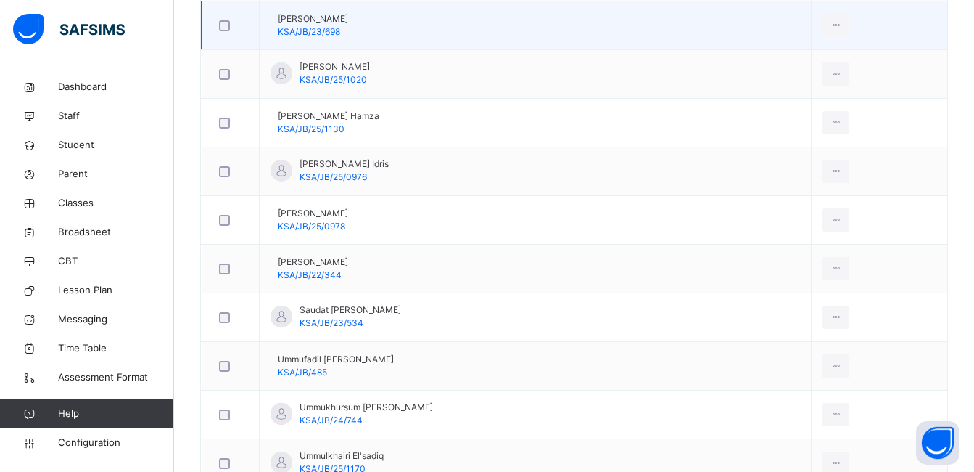
scroll to position [1494, 0]
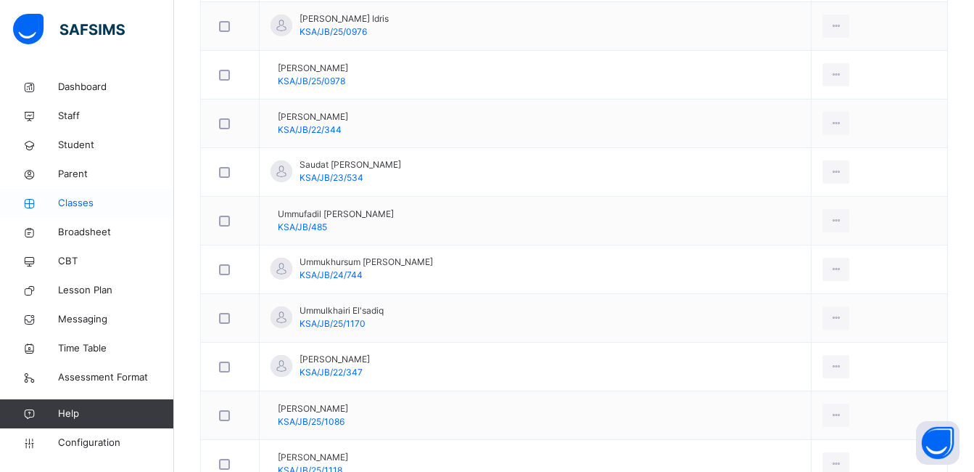
click at [73, 200] on span "Classes" at bounding box center [116, 203] width 116 height 15
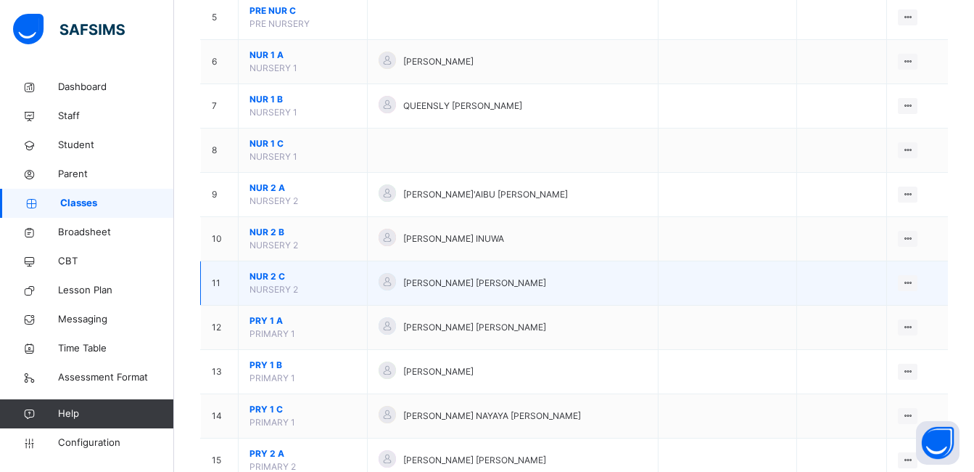
scroll to position [363, 0]
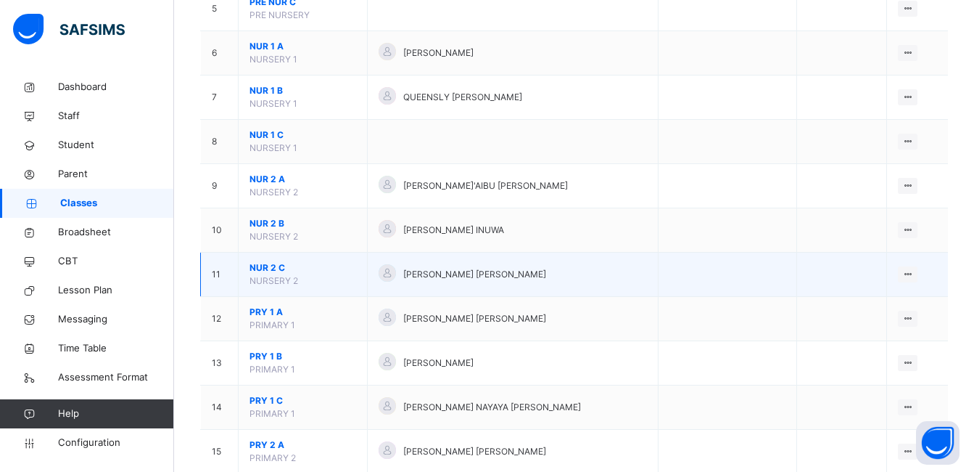
click at [271, 268] on span "NUR 2 C" at bounding box center [303, 267] width 107 height 13
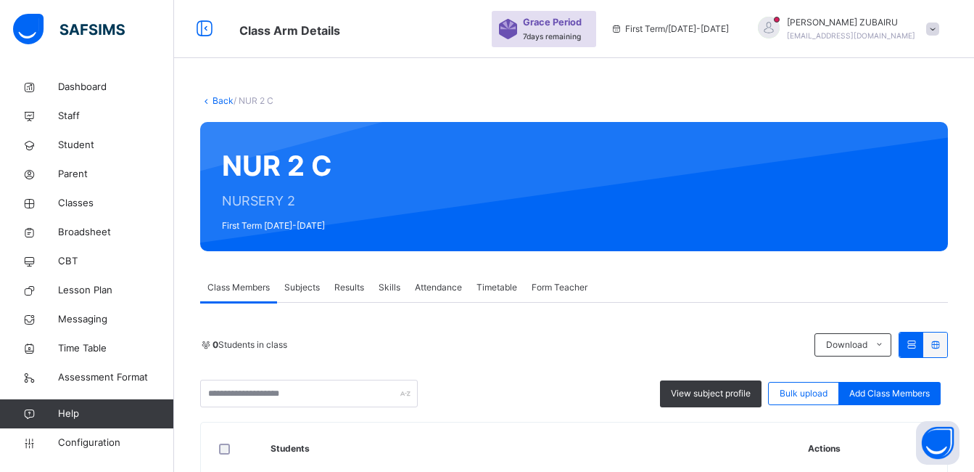
scroll to position [218, 0]
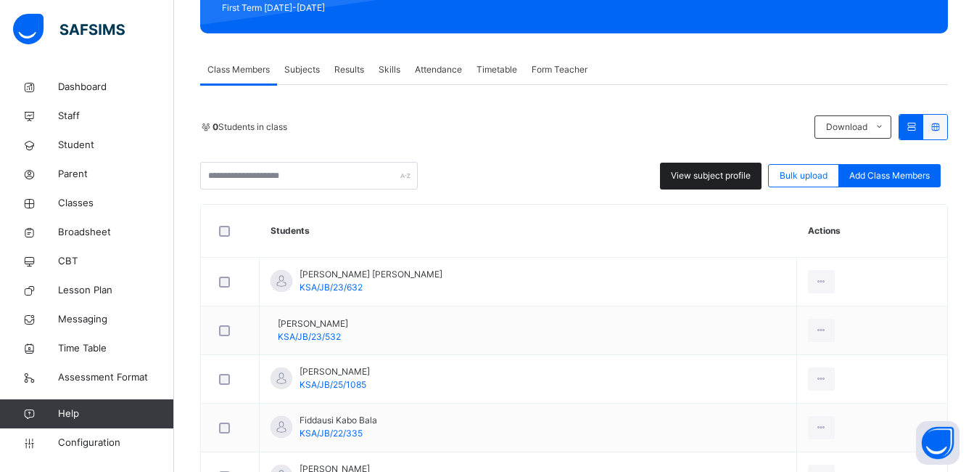
click at [708, 176] on span "View subject profile" at bounding box center [711, 175] width 80 height 13
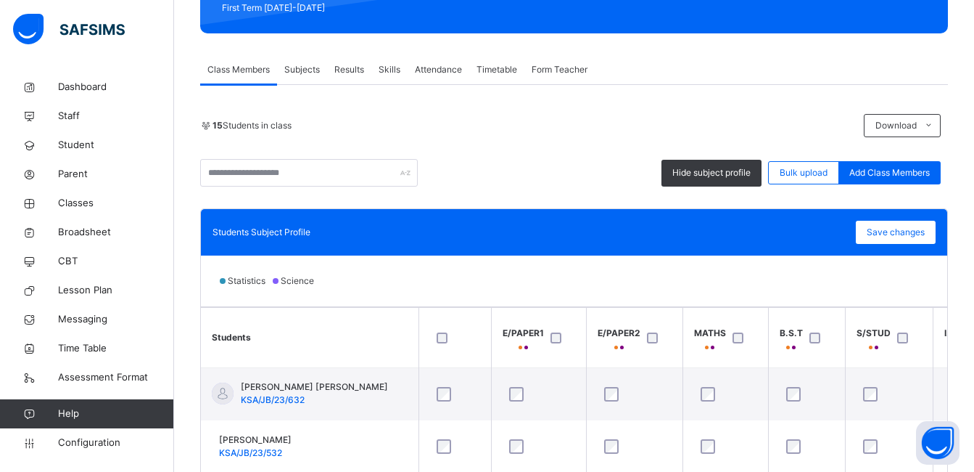
scroll to position [435, 0]
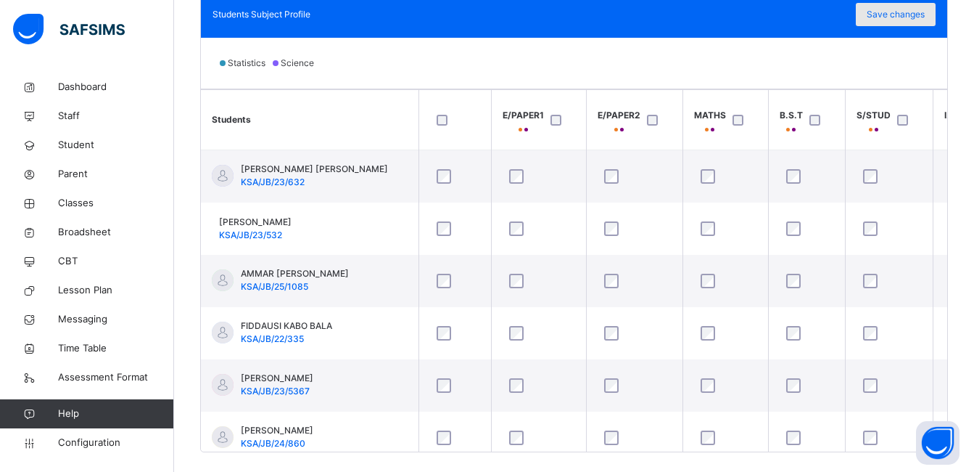
click at [903, 14] on span "Save changes" at bounding box center [896, 14] width 58 height 13
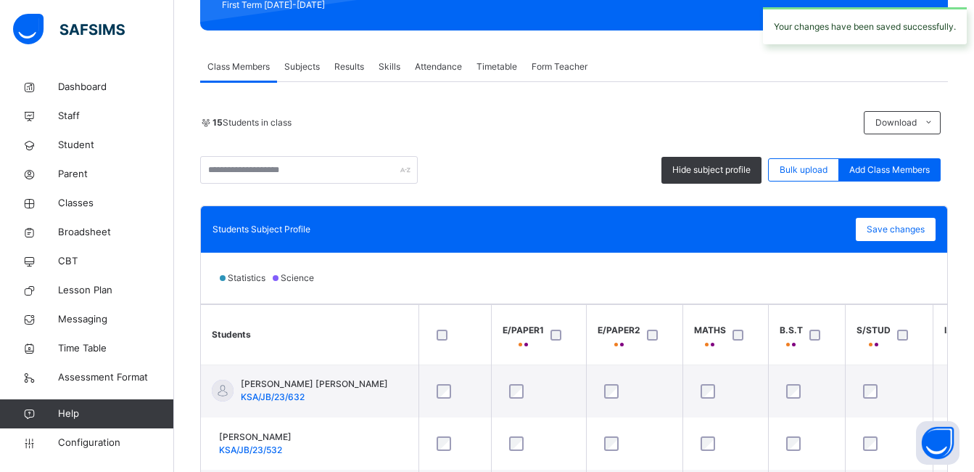
scroll to position [218, 0]
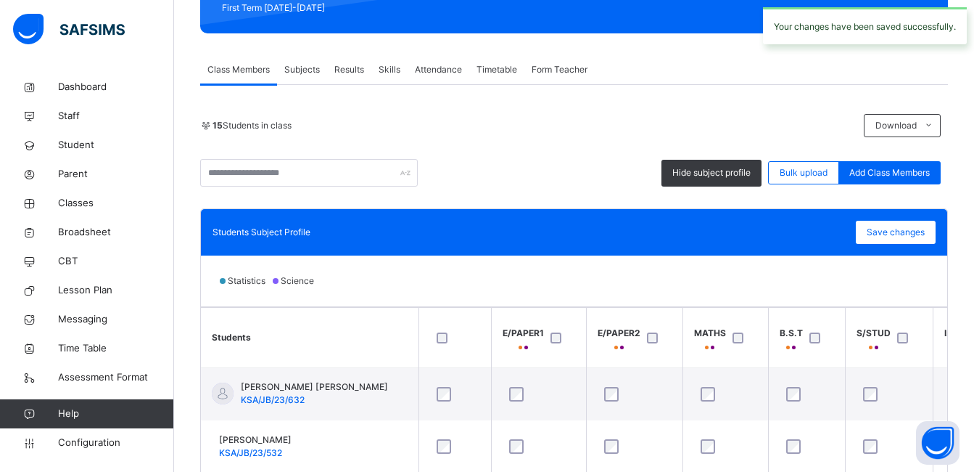
click at [305, 70] on span "Subjects" at bounding box center [302, 69] width 36 height 13
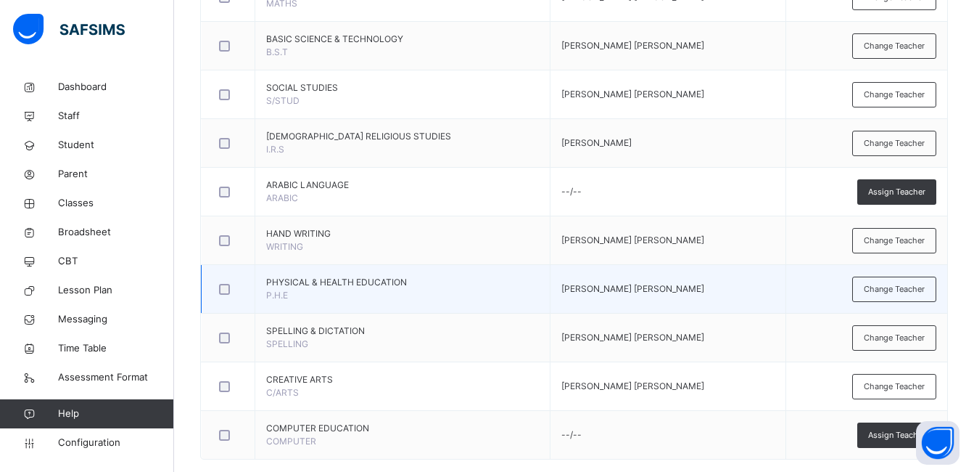
scroll to position [564, 0]
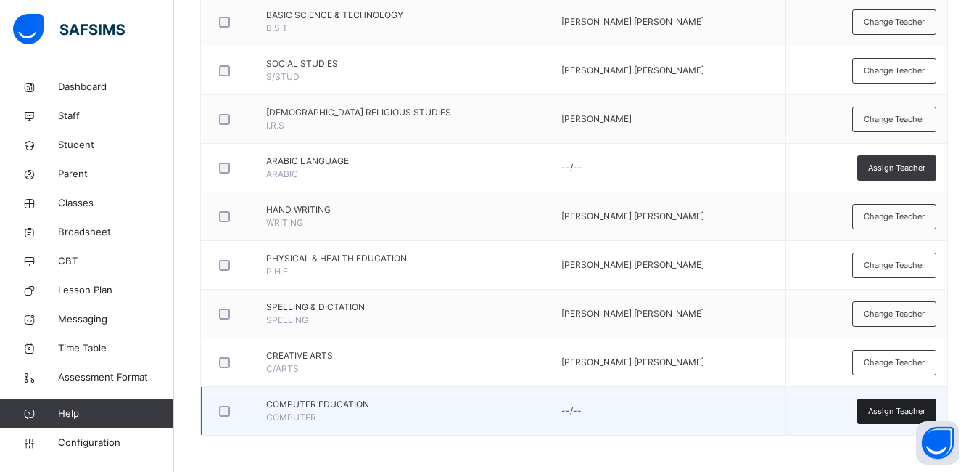
click at [884, 407] on span "Assign Teacher" at bounding box center [896, 411] width 57 height 12
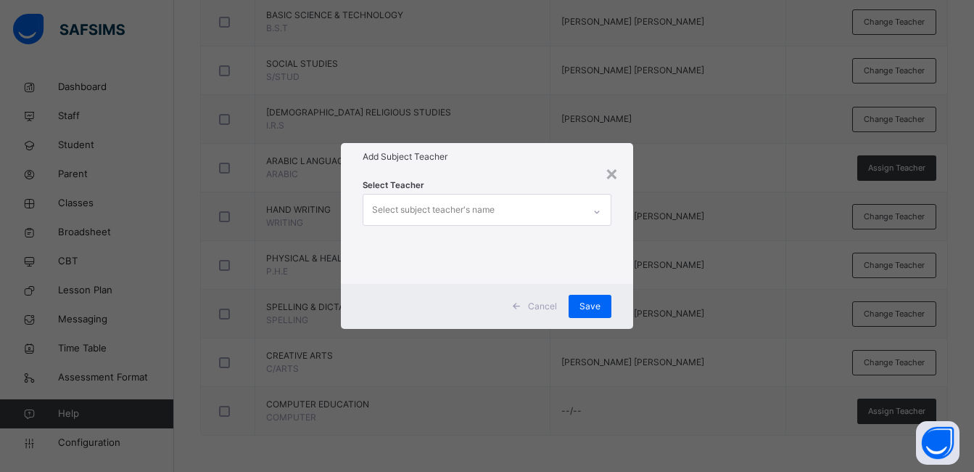
click at [596, 213] on icon at bounding box center [597, 212] width 9 height 15
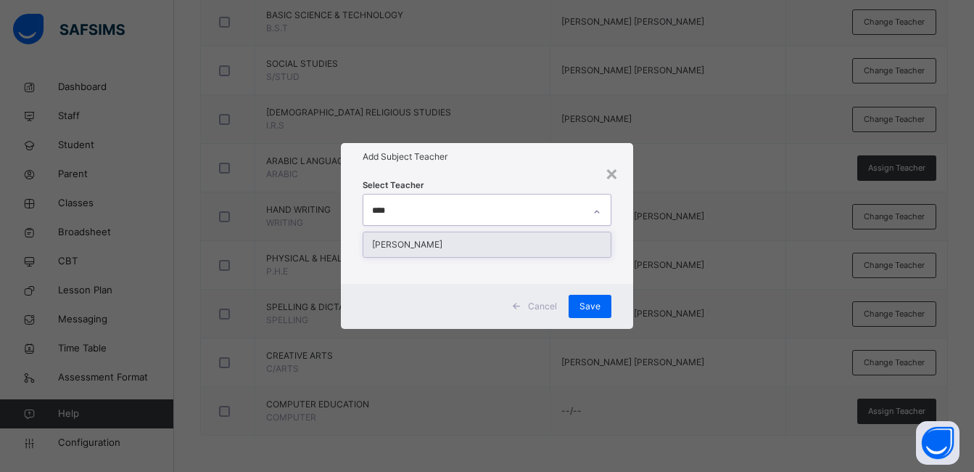
type input "*****"
click at [537, 241] on div "[PERSON_NAME]" at bounding box center [486, 244] width 247 height 25
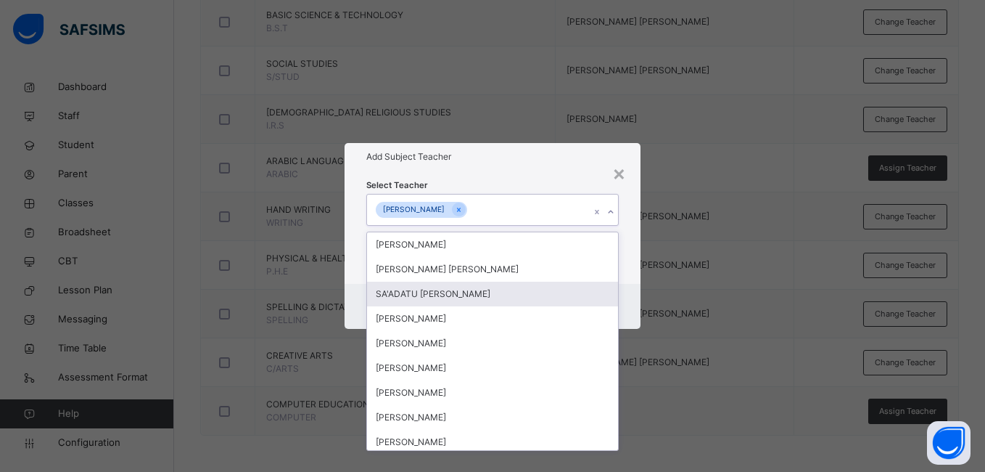
click at [630, 279] on div "Select Teacher option SAGEER ZUBAIRU MAITAMA, selected. option SA'ADATU ABDULLA…" at bounding box center [492, 226] width 295 height 113
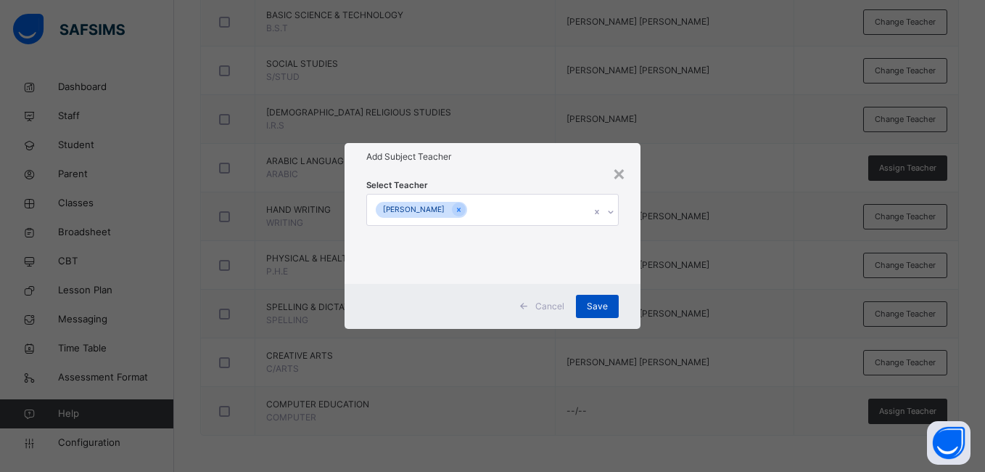
click at [593, 301] on span "Save" at bounding box center [597, 306] width 21 height 13
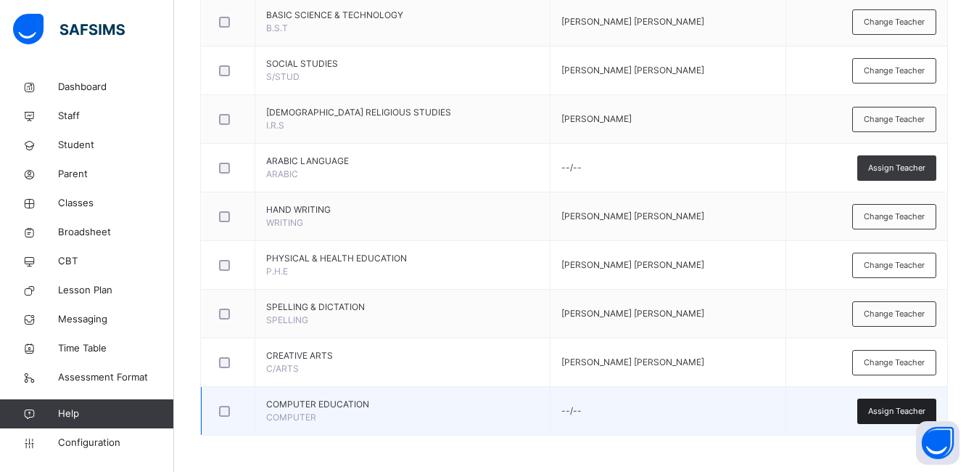
click at [884, 412] on span "Assign Teacher" at bounding box center [896, 411] width 57 height 12
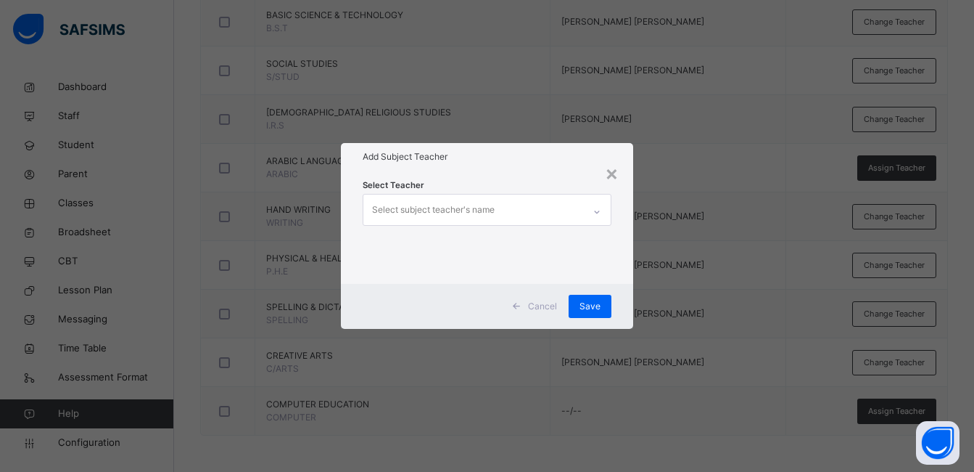
click at [600, 212] on icon at bounding box center [597, 212] width 9 height 15
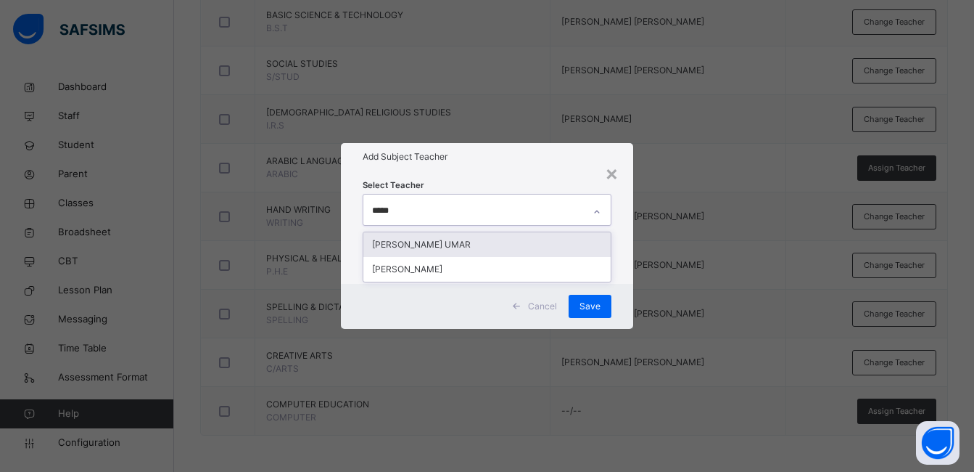
type input "******"
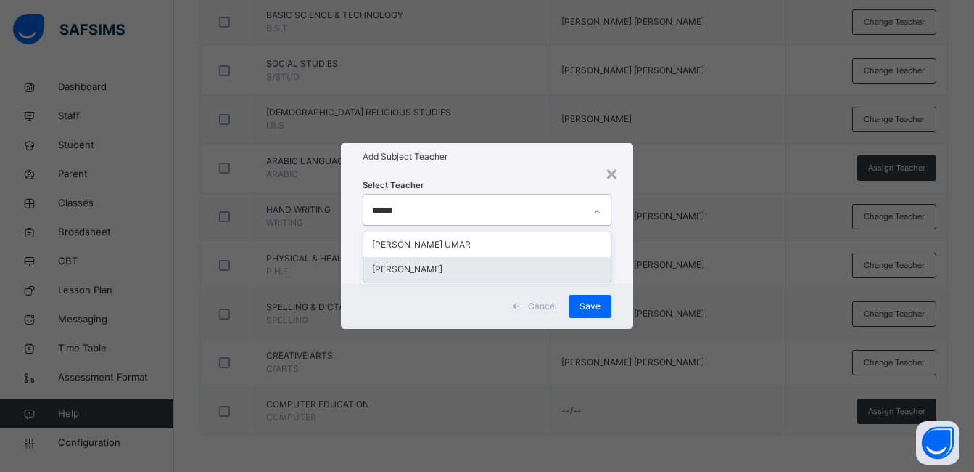
click at [478, 269] on div "[PERSON_NAME]" at bounding box center [486, 269] width 247 height 25
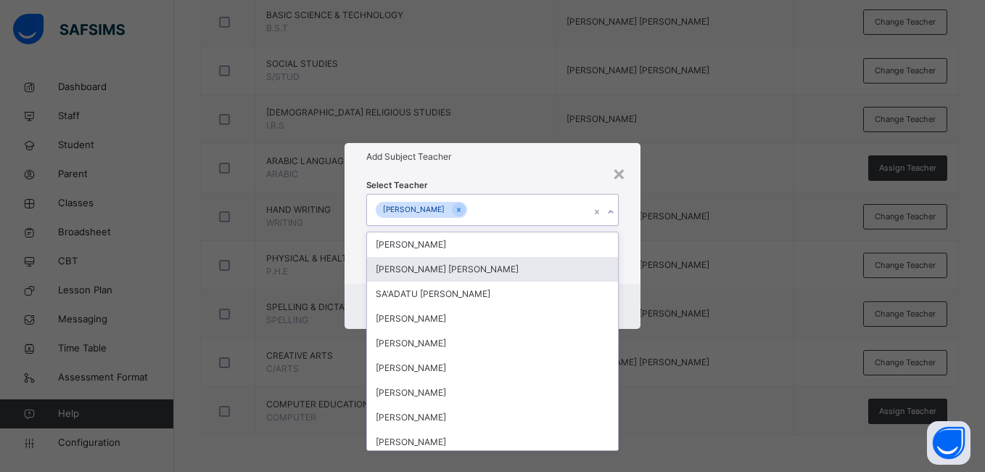
click at [629, 239] on div "Select Teacher option FATIMA JIBRIN ABDULLAHI, selected. option ABDULLAHI ABDUL…" at bounding box center [492, 226] width 295 height 113
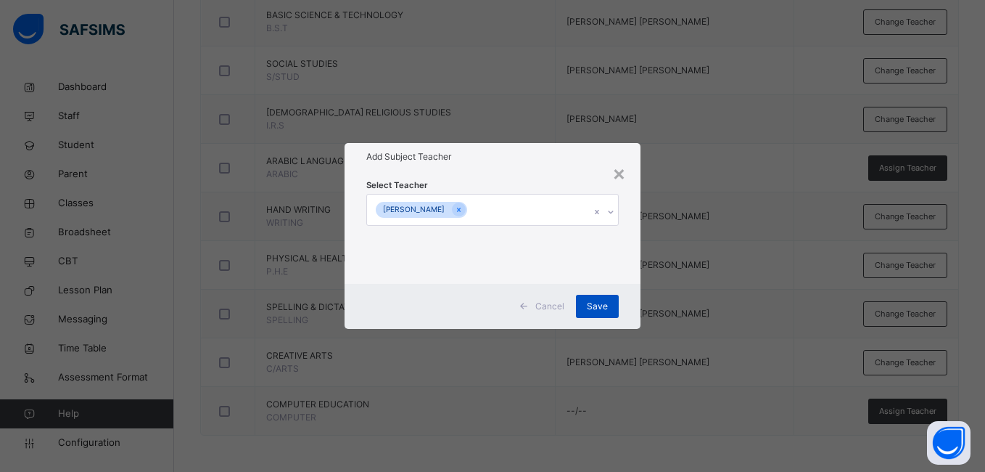
click at [605, 312] on span "Save" at bounding box center [597, 306] width 21 height 13
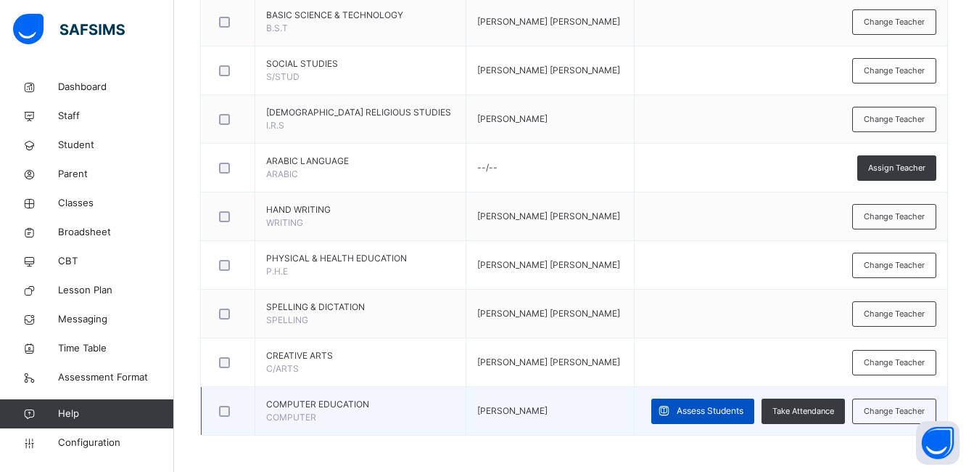
click at [697, 407] on span "Assess Students" at bounding box center [710, 410] width 67 height 13
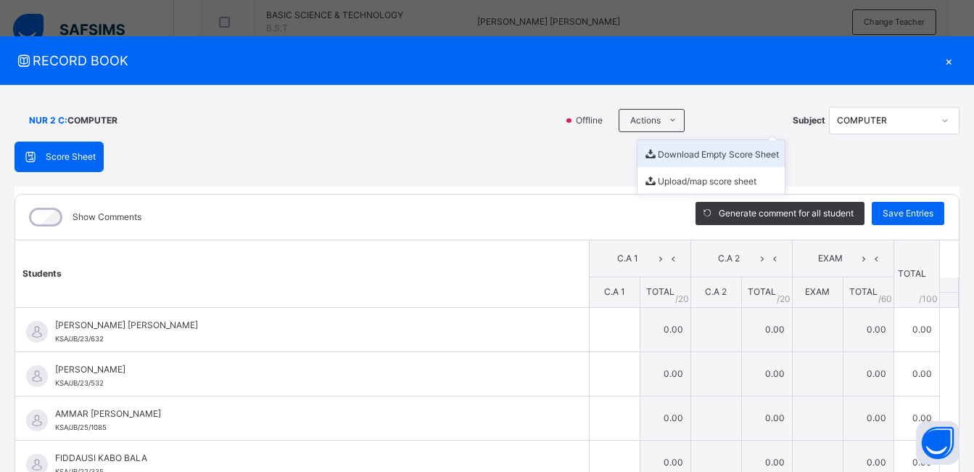
click at [665, 155] on li "Download Empty Score Sheet" at bounding box center [711, 153] width 147 height 27
click at [613, 57] on span "RECORD BOOK" at bounding box center [477, 61] width 924 height 20
click at [657, 152] on li "Download Empty Score Sheet" at bounding box center [711, 153] width 147 height 27
click at [578, 60] on span "RECORD BOOK" at bounding box center [477, 61] width 924 height 20
click at [941, 62] on div "×" at bounding box center [949, 61] width 22 height 20
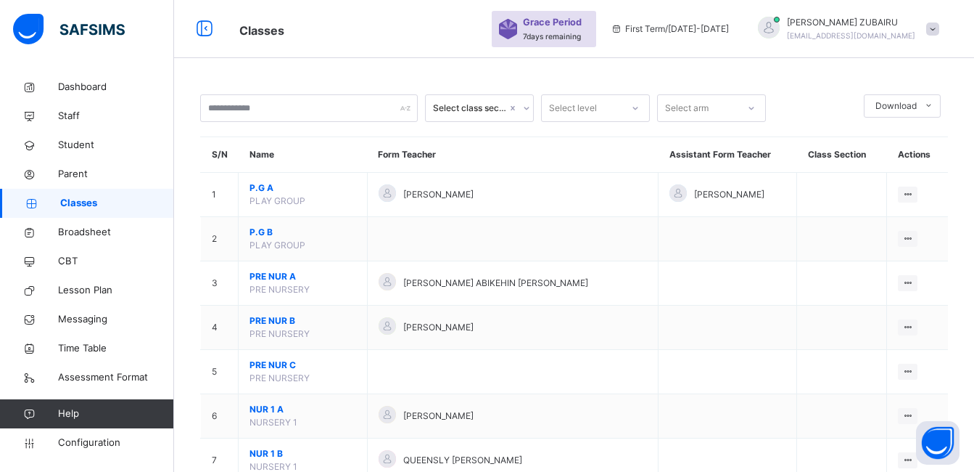
scroll to position [290, 0]
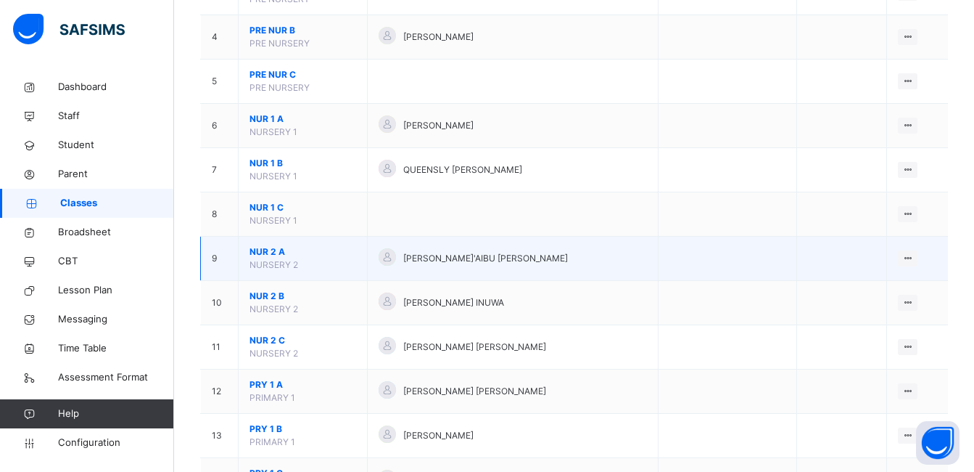
click at [271, 251] on span "NUR 2 A" at bounding box center [303, 251] width 107 height 13
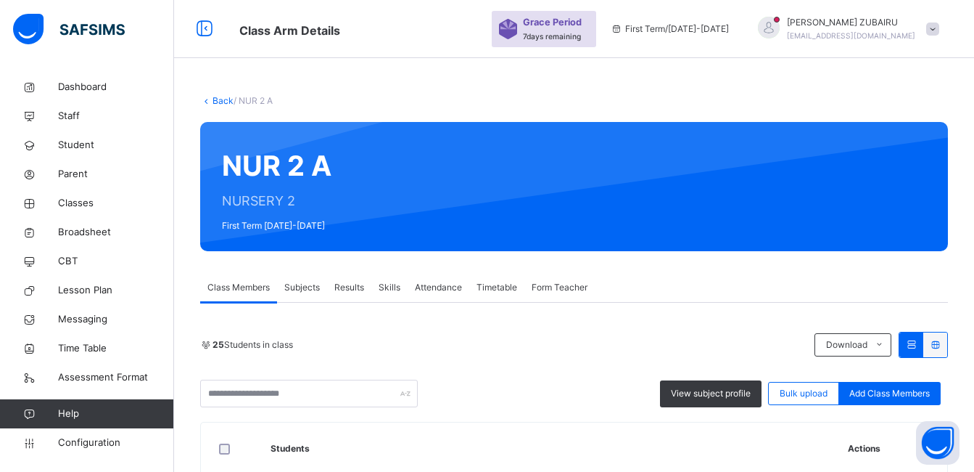
click at [303, 281] on span "Subjects" at bounding box center [302, 287] width 36 height 13
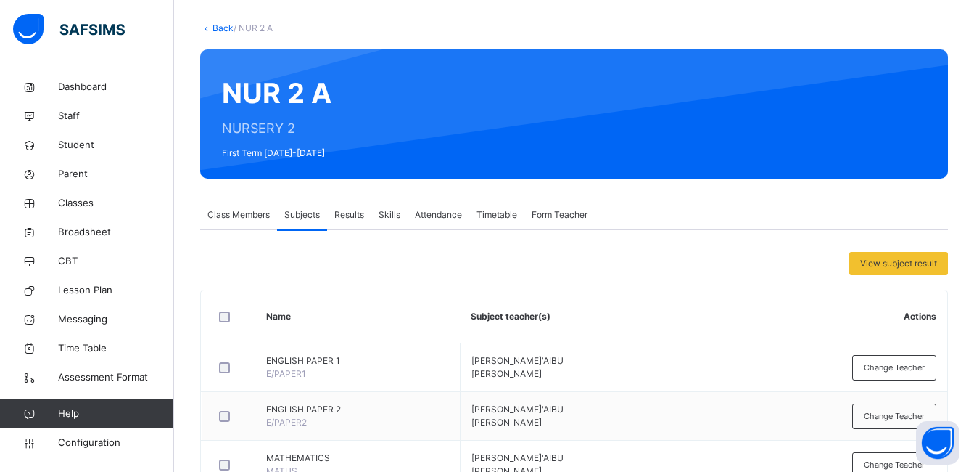
scroll to position [564, 0]
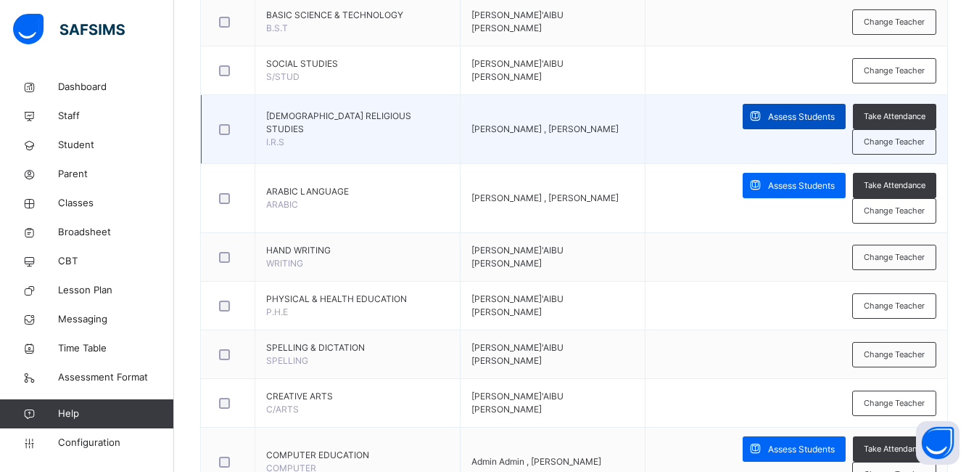
click at [768, 118] on span "Assess Students" at bounding box center [801, 116] width 67 height 13
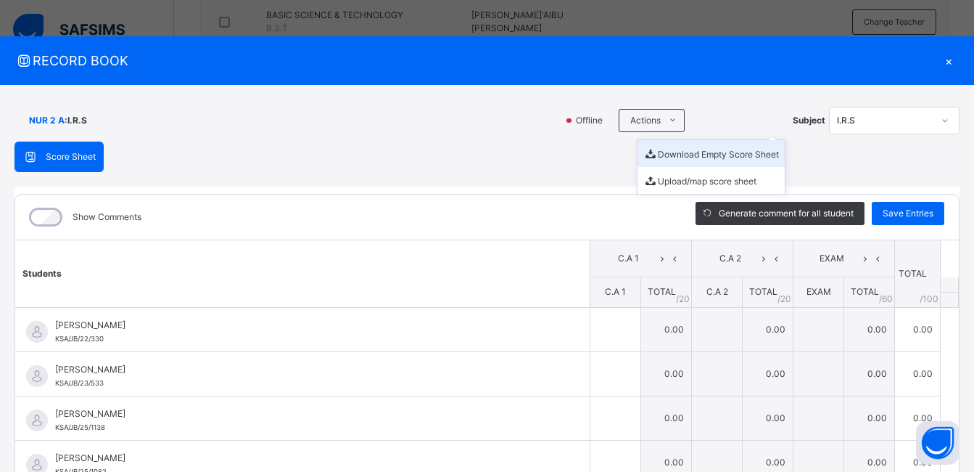
click at [660, 150] on li "Download Empty Score Sheet" at bounding box center [711, 153] width 147 height 27
drag, startPoint x: 593, startPoint y: 54, endPoint x: 820, endPoint y: 78, distance: 228.3
click at [593, 54] on span "RECORD BOOK" at bounding box center [477, 61] width 924 height 20
click at [944, 59] on div "×" at bounding box center [949, 61] width 22 height 20
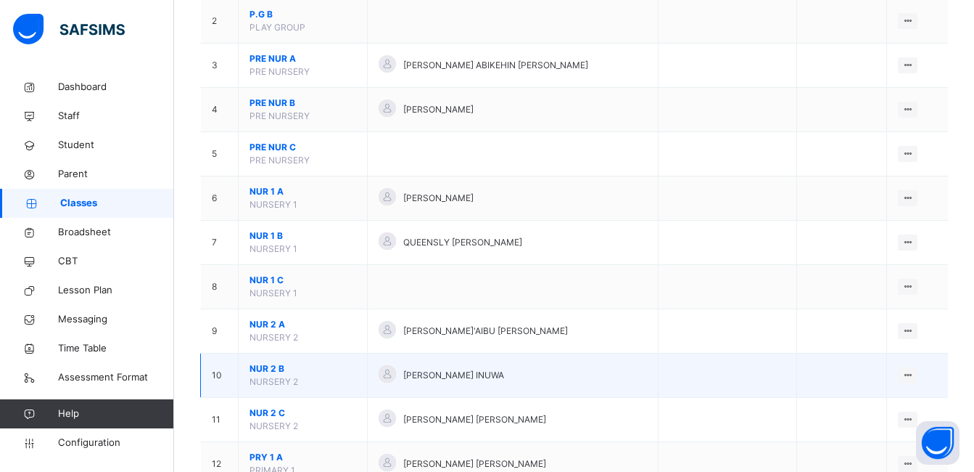
scroll to position [290, 0]
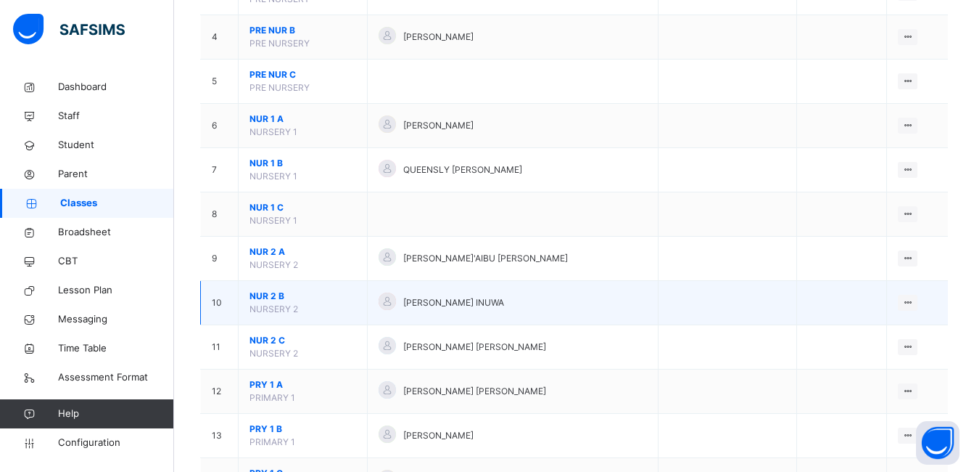
click at [260, 295] on span "NUR 2 B" at bounding box center [303, 295] width 107 height 13
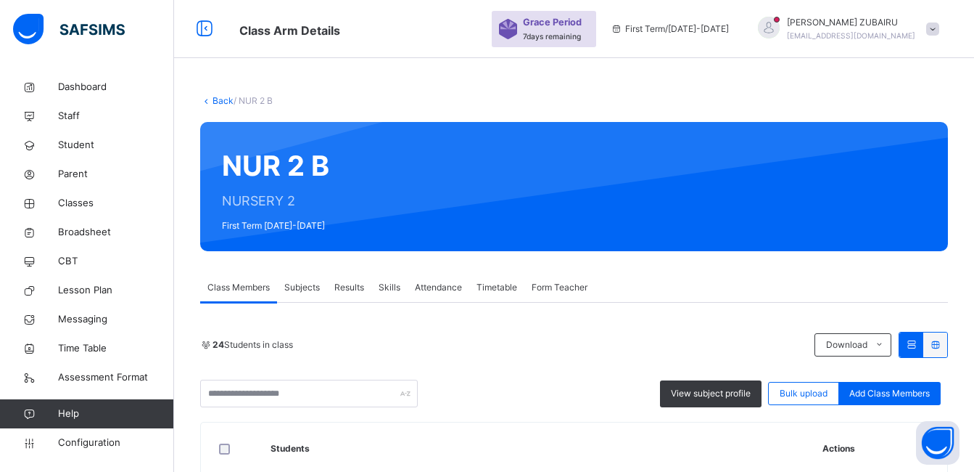
scroll to position [145, 0]
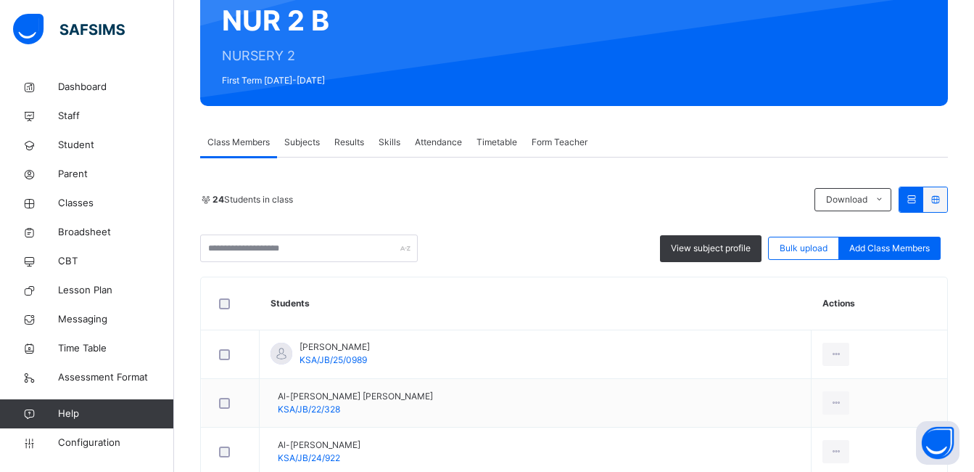
click at [308, 141] on span "Subjects" at bounding box center [302, 142] width 36 height 13
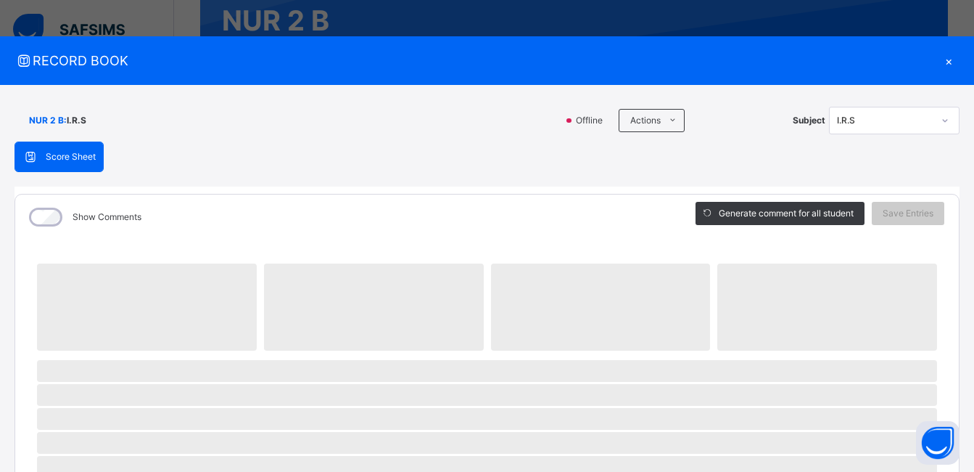
scroll to position [435, 0]
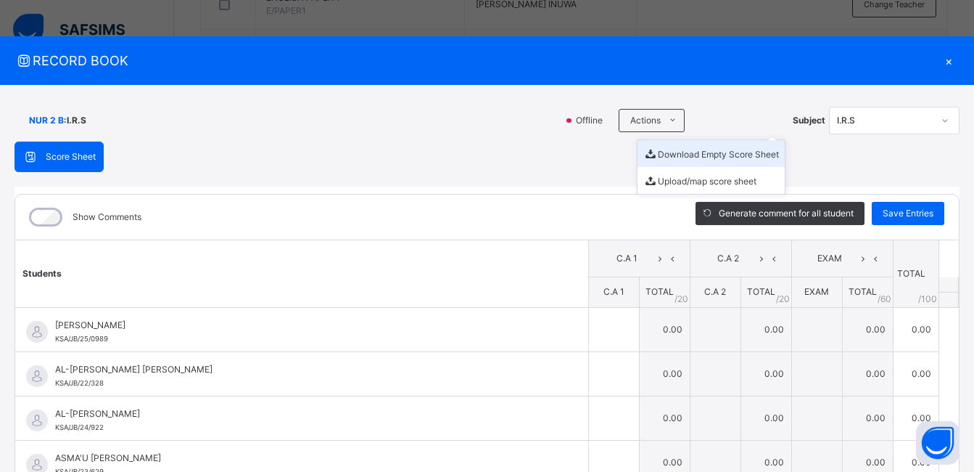
click at [675, 153] on li "Download Empty Score Sheet" at bounding box center [711, 153] width 147 height 27
click at [500, 77] on div "RECORD BOOK ×" at bounding box center [487, 60] width 974 height 49
click at [940, 62] on div "×" at bounding box center [949, 61] width 22 height 20
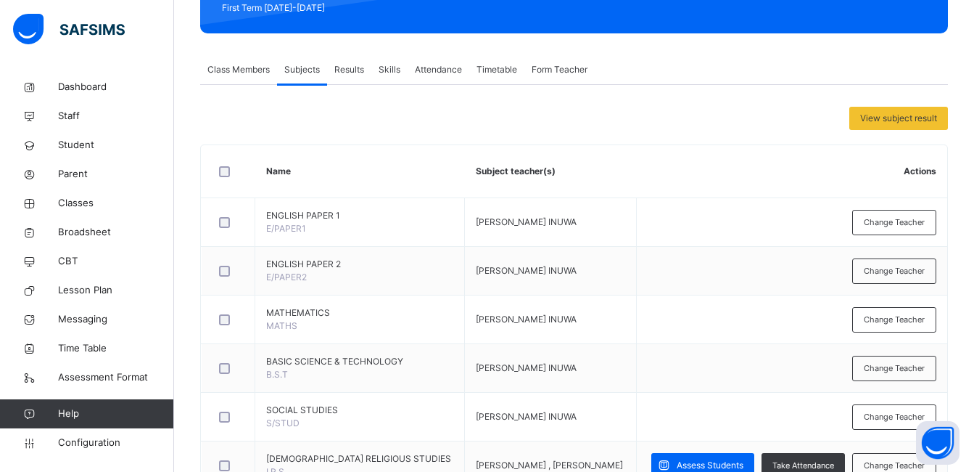
scroll to position [0, 0]
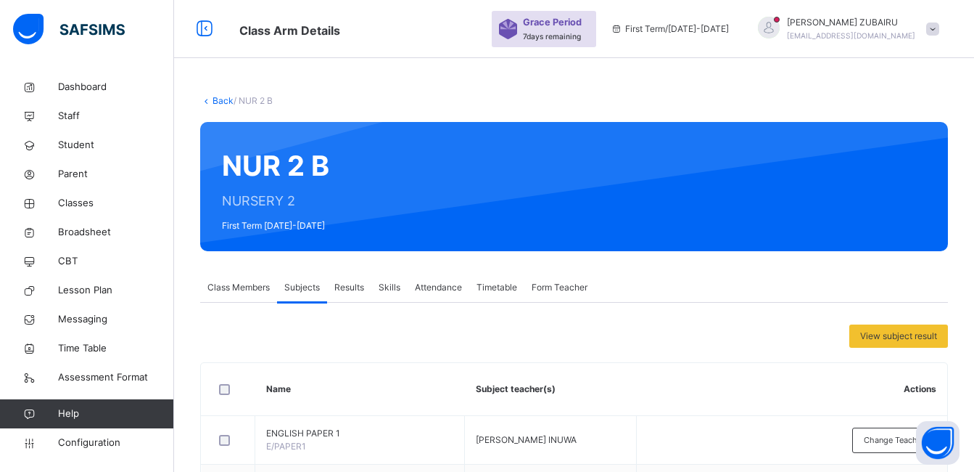
click at [220, 98] on link "Back" at bounding box center [223, 100] width 21 height 11
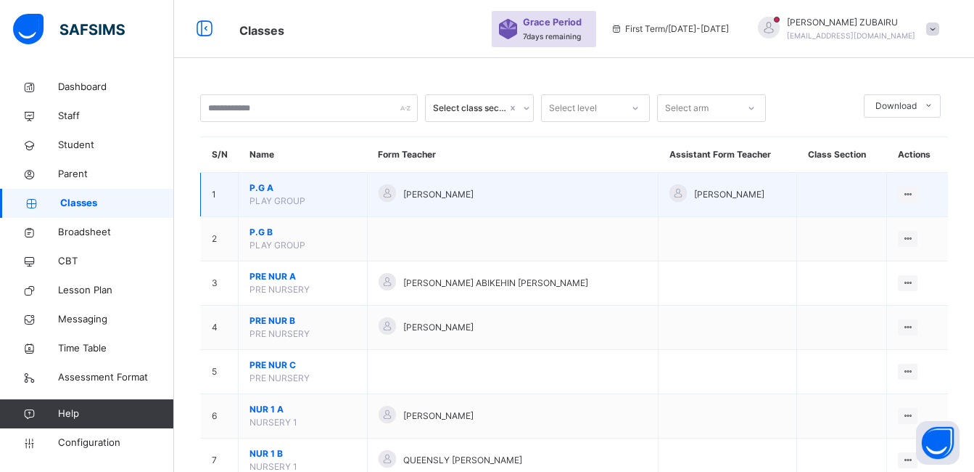
click at [267, 188] on span "P.G A" at bounding box center [303, 187] width 107 height 13
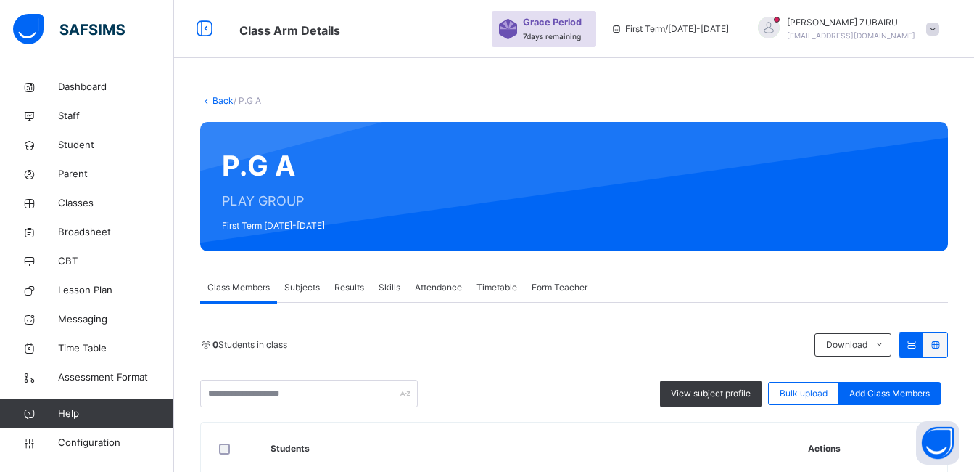
click at [303, 287] on span "Subjects" at bounding box center [302, 287] width 36 height 13
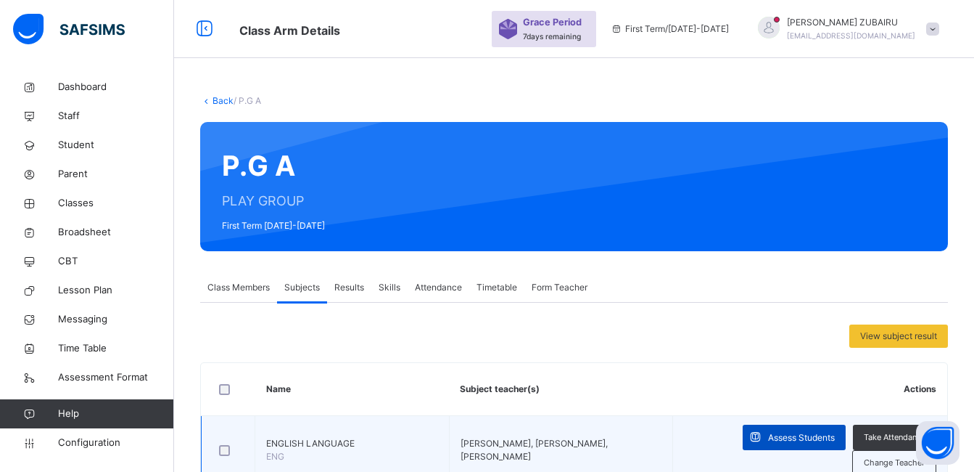
click at [792, 431] on span "Assess Students" at bounding box center [801, 437] width 67 height 13
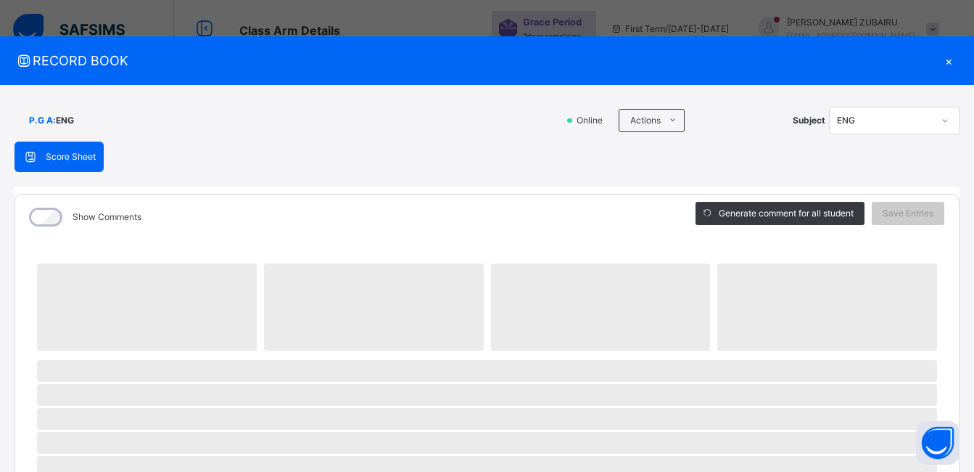
scroll to position [238, 0]
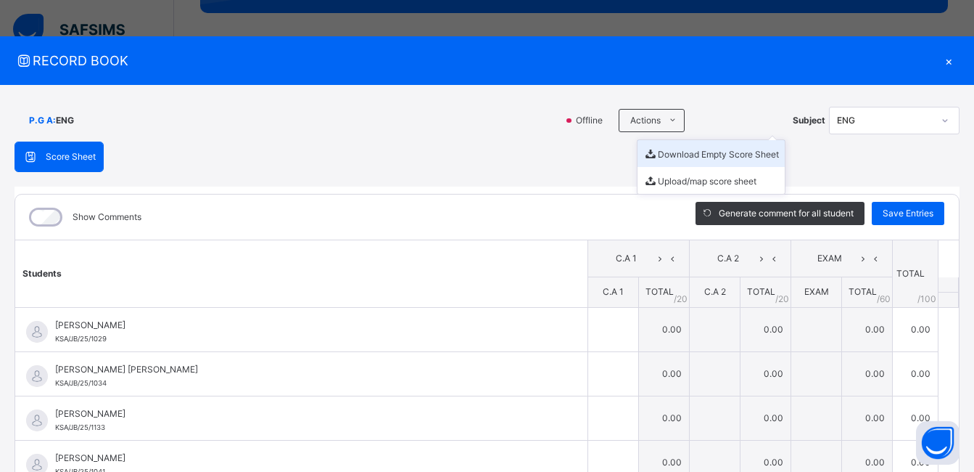
click at [675, 155] on li "Download Empty Score Sheet" at bounding box center [711, 153] width 147 height 27
click at [681, 153] on li "Download Empty Score Sheet" at bounding box center [711, 153] width 147 height 27
click at [679, 152] on li "Download Empty Score Sheet" at bounding box center [711, 153] width 147 height 27
click at [675, 152] on li "Download Empty Score Sheet" at bounding box center [711, 153] width 147 height 27
click at [593, 62] on span "RECORD BOOK" at bounding box center [477, 61] width 924 height 20
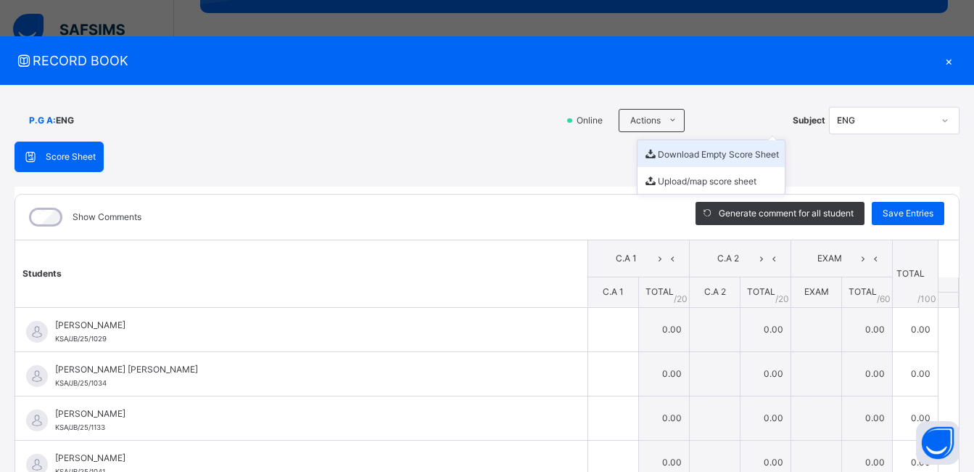
click at [683, 158] on li "Download Empty Score Sheet" at bounding box center [711, 153] width 147 height 27
click at [563, 56] on span "RECORD BOOK" at bounding box center [477, 61] width 924 height 20
click at [942, 62] on div "×" at bounding box center [949, 61] width 22 height 20
